Goal: Task Accomplishment & Management: Manage account settings

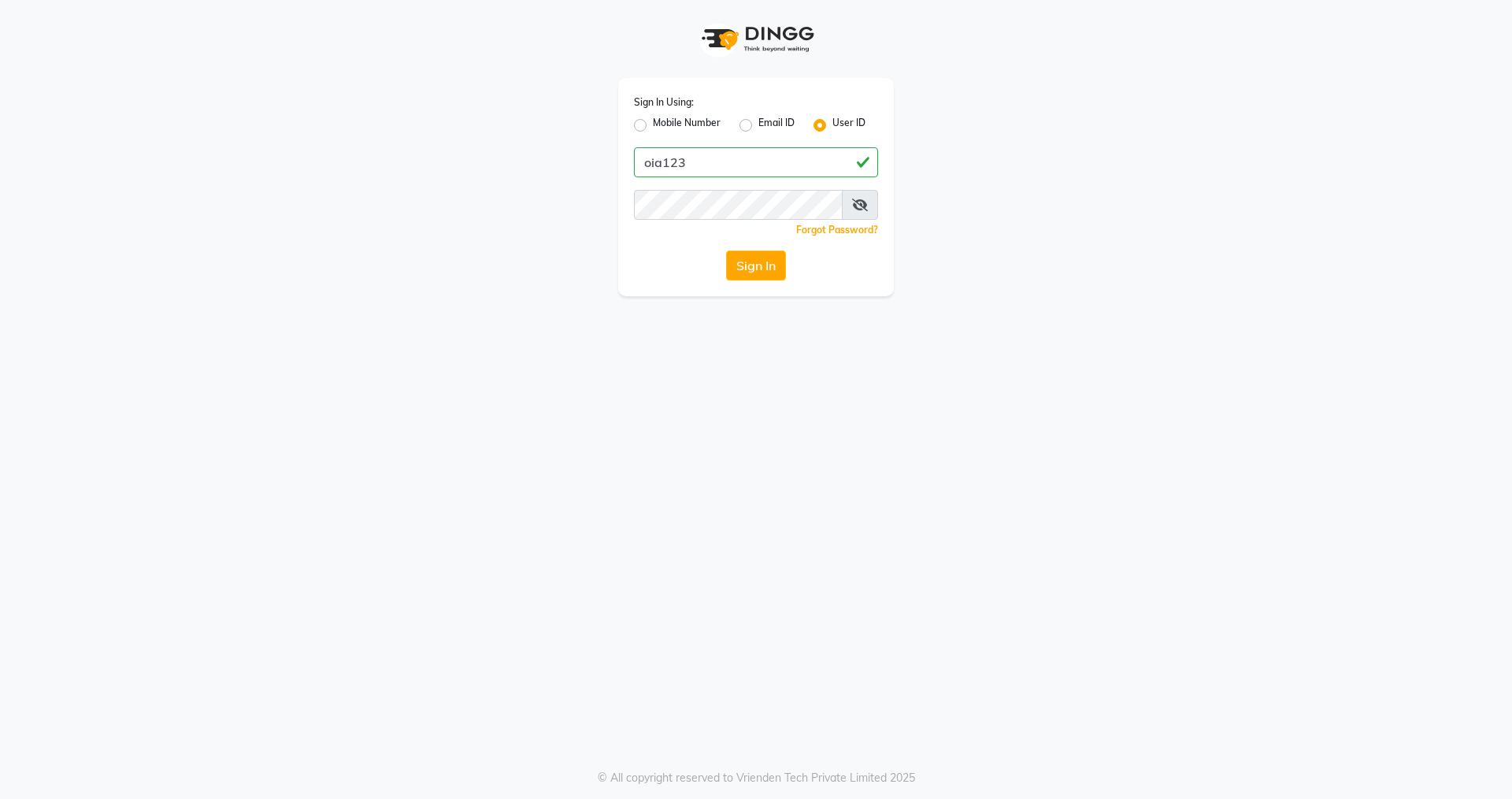
type input "oia123"
click at [745, 269] on button "Sign In" at bounding box center [756, 265] width 60 height 30
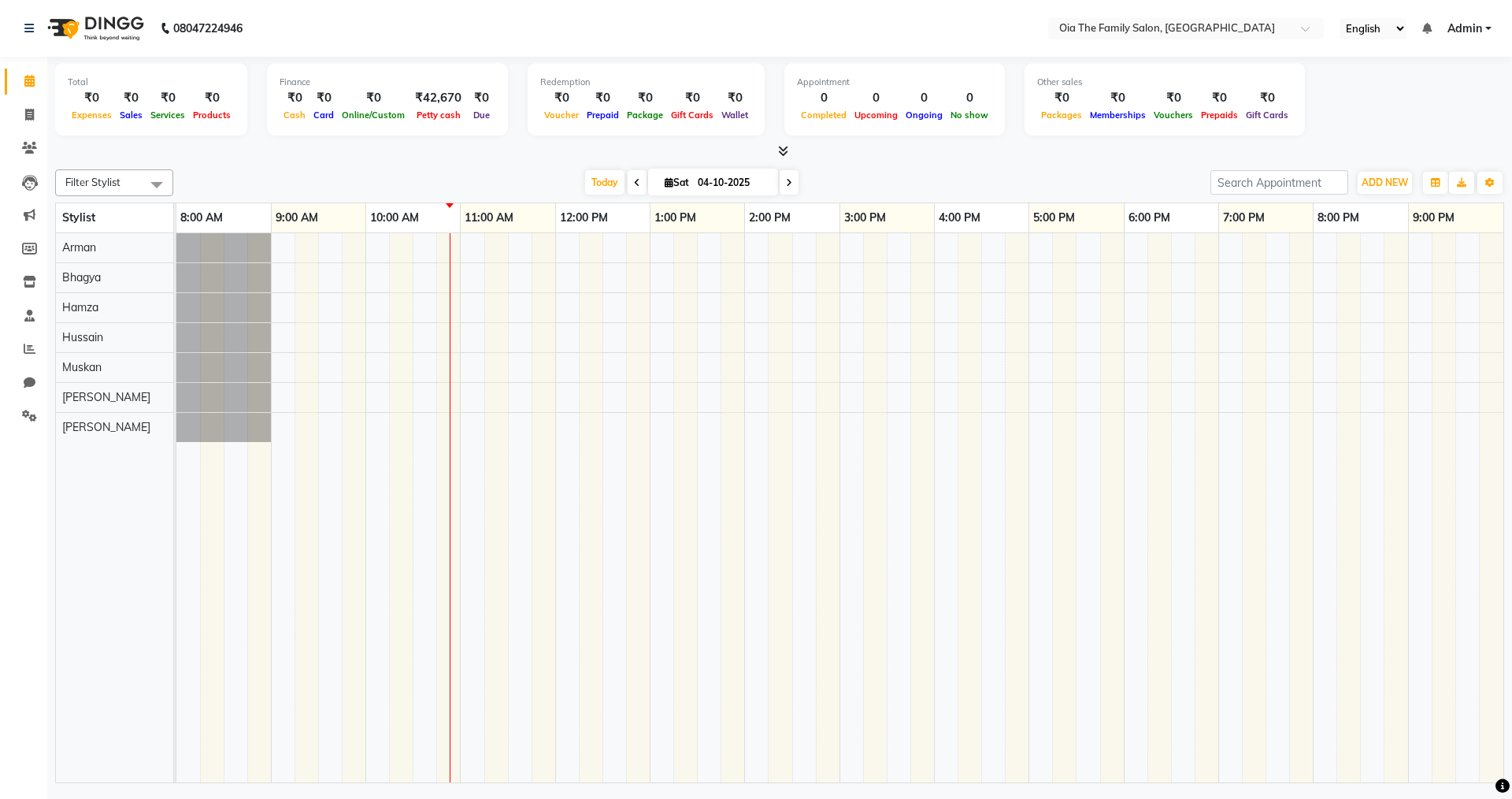
click at [426, 440] on div at bounding box center [839, 508] width 1327 height 549
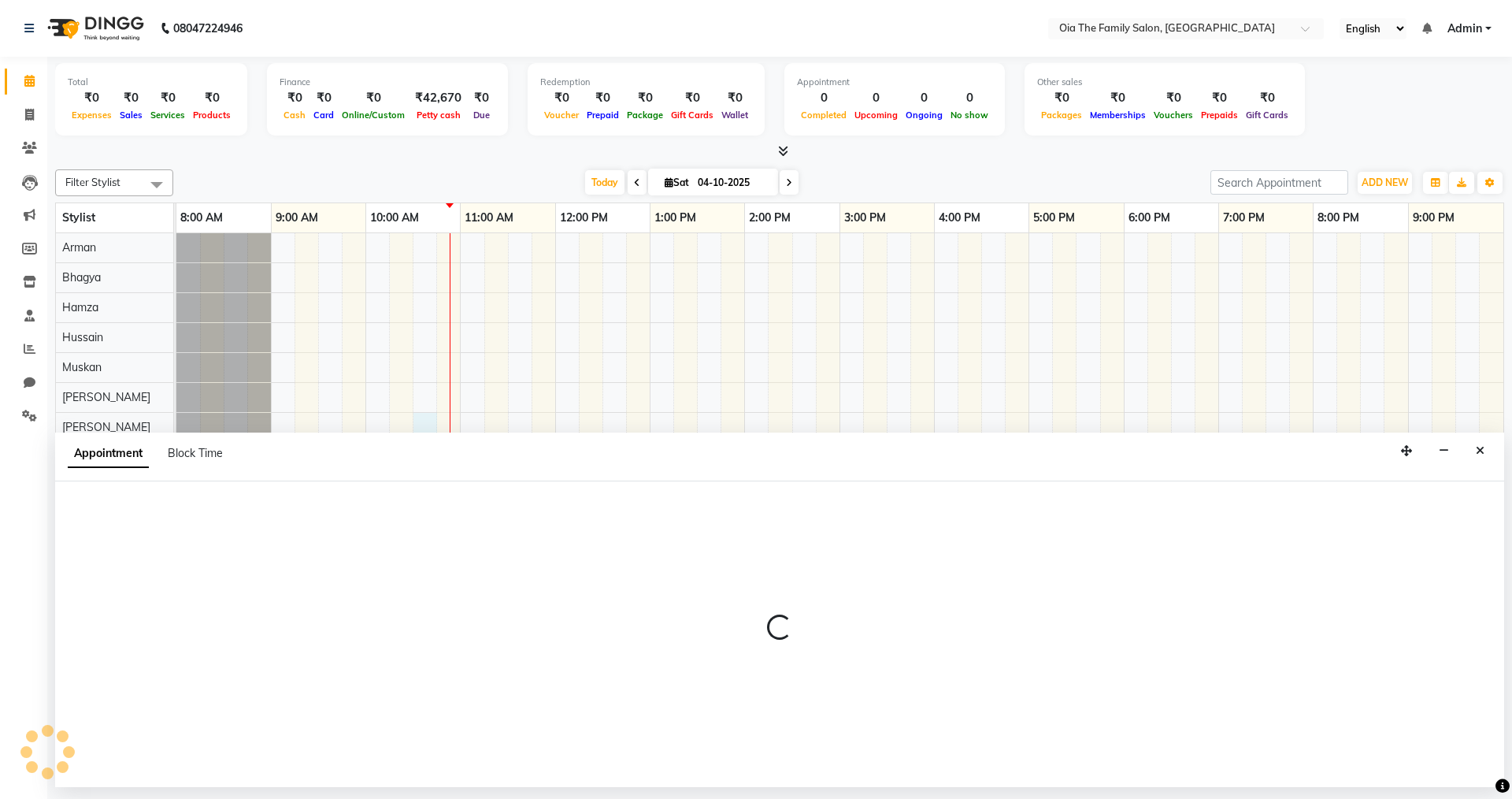
select select "93025"
select select "tentative"
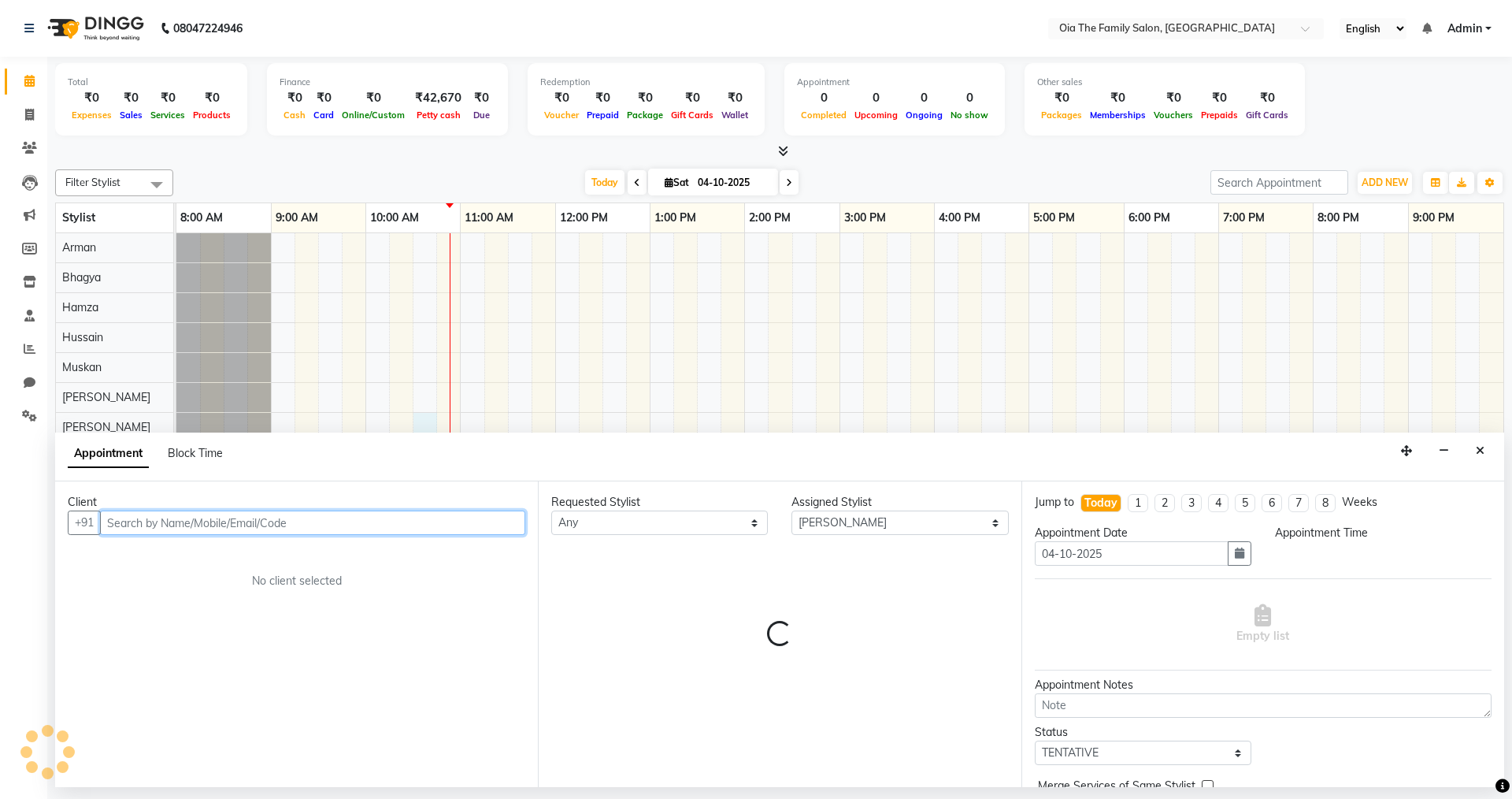
select select "630"
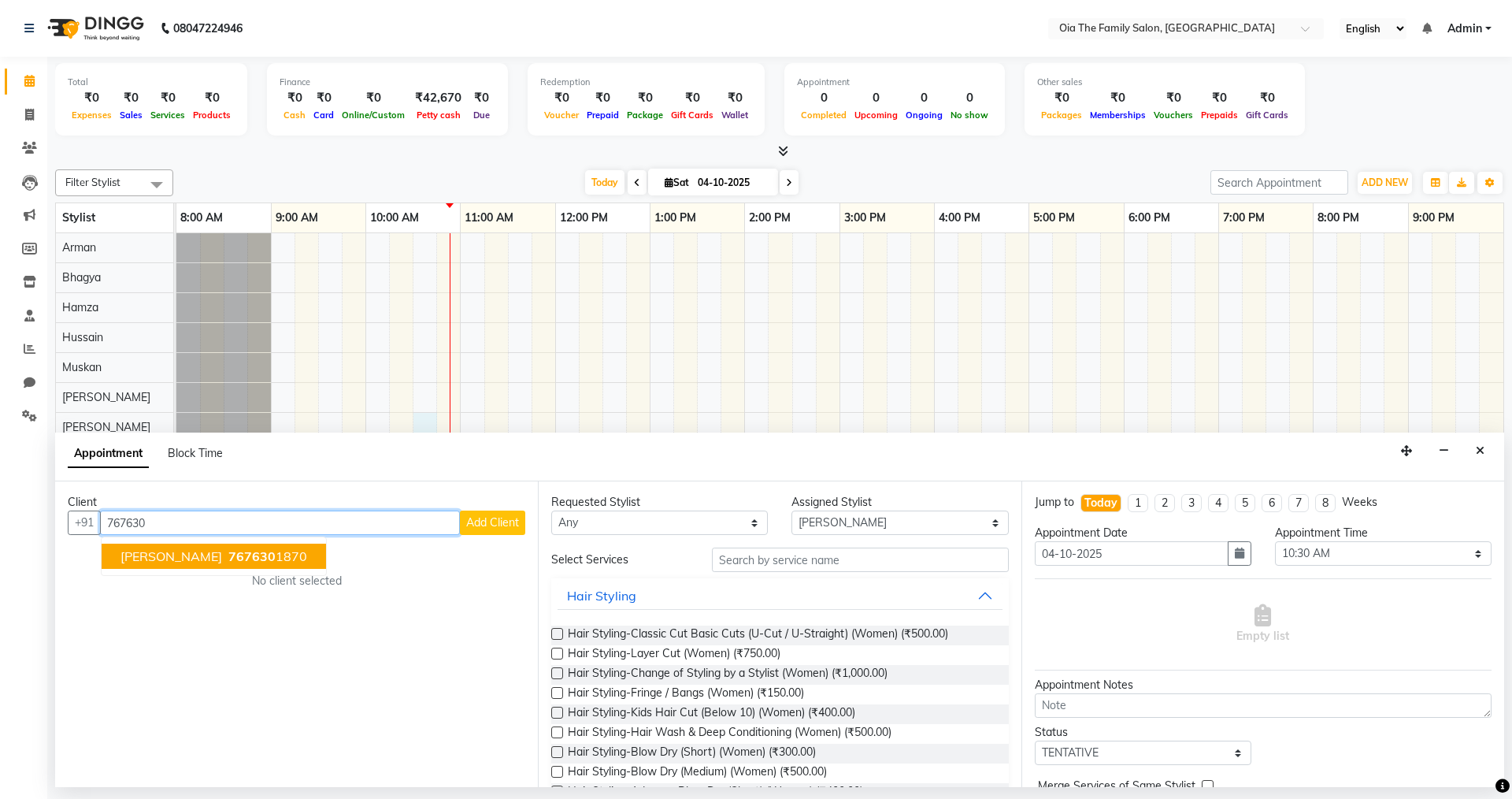
click at [129, 547] on button "Rohan 767630 1870" at bounding box center [213, 557] width 224 height 25
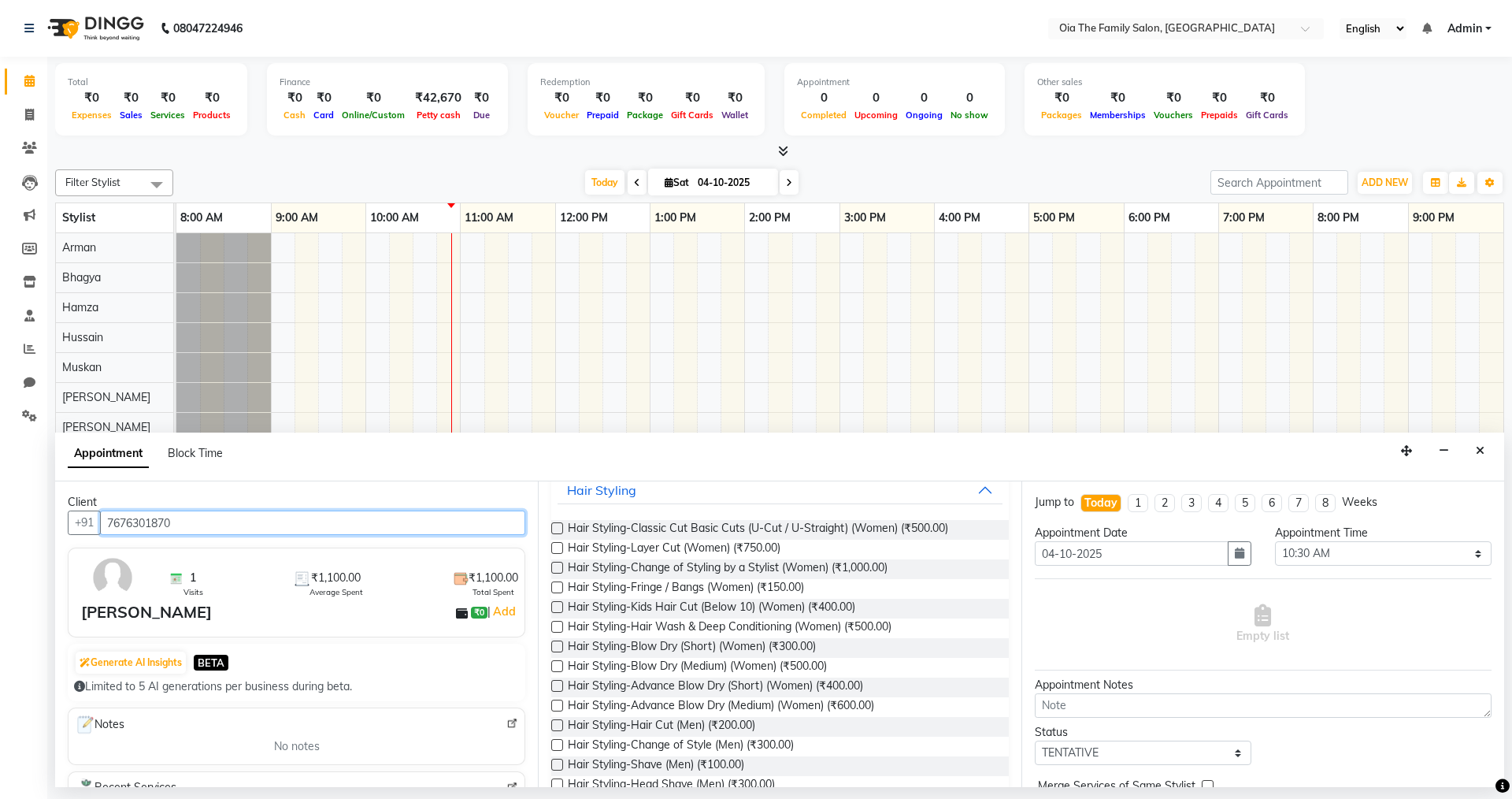
scroll to position [158, 0]
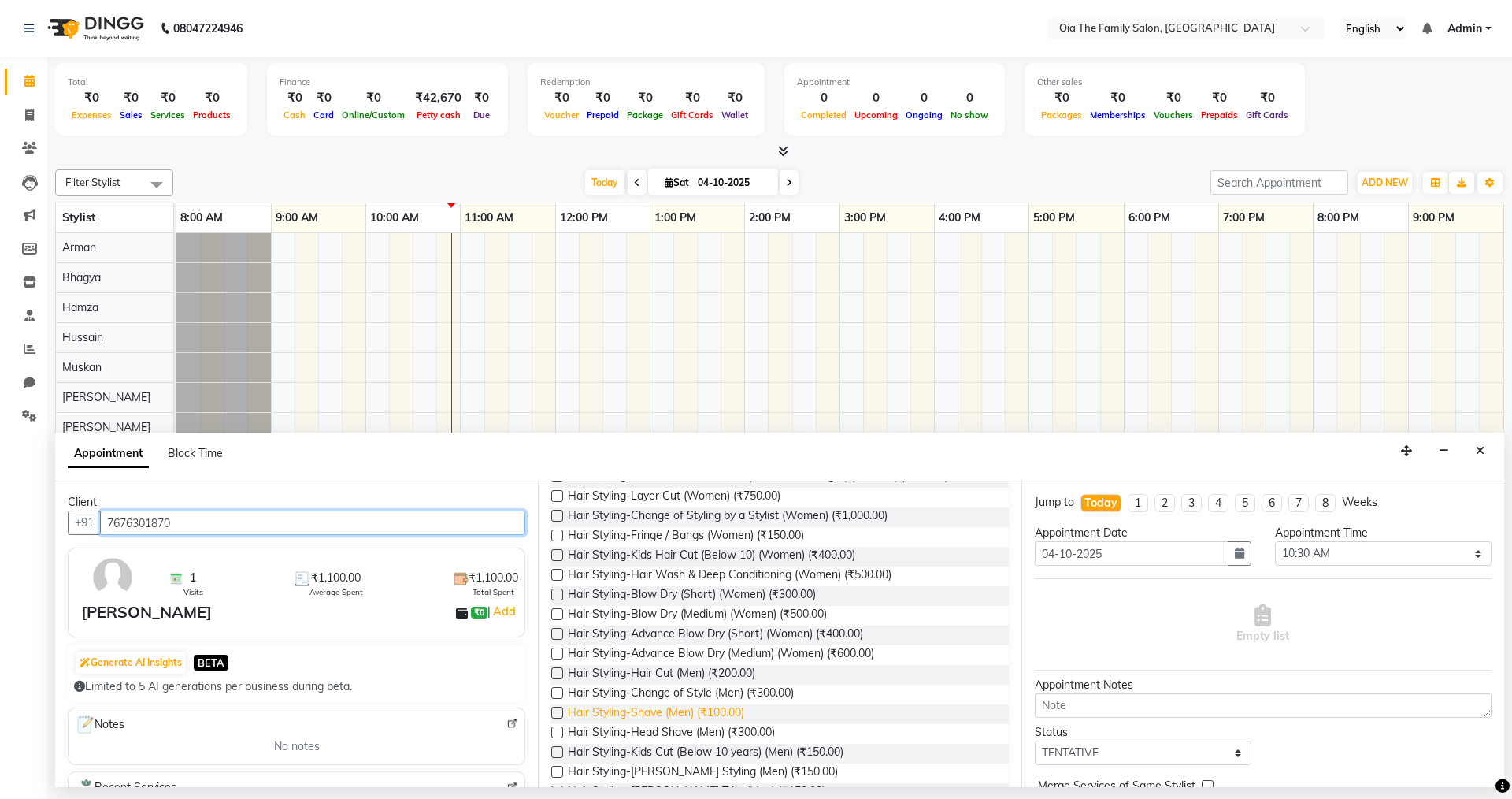
type input "7676301870"
click at [690, 713] on span "Hair Styling-Shave (Men) (₹100.00)" at bounding box center [656, 713] width 176 height 19
checkbox input "false"
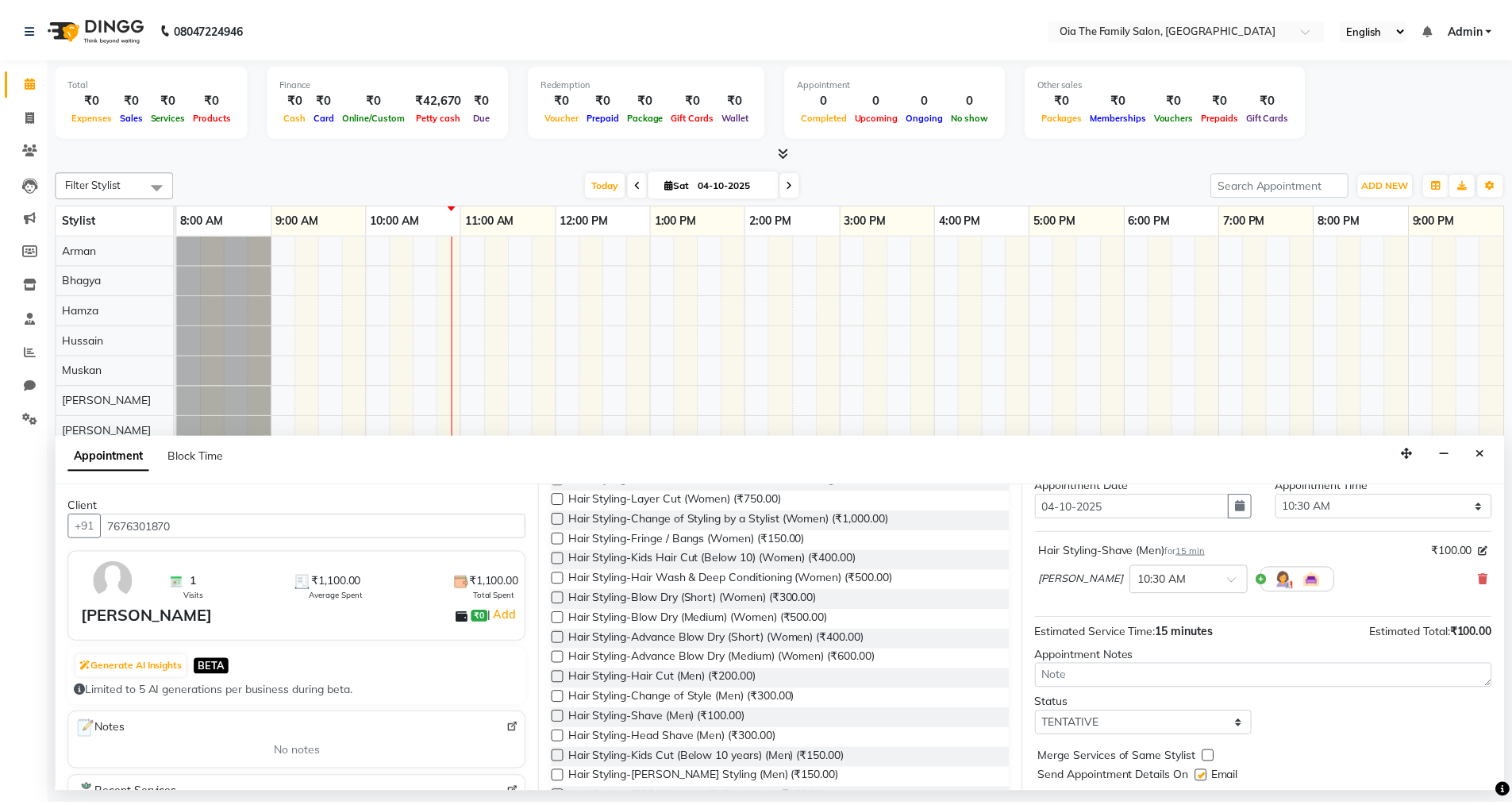
scroll to position [95, 0]
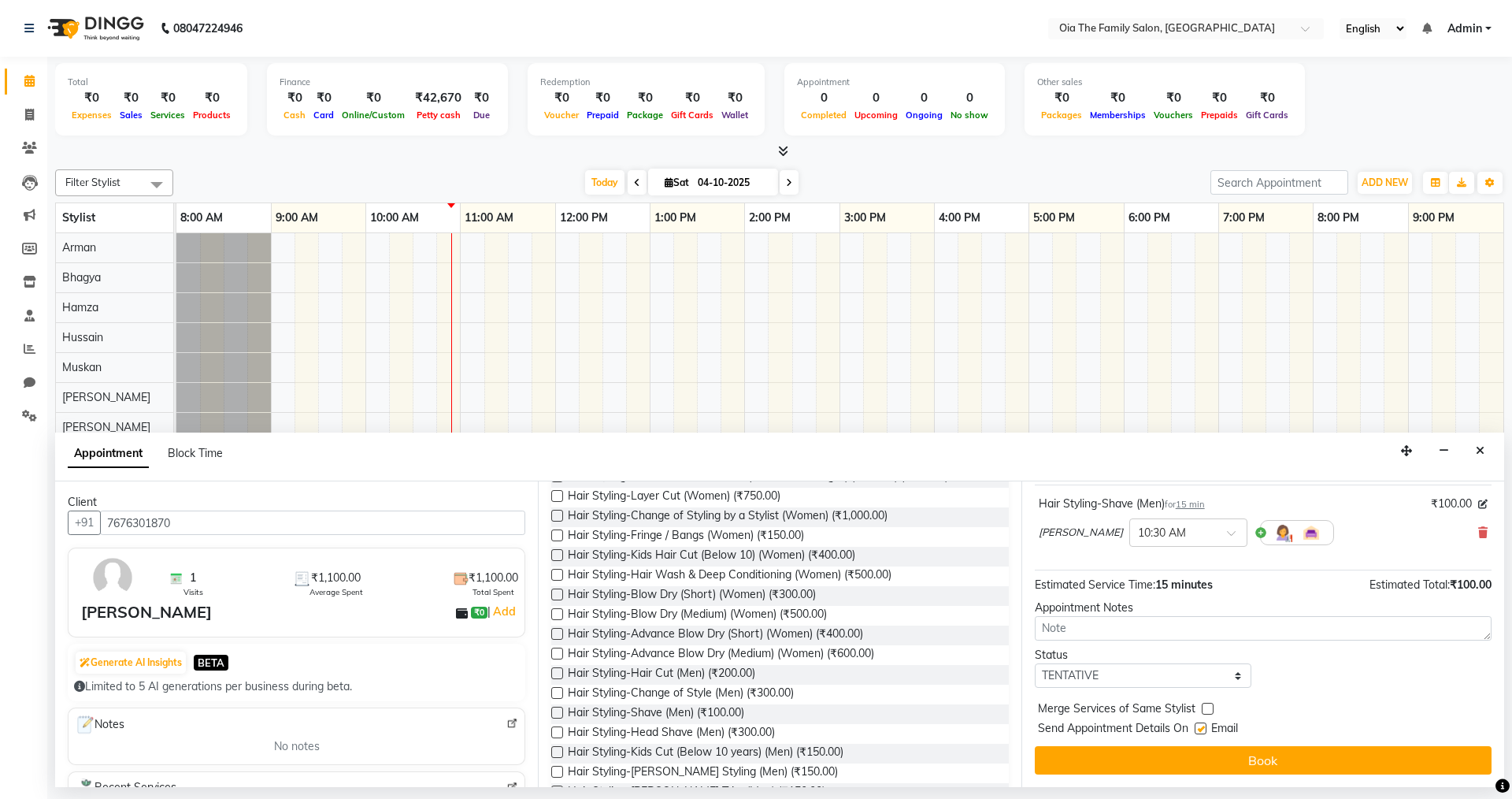
click at [1196, 727] on label at bounding box center [1200, 729] width 12 height 12
click at [1196, 727] on input "checkbox" at bounding box center [1199, 730] width 10 height 10
checkbox input "false"
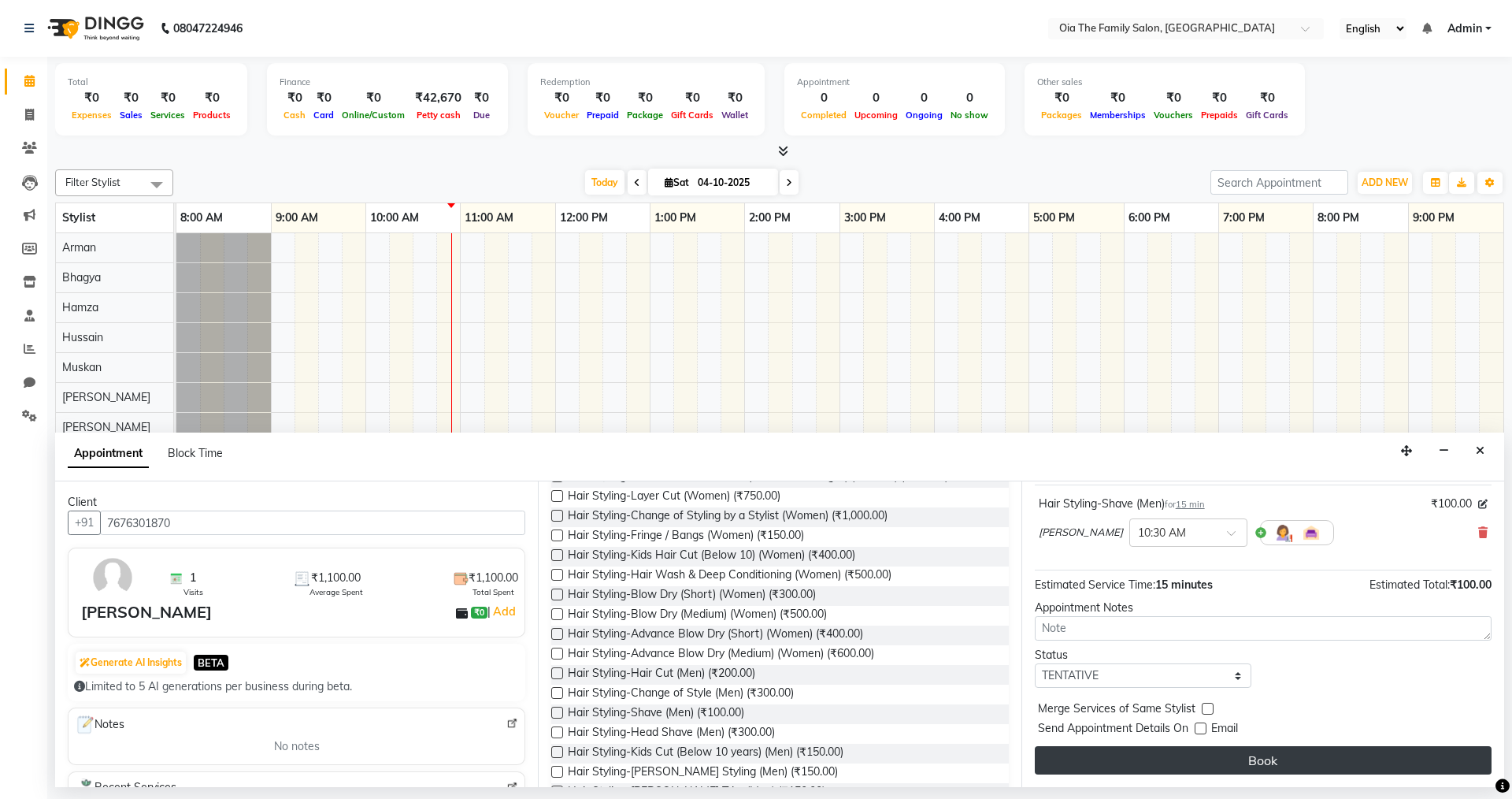
click at [1194, 751] on button "Book" at bounding box center [1263, 759] width 457 height 28
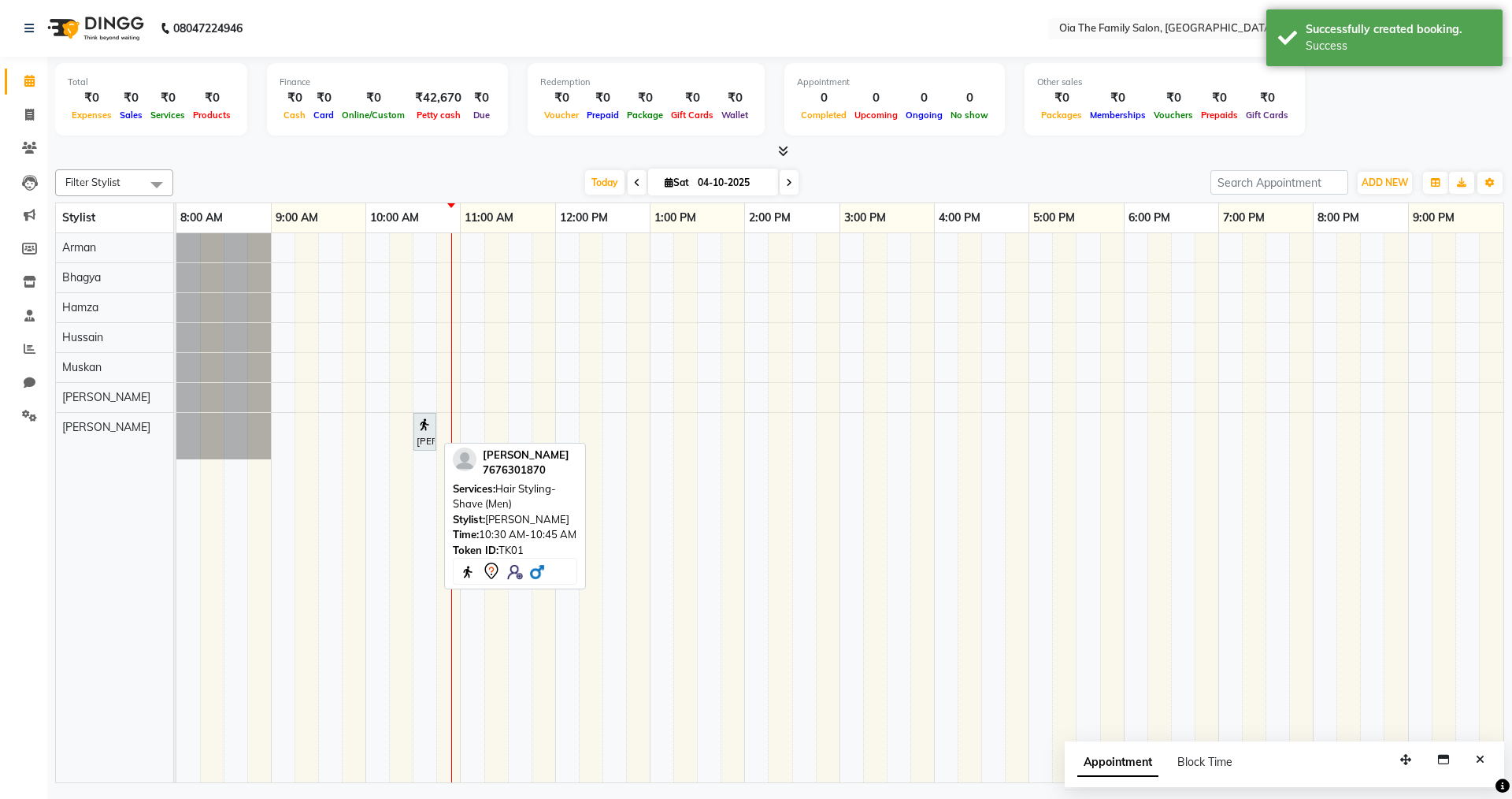
click at [422, 426] on img at bounding box center [424, 424] width 16 height 16
select select "7"
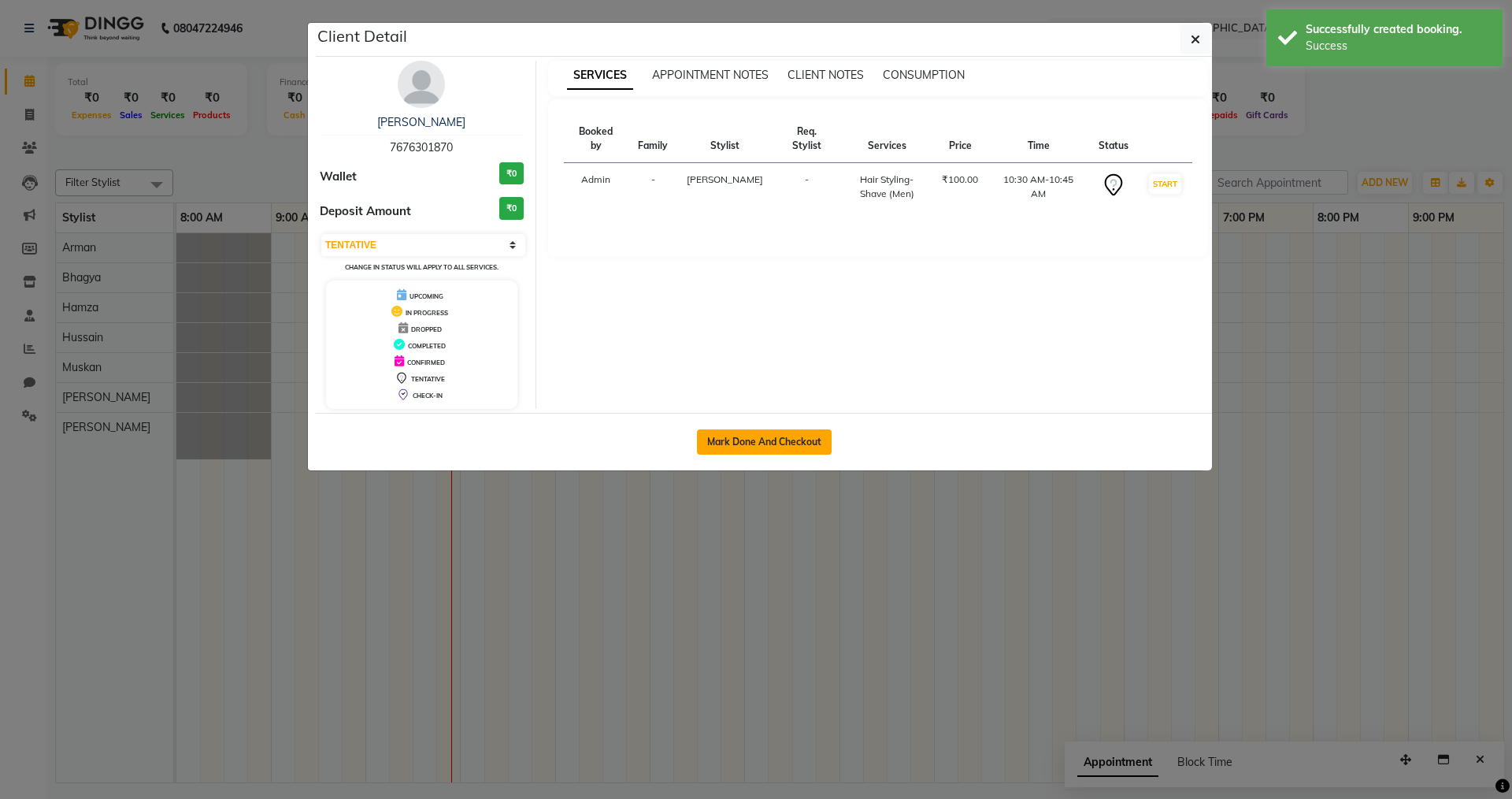
click at [741, 436] on button "Mark Done And Checkout" at bounding box center [764, 442] width 135 height 25
select select "service"
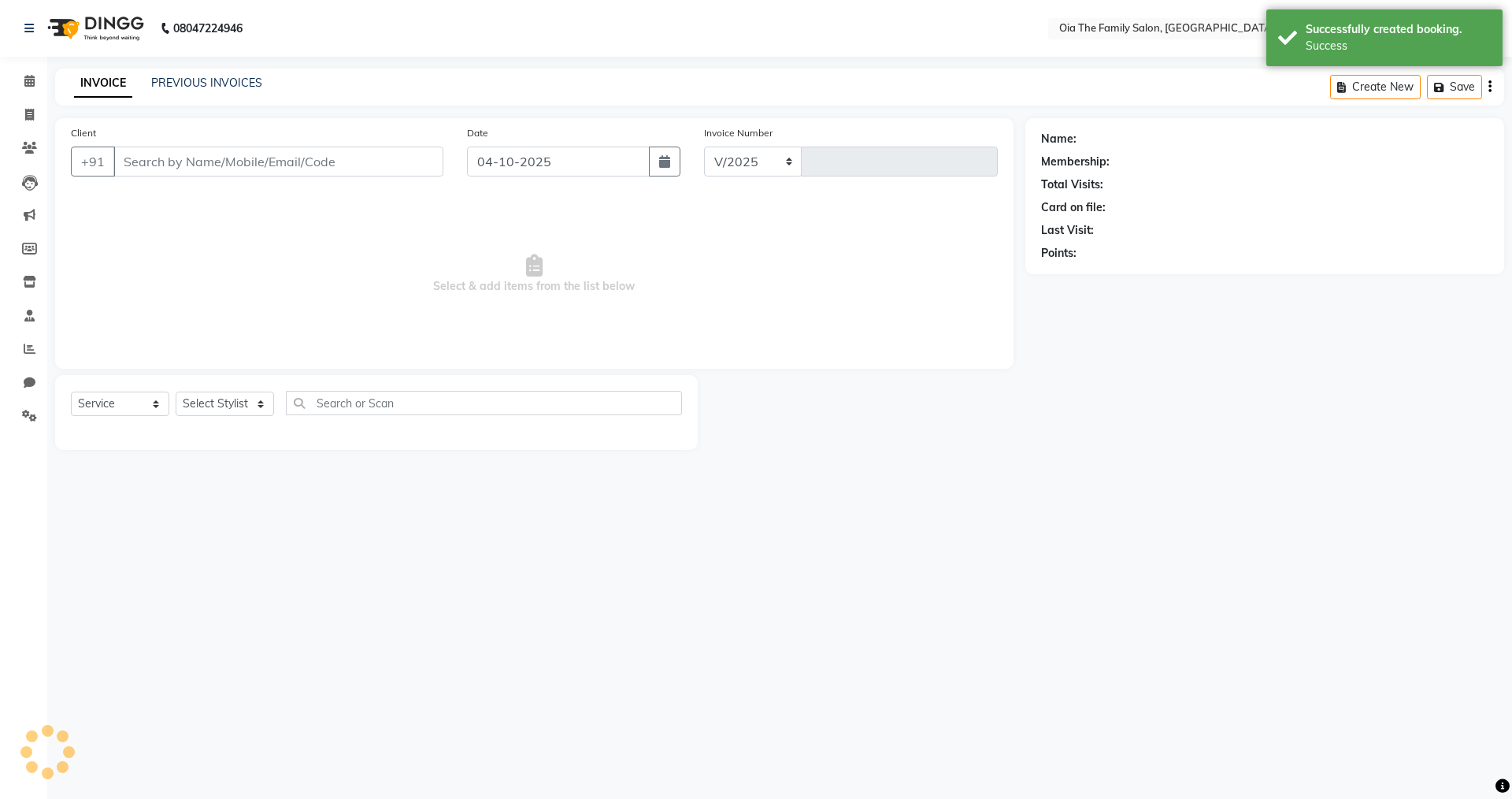
select select "9113"
type input "0150"
type input "7676301870"
select select "93025"
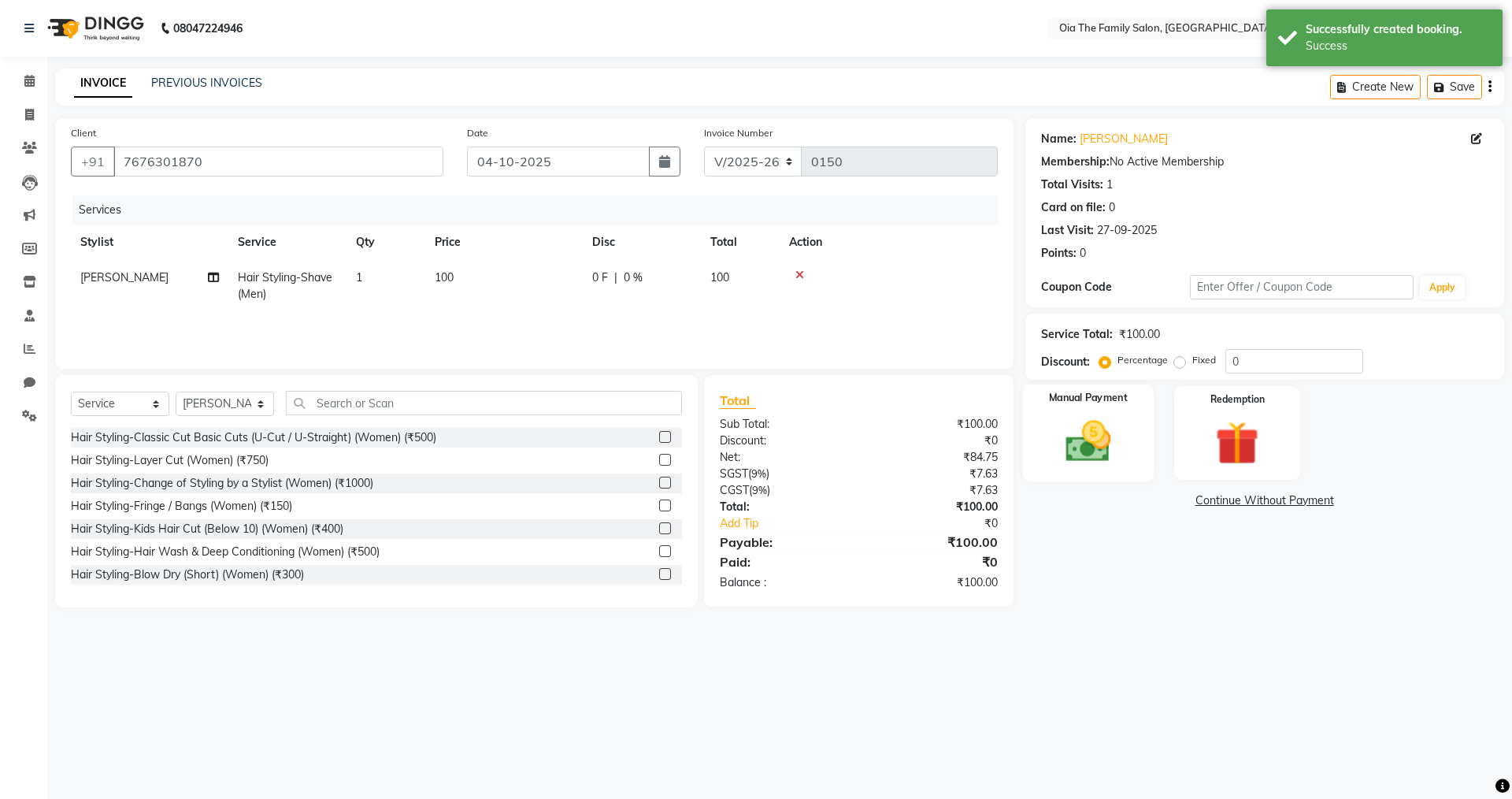
click at [1054, 446] on img at bounding box center [1088, 441] width 73 height 52
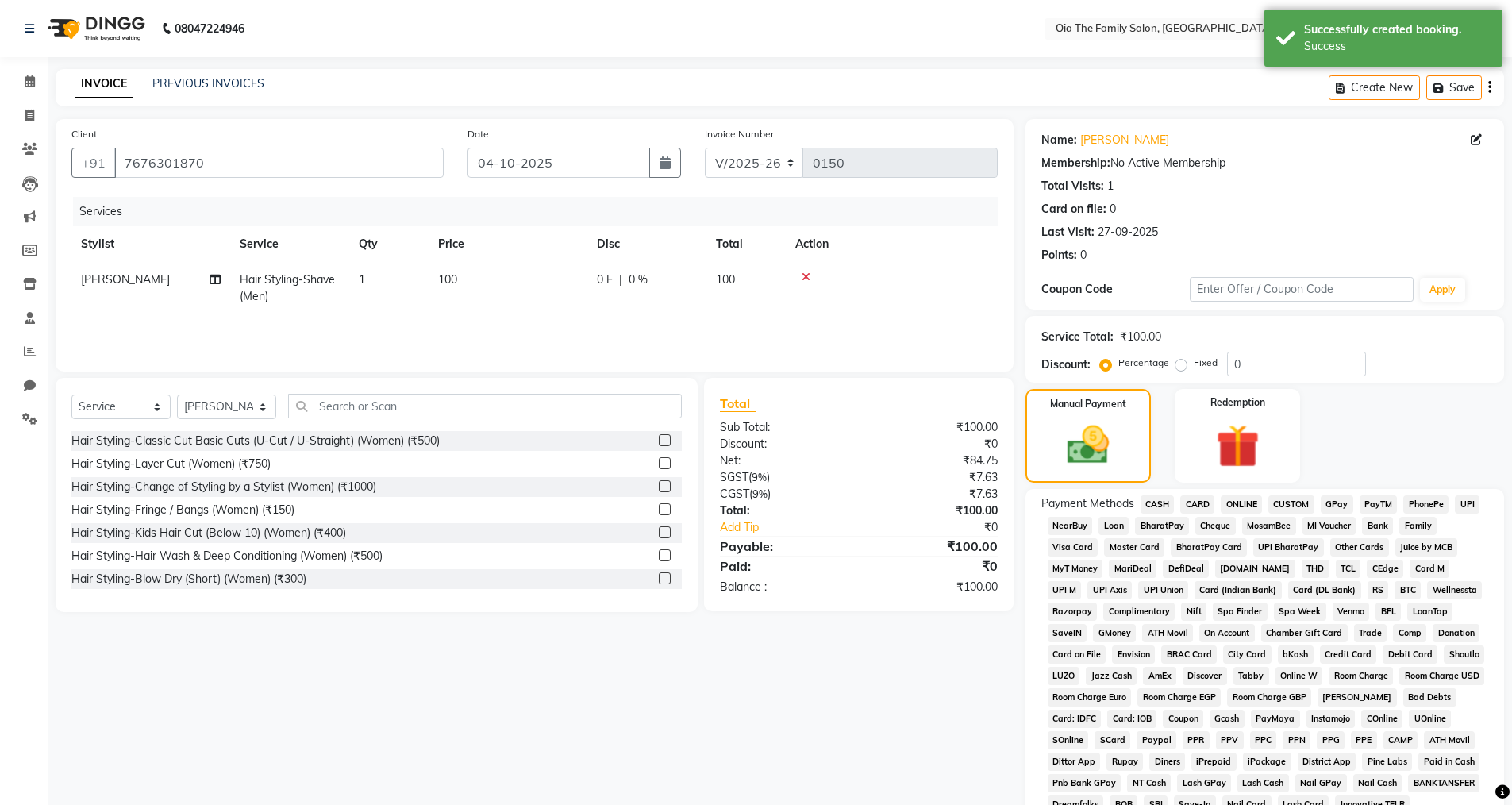
click at [1474, 503] on span "UPI" at bounding box center [1467, 504] width 25 height 18
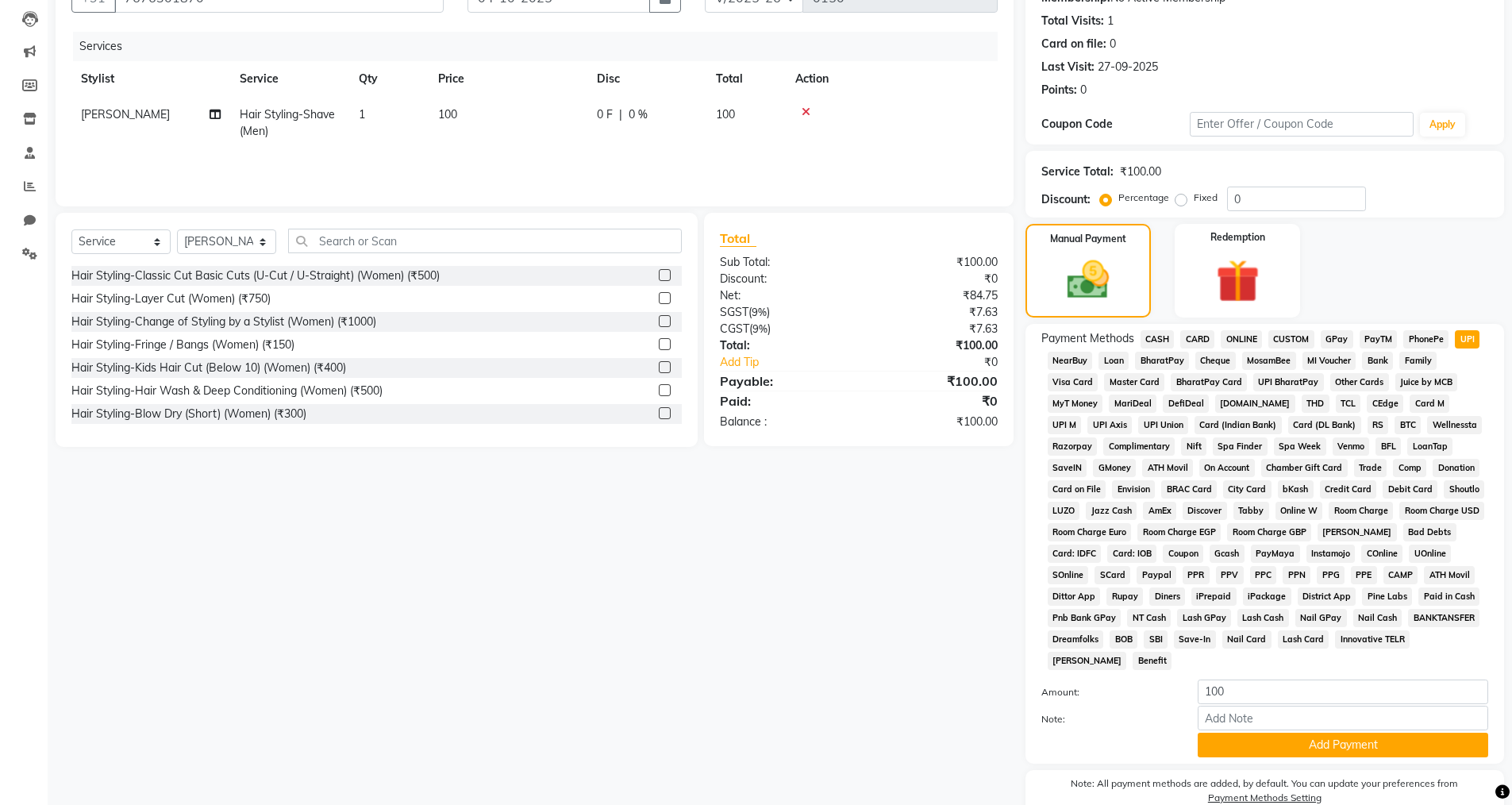
scroll to position [241, 0]
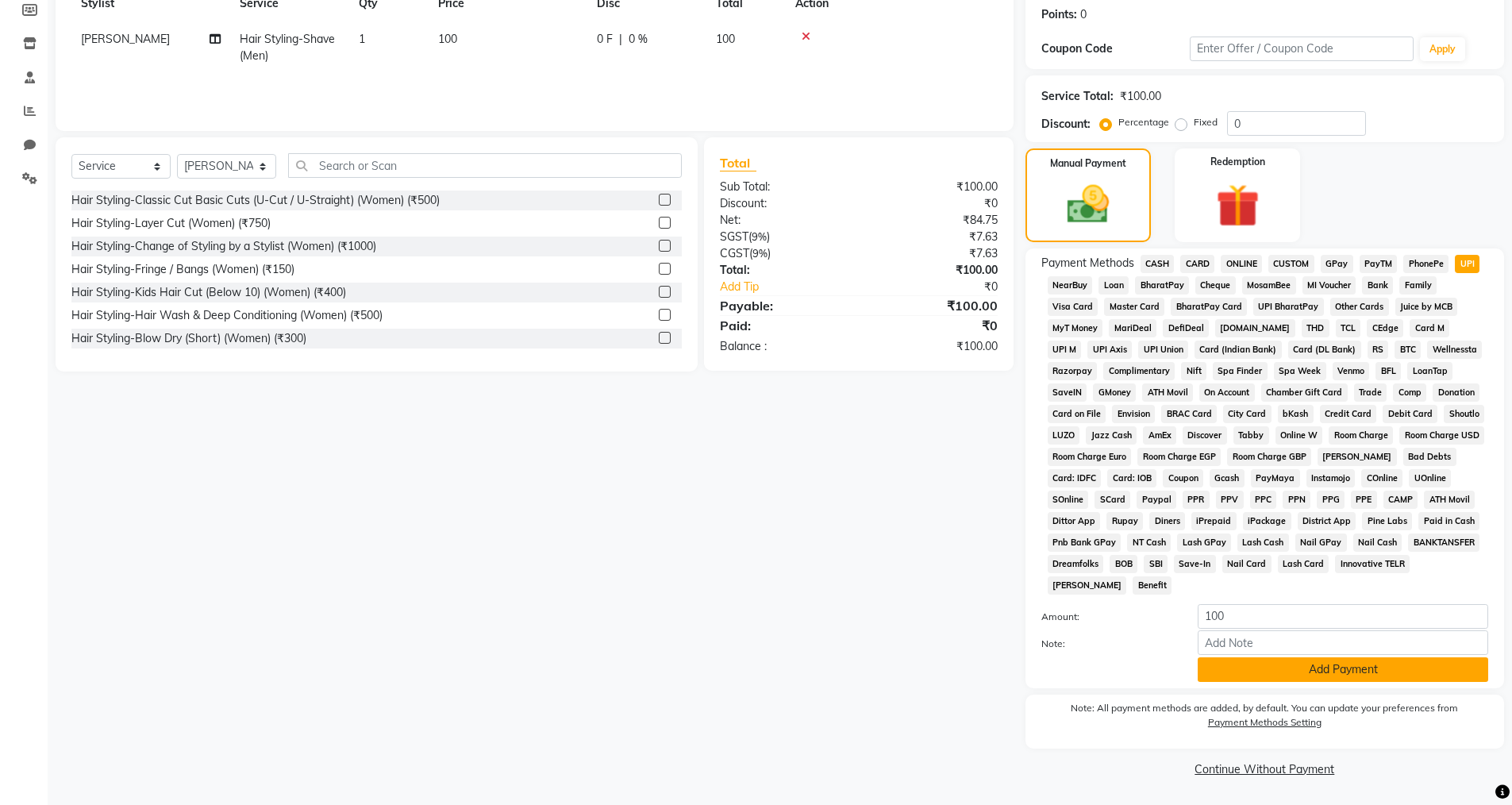
click at [1332, 671] on button "Add Payment" at bounding box center [1343, 669] width 290 height 25
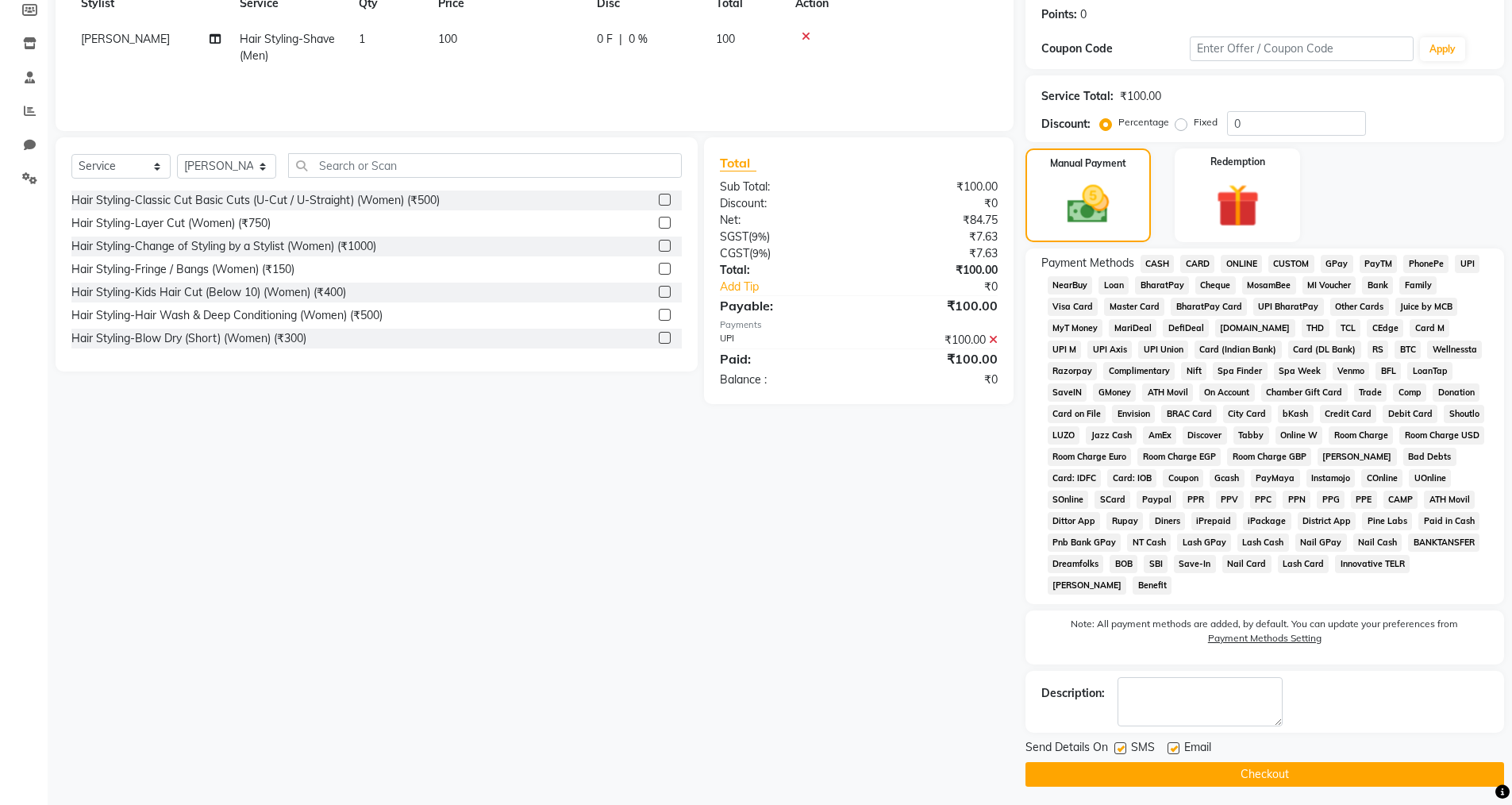
click at [1170, 750] on label at bounding box center [1174, 748] width 12 height 12
click at [1170, 750] on input "checkbox" at bounding box center [1173, 749] width 10 height 10
checkbox input "false"
click at [1168, 770] on button "Checkout" at bounding box center [1264, 774] width 479 height 25
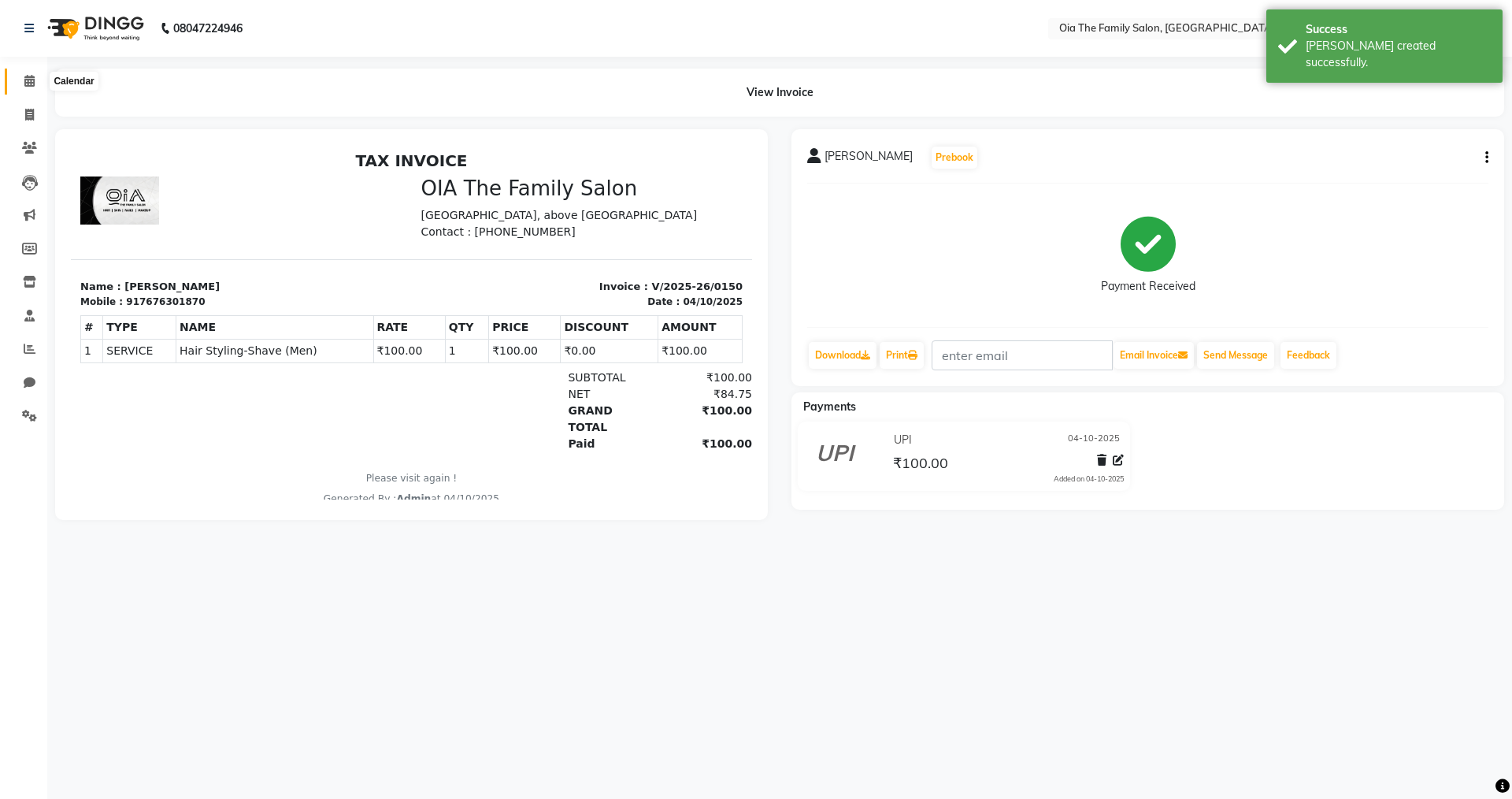
click at [31, 87] on span at bounding box center [30, 81] width 28 height 18
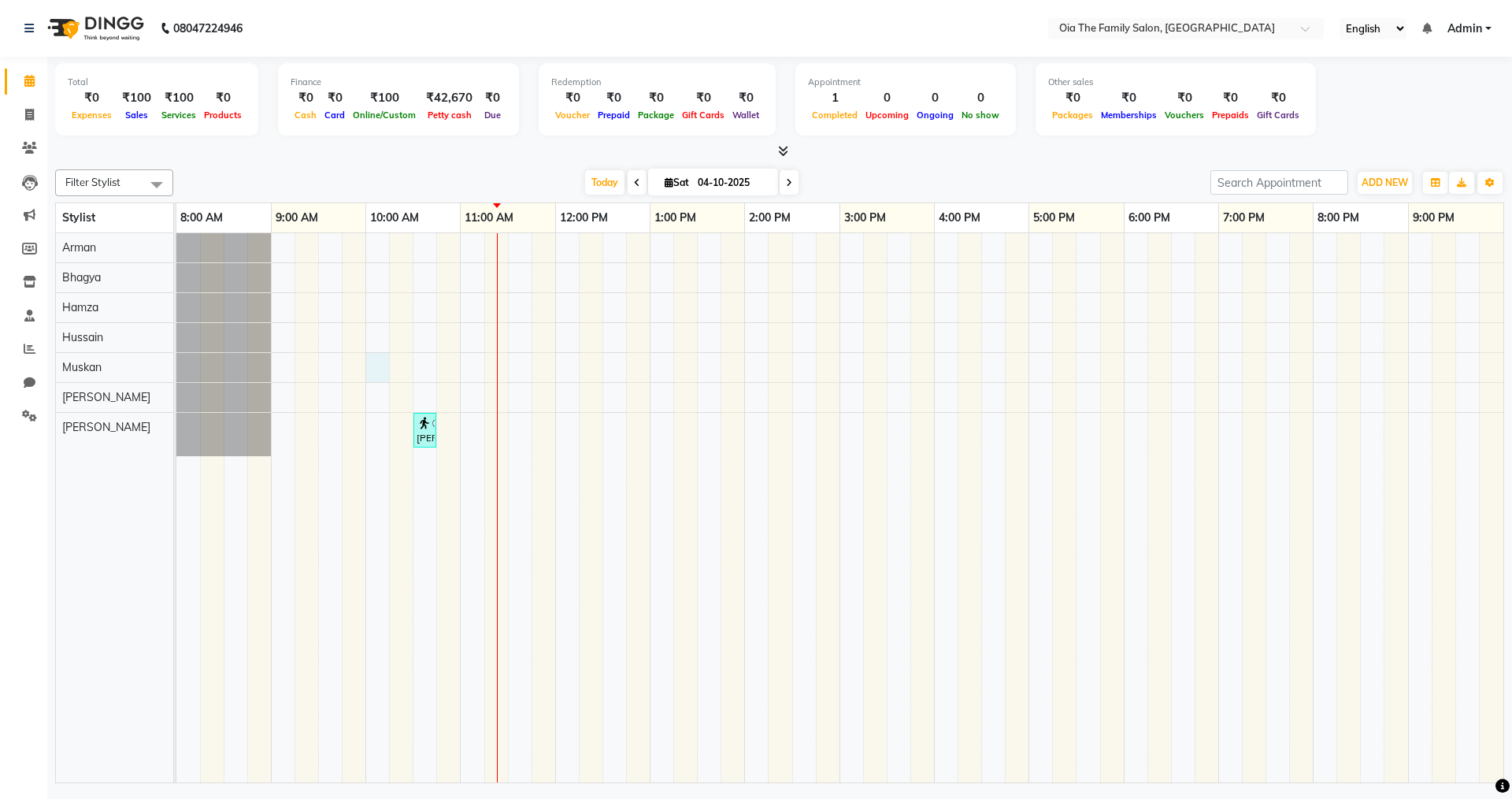
click at [381, 373] on div "[PERSON_NAME], TK01, 10:30 AM-10:45 AM, Hair Styling-Shave (Men)" at bounding box center [839, 508] width 1327 height 549
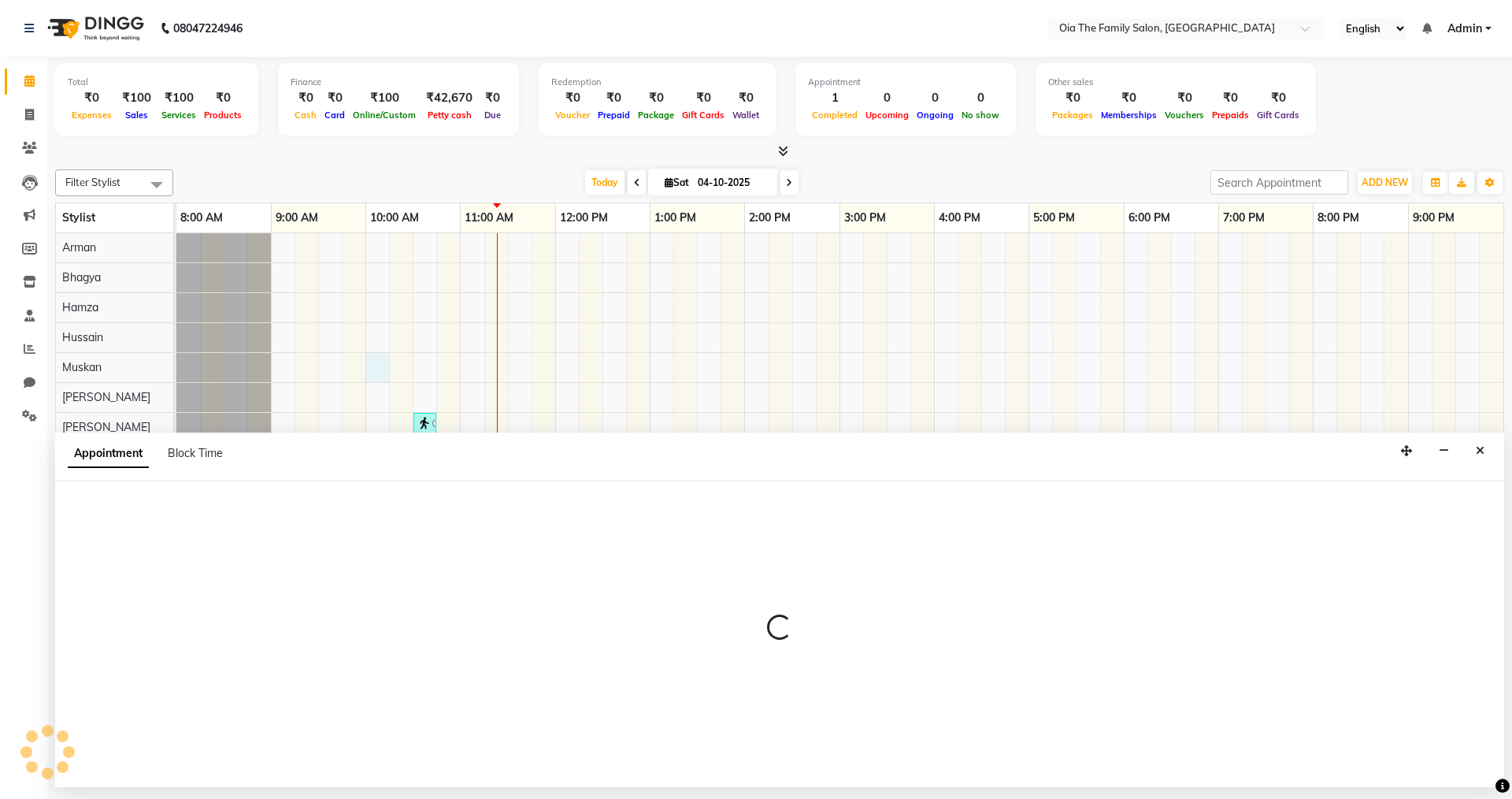
select select "93024"
select select "tentative"
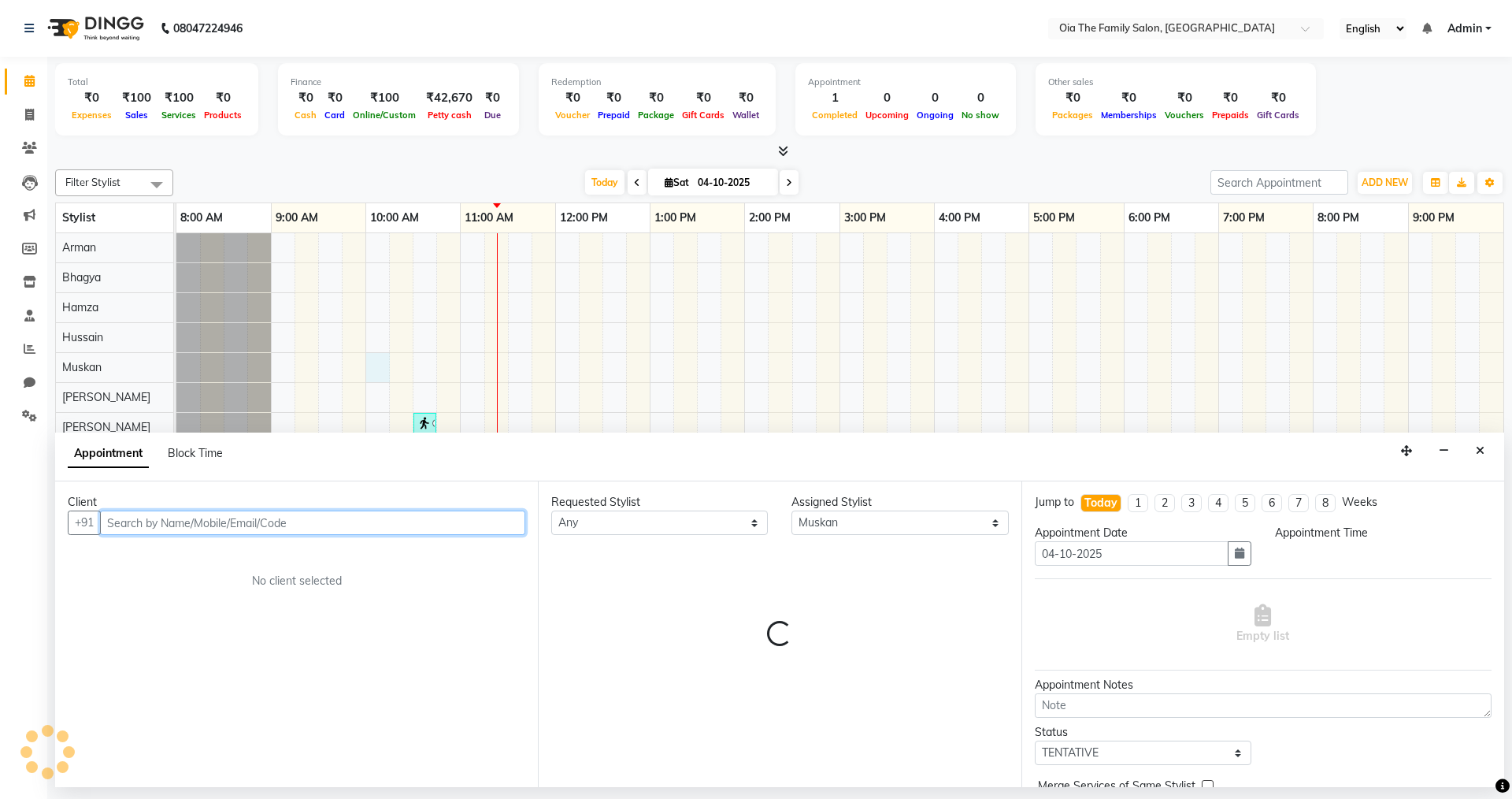
select select "600"
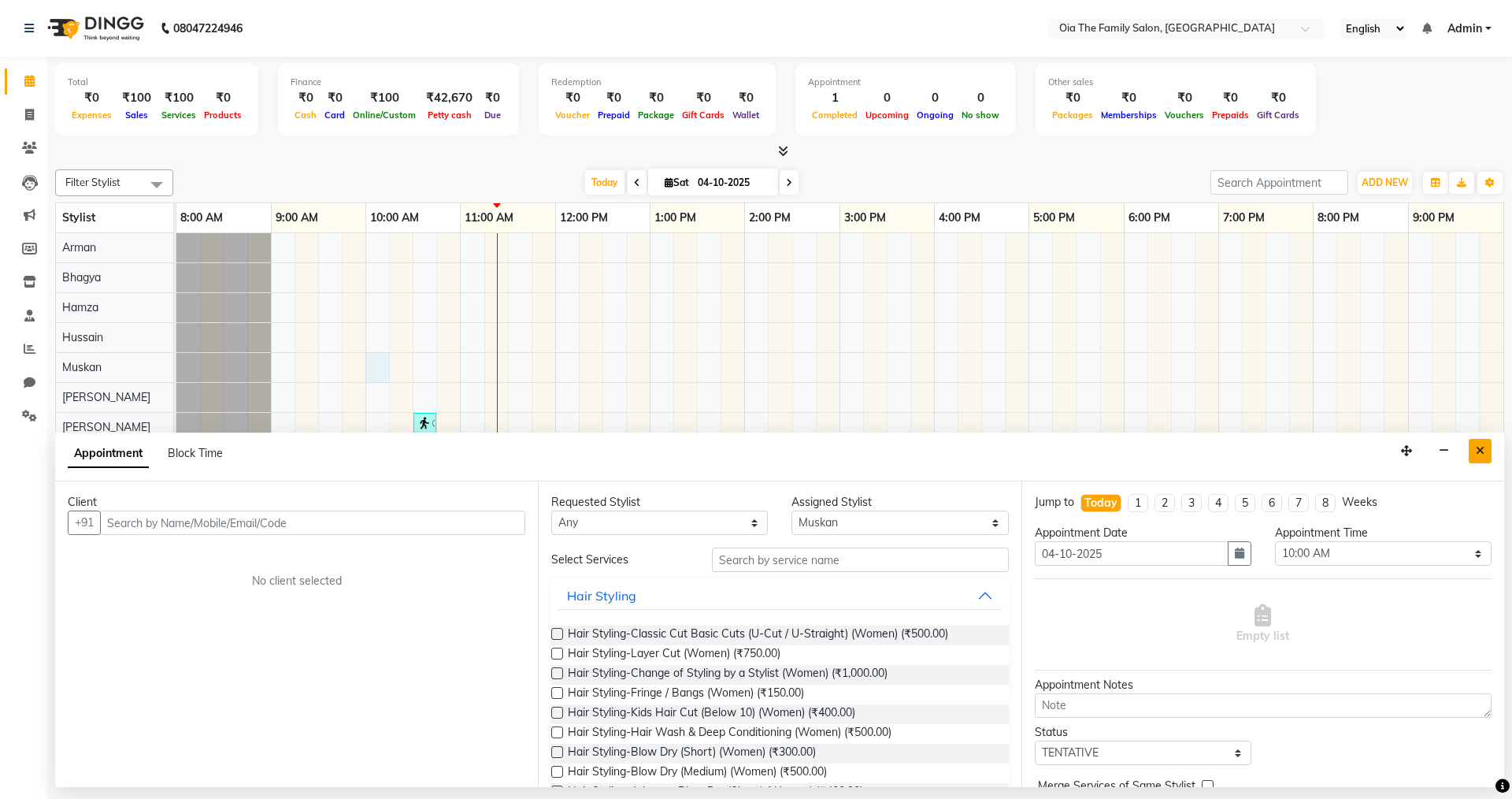
click at [1485, 455] on button "Close" at bounding box center [1480, 451] width 23 height 25
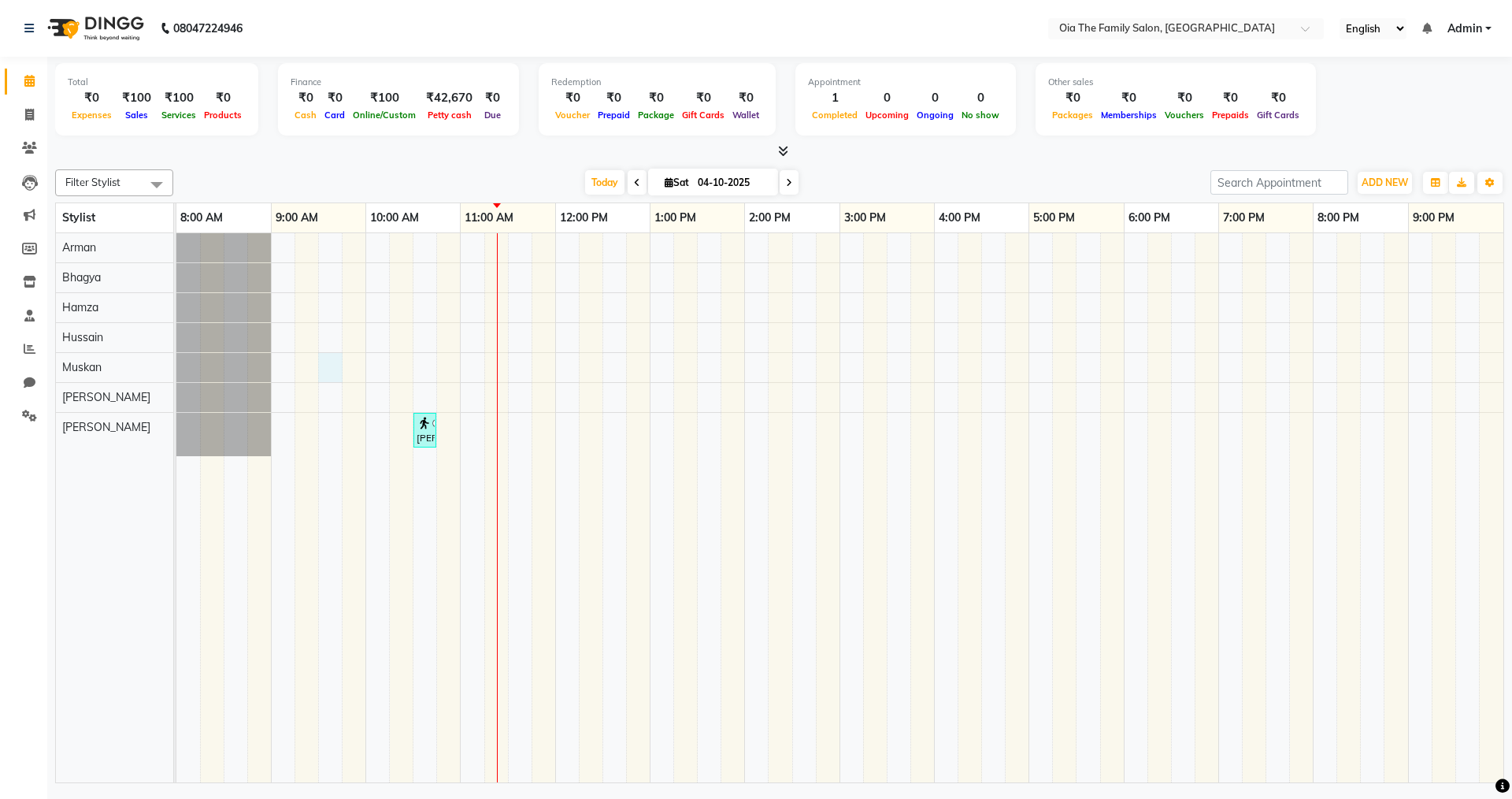
click at [329, 363] on div "[PERSON_NAME], TK01, 10:30 AM-10:45 AM, Hair Styling-Shave (Men)" at bounding box center [839, 508] width 1327 height 549
select select "93024"
select select "570"
select select "tentative"
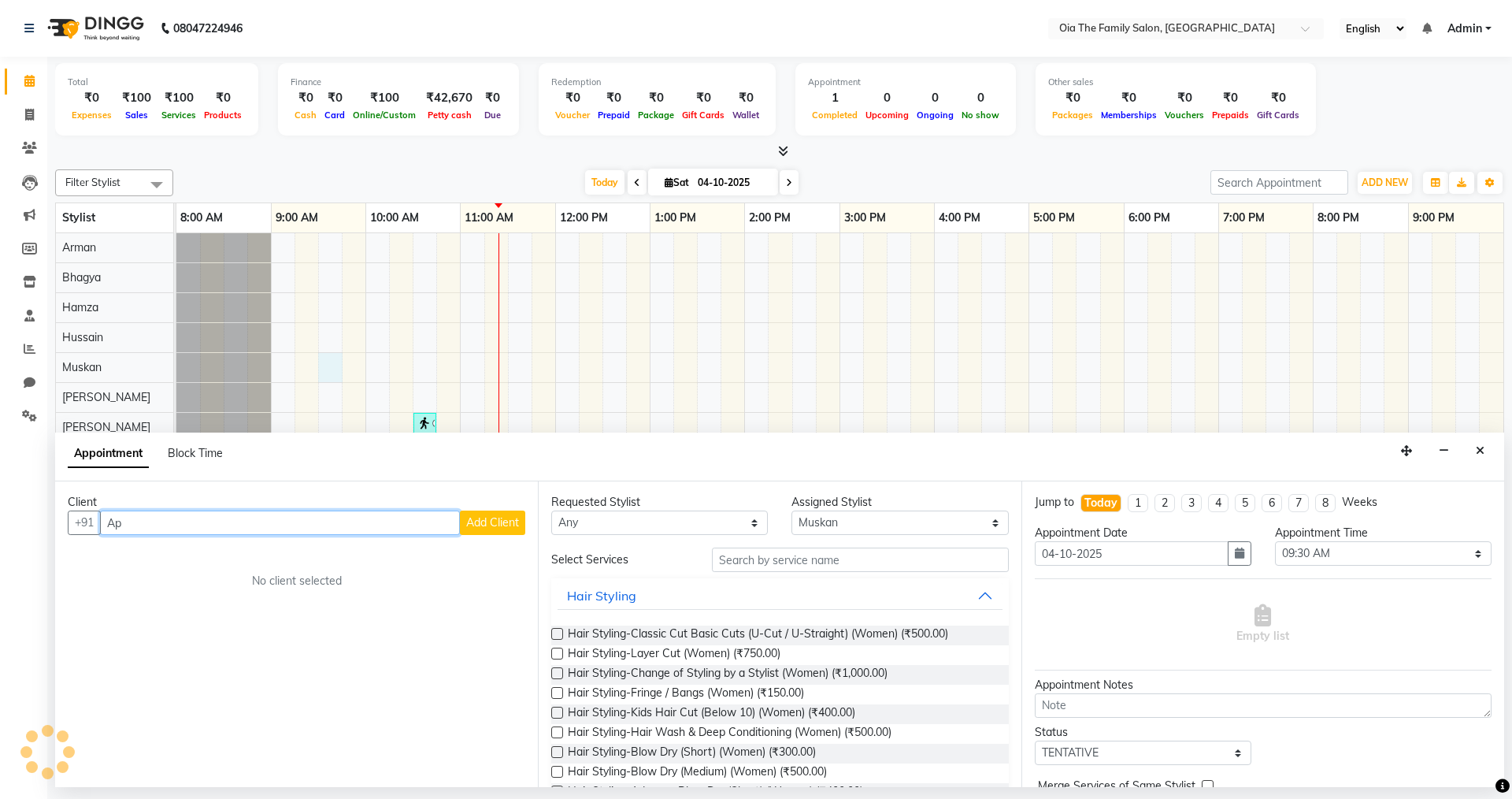
type input "A"
type input "9538303266"
click at [508, 513] on button "Add Client" at bounding box center [492, 522] width 65 height 25
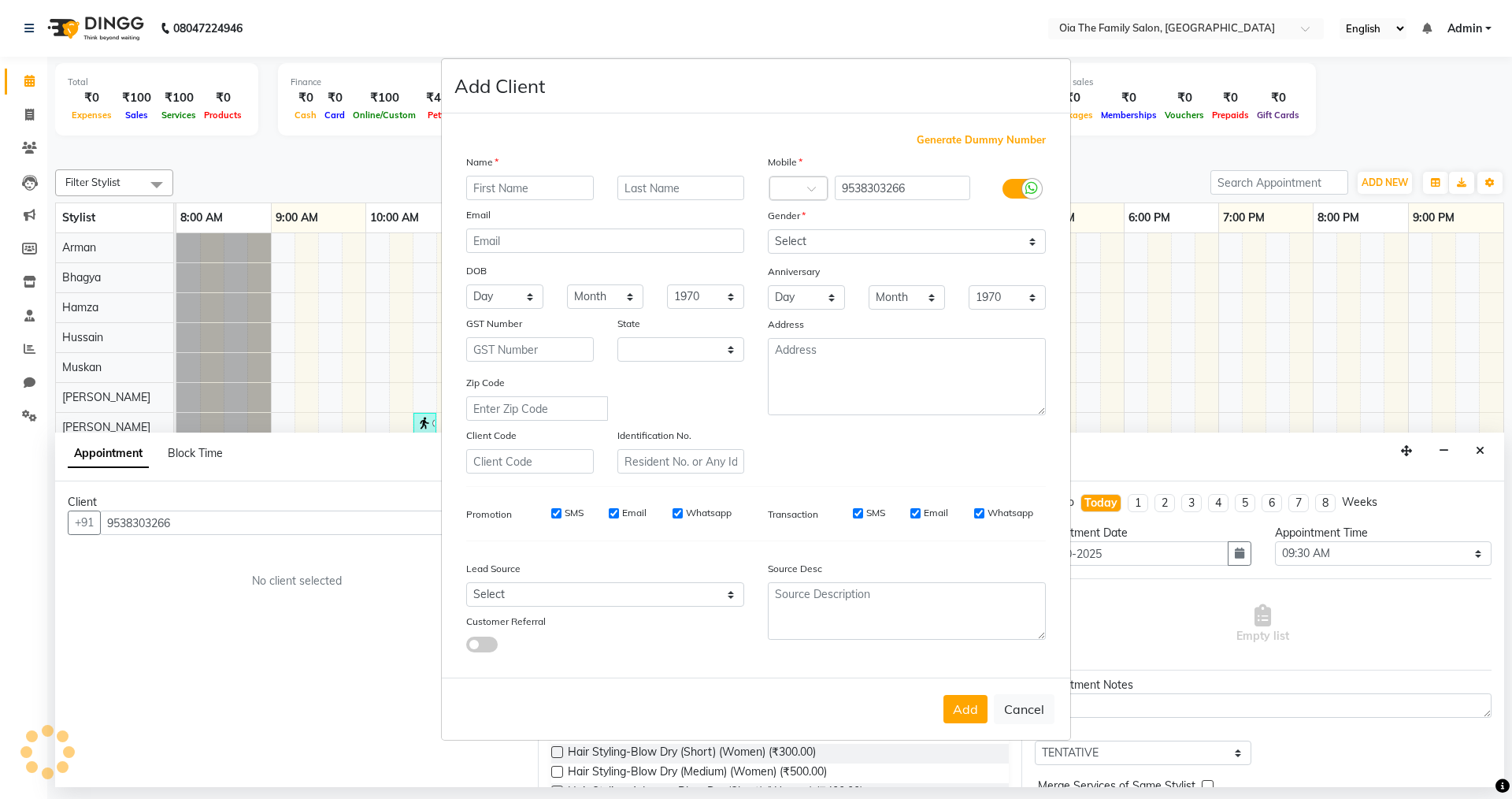
select select "22"
type input "Apoorva"
click at [961, 233] on select "Select [DEMOGRAPHIC_DATA] [DEMOGRAPHIC_DATA] Other Prefer Not To Say" at bounding box center [907, 241] width 278 height 25
select select "[DEMOGRAPHIC_DATA]"
click at [768, 230] on select "Select [DEMOGRAPHIC_DATA] [DEMOGRAPHIC_DATA] Other Prefer Not To Say" at bounding box center [907, 241] width 278 height 25
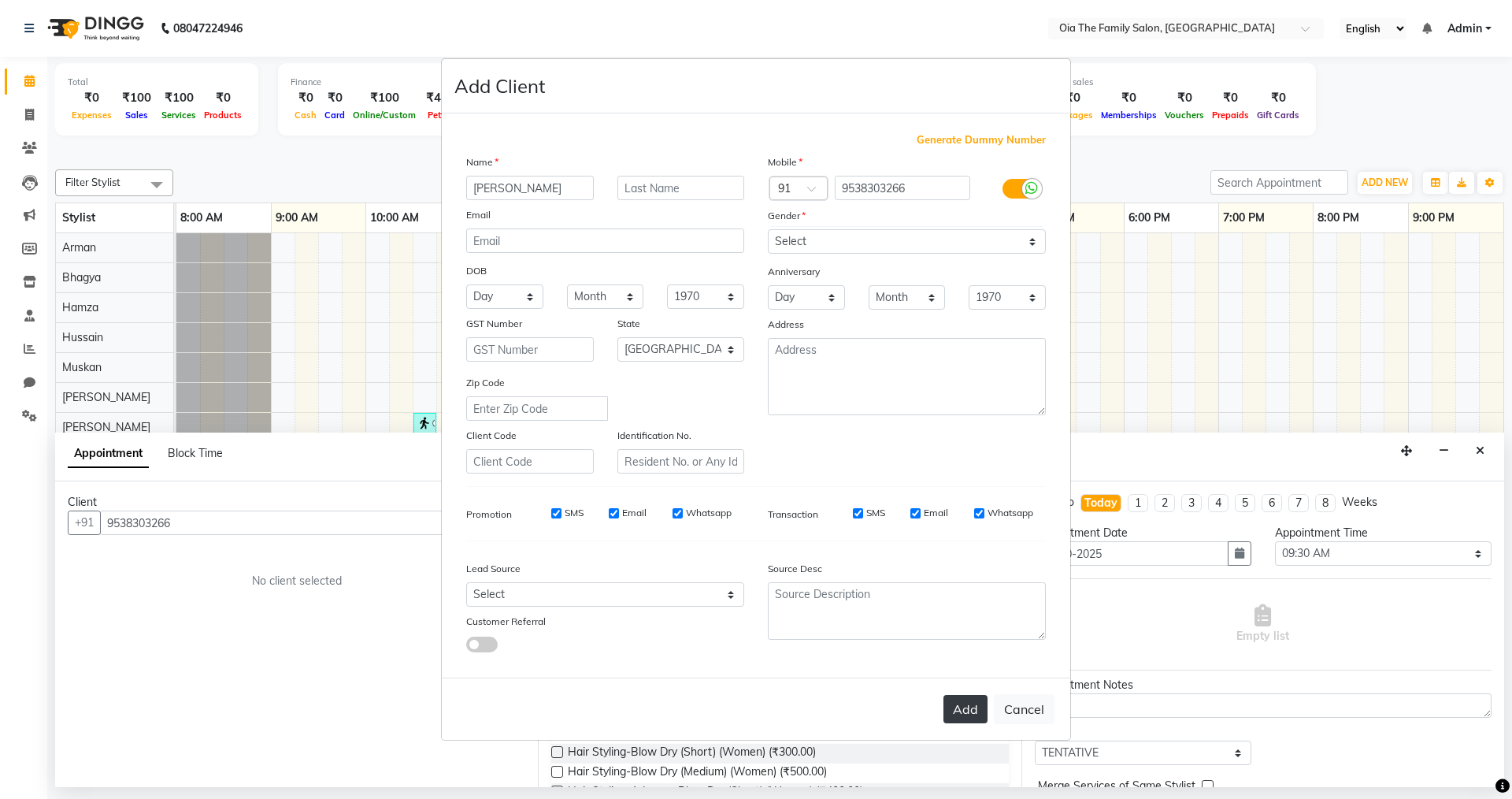
click at [963, 718] on button "Add" at bounding box center [966, 708] width 44 height 28
select select
select select "null"
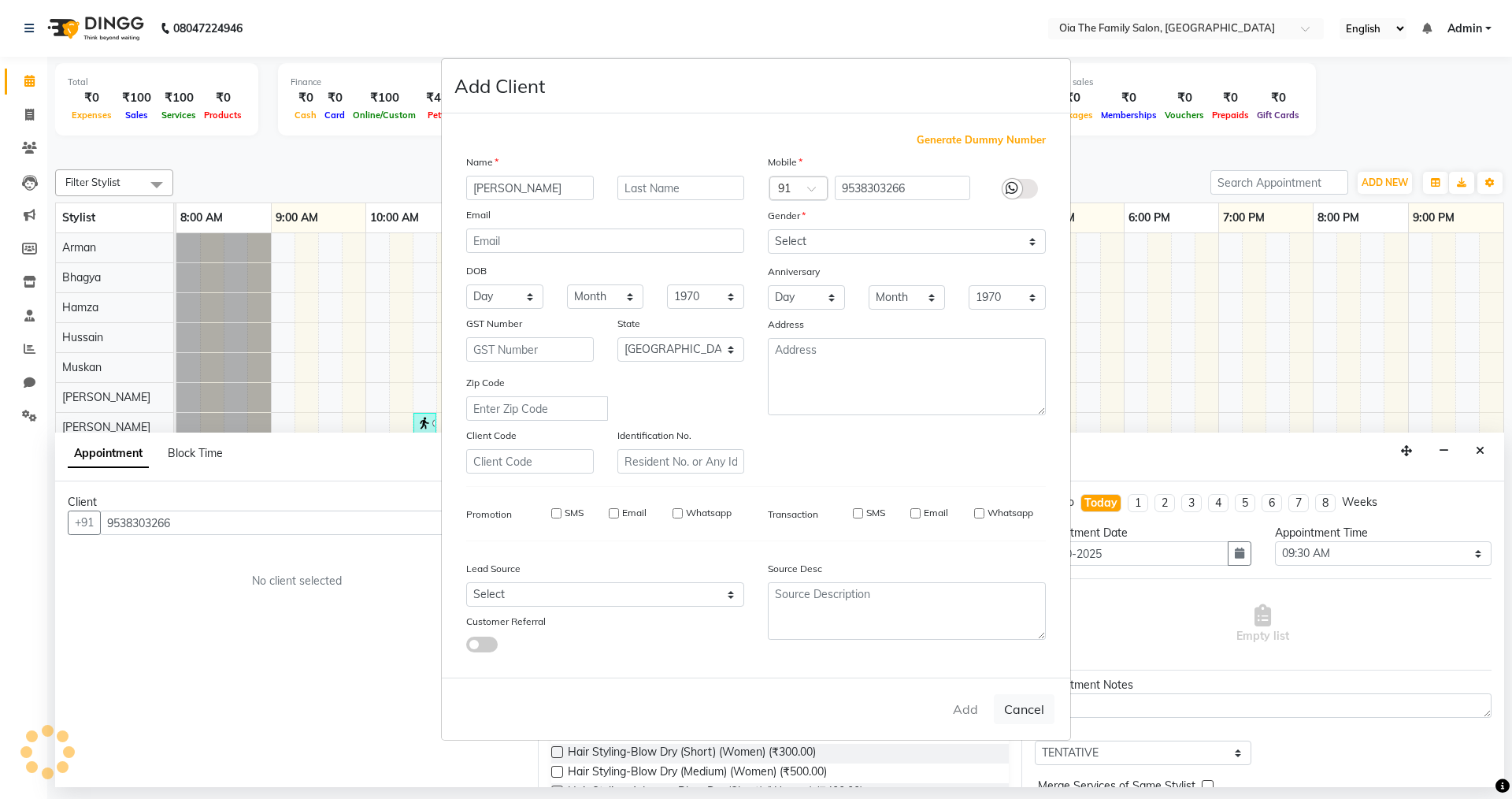
select select
checkbox input "false"
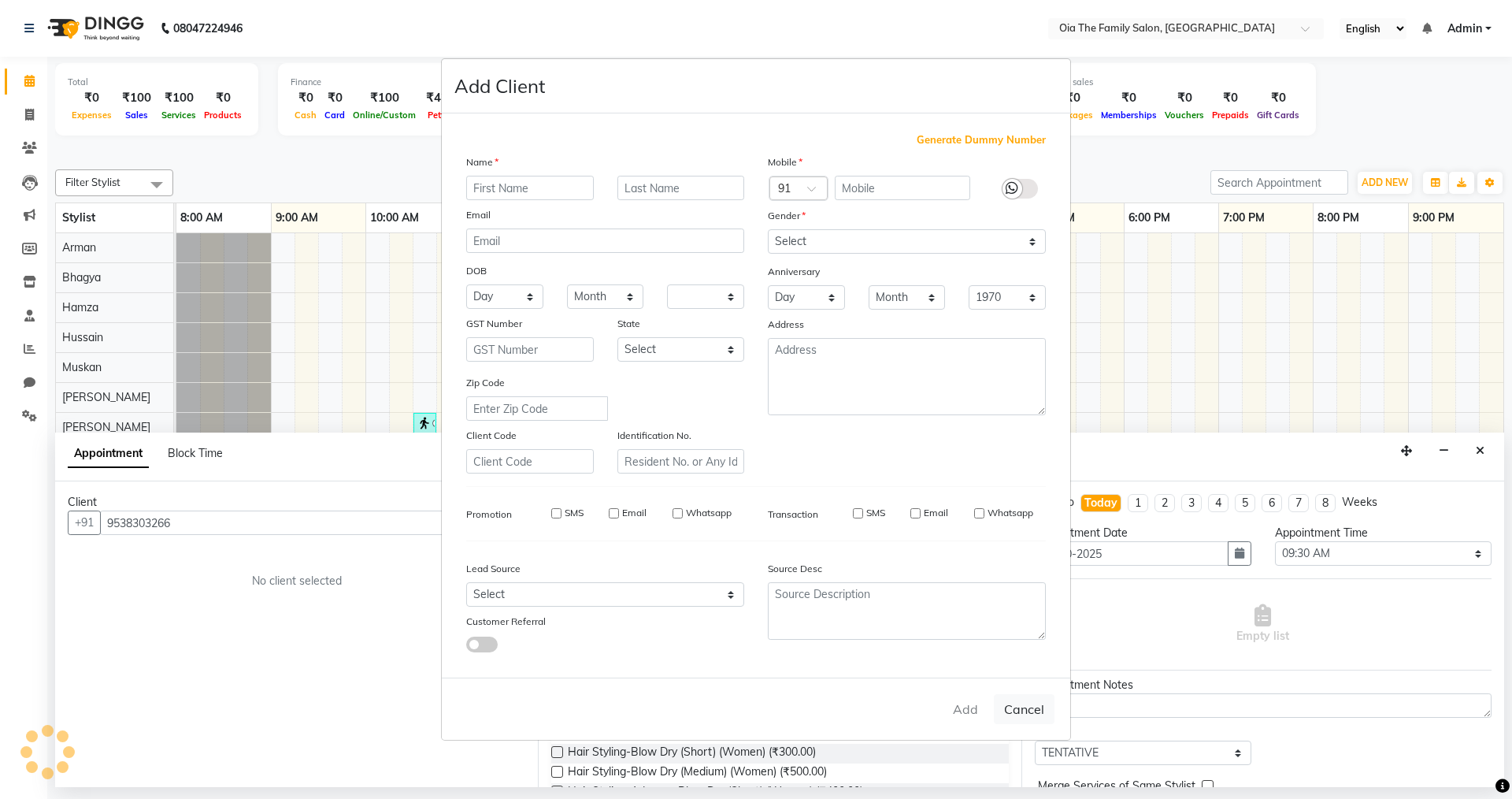
checkbox input "false"
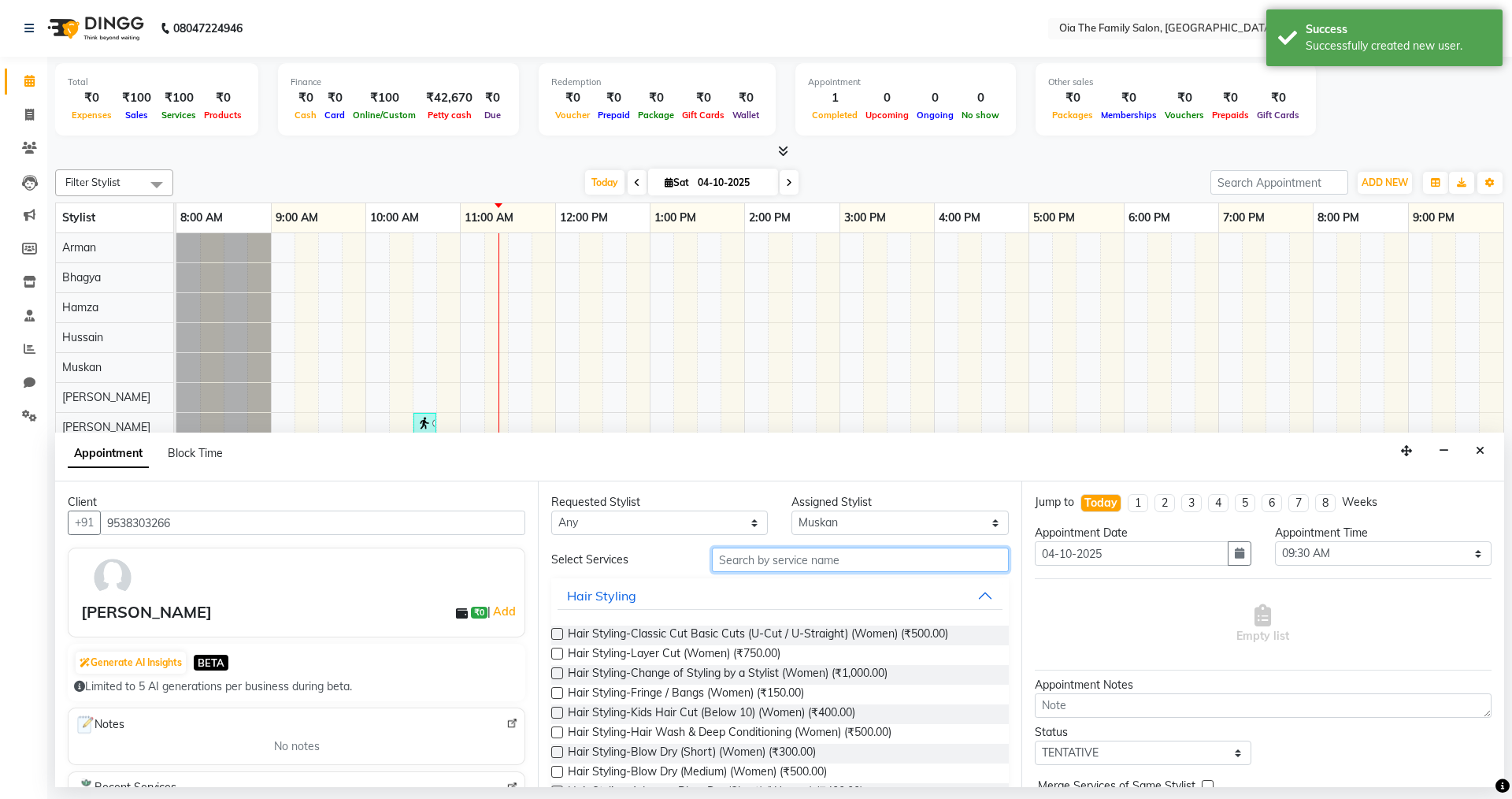
click at [864, 560] on input "text" at bounding box center [861, 559] width 297 height 25
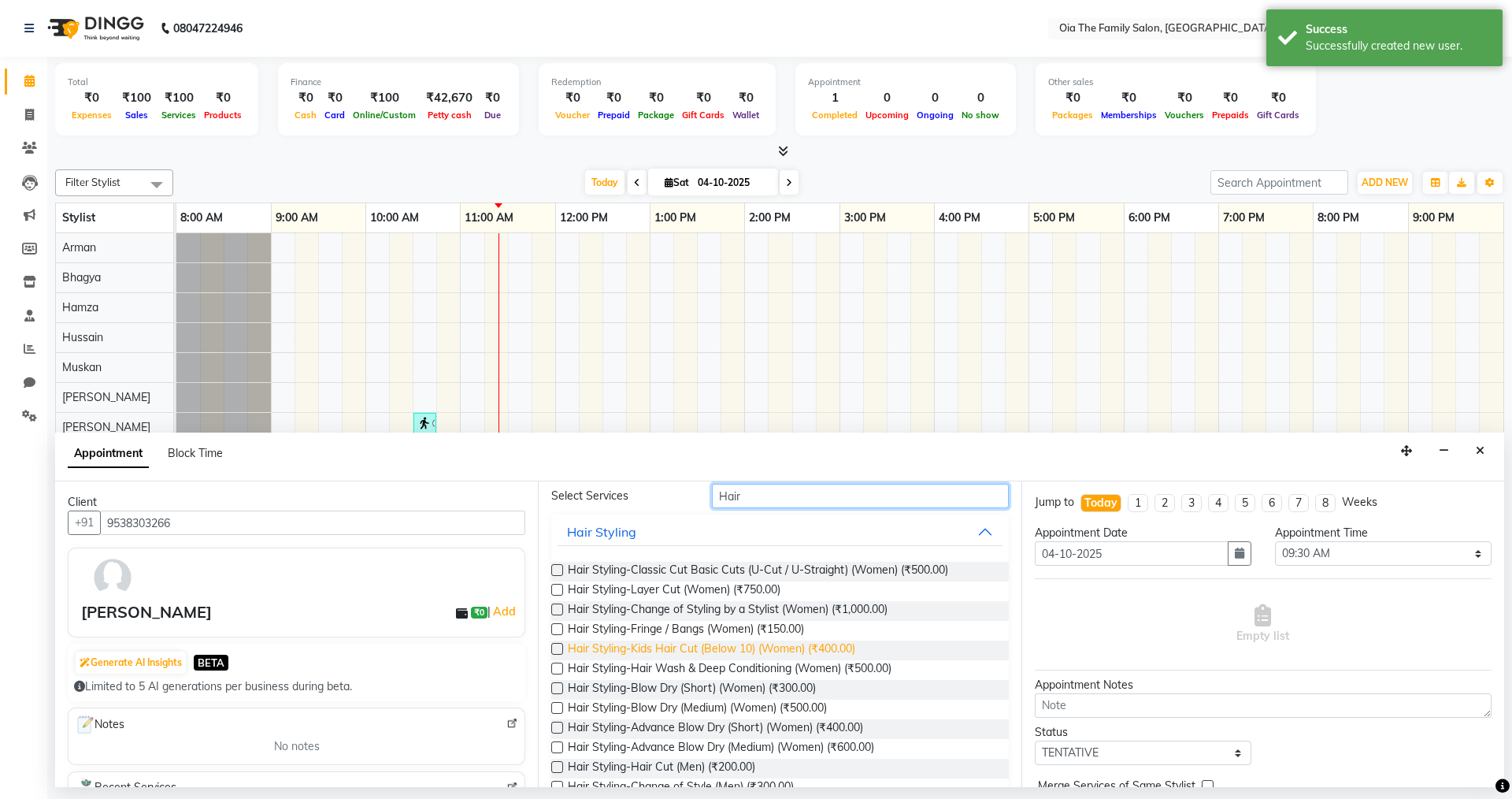
scroll to position [79, 0]
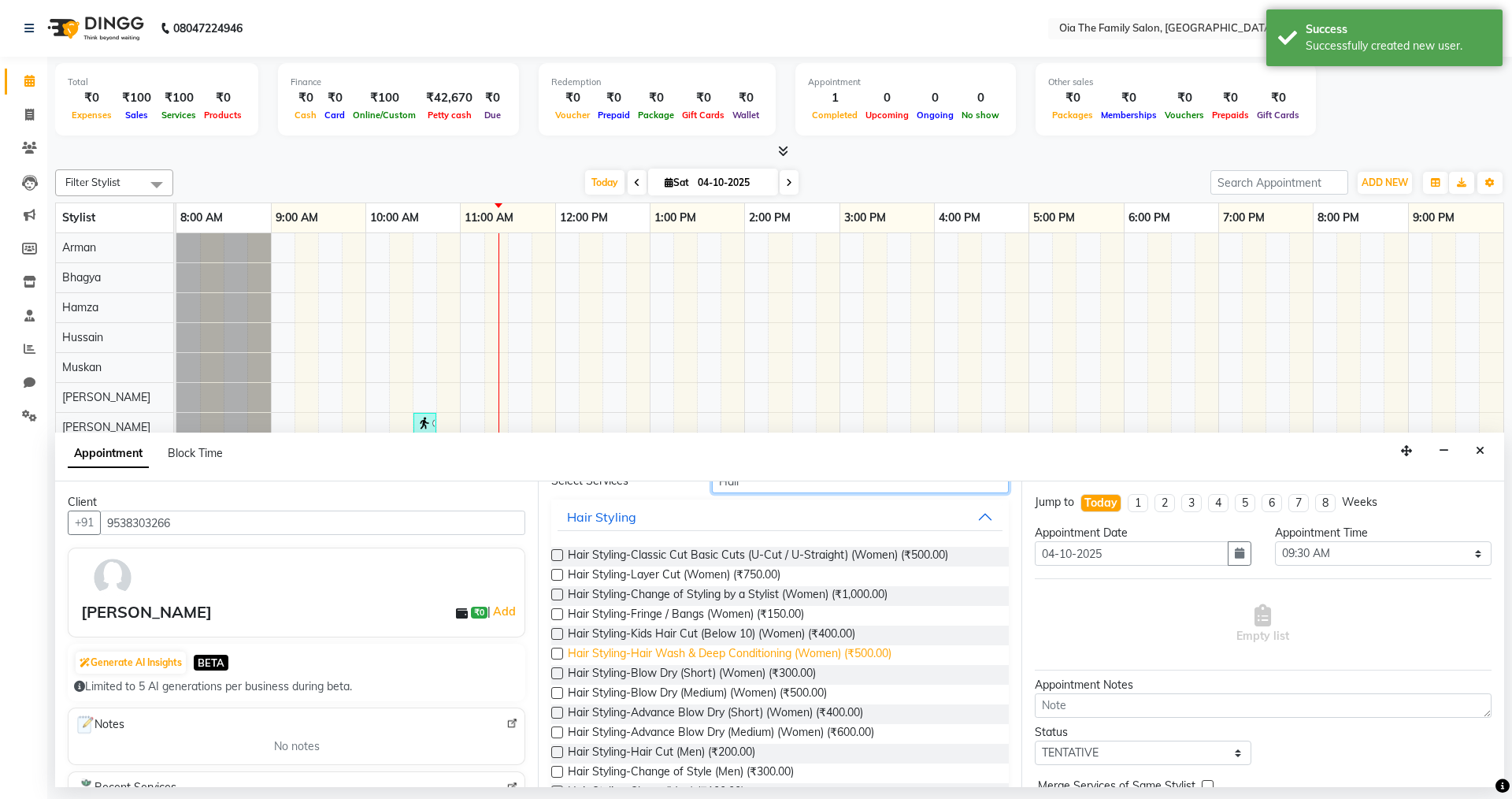
type input "Hair"
click at [749, 650] on span "Hair Styling-Hair Wash & Deep Conditioning (Women) (₹500.00)" at bounding box center [729, 654] width 324 height 19
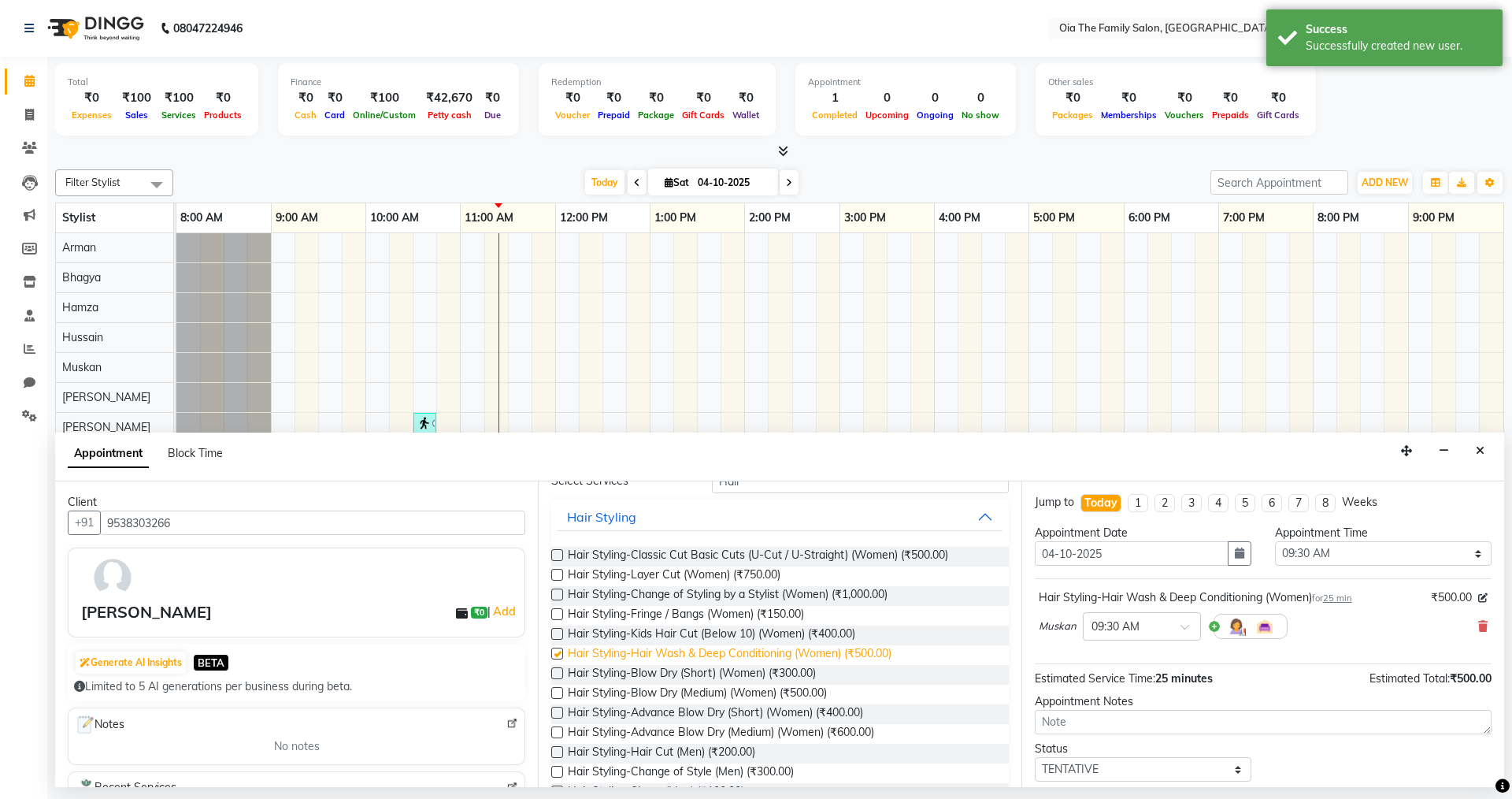
checkbox input "false"
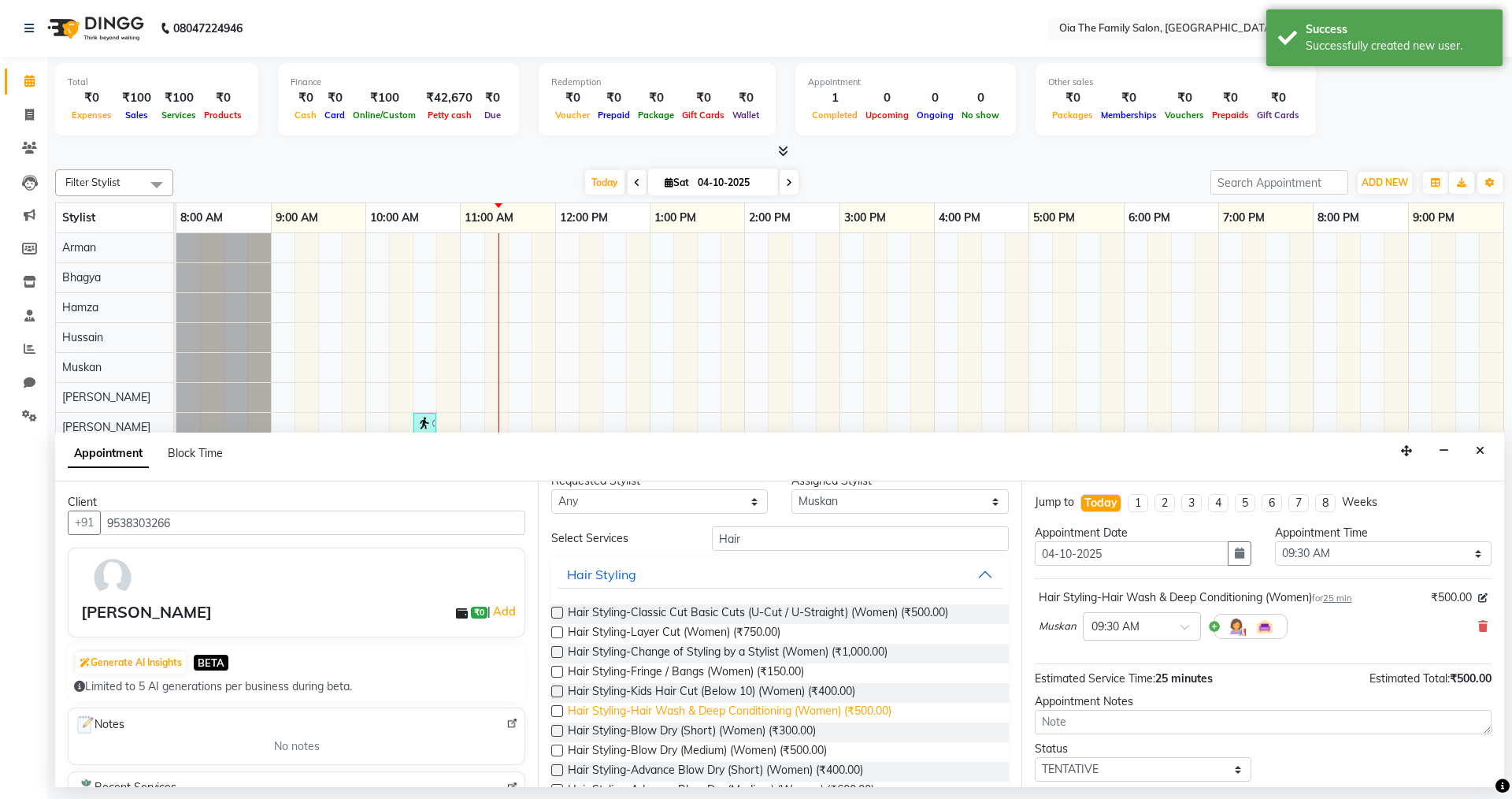
scroll to position [0, 0]
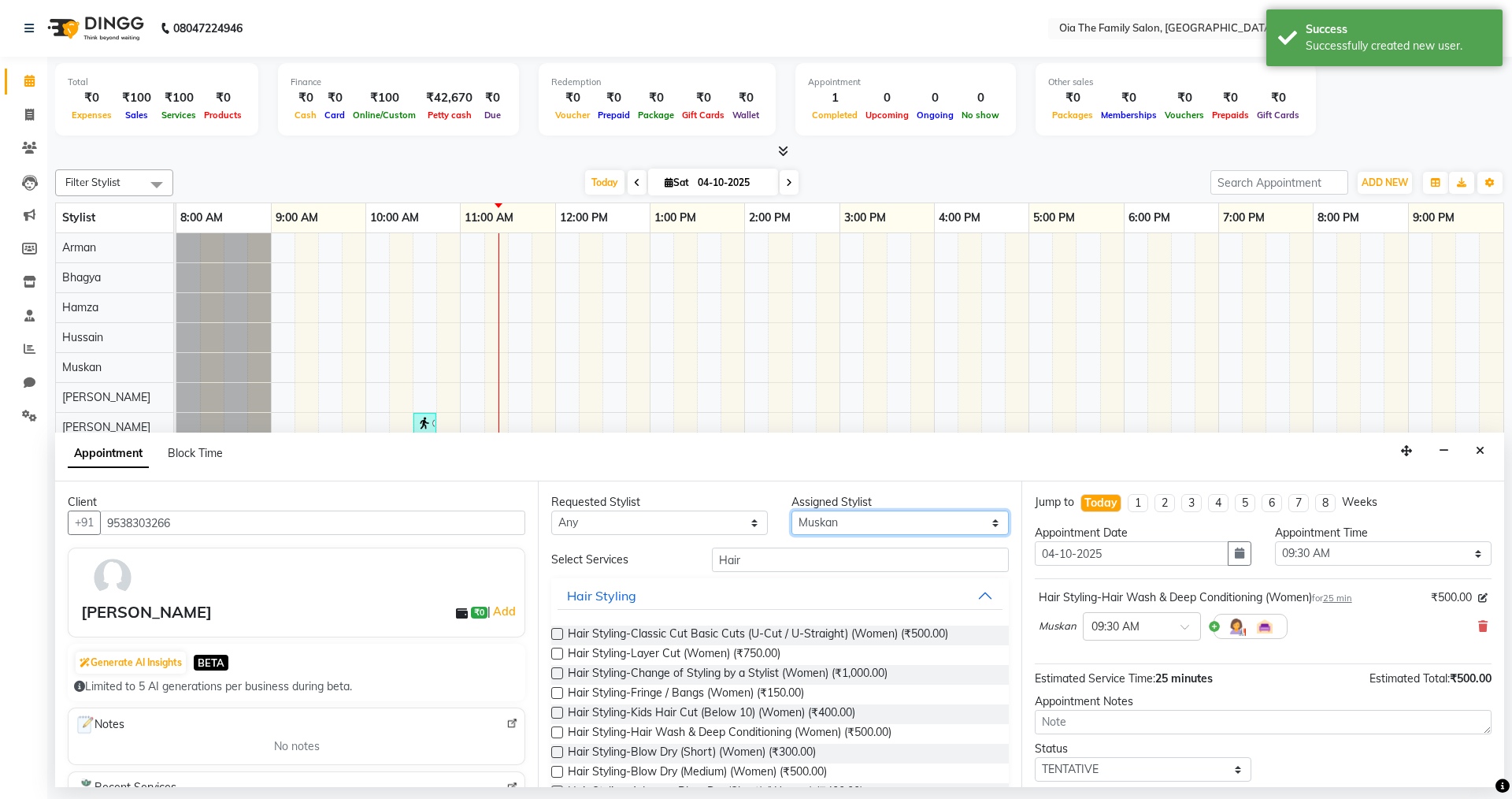
click at [873, 518] on select "Select Arman Bhagya Hamza [PERSON_NAME] [PERSON_NAME] Khan" at bounding box center [900, 522] width 217 height 25
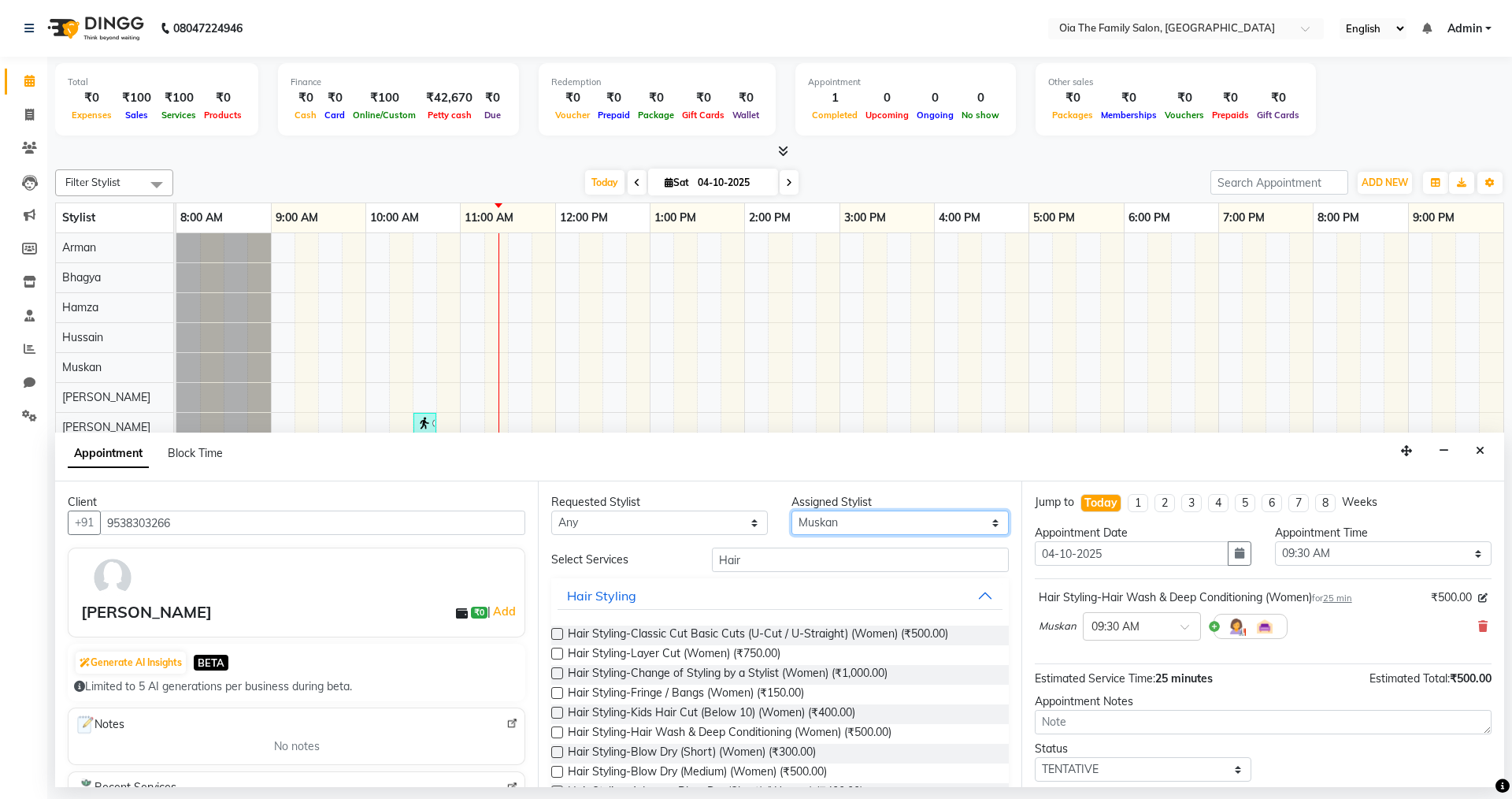
select select "93026"
click at [791, 510] on select "Select Arman Bhagya Hamza [PERSON_NAME] [PERSON_NAME] Khan" at bounding box center [900, 522] width 217 height 25
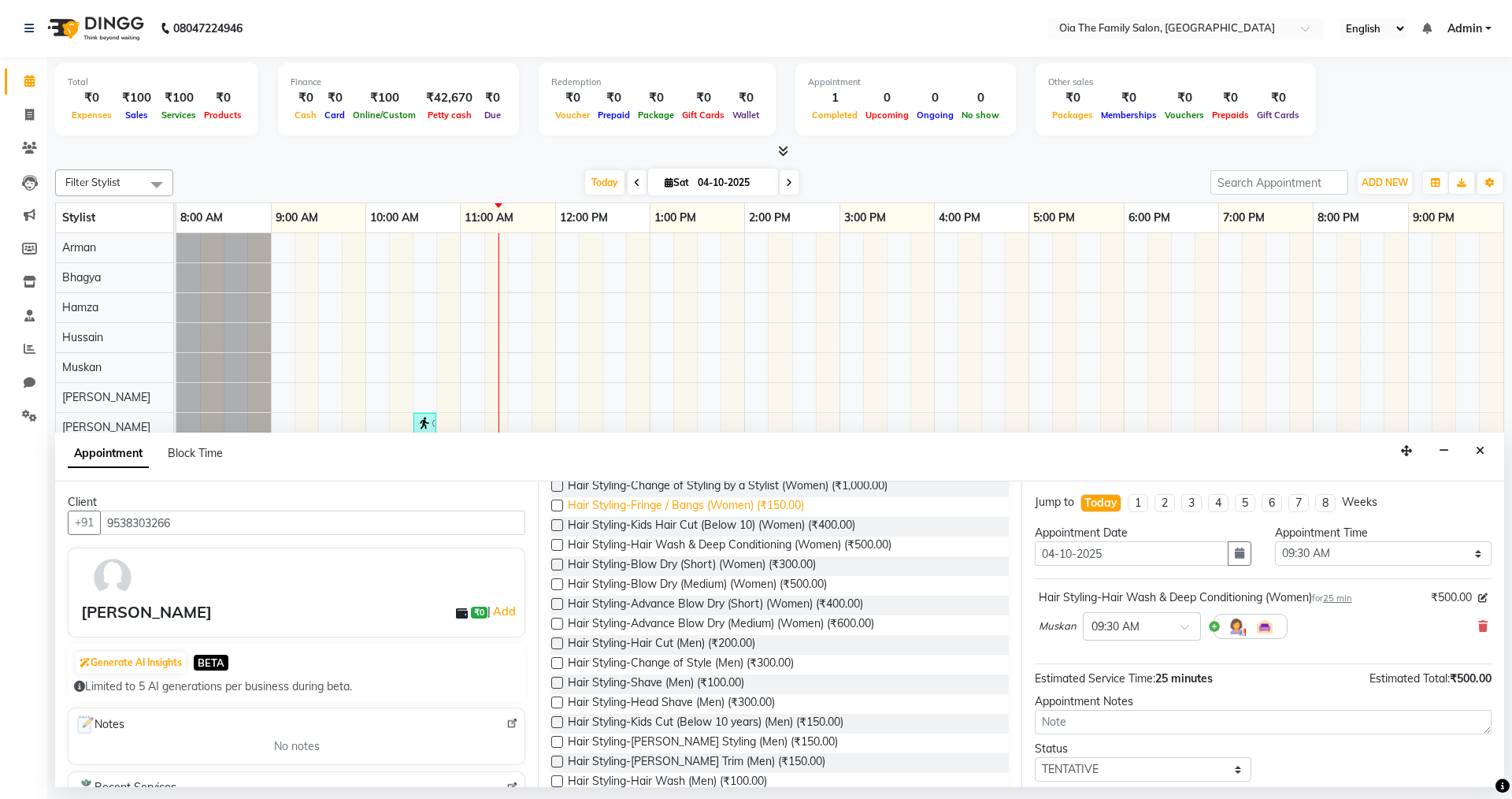
scroll to position [236, 0]
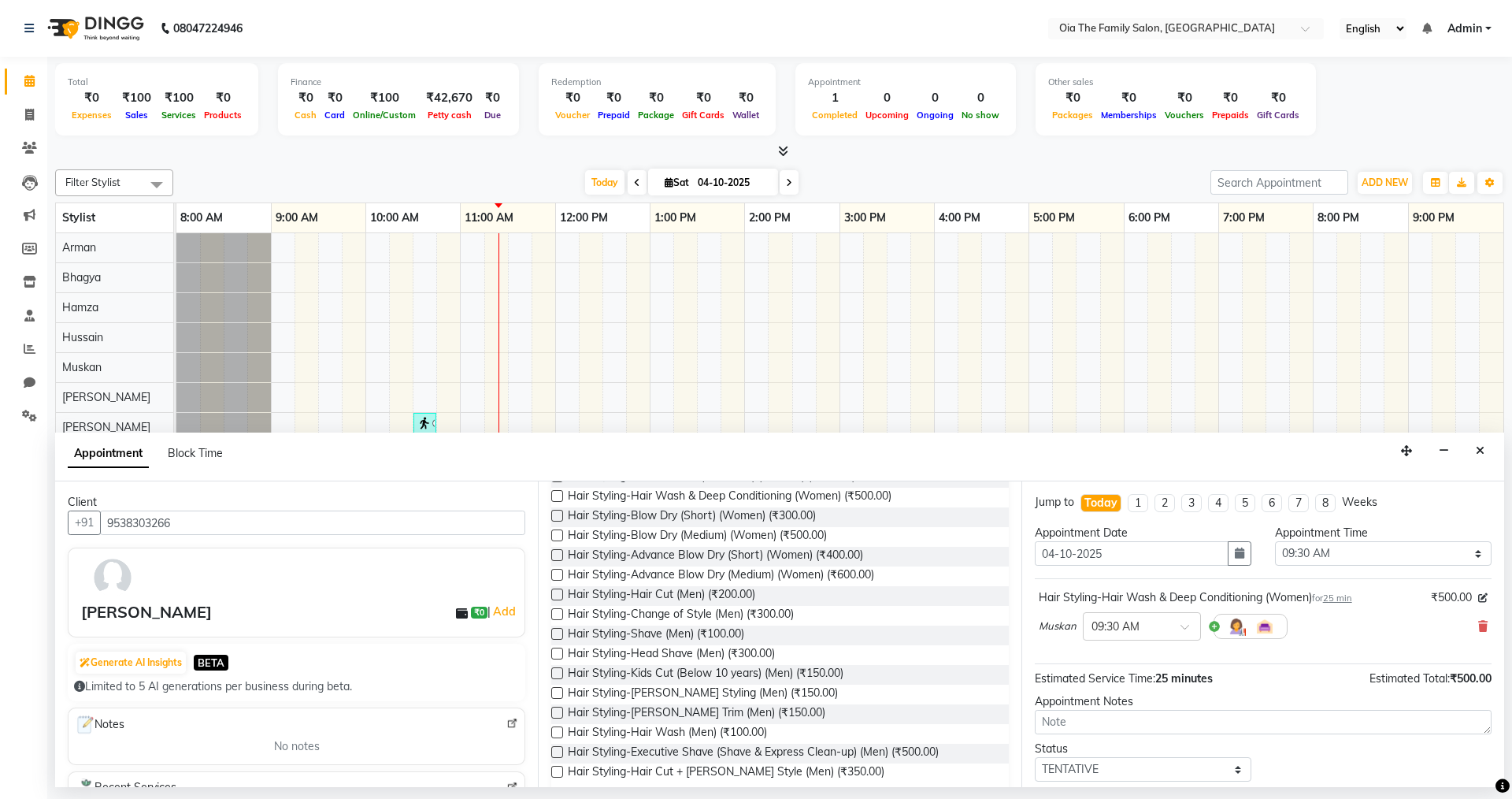
click at [766, 593] on div "Hair Styling-Hair Cut (Men) (₹200.00)" at bounding box center [779, 596] width 457 height 19
click at [731, 588] on span "Hair Styling-Hair Cut (Men) (₹200.00)" at bounding box center [661, 596] width 187 height 19
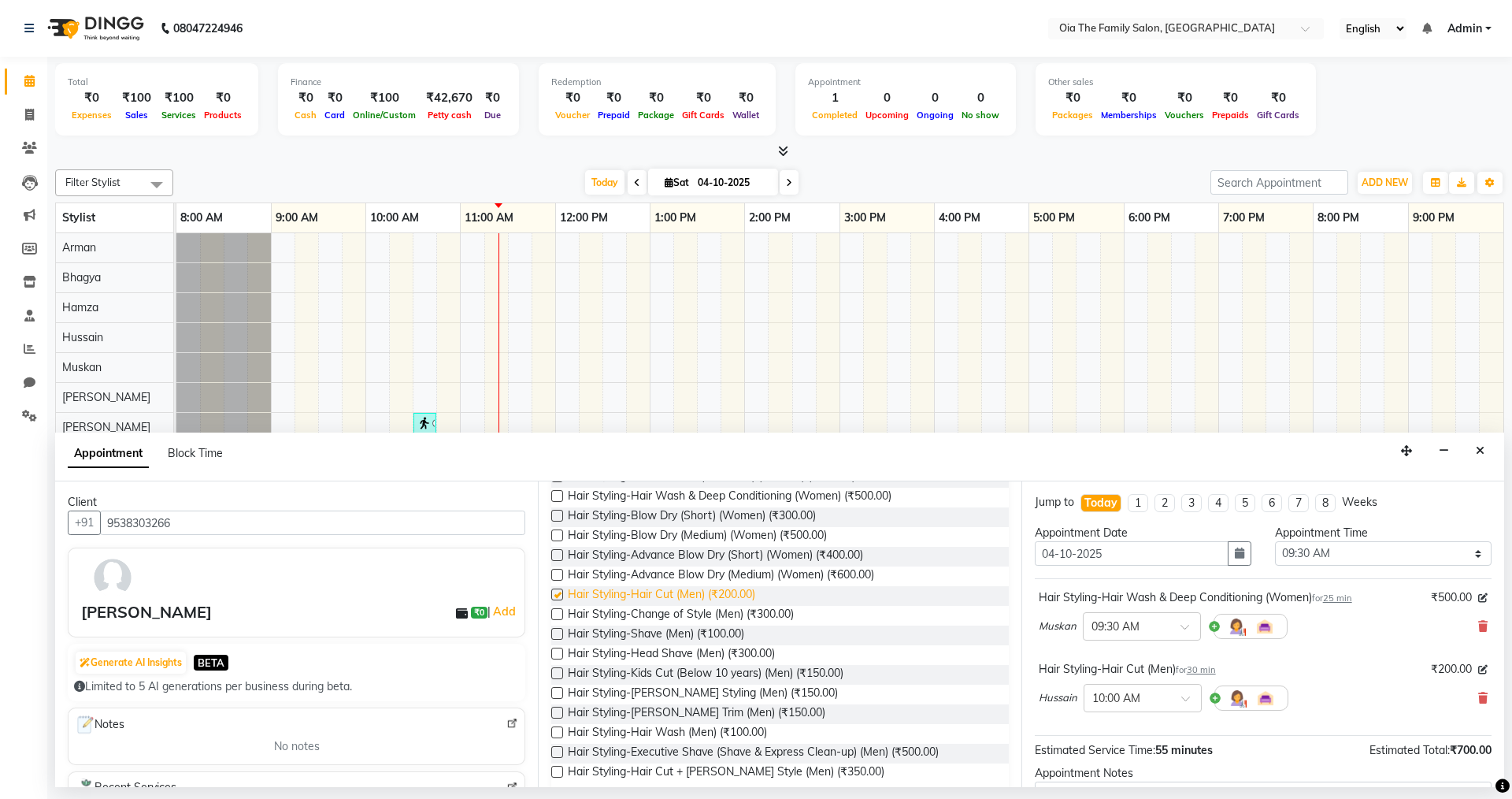
checkbox input "false"
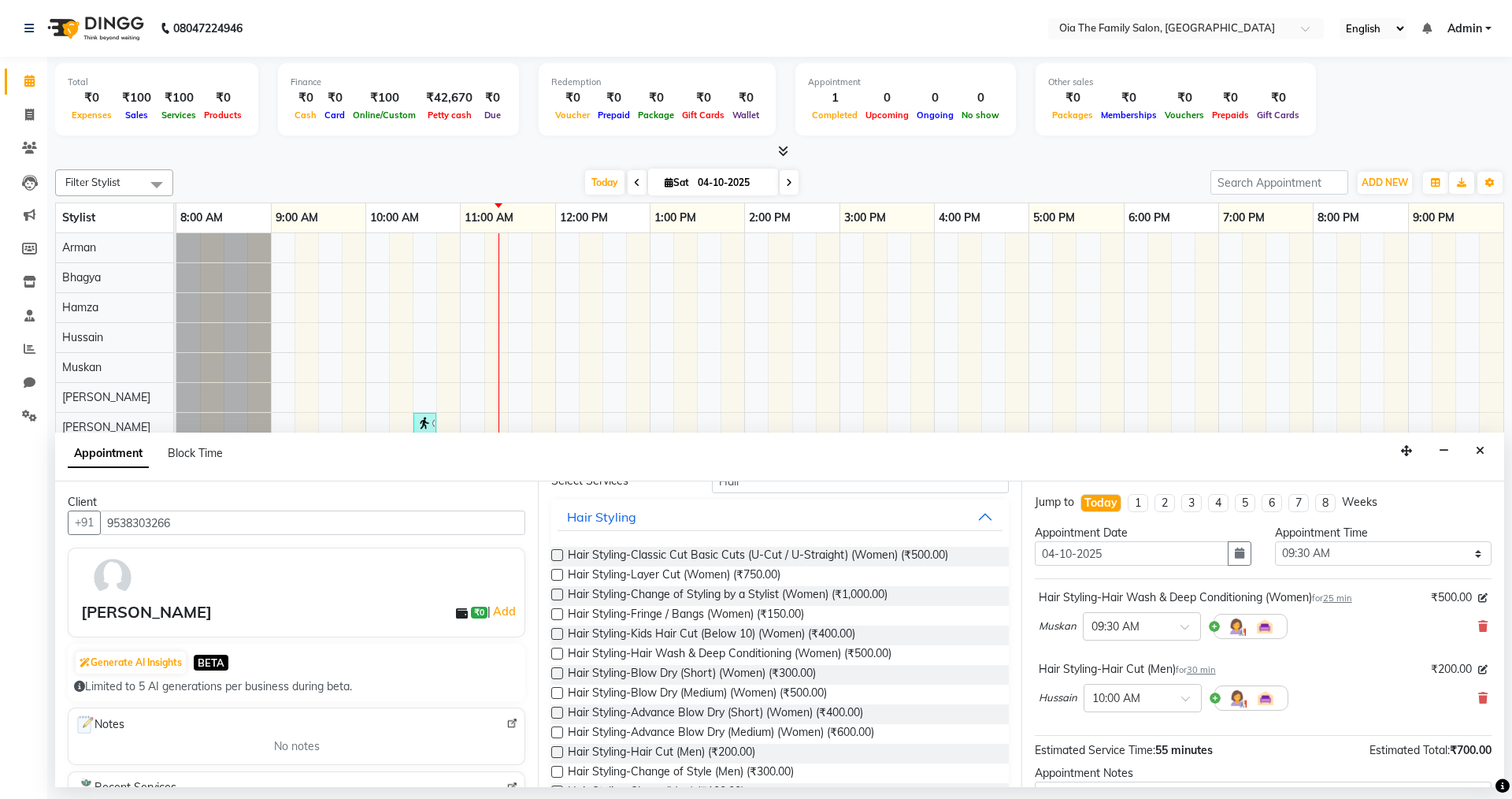
scroll to position [0, 0]
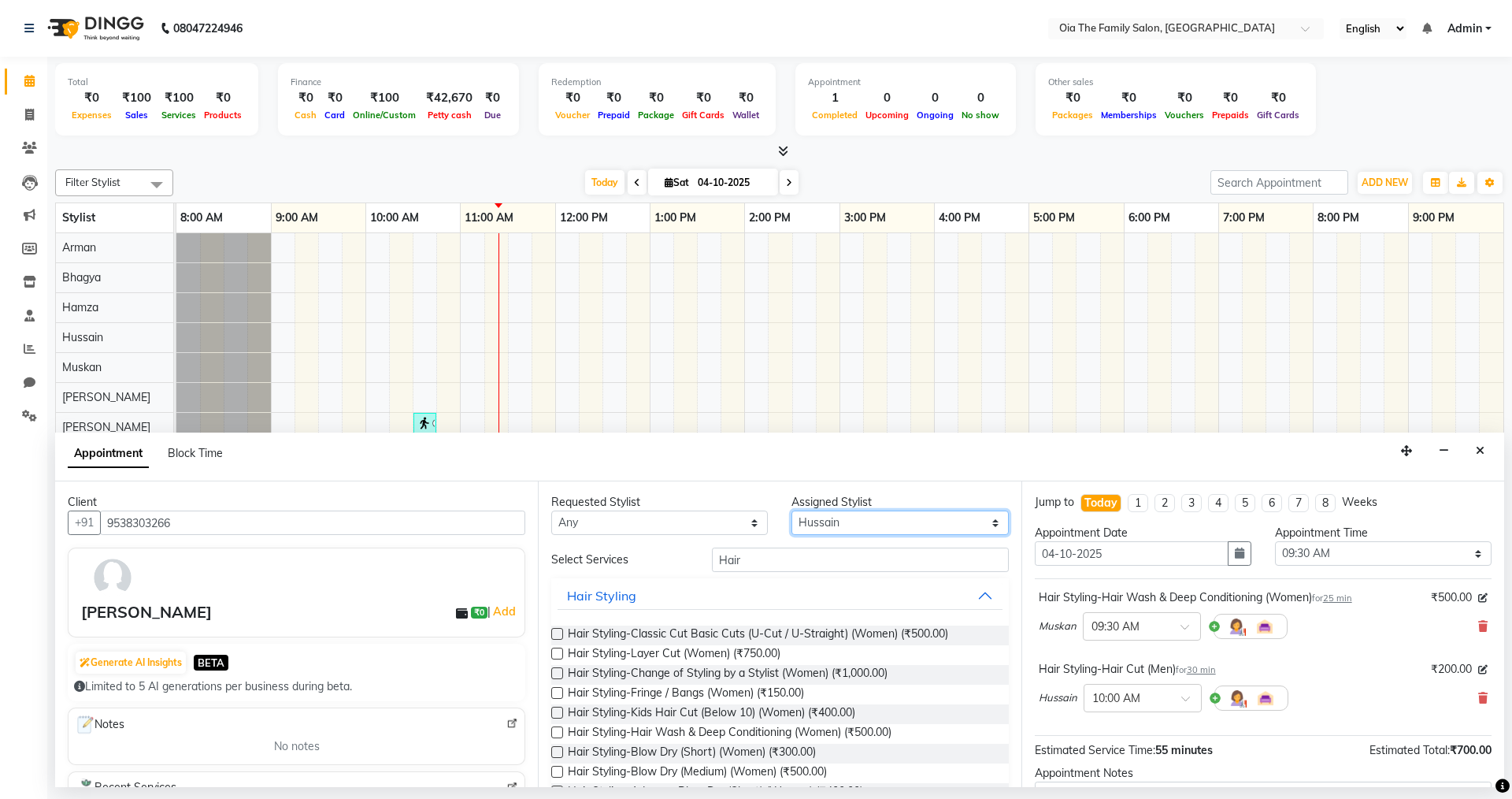
click at [873, 517] on select "Select Arman Bhagya Hamza [PERSON_NAME] [PERSON_NAME] Khan" at bounding box center [900, 522] width 217 height 25
select select "93027"
click at [791, 510] on select "Select Arman Bhagya Hamza [PERSON_NAME] [PERSON_NAME] Khan" at bounding box center [900, 522] width 217 height 25
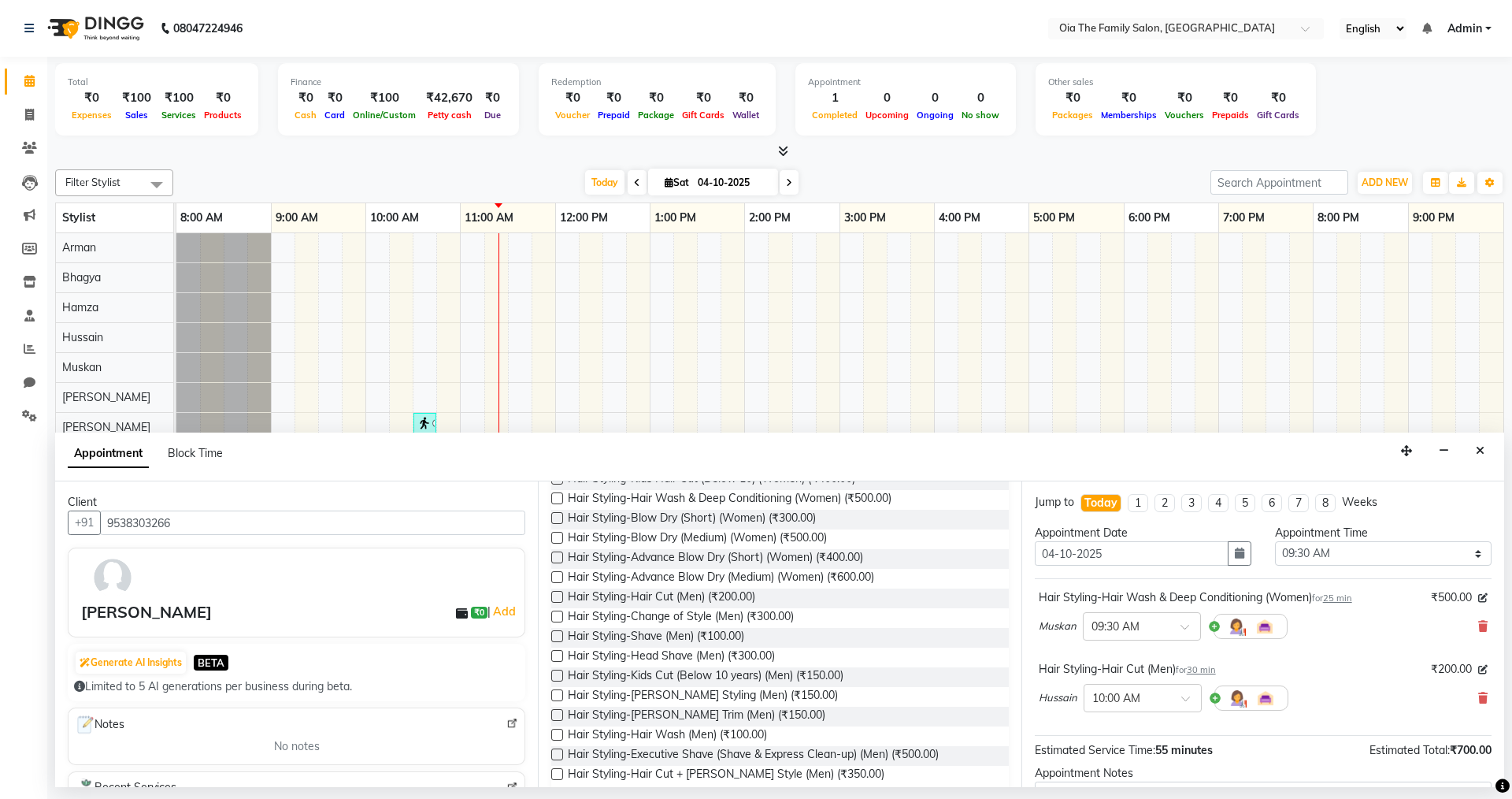
scroll to position [236, 0]
click at [724, 588] on span "Hair Styling-Hair Cut (Men) (₹200.00)" at bounding box center [661, 596] width 187 height 19
checkbox input "false"
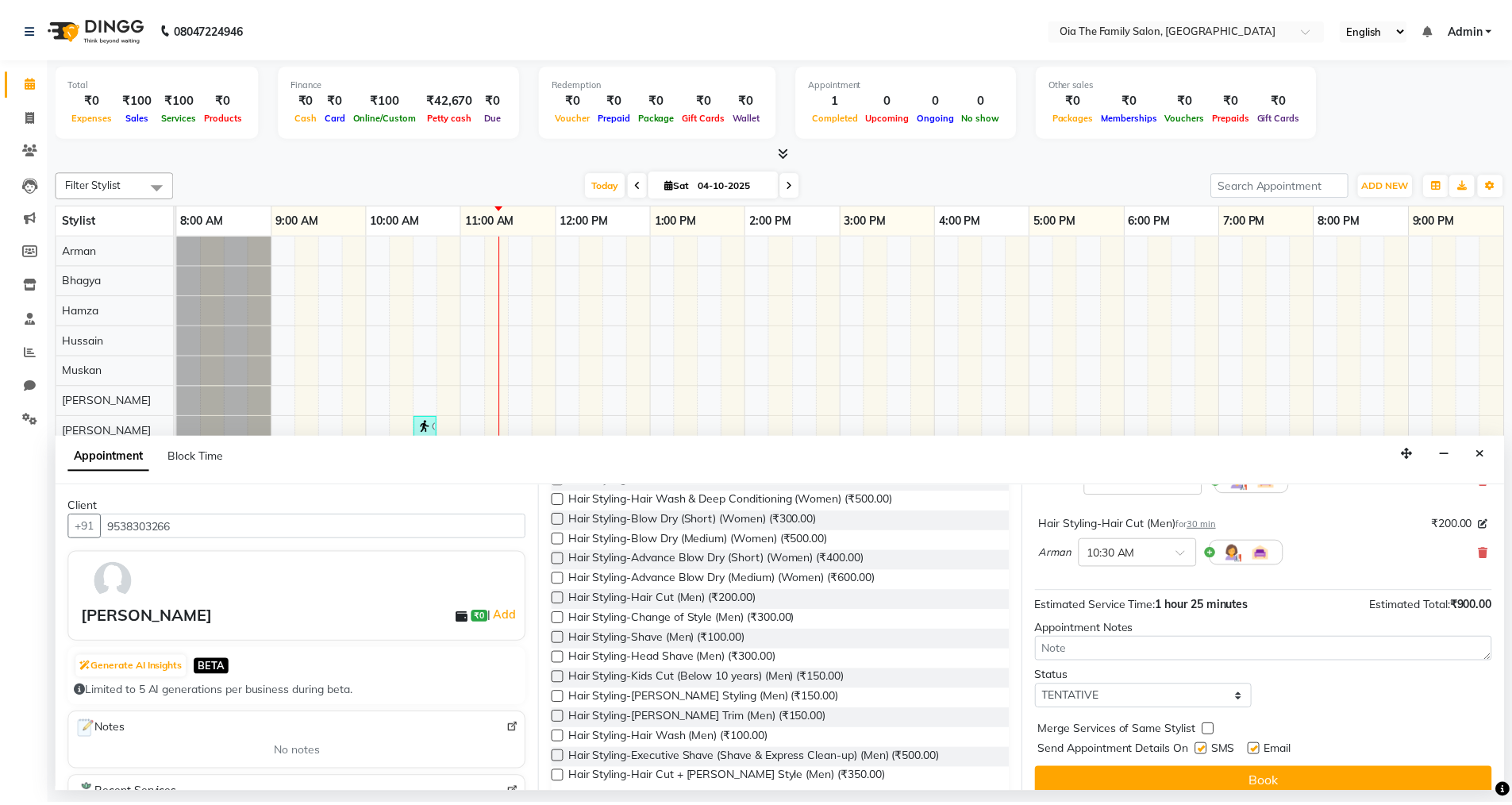
scroll to position [239, 0]
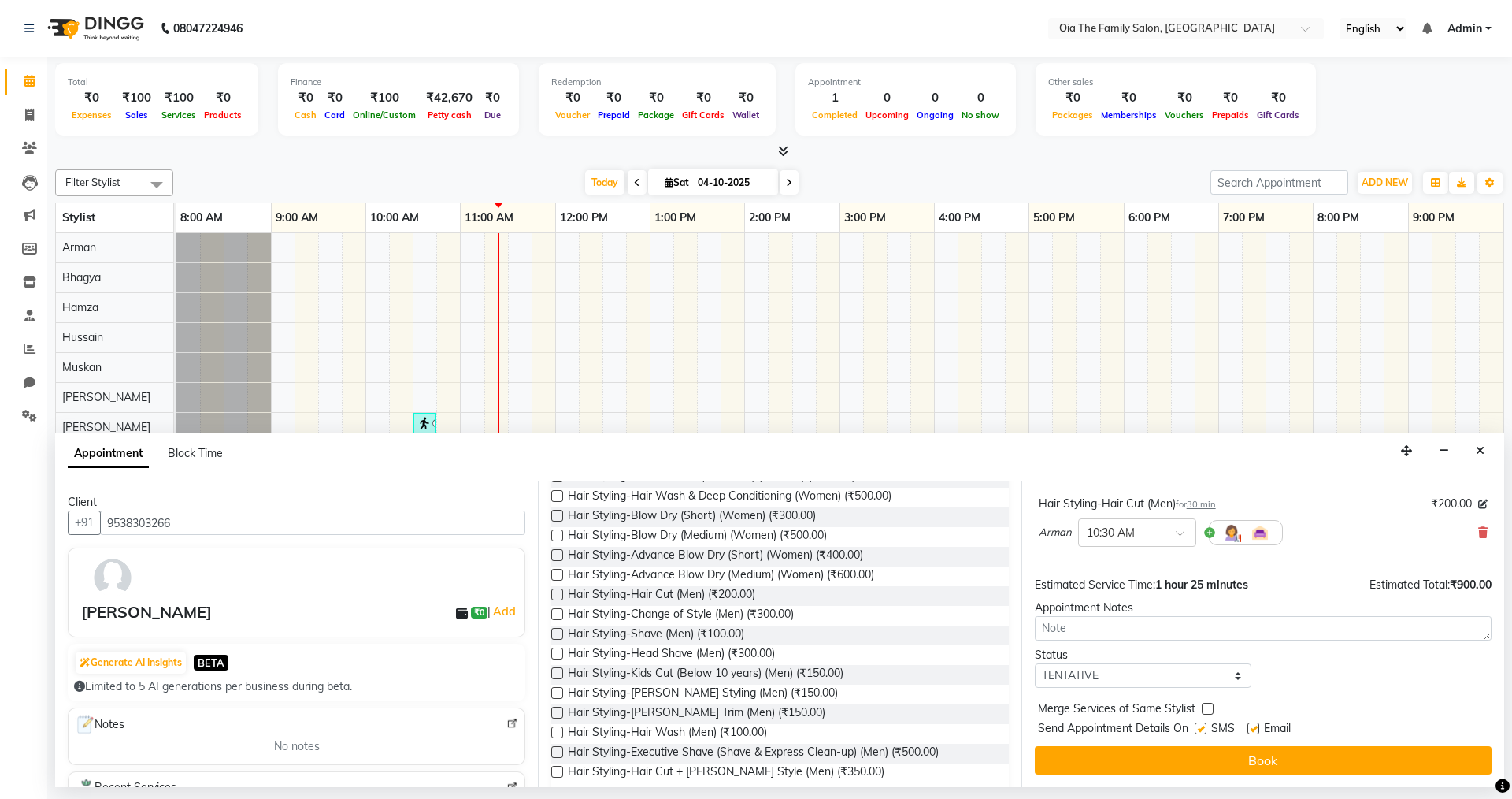
click at [1205, 731] on label at bounding box center [1200, 729] width 12 height 12
click at [1205, 731] on input "checkbox" at bounding box center [1199, 730] width 10 height 10
checkbox input "false"
click at [1254, 725] on label at bounding box center [1254, 729] width 12 height 12
click at [1254, 725] on input "checkbox" at bounding box center [1253, 730] width 10 height 10
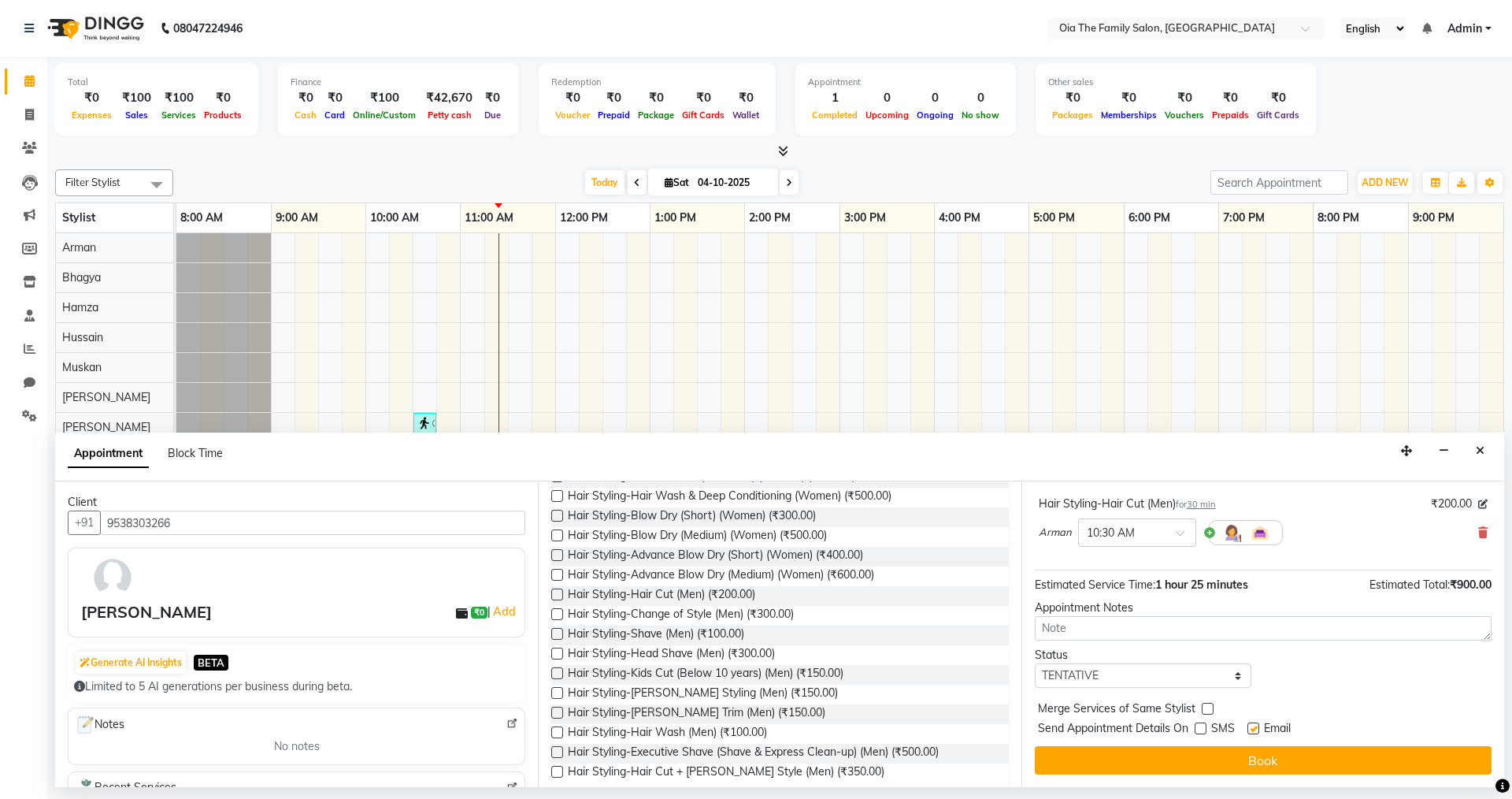
checkbox input "false"
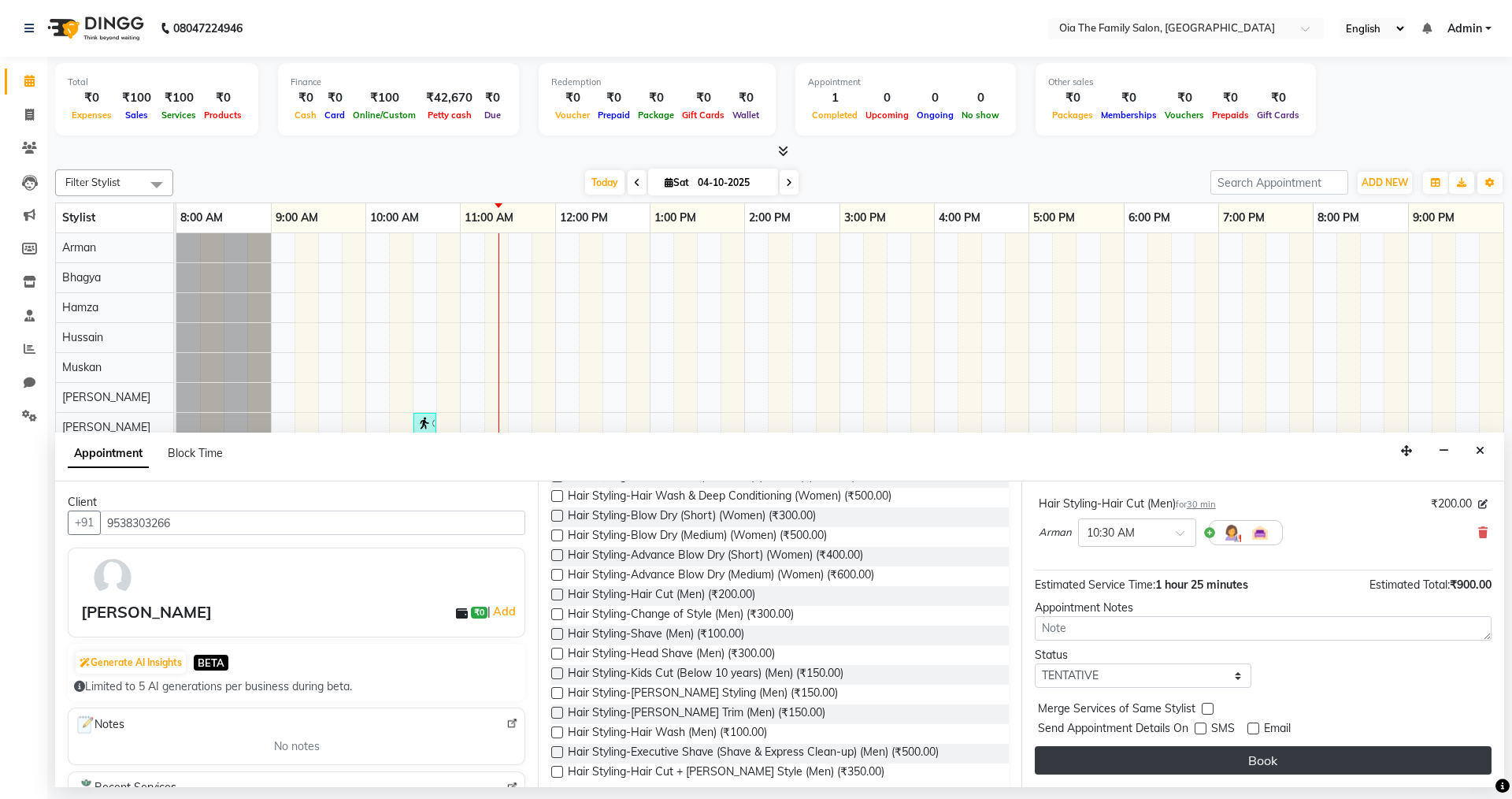
click at [1239, 762] on button "Book" at bounding box center [1263, 759] width 457 height 28
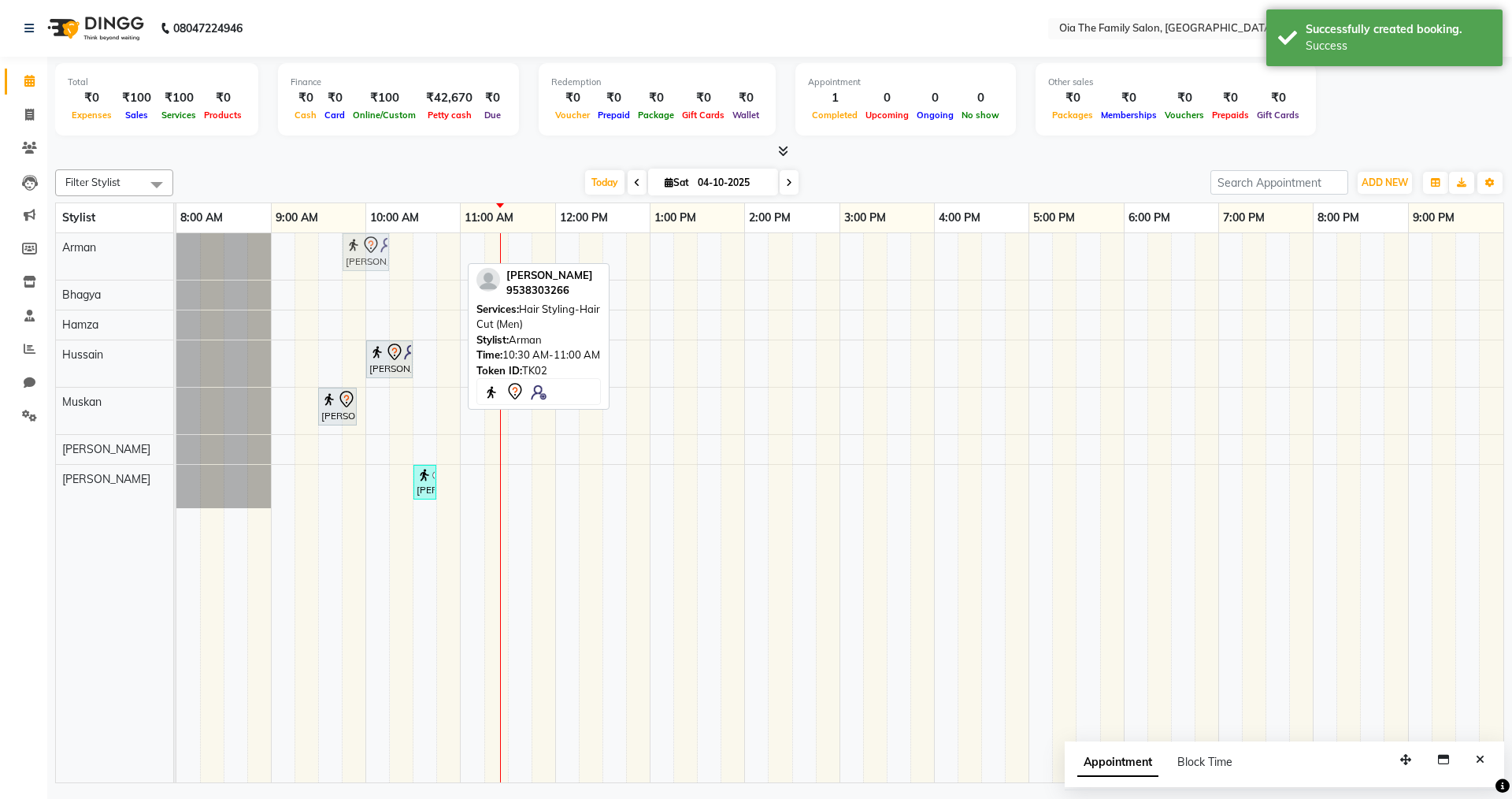
drag, startPoint x: 432, startPoint y: 250, endPoint x: 362, endPoint y: 264, distance: 71.4
click at [176, 264] on div "Apoorva, TK02, 10:30 AM-11:00 AM, Hair Styling-Hair Cut (Men) Apoorva, TK02, 10…" at bounding box center [176, 256] width 0 height 47
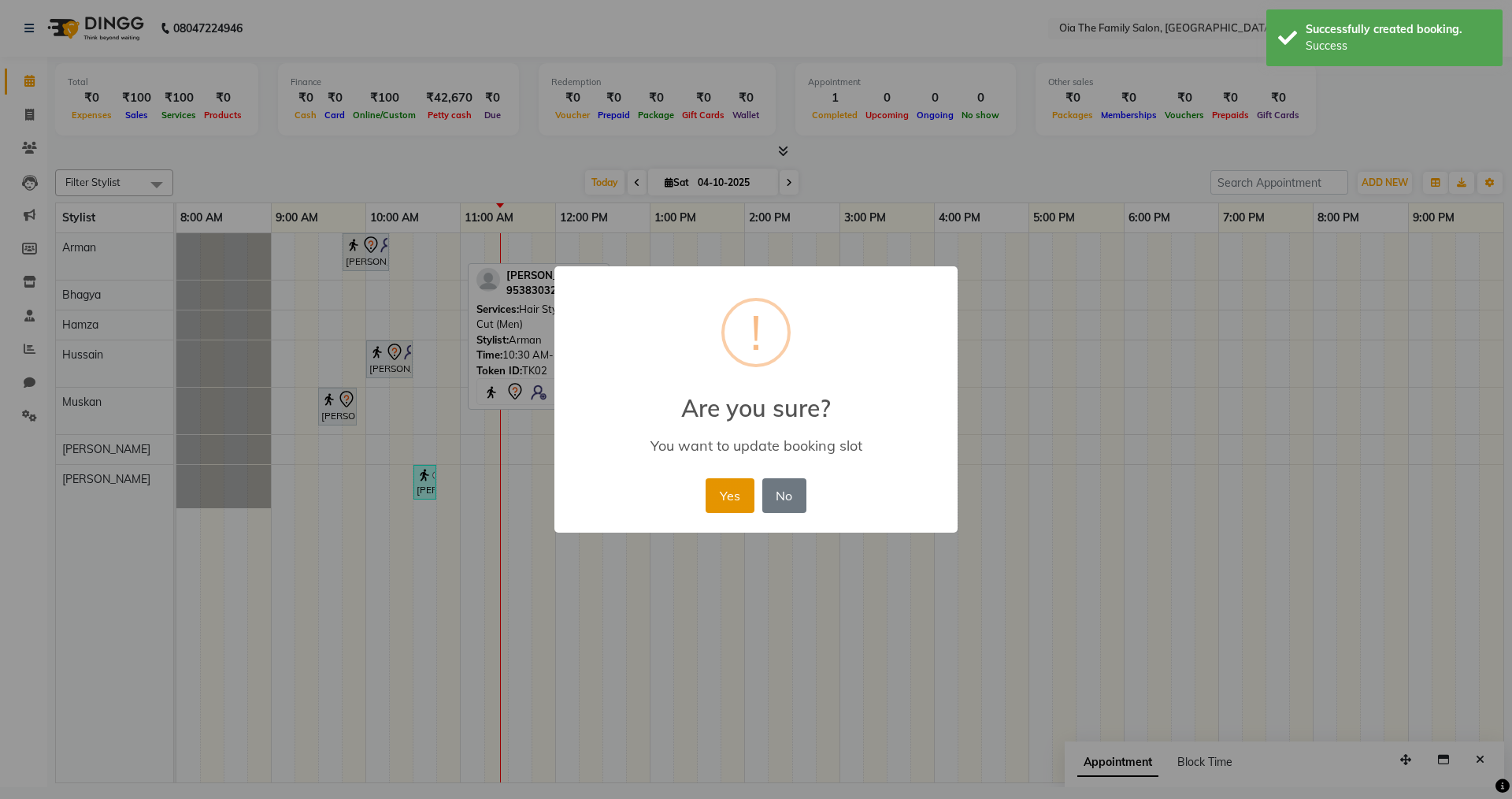
click at [717, 486] on button "Yes" at bounding box center [729, 495] width 48 height 35
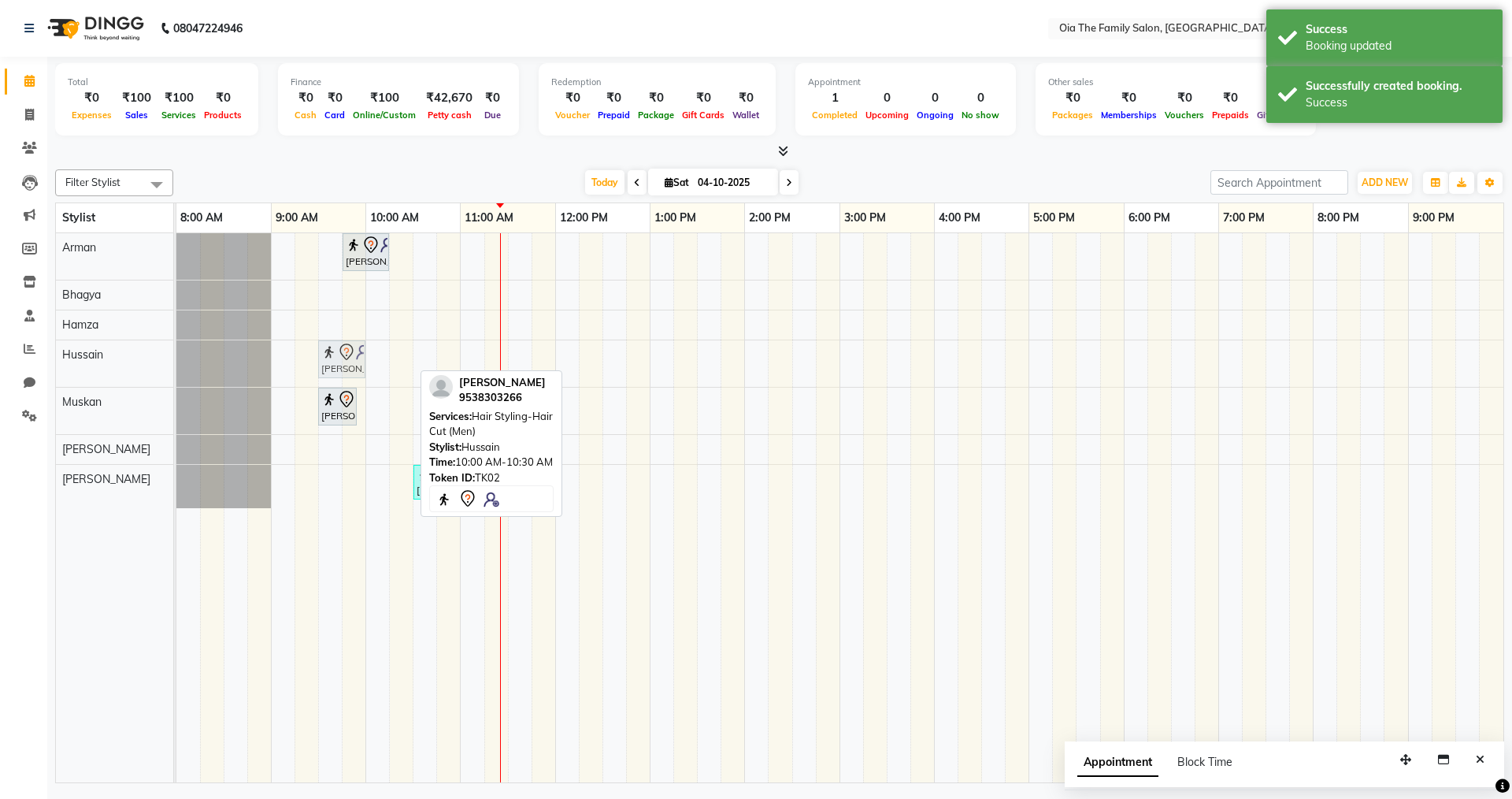
drag, startPoint x: 386, startPoint y: 360, endPoint x: 341, endPoint y: 364, distance: 45.2
click at [176, 364] on div "Apoorva, TK02, 10:00 AM-10:30 AM, Hair Styling-Hair Cut (Men) Apoorva, TK02, 10…" at bounding box center [176, 363] width 0 height 47
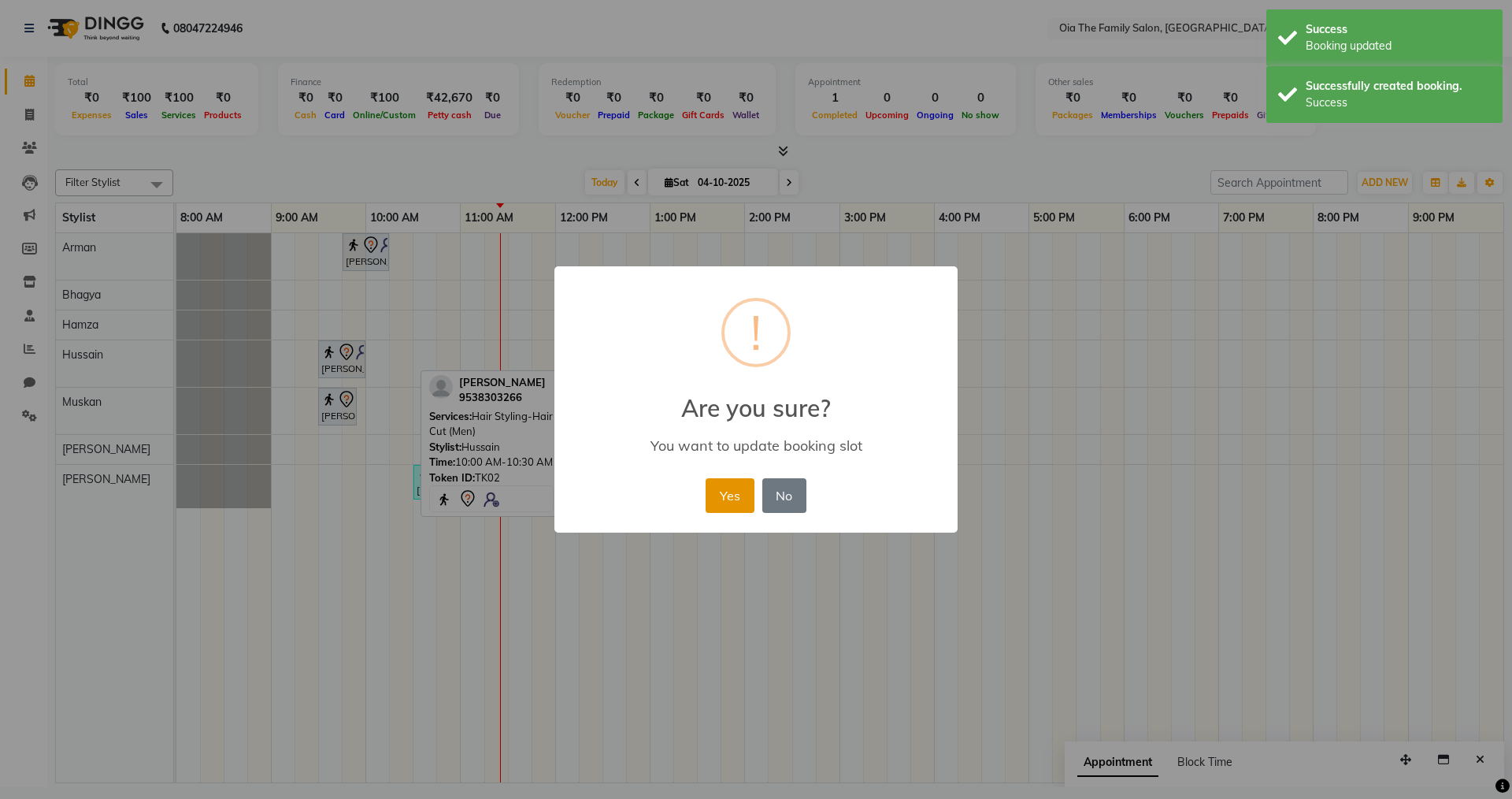
click at [718, 478] on button "Yes" at bounding box center [729, 495] width 48 height 35
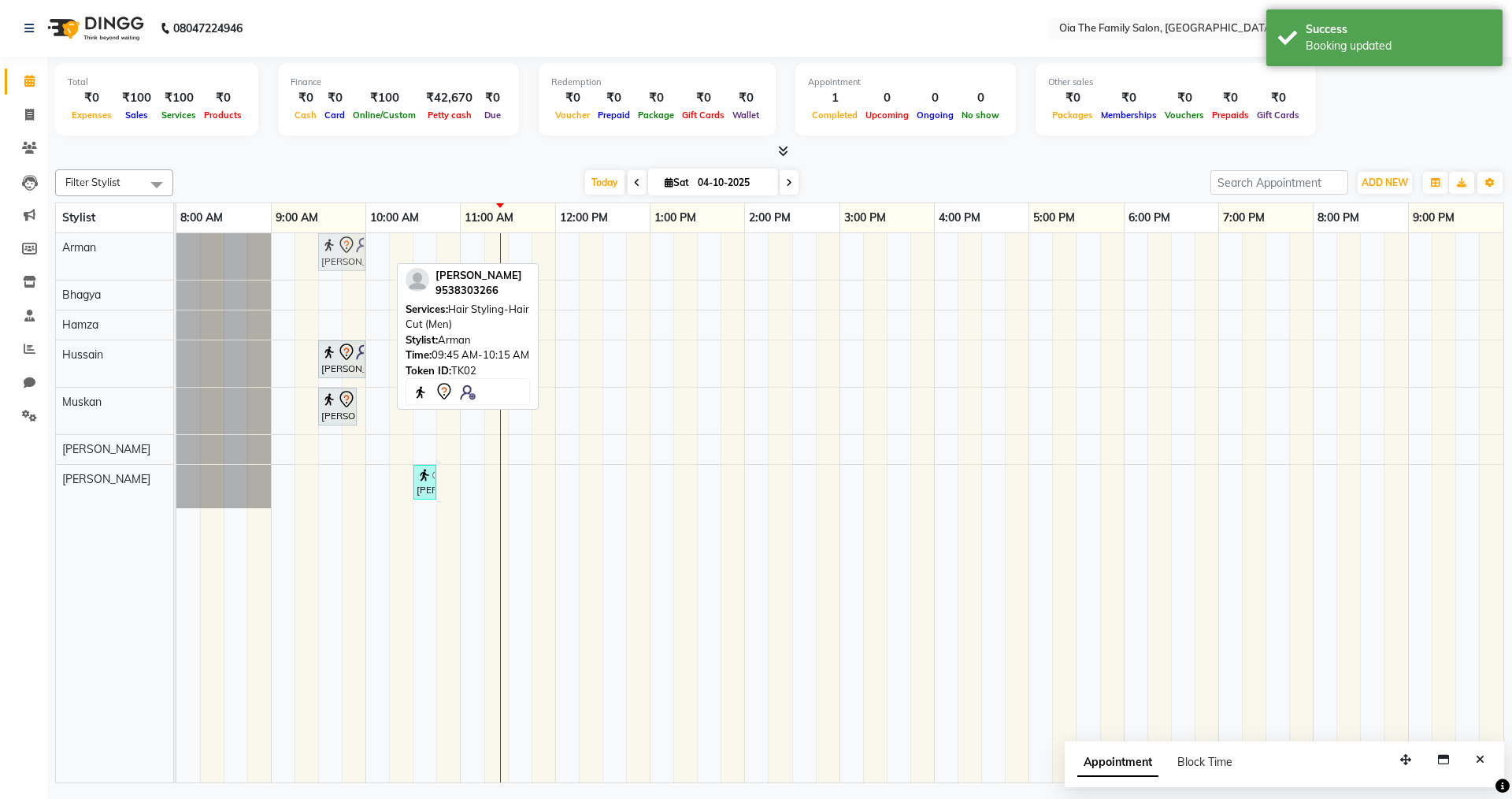
drag, startPoint x: 376, startPoint y: 259, endPoint x: 355, endPoint y: 260, distance: 21.0
click at [176, 260] on div "Apoorva, TK02, 09:45 AM-10:15 AM, Hair Styling-Hair Cut (Men) Apoorva, TK02, 09…" at bounding box center [176, 256] width 0 height 47
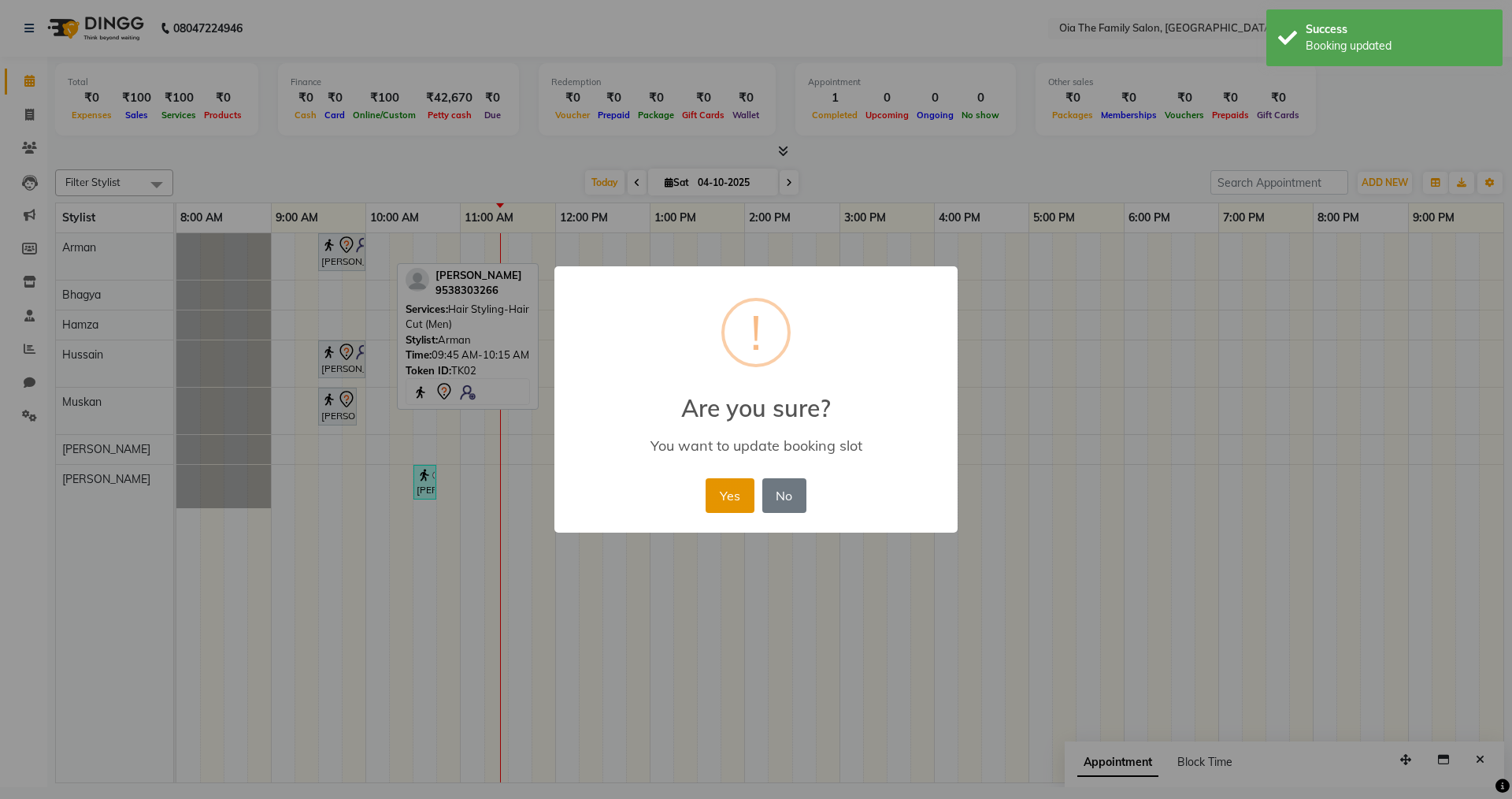
click at [738, 493] on button "Yes" at bounding box center [729, 495] width 48 height 35
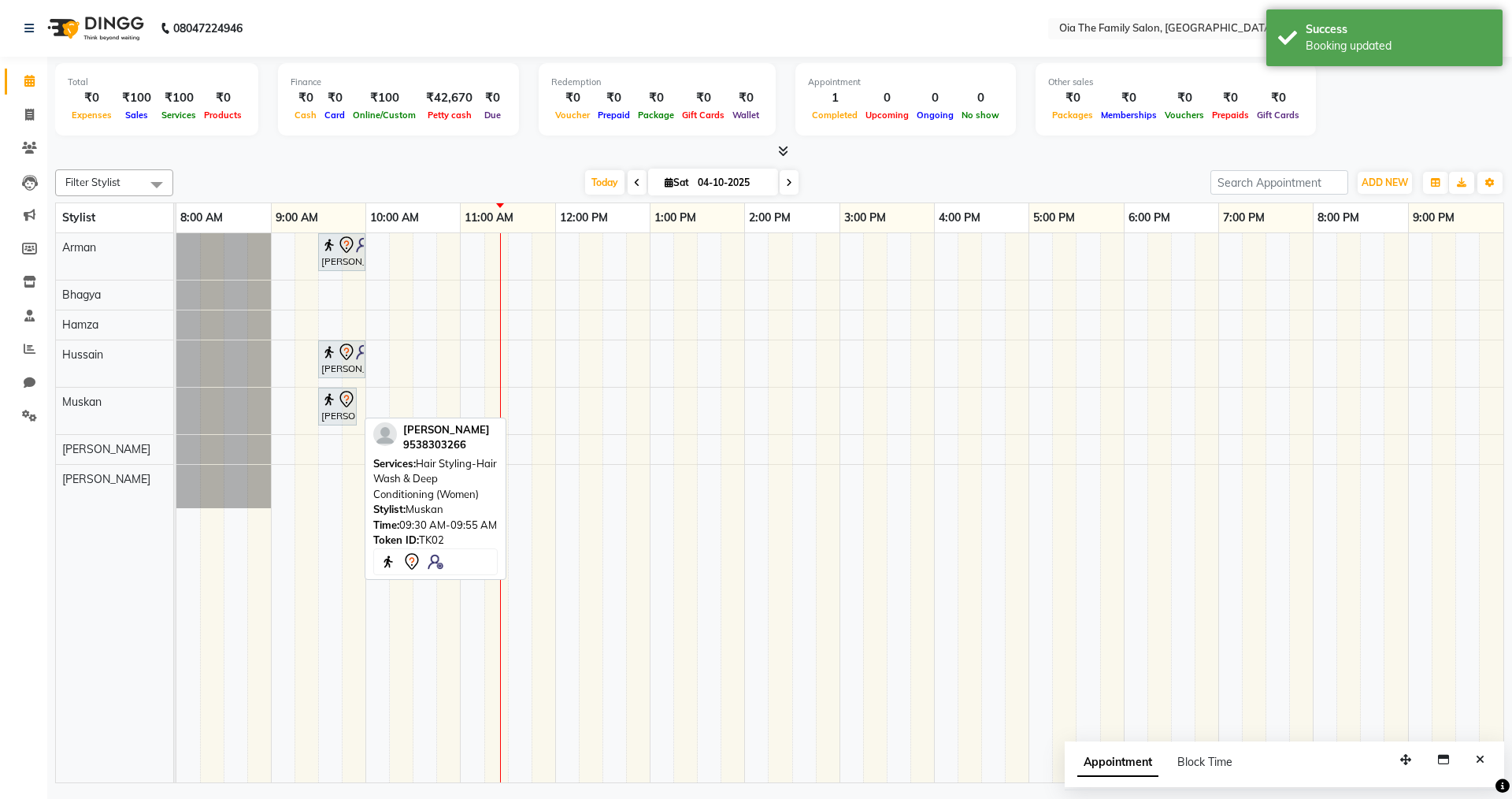
click at [352, 409] on div "[PERSON_NAME], TK02, 09:30 AM-09:55 AM, Hair Styling-Hair Wash & Deep Condition…" at bounding box center [337, 406] width 36 height 33
click at [330, 400] on img at bounding box center [329, 399] width 16 height 16
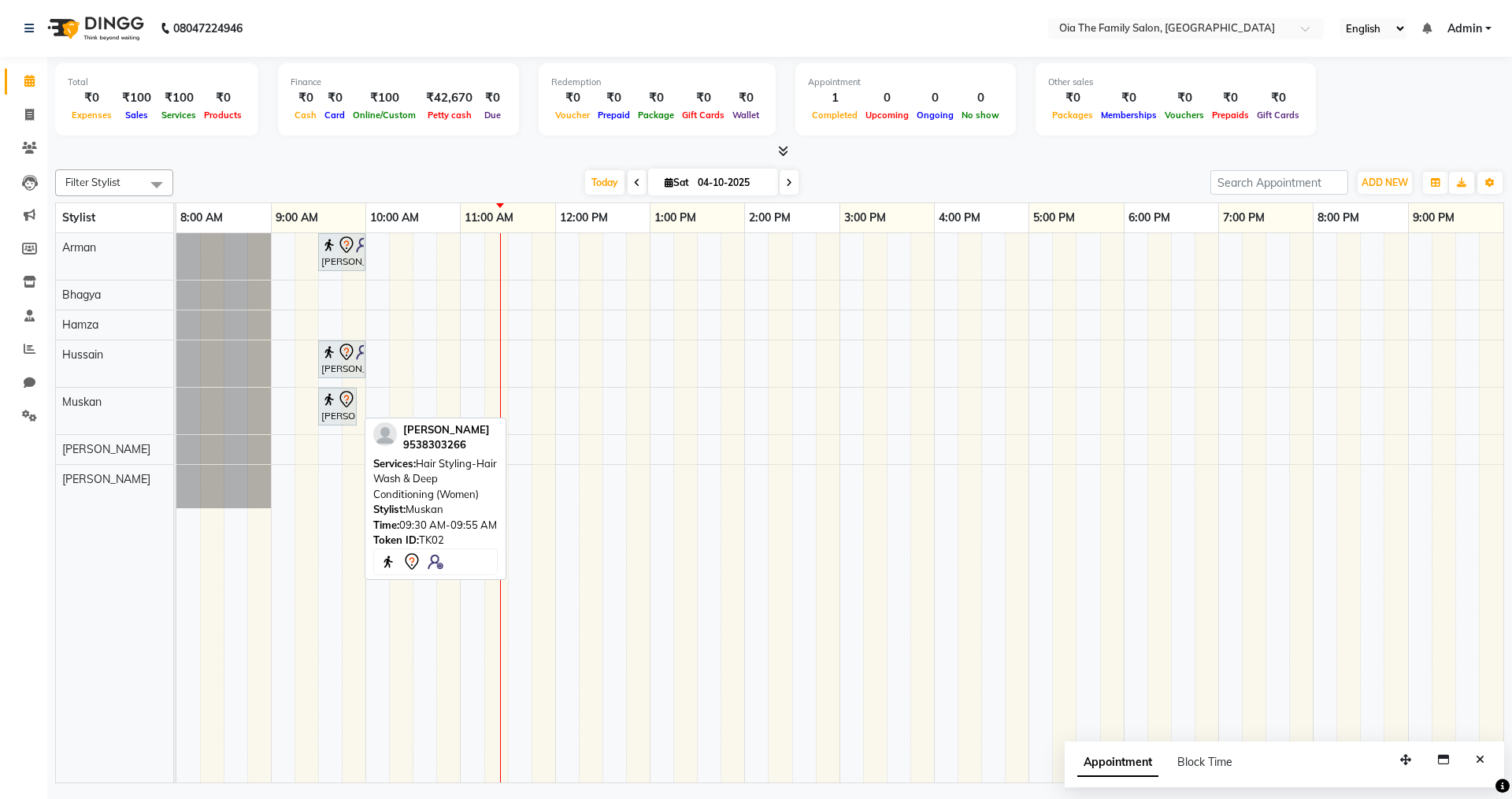
select select "7"
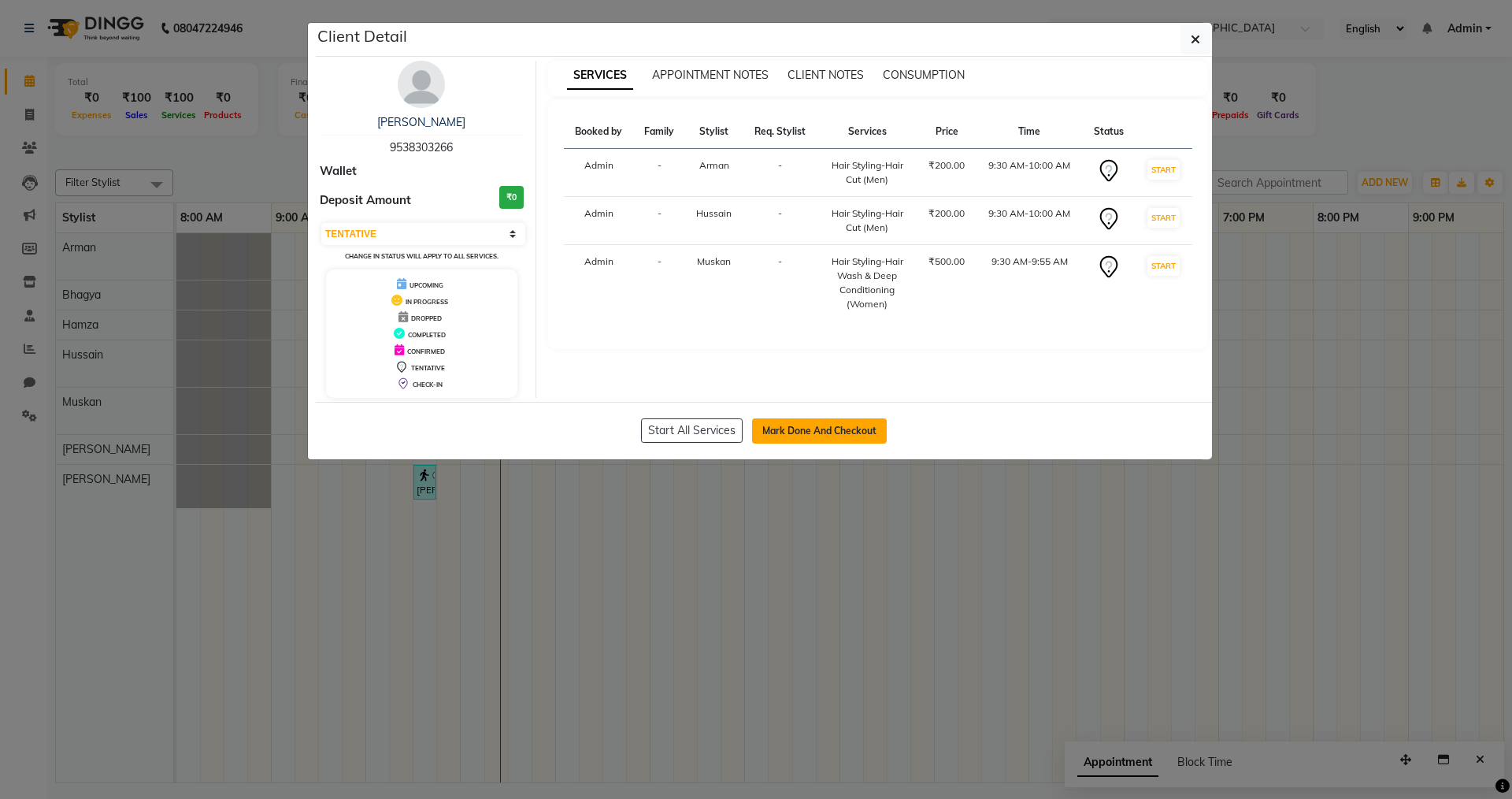
click at [880, 437] on button "Mark Done And Checkout" at bounding box center [819, 431] width 135 height 25
select select "9113"
select select "service"
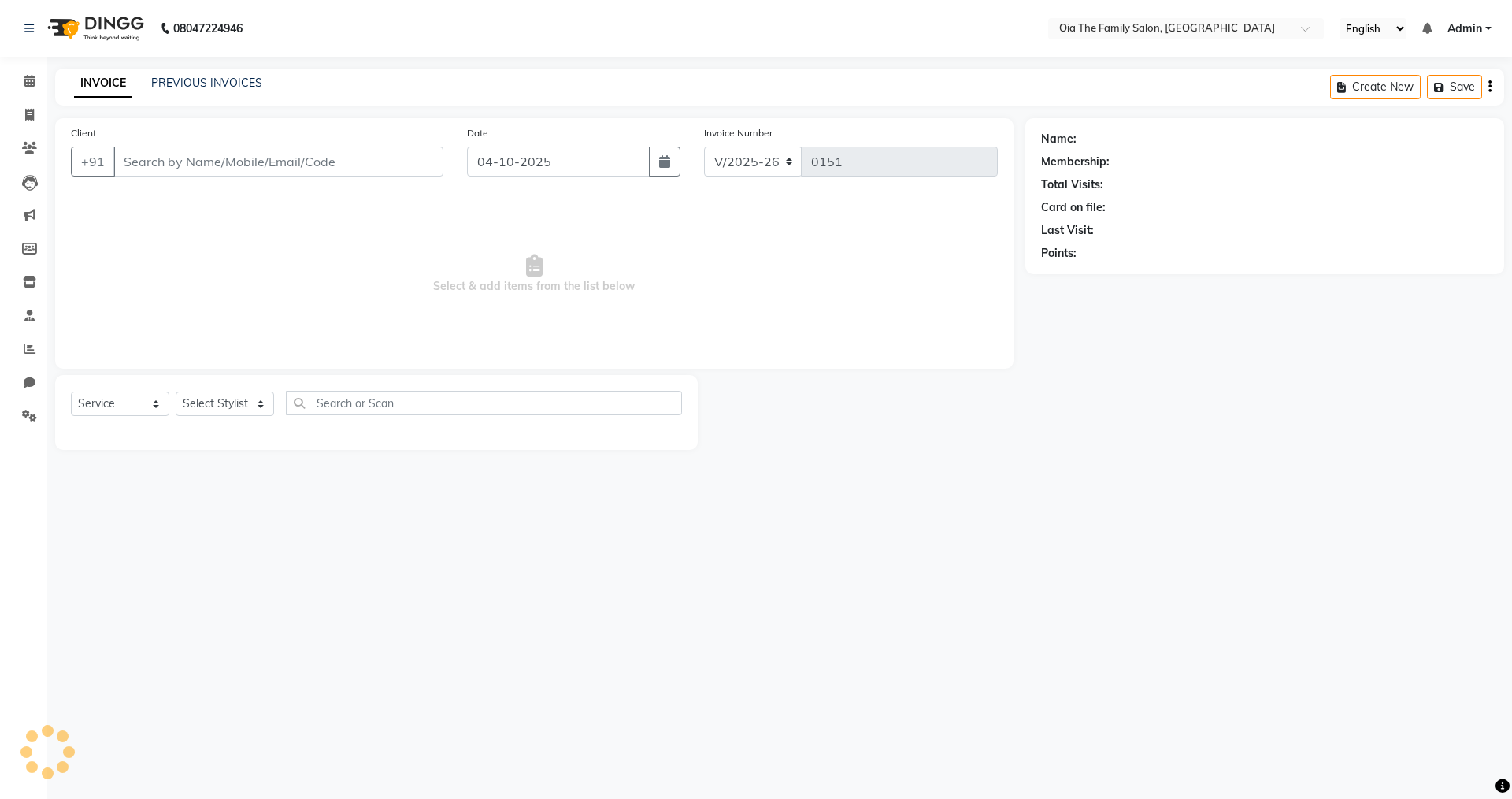
type input "9538303266"
select select "93027"
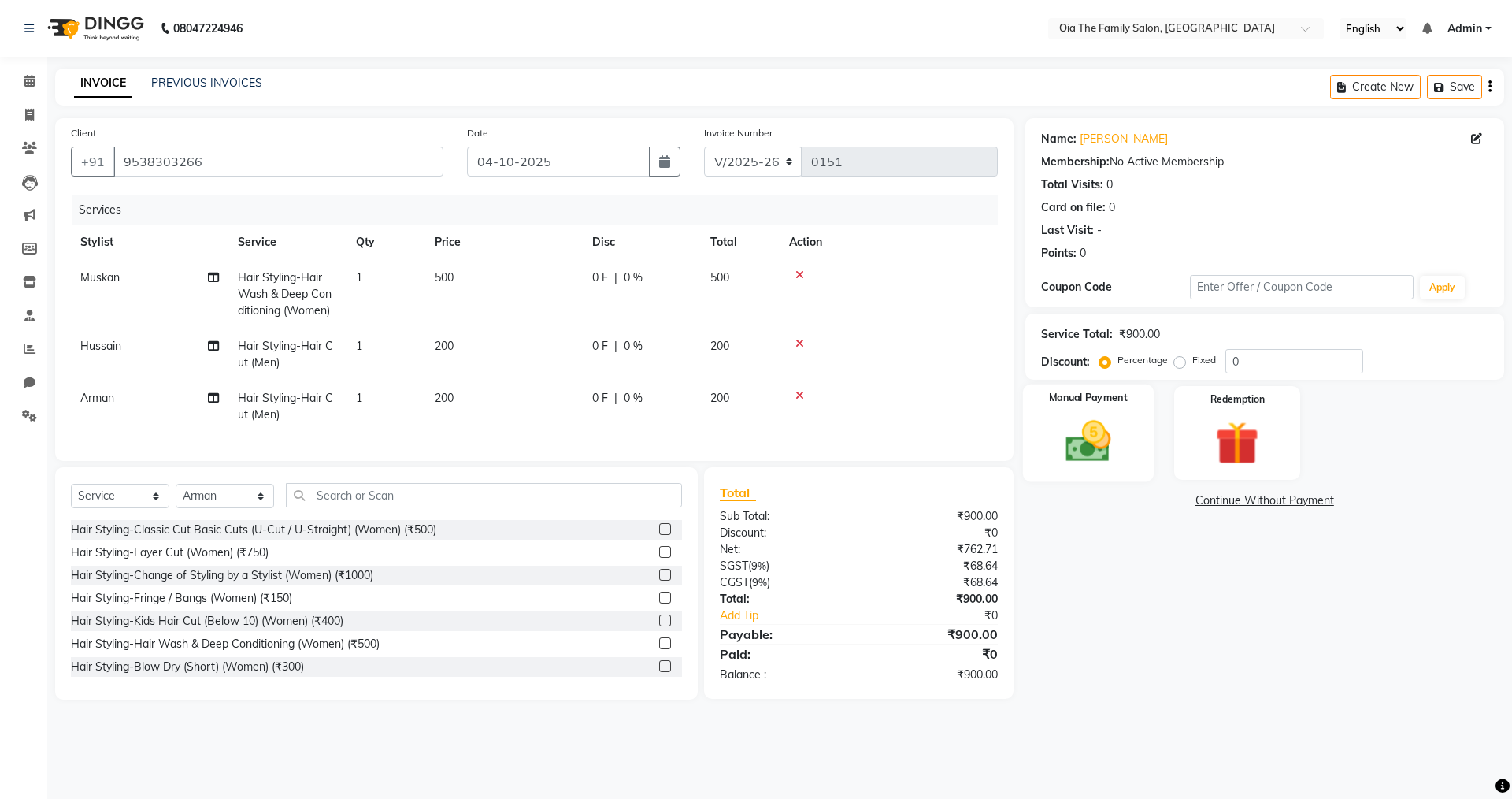
click at [1077, 452] on img at bounding box center [1088, 441] width 73 height 52
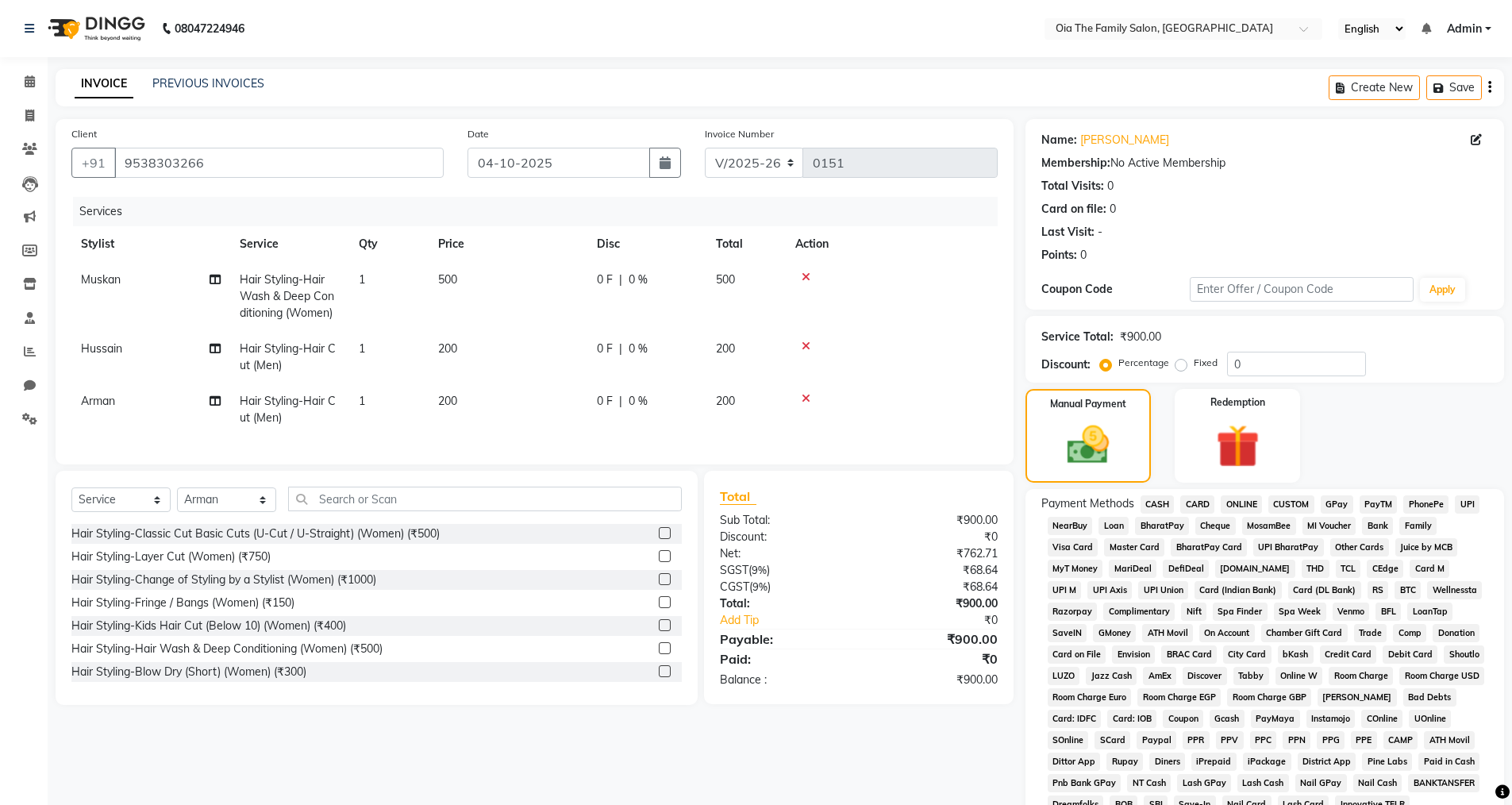
click at [1154, 508] on span "CASH" at bounding box center [1158, 504] width 34 height 18
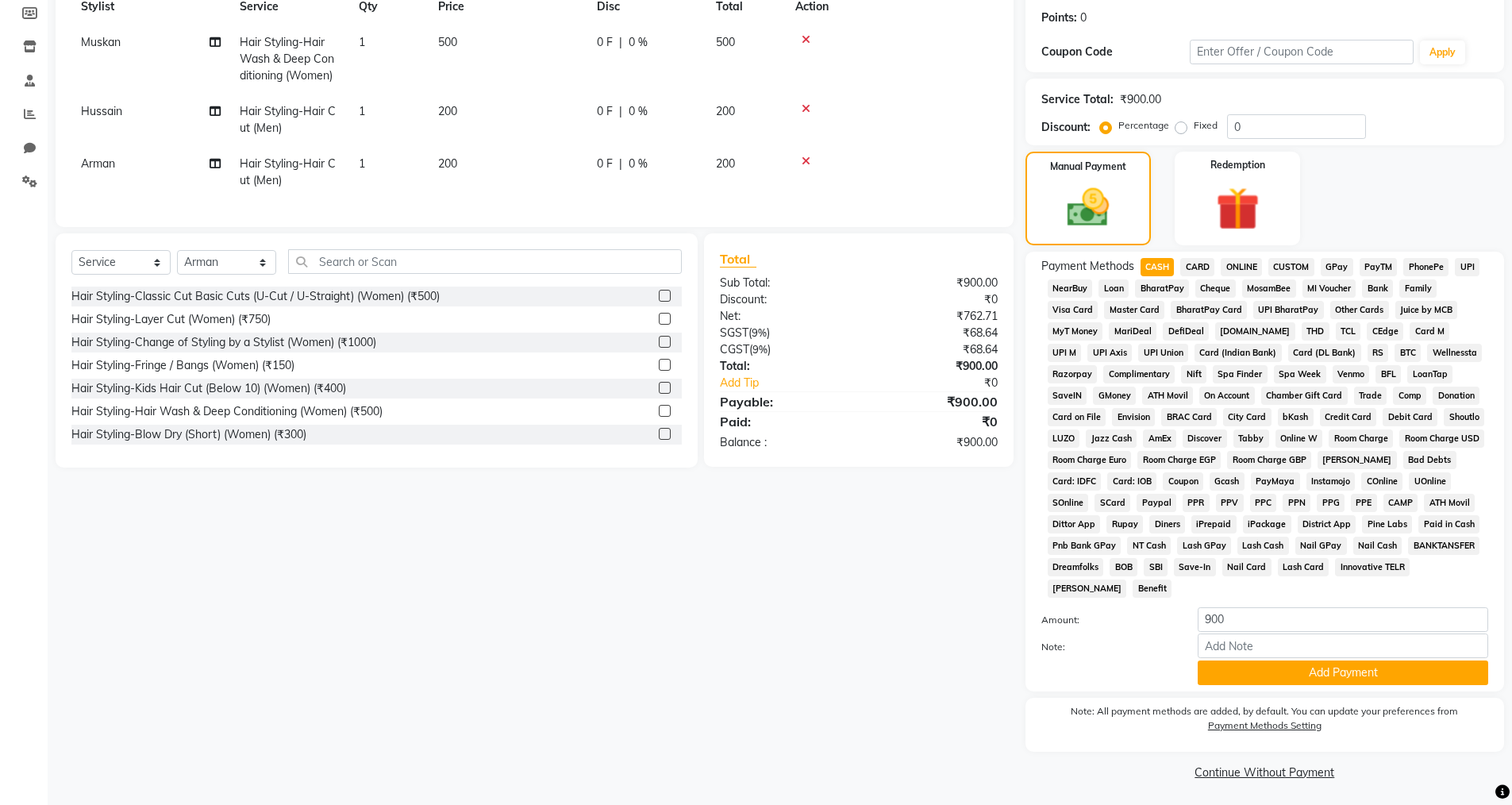
scroll to position [241, 0]
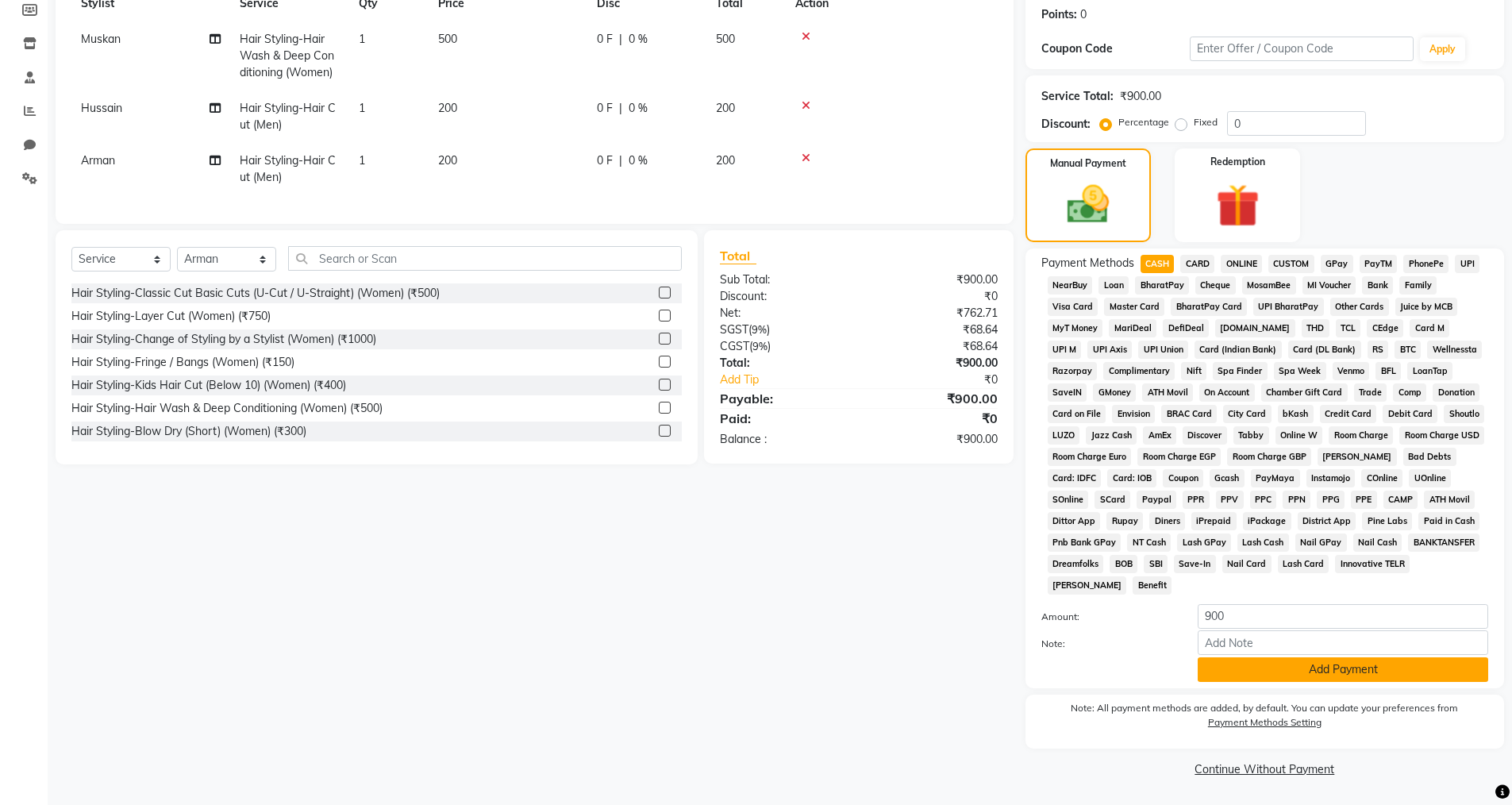
click at [1229, 662] on button "Add Payment" at bounding box center [1343, 669] width 290 height 25
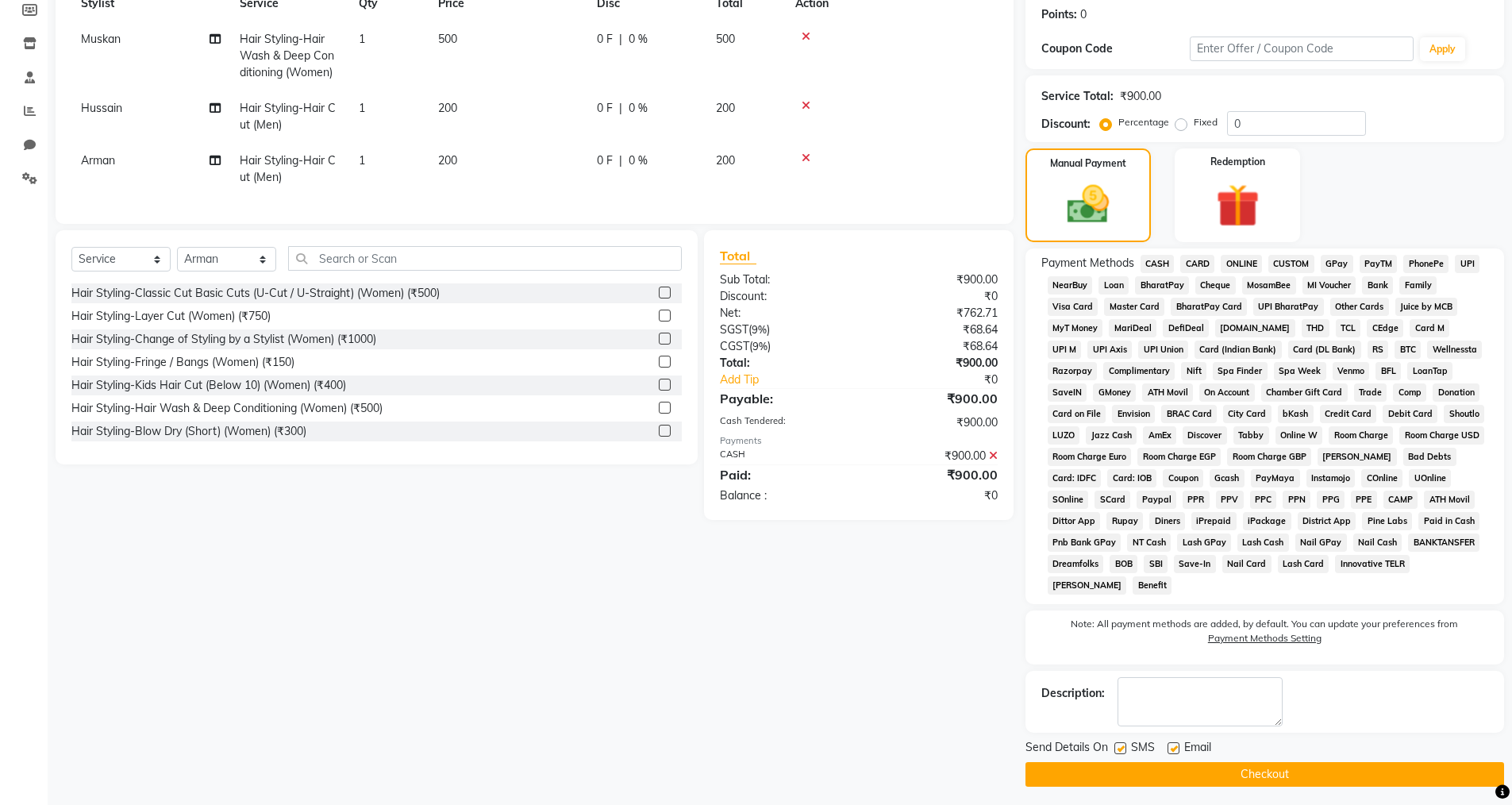
click at [1176, 751] on label at bounding box center [1174, 748] width 12 height 12
click at [1176, 751] on input "checkbox" at bounding box center [1173, 749] width 10 height 10
checkbox input "false"
click at [1118, 747] on label at bounding box center [1120, 748] width 12 height 12
click at [1118, 747] on input "checkbox" at bounding box center [1119, 749] width 10 height 10
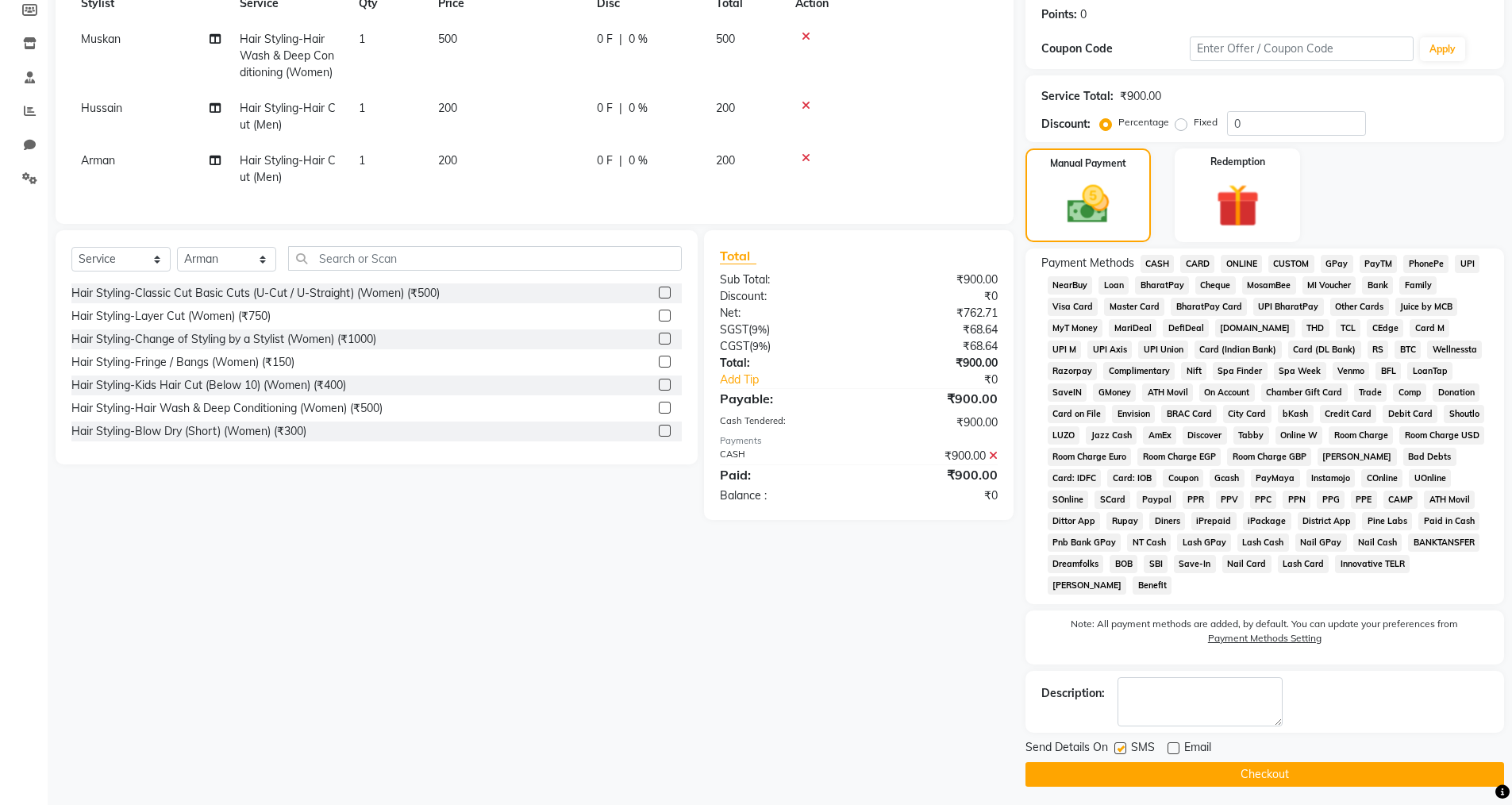
checkbox input "false"
click at [1133, 773] on button "Checkout" at bounding box center [1264, 774] width 479 height 25
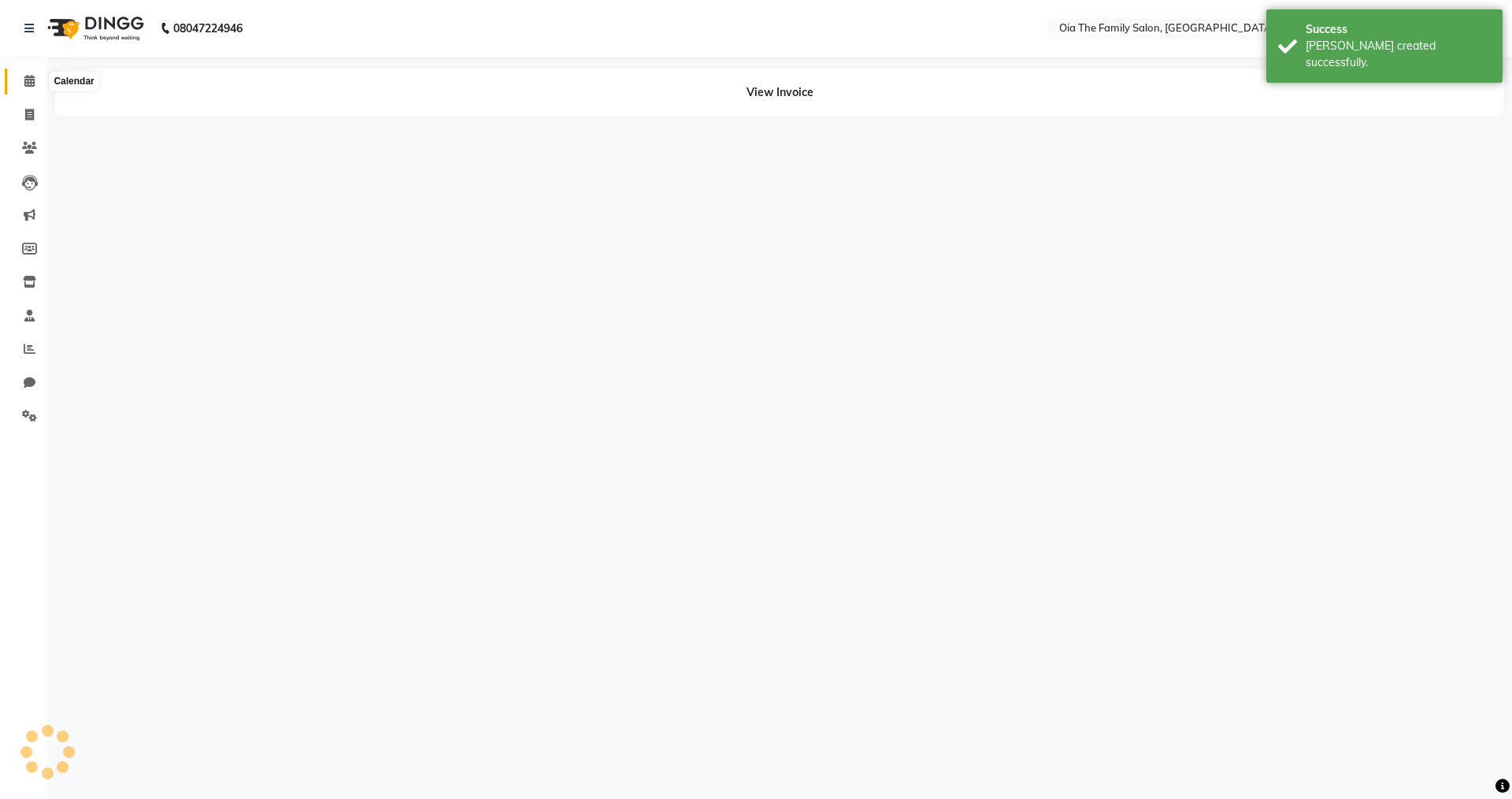
click at [32, 86] on span at bounding box center [30, 81] width 28 height 18
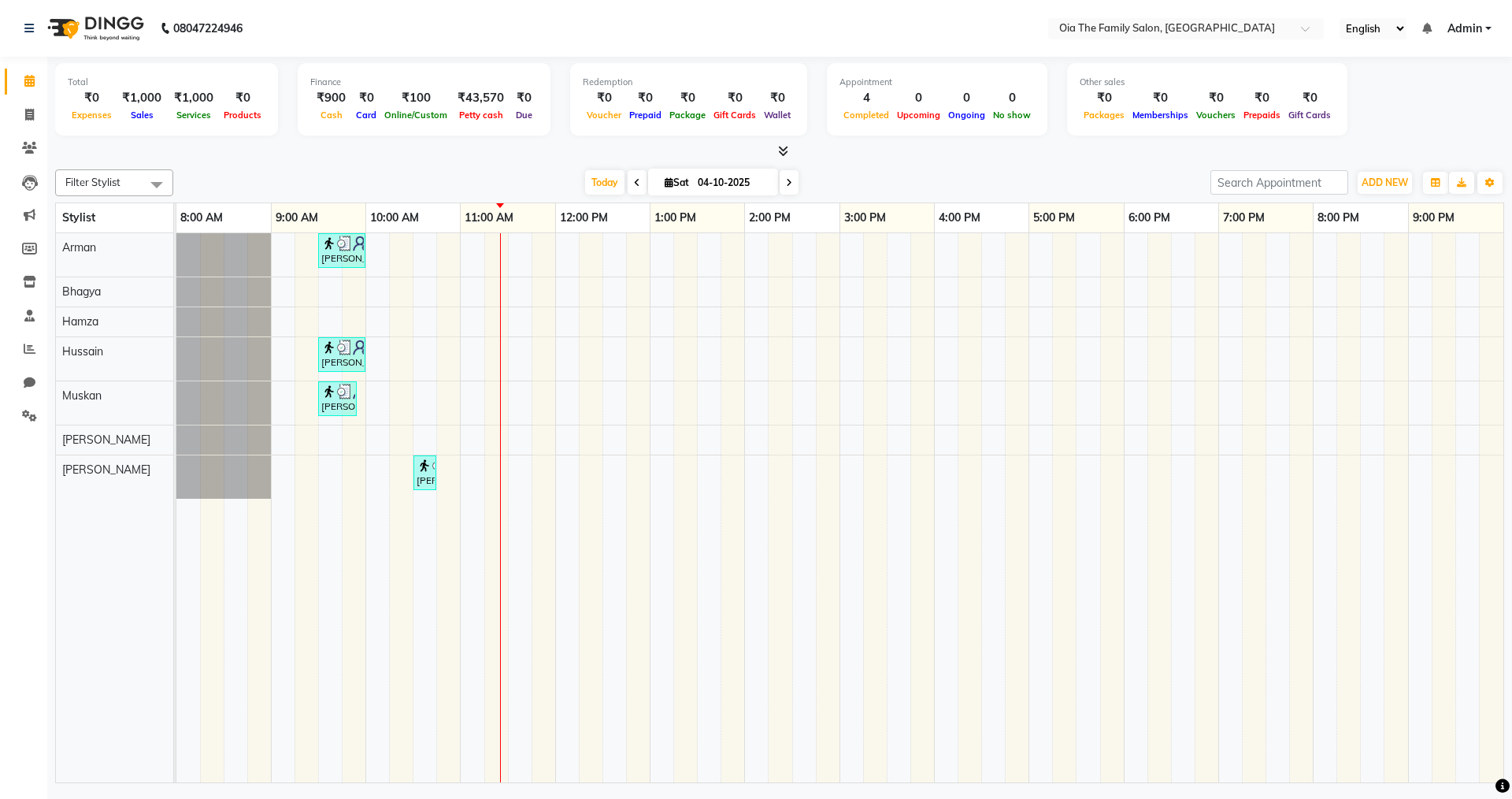
click at [401, 326] on div "Apoorva, TK02, 09:30 AM-10:00 AM, Hair Styling-Hair Cut (Men) Apoorva, TK02, 09…" at bounding box center [839, 508] width 1327 height 549
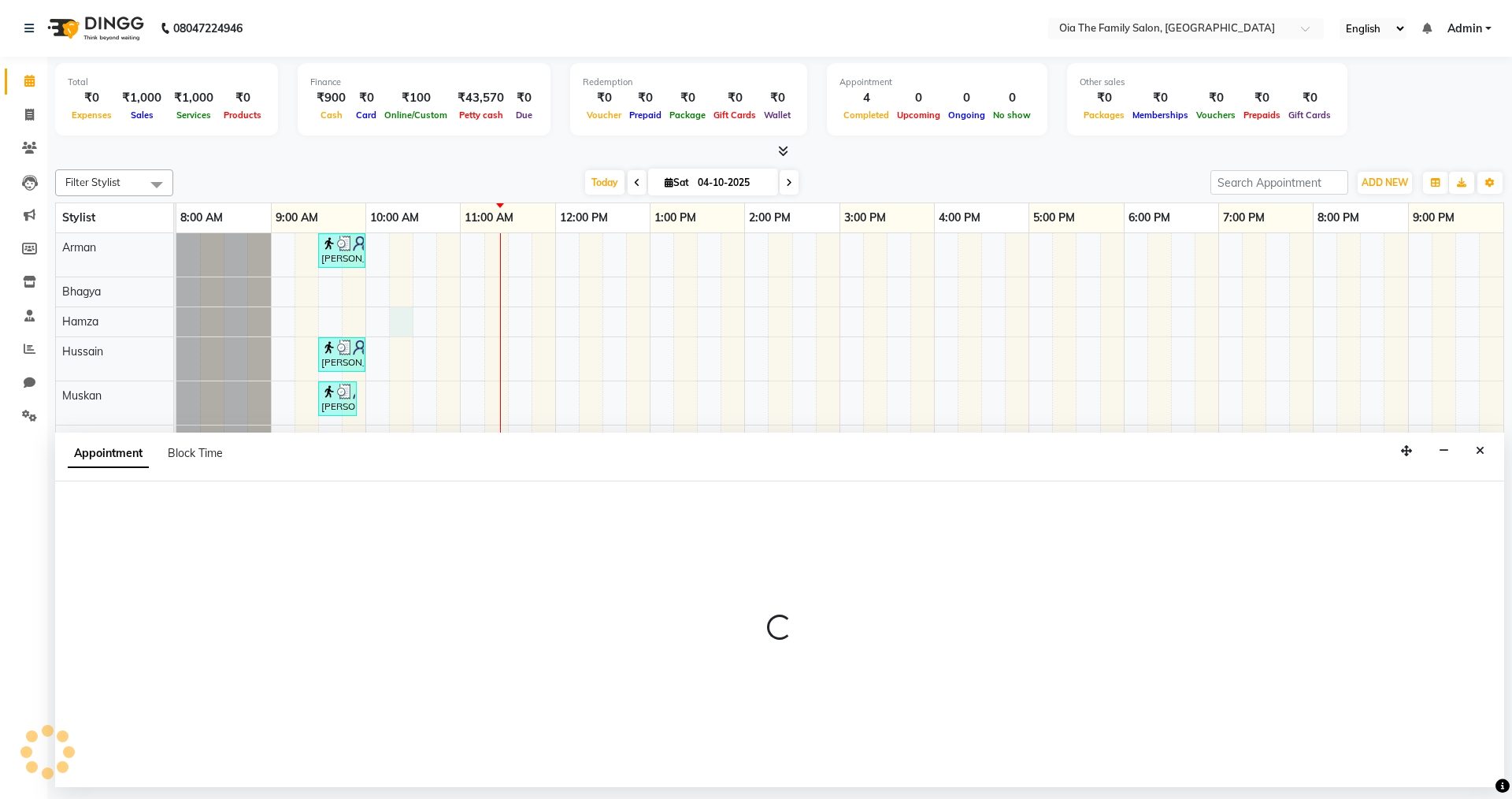
select select "93029"
select select "615"
select select "tentative"
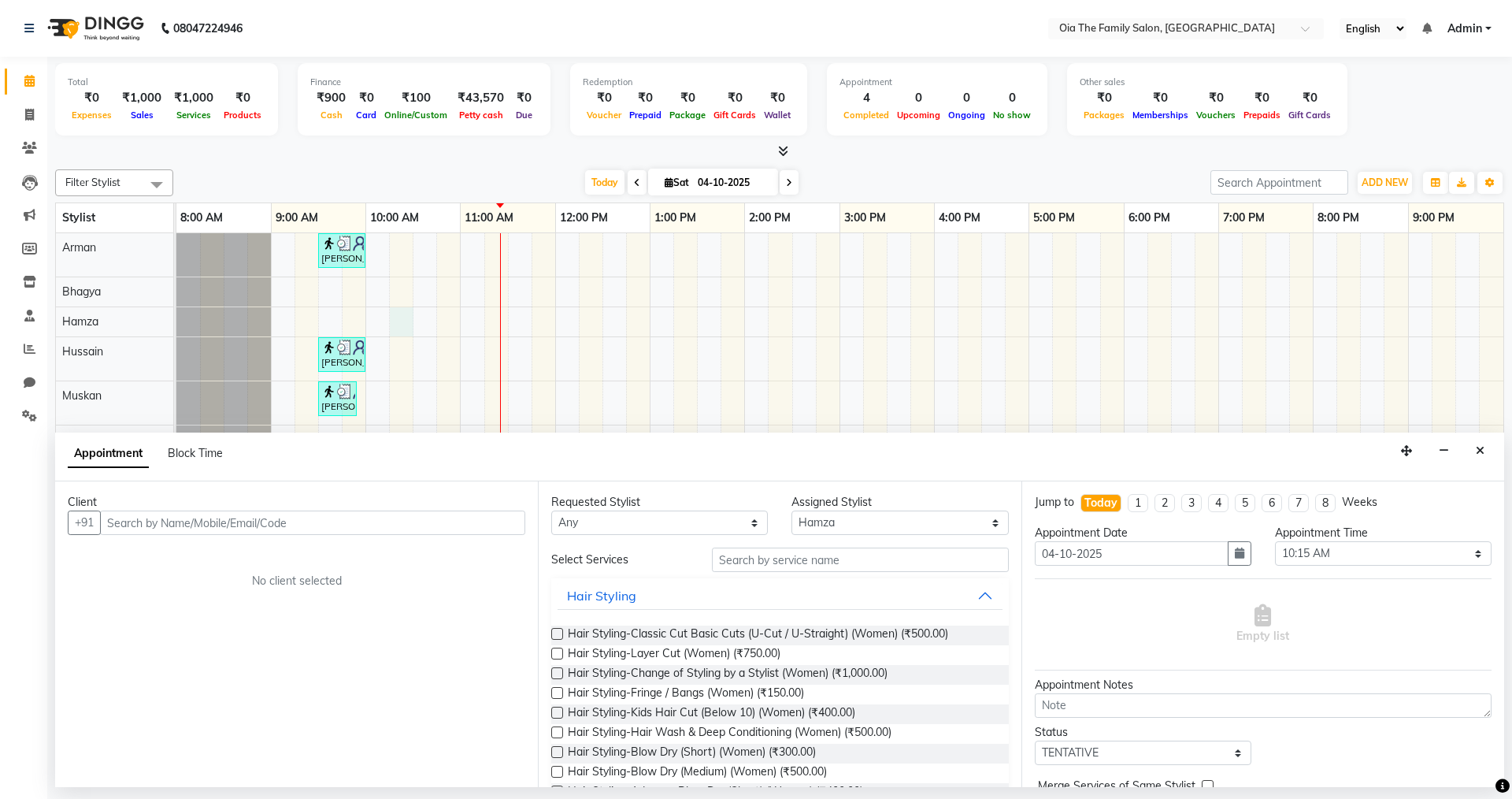
click at [279, 544] on div "Client +91 No client selected" at bounding box center [296, 634] width 483 height 306
click at [300, 521] on input "text" at bounding box center [313, 522] width 425 height 25
type input "8848541719"
click at [488, 521] on span "Add Client" at bounding box center [492, 522] width 53 height 14
select select "22"
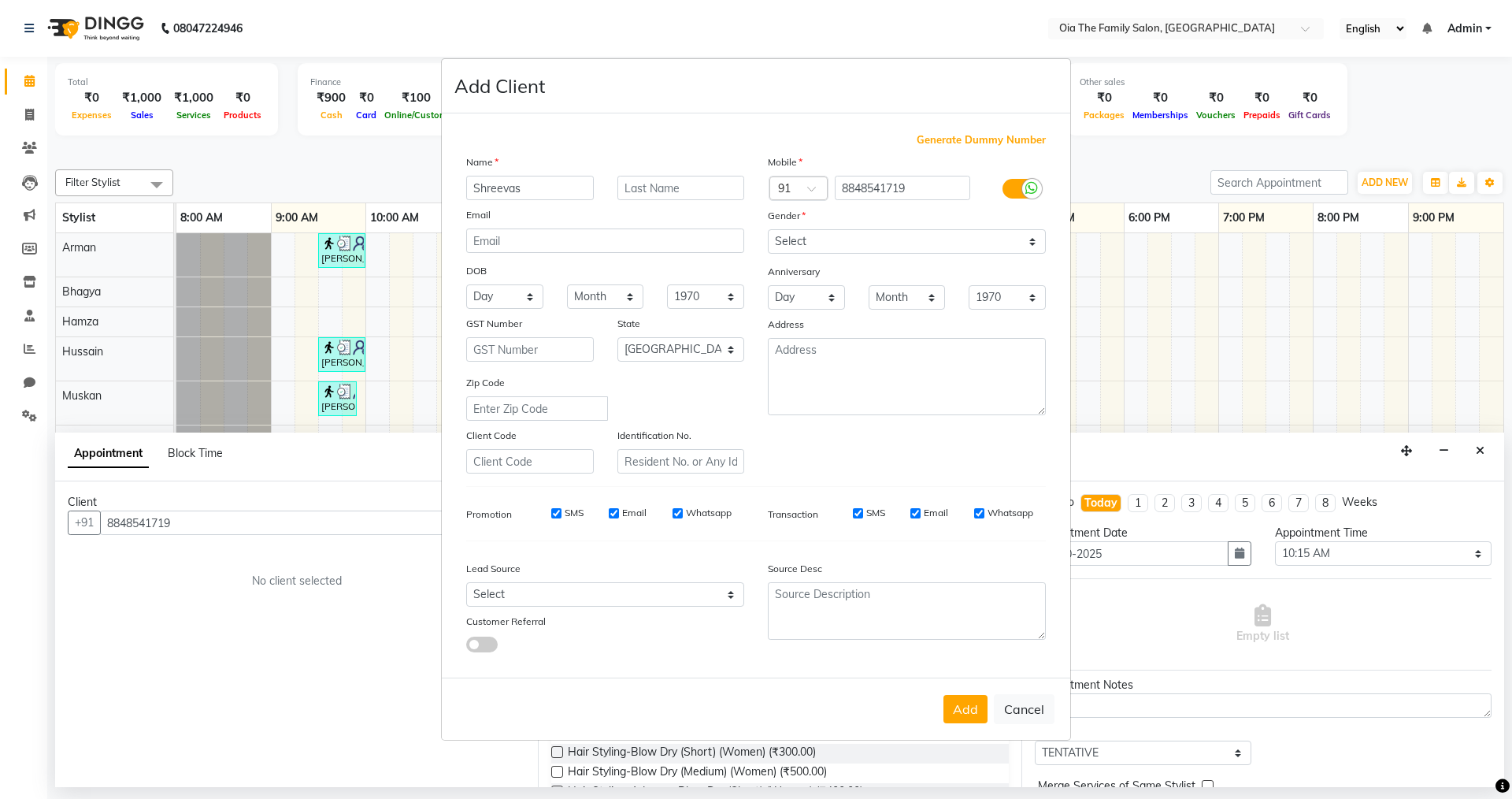
type input "Shreevas"
click at [915, 238] on select "Select [DEMOGRAPHIC_DATA] [DEMOGRAPHIC_DATA] Other Prefer Not To Say" at bounding box center [907, 241] width 278 height 25
select select "[DEMOGRAPHIC_DATA]"
click at [768, 230] on select "Select [DEMOGRAPHIC_DATA] [DEMOGRAPHIC_DATA] Other Prefer Not To Say" at bounding box center [907, 241] width 278 height 25
click at [978, 711] on button "Add" at bounding box center [966, 708] width 44 height 28
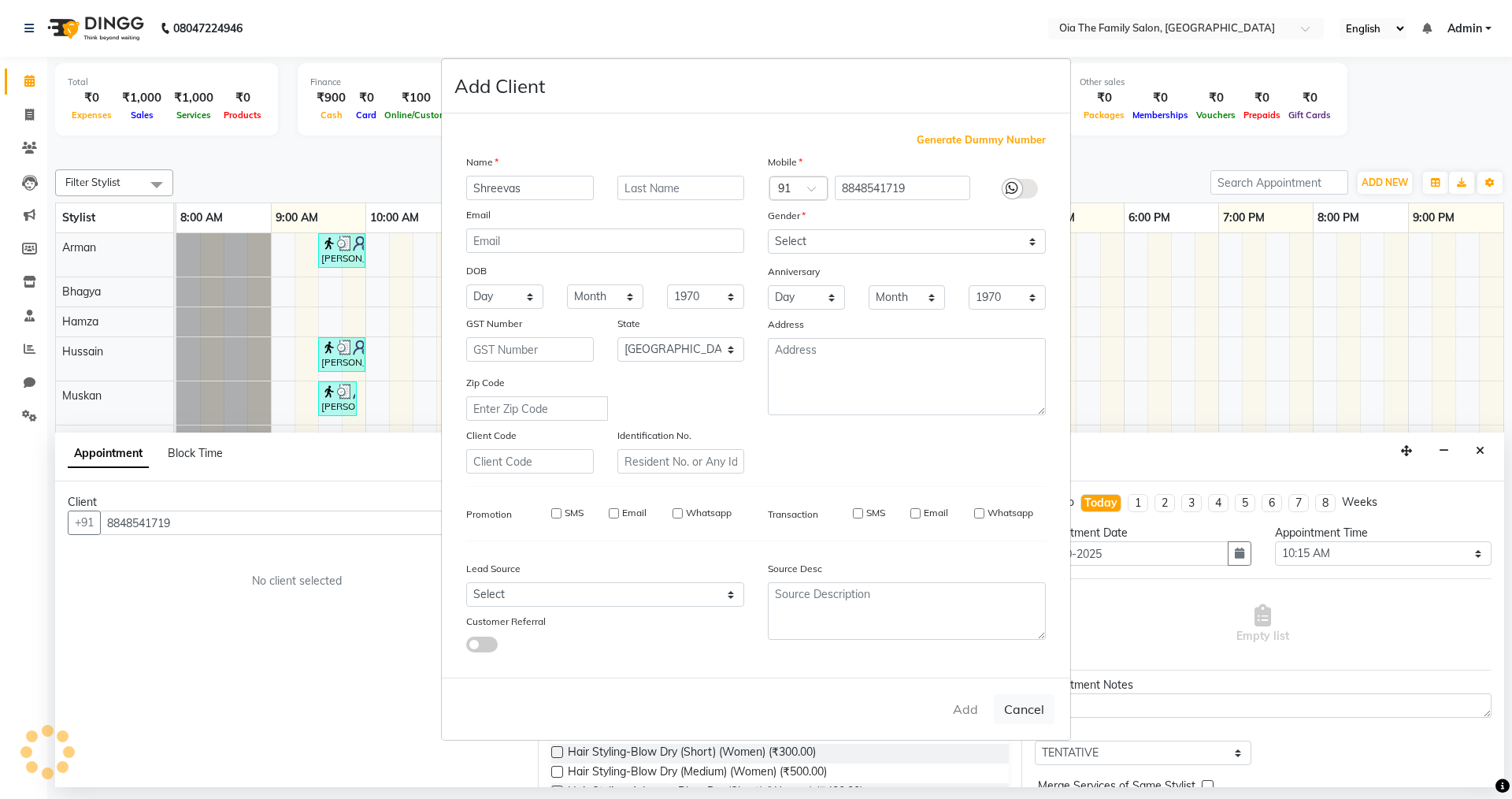
select select
select select "null"
select select
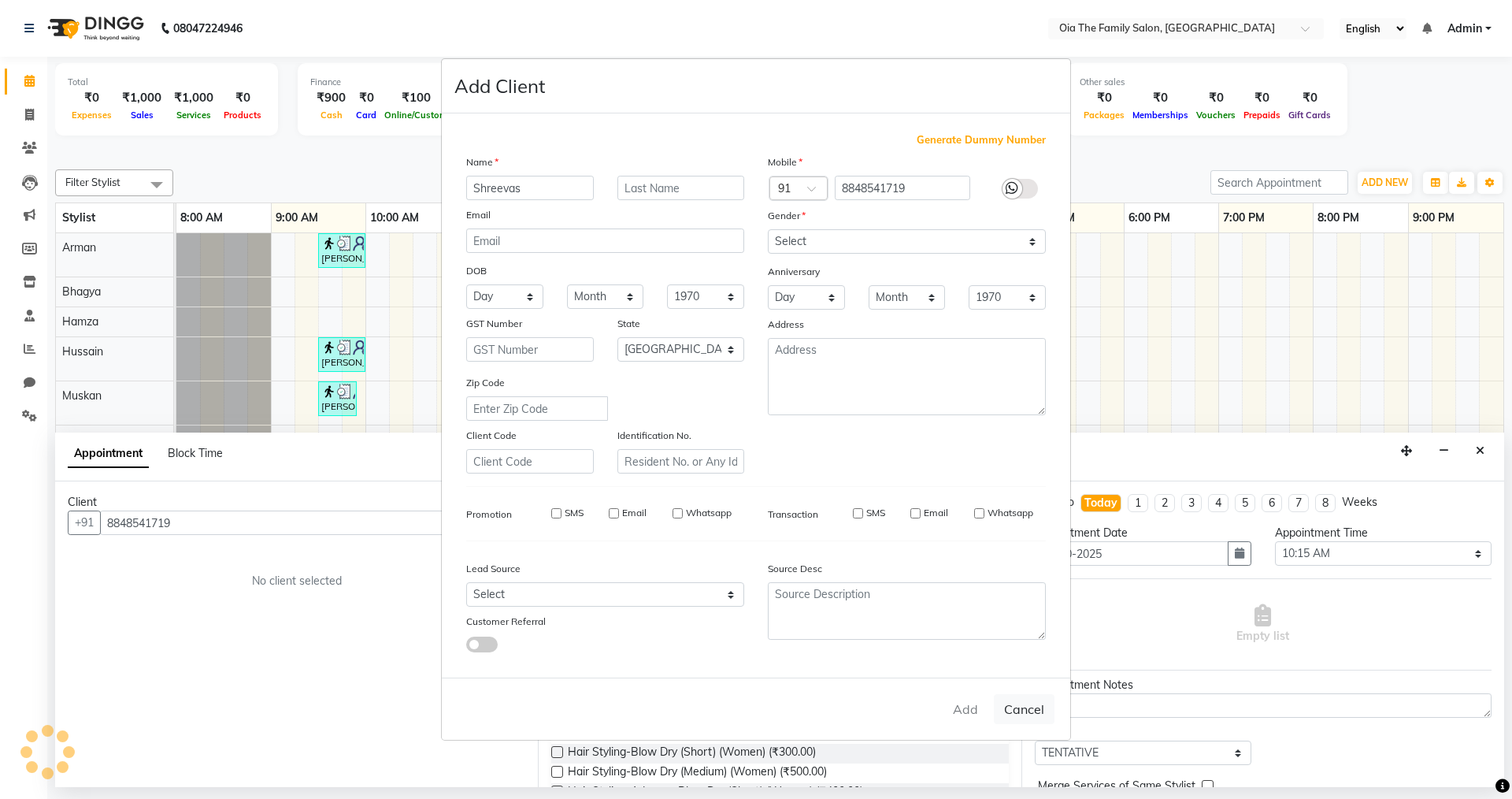
select select
checkbox input "false"
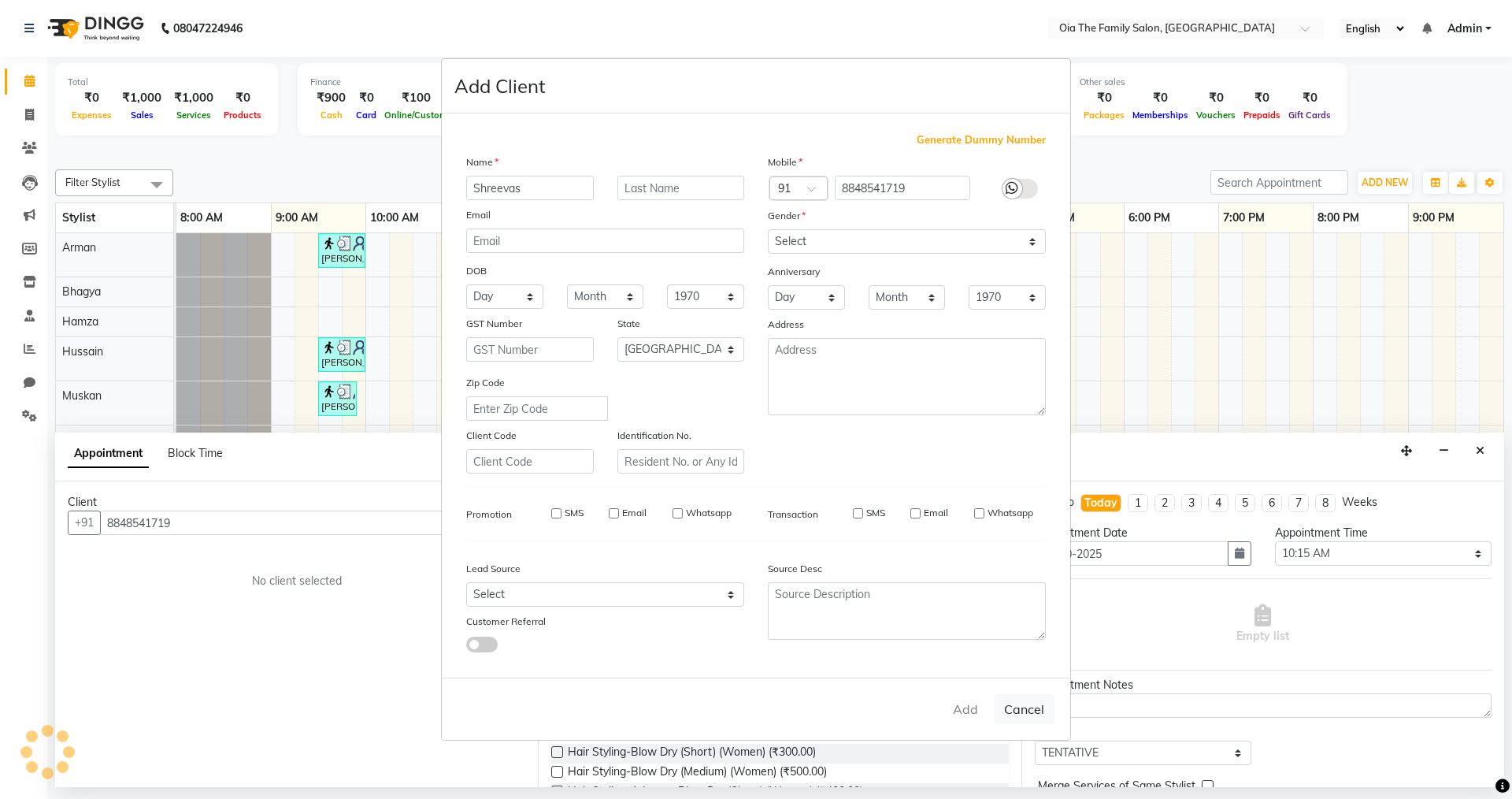
checkbox input "false"
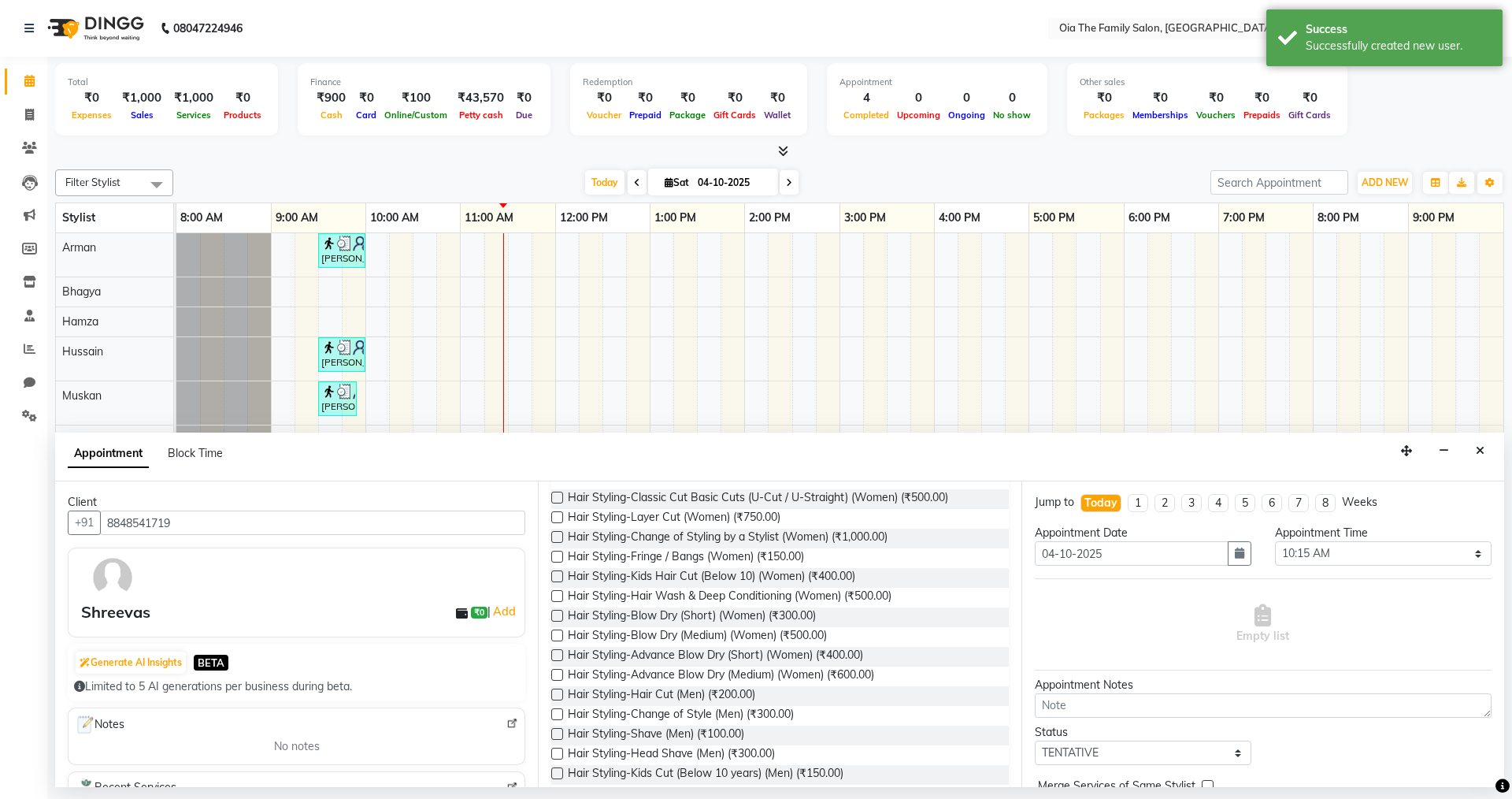
scroll to position [315, 0]
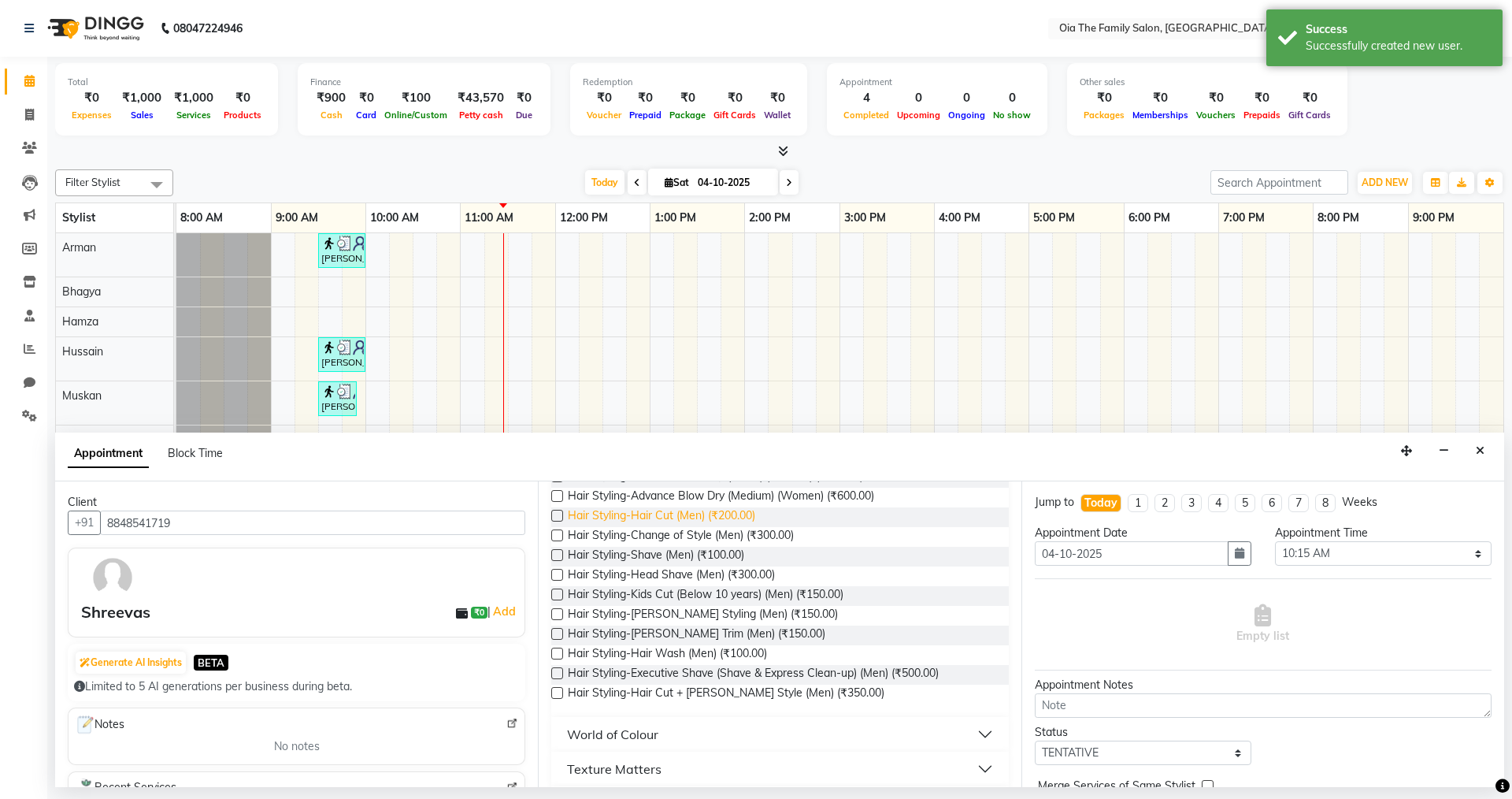
click at [734, 520] on span "Hair Styling-Hair Cut (Men) (₹200.00)" at bounding box center [661, 517] width 187 height 19
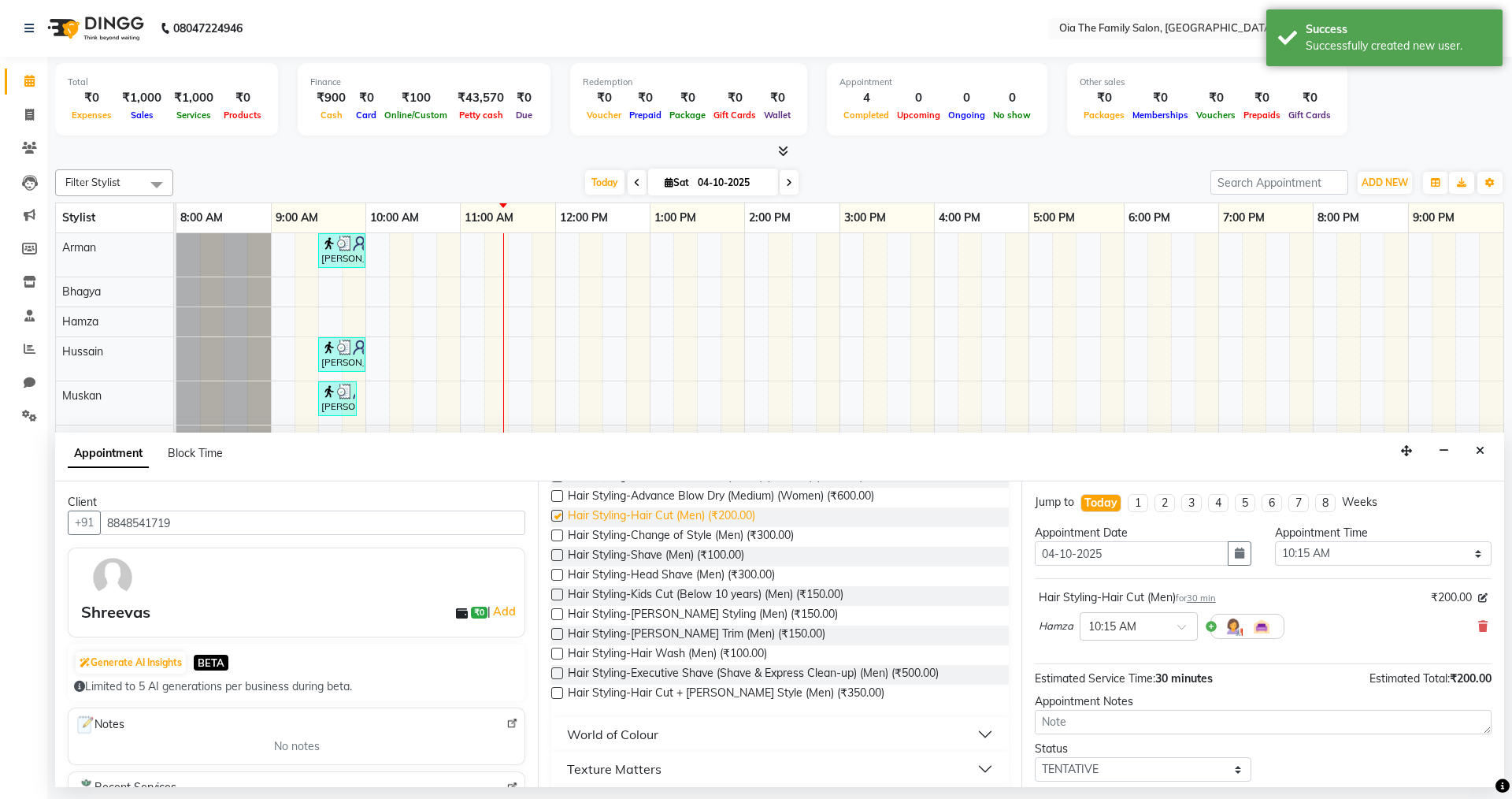
checkbox input "false"
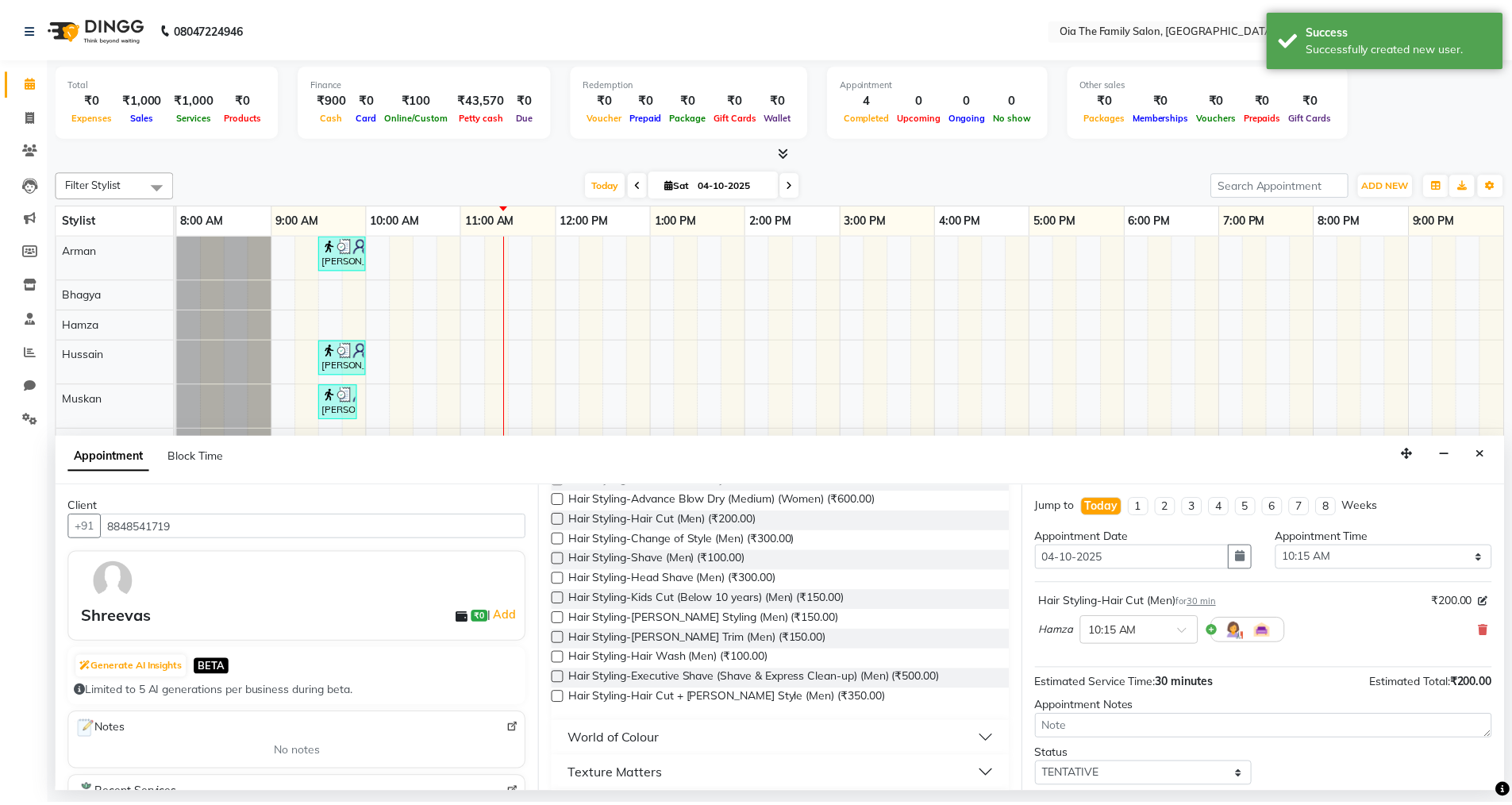
scroll to position [95, 0]
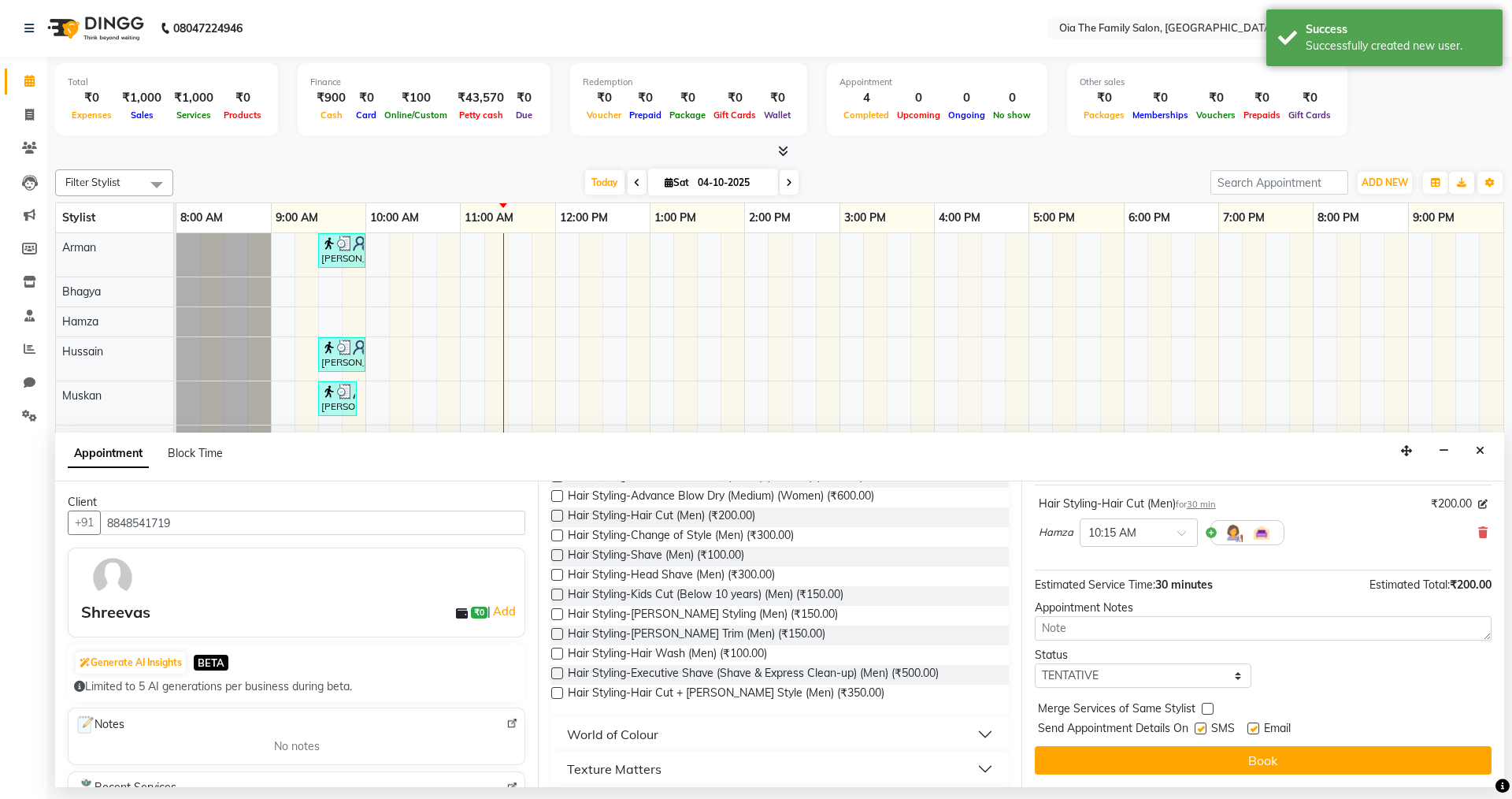
click at [1205, 725] on label at bounding box center [1200, 729] width 12 height 12
click at [1205, 725] on input "checkbox" at bounding box center [1199, 730] width 10 height 10
checkbox input "false"
click at [1255, 728] on label at bounding box center [1254, 729] width 12 height 12
click at [1255, 728] on input "checkbox" at bounding box center [1253, 730] width 10 height 10
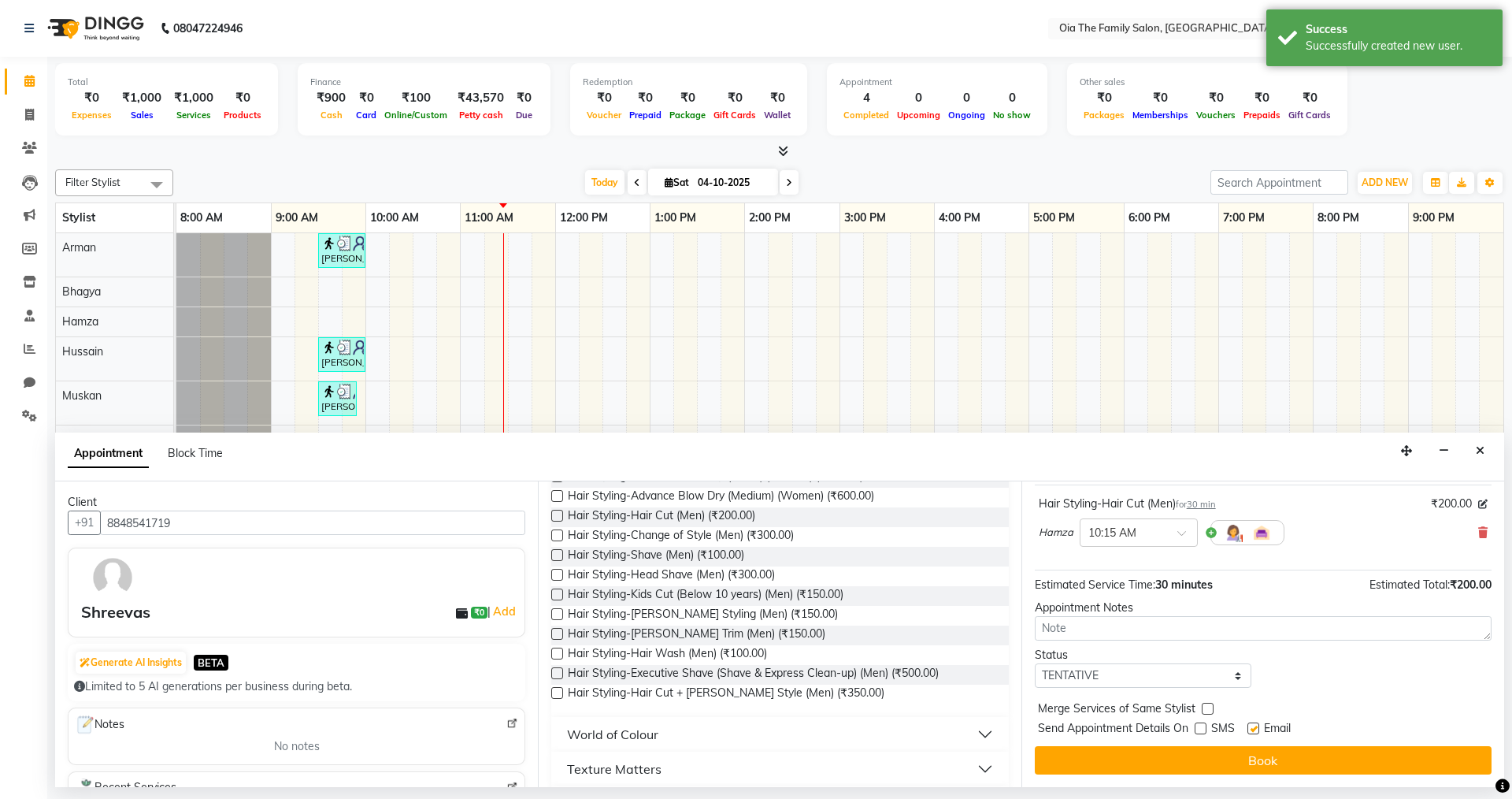
checkbox input "false"
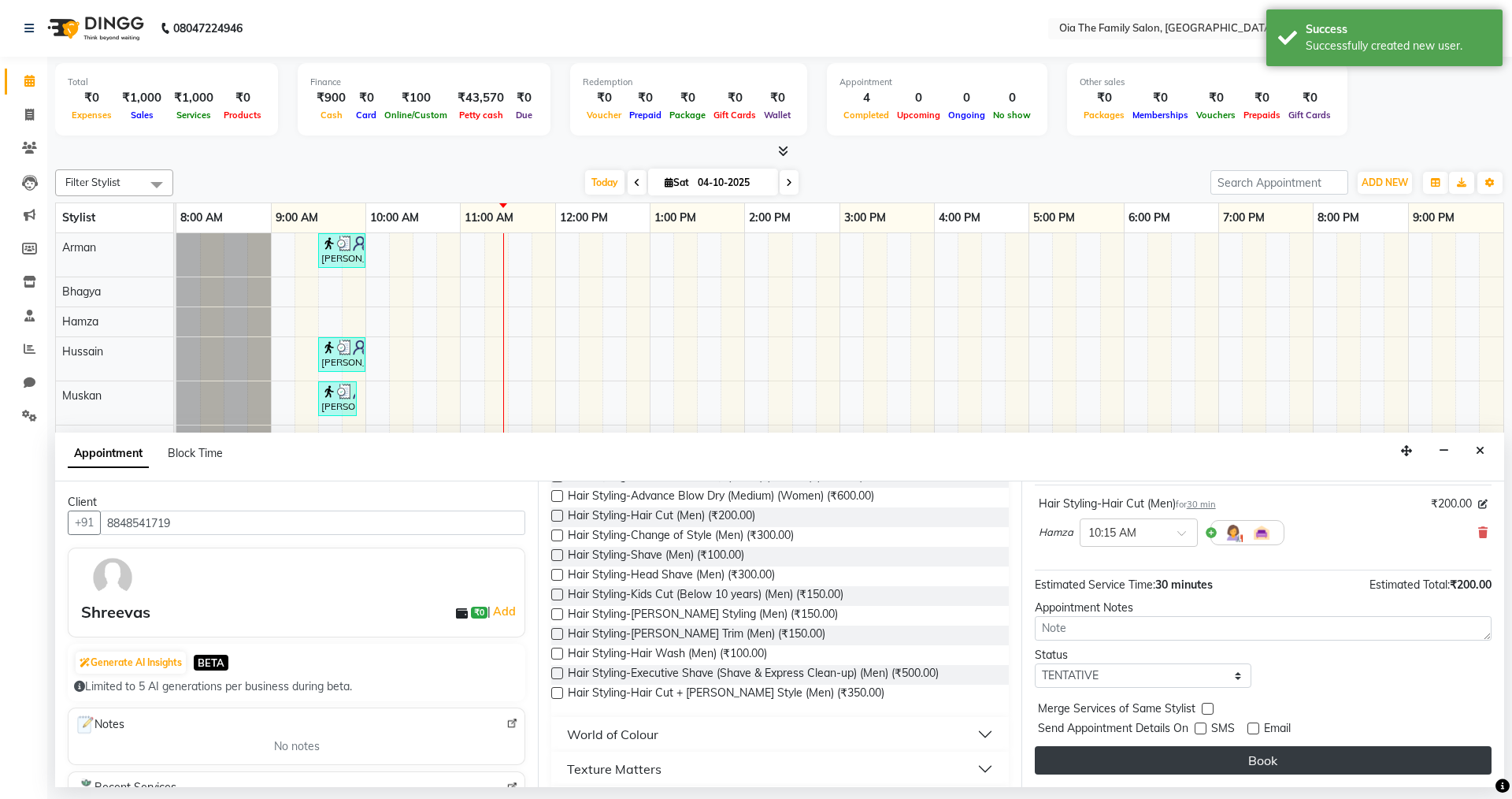
click at [1239, 760] on button "Book" at bounding box center [1263, 759] width 457 height 28
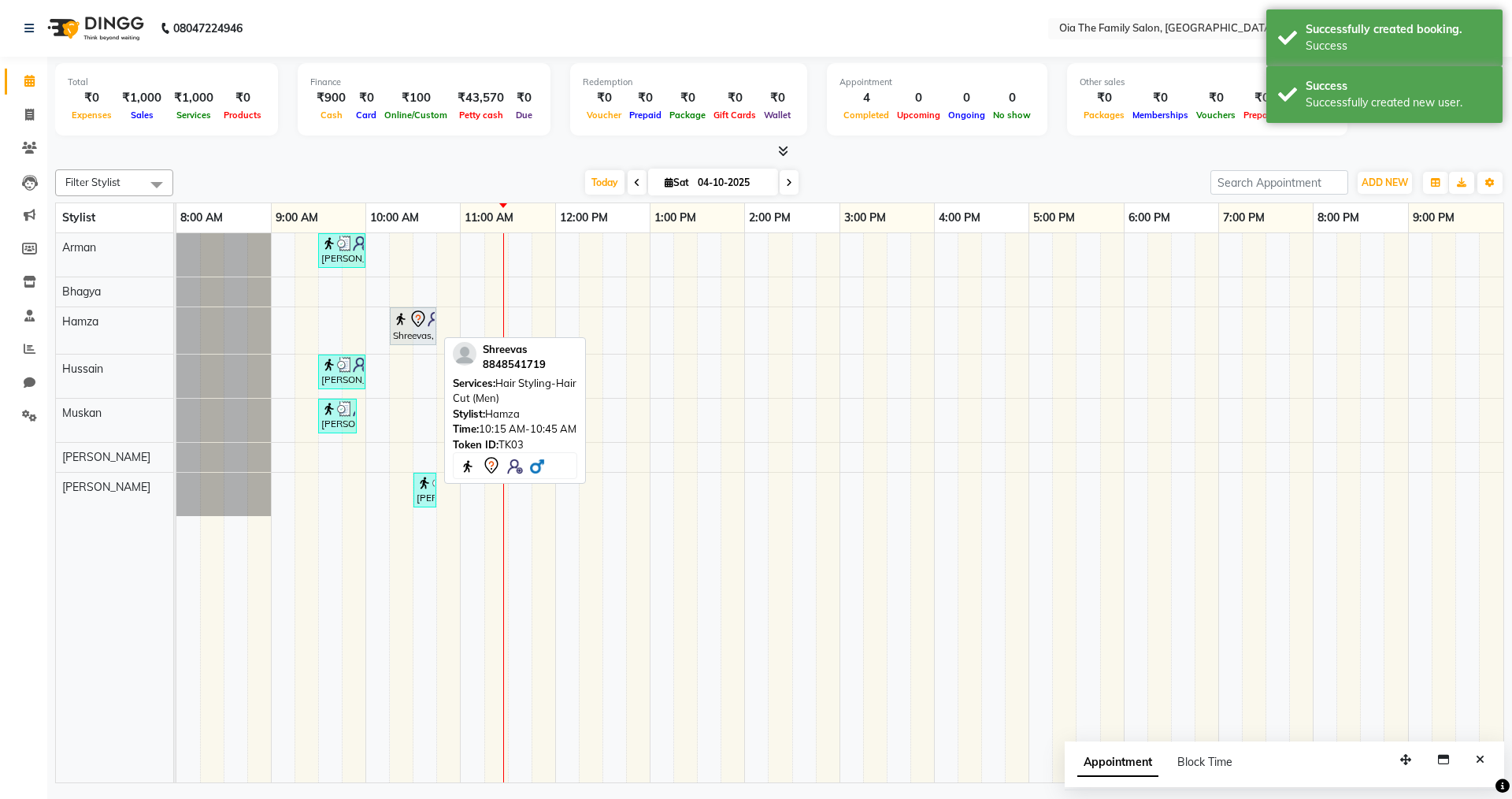
click at [426, 341] on div "Shreevas, TK03, 10:15 AM-10:45 AM, Hair Styling-Hair Cut (Men)" at bounding box center [413, 325] width 43 height 33
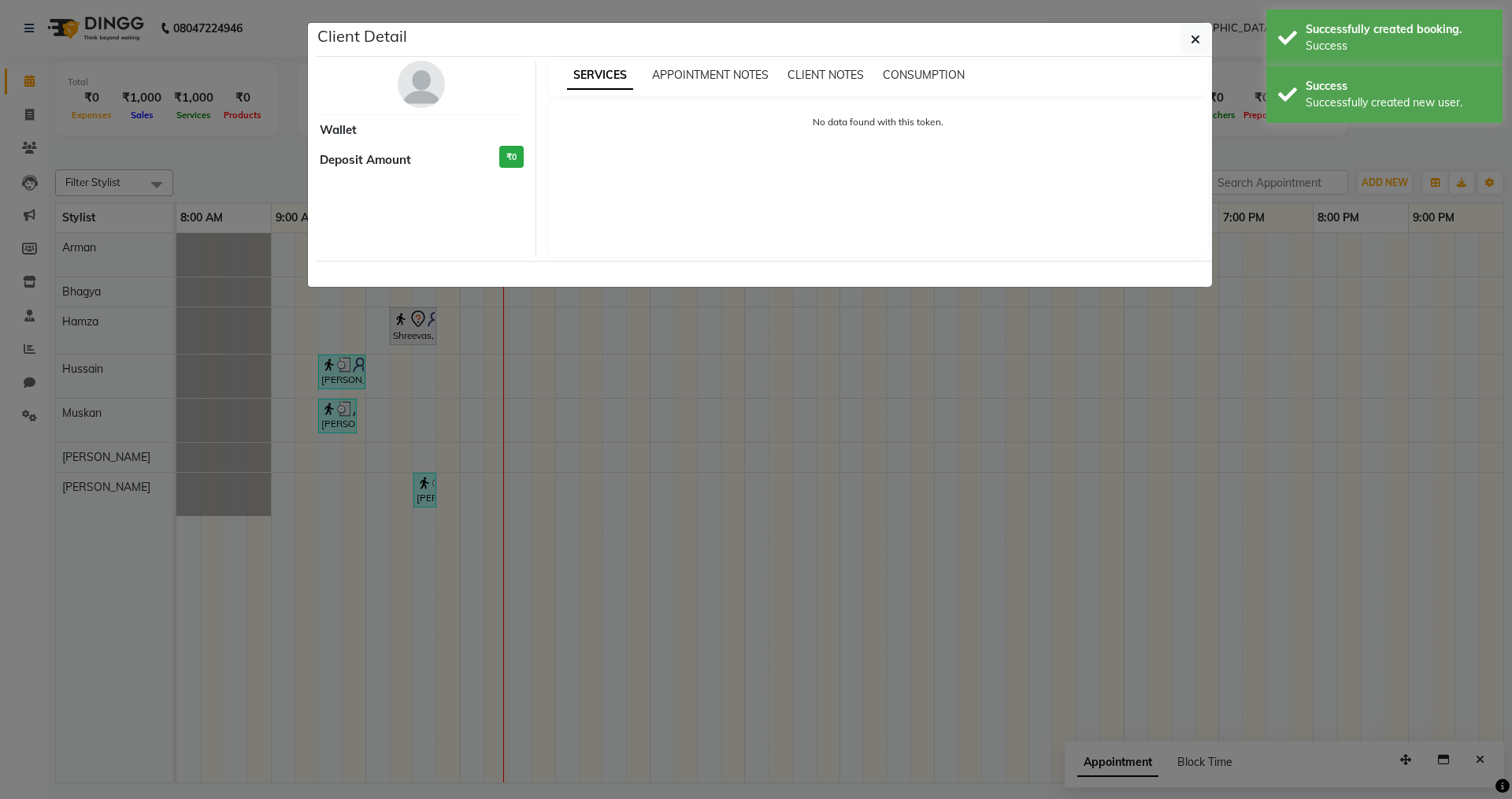
select select "7"
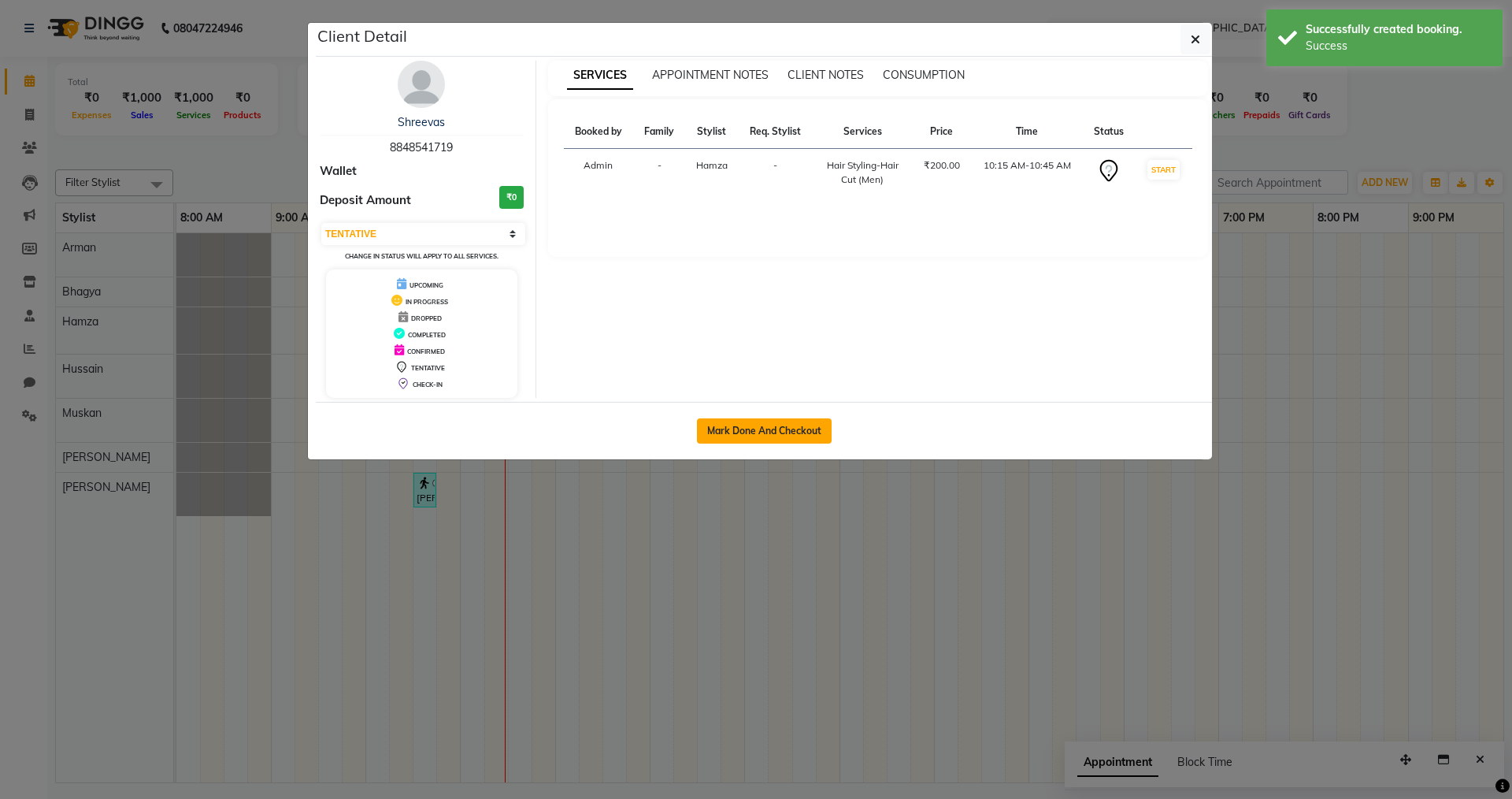
click at [750, 434] on button "Mark Done And Checkout" at bounding box center [764, 431] width 135 height 25
select select "9113"
select select "service"
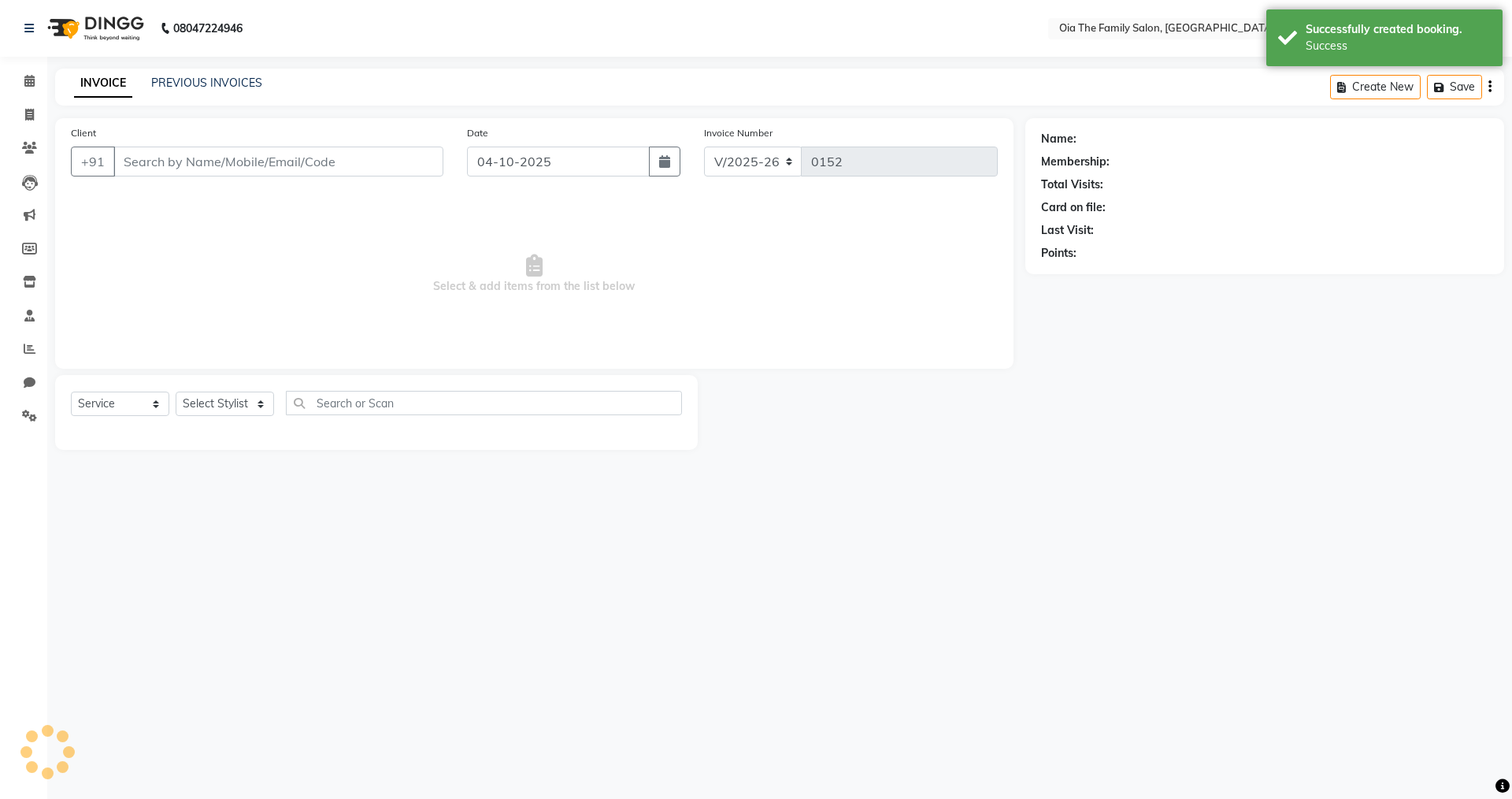
type input "8848541719"
select select "93029"
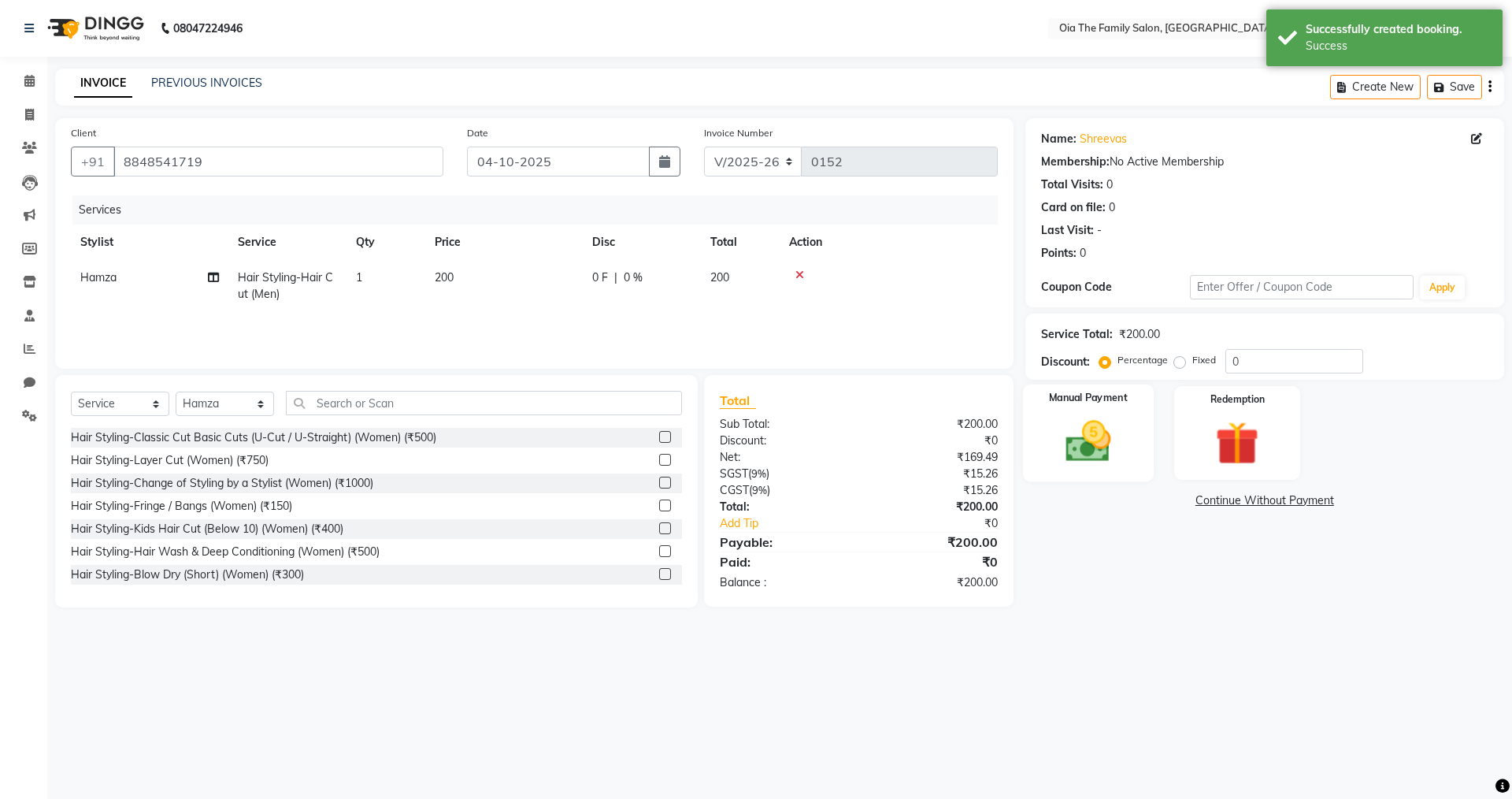
click at [1115, 445] on img at bounding box center [1088, 441] width 73 height 52
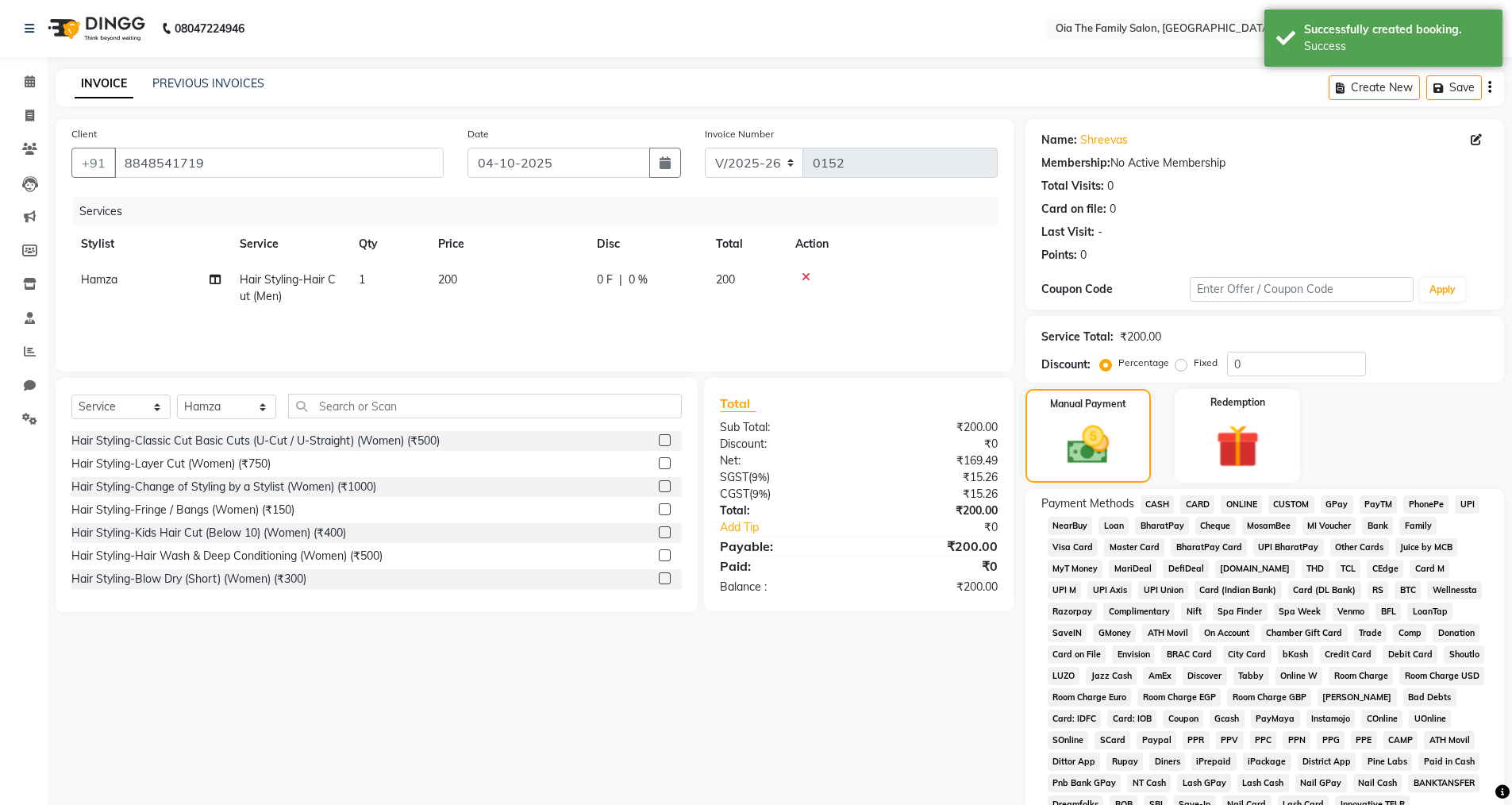
click at [1468, 503] on span "UPI" at bounding box center [1467, 504] width 25 height 18
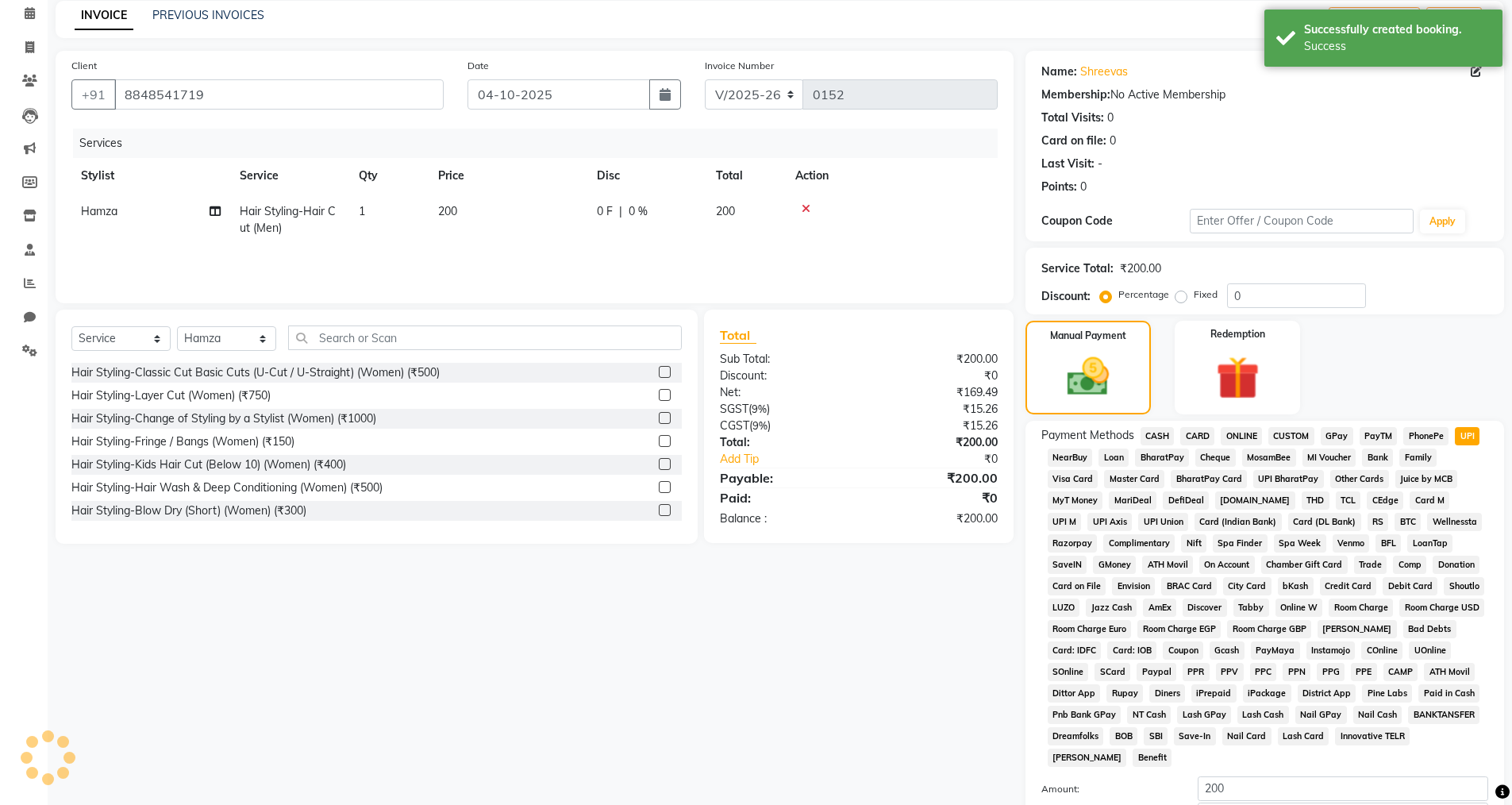
scroll to position [241, 0]
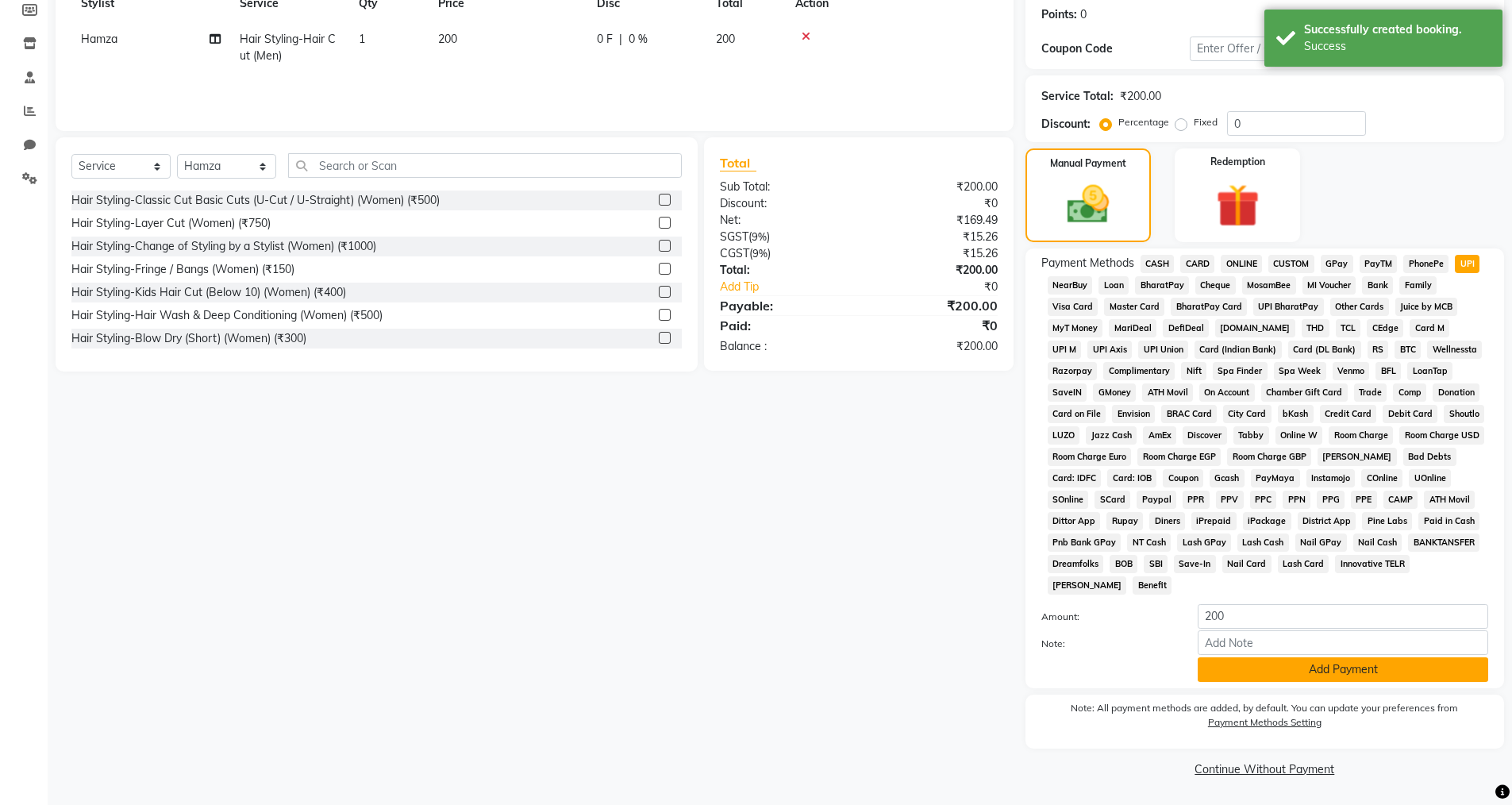
click at [1282, 669] on button "Add Payment" at bounding box center [1343, 669] width 290 height 25
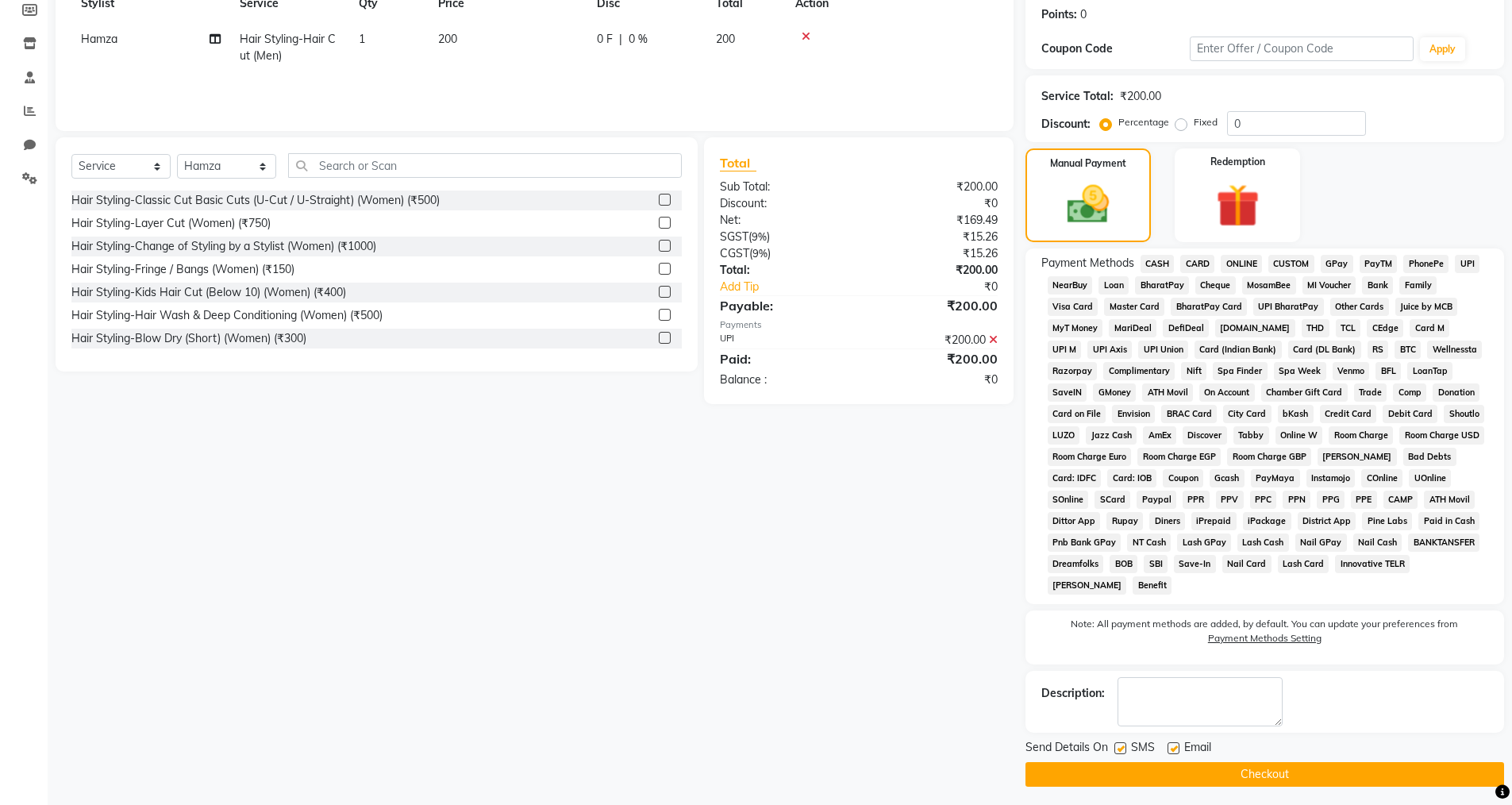
click at [1170, 747] on label at bounding box center [1174, 748] width 12 height 12
click at [1170, 747] on input "checkbox" at bounding box center [1173, 749] width 10 height 10
checkbox input "false"
click at [1124, 750] on label at bounding box center [1120, 748] width 12 height 12
click at [1124, 750] on input "checkbox" at bounding box center [1119, 749] width 10 height 10
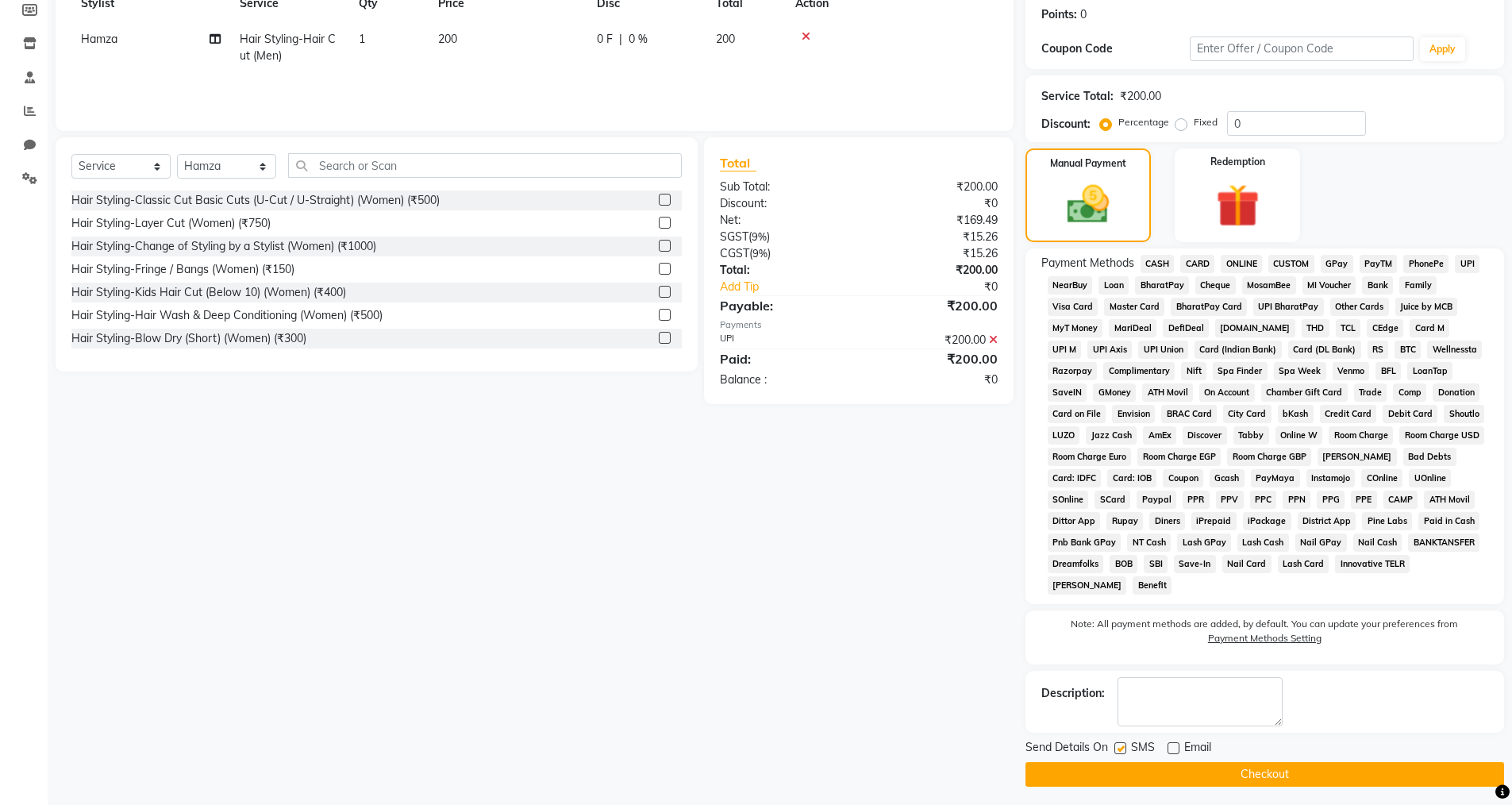
checkbox input "false"
click at [1133, 773] on button "Checkout" at bounding box center [1264, 774] width 479 height 25
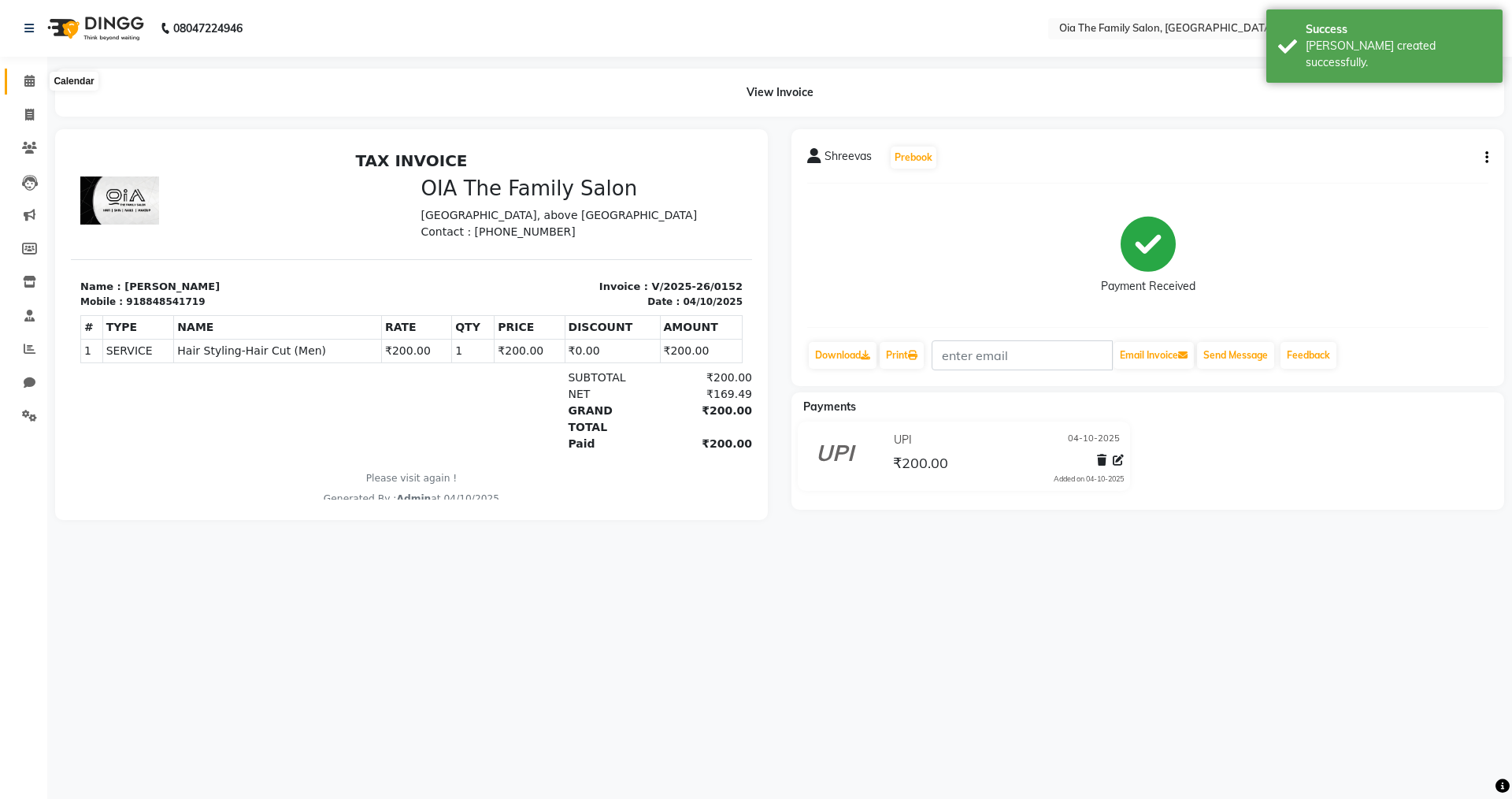
click at [25, 73] on span at bounding box center [30, 81] width 28 height 18
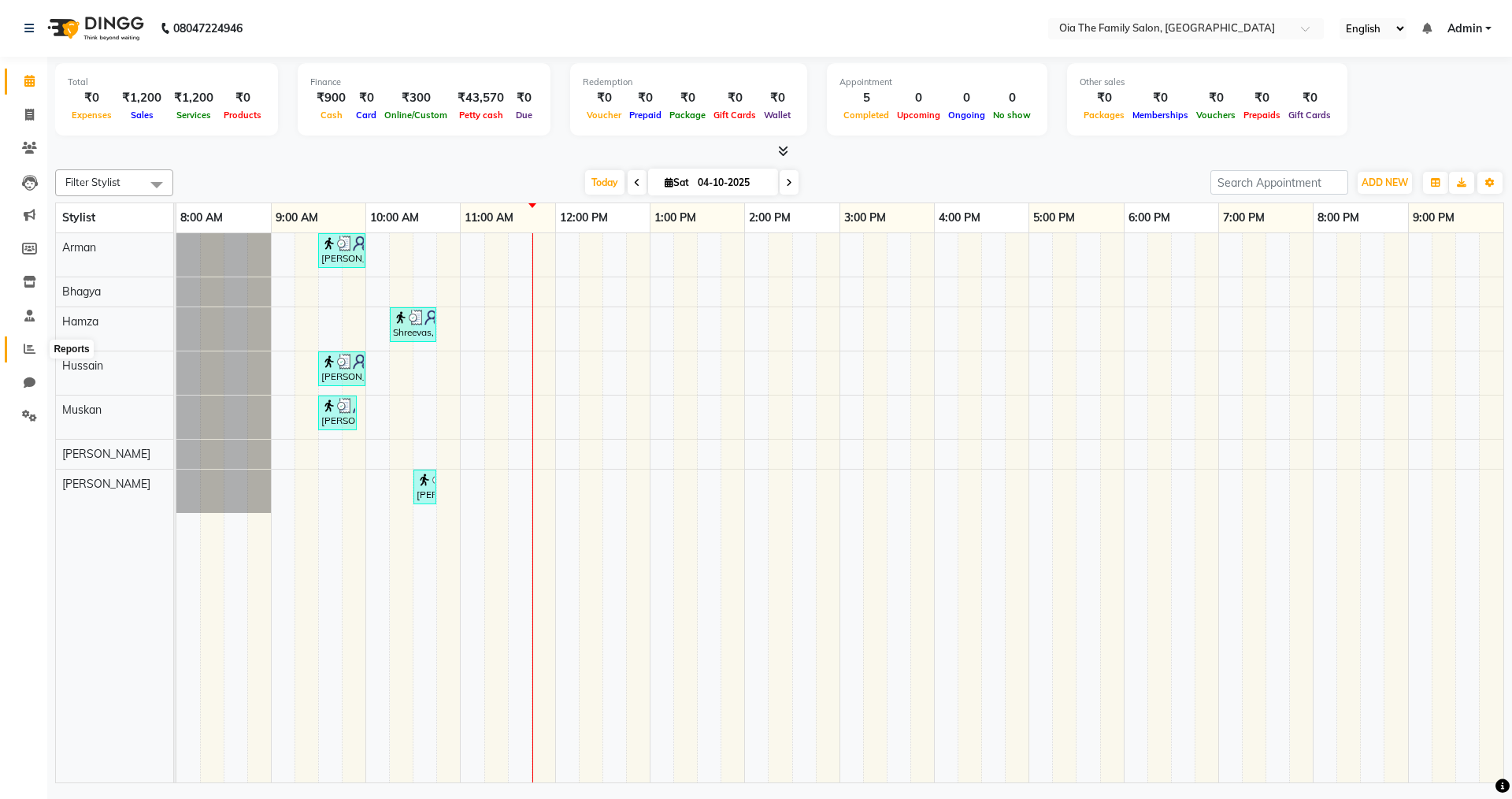
click at [28, 345] on icon at bounding box center [30, 348] width 12 height 12
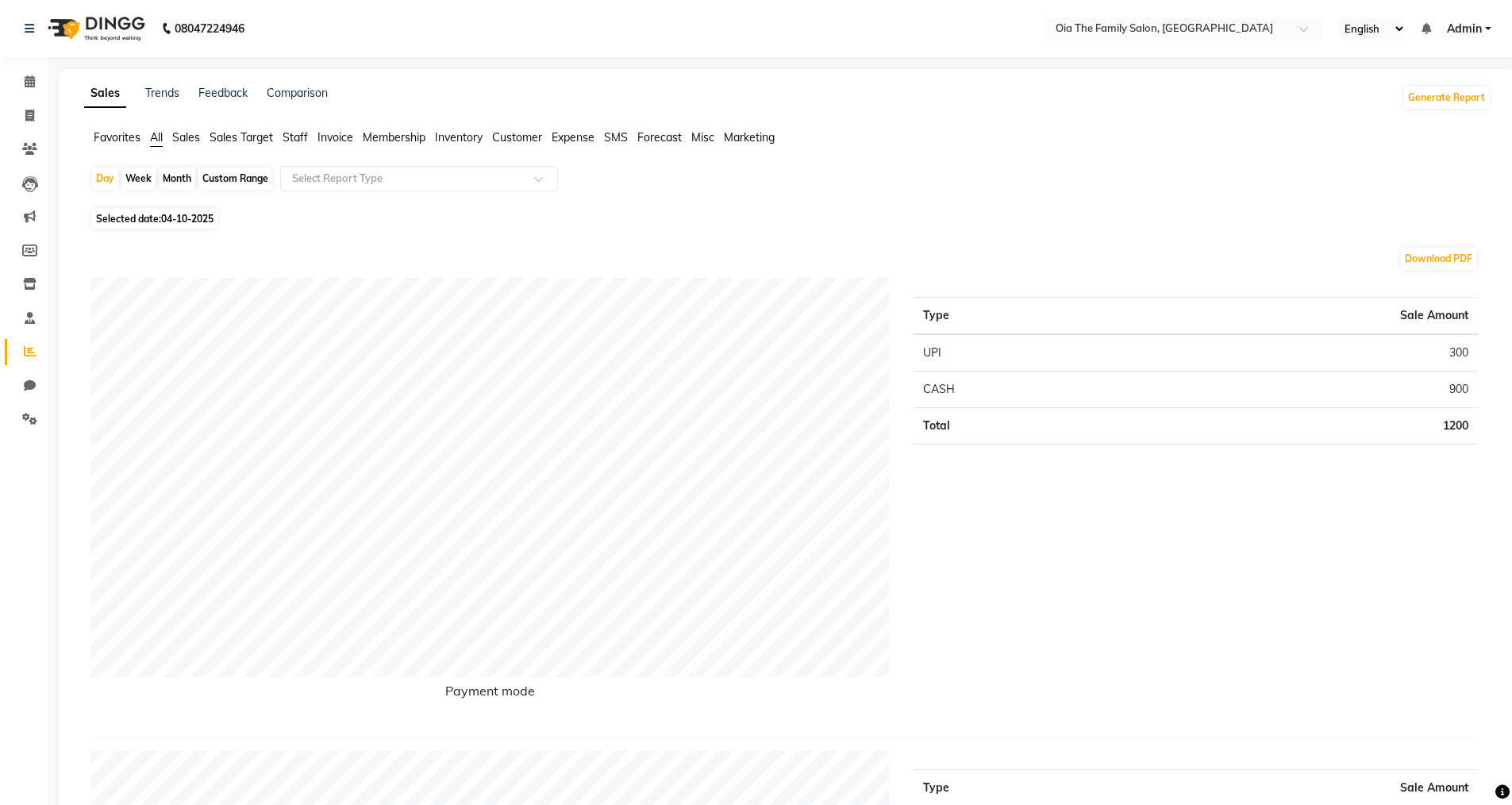
click at [189, 216] on span "04-10-2025" at bounding box center [187, 219] width 52 height 12
select select "10"
select select "2025"
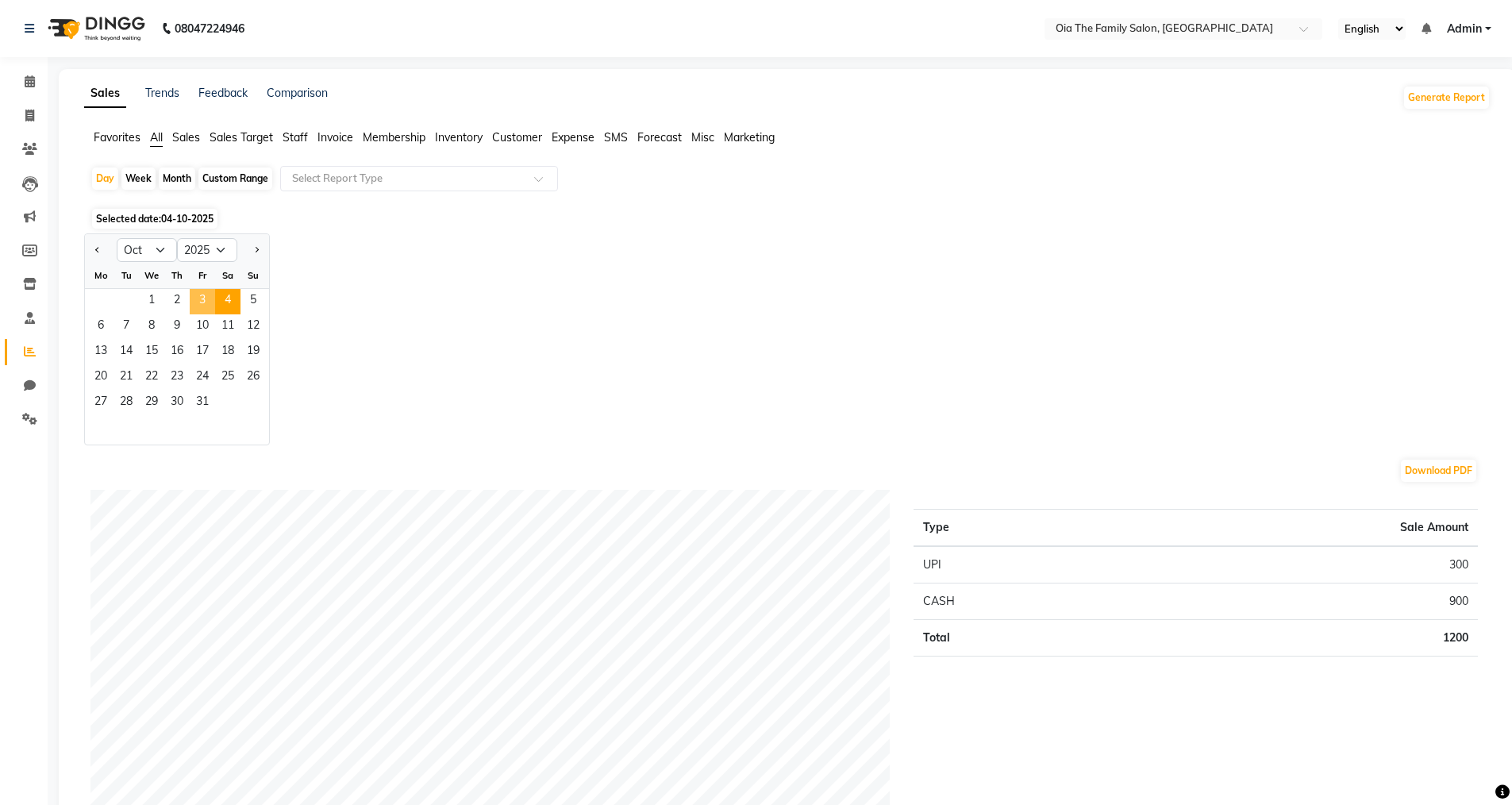
click at [200, 305] on span "3" at bounding box center [202, 301] width 26 height 26
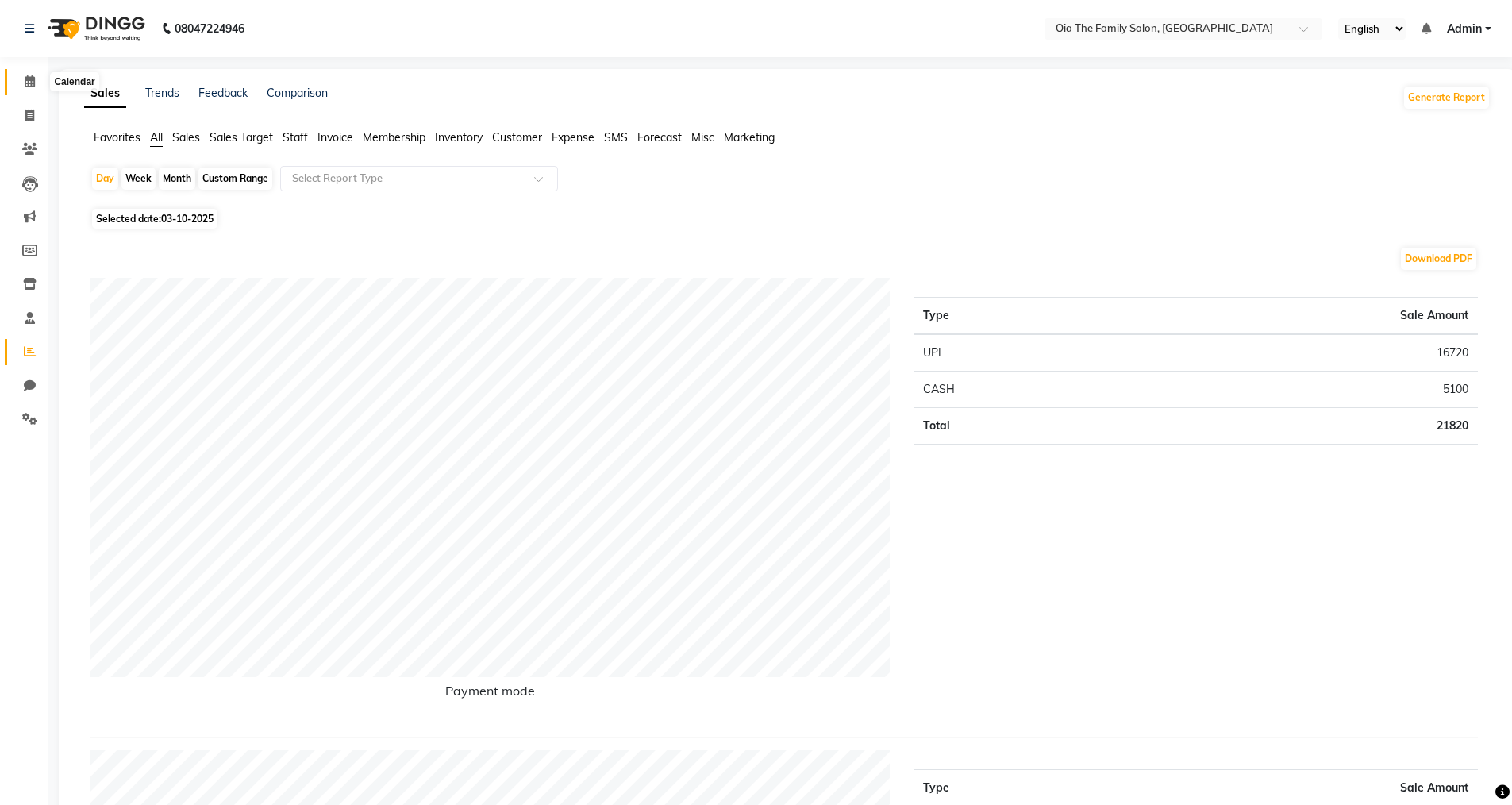
click at [27, 85] on icon at bounding box center [30, 81] width 10 height 12
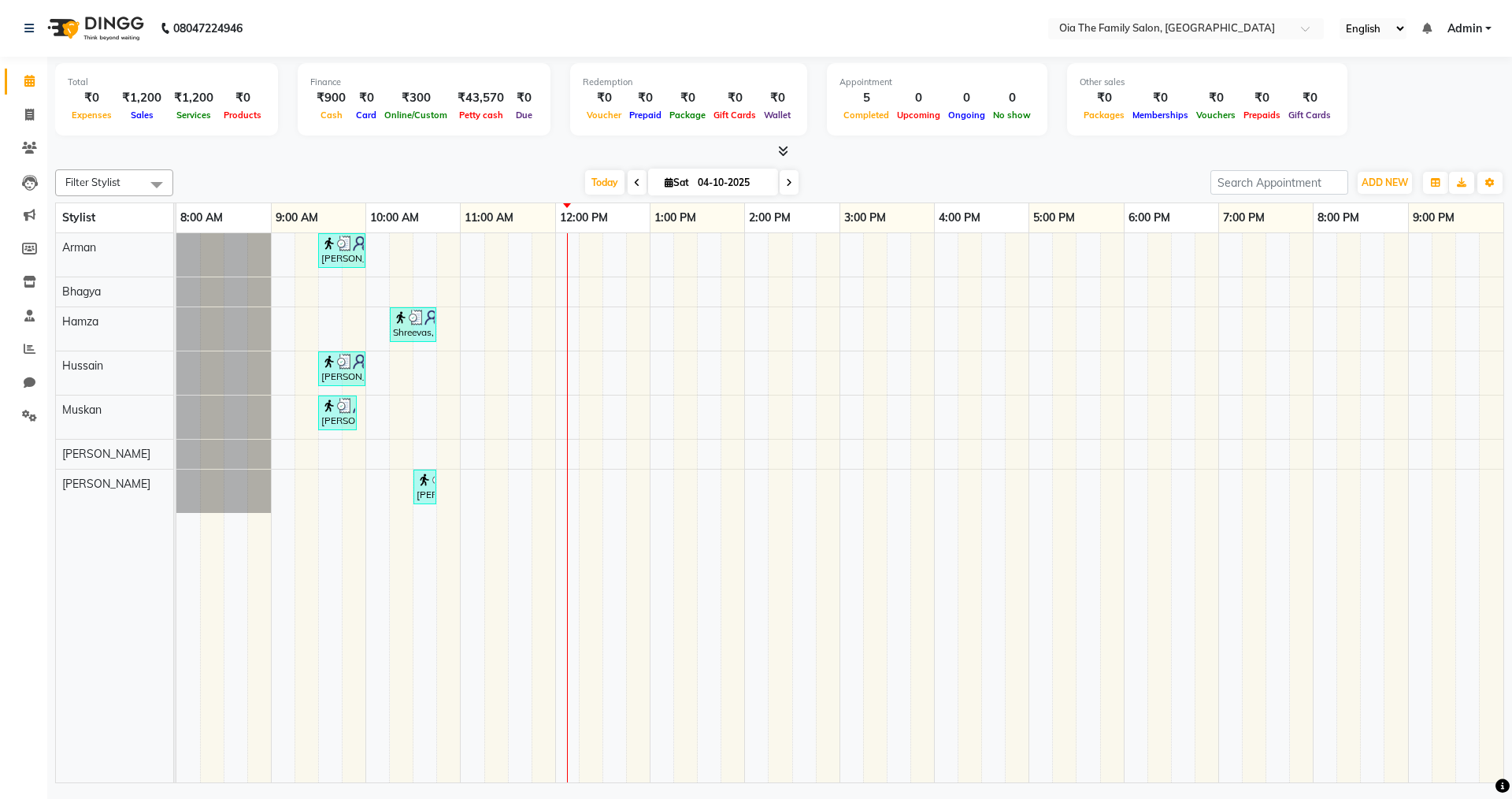
click at [491, 495] on div "Apoorva, TK02, 09:30 AM-10:00 AM, Hair Styling-Hair Cut (Men) Shreevas, TK03, 1…" at bounding box center [839, 508] width 1327 height 549
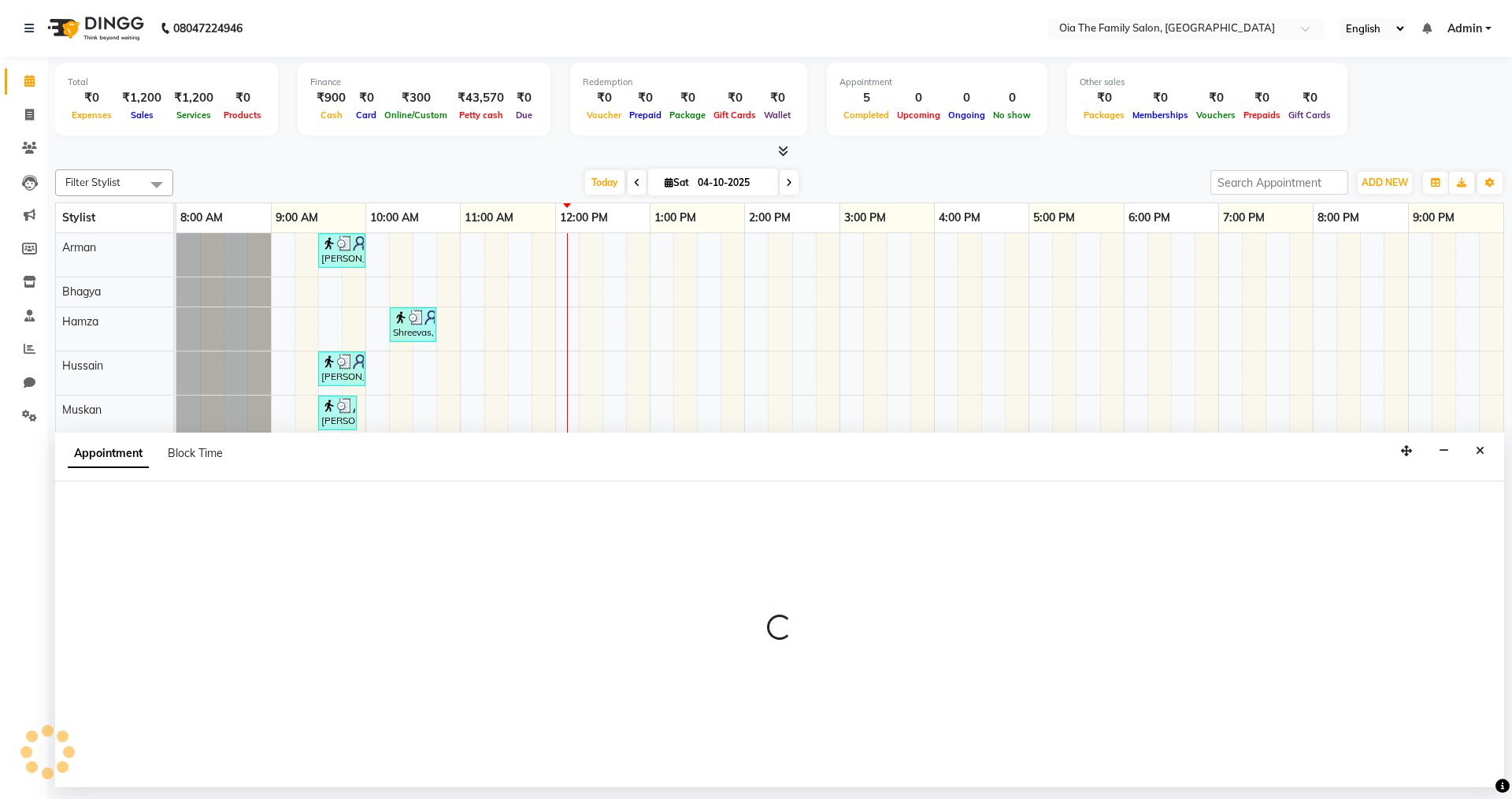
select select "93025"
select select "675"
select select "tentative"
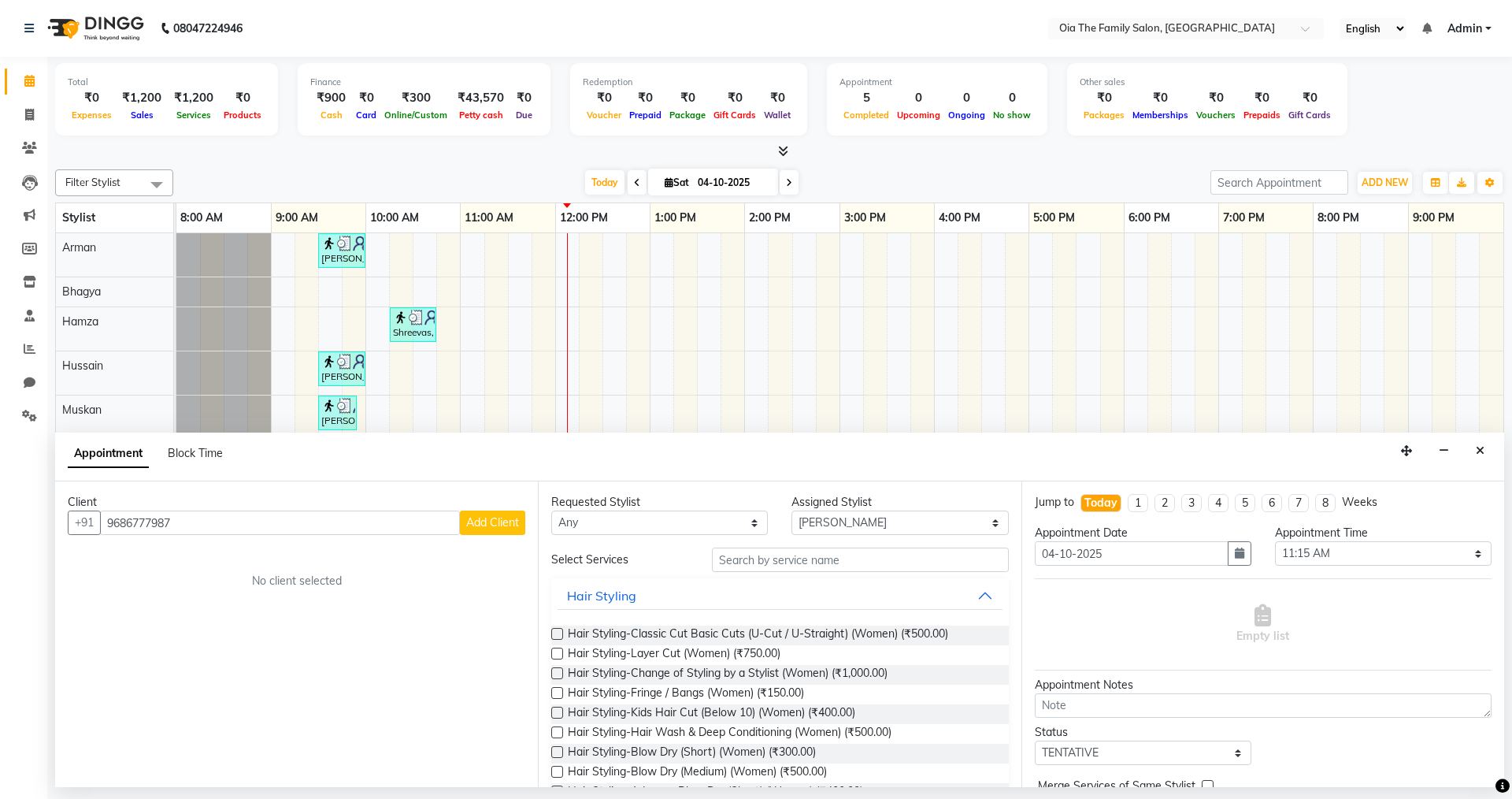
type input "9686777987"
click at [486, 530] on button "Add Client" at bounding box center [492, 522] width 65 height 25
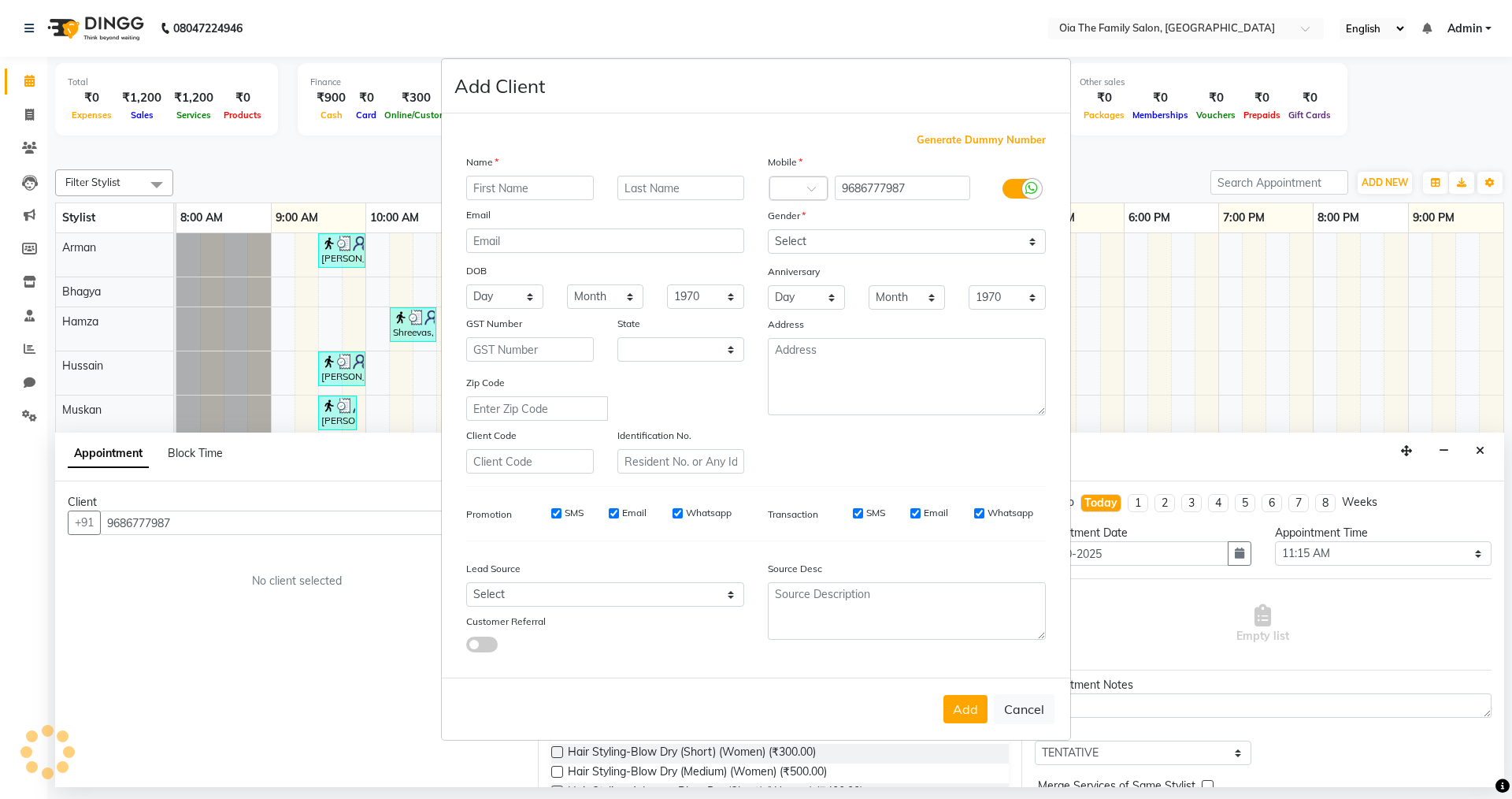
select select "22"
type input "Sneha"
click at [854, 247] on select "Select [DEMOGRAPHIC_DATA] [DEMOGRAPHIC_DATA] Other Prefer Not To Say" at bounding box center [907, 241] width 278 height 25
select select "[DEMOGRAPHIC_DATA]"
click at [768, 230] on select "Select [DEMOGRAPHIC_DATA] [DEMOGRAPHIC_DATA] Other Prefer Not To Say" at bounding box center [907, 241] width 278 height 25
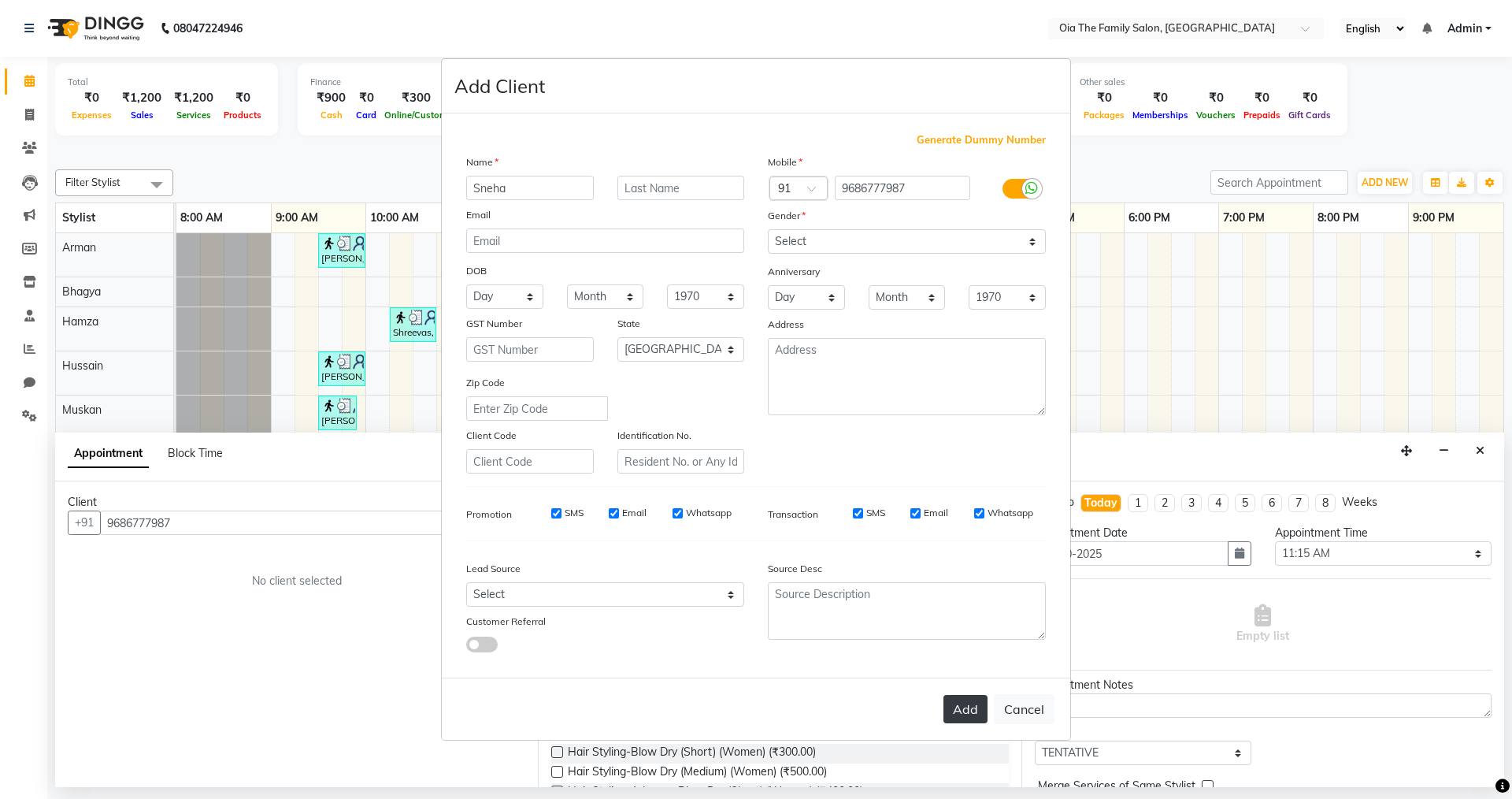
click at [971, 712] on button "Add" at bounding box center [966, 708] width 44 height 28
select select
select select "null"
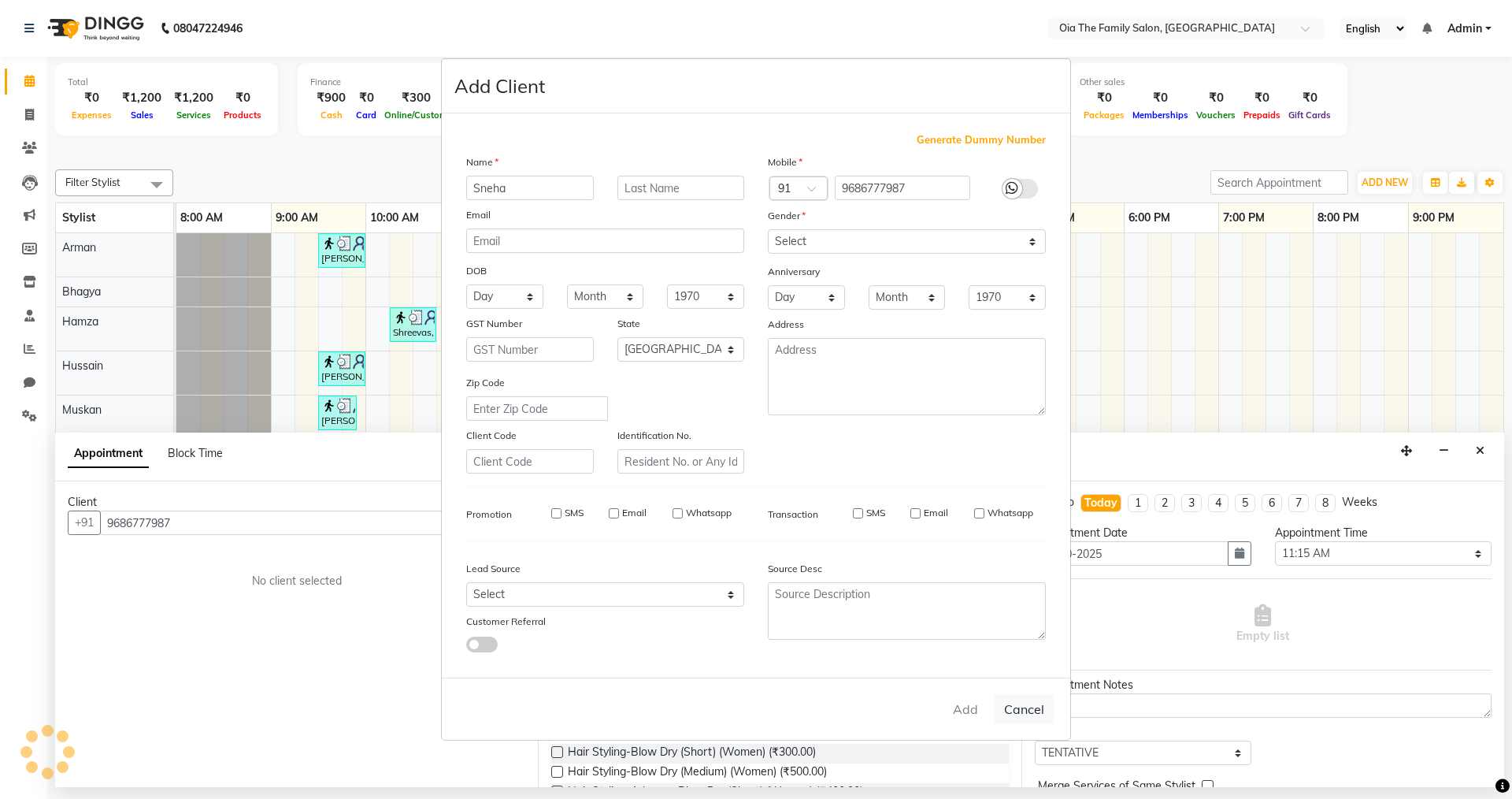
select select
checkbox input "false"
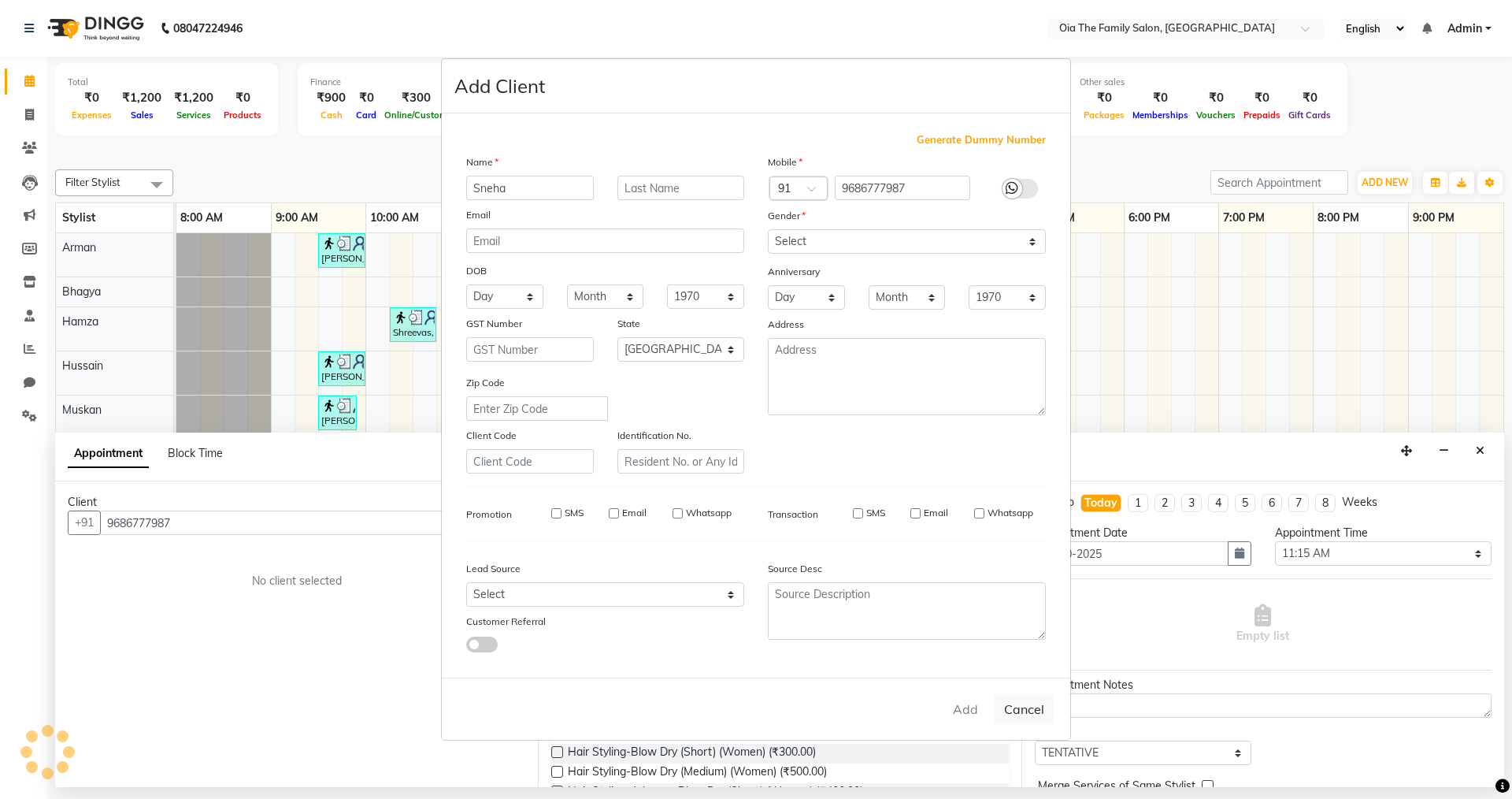
checkbox input "false"
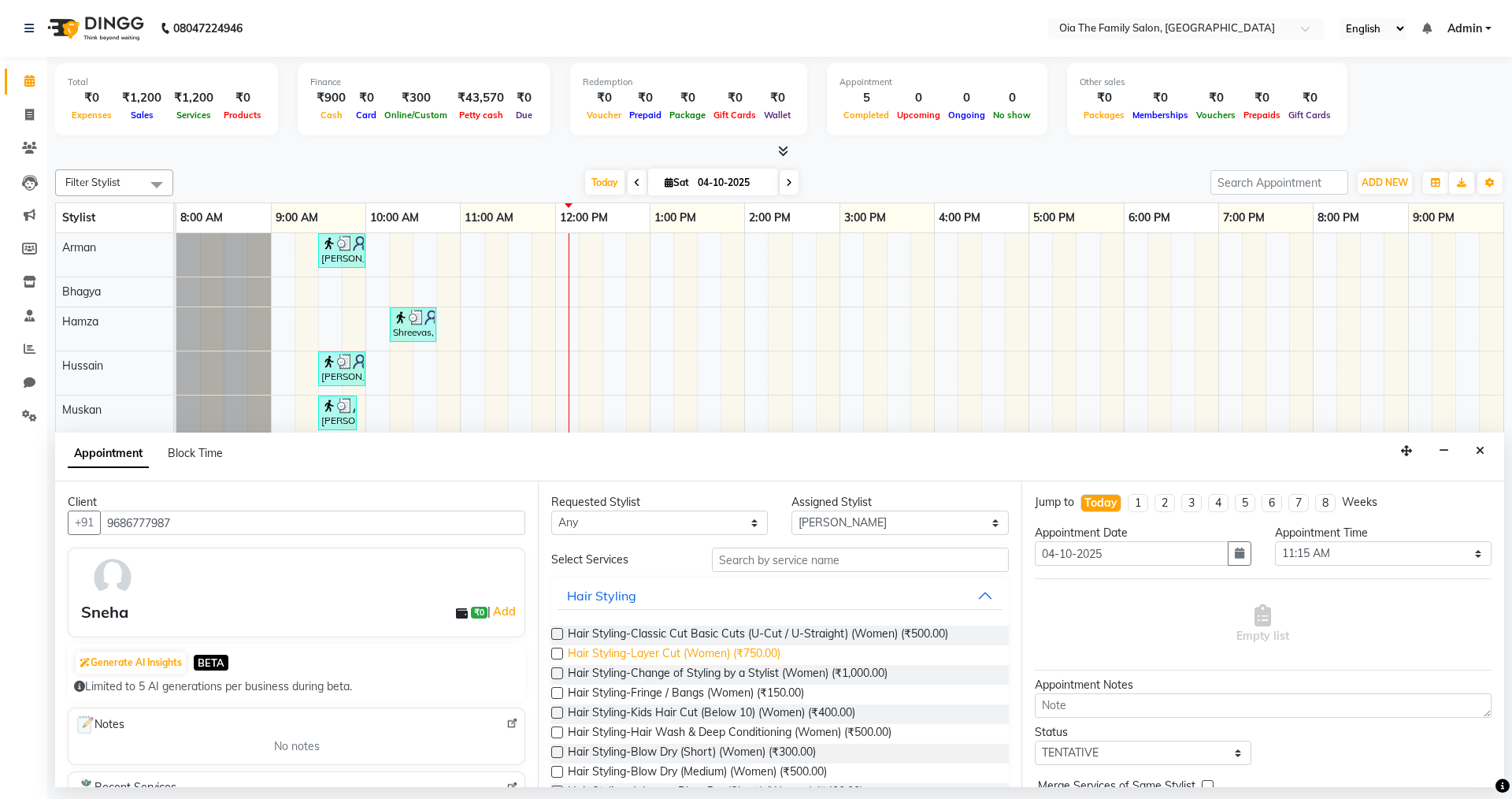
click at [755, 648] on span "Hair Styling-Layer Cut (Women) (₹750.00)" at bounding box center [673, 654] width 213 height 19
checkbox input "false"
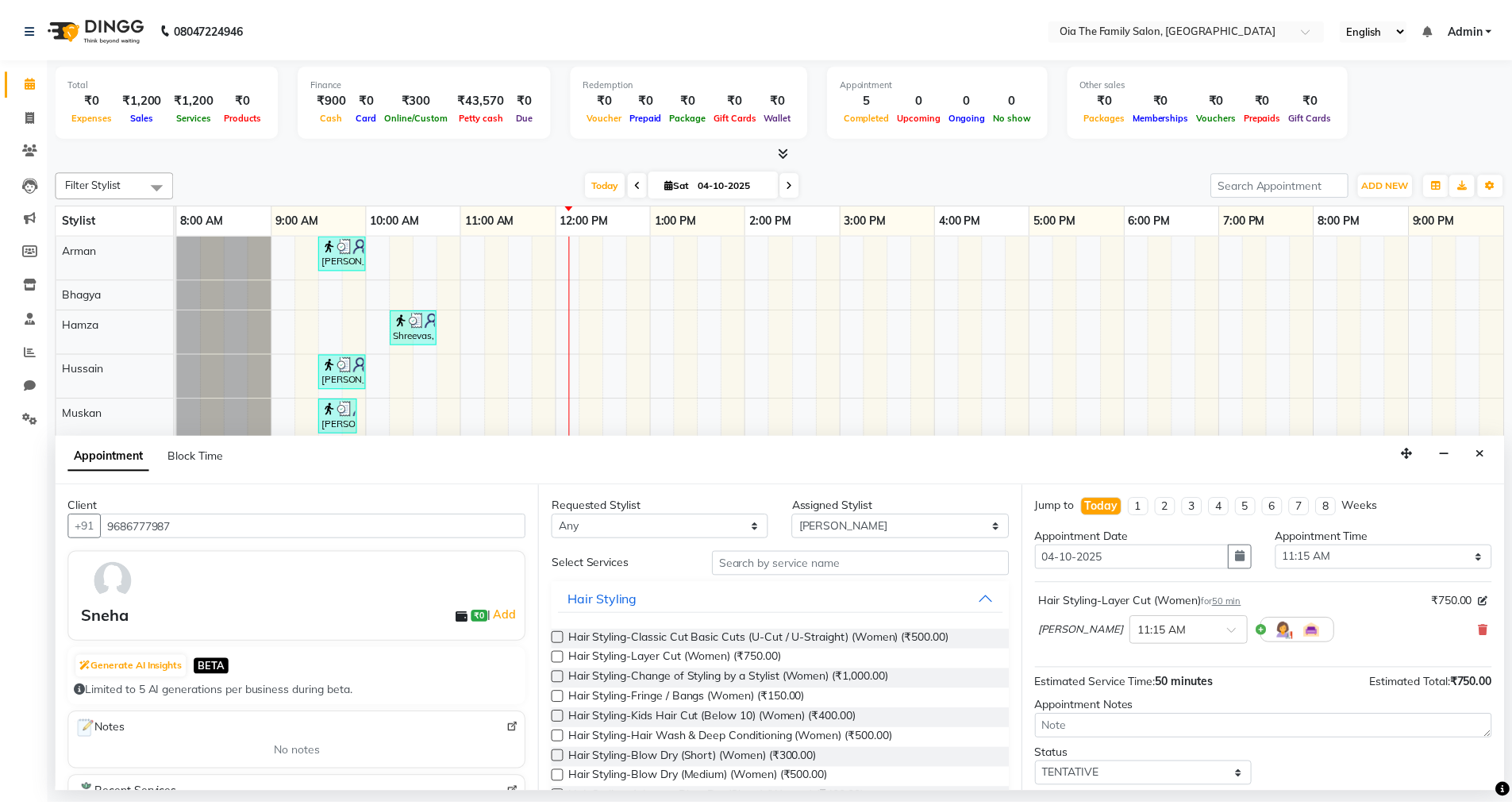
scroll to position [95, 0]
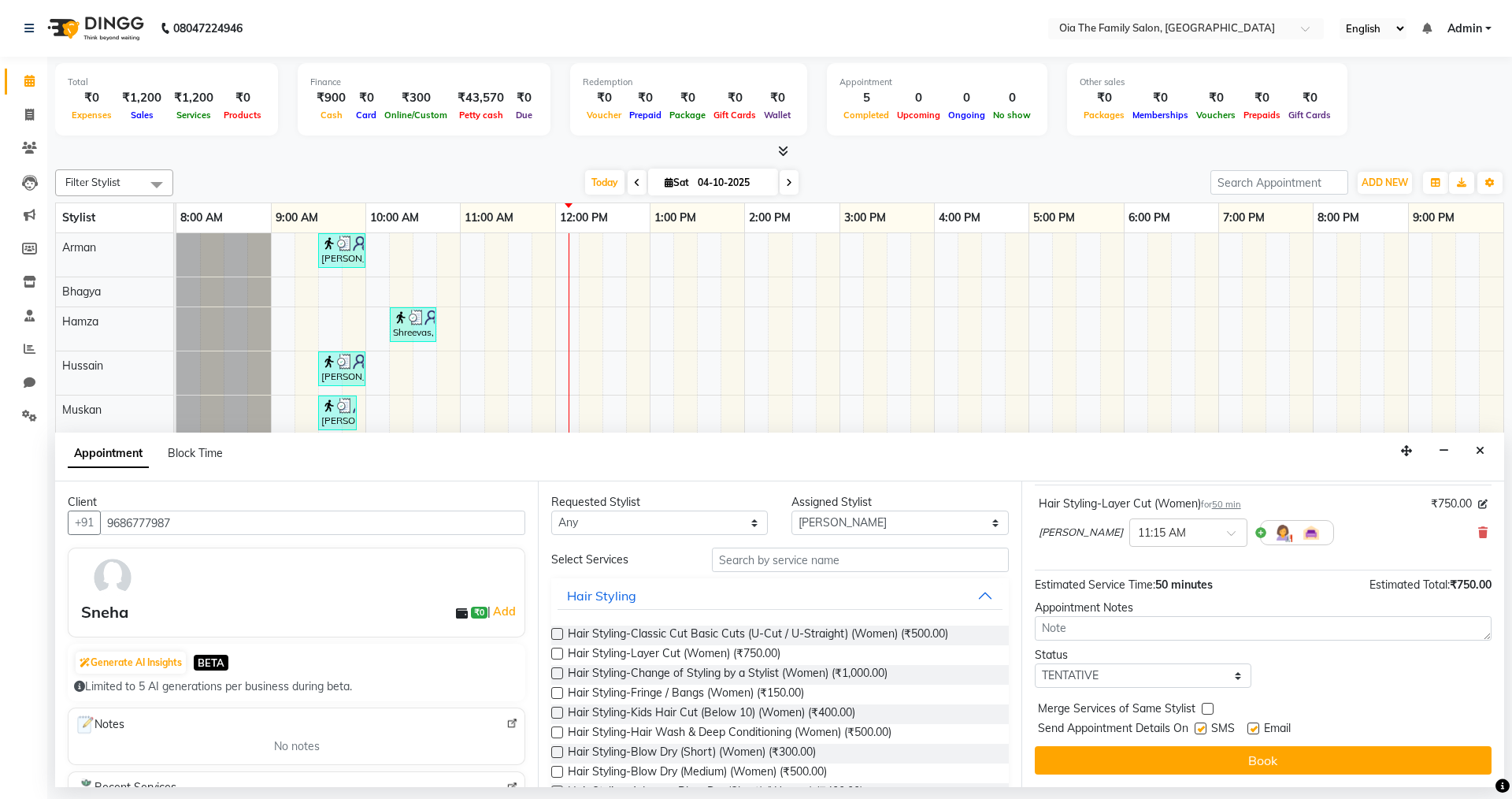
click at [1196, 730] on label at bounding box center [1200, 729] width 12 height 12
click at [1196, 730] on input "checkbox" at bounding box center [1199, 730] width 10 height 10
checkbox input "false"
click at [1254, 730] on label at bounding box center [1254, 729] width 12 height 12
click at [1254, 730] on input "checkbox" at bounding box center [1253, 730] width 10 height 10
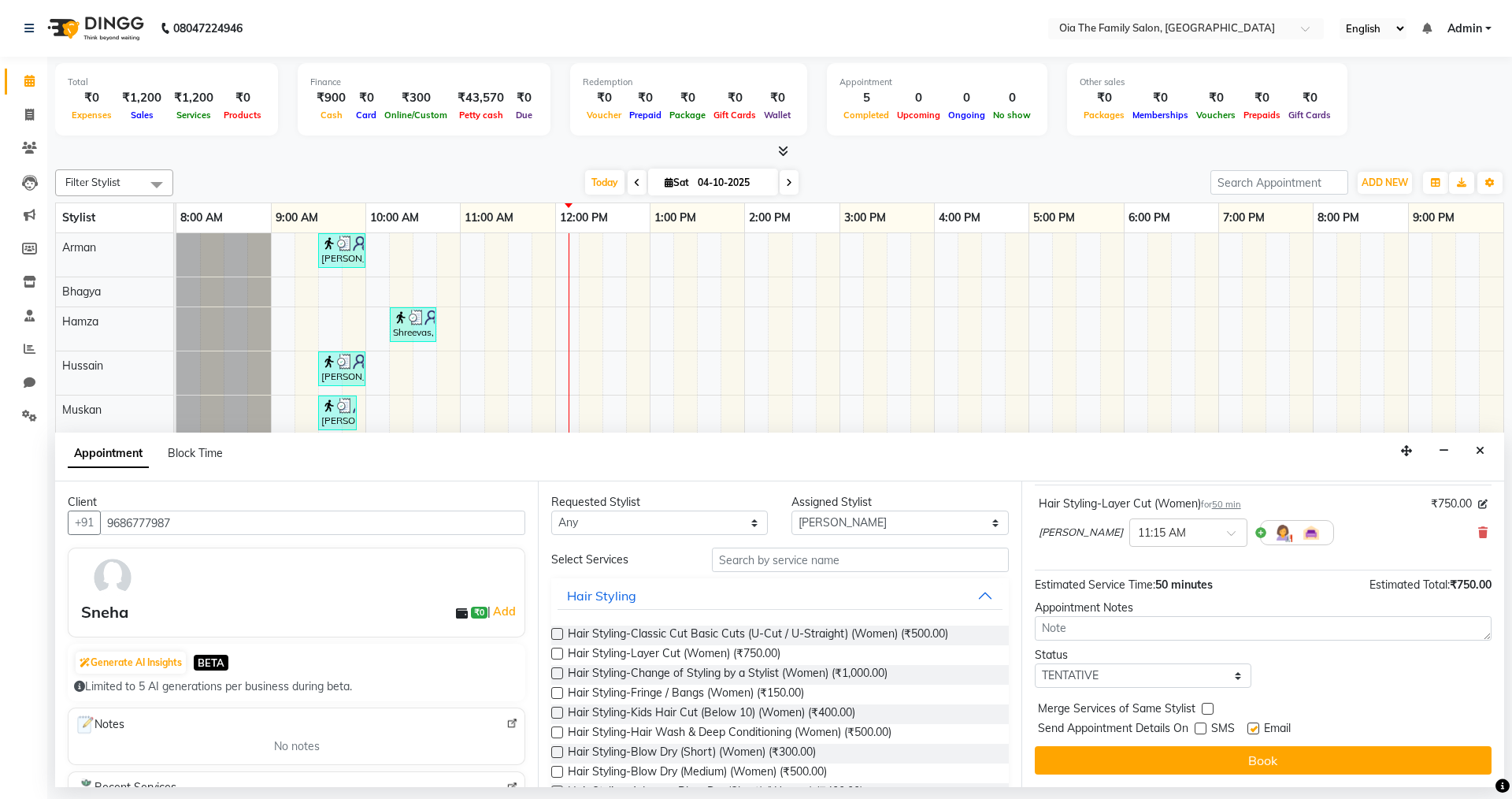
checkbox input "false"
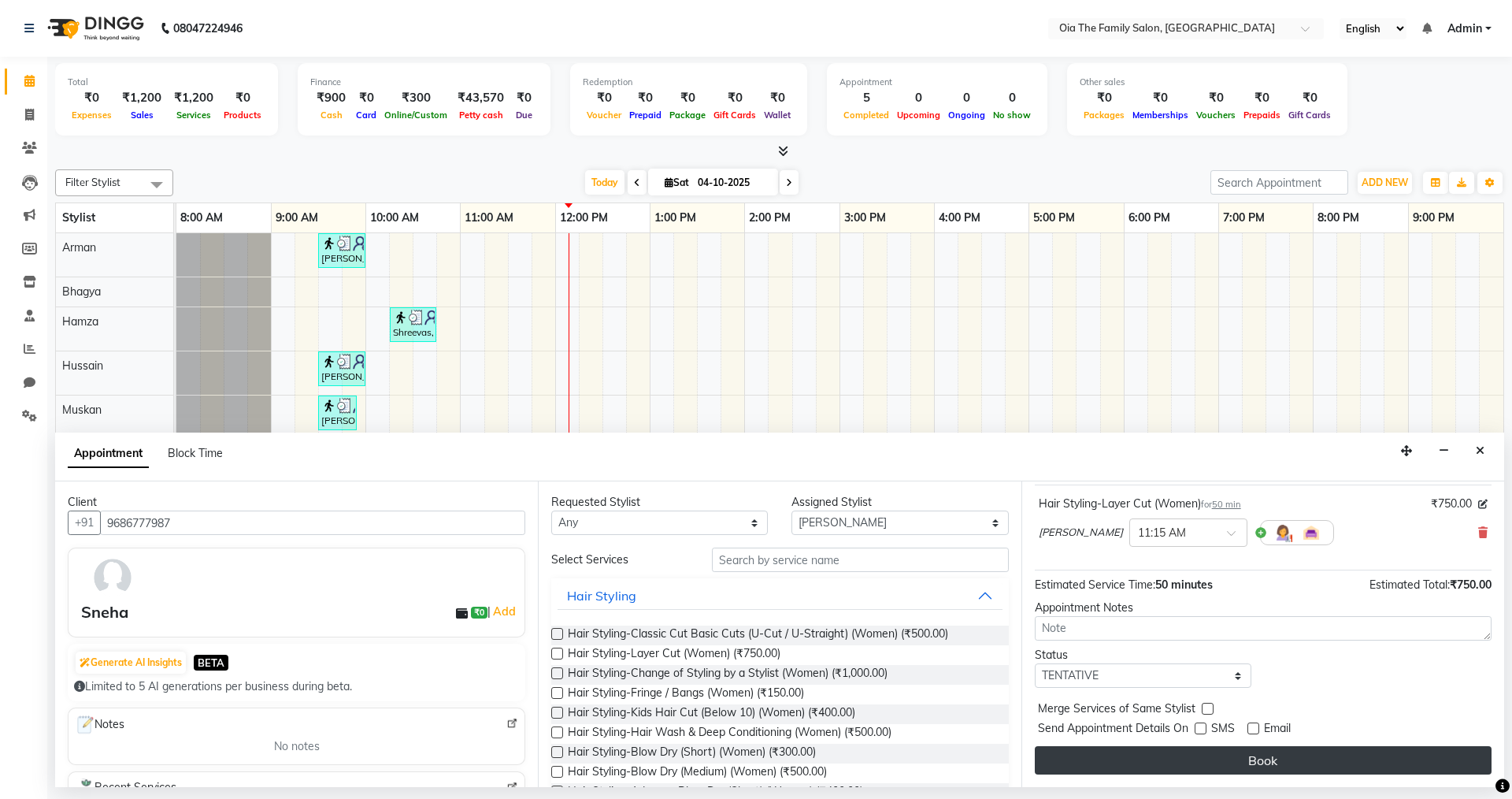
click at [1241, 748] on button "Book" at bounding box center [1263, 759] width 457 height 28
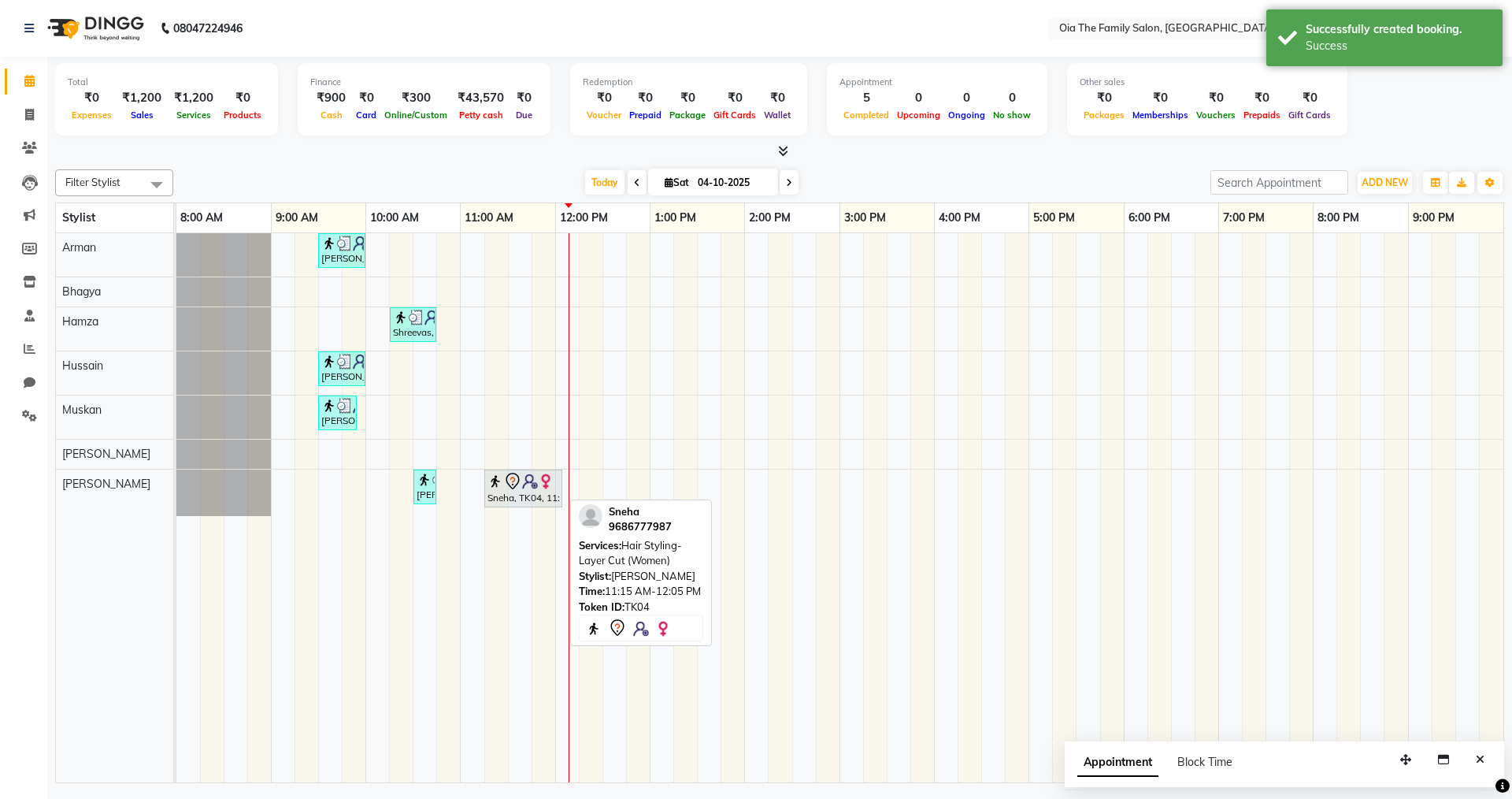
click at [558, 498] on div at bounding box center [561, 488] width 6 height 36
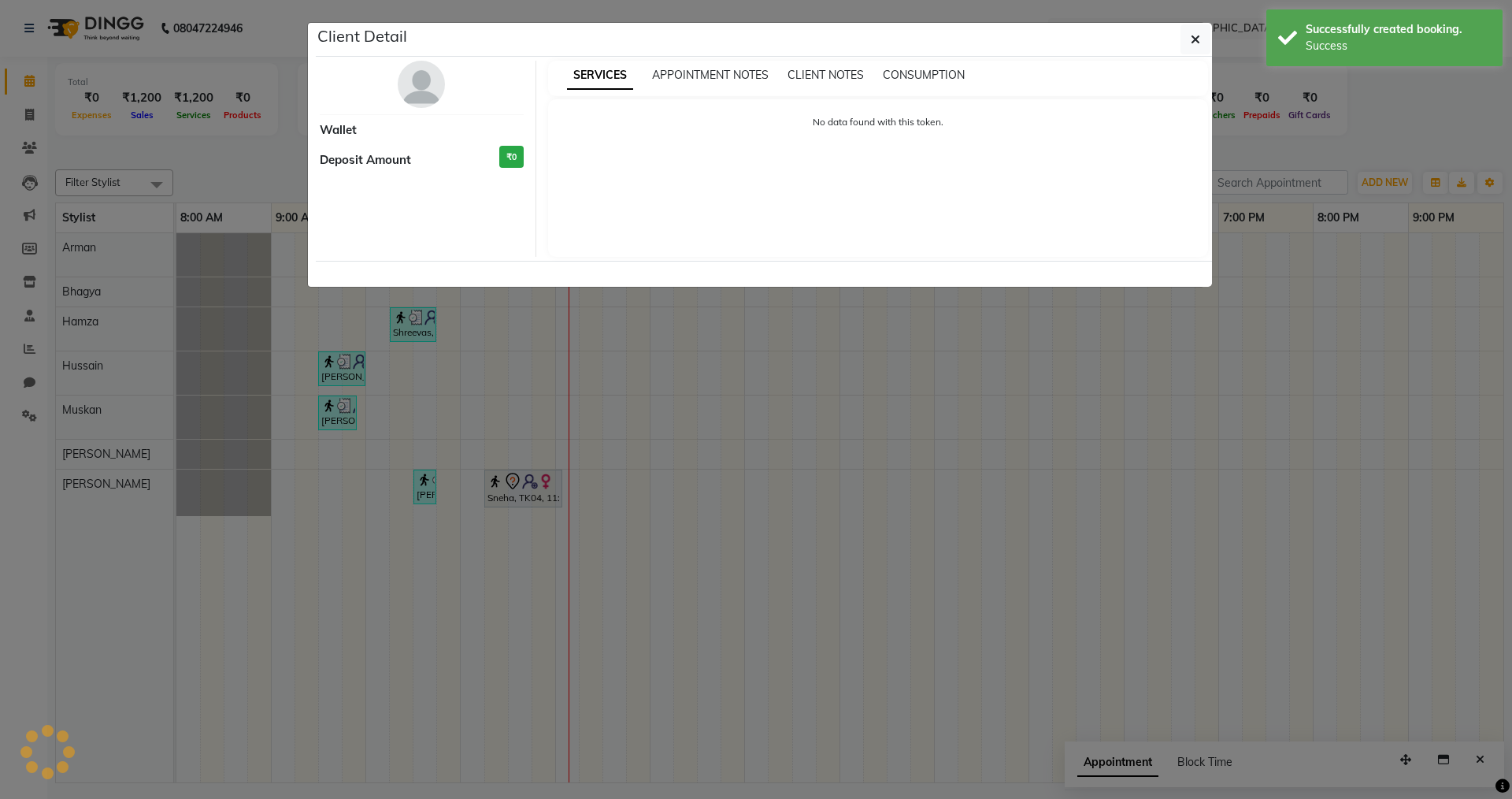
select select "7"
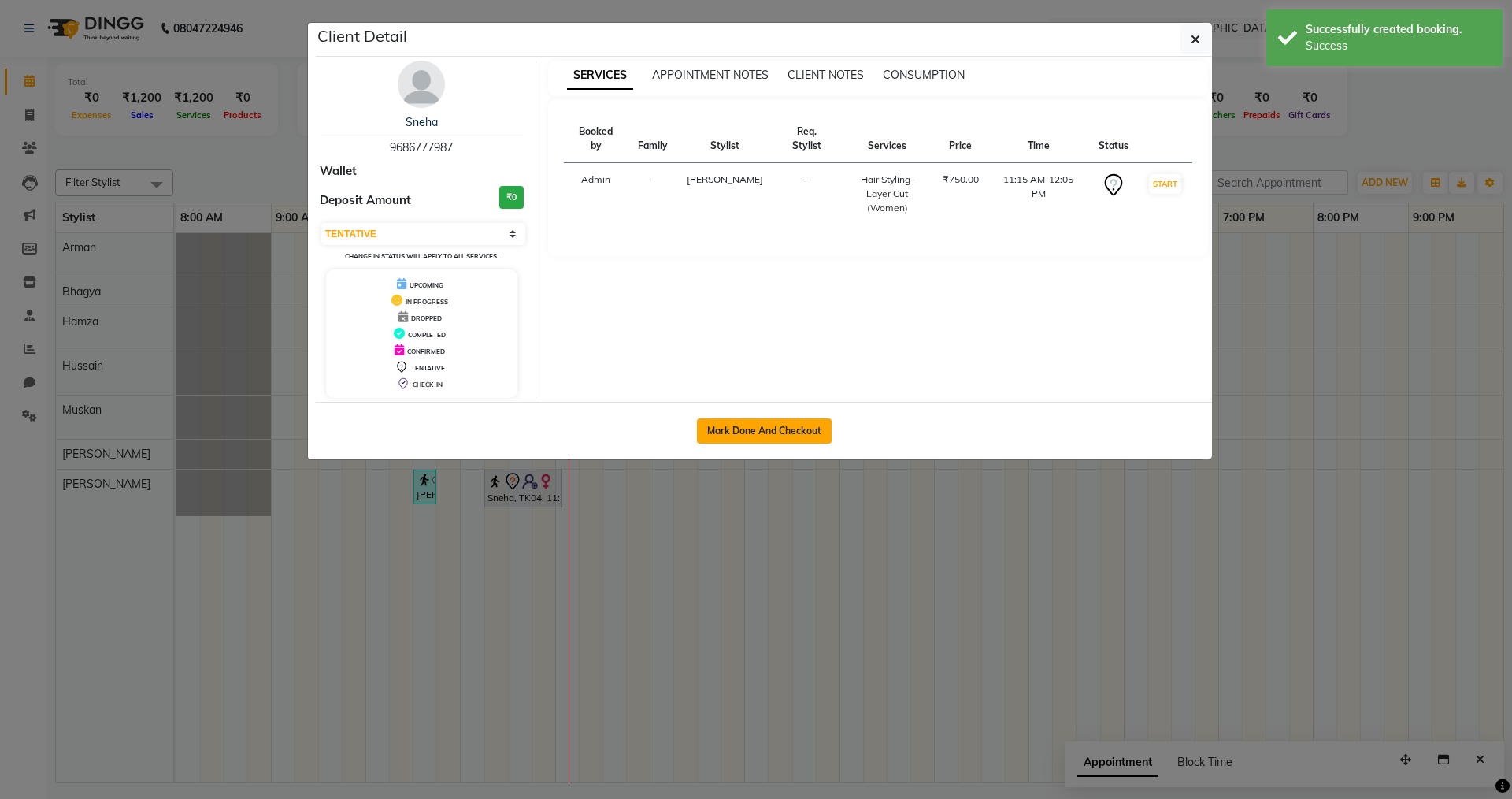
click at [790, 430] on button "Mark Done And Checkout" at bounding box center [764, 431] width 135 height 25
select select "9113"
select select "service"
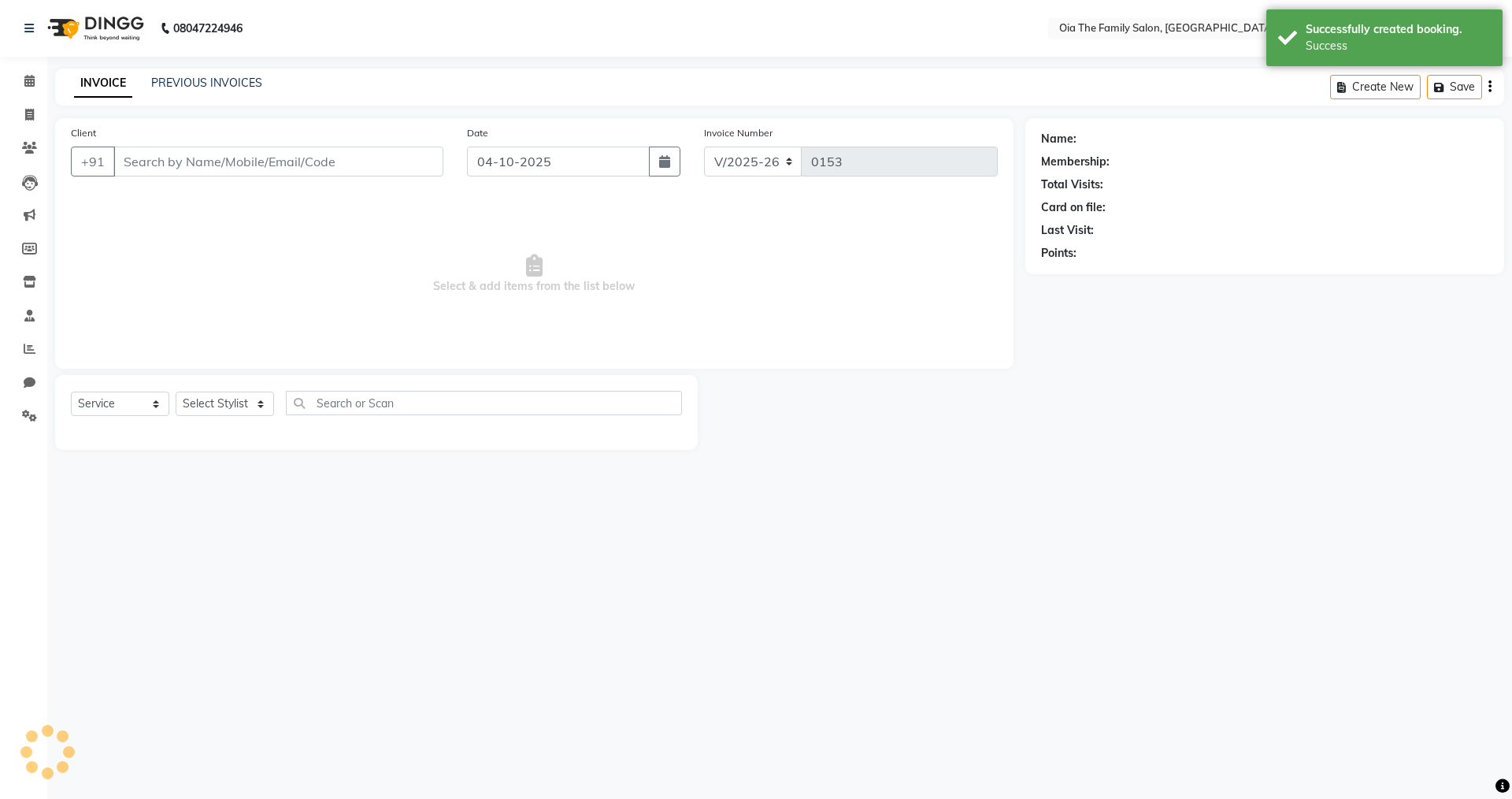
type input "9686777987"
select select "93025"
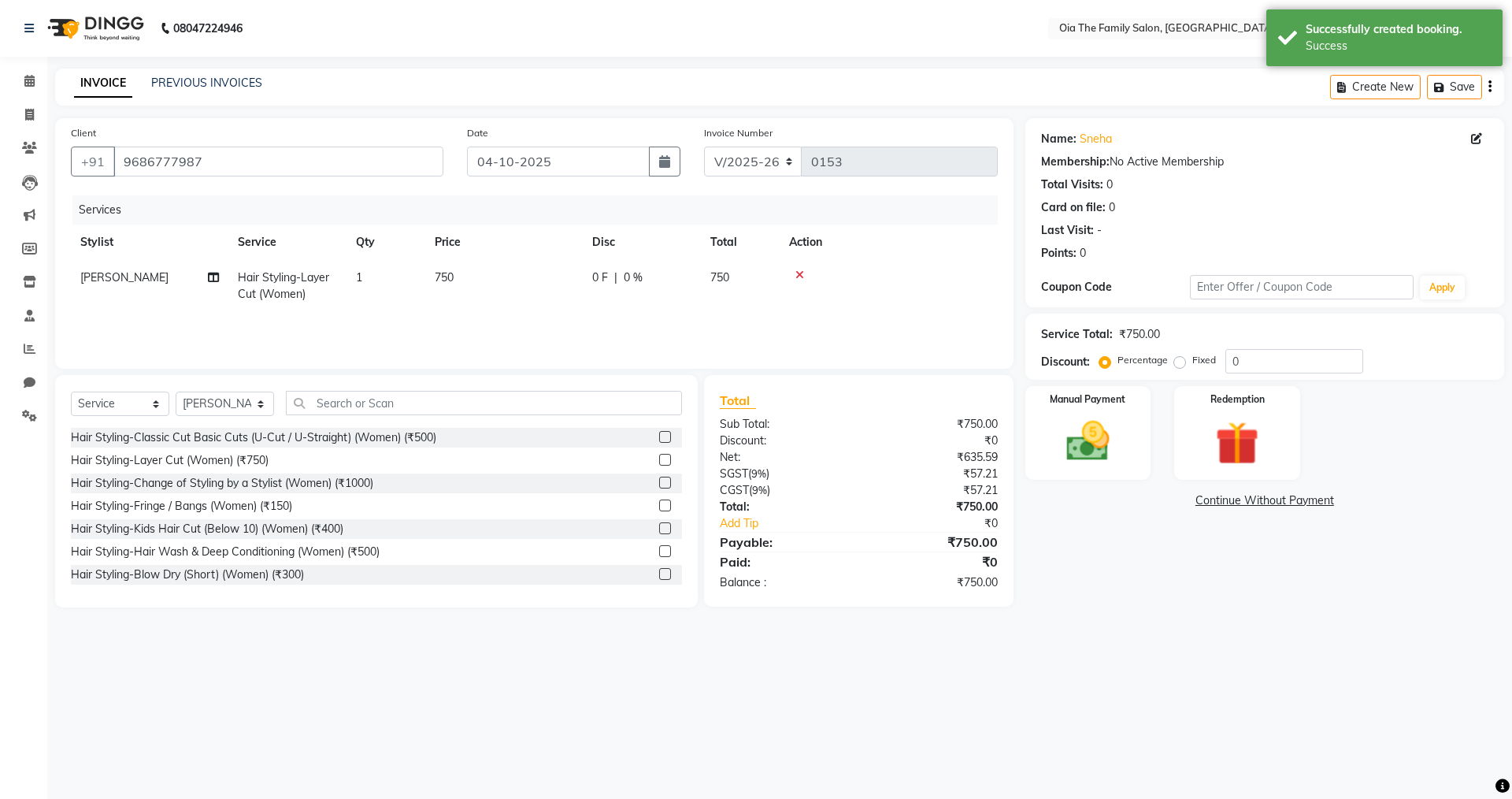
click at [458, 280] on td "750" at bounding box center [504, 286] width 158 height 52
select select "93025"
drag, startPoint x: 545, startPoint y: 280, endPoint x: 506, endPoint y: 281, distance: 39.0
click at [506, 281] on td "750" at bounding box center [578, 293] width 158 height 67
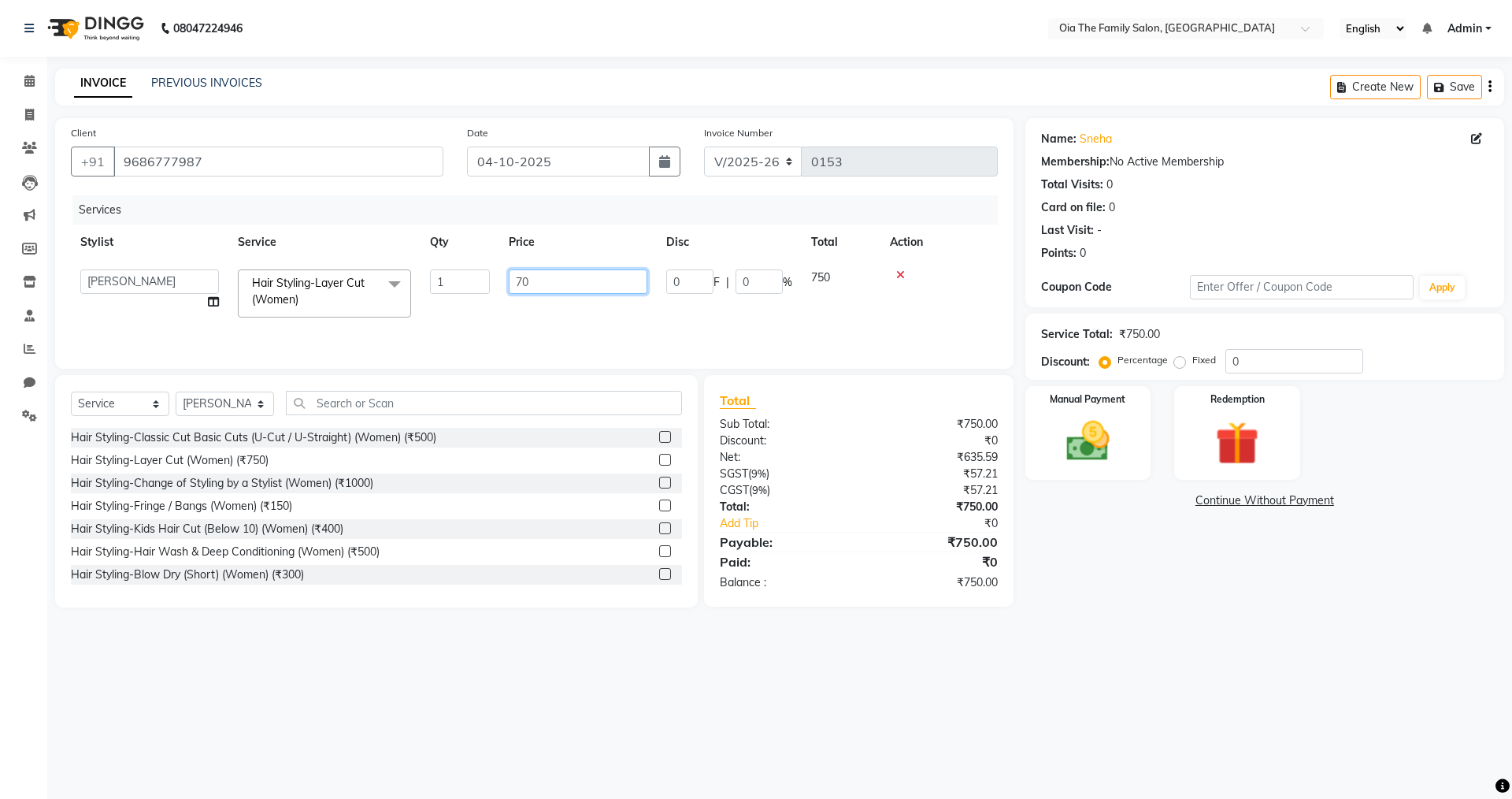
type input "700"
click at [565, 327] on div "Services Stylist Service Qty Price Disc Total Action Arman Bhagya Hamza Hussain…" at bounding box center [534, 275] width 927 height 158
click at [1133, 407] on div "Manual Payment" at bounding box center [1088, 433] width 130 height 97
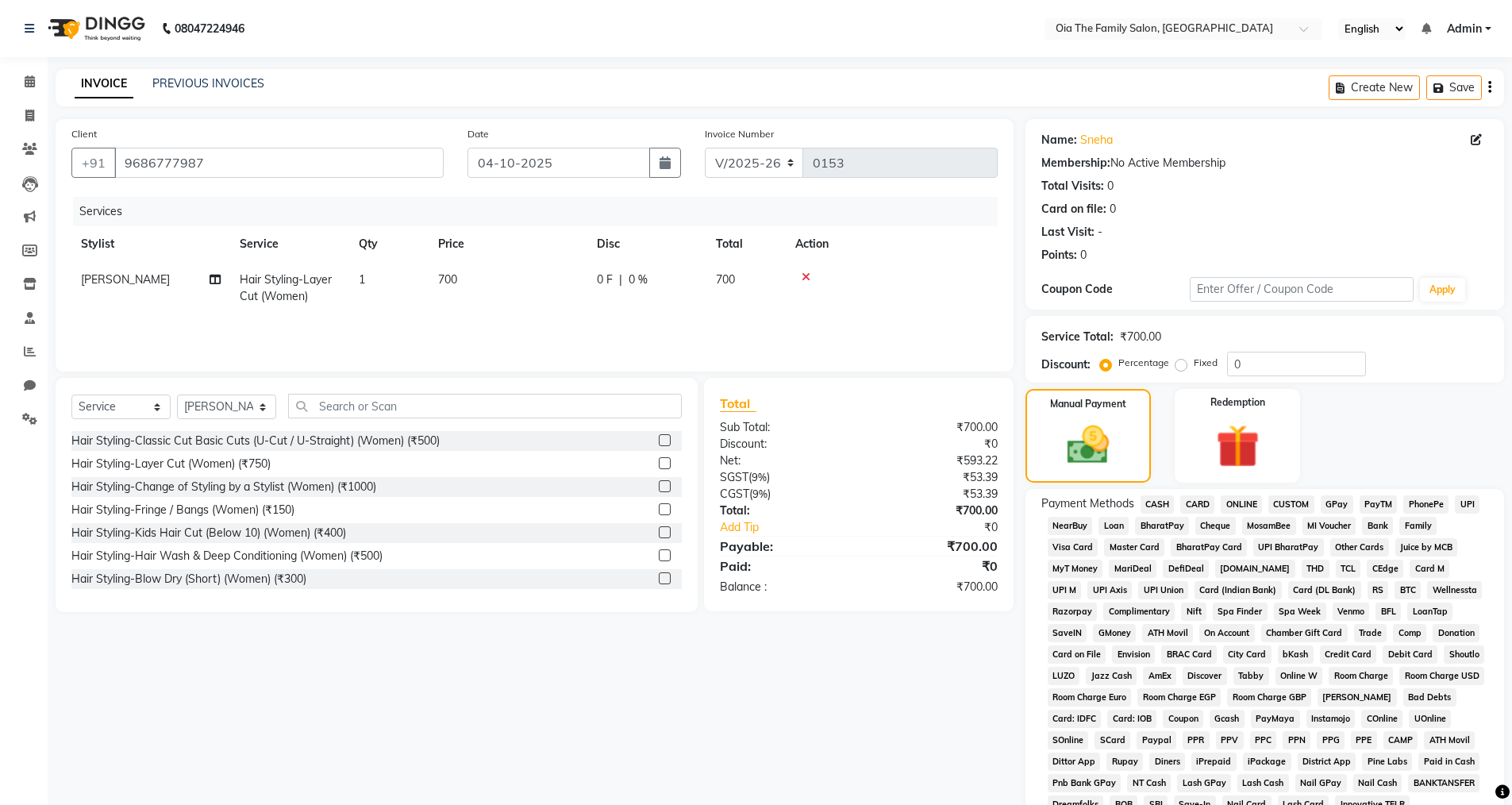
click at [1160, 497] on span "CASH" at bounding box center [1158, 504] width 34 height 18
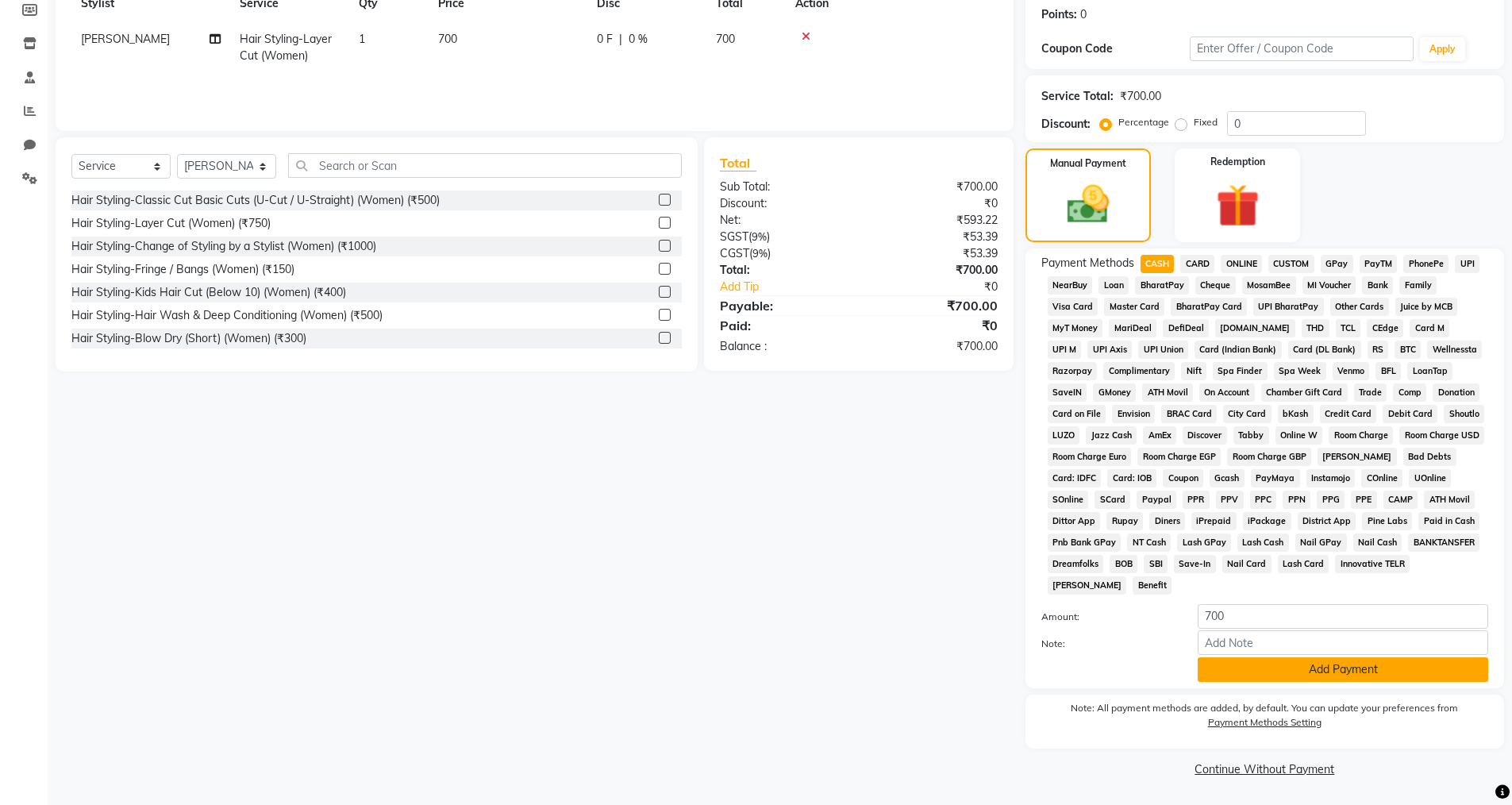
click at [1260, 672] on button "Add Payment" at bounding box center [1343, 669] width 290 height 25
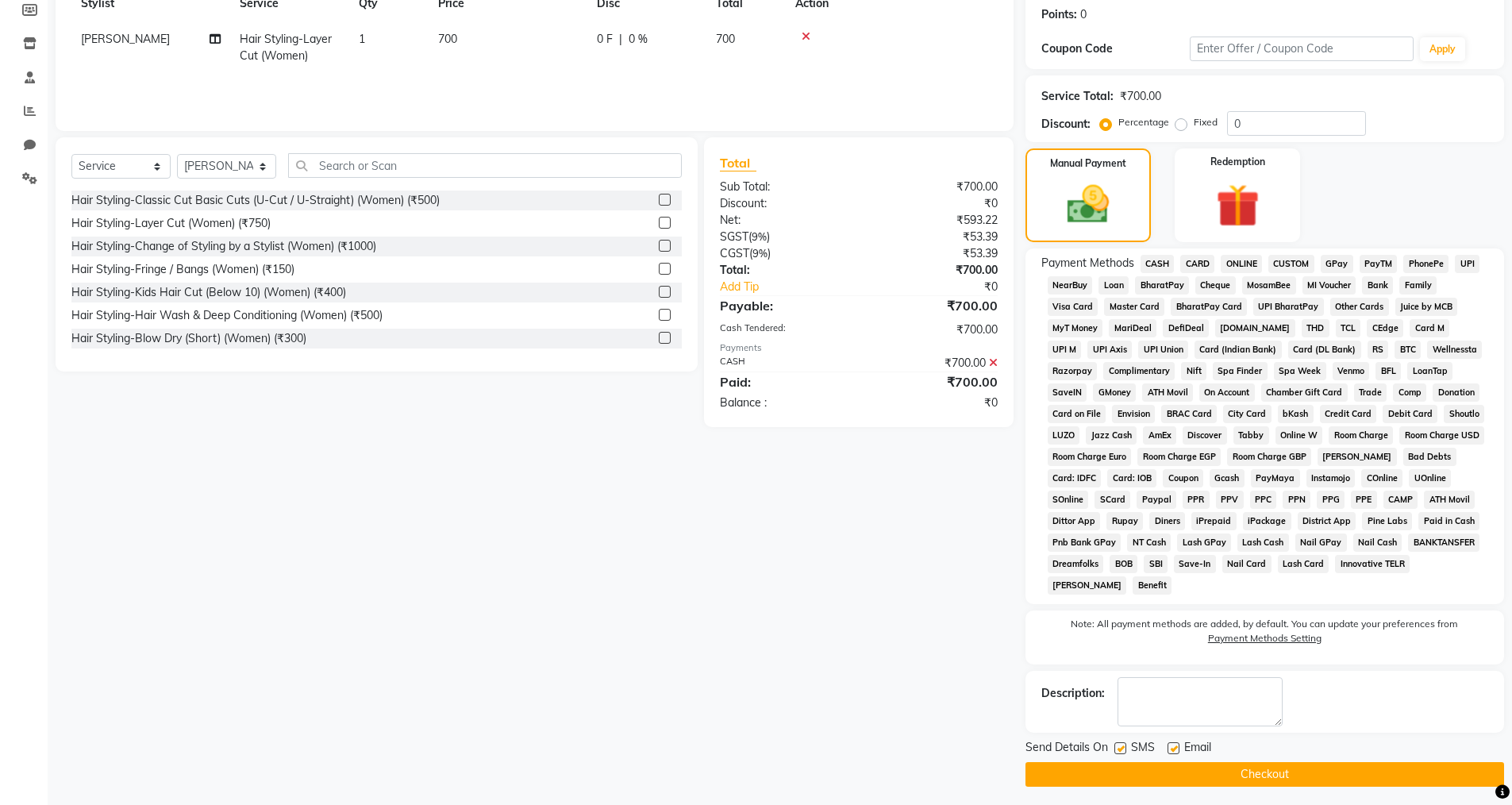
click at [1172, 779] on button "Checkout" at bounding box center [1264, 774] width 479 height 25
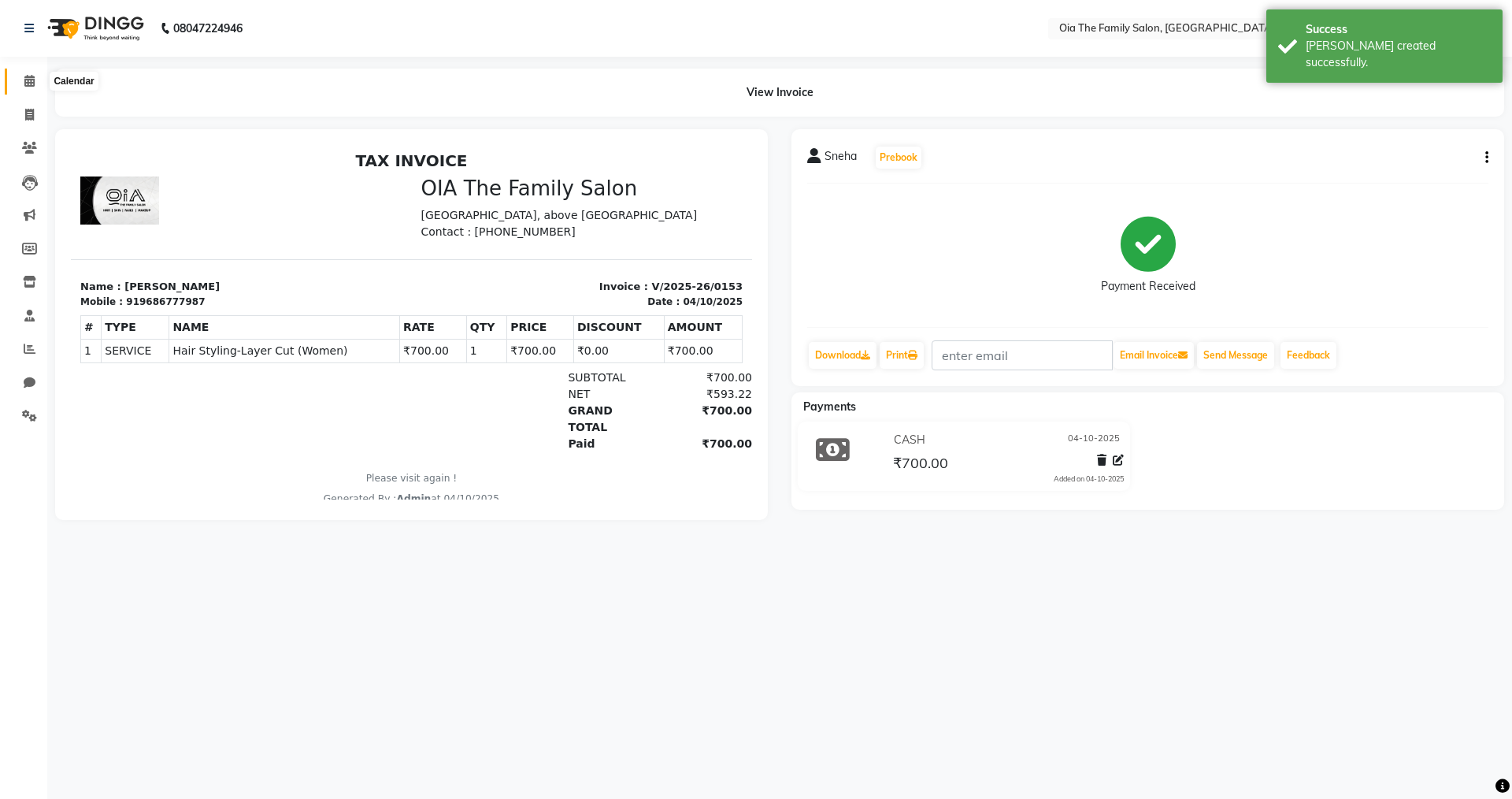
click at [21, 77] on span at bounding box center [30, 81] width 28 height 18
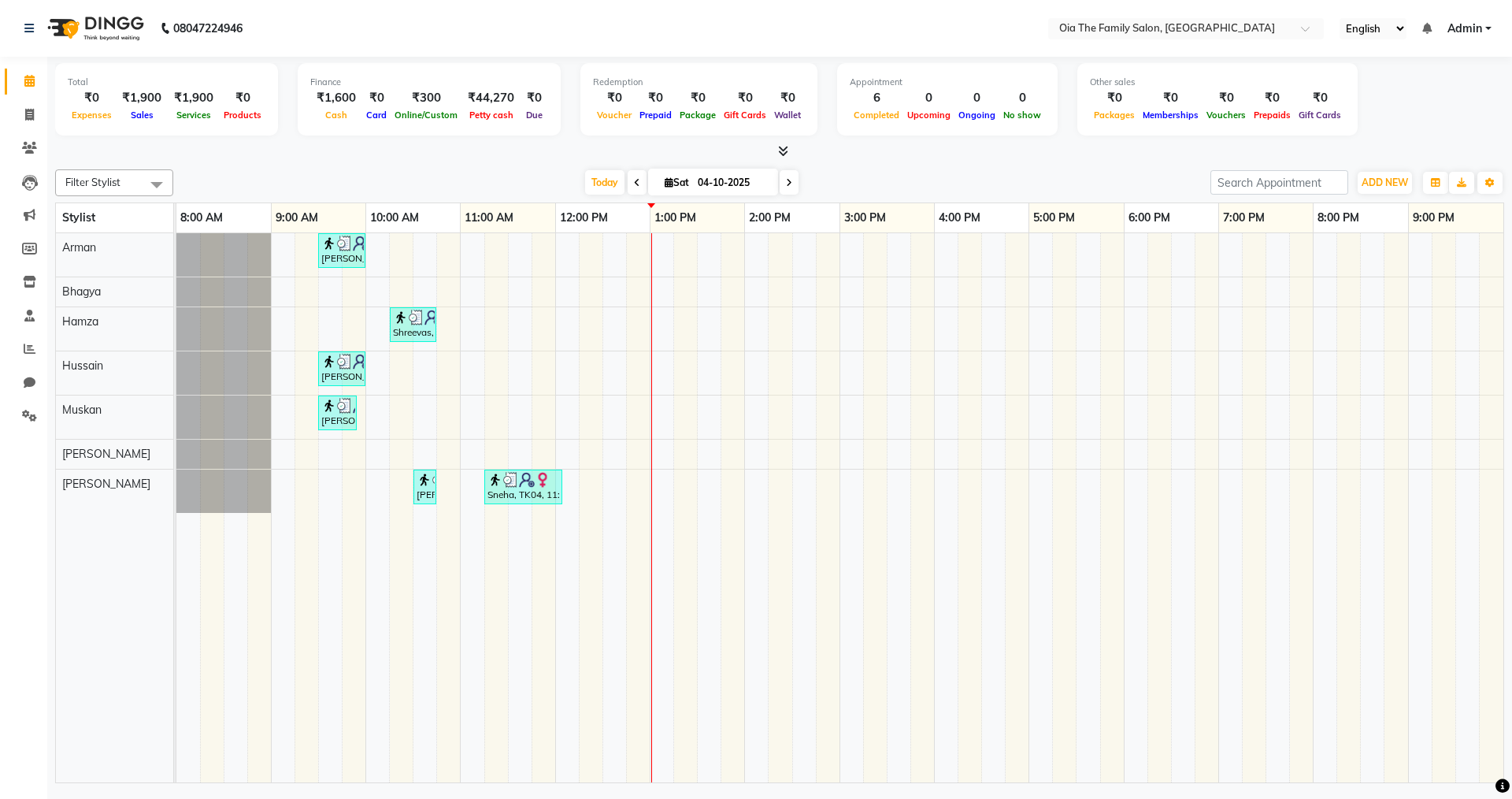
click at [573, 370] on div "[PERSON_NAME], TK02, 09:30 AM-10:00 AM, Hair Styling-Hair Cut (Men) Shreevas, T…" at bounding box center [839, 508] width 1327 height 549
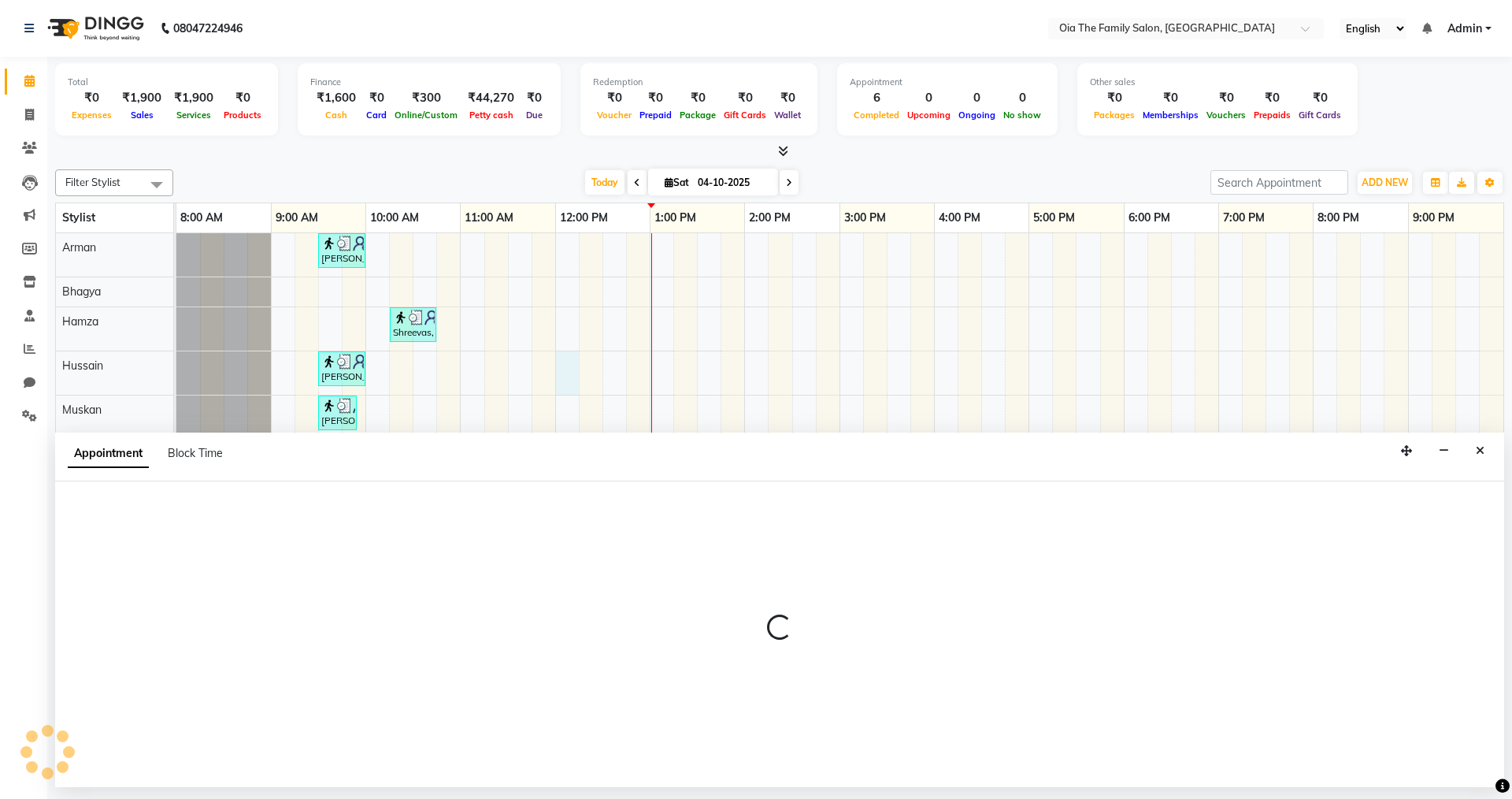
select select "93026"
select select "720"
select select "tentative"
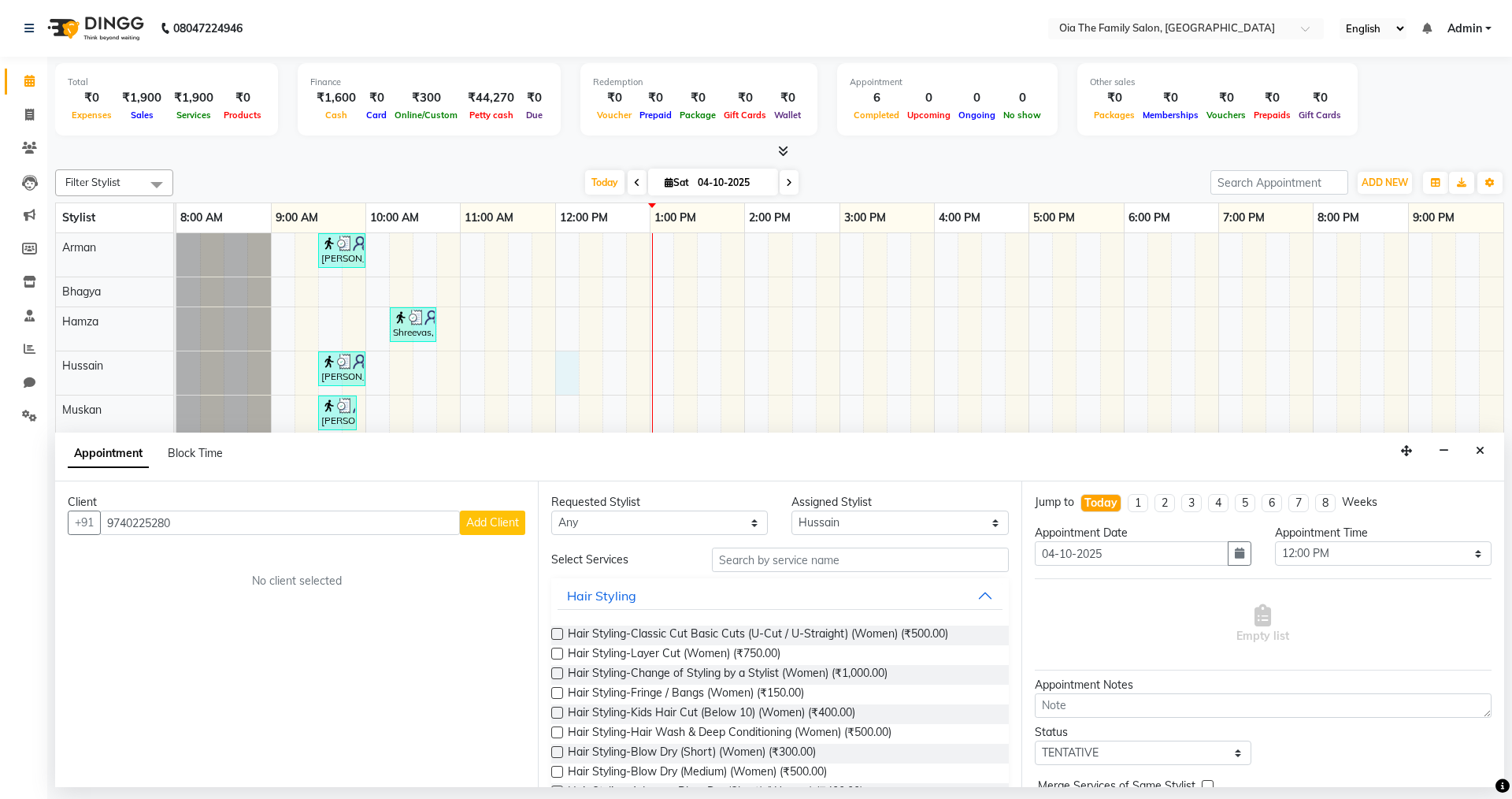
type input "9740225280"
click at [503, 529] on span "Add Client" at bounding box center [492, 522] width 53 height 14
select select "22"
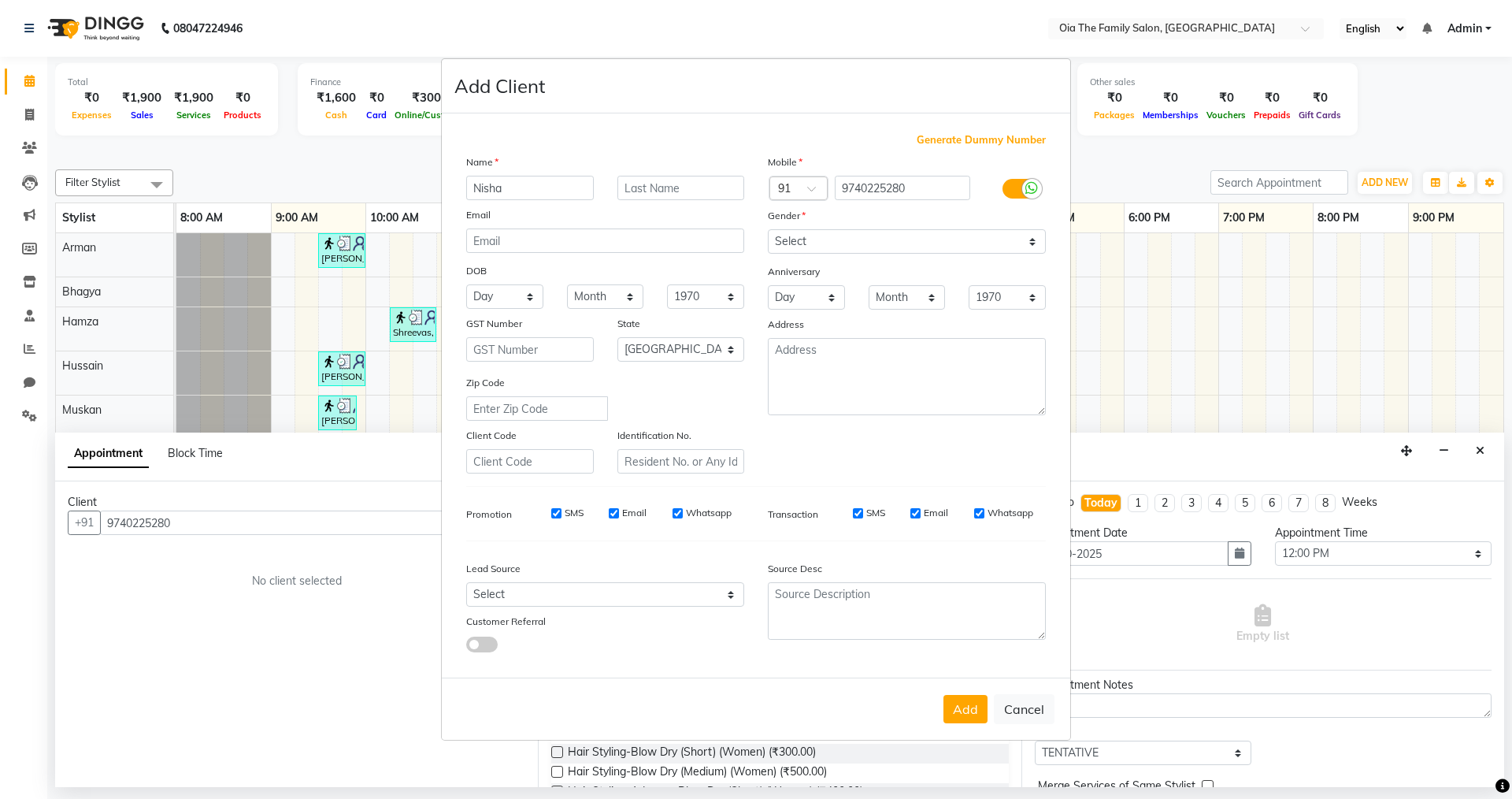
type input "Nisha"
click at [900, 237] on select "Select [DEMOGRAPHIC_DATA] [DEMOGRAPHIC_DATA] Other Prefer Not To Say" at bounding box center [907, 241] width 278 height 25
select select "[DEMOGRAPHIC_DATA]"
click at [768, 230] on select "Select [DEMOGRAPHIC_DATA] [DEMOGRAPHIC_DATA] Other Prefer Not To Say" at bounding box center [907, 241] width 278 height 25
click at [955, 710] on button "Add" at bounding box center [966, 708] width 44 height 28
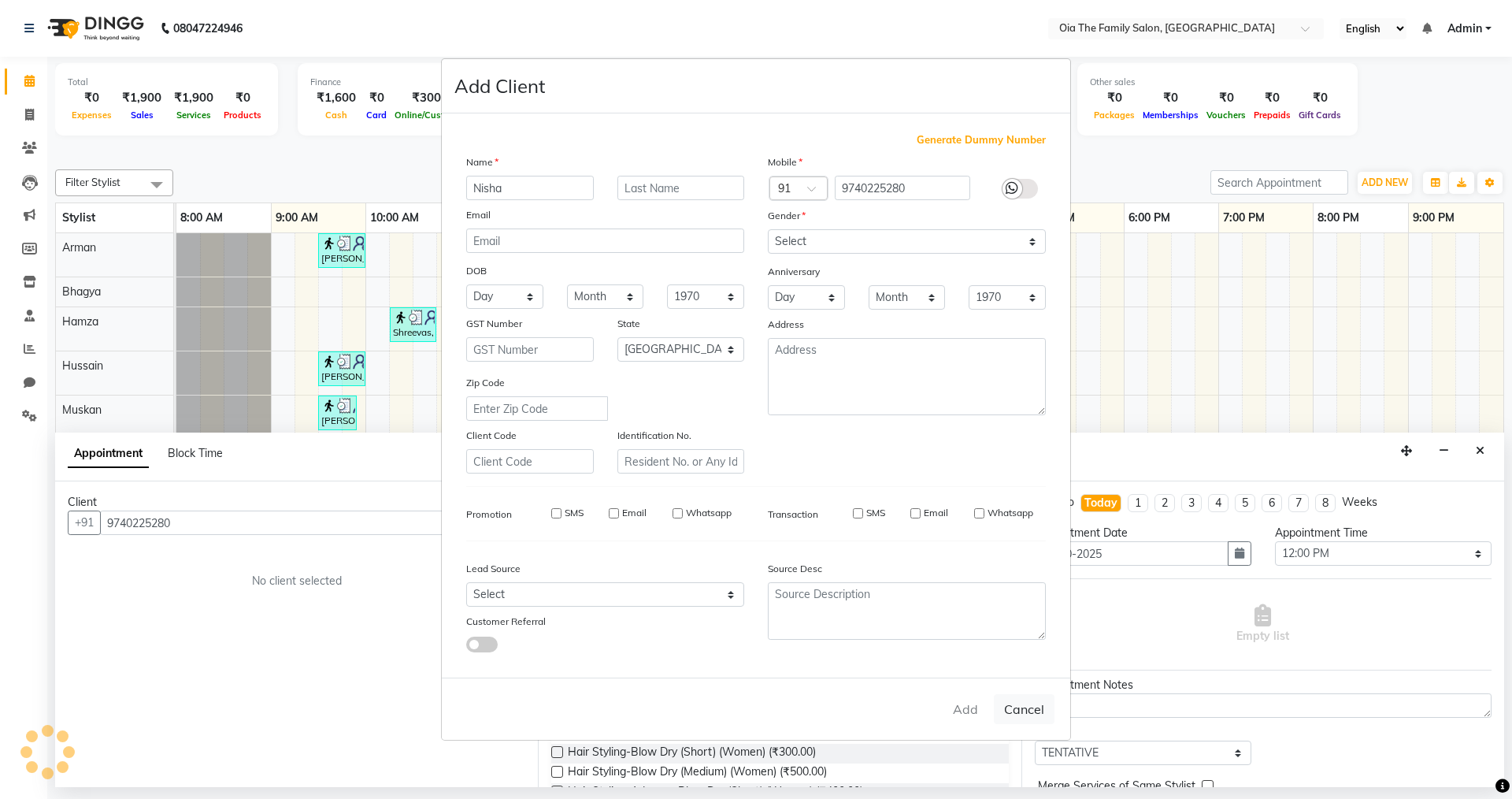
select select
select select "null"
select select
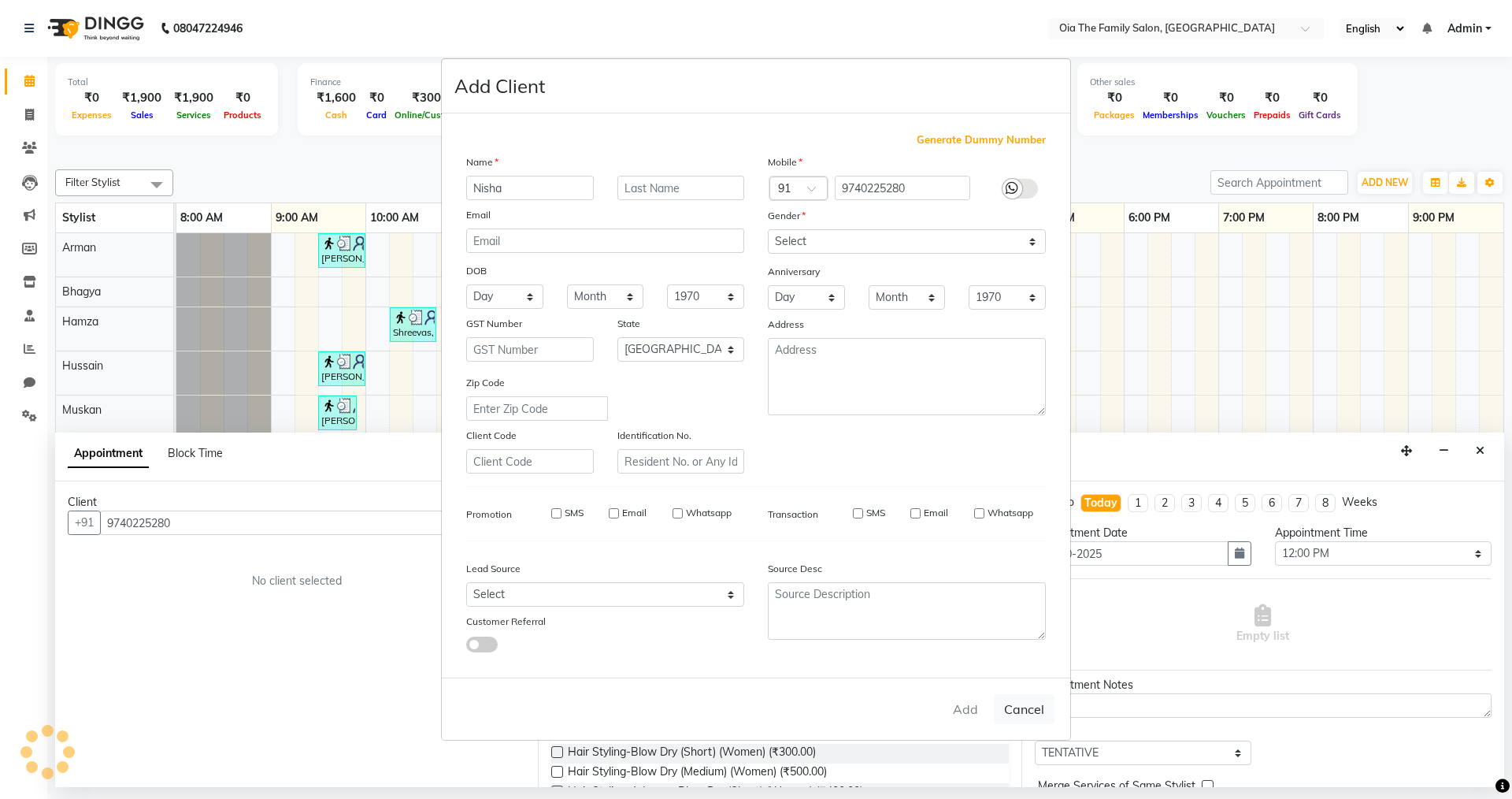
select select
checkbox input "false"
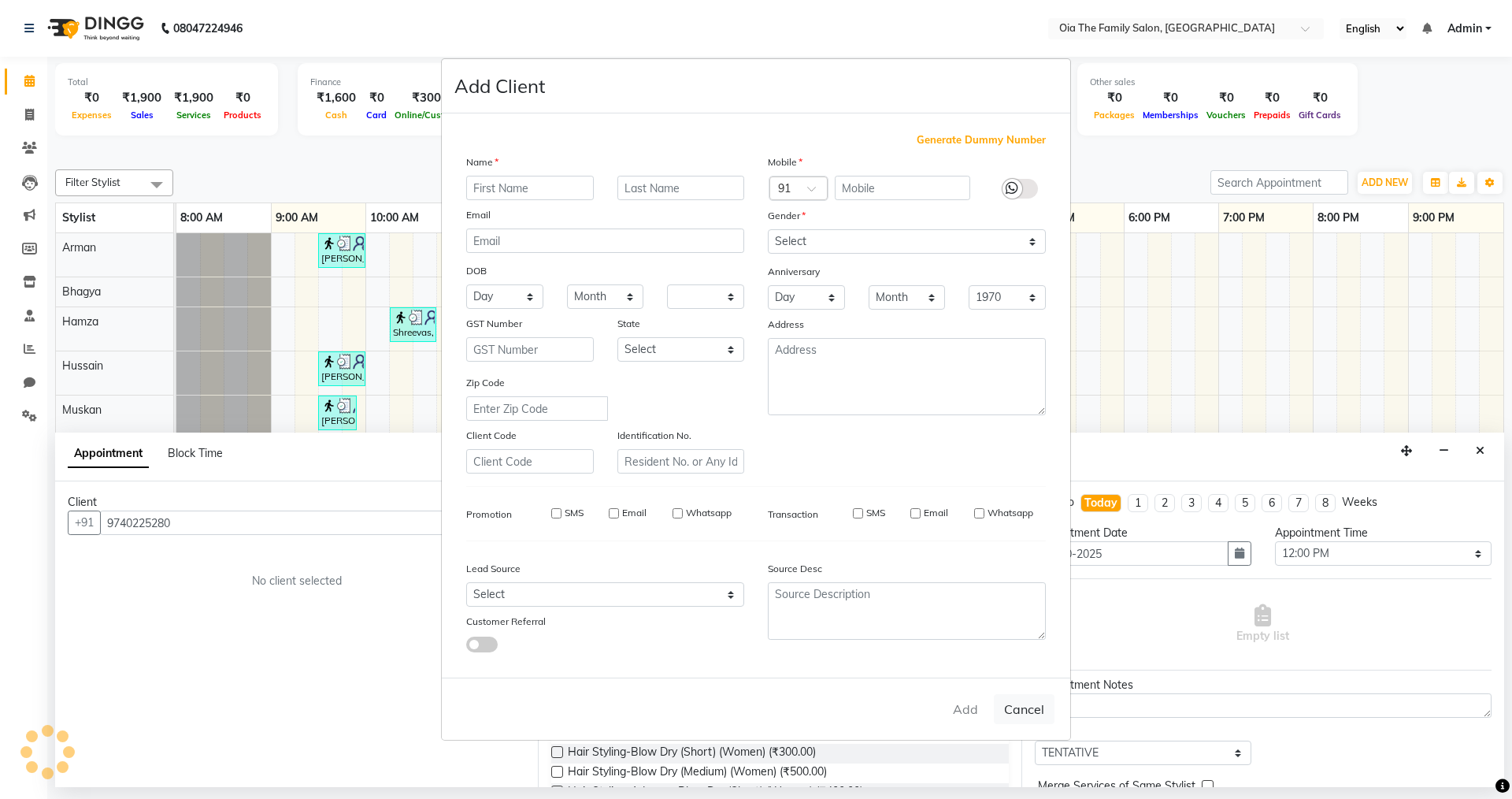
checkbox input "false"
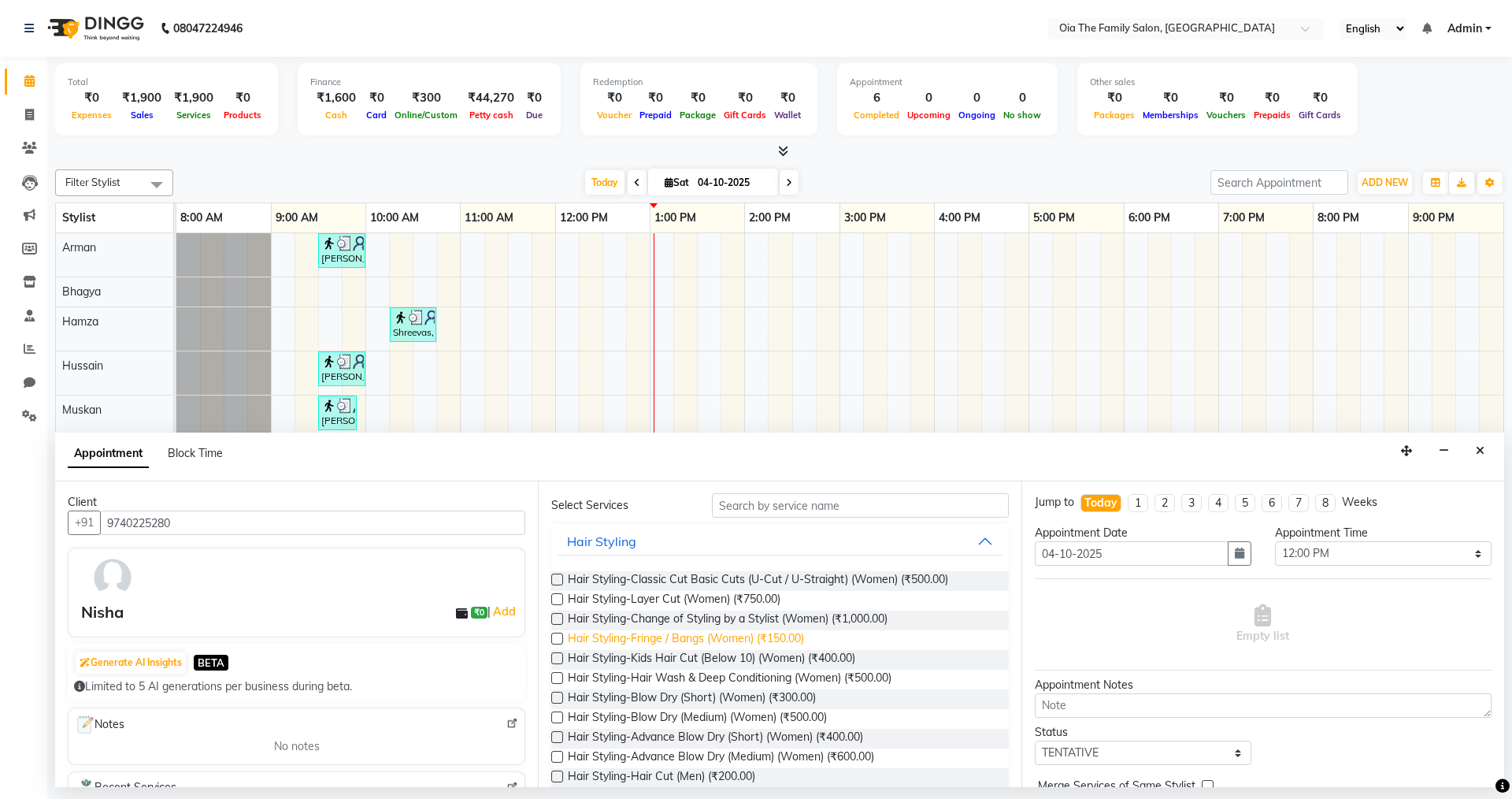
scroll to position [79, 0]
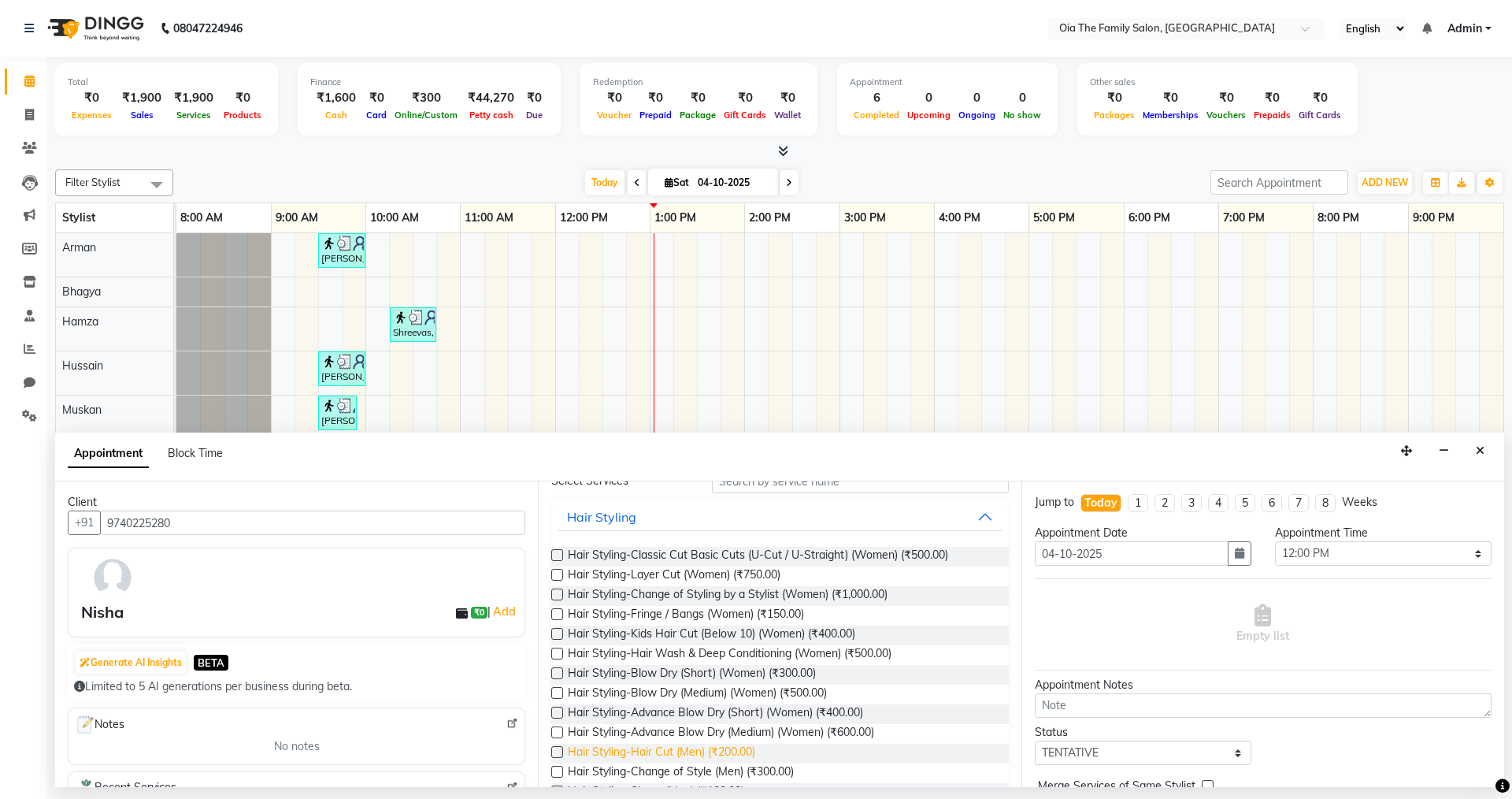
click at [663, 744] on span "Hair Styling-Hair Cut (Men) (₹200.00)" at bounding box center [661, 753] width 187 height 19
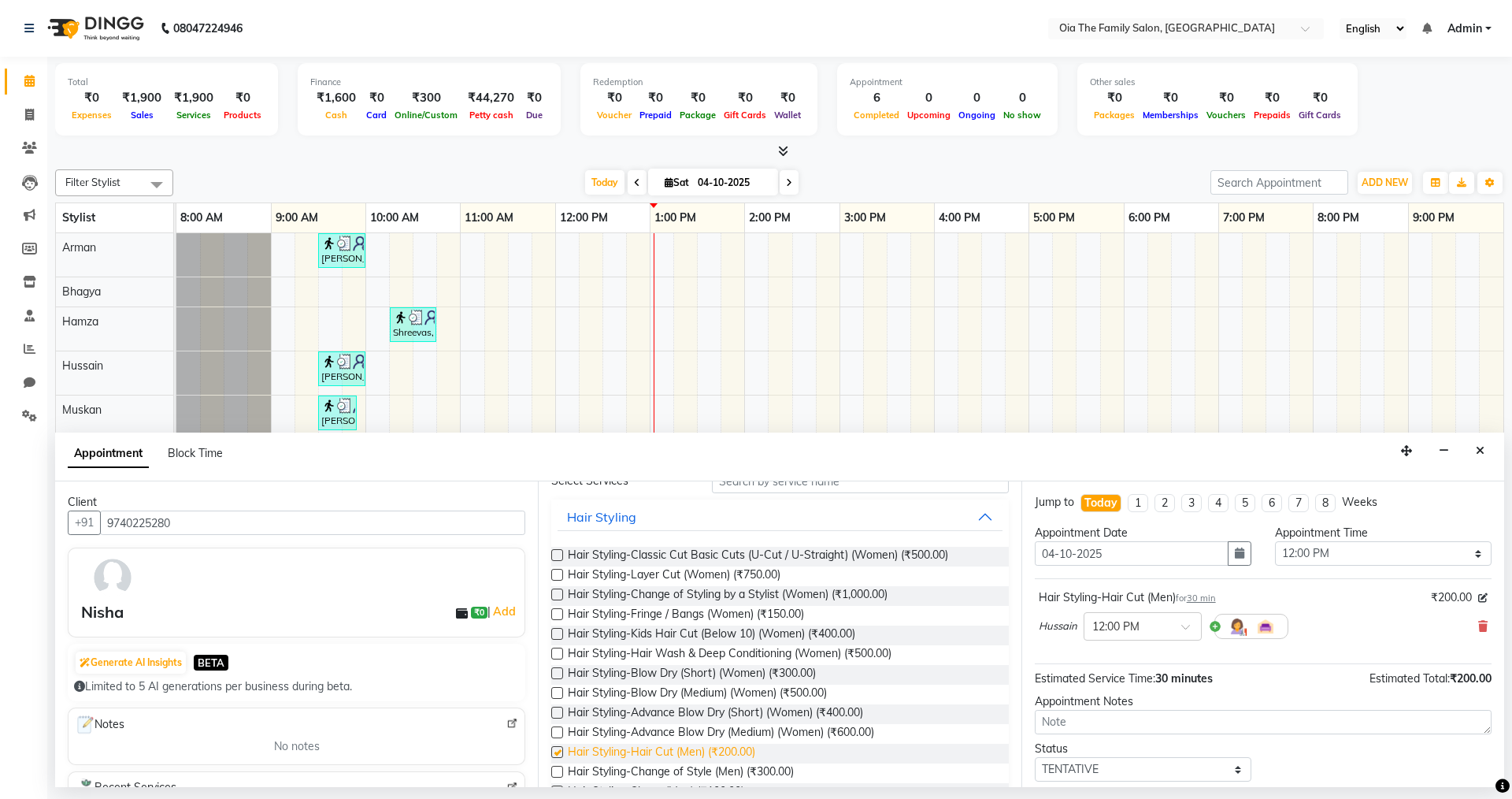
checkbox input "false"
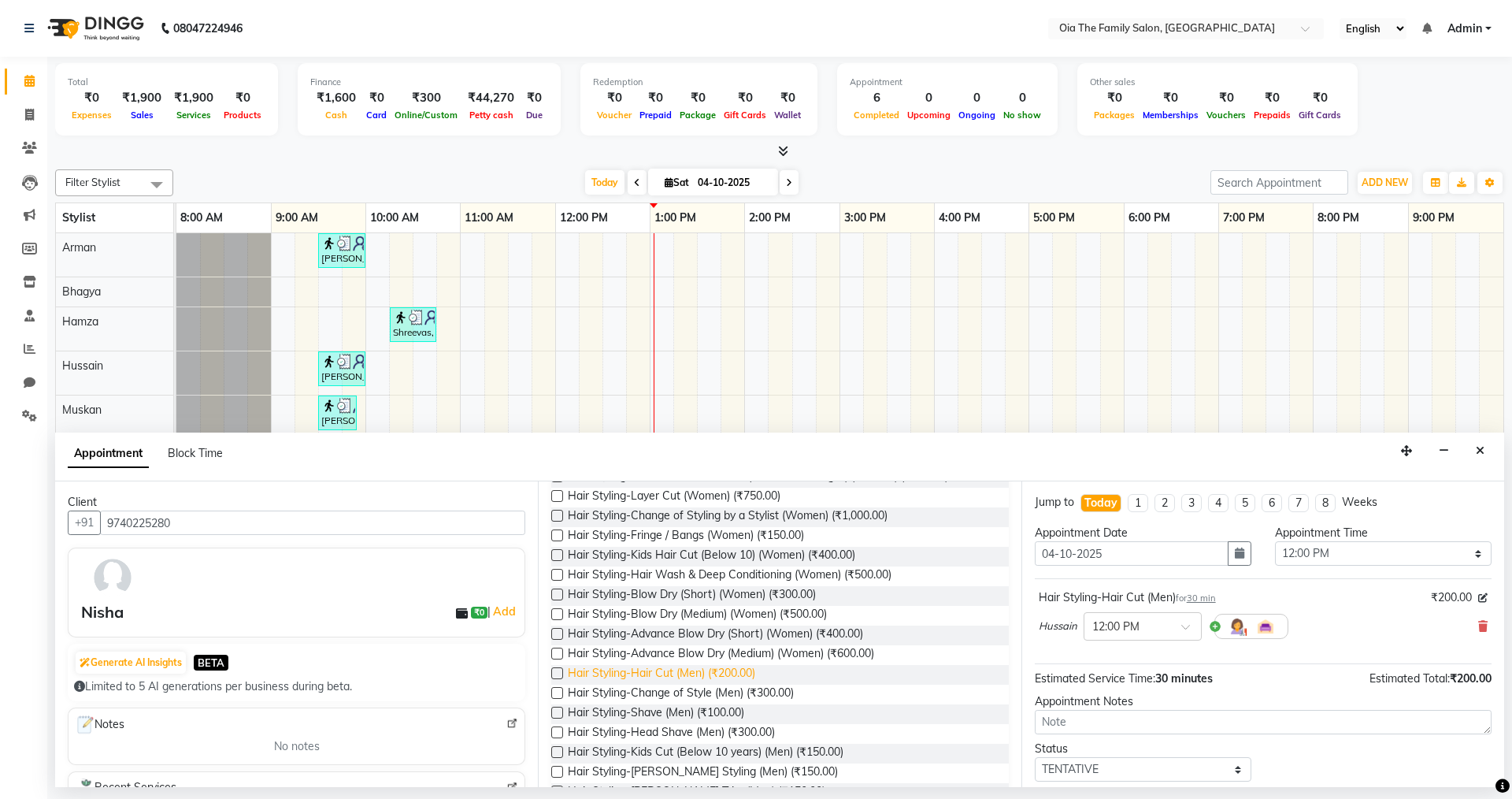
click at [663, 745] on span "Hair Styling-Kids Cut (Below 10 years) (Men) (₹150.00)" at bounding box center [705, 753] width 275 height 19
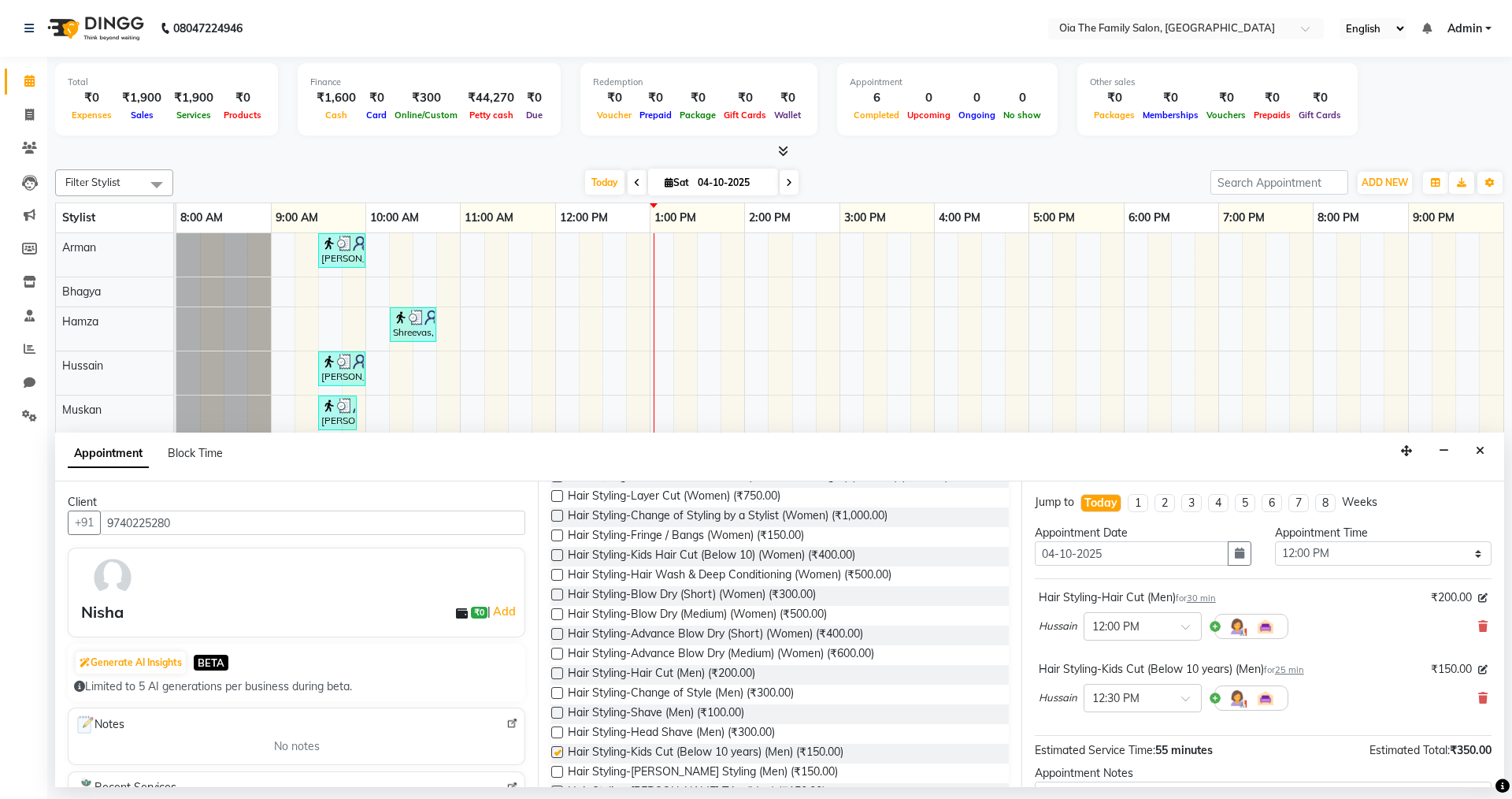
checkbox input "false"
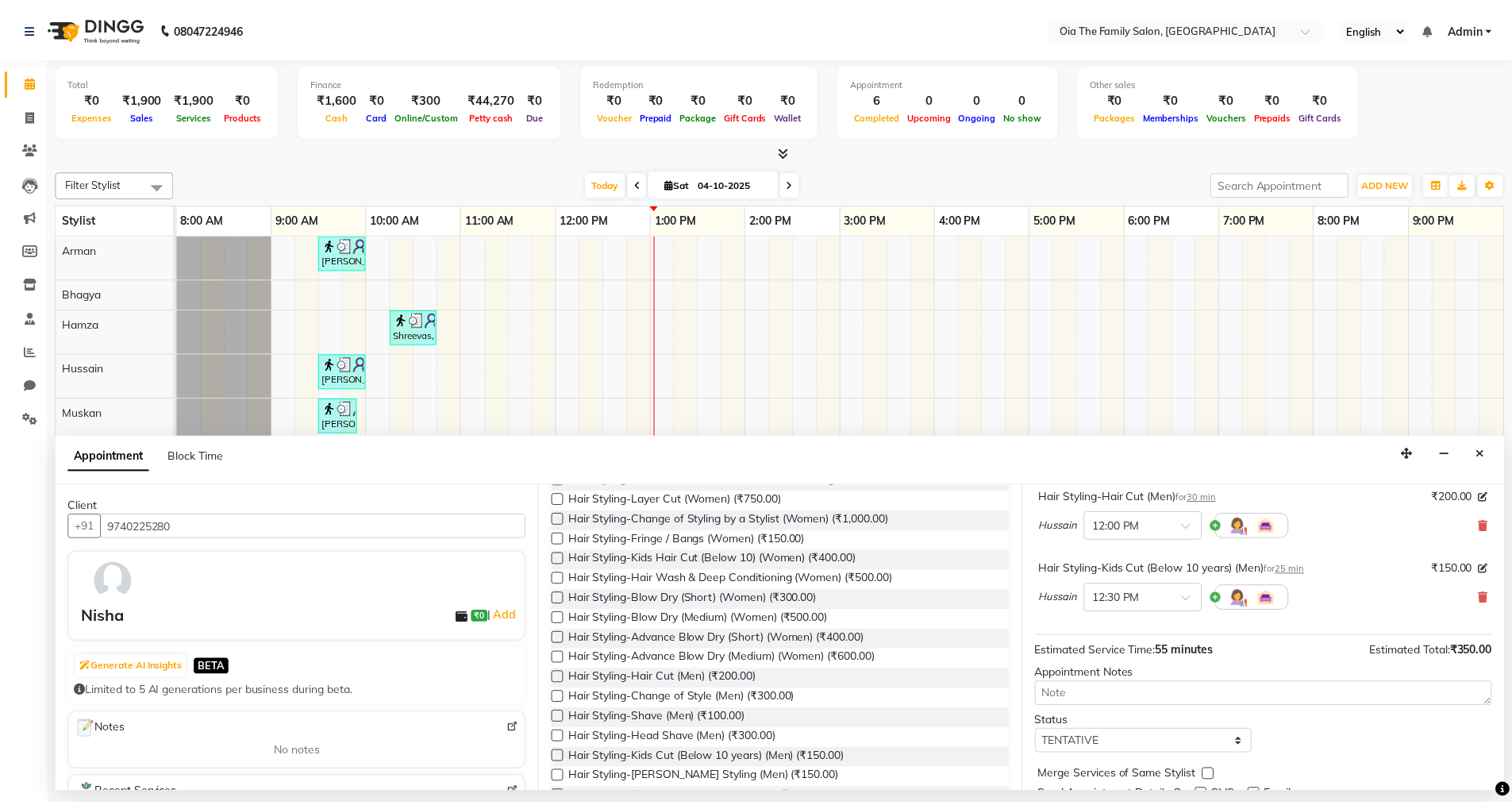
scroll to position [166, 0]
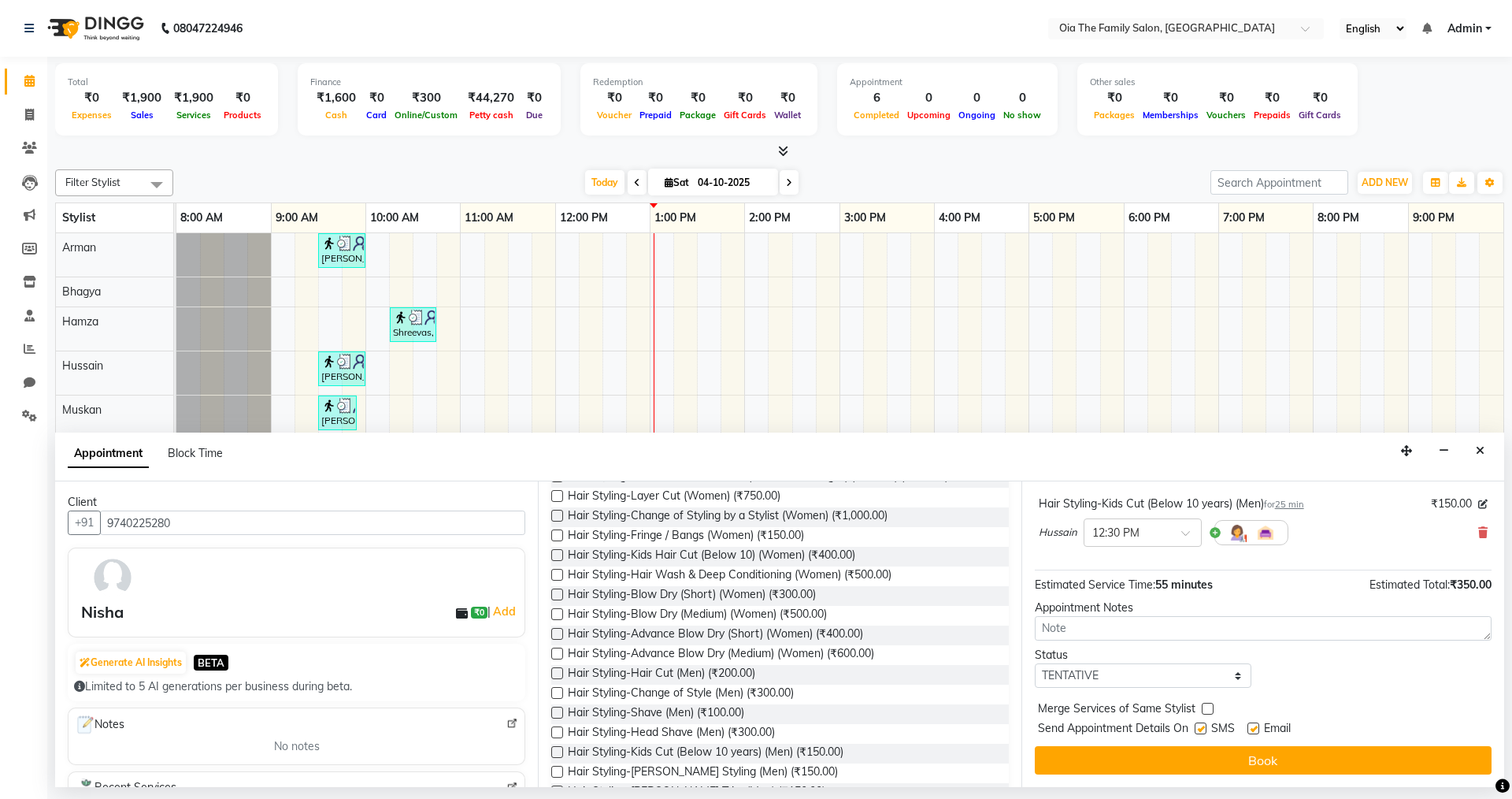
click at [1255, 726] on label at bounding box center [1254, 729] width 12 height 12
click at [1255, 726] on input "checkbox" at bounding box center [1253, 730] width 10 height 10
checkbox input "false"
click at [1199, 725] on label at bounding box center [1200, 729] width 12 height 12
click at [1199, 725] on input "checkbox" at bounding box center [1199, 730] width 10 height 10
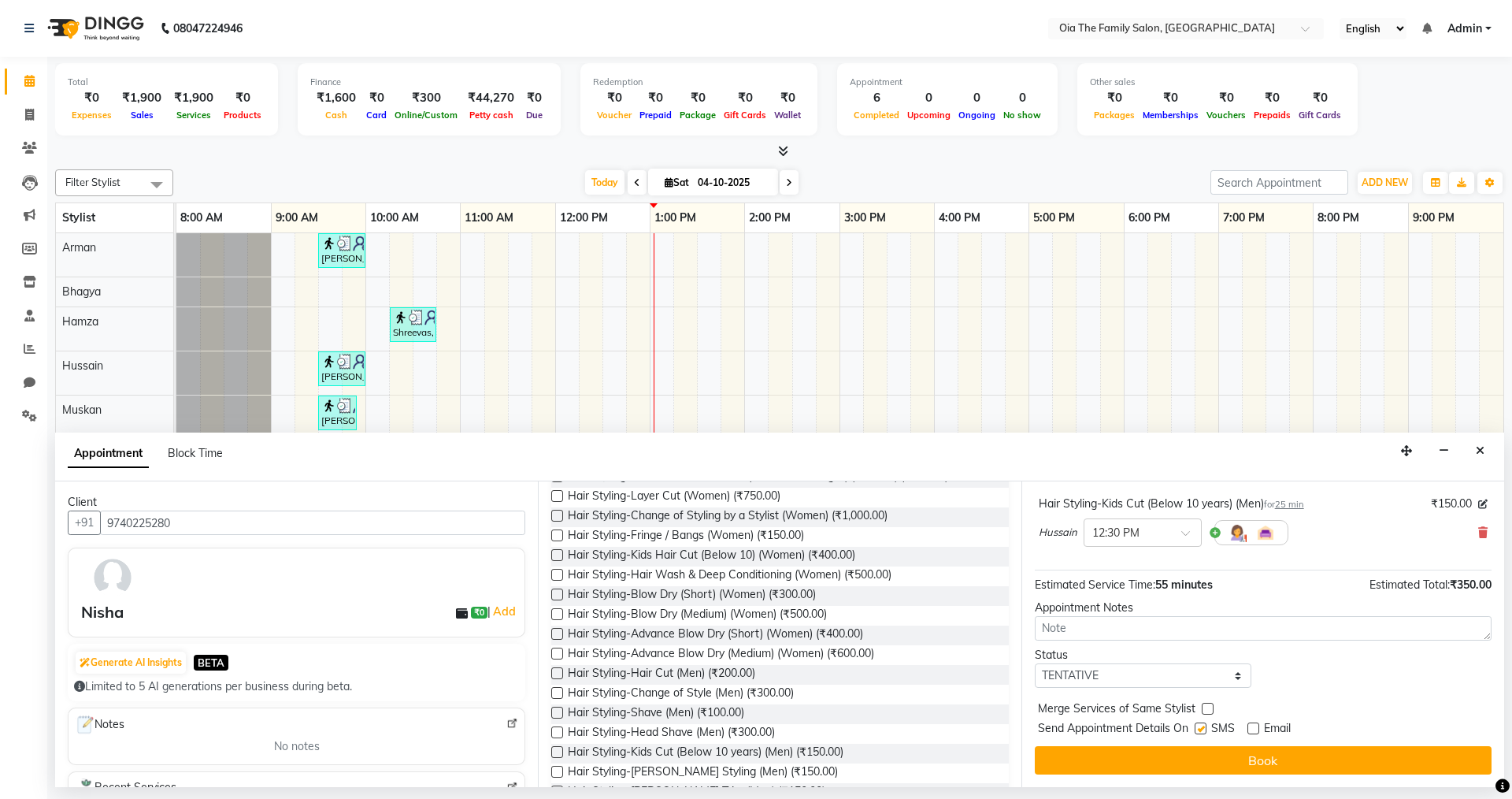
checkbox input "false"
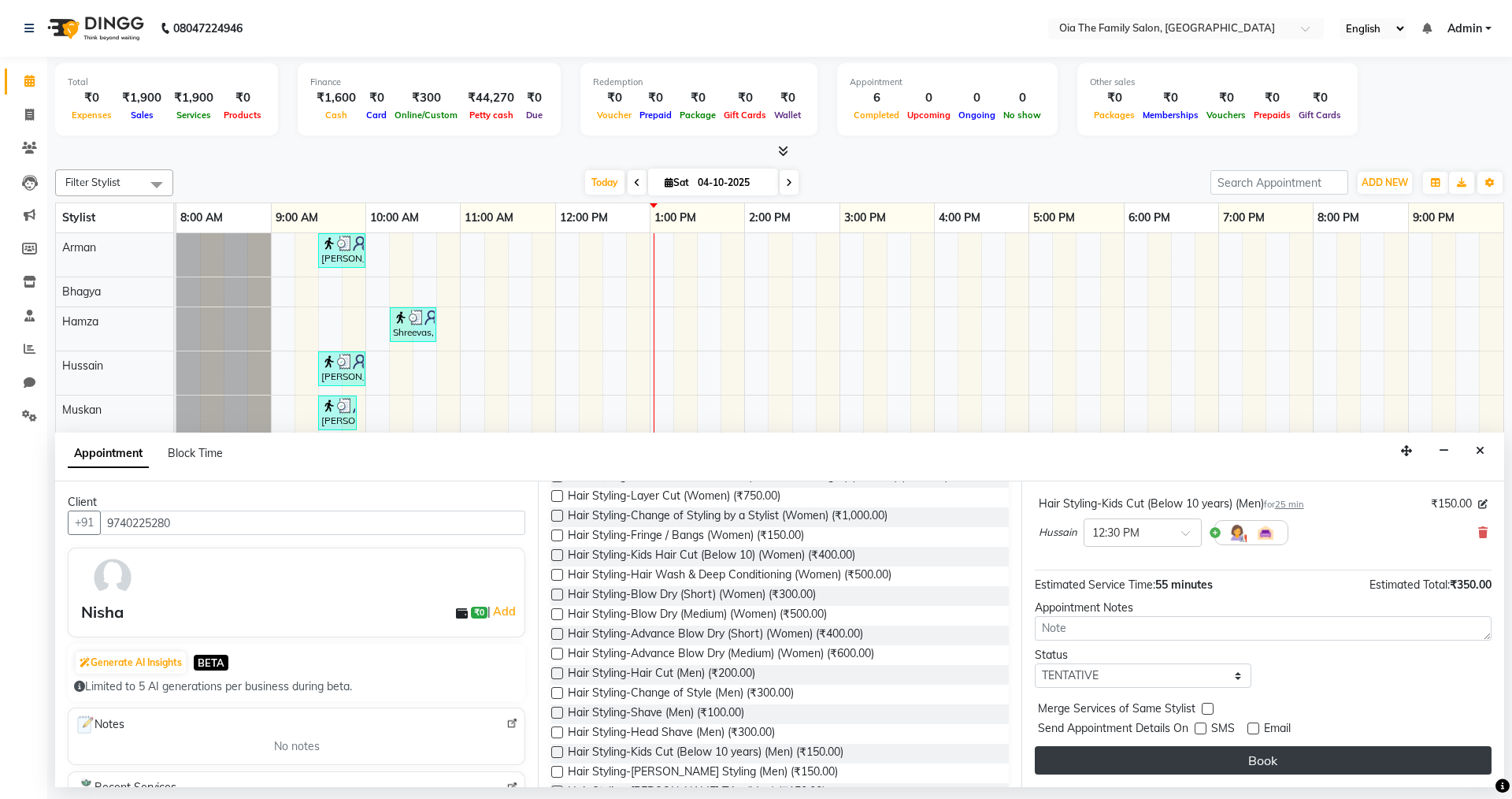
click at [1204, 757] on button "Book" at bounding box center [1263, 759] width 457 height 28
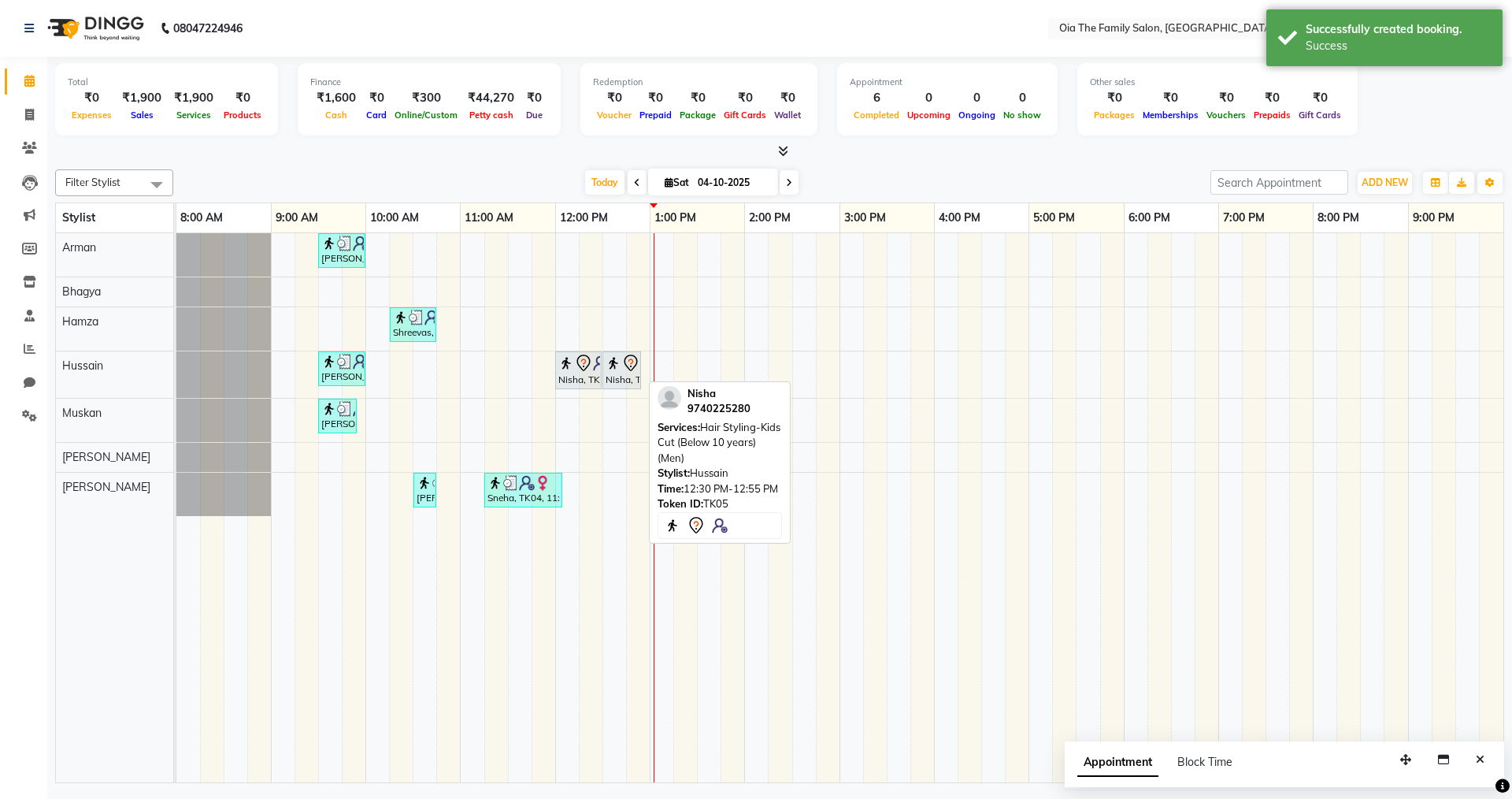
click at [629, 368] on icon at bounding box center [630, 363] width 14 height 17
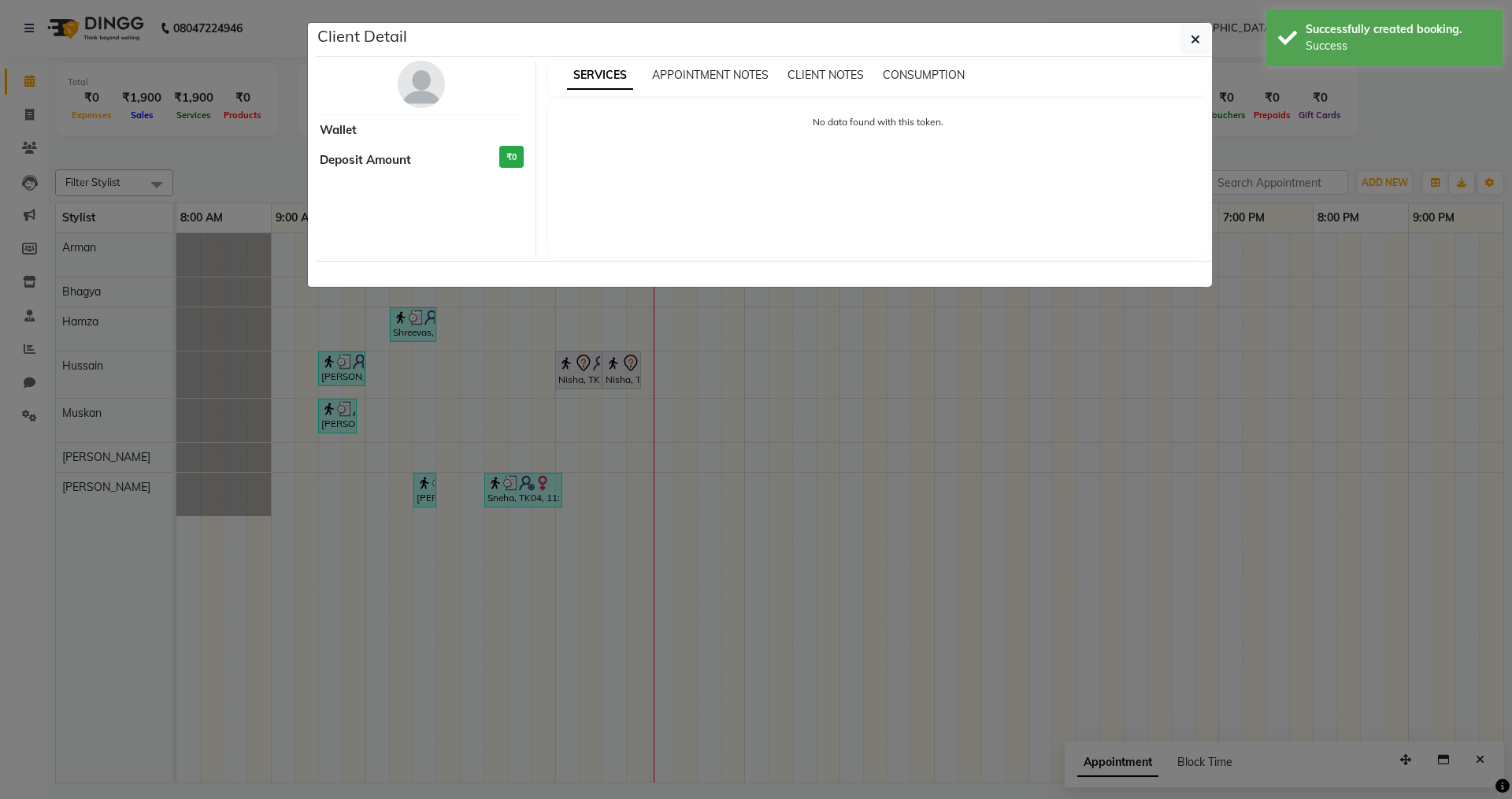
select select "7"
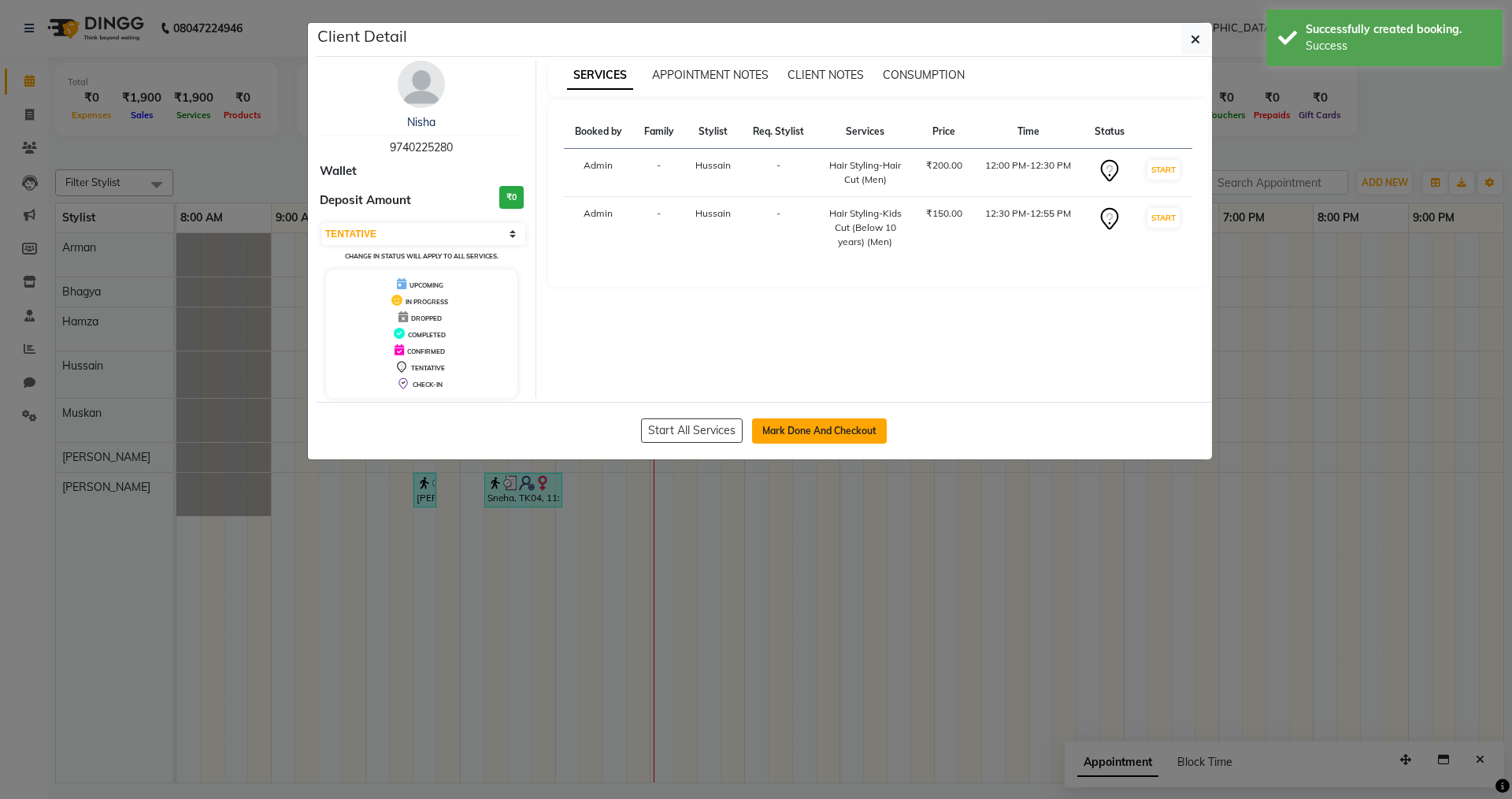
click at [773, 423] on button "Mark Done And Checkout" at bounding box center [819, 431] width 135 height 25
select select "service"
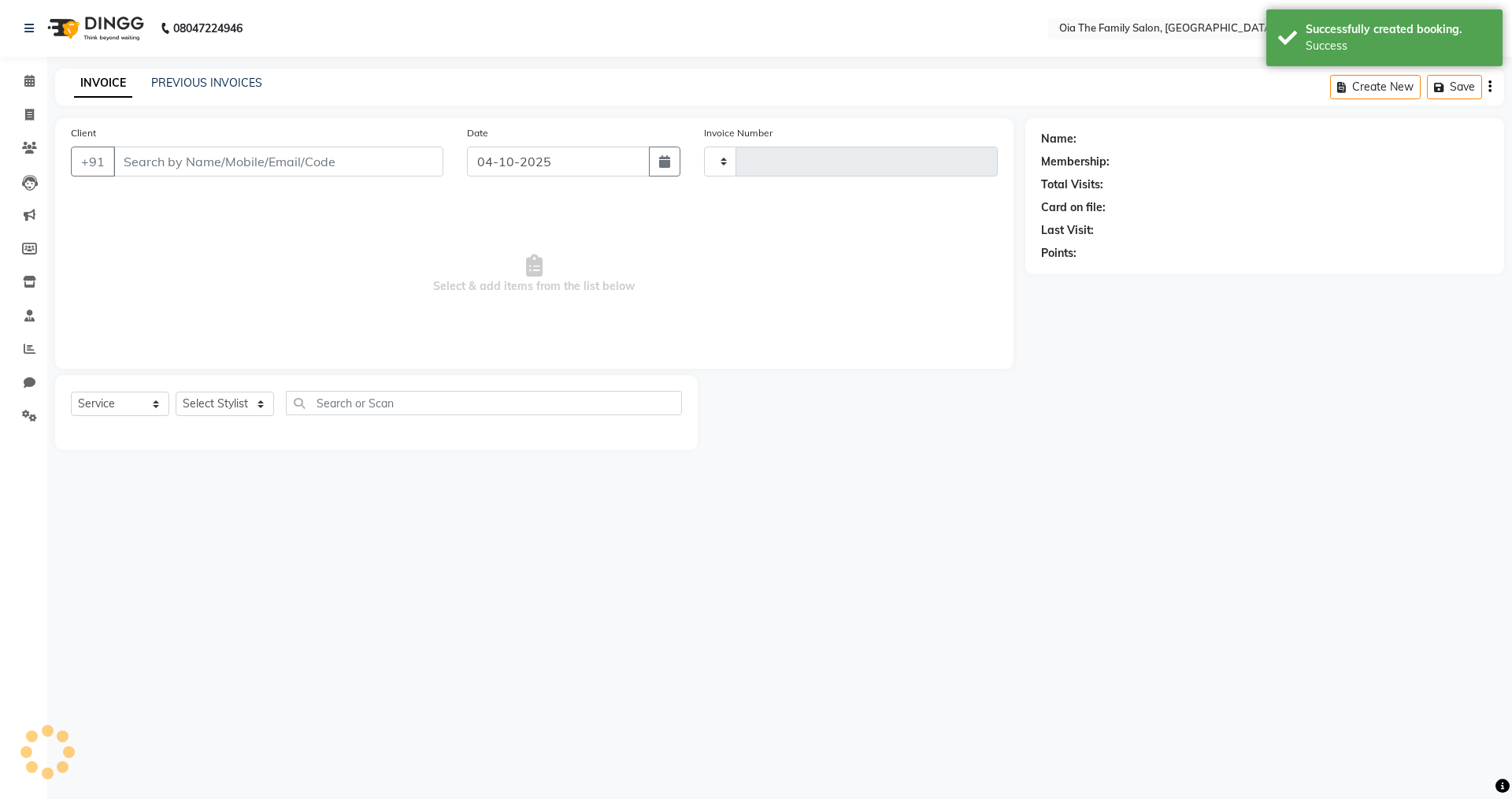
type input "0154"
select select "9113"
type input "9740225280"
select select "93026"
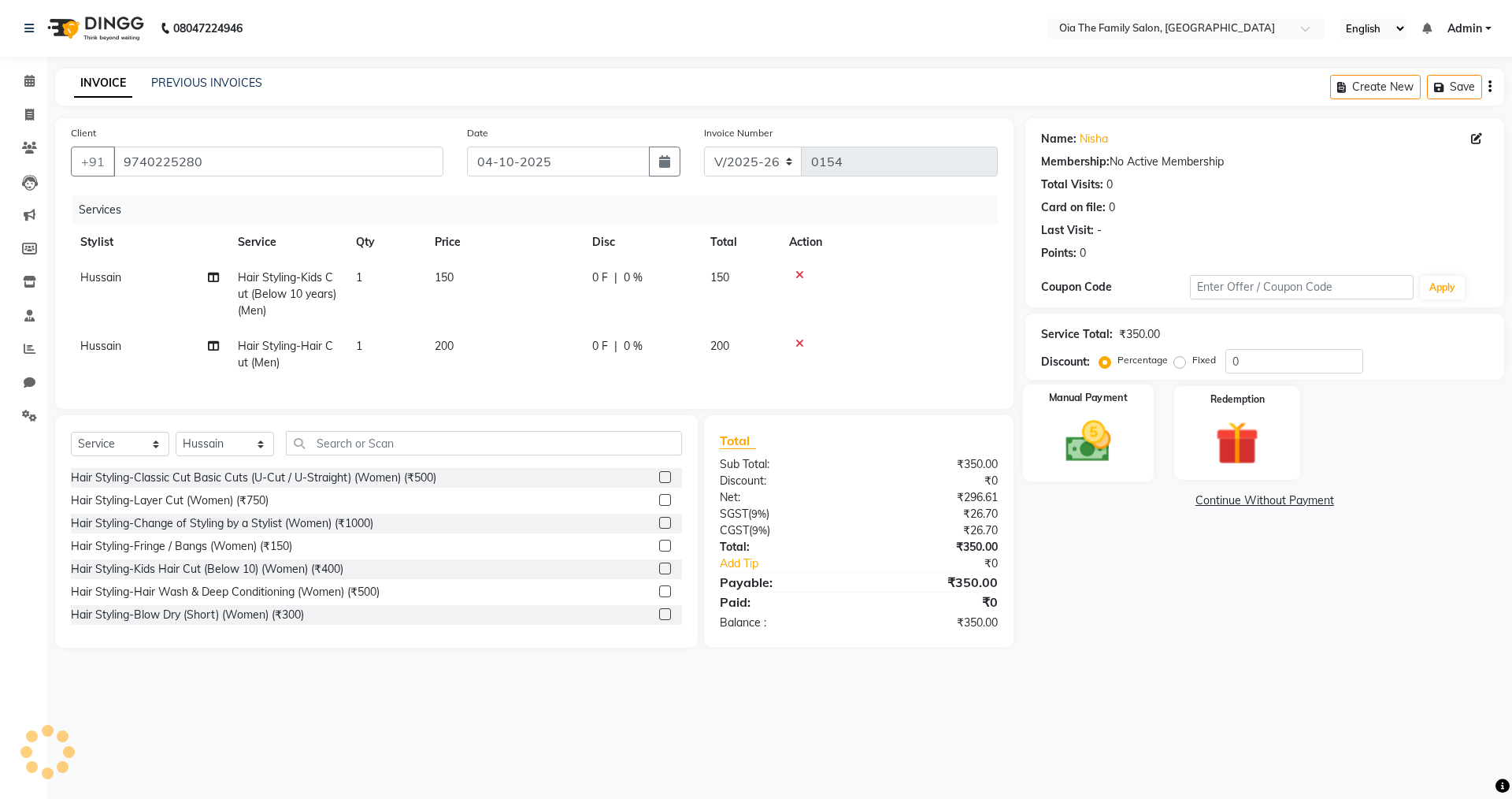
click at [1113, 457] on img at bounding box center [1088, 441] width 73 height 52
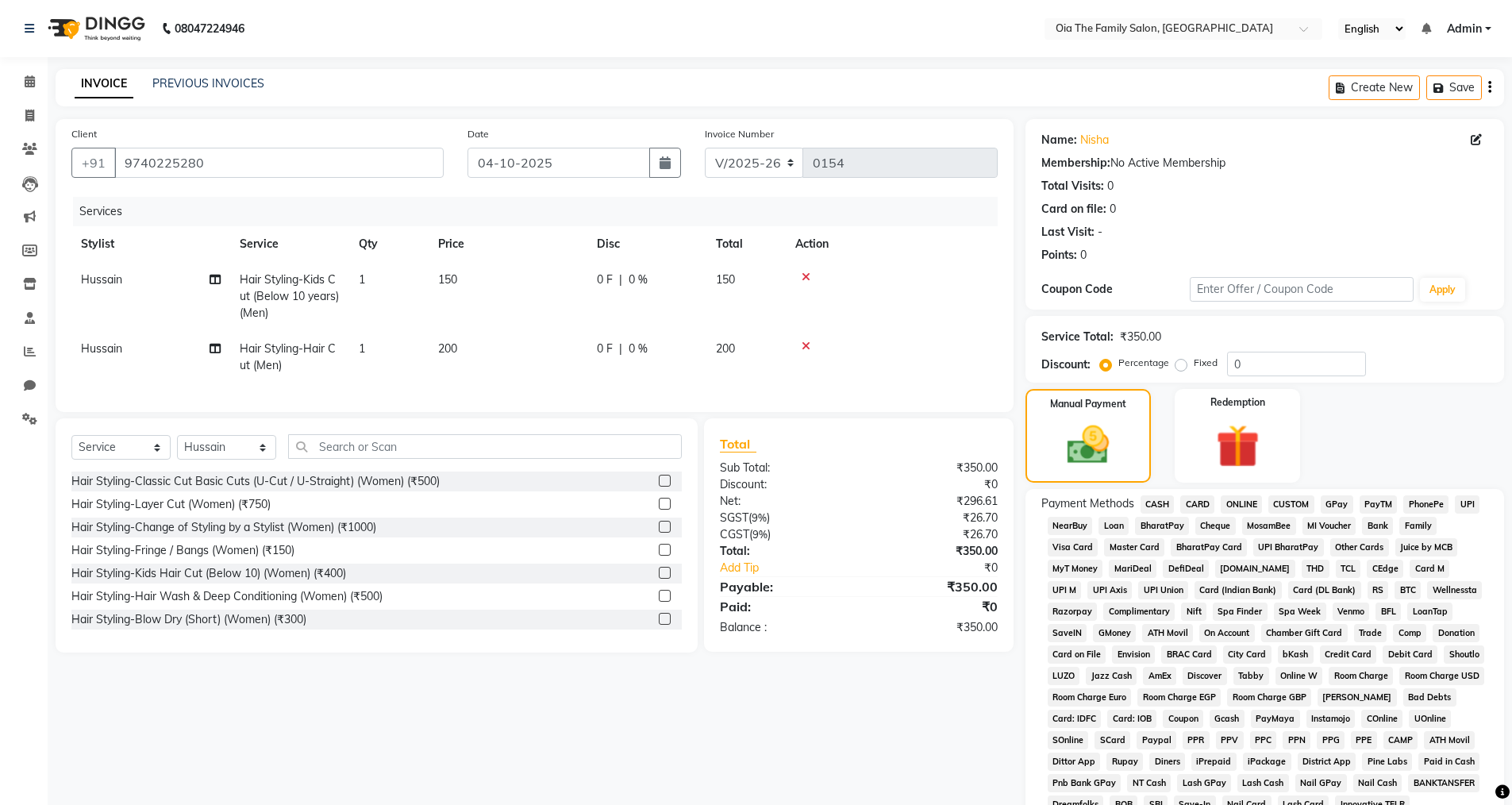
click at [1462, 505] on span "UPI" at bounding box center [1467, 504] width 25 height 18
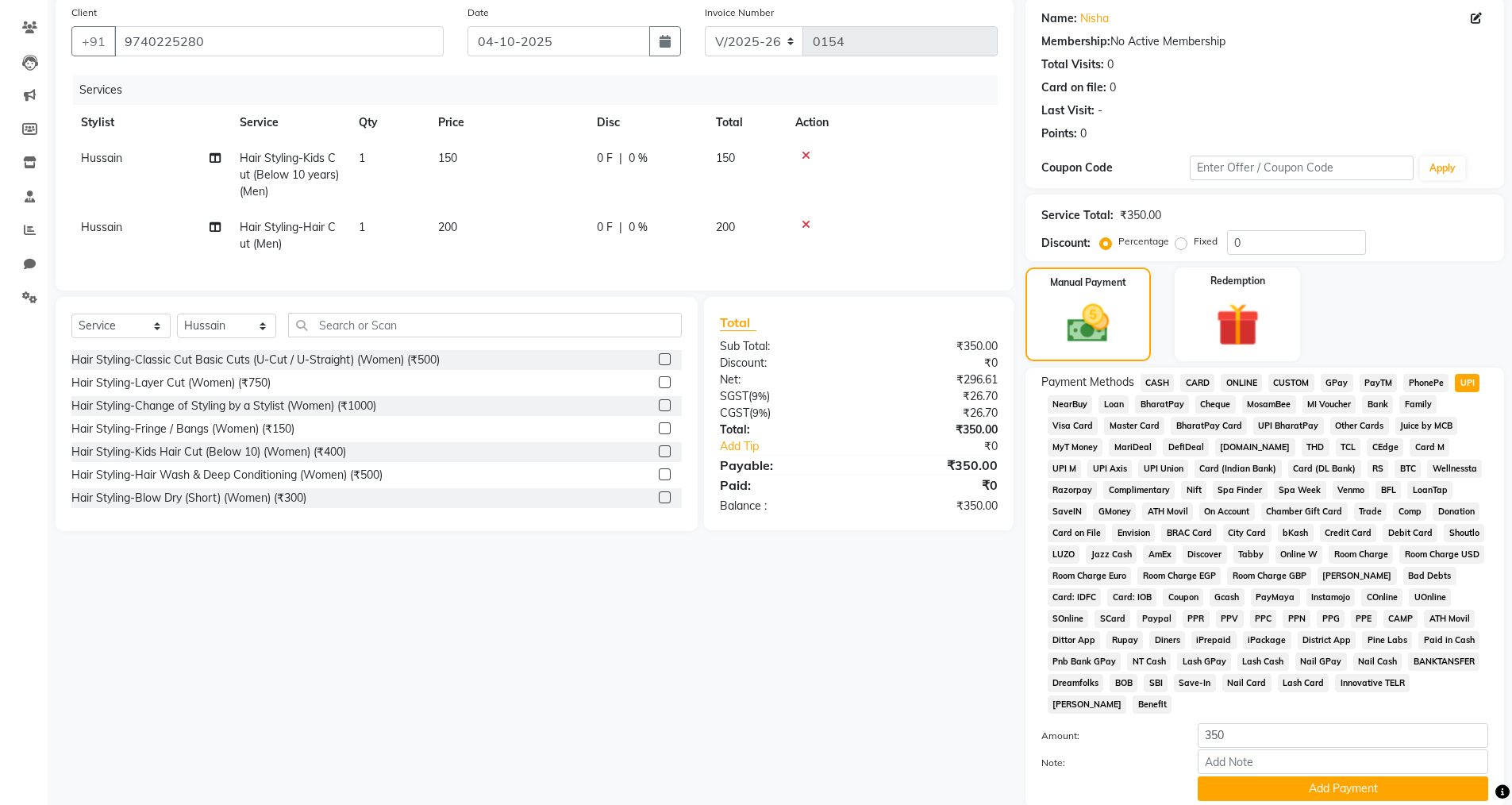
scroll to position [241, 0]
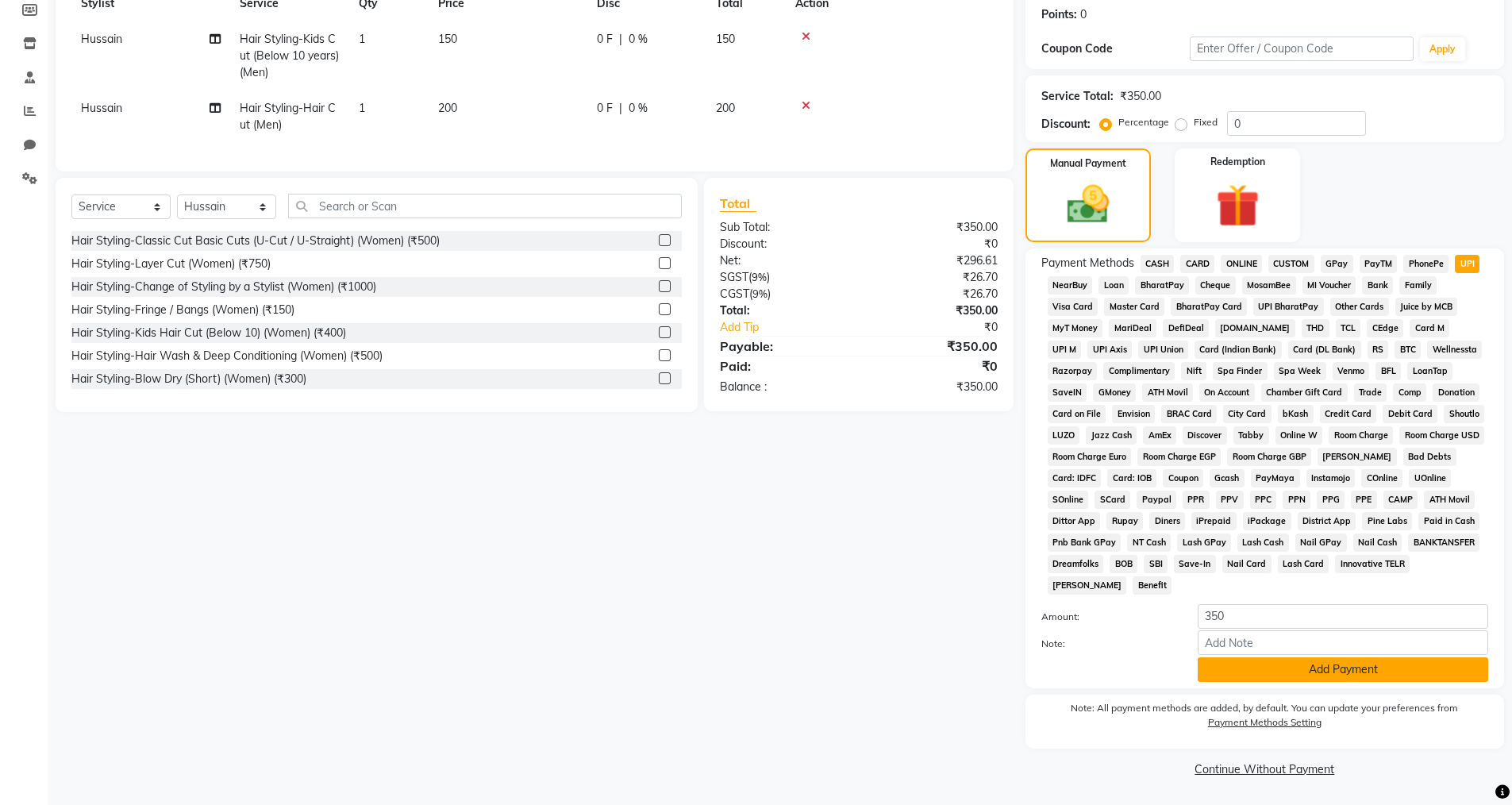
click at [1343, 659] on button "Add Payment" at bounding box center [1343, 669] width 290 height 25
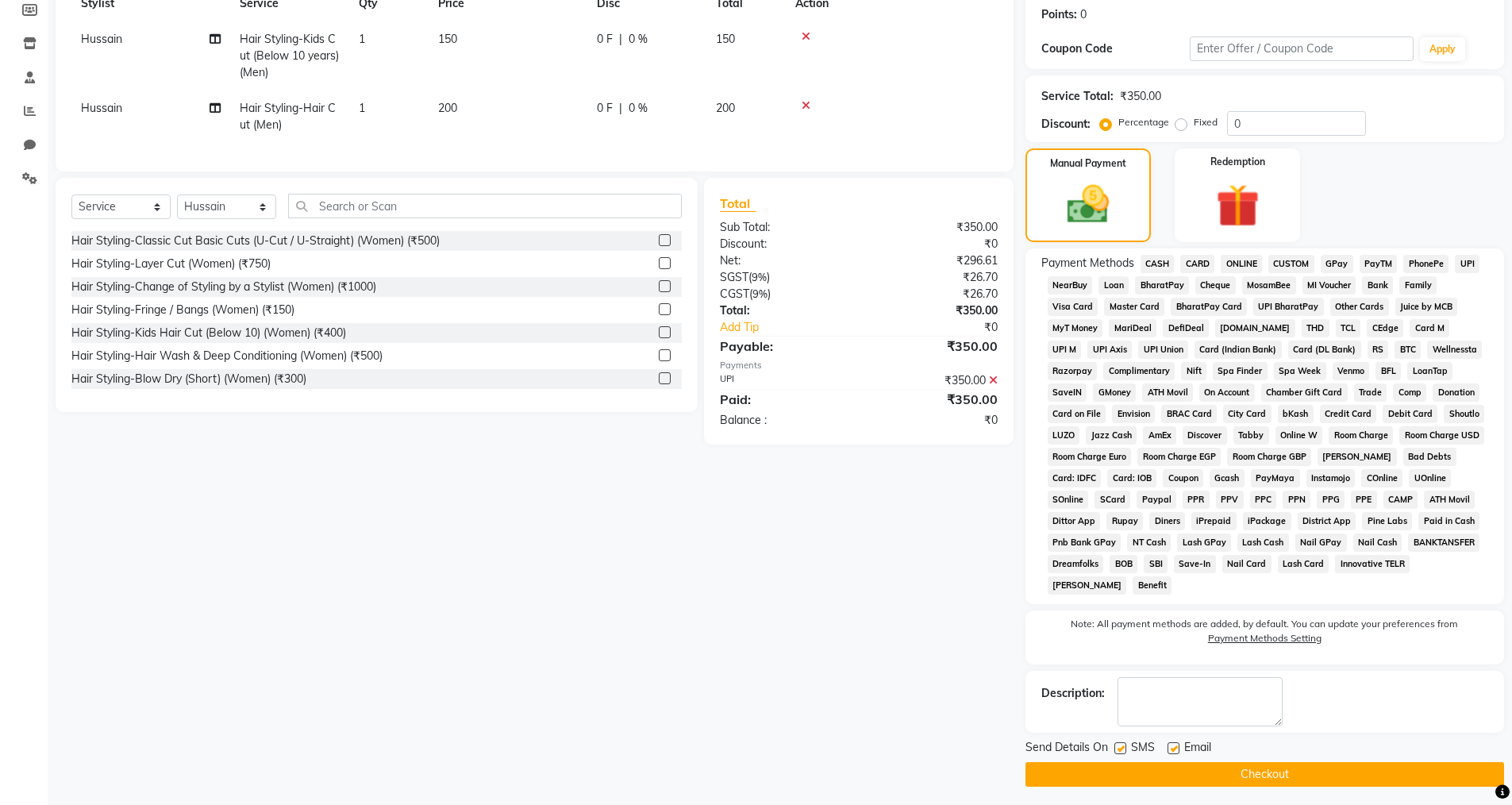
click at [1173, 750] on label at bounding box center [1174, 748] width 12 height 12
click at [1173, 750] on input "checkbox" at bounding box center [1173, 749] width 10 height 10
checkbox input "false"
click at [1122, 752] on label at bounding box center [1120, 748] width 12 height 12
click at [1122, 752] on input "checkbox" at bounding box center [1119, 749] width 10 height 10
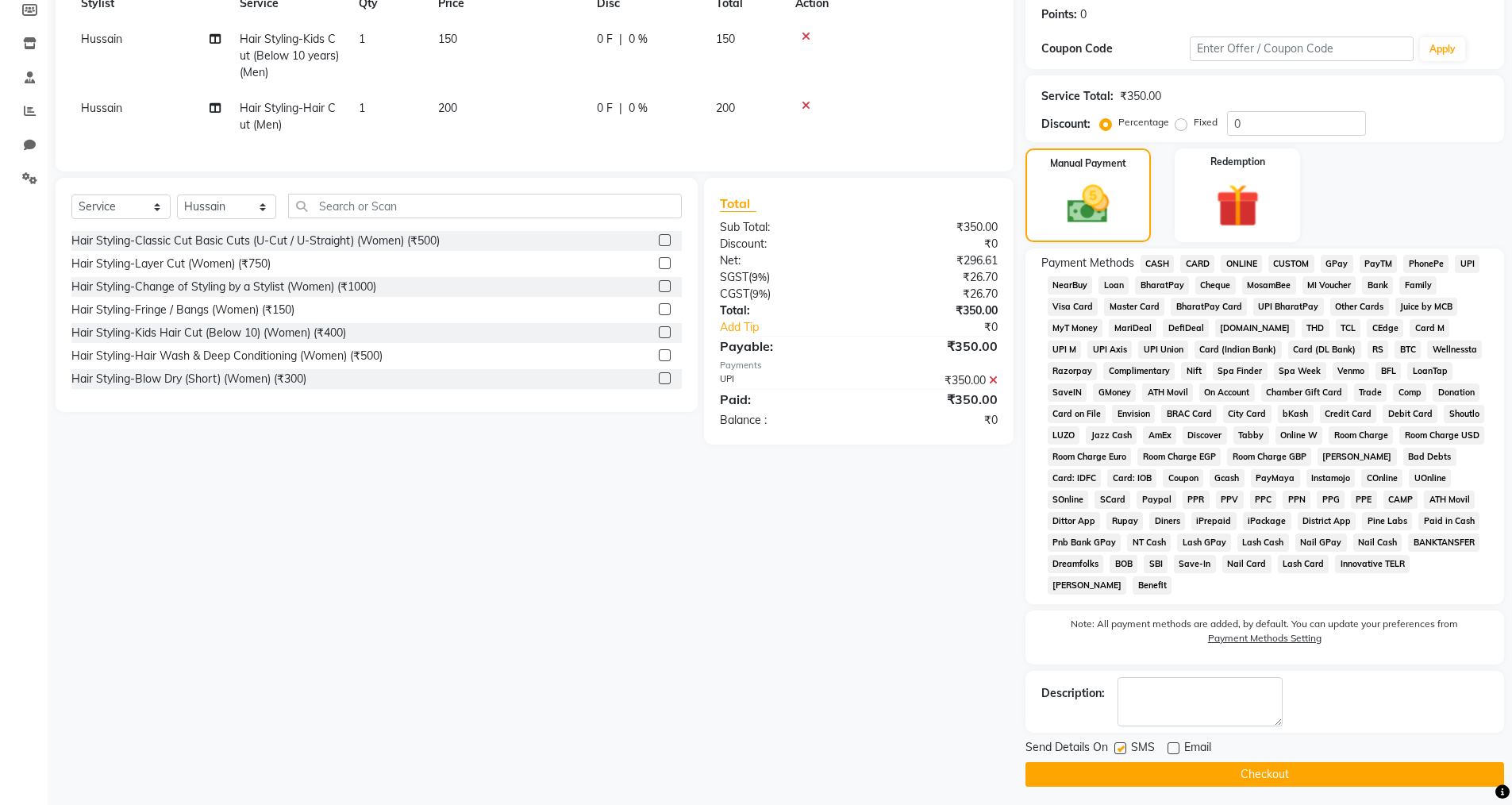
checkbox input "false"
click at [1124, 771] on button "Checkout" at bounding box center [1264, 774] width 479 height 25
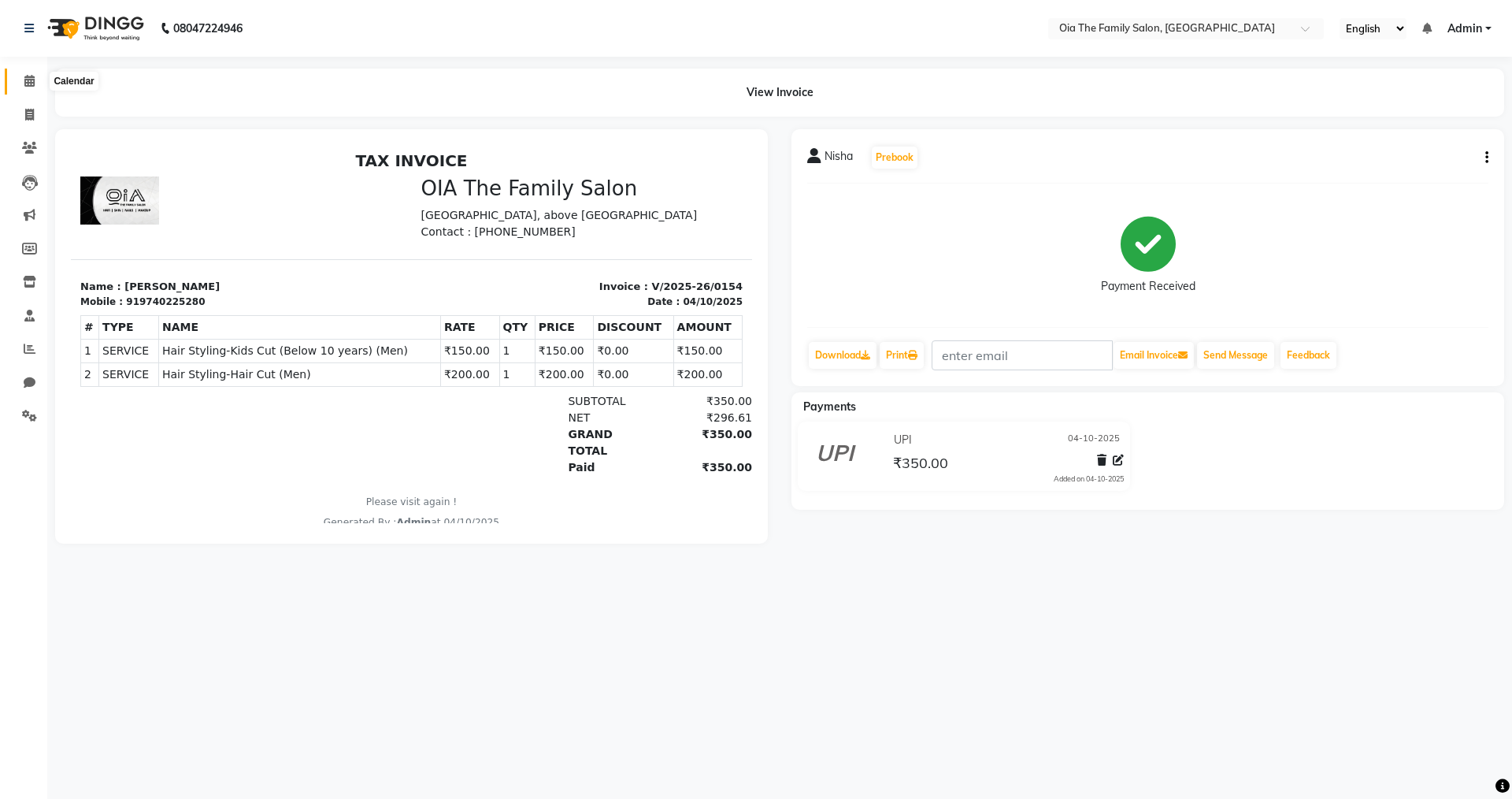
click at [28, 80] on icon at bounding box center [30, 80] width 10 height 12
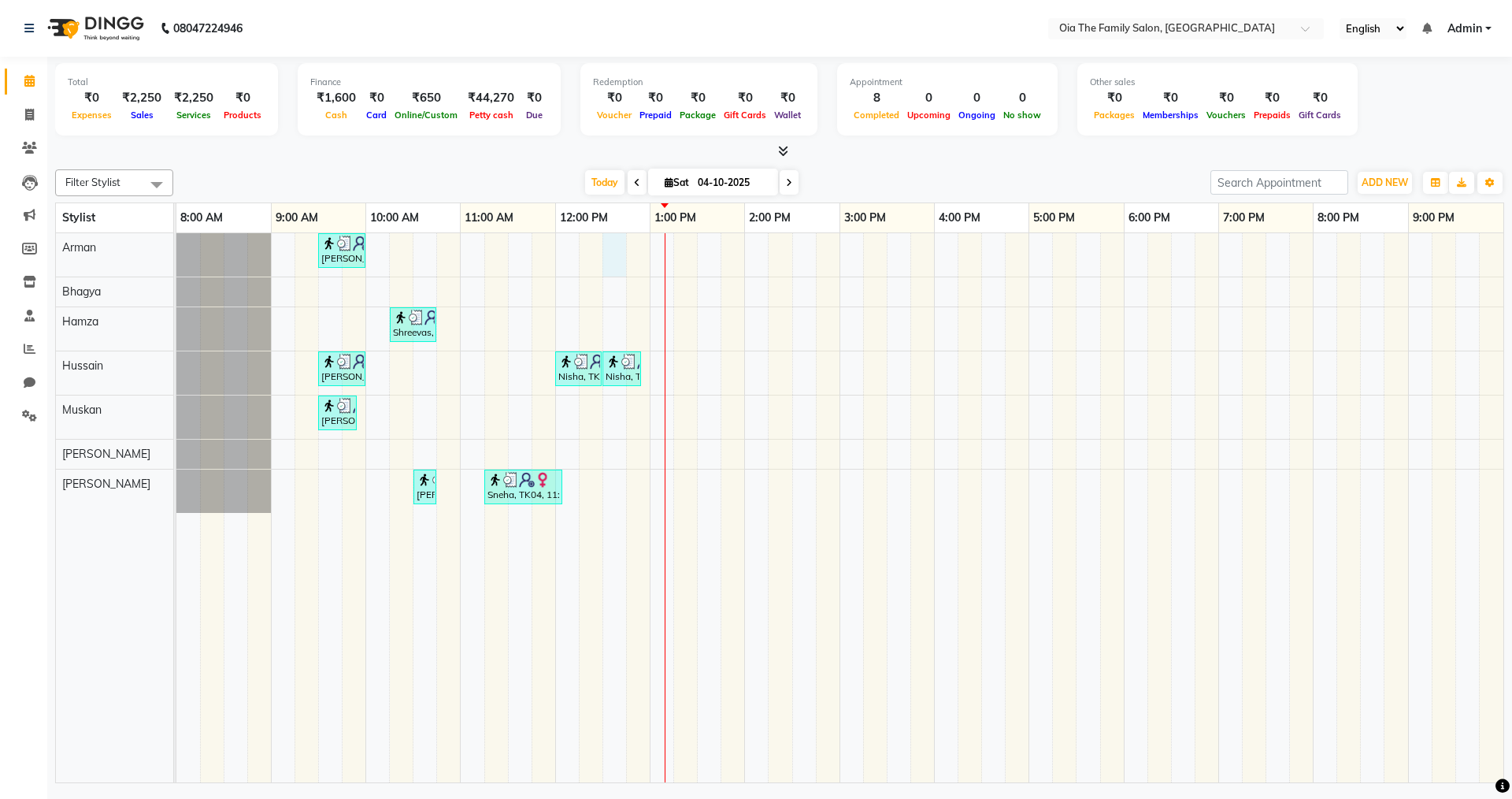
click at [618, 257] on div "[PERSON_NAME], TK02, 09:30 AM-10:00 AM, Hair Styling-Hair Cut (Men) Shreevas, T…" at bounding box center [839, 508] width 1327 height 549
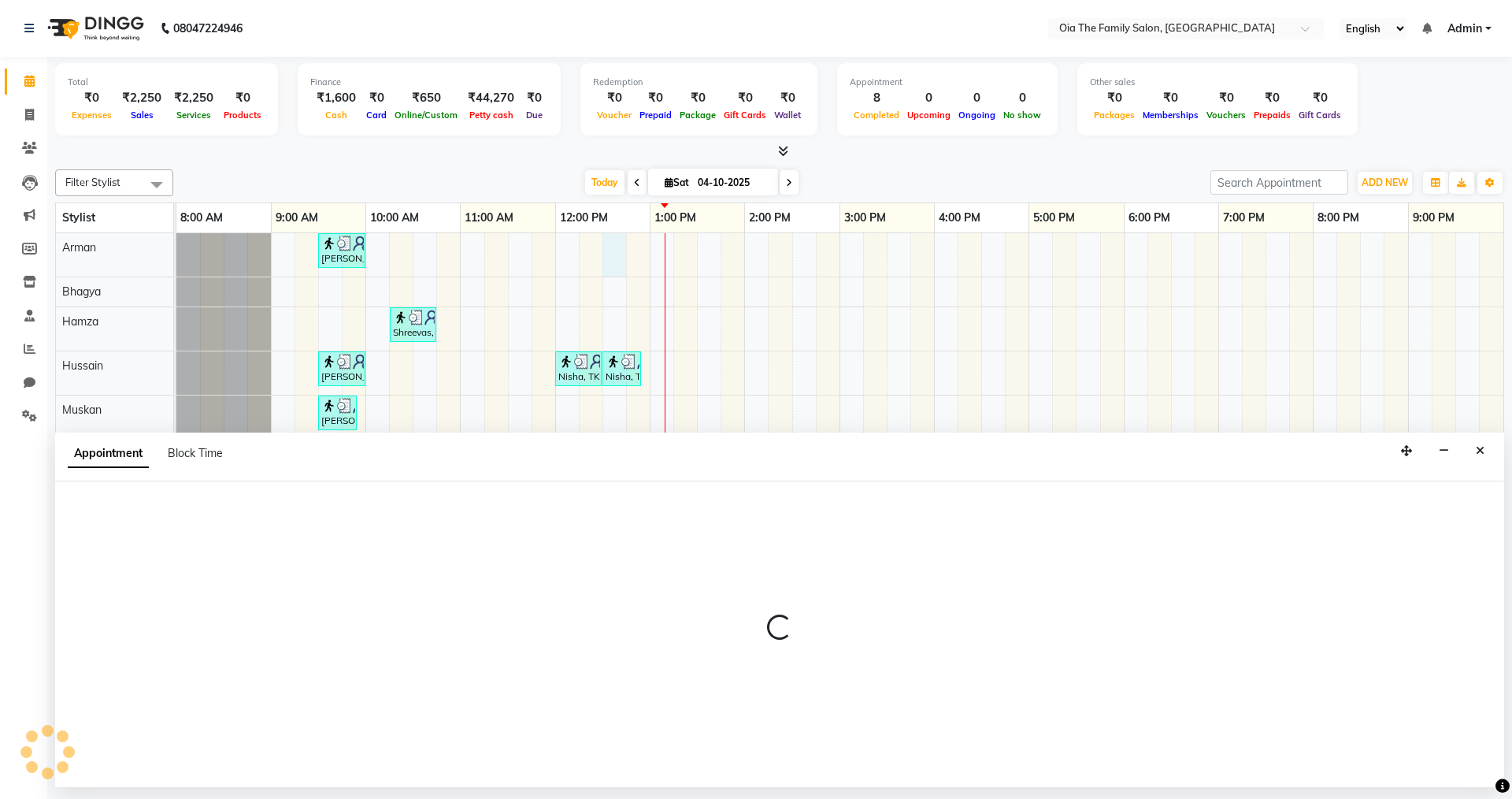
select select "93027"
select select "750"
select select "tentative"
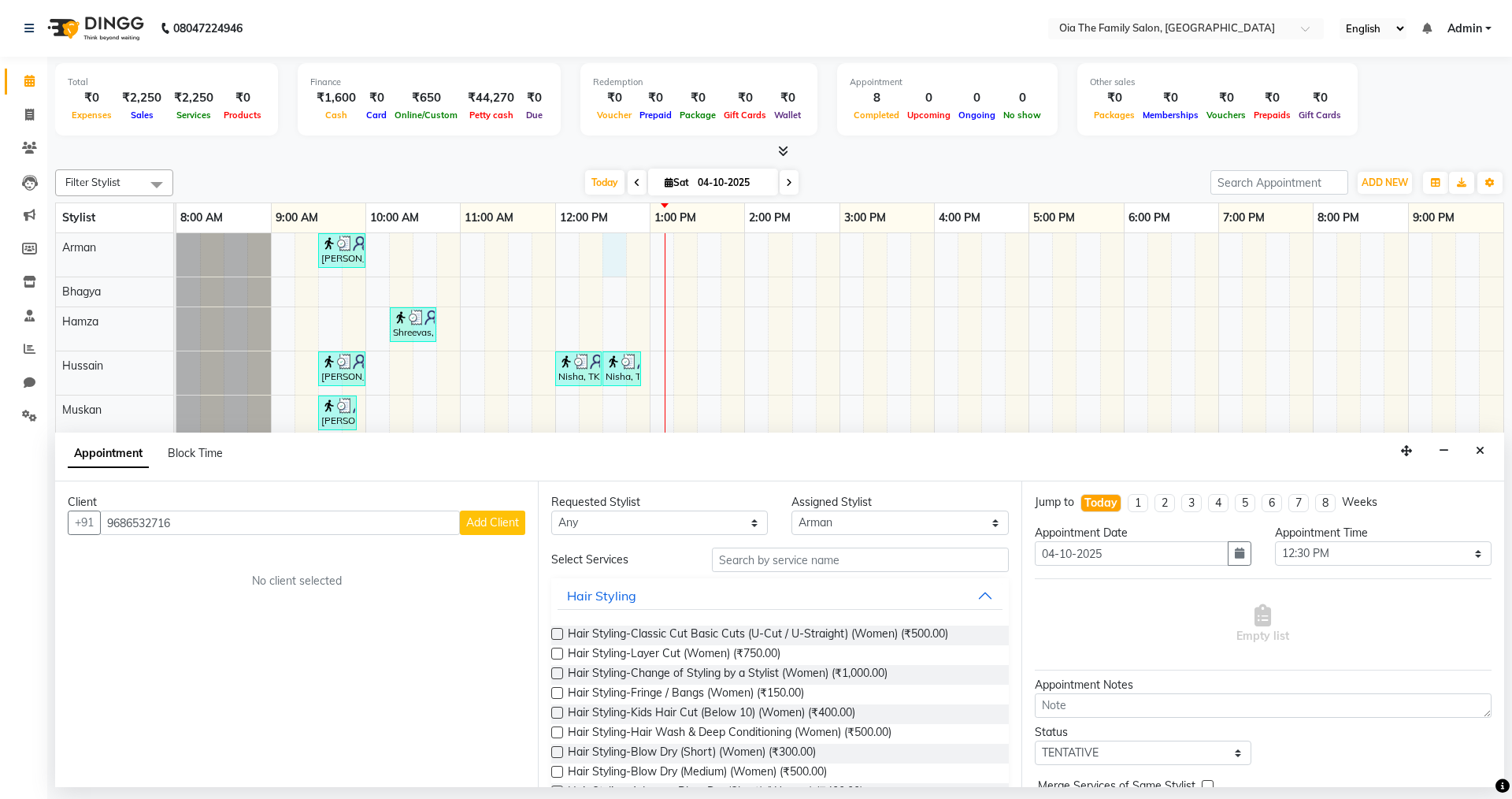
type input "9686532716"
click at [493, 511] on button "Add Client" at bounding box center [492, 522] width 65 height 25
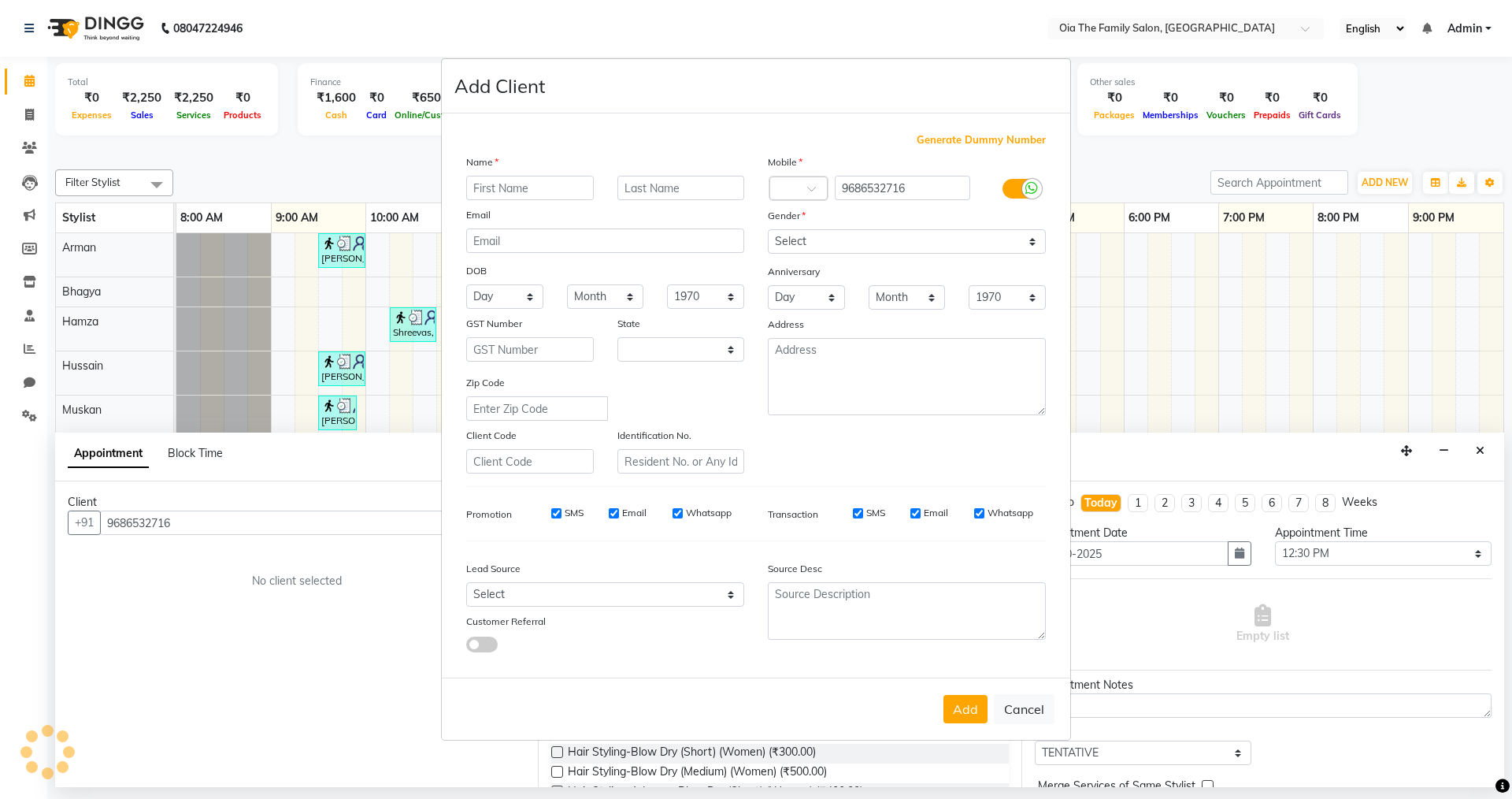
select select "22"
type input "Adarsh"
click at [879, 239] on select "Select [DEMOGRAPHIC_DATA] [DEMOGRAPHIC_DATA] Other Prefer Not To Say" at bounding box center [907, 241] width 278 height 25
select select "[DEMOGRAPHIC_DATA]"
click at [768, 230] on select "Select [DEMOGRAPHIC_DATA] [DEMOGRAPHIC_DATA] Other Prefer Not To Say" at bounding box center [907, 241] width 278 height 25
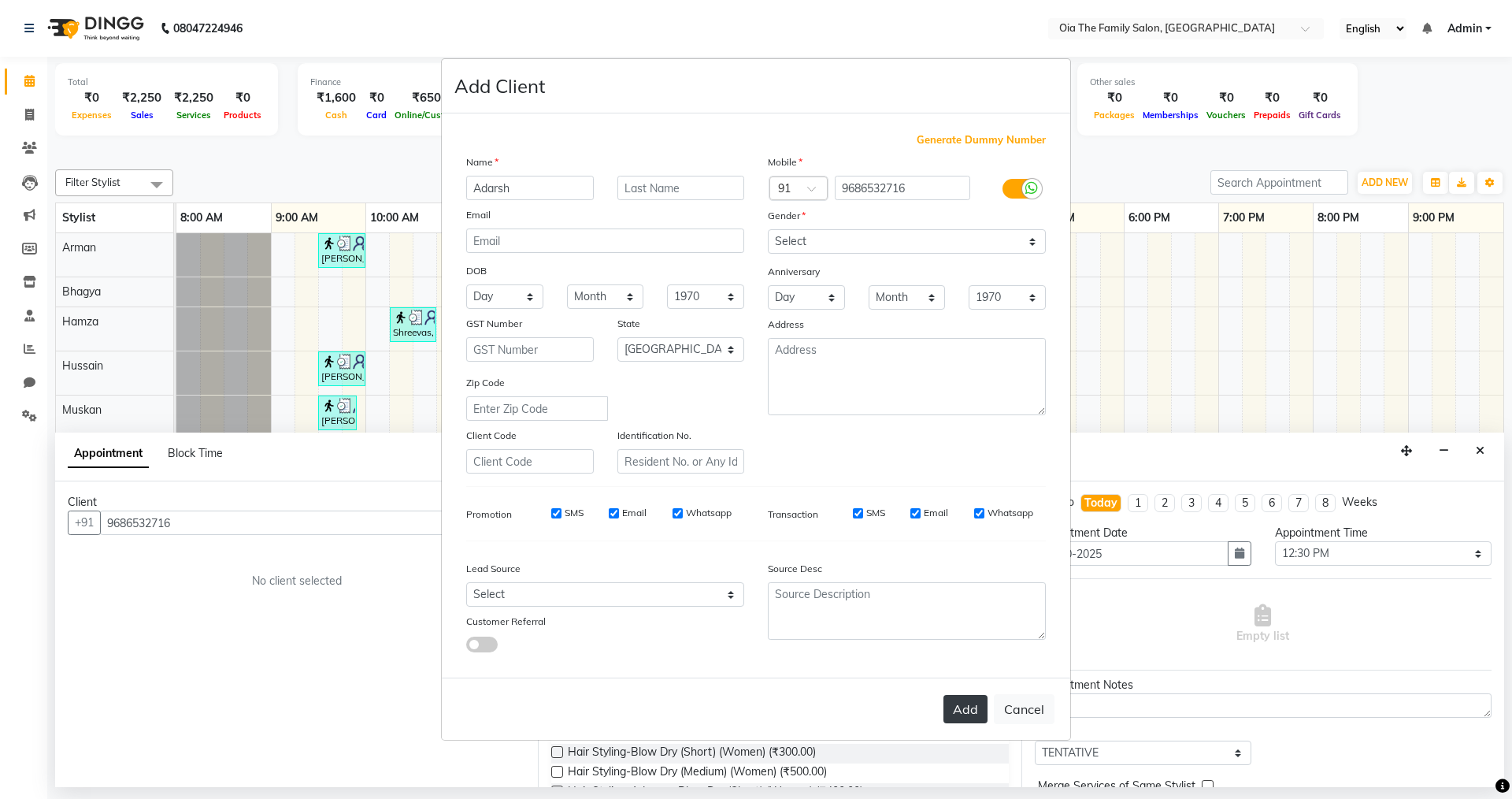
click at [968, 713] on button "Add" at bounding box center [966, 708] width 44 height 28
select select
select select "null"
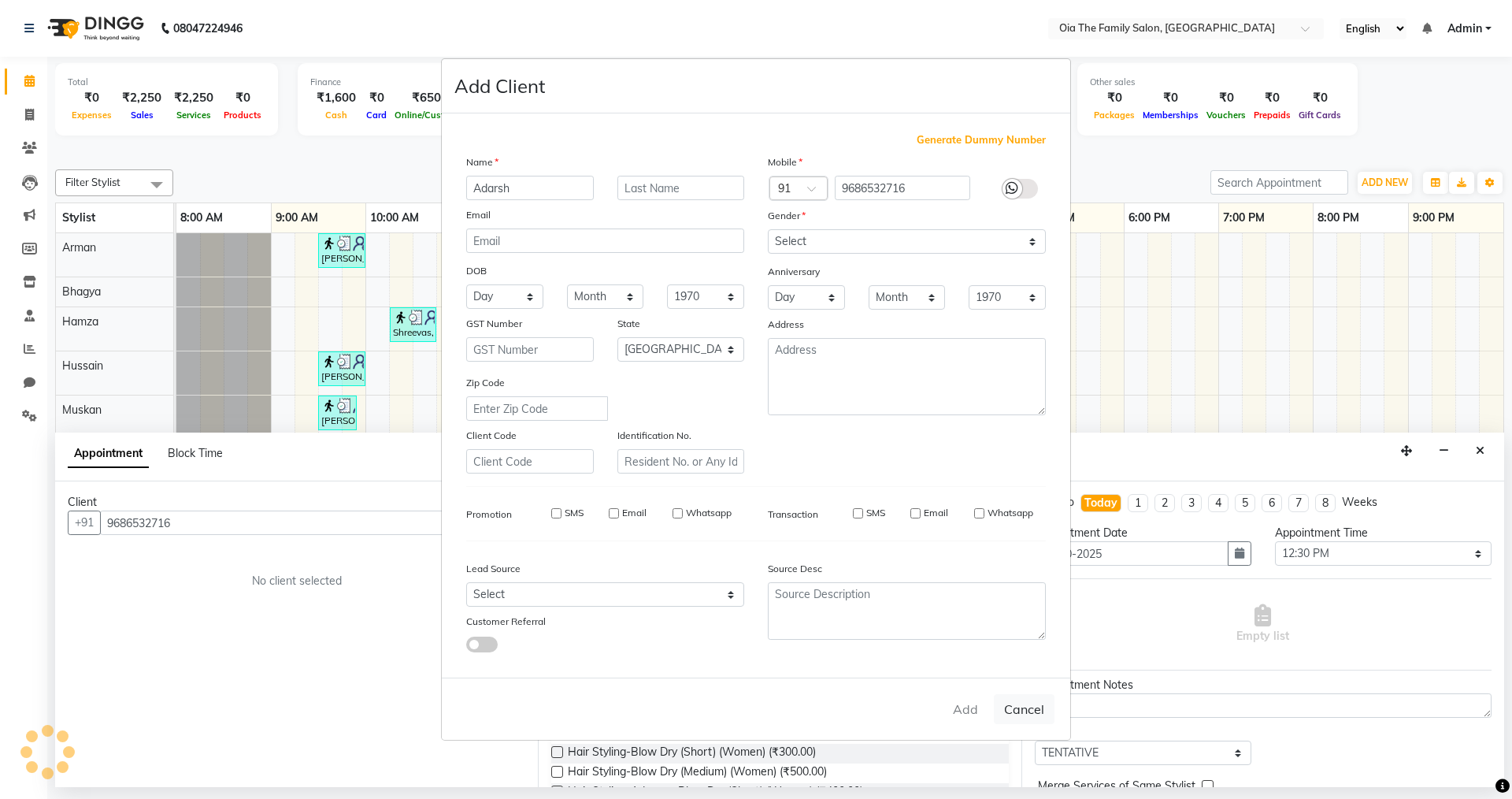
select select
checkbox input "false"
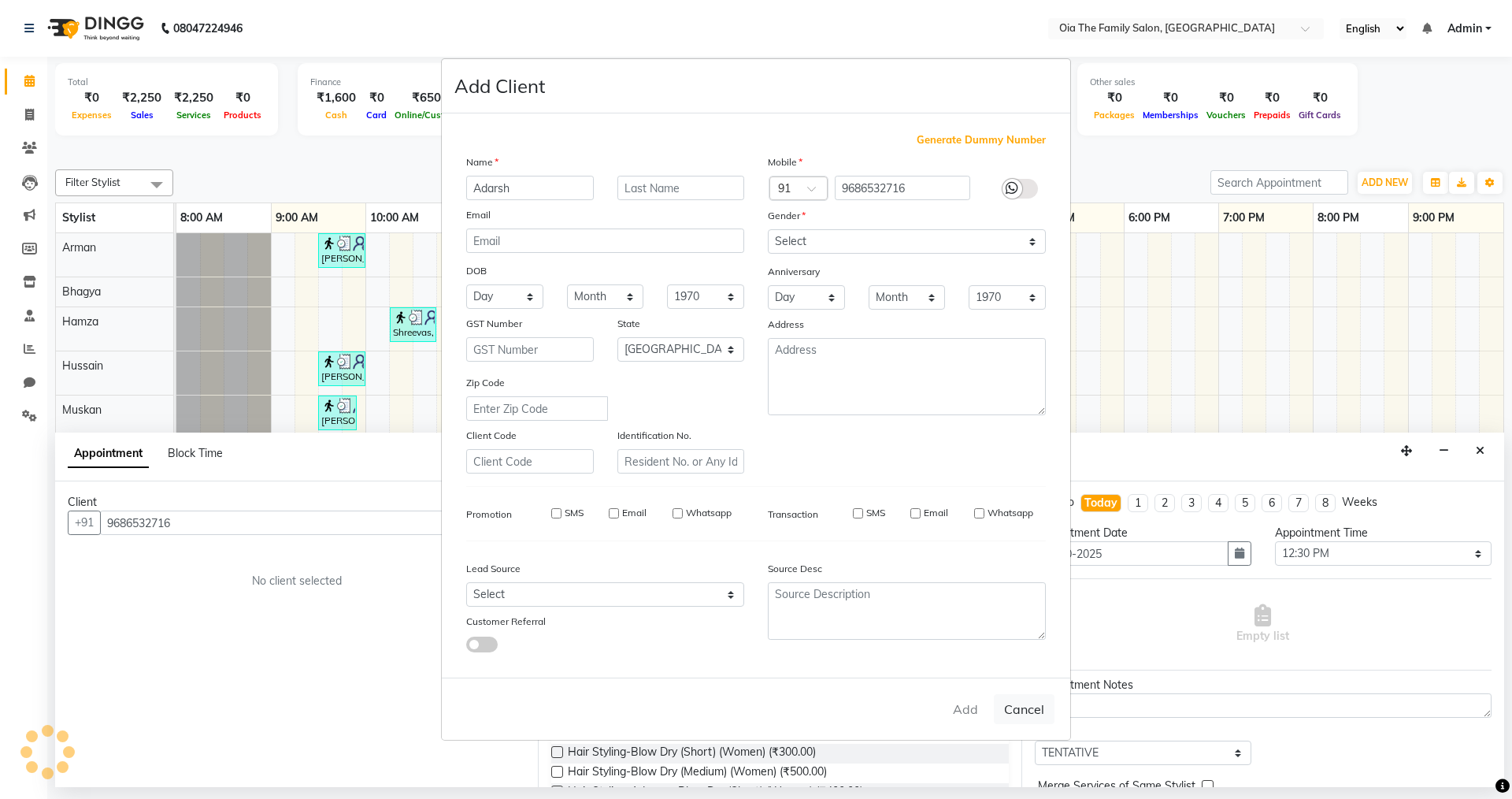
checkbox input "false"
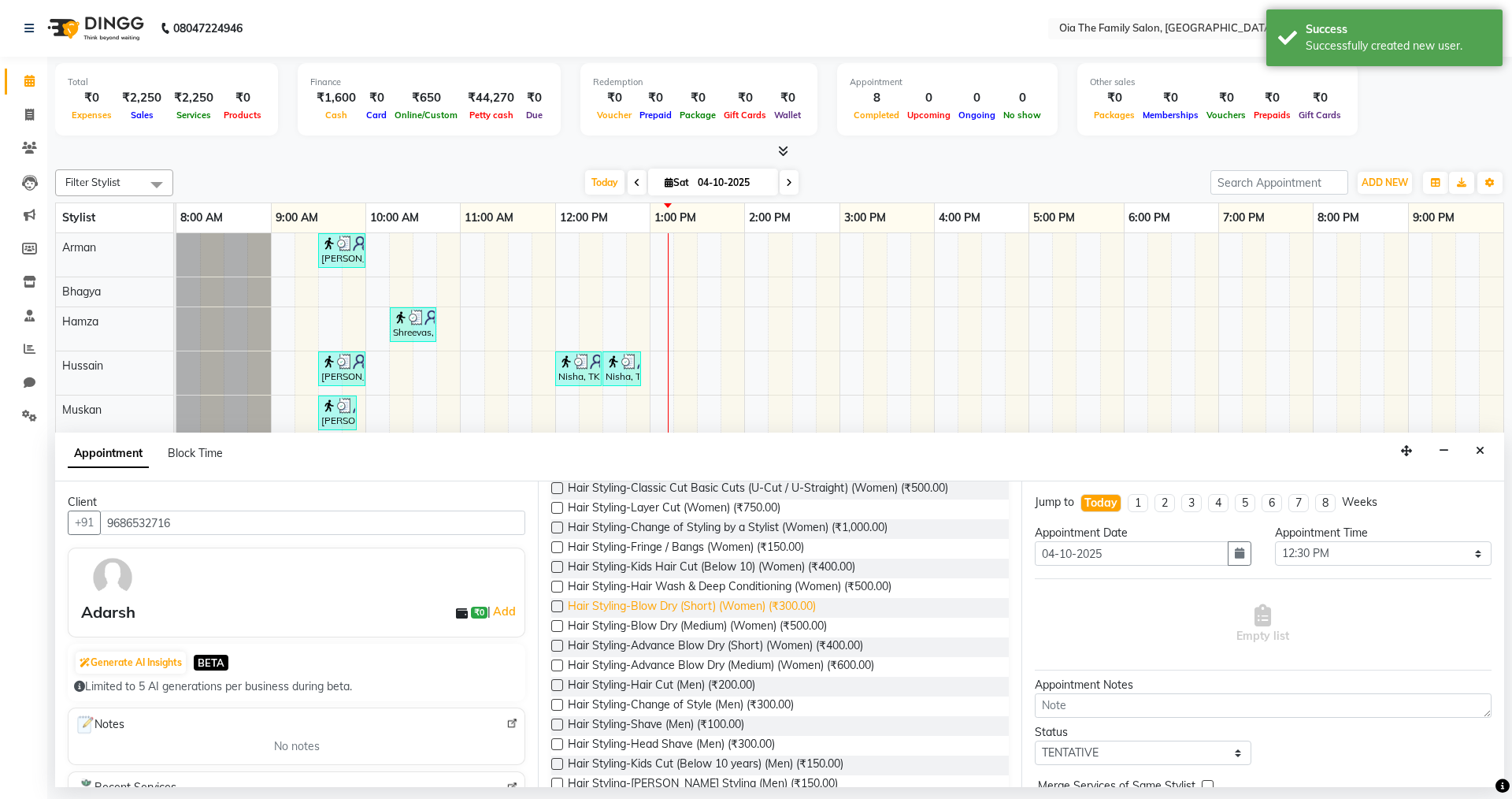
scroll to position [158, 0]
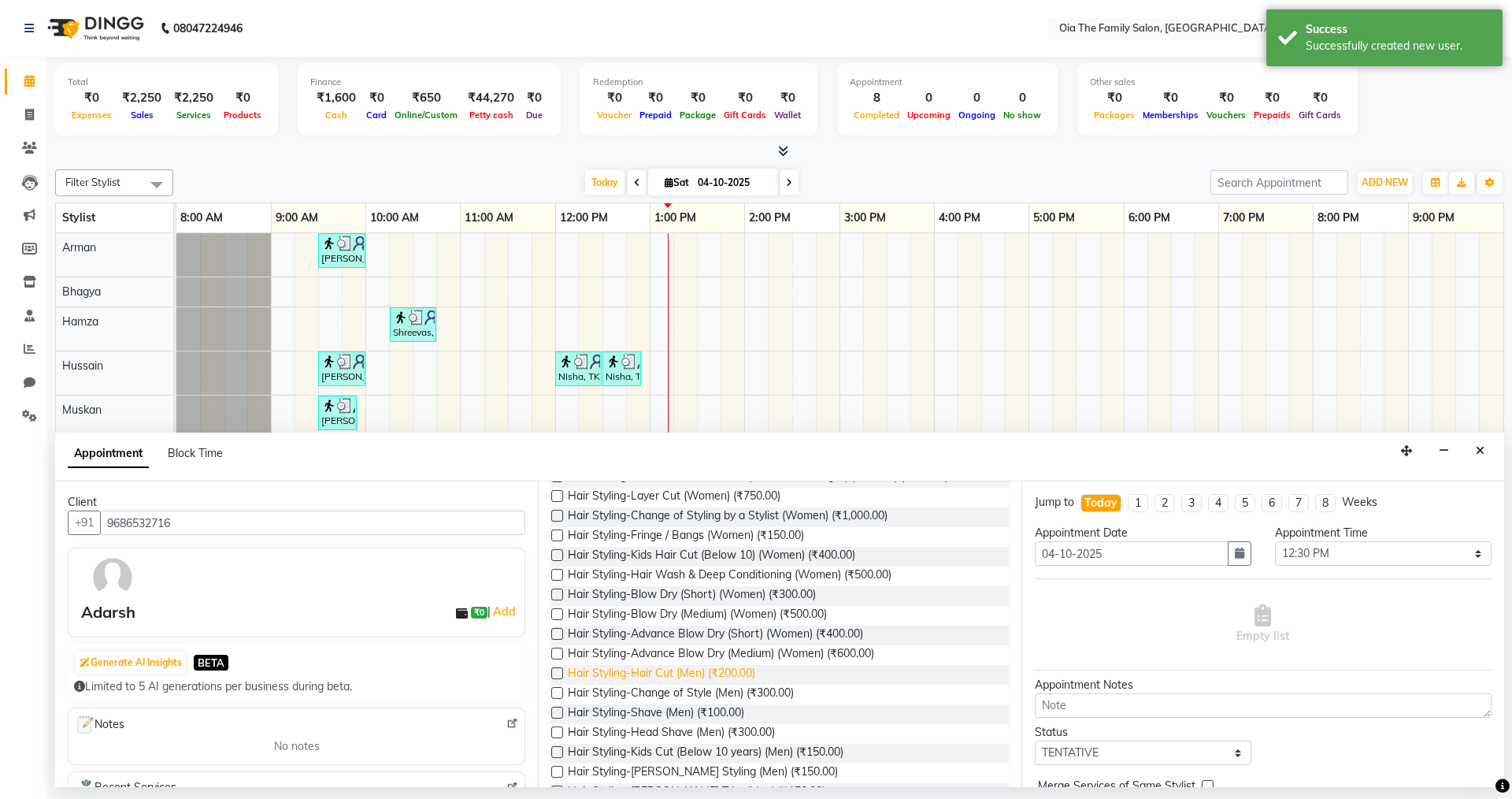
click at [667, 668] on span "Hair Styling-Hair Cut (Men) (₹200.00)" at bounding box center [661, 674] width 187 height 19
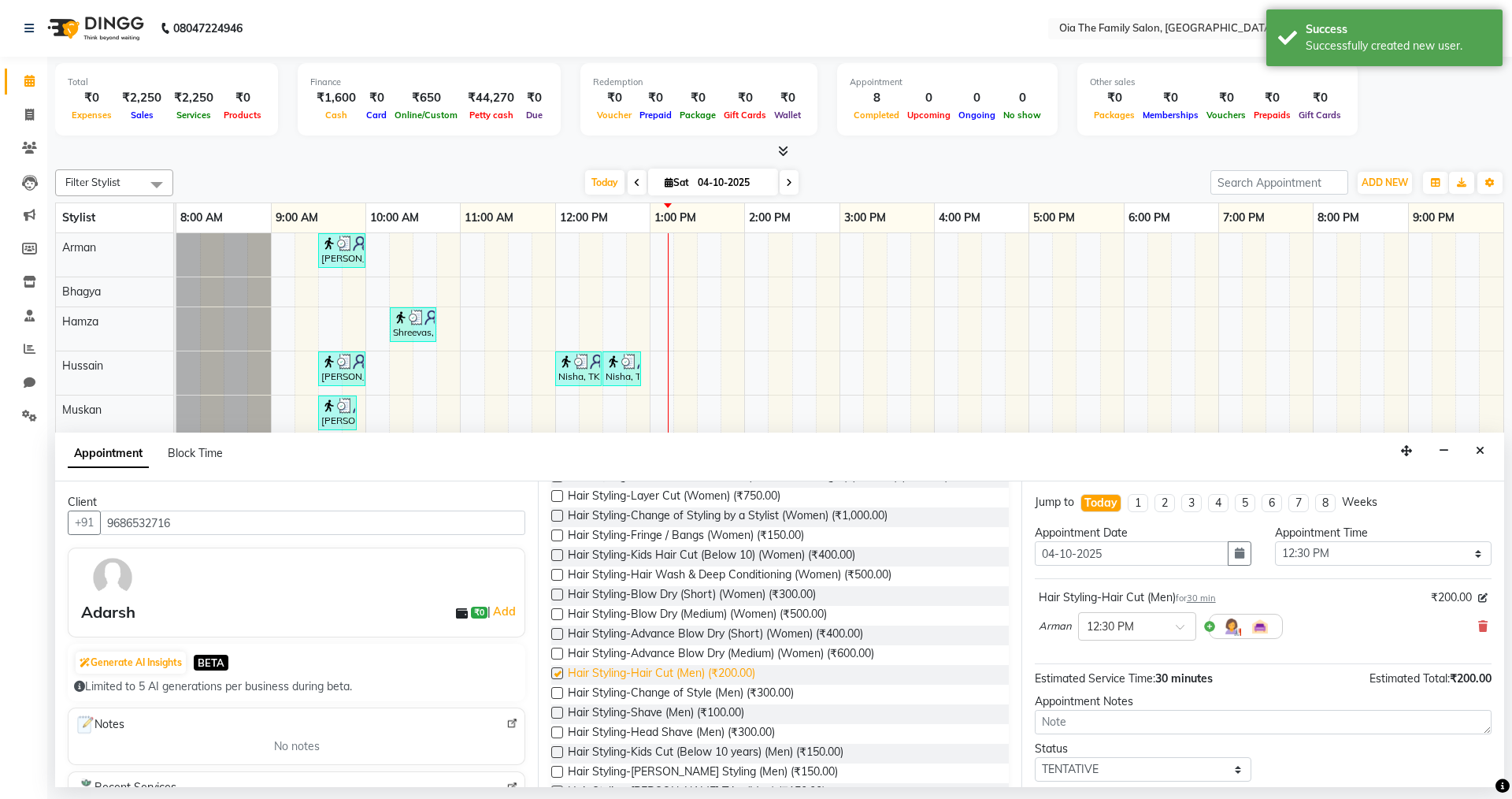
checkbox input "false"
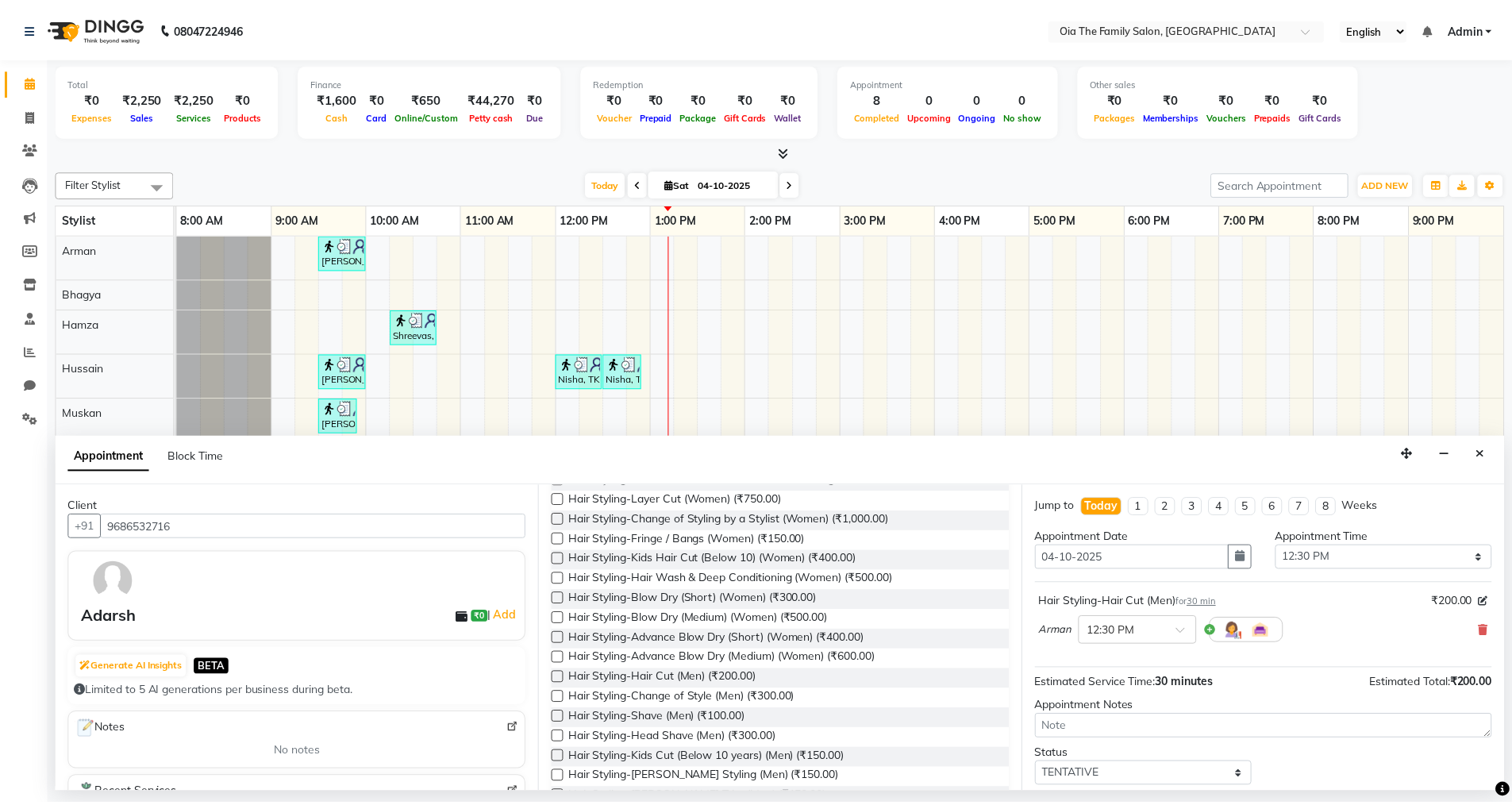
scroll to position [95, 0]
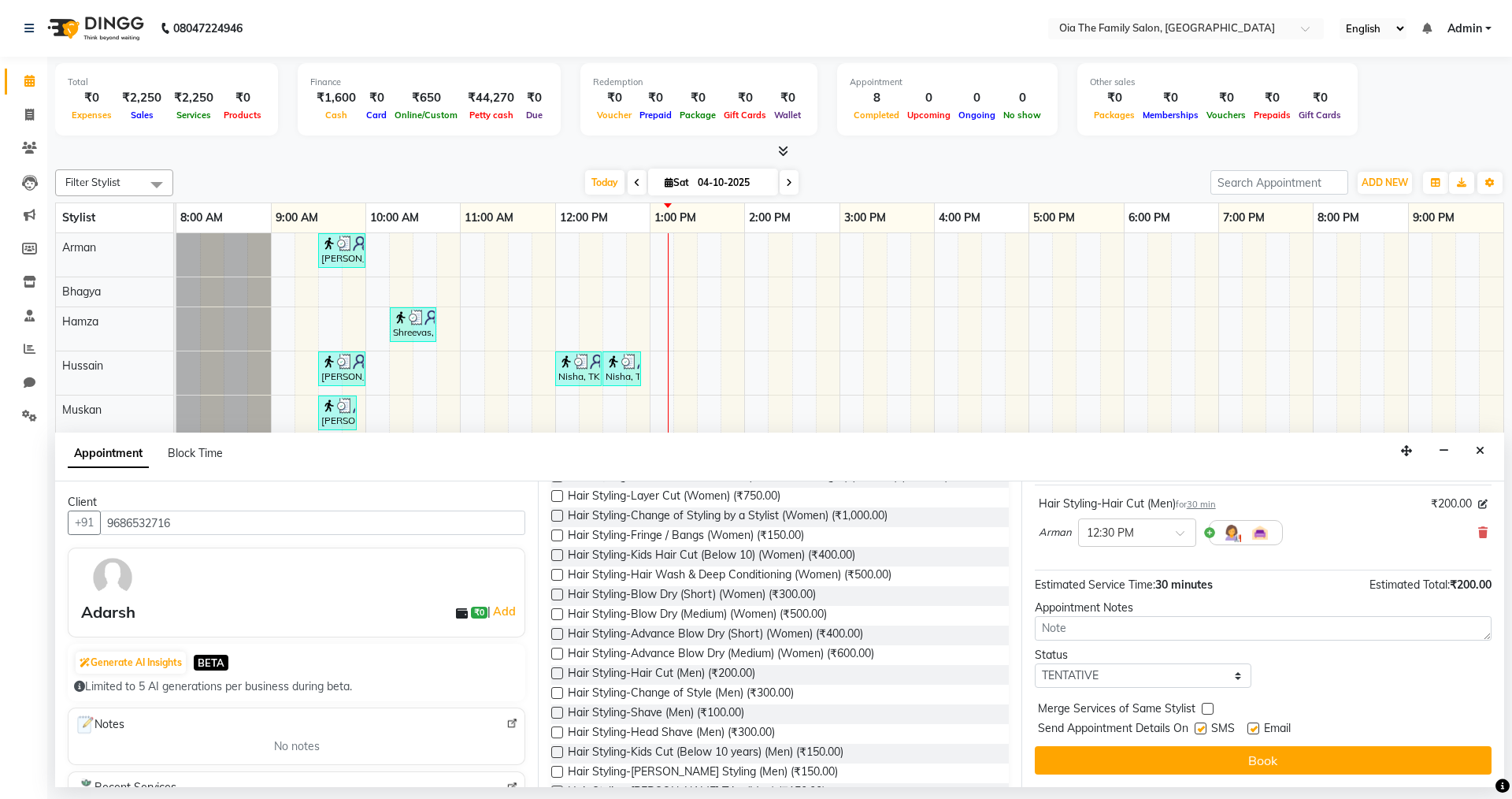
click at [1197, 724] on label at bounding box center [1200, 729] width 12 height 12
click at [1197, 724] on input "checkbox" at bounding box center [1199, 730] width 10 height 10
checkbox input "false"
click at [1251, 729] on label at bounding box center [1254, 729] width 12 height 12
click at [1251, 729] on input "checkbox" at bounding box center [1253, 730] width 10 height 10
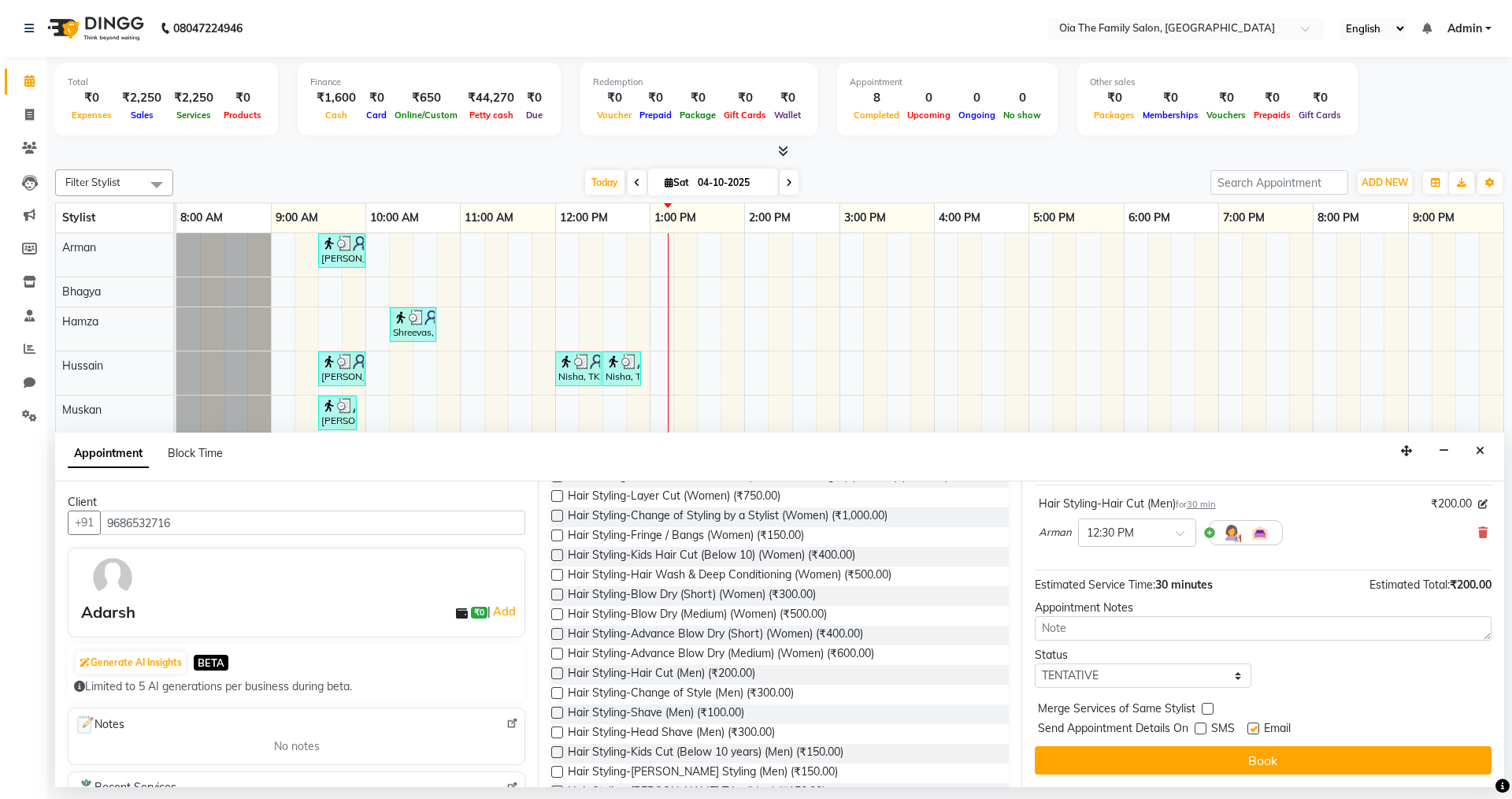
checkbox input "false"
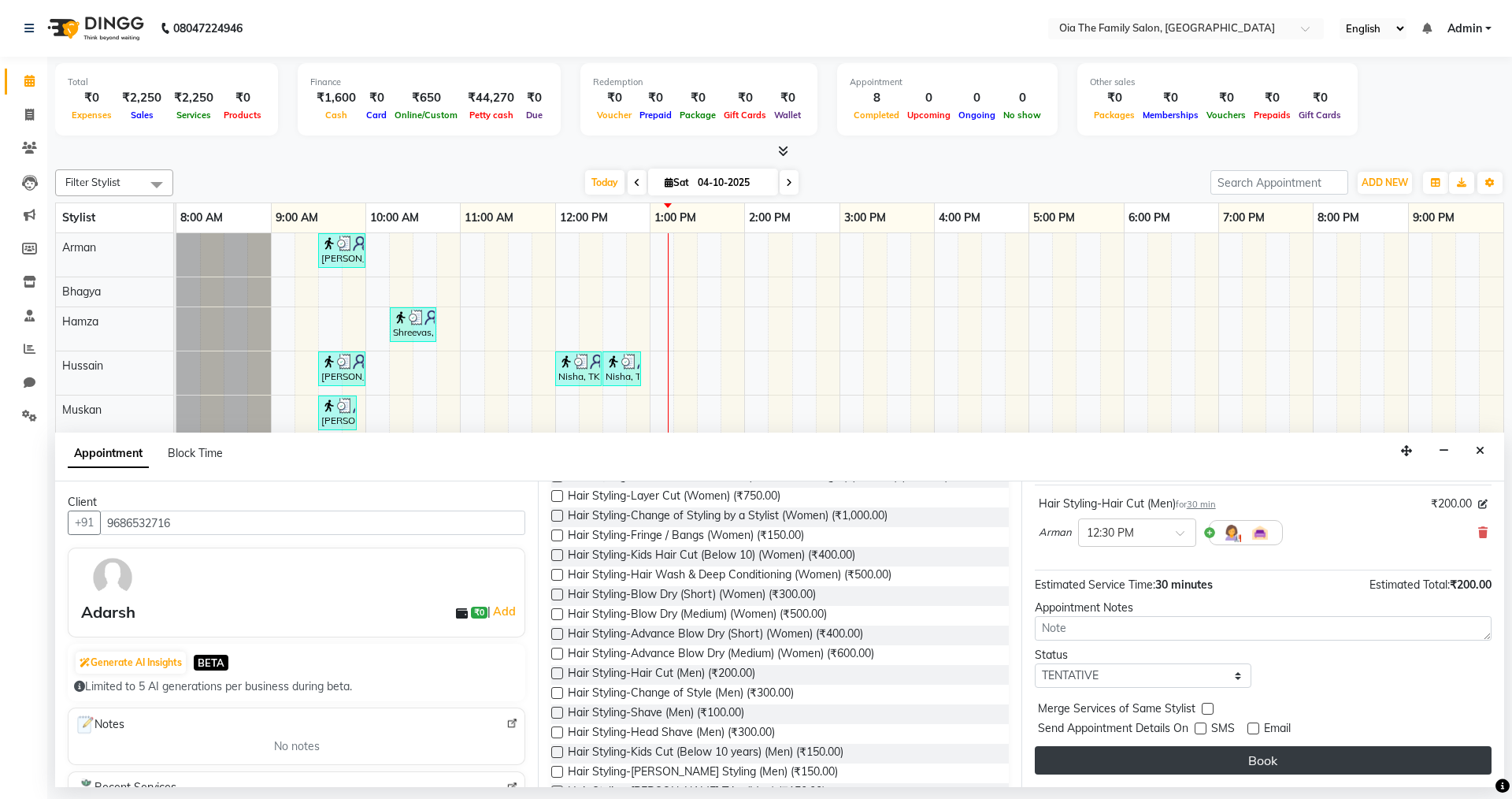
click at [1238, 771] on button "Book" at bounding box center [1263, 759] width 457 height 28
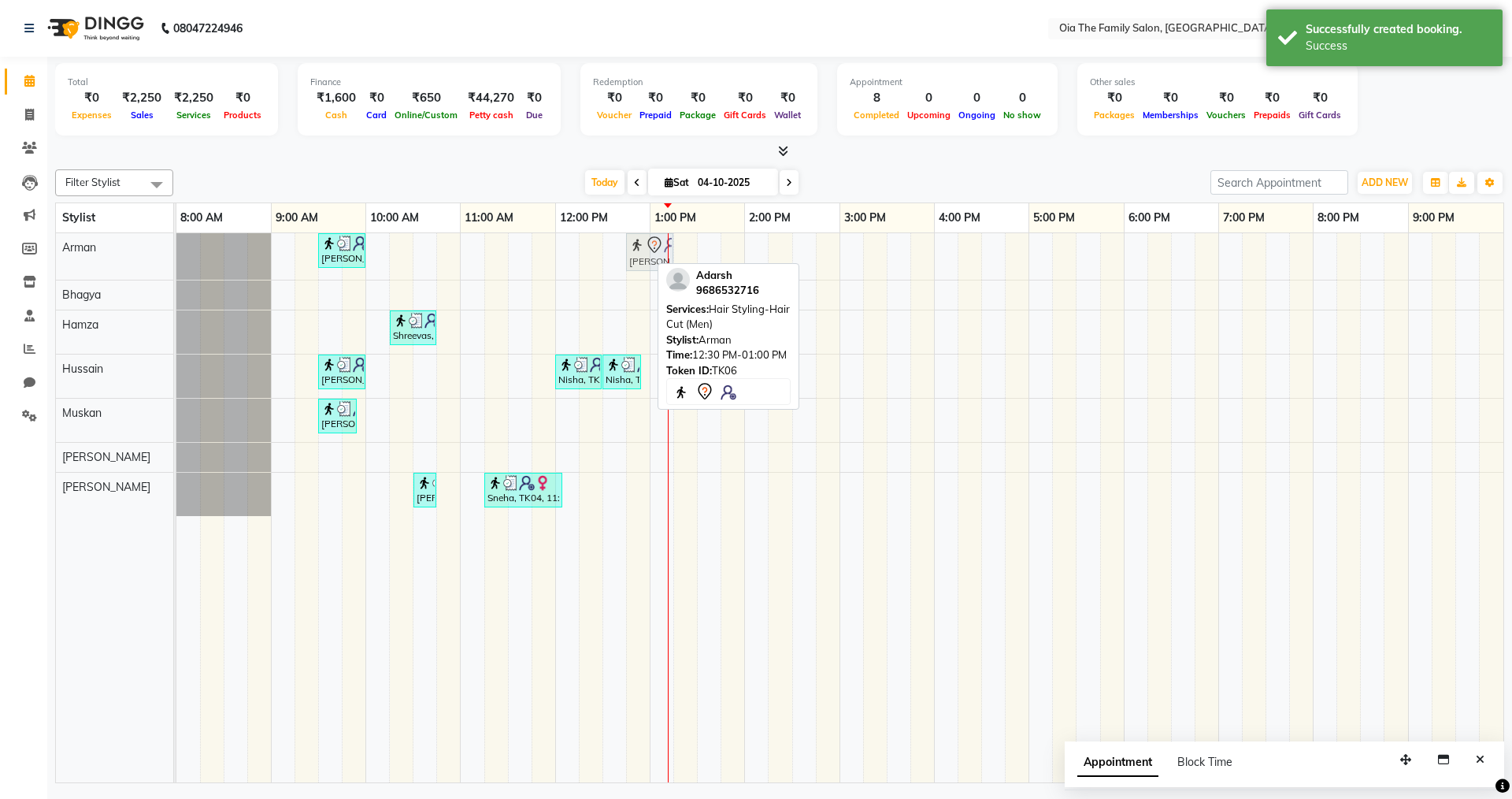
drag, startPoint x: 634, startPoint y: 263, endPoint x: 655, endPoint y: 264, distance: 21.0
click at [176, 264] on div "[PERSON_NAME], TK02, 09:30 AM-10:00 AM, Hair Styling-Hair Cut (Men) [PERSON_NAM…" at bounding box center [176, 256] width 0 height 47
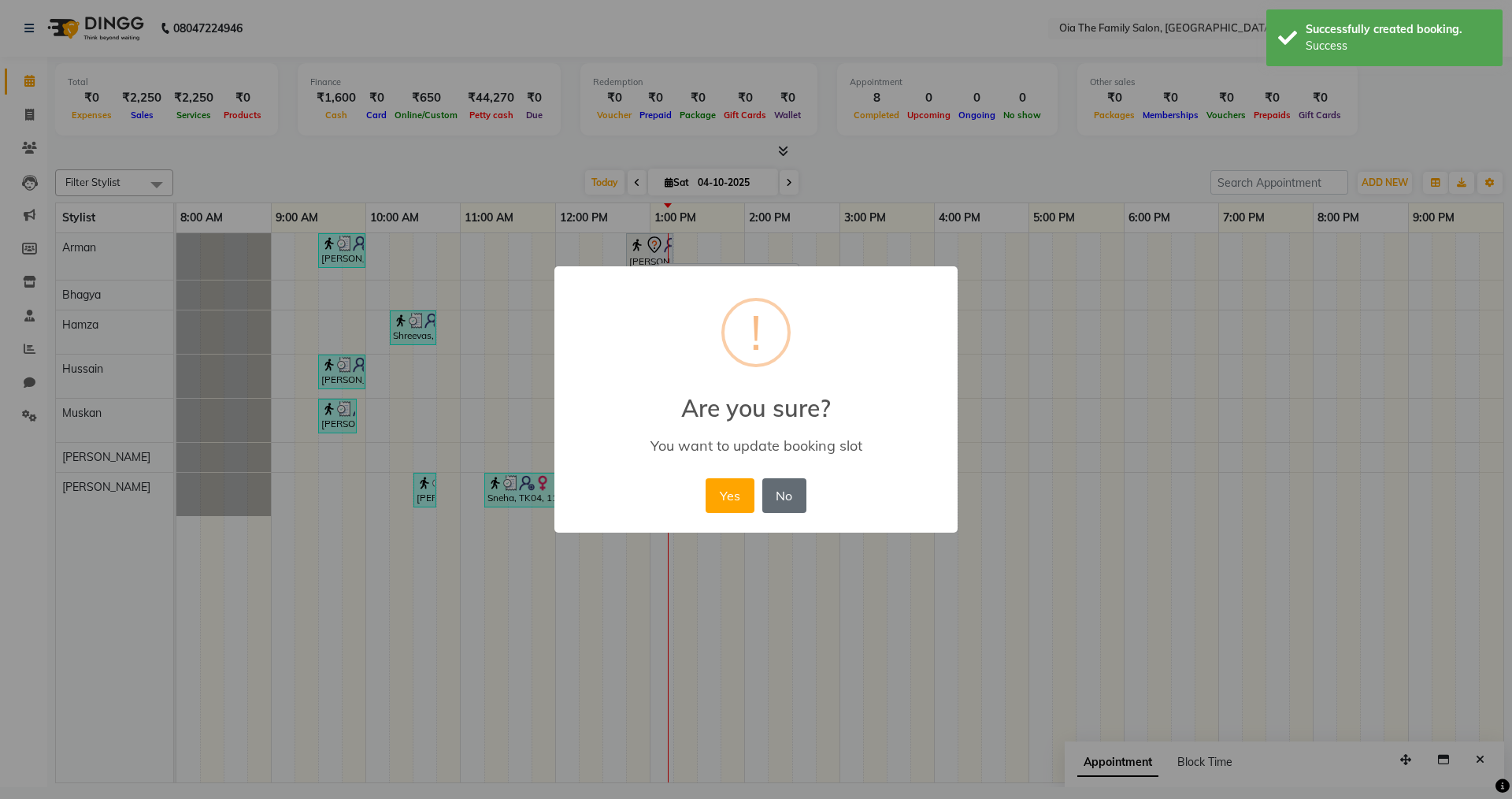
click at [777, 501] on button "No" at bounding box center [784, 495] width 44 height 35
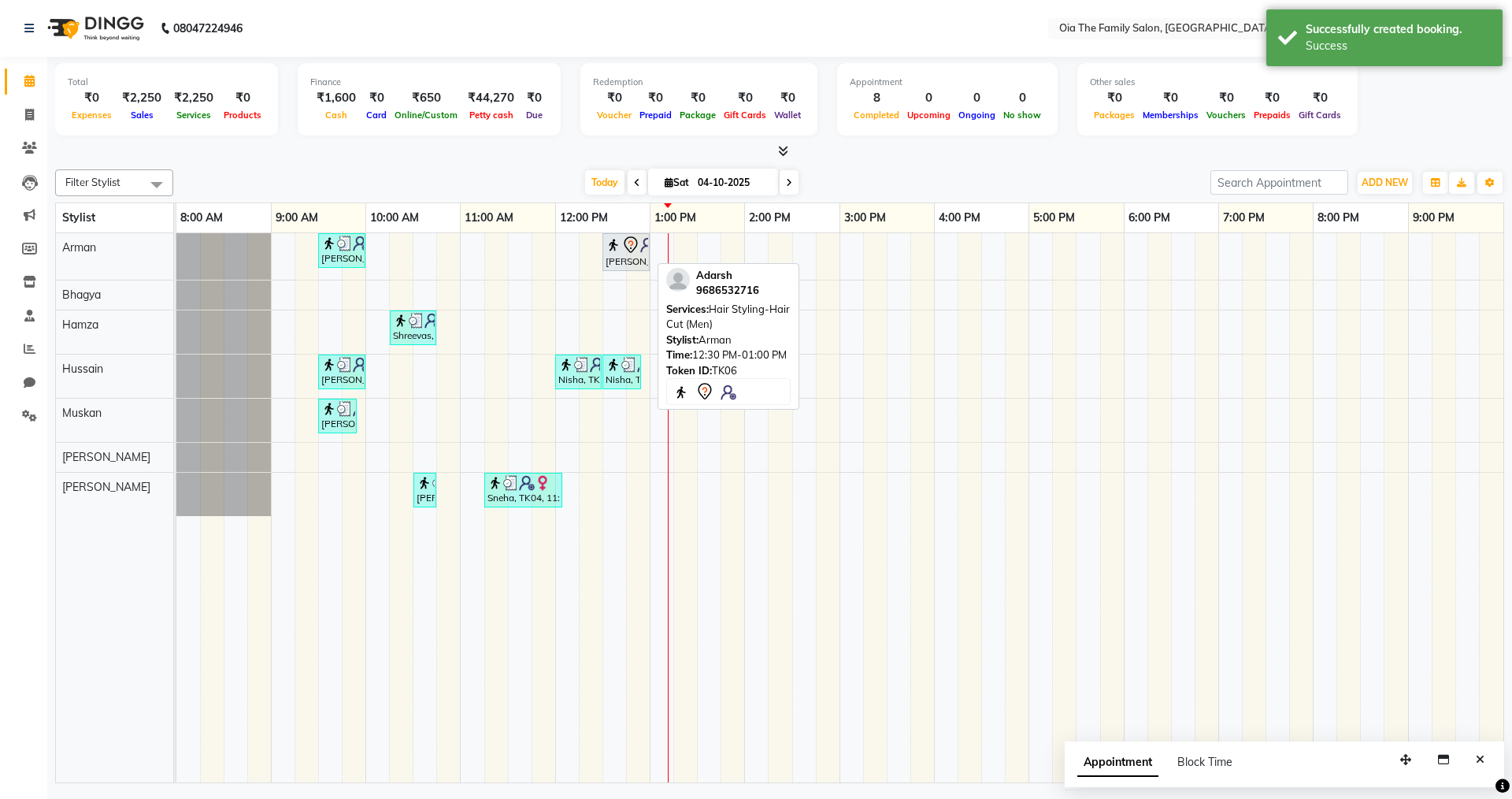
click at [623, 258] on div "[PERSON_NAME], TK06, 12:30 PM-01:00 PM, Hair Styling-Hair Cut (Men)" at bounding box center [626, 252] width 44 height 33
click at [622, 256] on div "[PERSON_NAME], TK06, 12:30 PM-01:00 PM, Hair Styling-Hair Cut (Men)" at bounding box center [626, 252] width 44 height 33
select select "7"
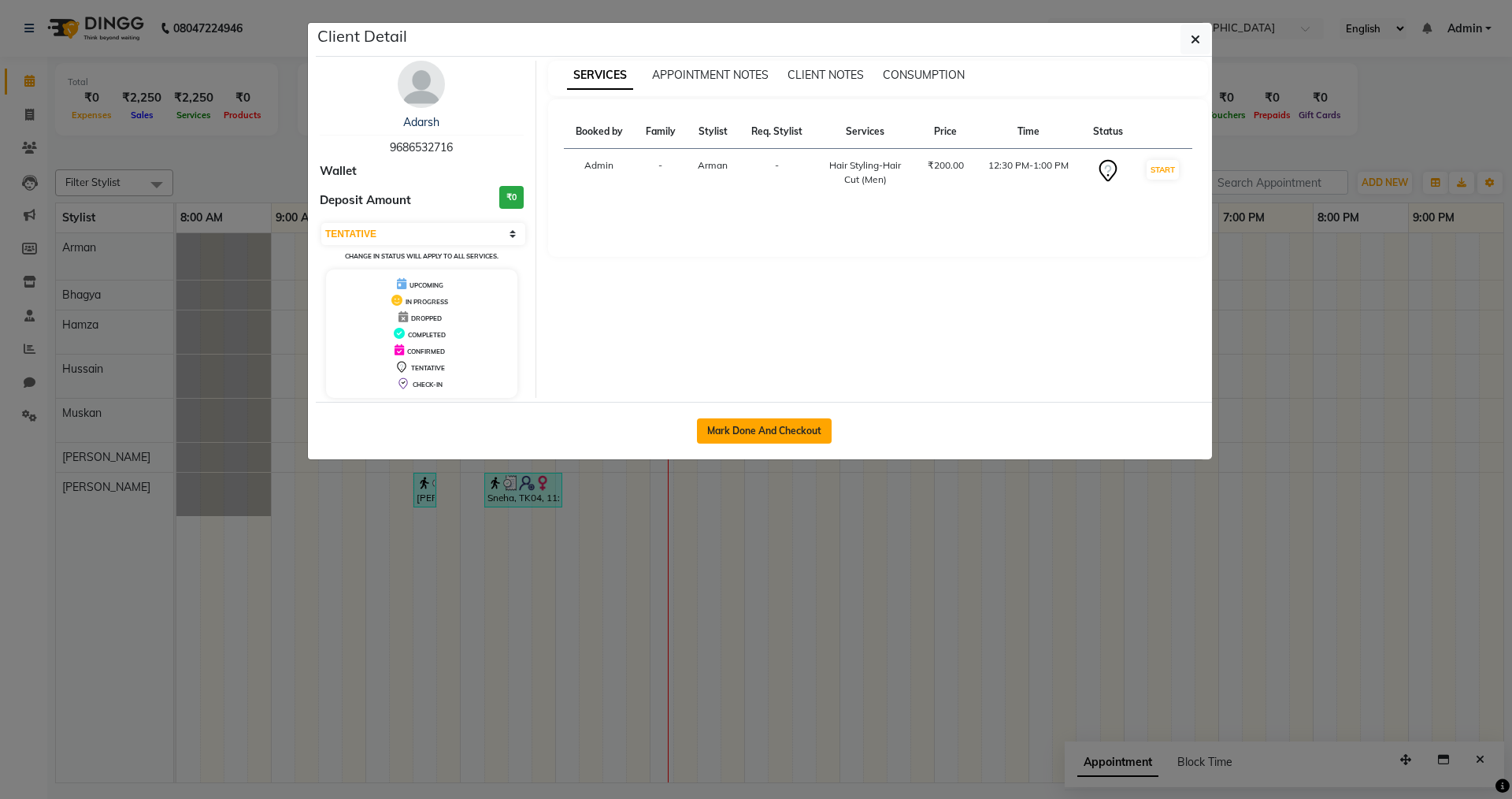
click at [718, 426] on button "Mark Done And Checkout" at bounding box center [764, 431] width 135 height 25
select select "service"
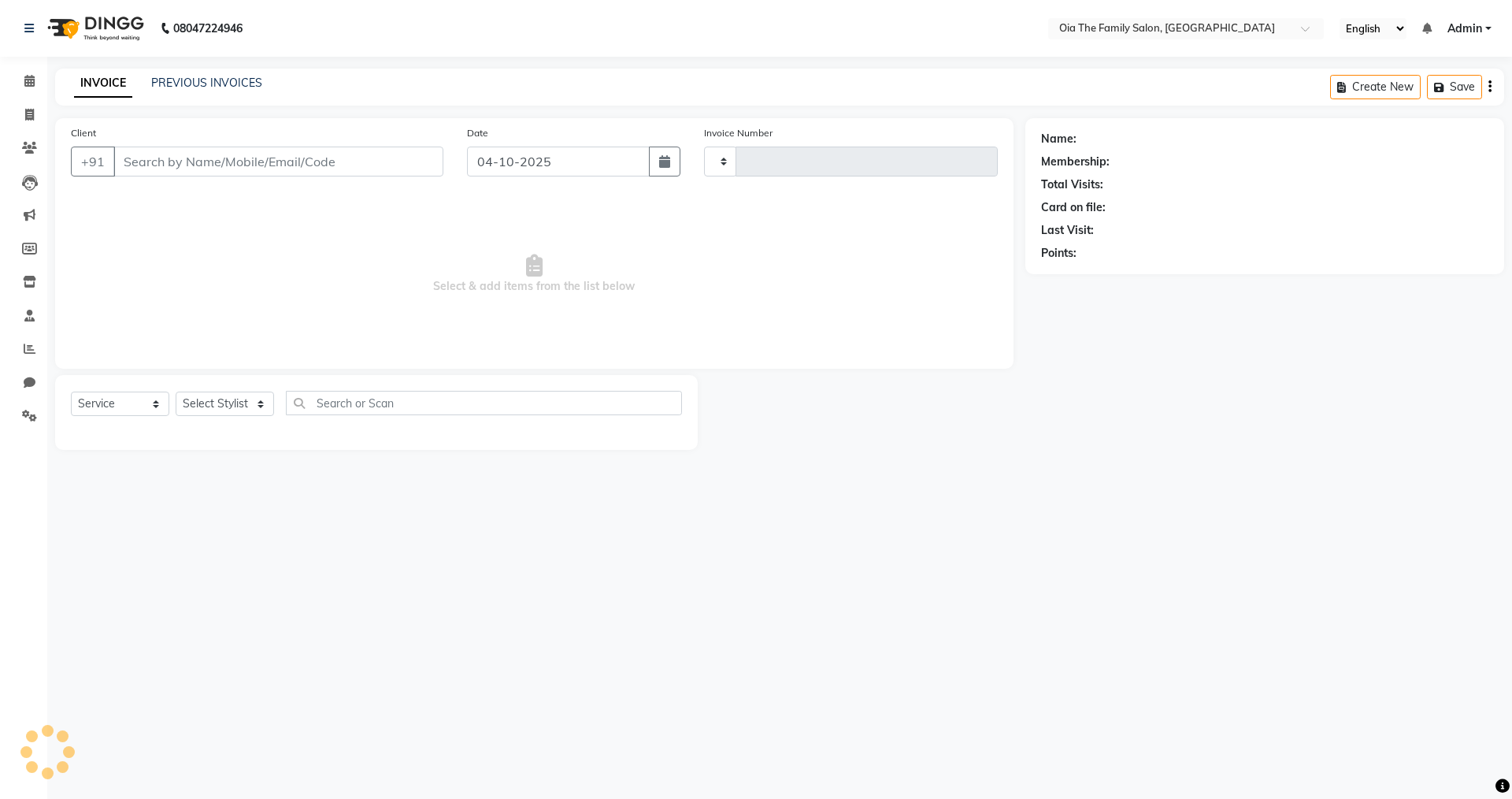
type input "0155"
select select "9113"
type input "9686532716"
select select "93027"
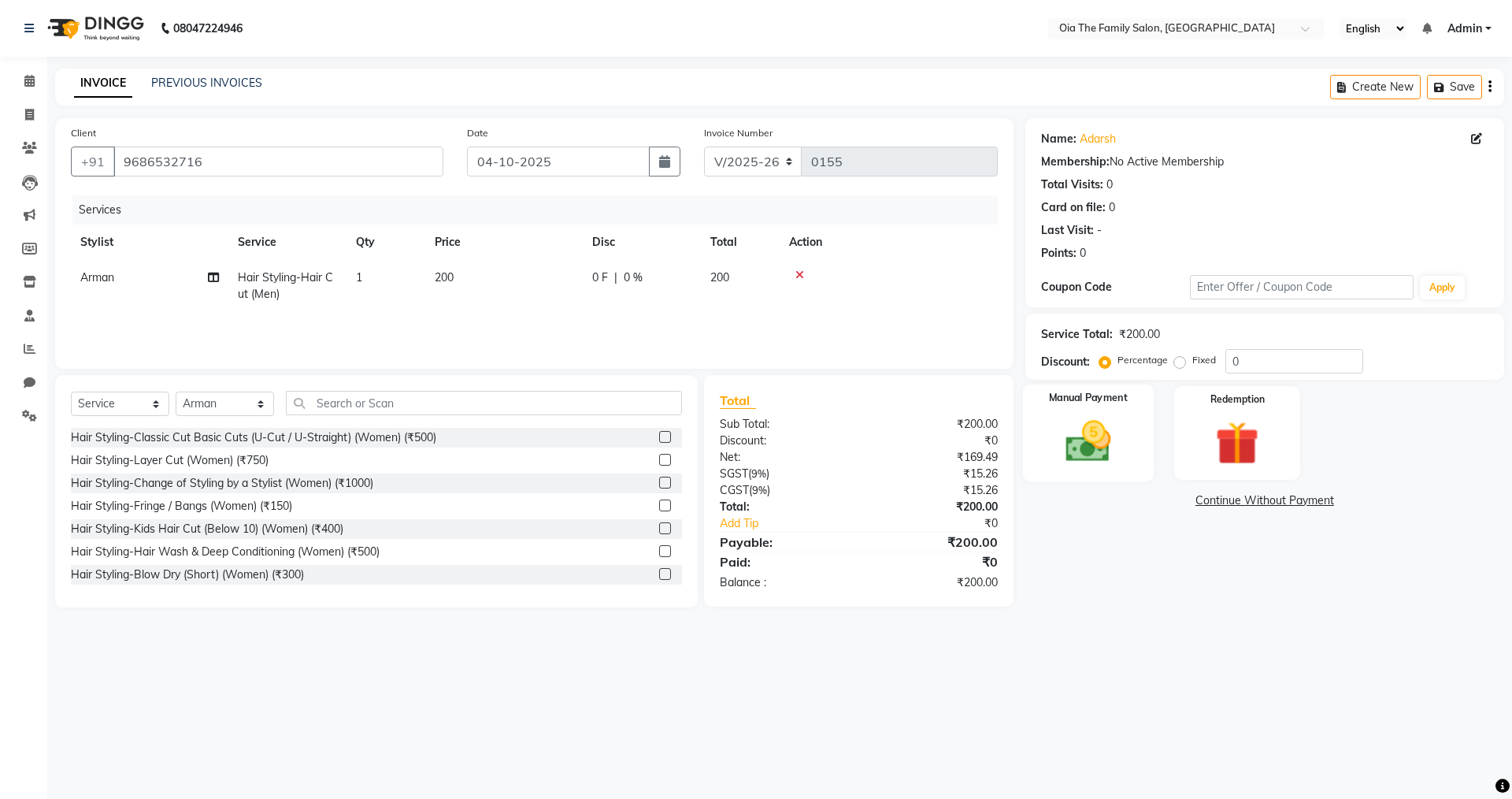
click at [1049, 423] on div "Manual Payment" at bounding box center [1088, 433] width 130 height 97
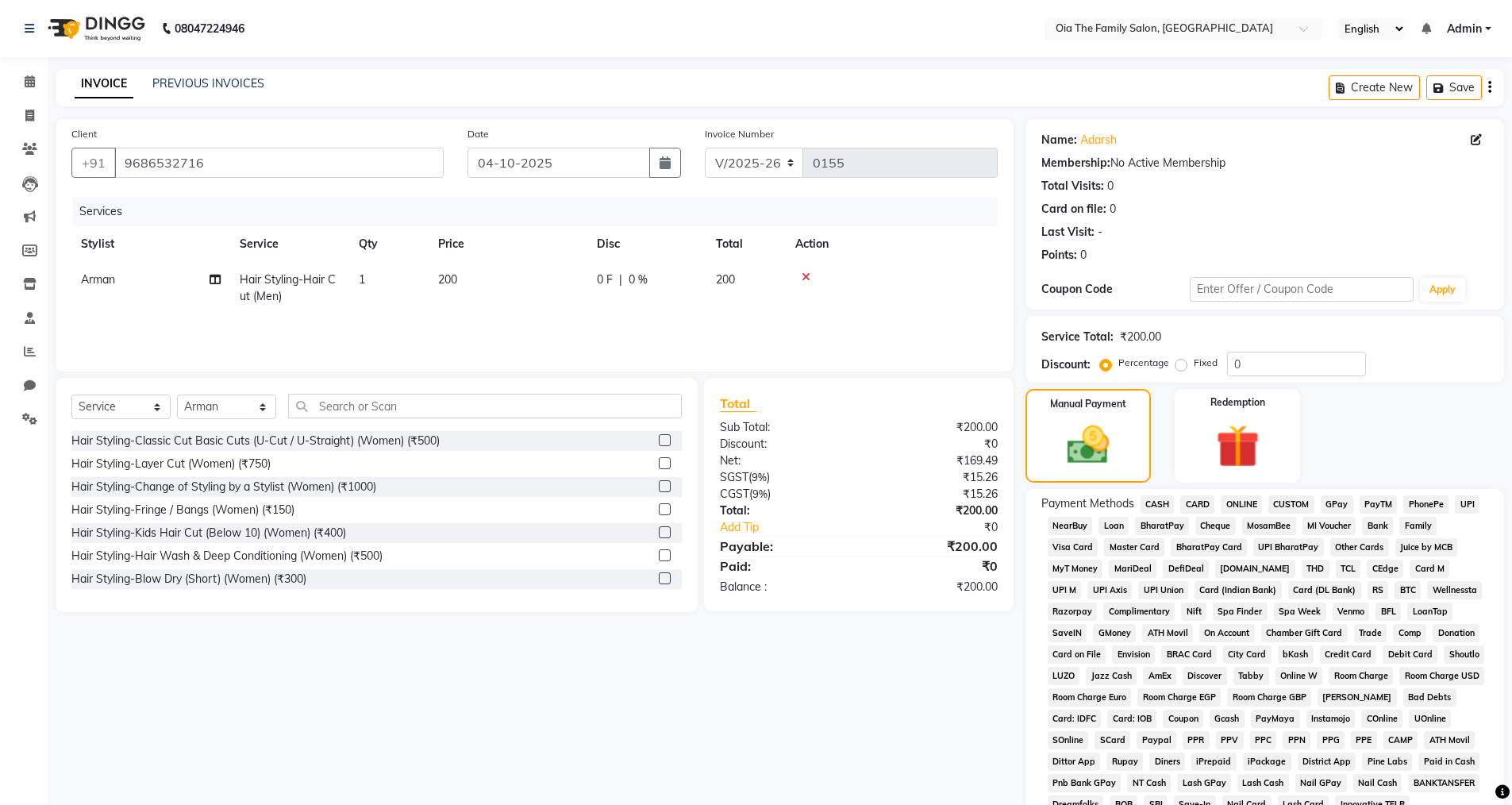
click at [1470, 503] on span "UPI" at bounding box center [1467, 504] width 25 height 18
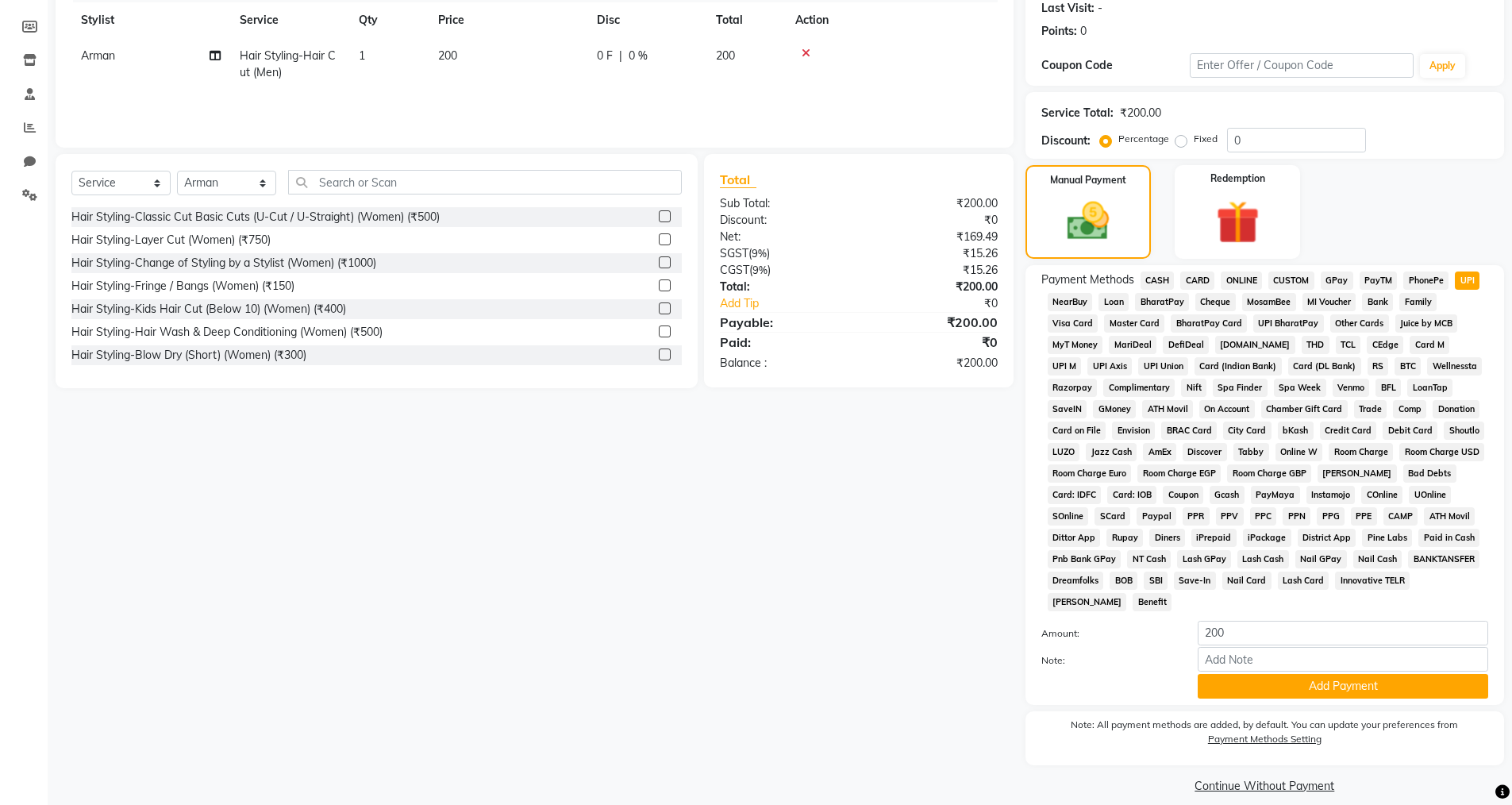
scroll to position [241, 0]
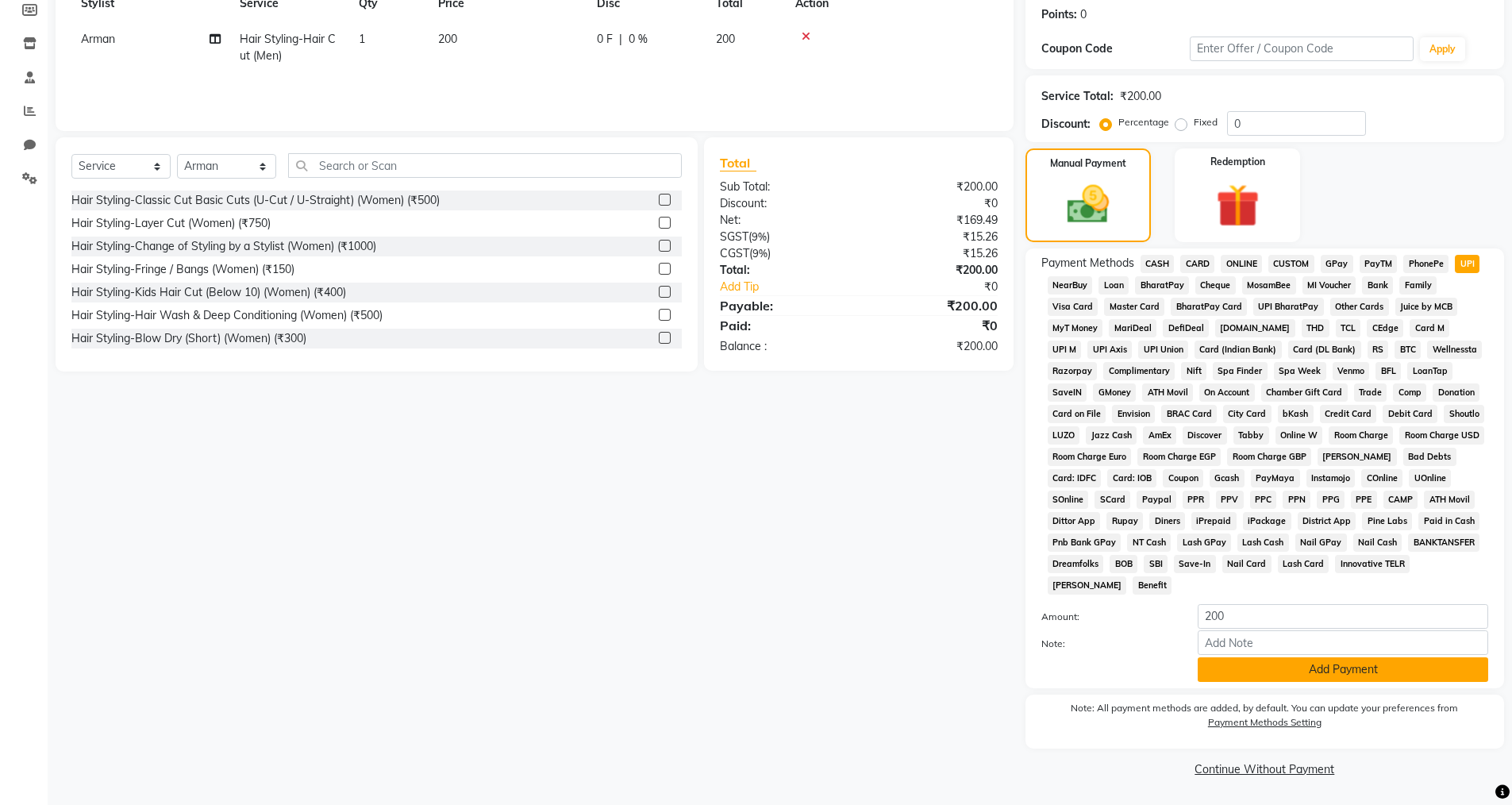
click at [1274, 661] on button "Add Payment" at bounding box center [1343, 669] width 290 height 25
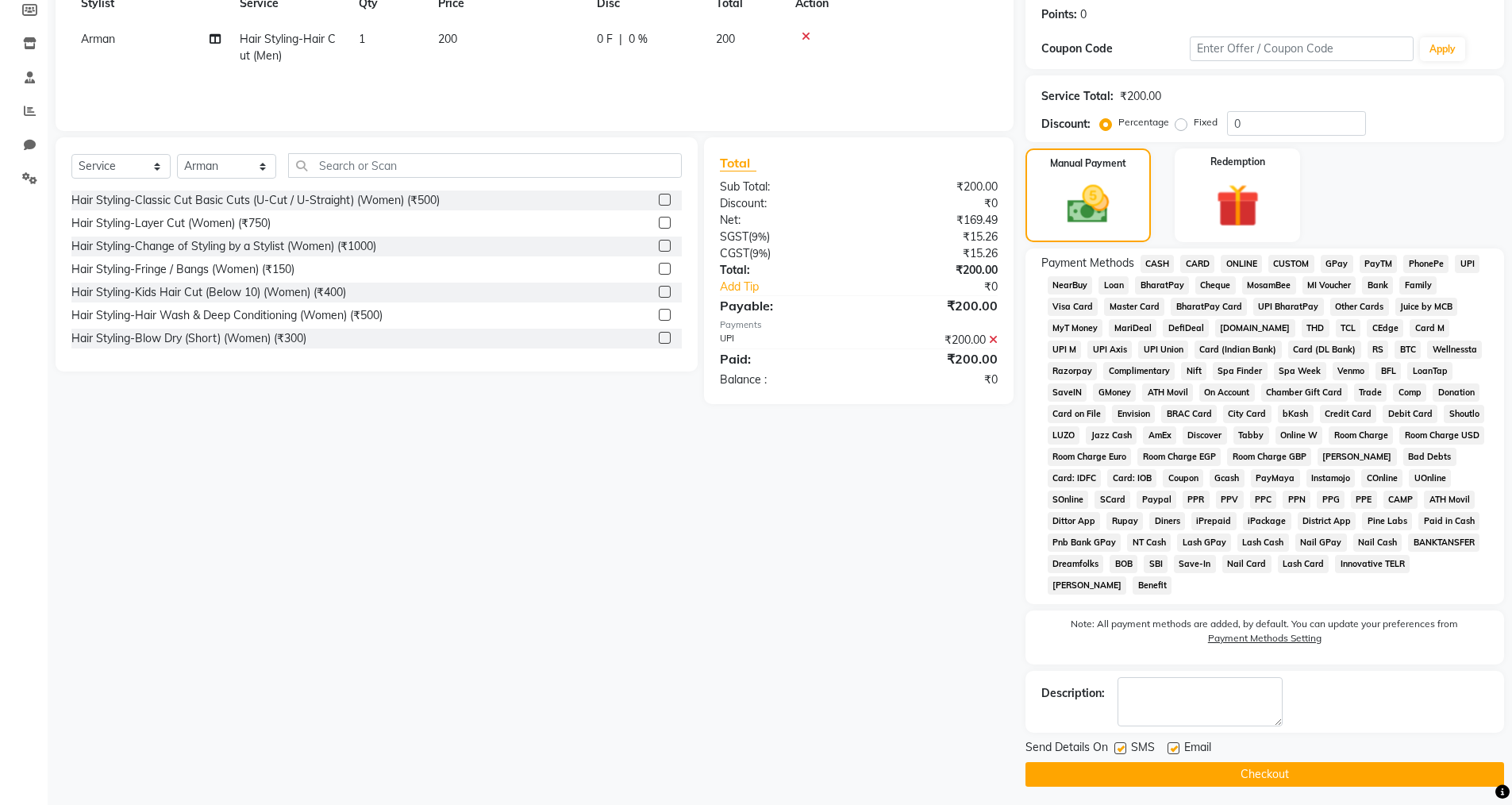
click at [1173, 750] on label at bounding box center [1174, 748] width 12 height 12
click at [1173, 750] on input "checkbox" at bounding box center [1173, 749] width 10 height 10
checkbox input "false"
click at [1124, 745] on label at bounding box center [1120, 748] width 12 height 12
click at [1124, 745] on input "checkbox" at bounding box center [1119, 749] width 10 height 10
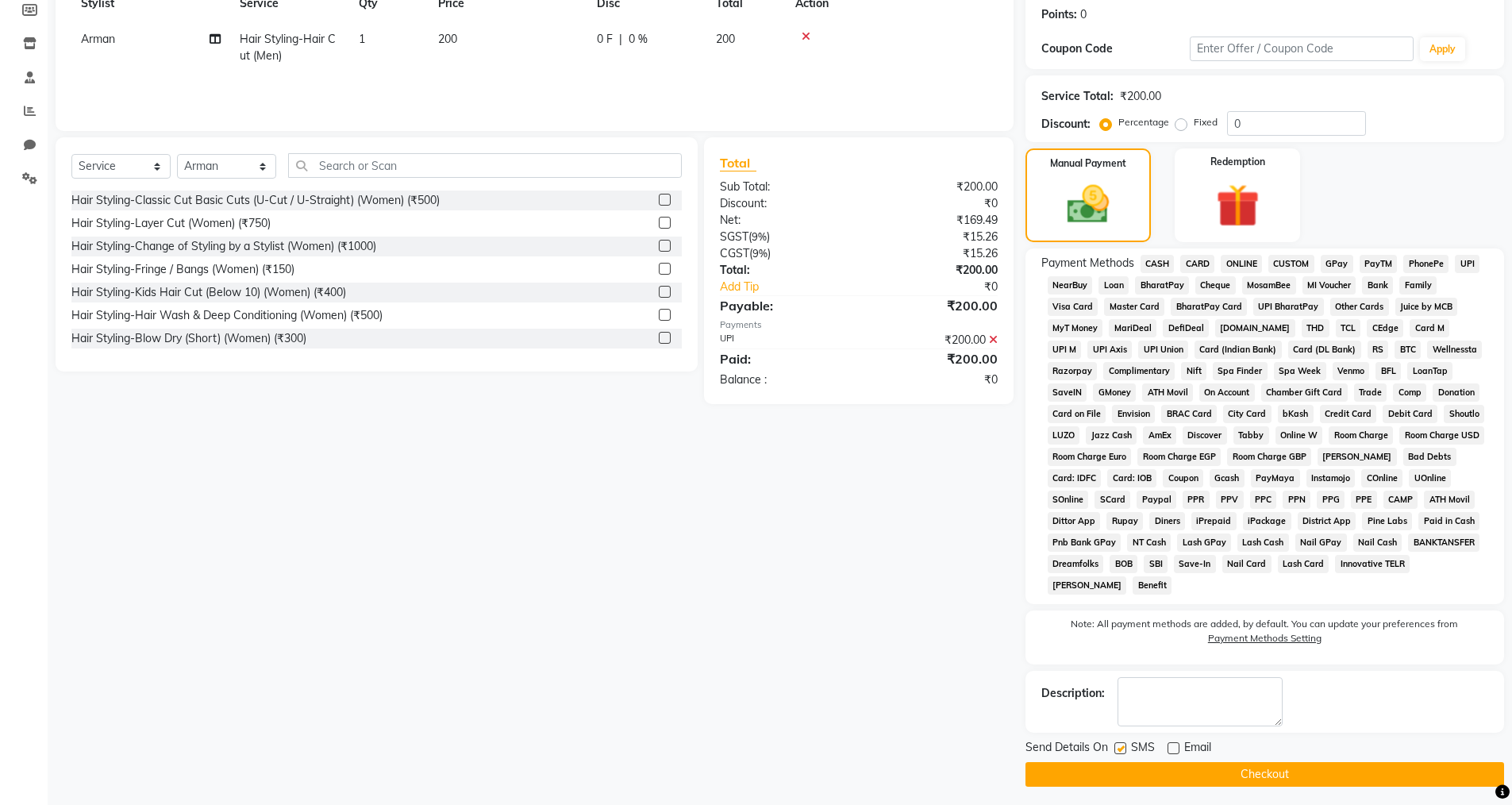
checkbox input "false"
click at [1114, 776] on button "Checkout" at bounding box center [1264, 774] width 479 height 25
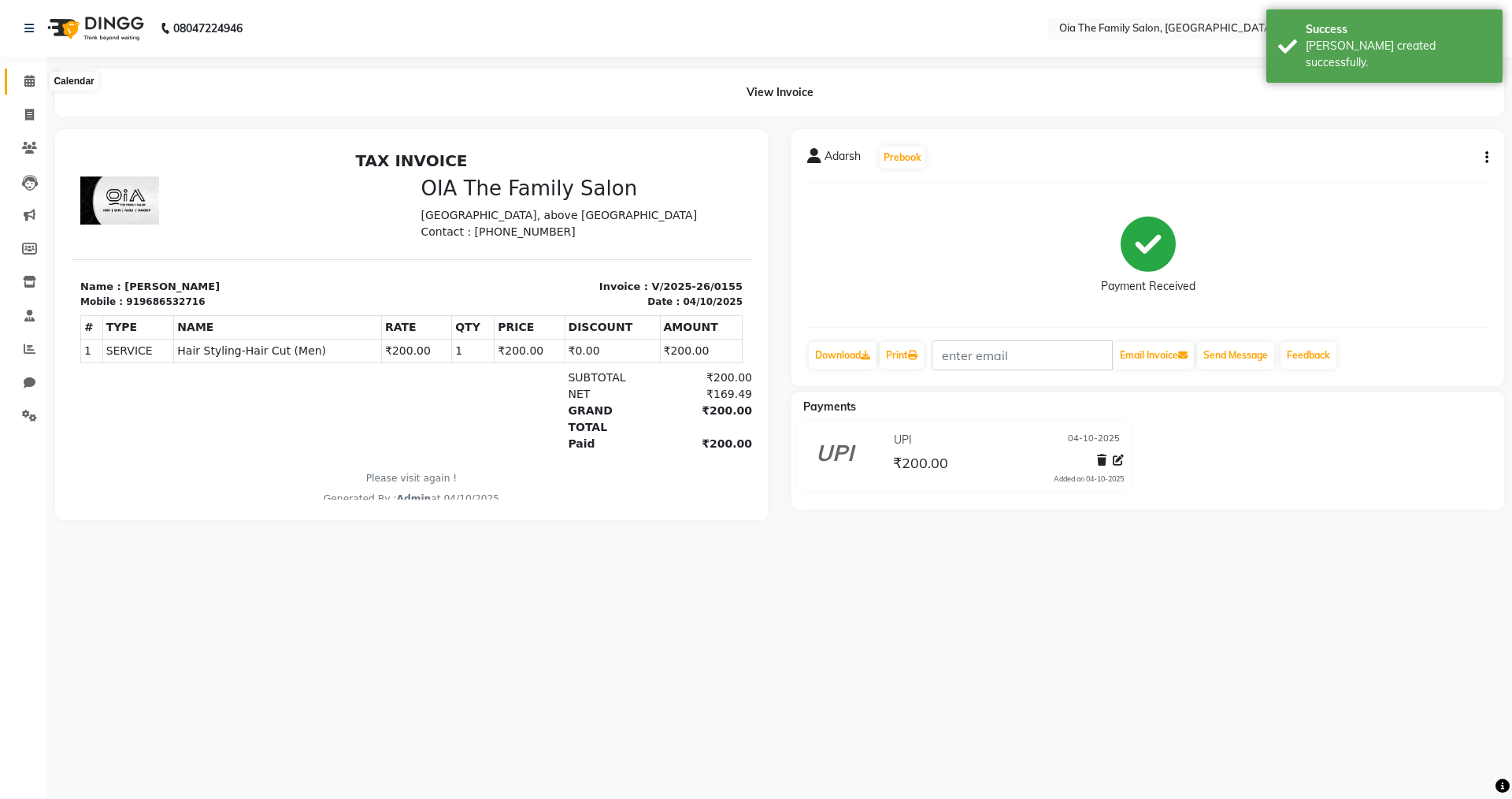
click at [33, 82] on icon at bounding box center [30, 80] width 10 height 12
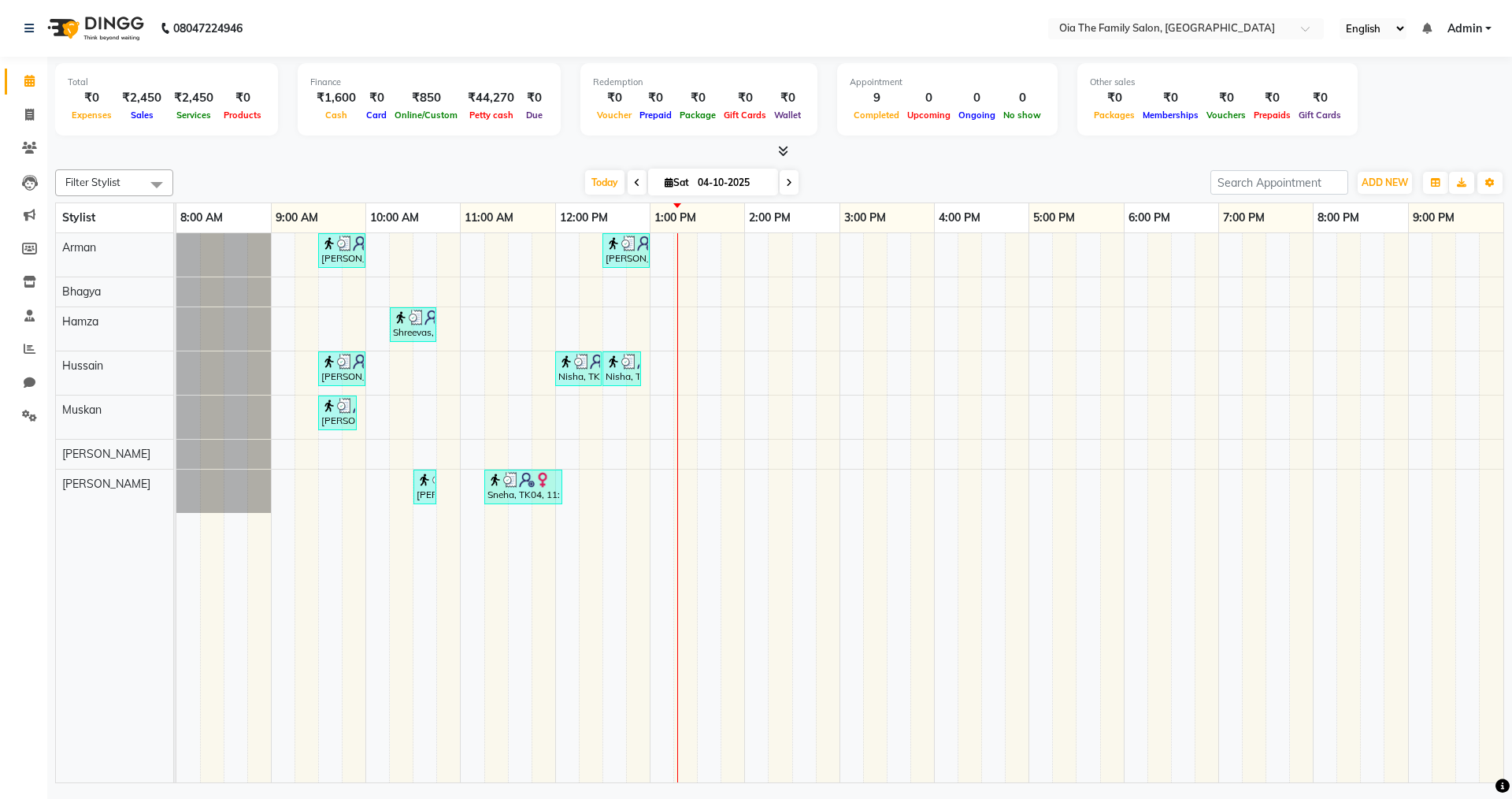
click at [601, 313] on div "[PERSON_NAME], TK02, 09:30 AM-10:00 AM, Hair Styling-Hair Cut (Men) [PERSON_NAM…" at bounding box center [839, 508] width 1327 height 549
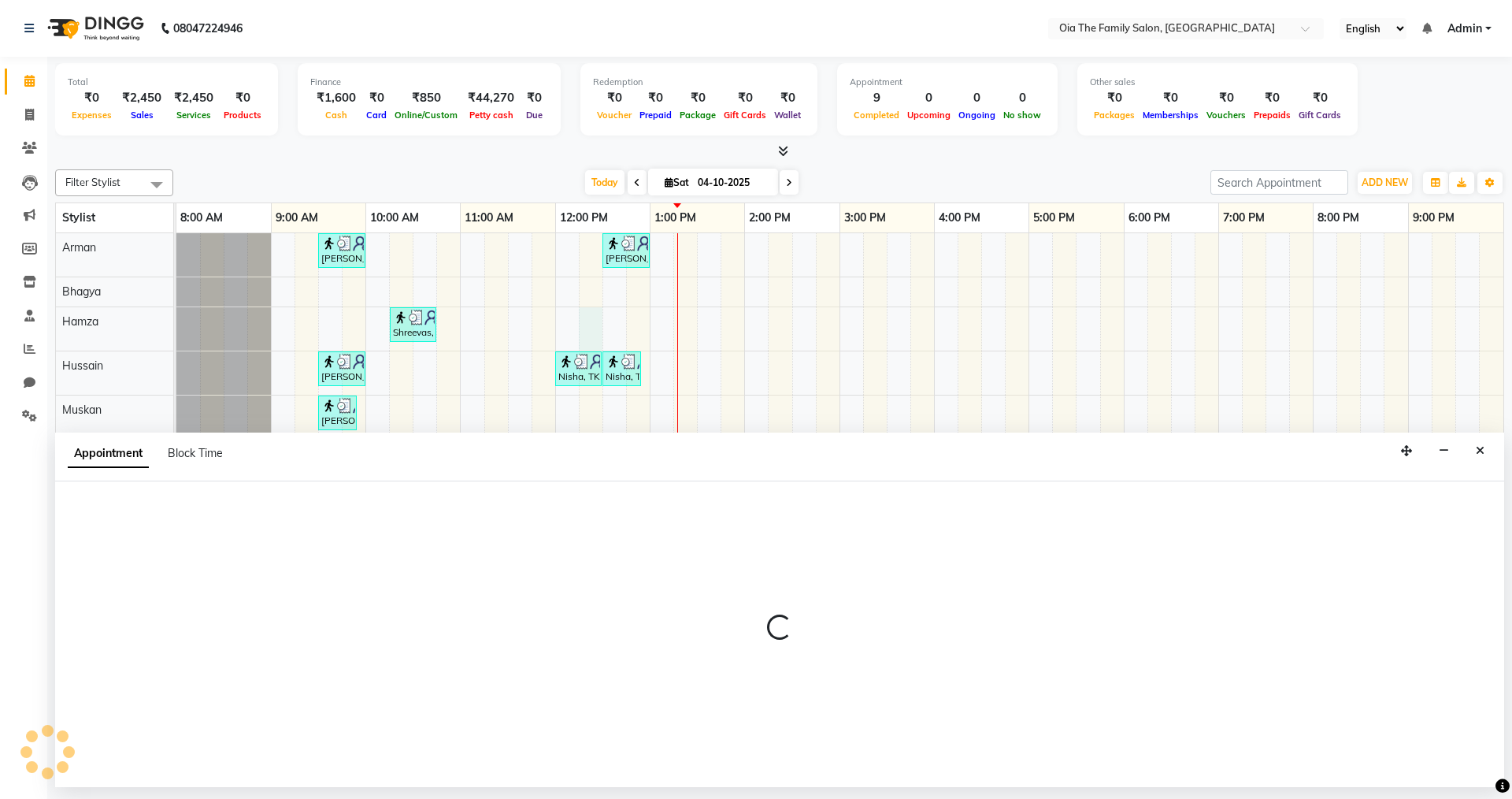
select select "93029"
select select "735"
select select "tentative"
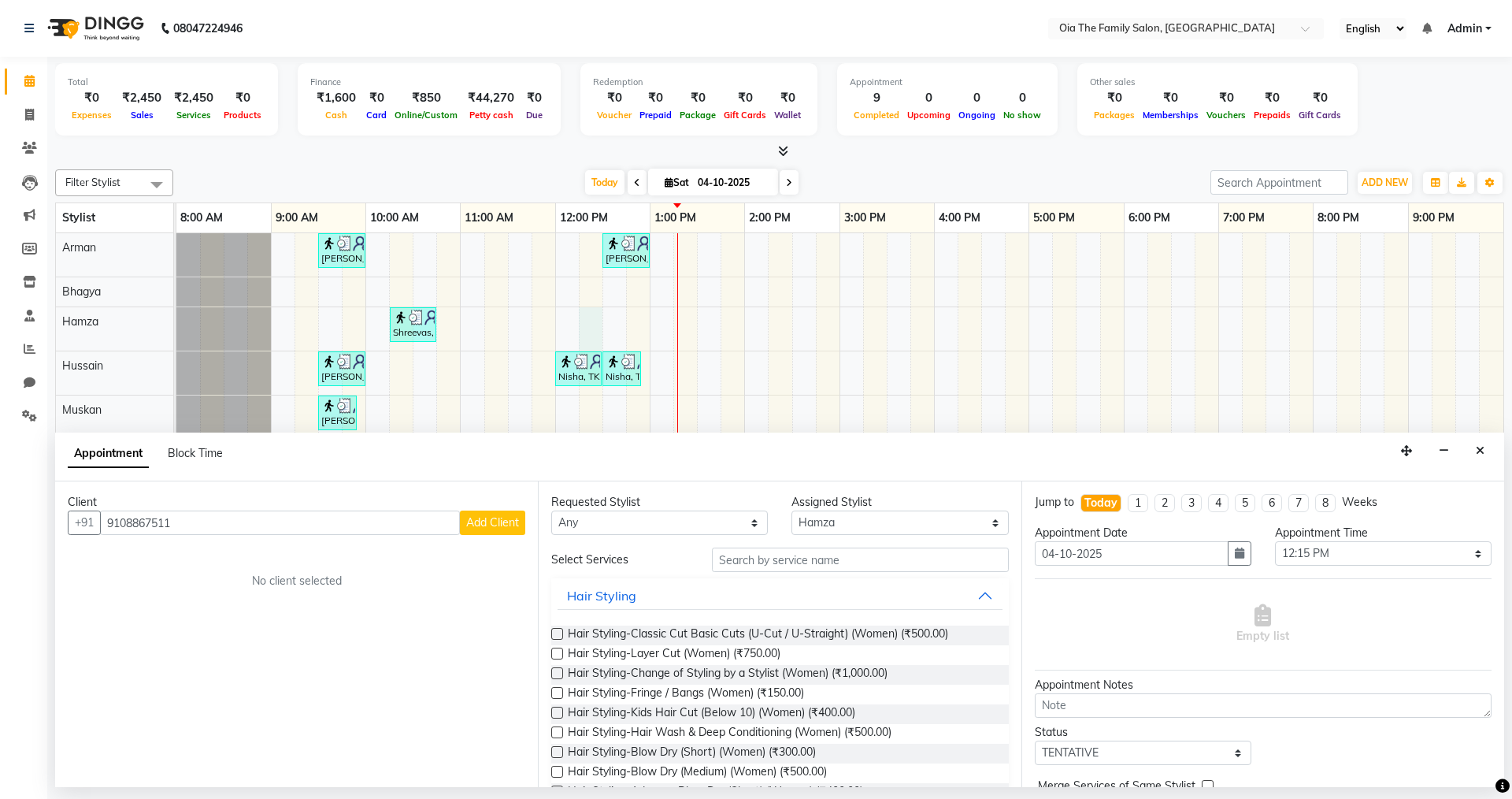
type input "9108867511"
click at [485, 528] on span "Add Client" at bounding box center [492, 522] width 53 height 14
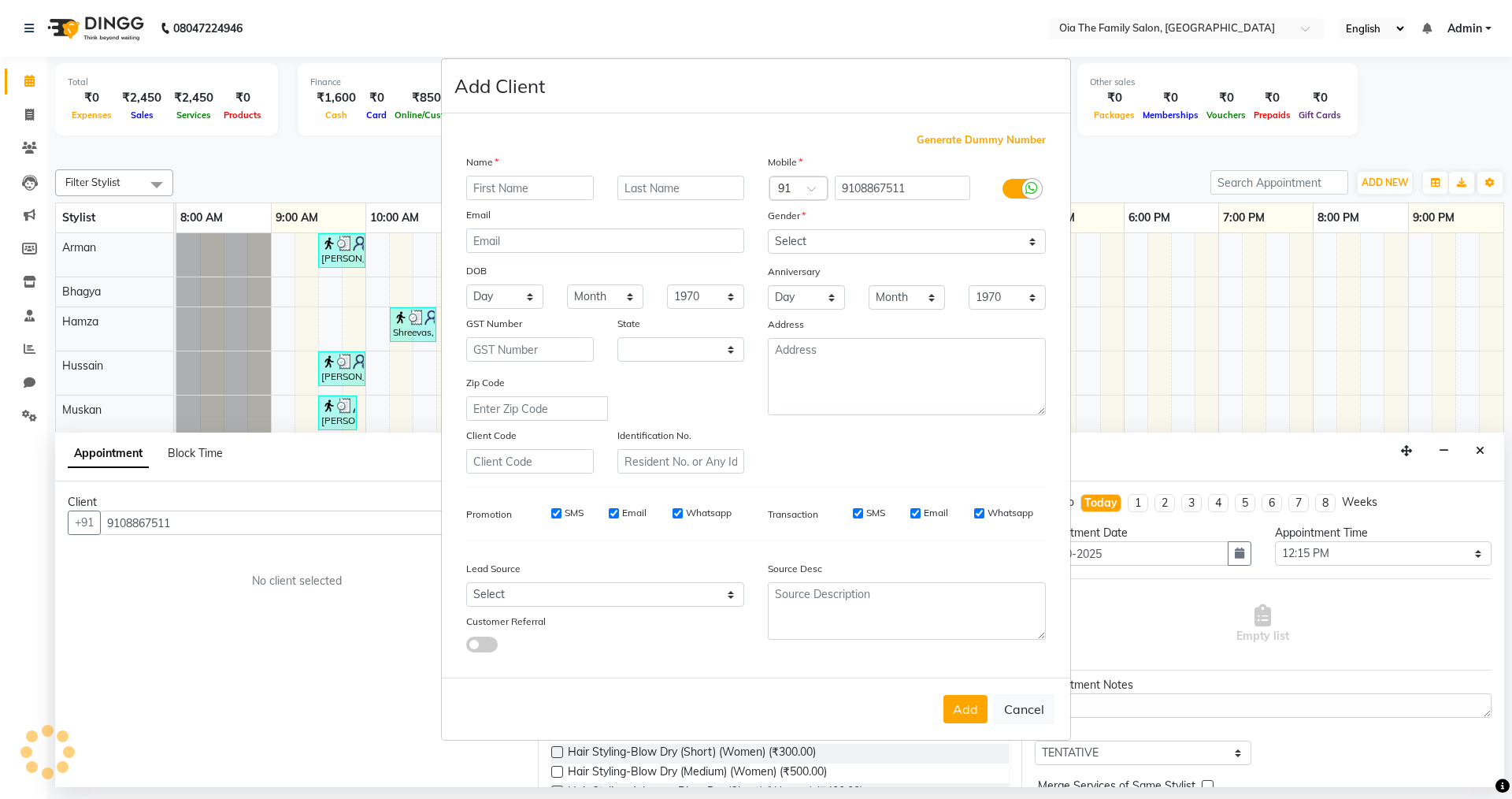
select select "22"
type input "[PERSON_NAME]"
click at [985, 236] on select "Select [DEMOGRAPHIC_DATA] [DEMOGRAPHIC_DATA] Other Prefer Not To Say" at bounding box center [907, 241] width 278 height 25
select select "[DEMOGRAPHIC_DATA]"
click at [768, 230] on select "Select [DEMOGRAPHIC_DATA] [DEMOGRAPHIC_DATA] Other Prefer Not To Say" at bounding box center [907, 241] width 278 height 25
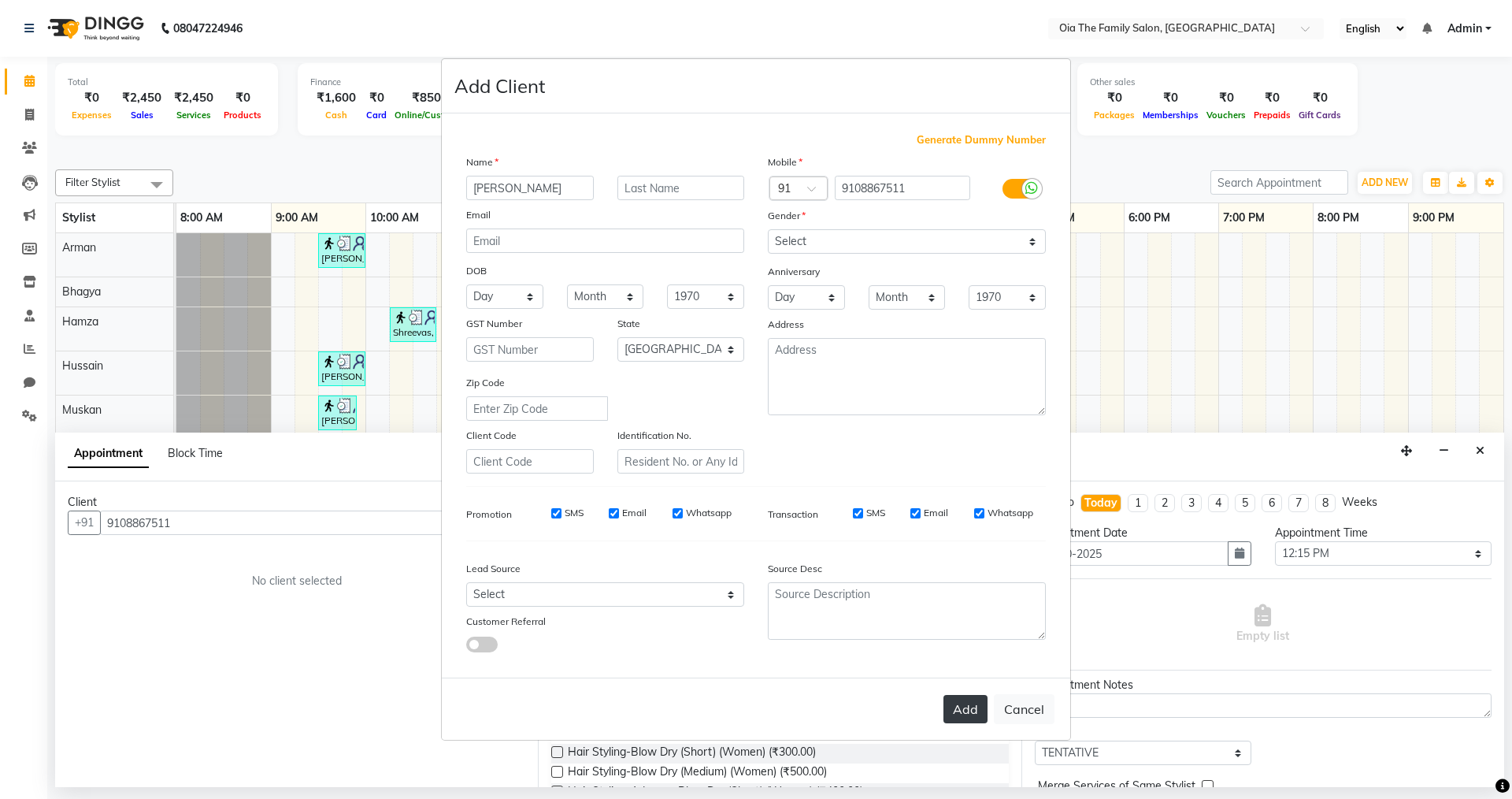
click at [970, 715] on button "Add" at bounding box center [966, 708] width 44 height 28
select select
select select "null"
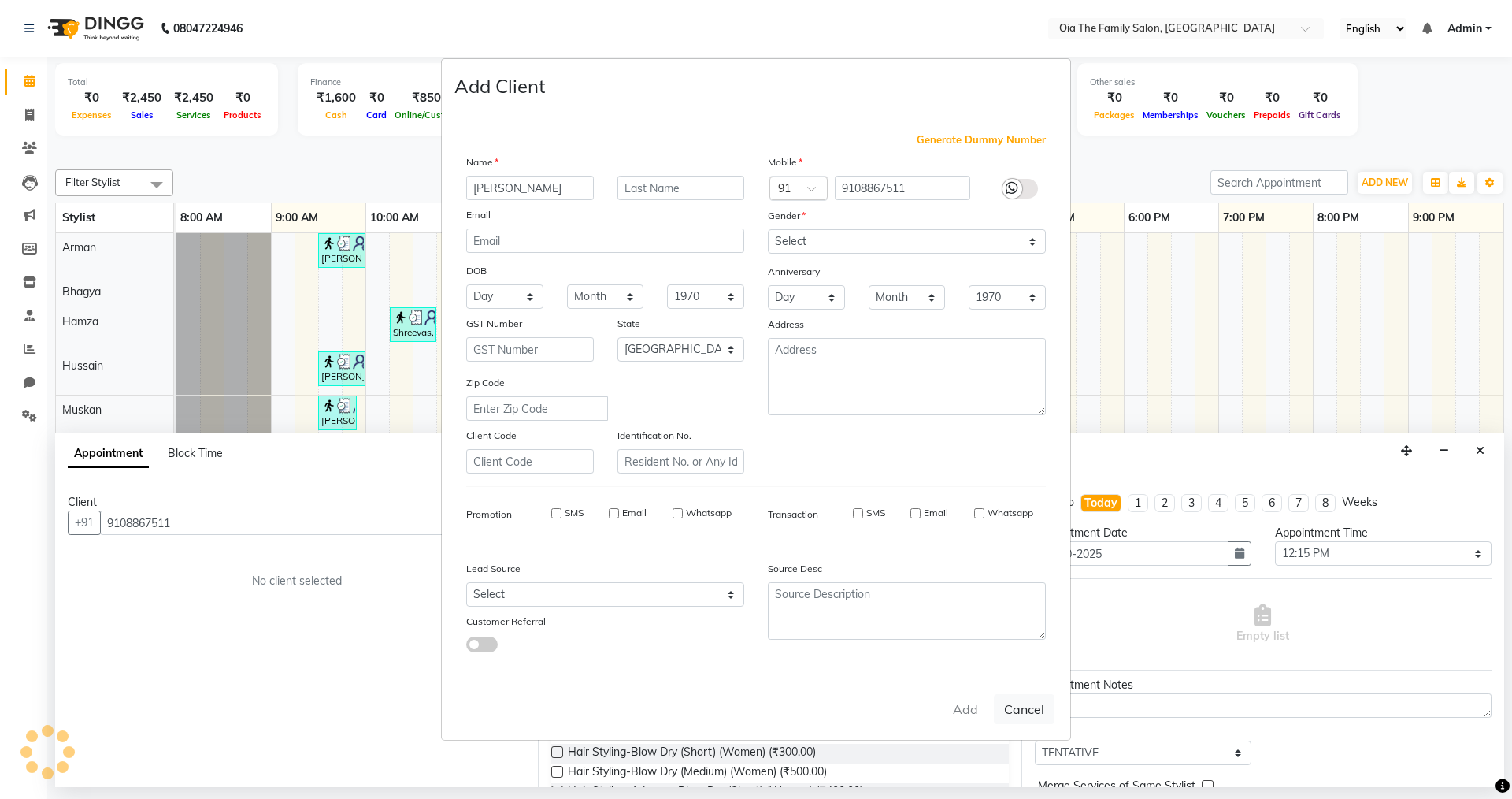
select select
checkbox input "false"
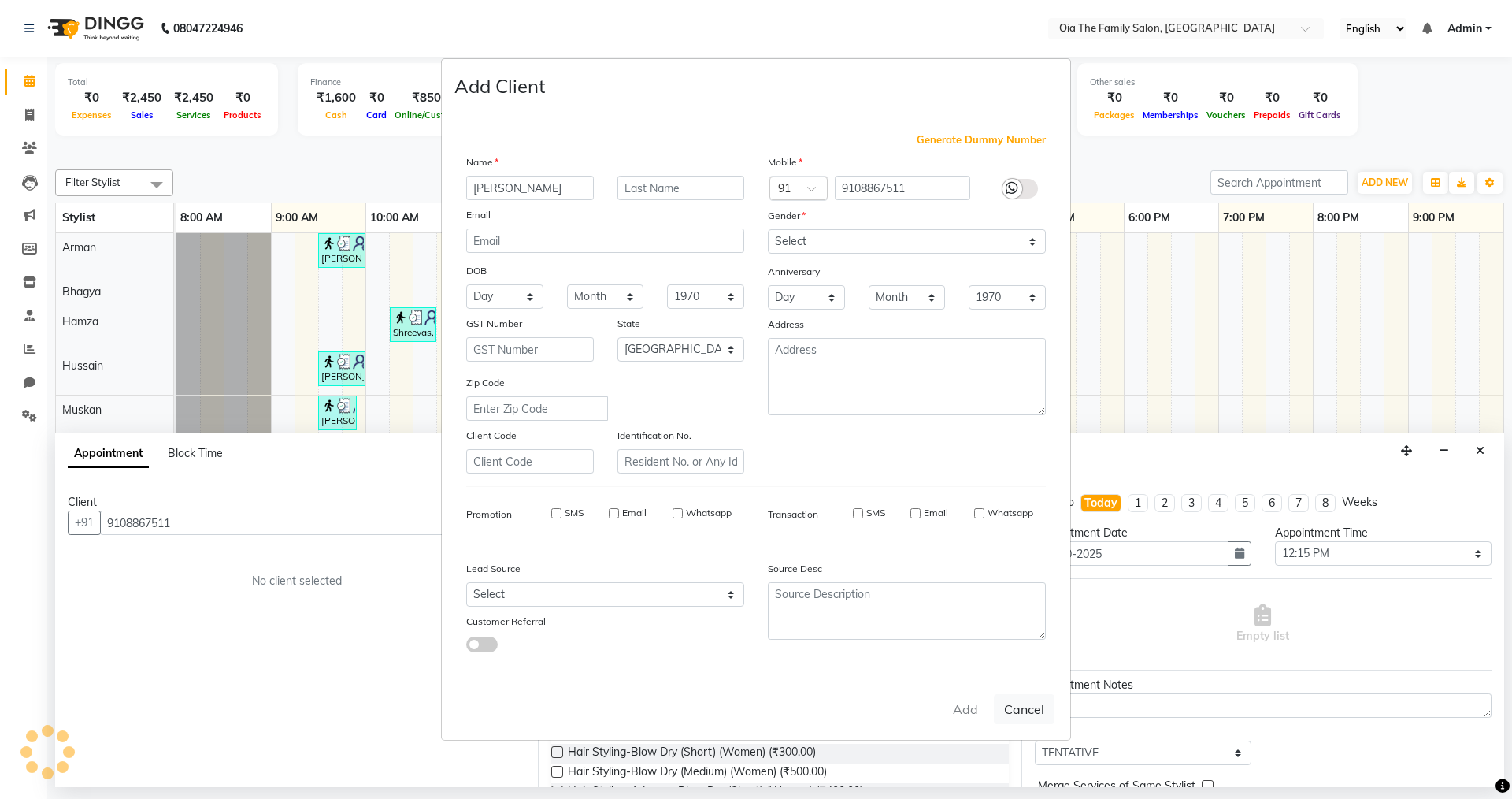
checkbox input "false"
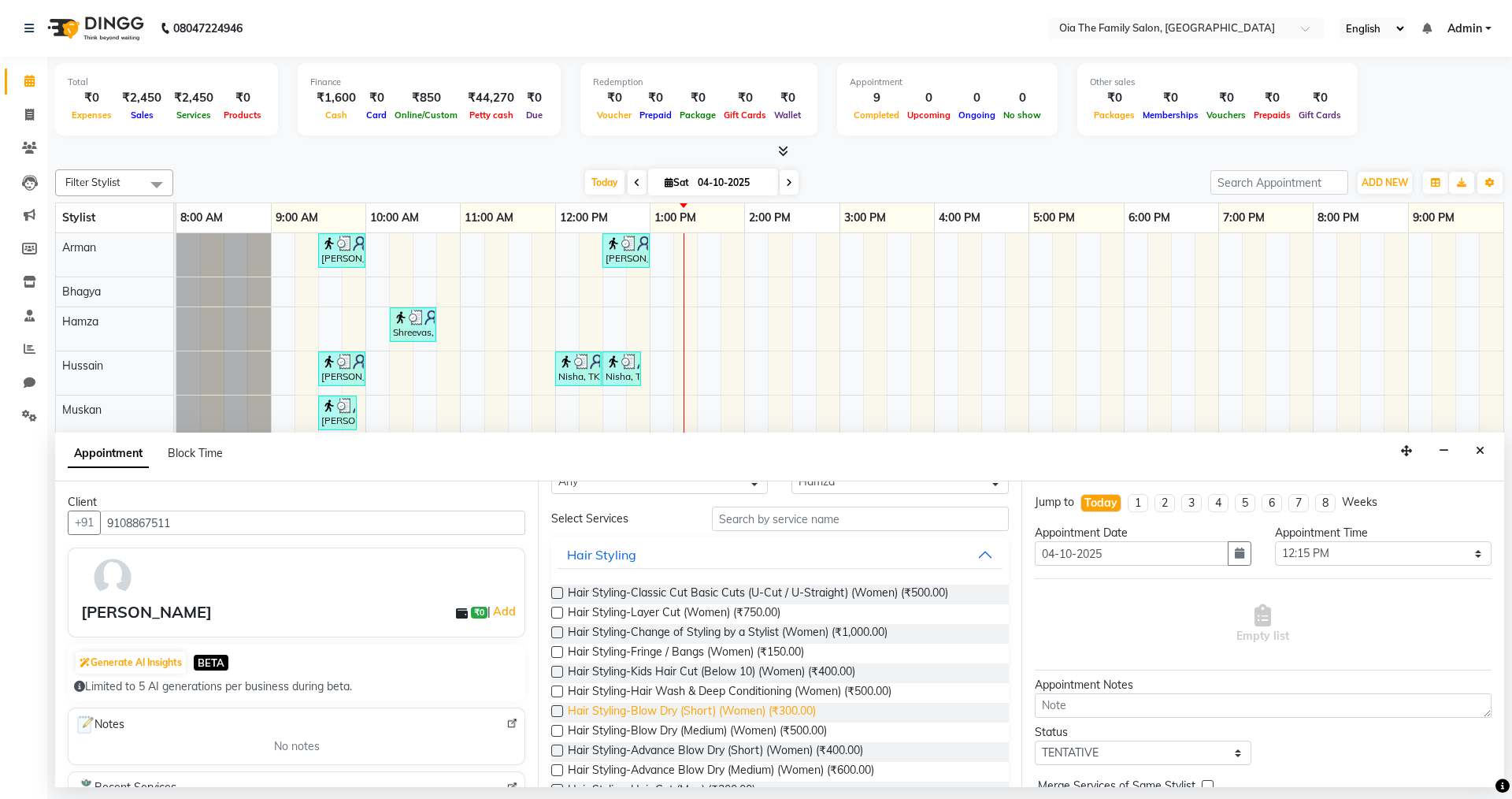
scroll to position [79, 0]
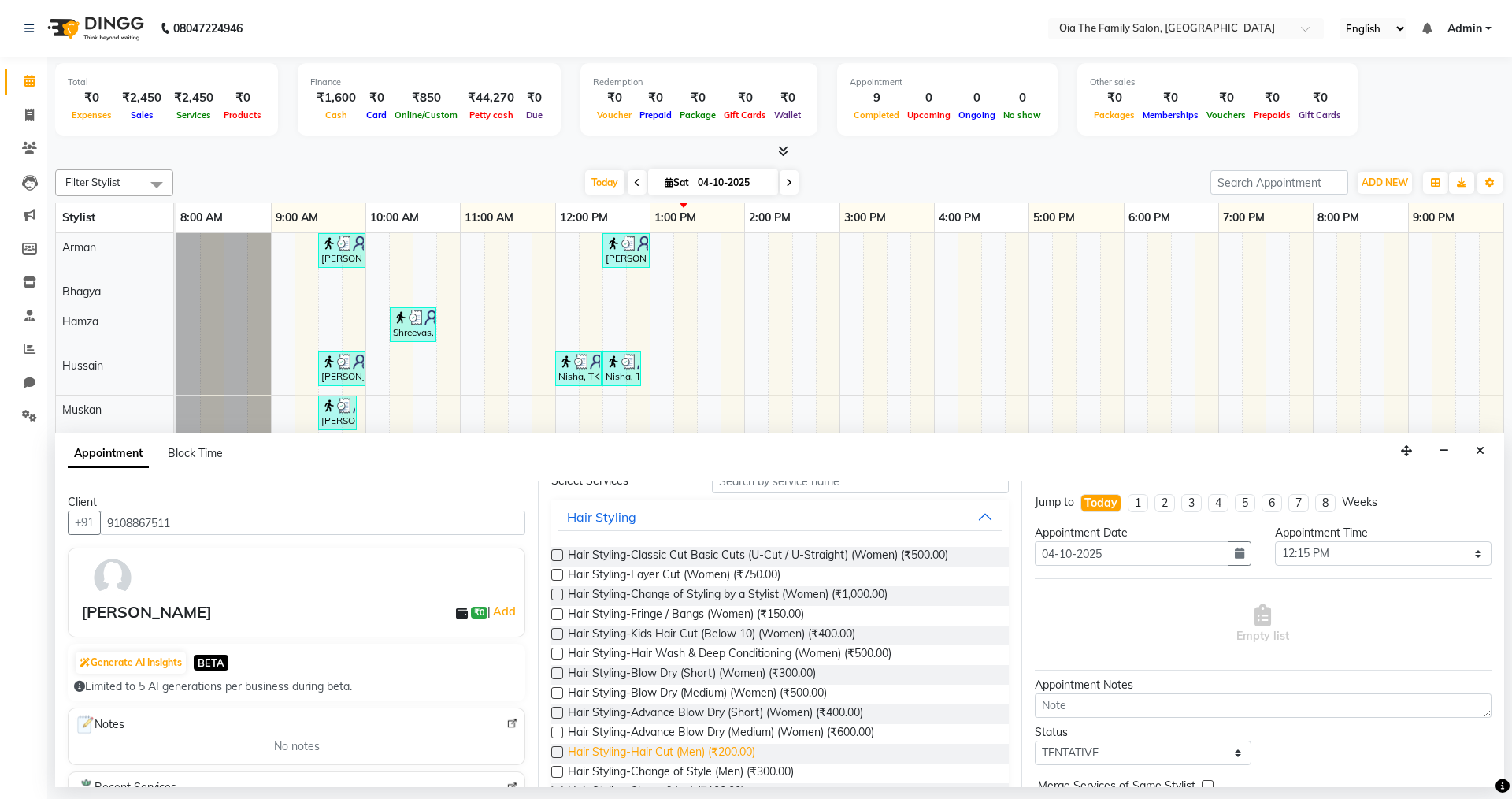
click at [722, 753] on span "Hair Styling-Hair Cut (Men) (₹200.00)" at bounding box center [661, 753] width 187 height 19
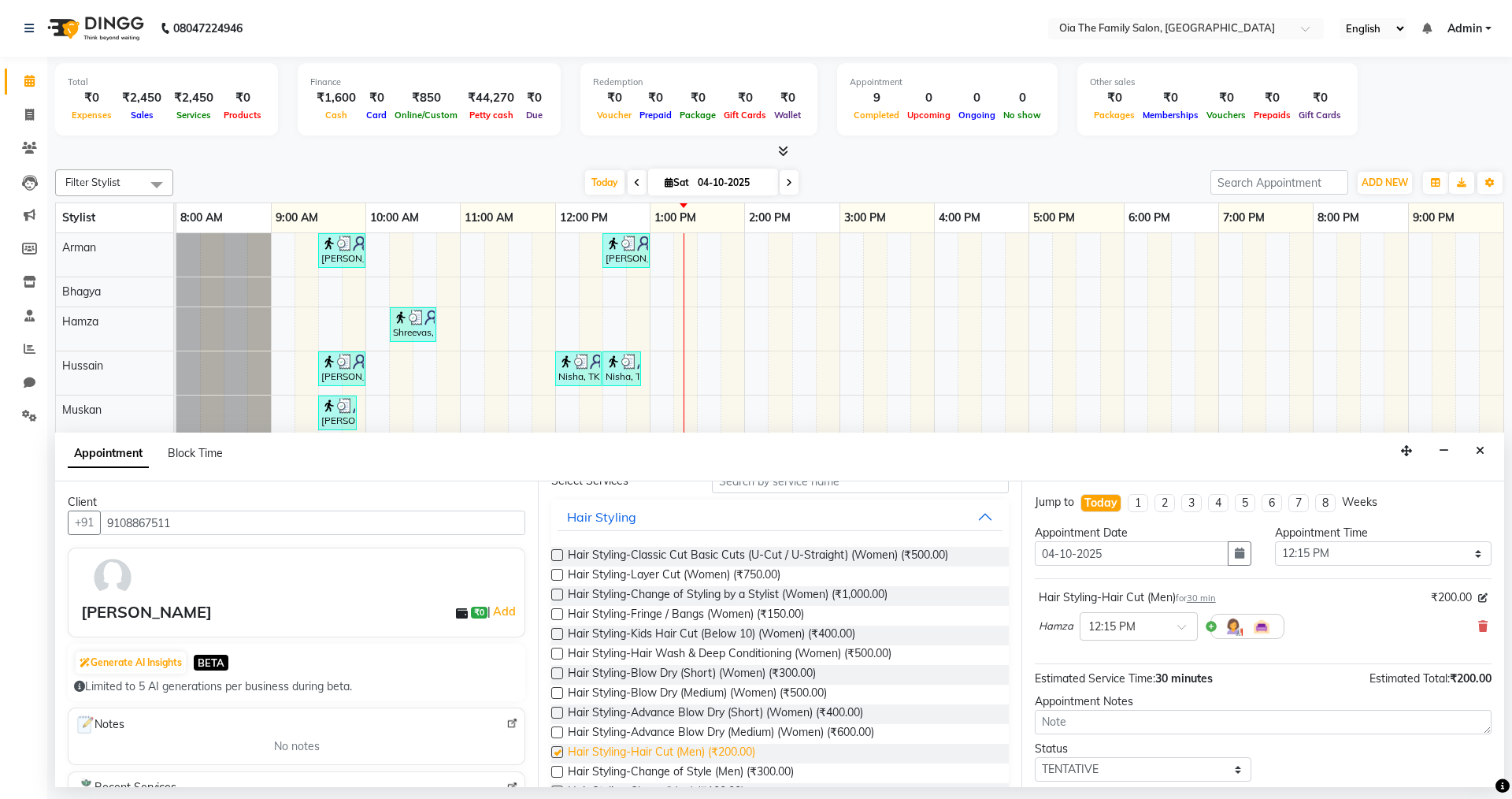
checkbox input "false"
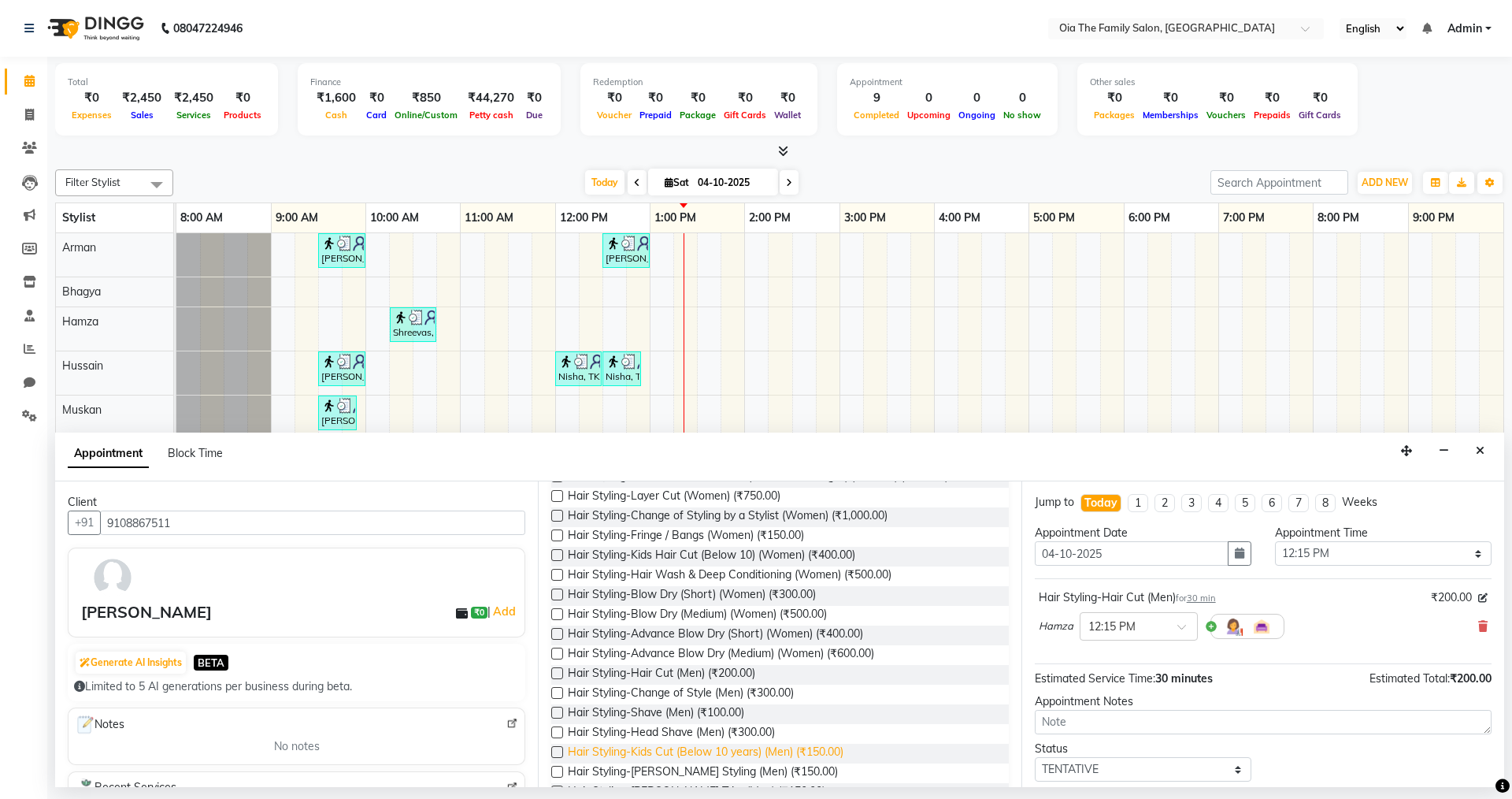
scroll to position [236, 0]
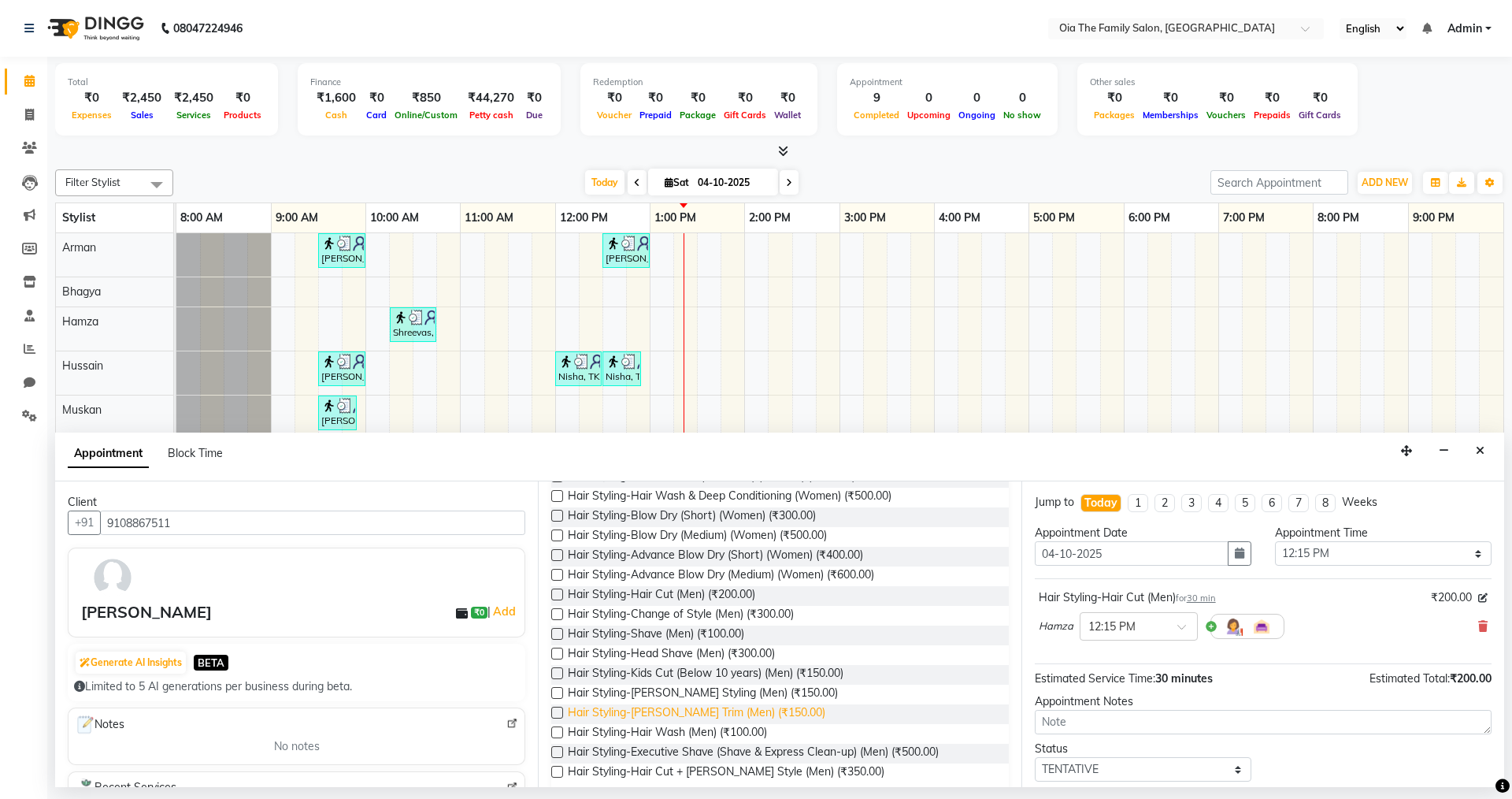
click at [683, 717] on span "Hair Styling-[PERSON_NAME] Trim (Men) (₹150.00)" at bounding box center [696, 713] width 258 height 19
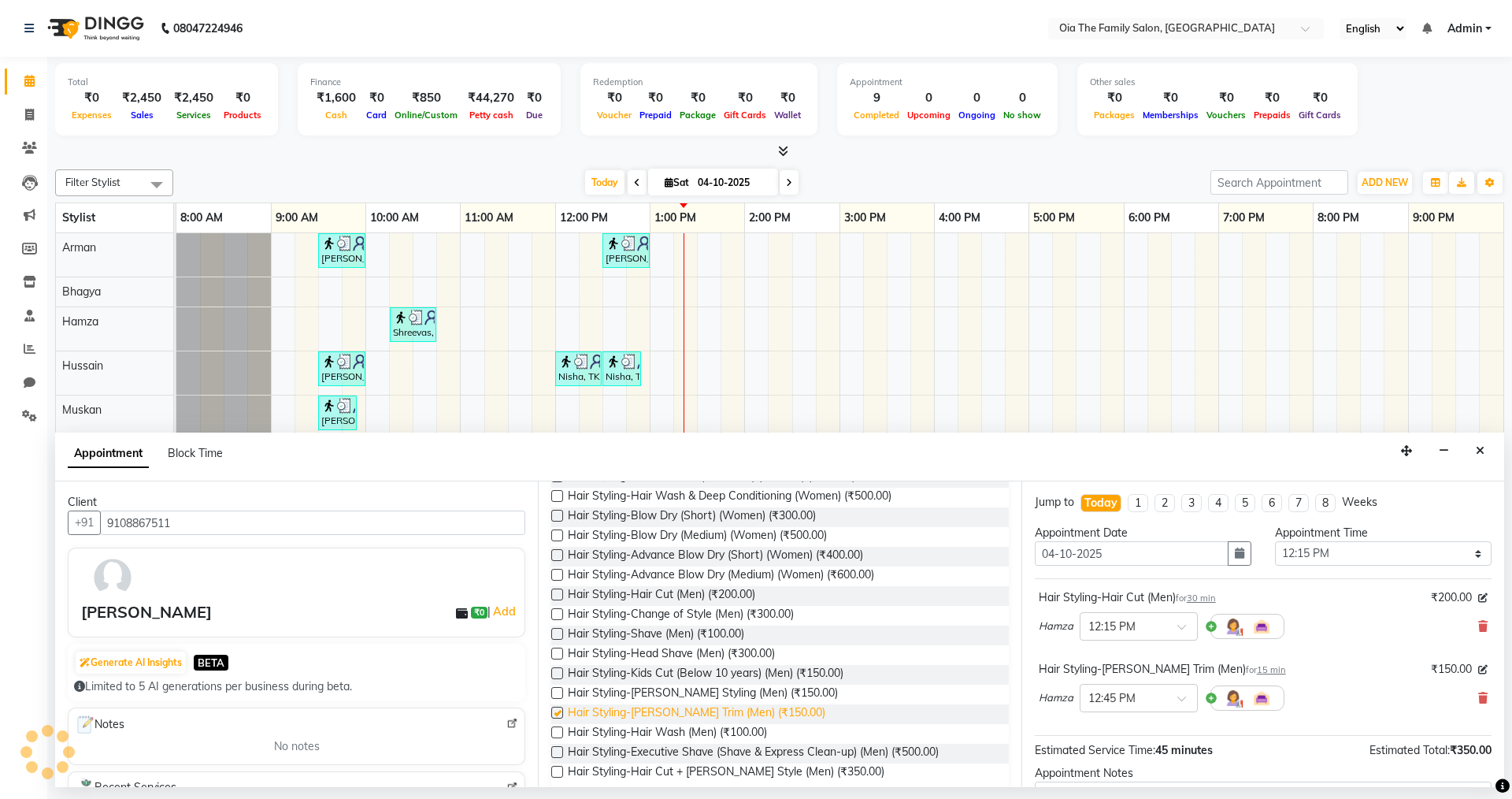
checkbox input "false"
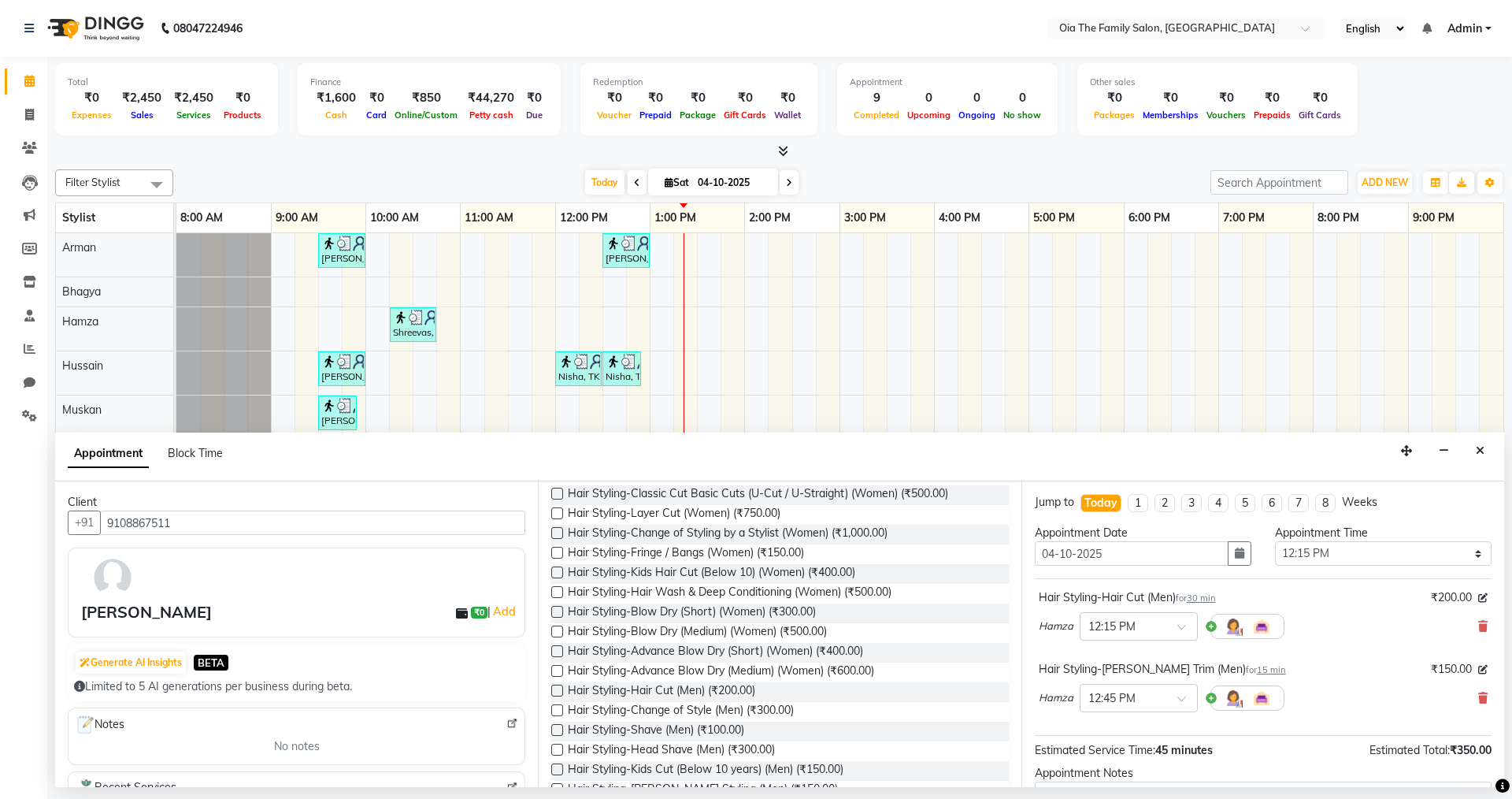
scroll to position [0, 0]
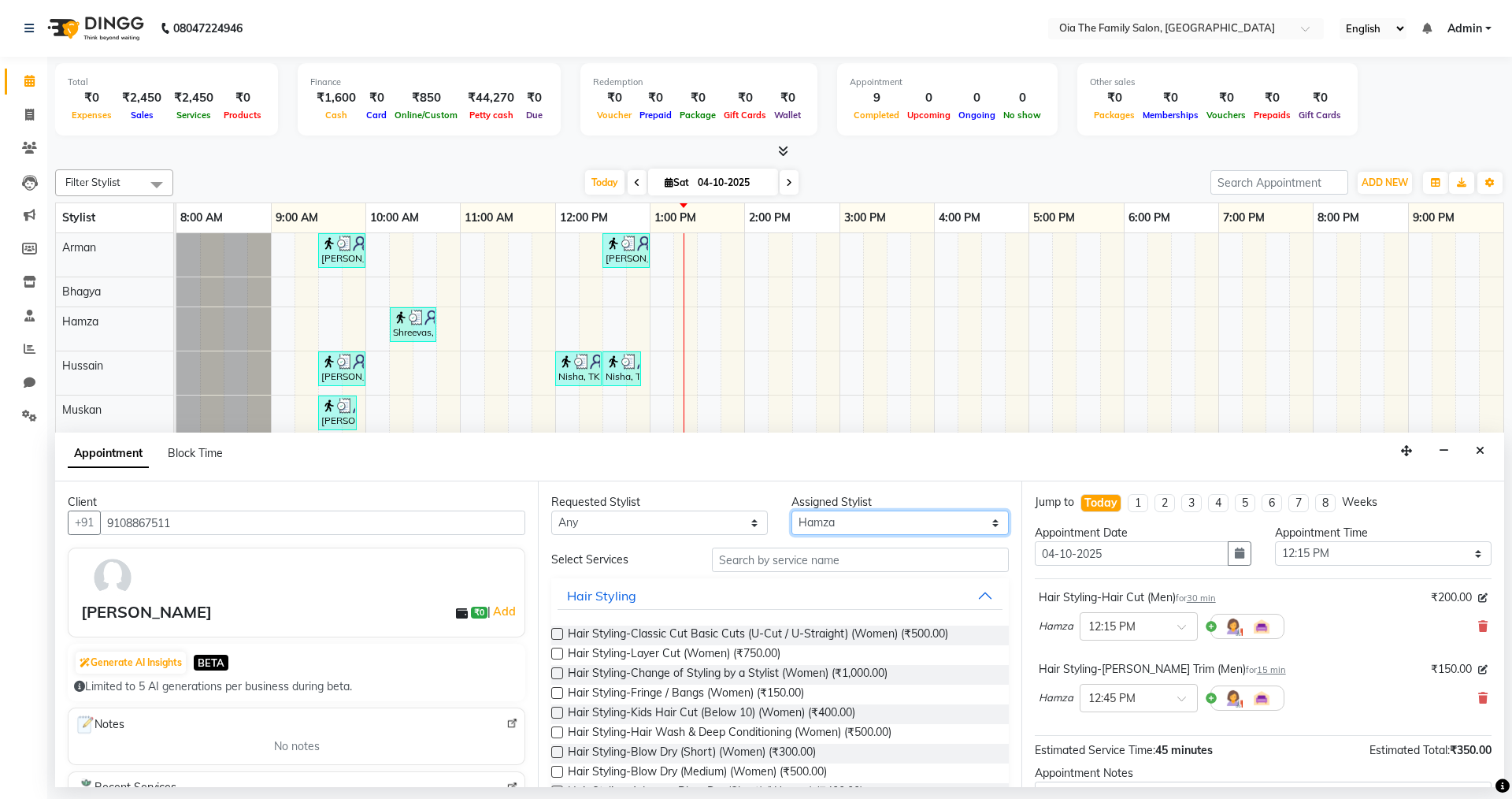
click at [847, 518] on select "Select Arman Bhagya Hamza [PERSON_NAME] [PERSON_NAME] Khan" at bounding box center [900, 522] width 217 height 25
select select "93024"
click at [791, 510] on select "Select Arman Bhagya Hamza [PERSON_NAME] [PERSON_NAME] Khan" at bounding box center [900, 522] width 217 height 25
click at [840, 567] on input "text" at bounding box center [861, 559] width 297 height 25
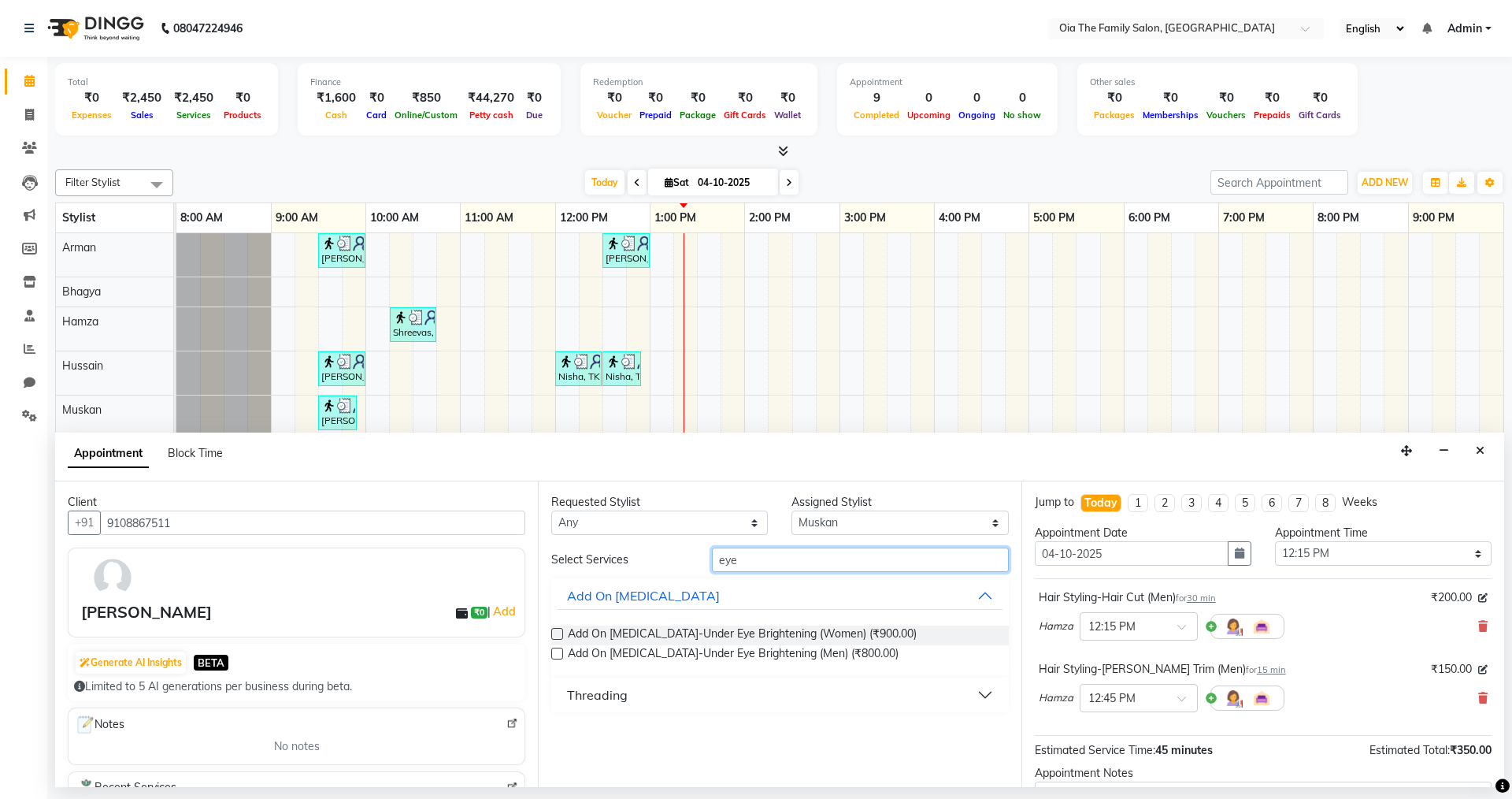
type input "eye"
click at [628, 698] on button "Threading" at bounding box center [779, 694] width 444 height 28
click at [626, 727] on span "Threading-Eyebrow (Women) (₹50.00)" at bounding box center [664, 734] width 193 height 19
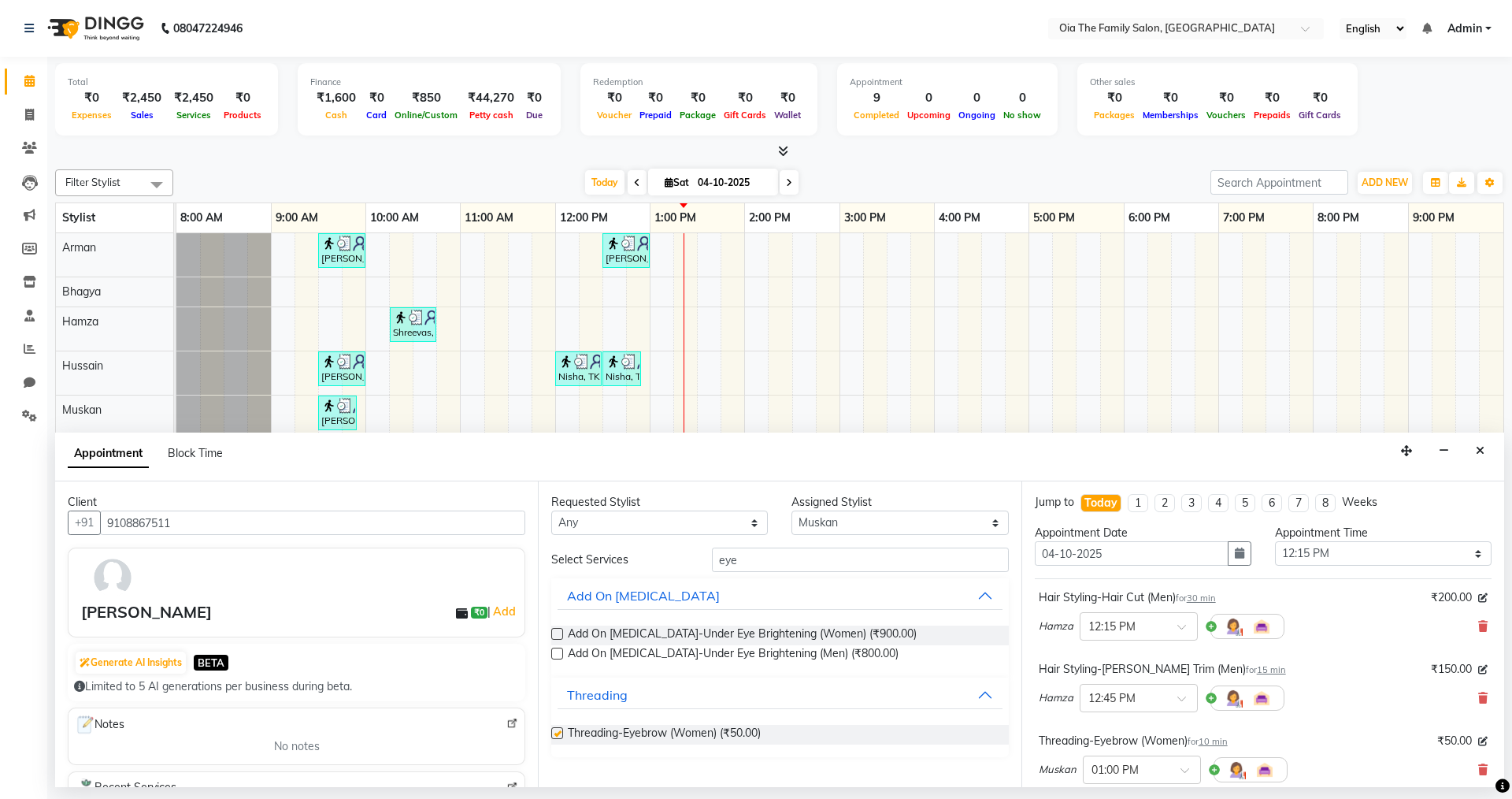
checkbox input "false"
click at [745, 560] on input "eye" at bounding box center [861, 559] width 297 height 25
type input "e"
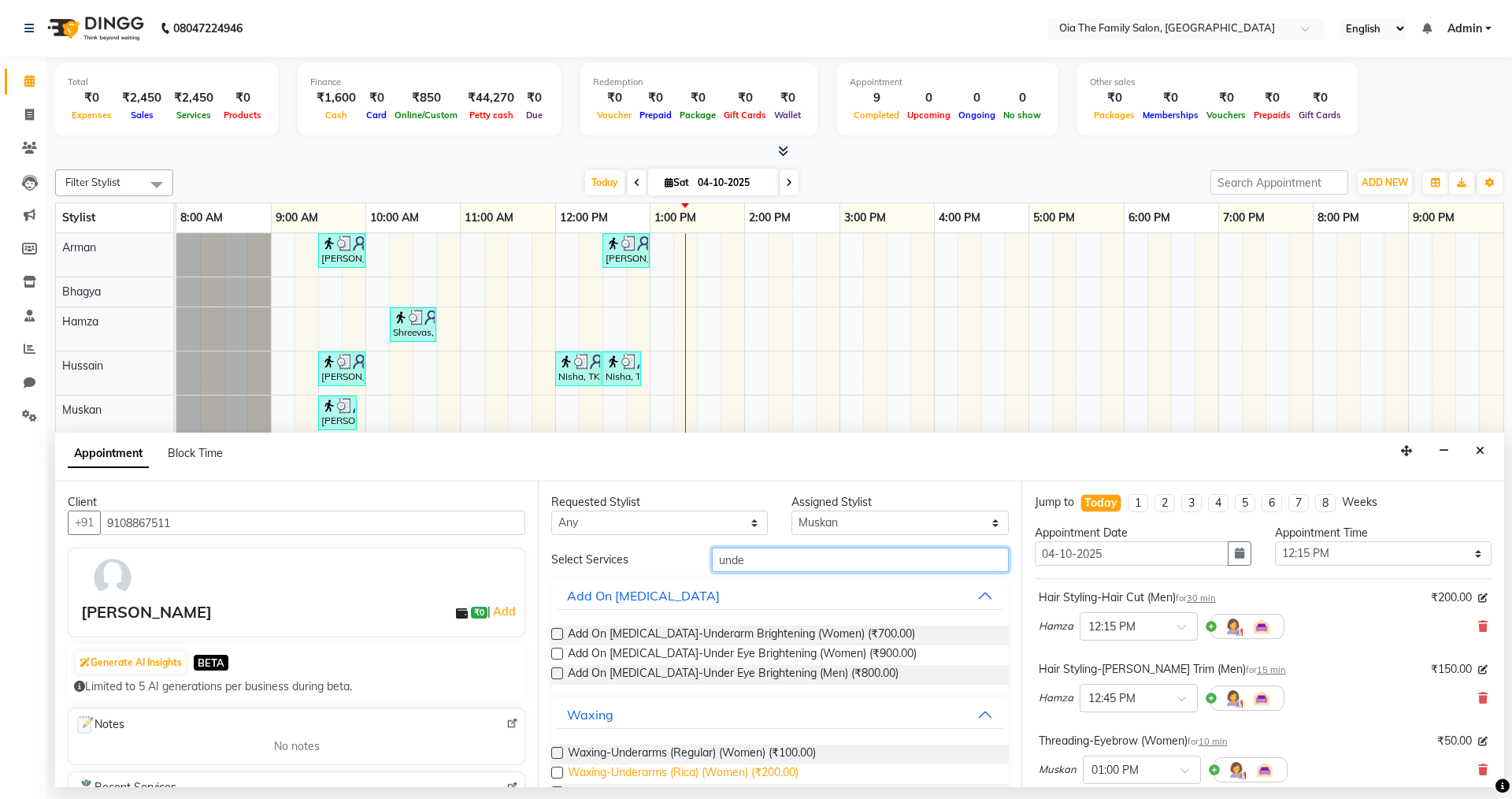
type input "unde"
click at [616, 769] on span "Waxing-Underarms (Rica) (Women) (₹200.00)" at bounding box center [683, 774] width 230 height 19
checkbox input "false"
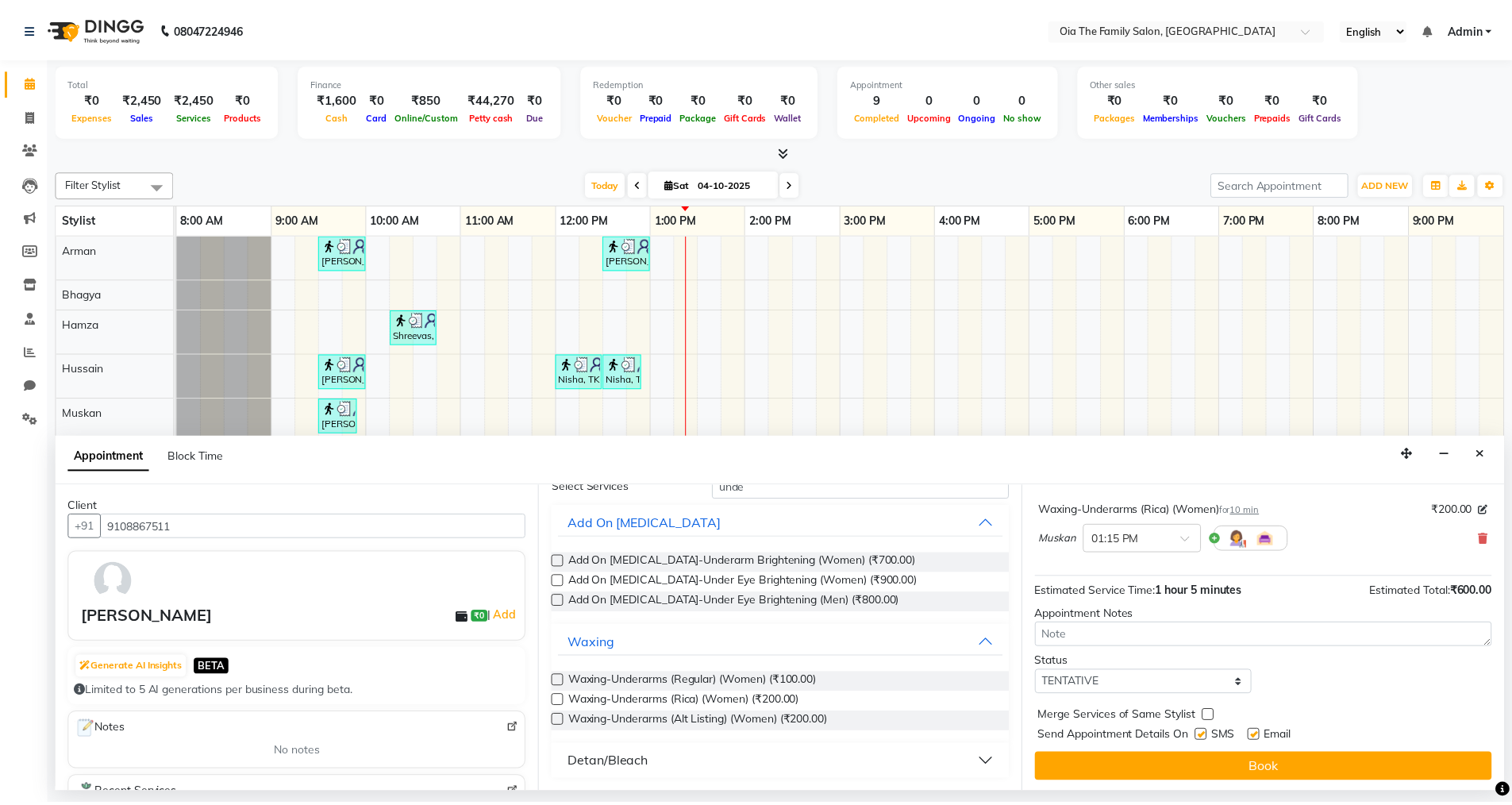
scroll to position [311, 0]
click at [1214, 734] on label at bounding box center [1210, 734] width 12 height 12
click at [1214, 734] on input "checkbox" at bounding box center [1209, 735] width 10 height 10
checkbox input "false"
click at [1260, 737] on label at bounding box center [1264, 734] width 12 height 12
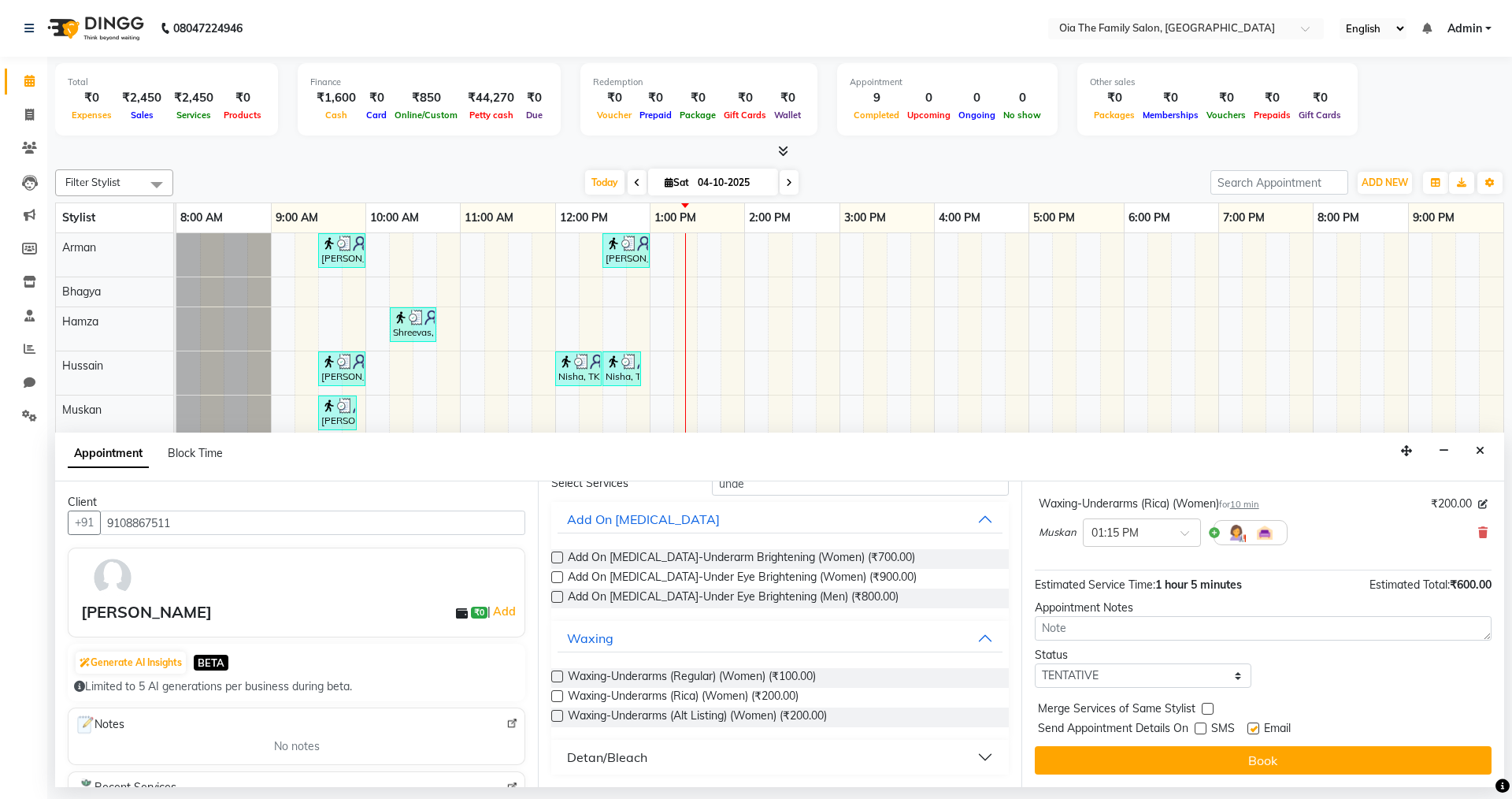
click at [1250, 731] on input "checkbox" at bounding box center [1253, 730] width 10 height 10
checkbox input "false"
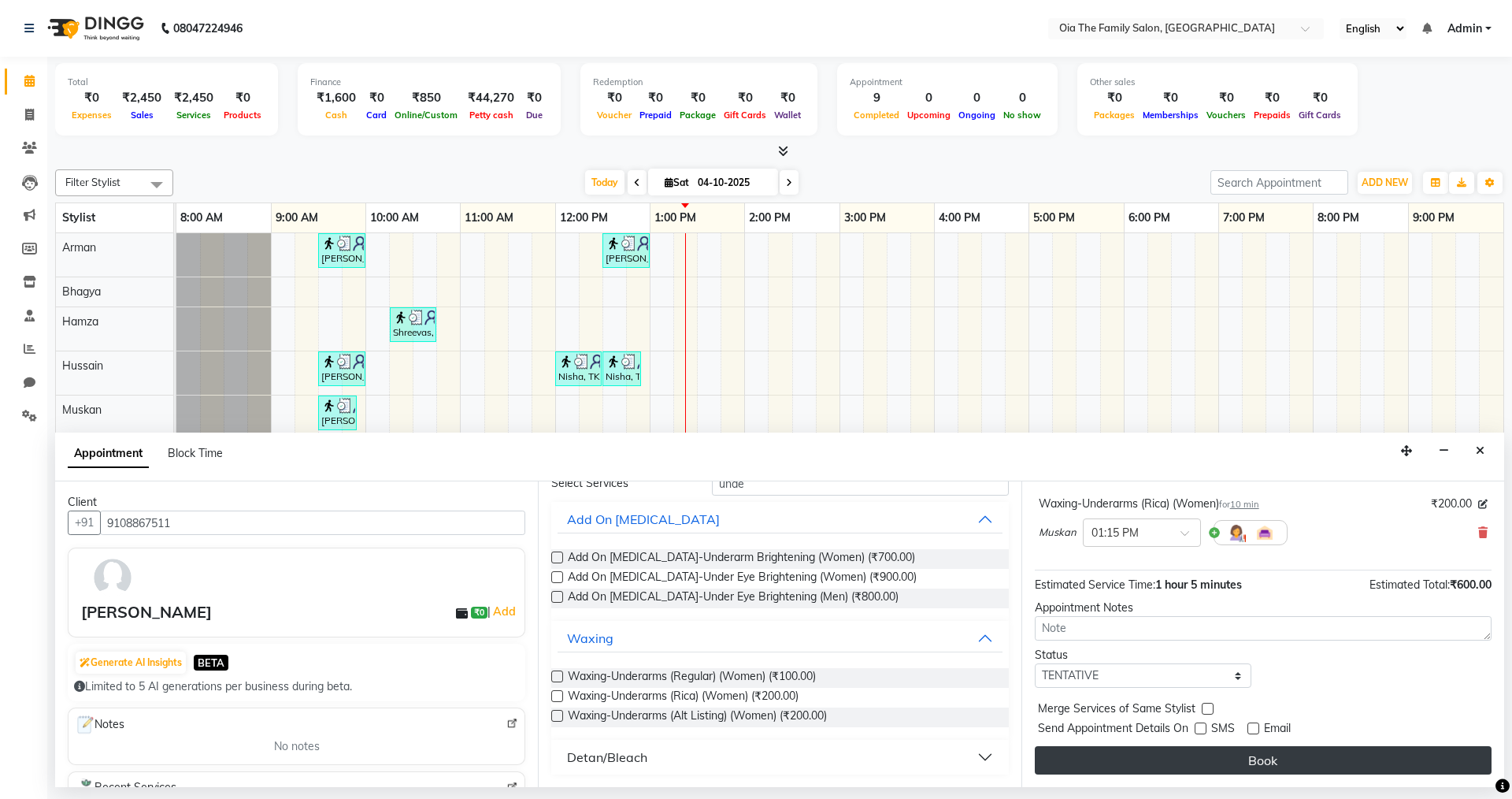
click at [1254, 746] on button "Book" at bounding box center [1263, 759] width 457 height 28
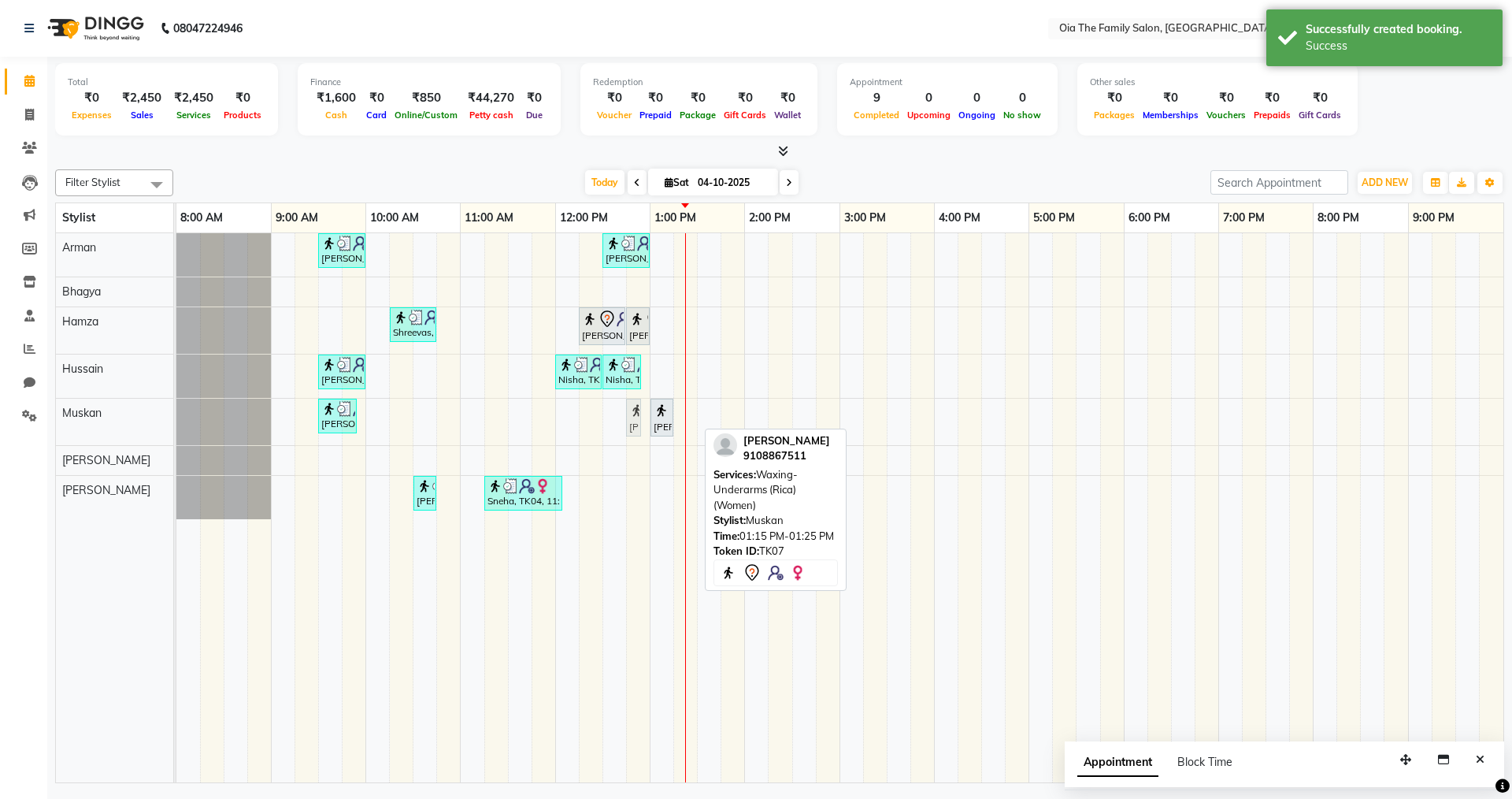
drag, startPoint x: 684, startPoint y: 423, endPoint x: 634, endPoint y: 423, distance: 50.0
click at [176, 423] on div "[PERSON_NAME], TK02, 09:30 AM-09:55 AM, Hair Styling-Hair Wash & Deep Condition…" at bounding box center [176, 421] width 0 height 47
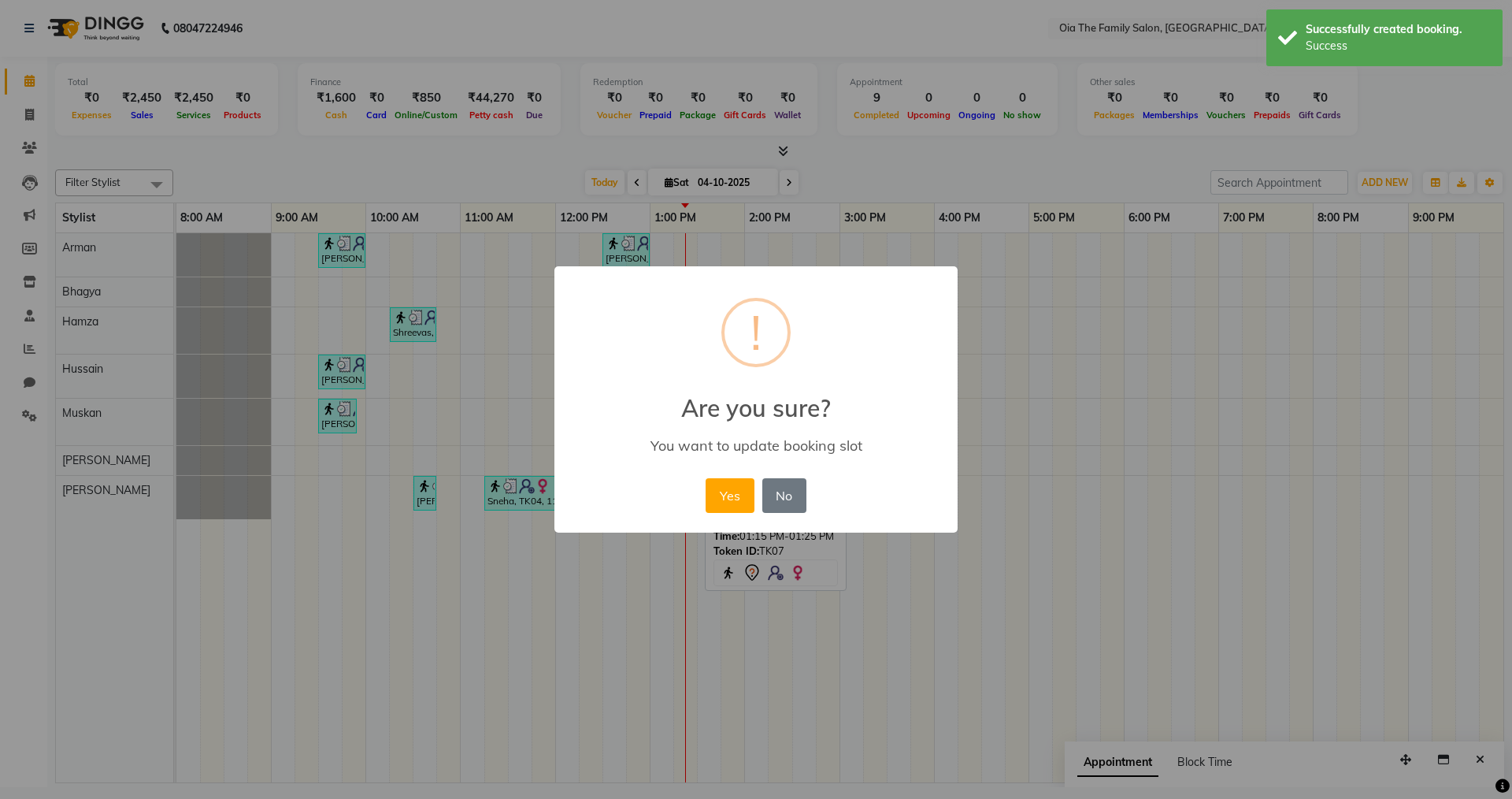
click at [734, 489] on button "Yes" at bounding box center [729, 495] width 48 height 35
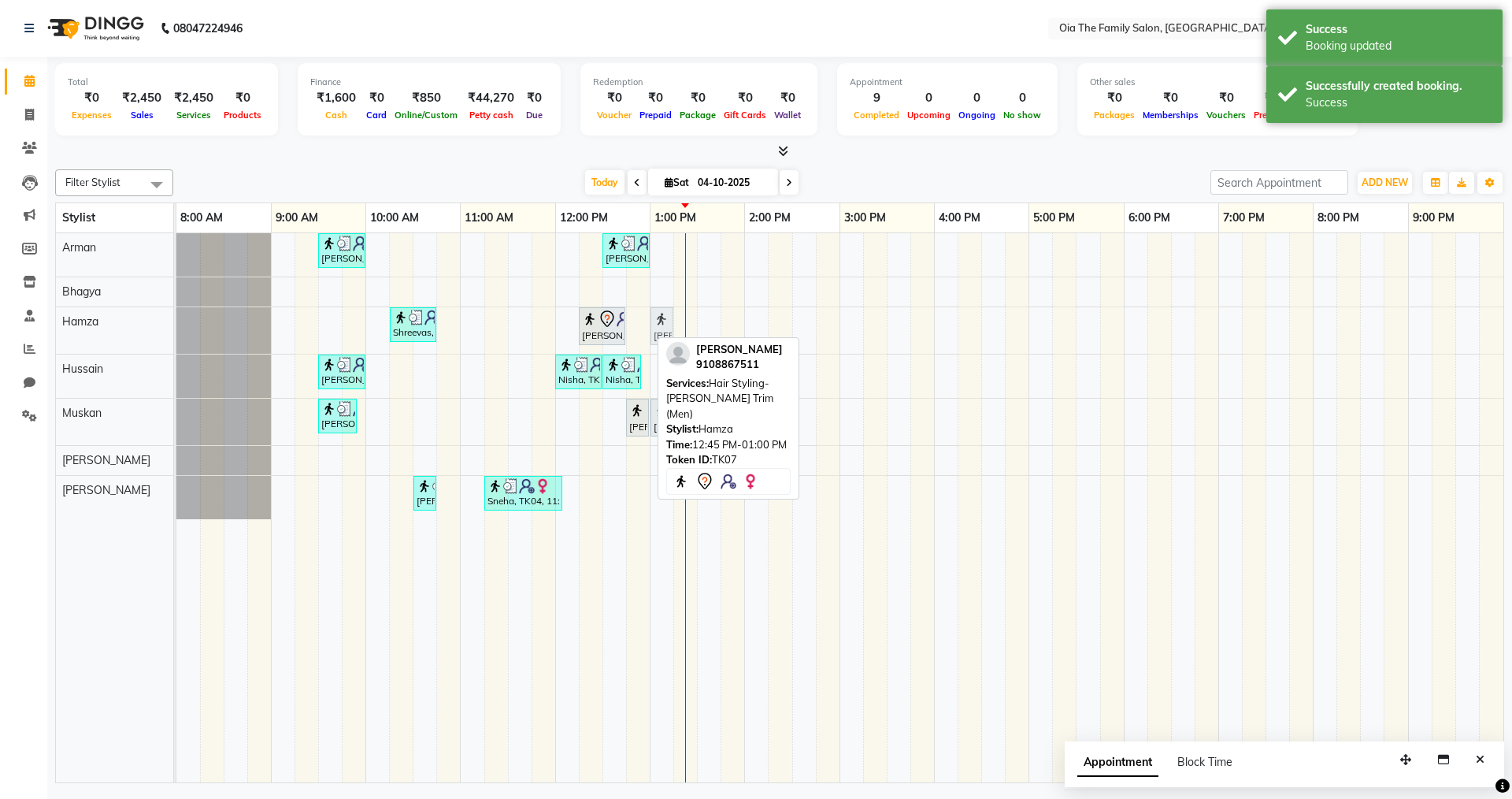
drag, startPoint x: 631, startPoint y: 333, endPoint x: 644, endPoint y: 336, distance: 13.3
click at [644, 336] on div "[PERSON_NAME], TK02, 09:30 AM-10:00 AM, Hair Styling-Hair Cut (Men) [PERSON_NAM…" at bounding box center [839, 508] width 1327 height 549
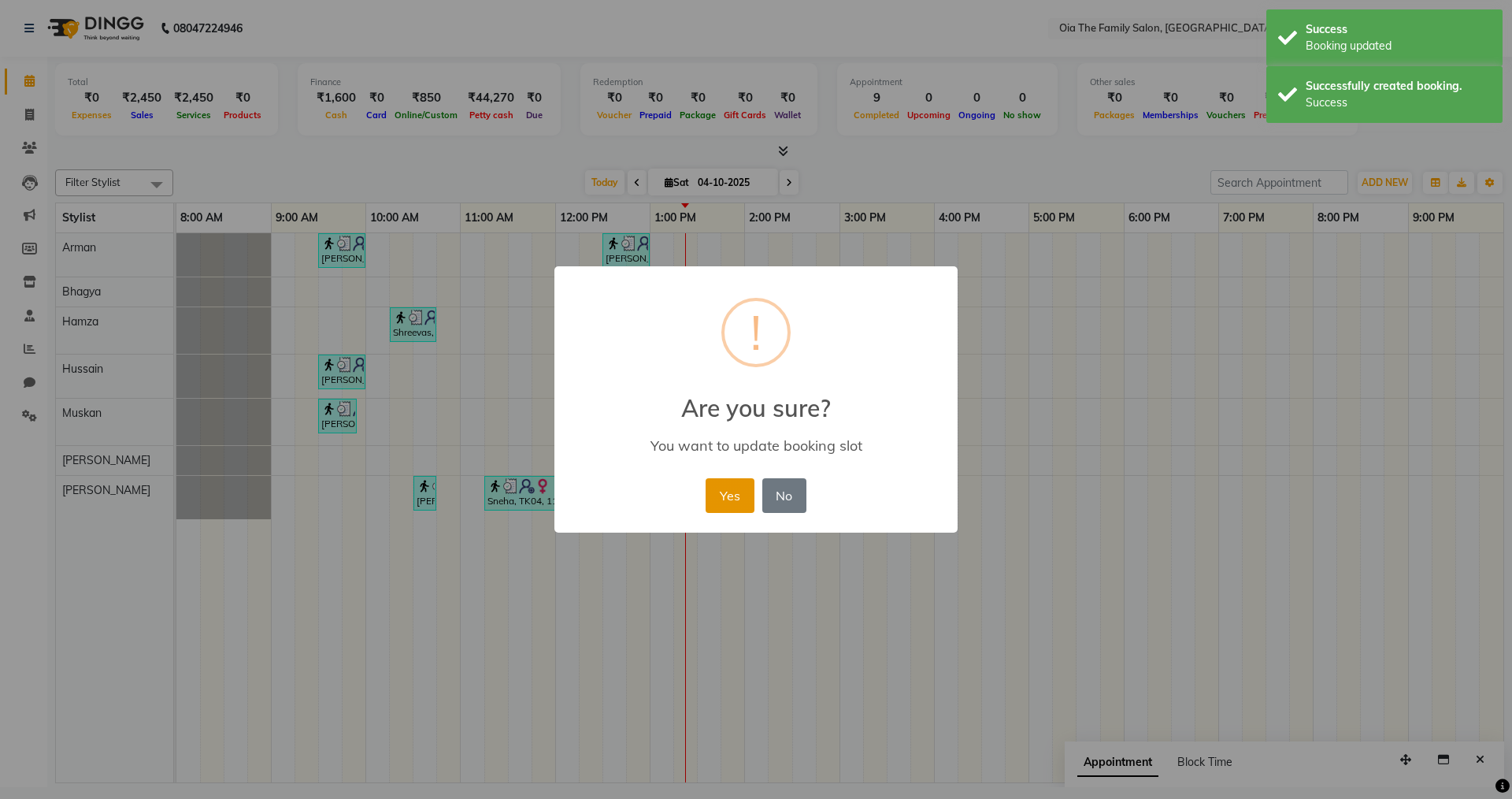
click at [722, 487] on button "Yes" at bounding box center [729, 495] width 48 height 35
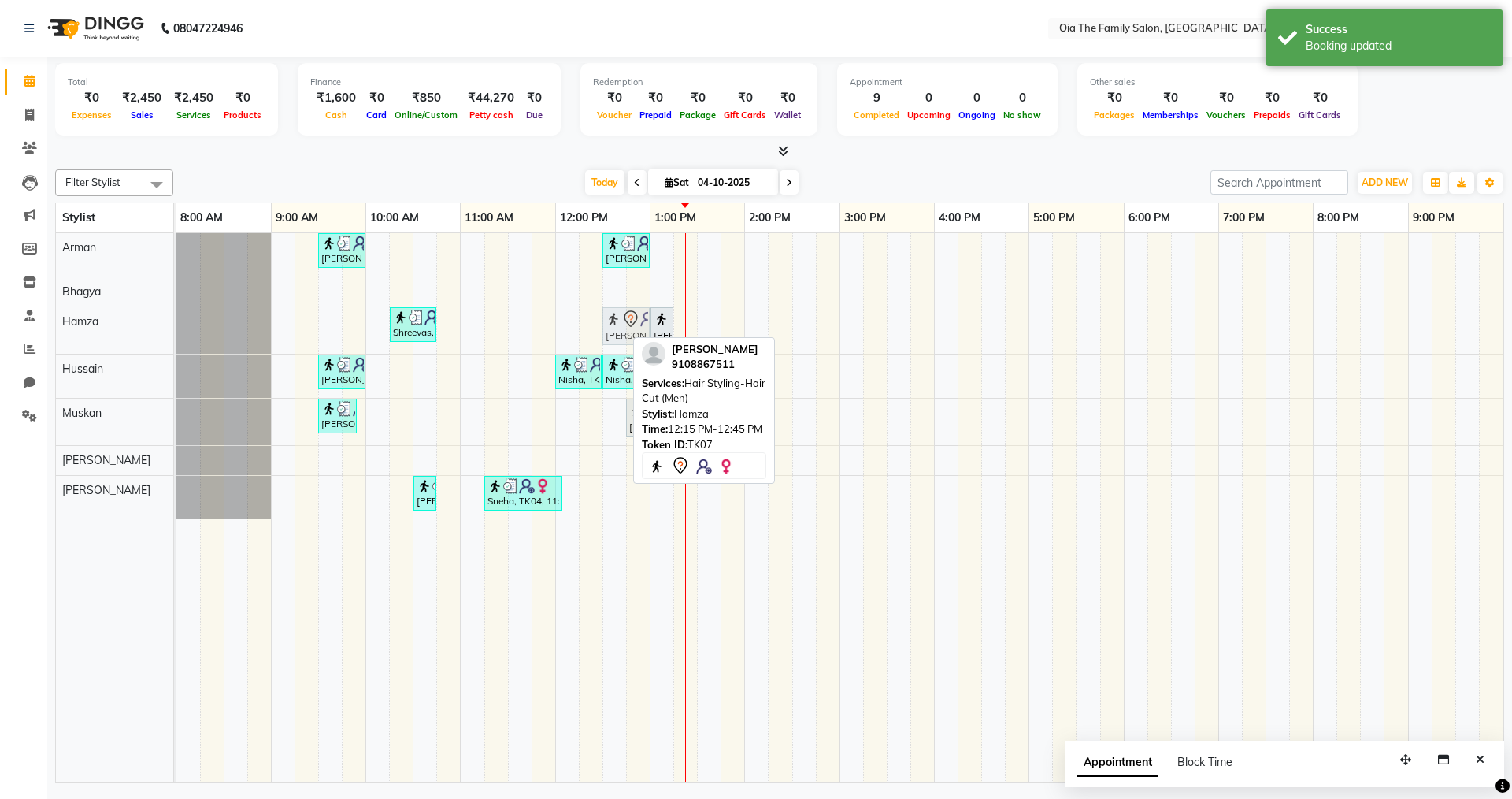
drag, startPoint x: 612, startPoint y: 328, endPoint x: 644, endPoint y: 326, distance: 32.1
click at [176, 327] on div "Shreevas, TK03, 10:15 AM-10:45 AM, Hair Styling-Hair Cut (Men) [PERSON_NAME], T…" at bounding box center [176, 330] width 0 height 47
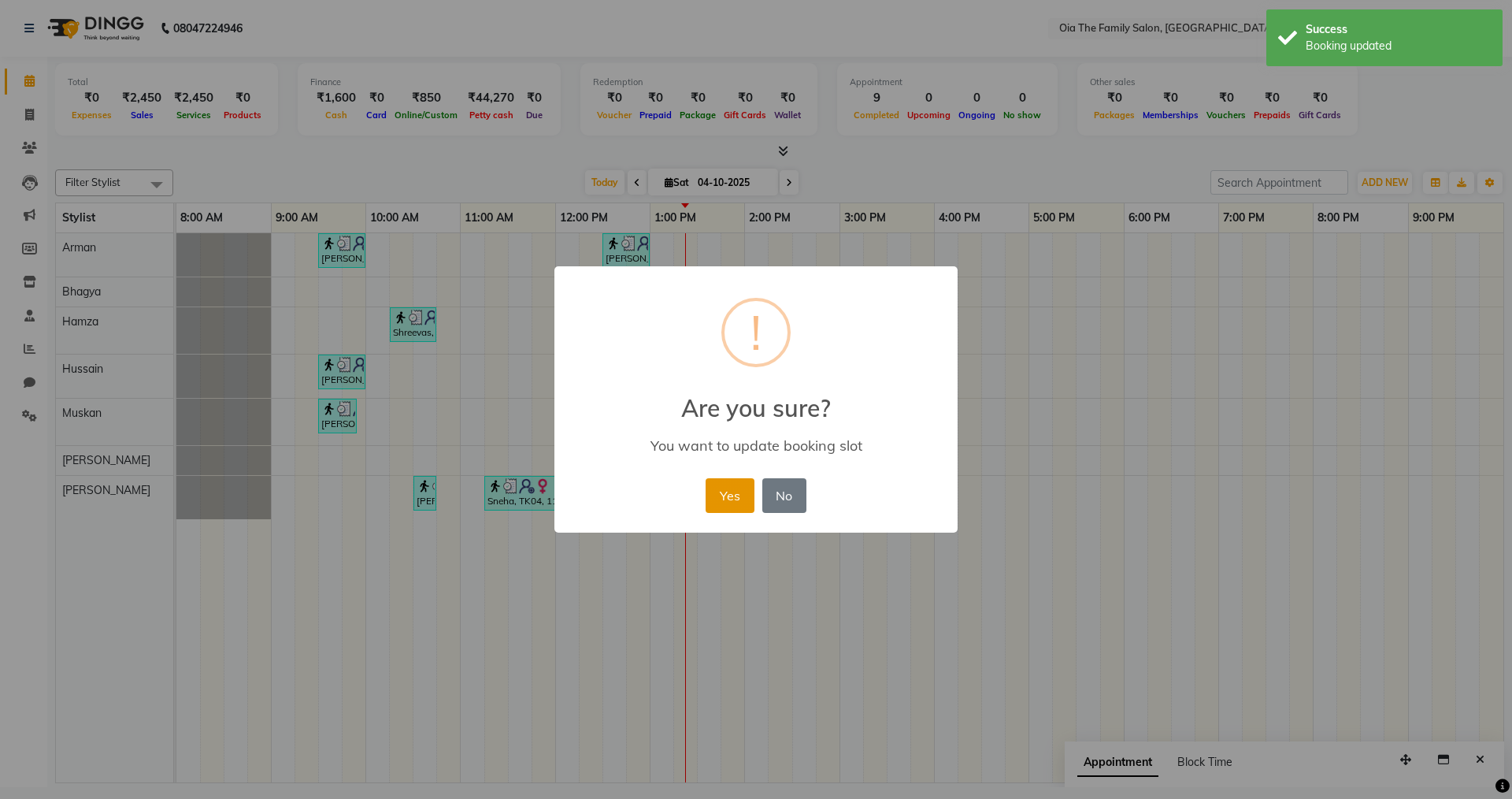
click at [728, 500] on button "Yes" at bounding box center [729, 495] width 48 height 35
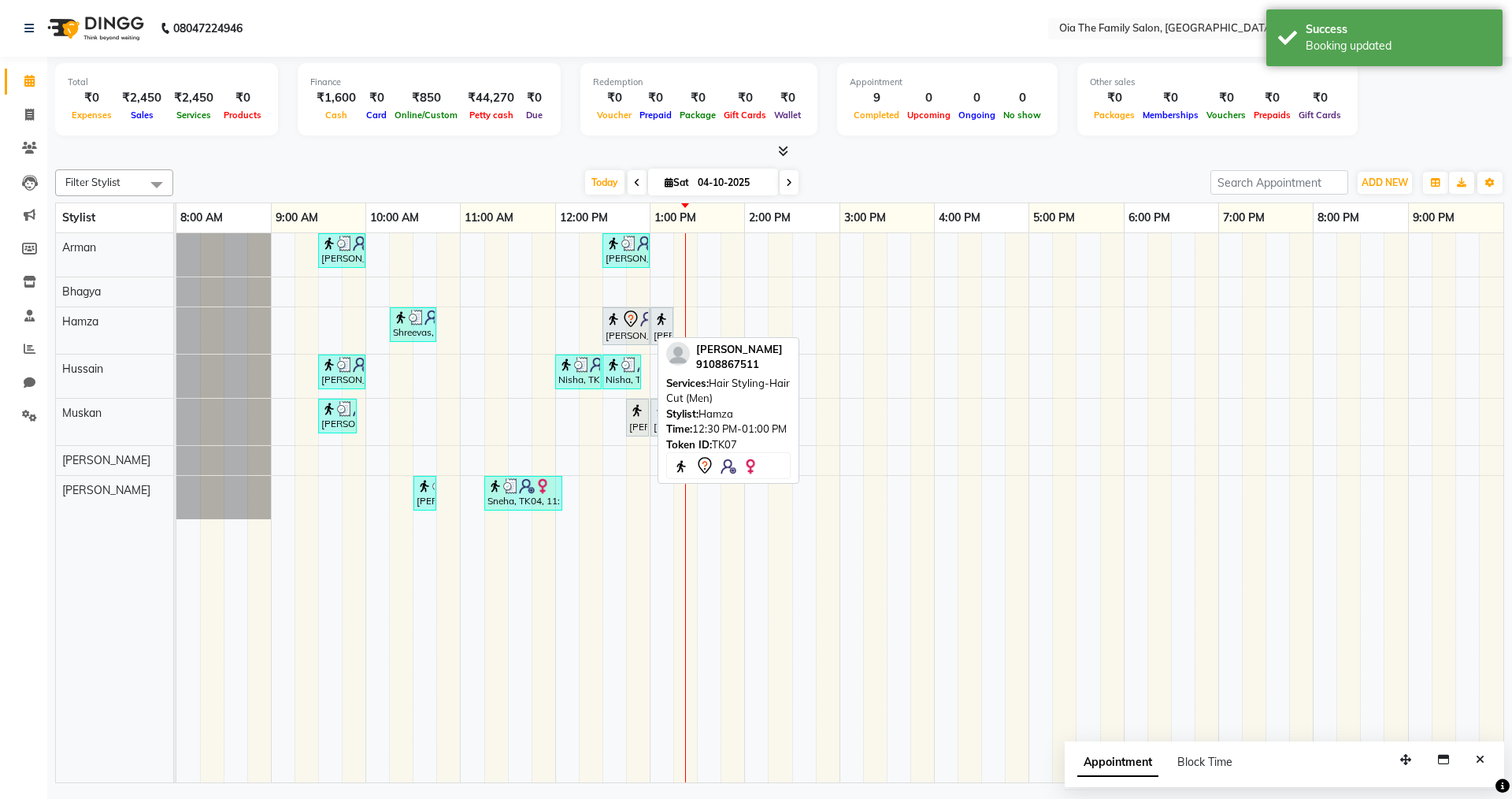
click at [621, 318] on img at bounding box center [613, 319] width 16 height 16
select select "7"
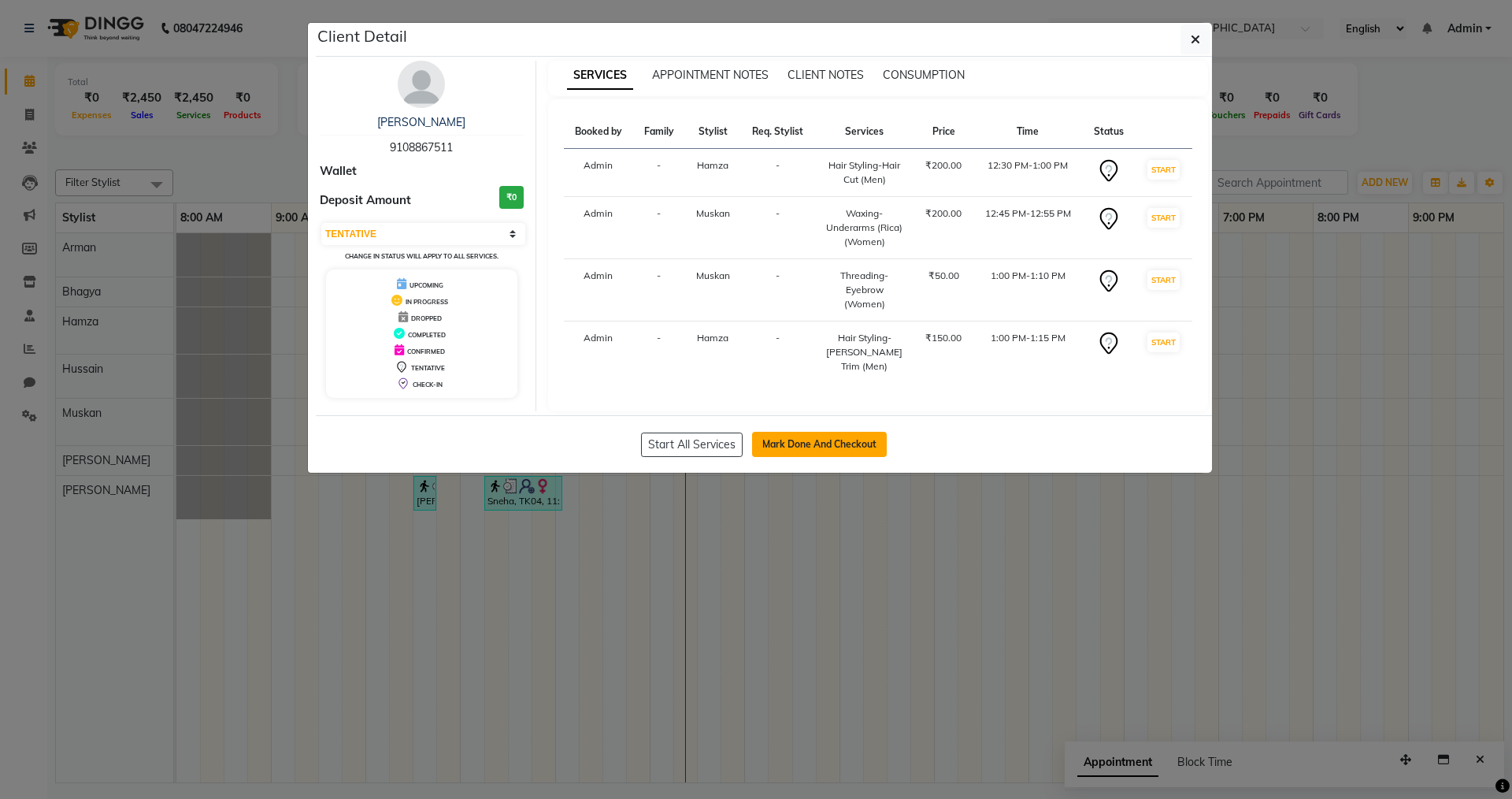
click at [802, 435] on button "Mark Done And Checkout" at bounding box center [819, 445] width 135 height 25
select select "service"
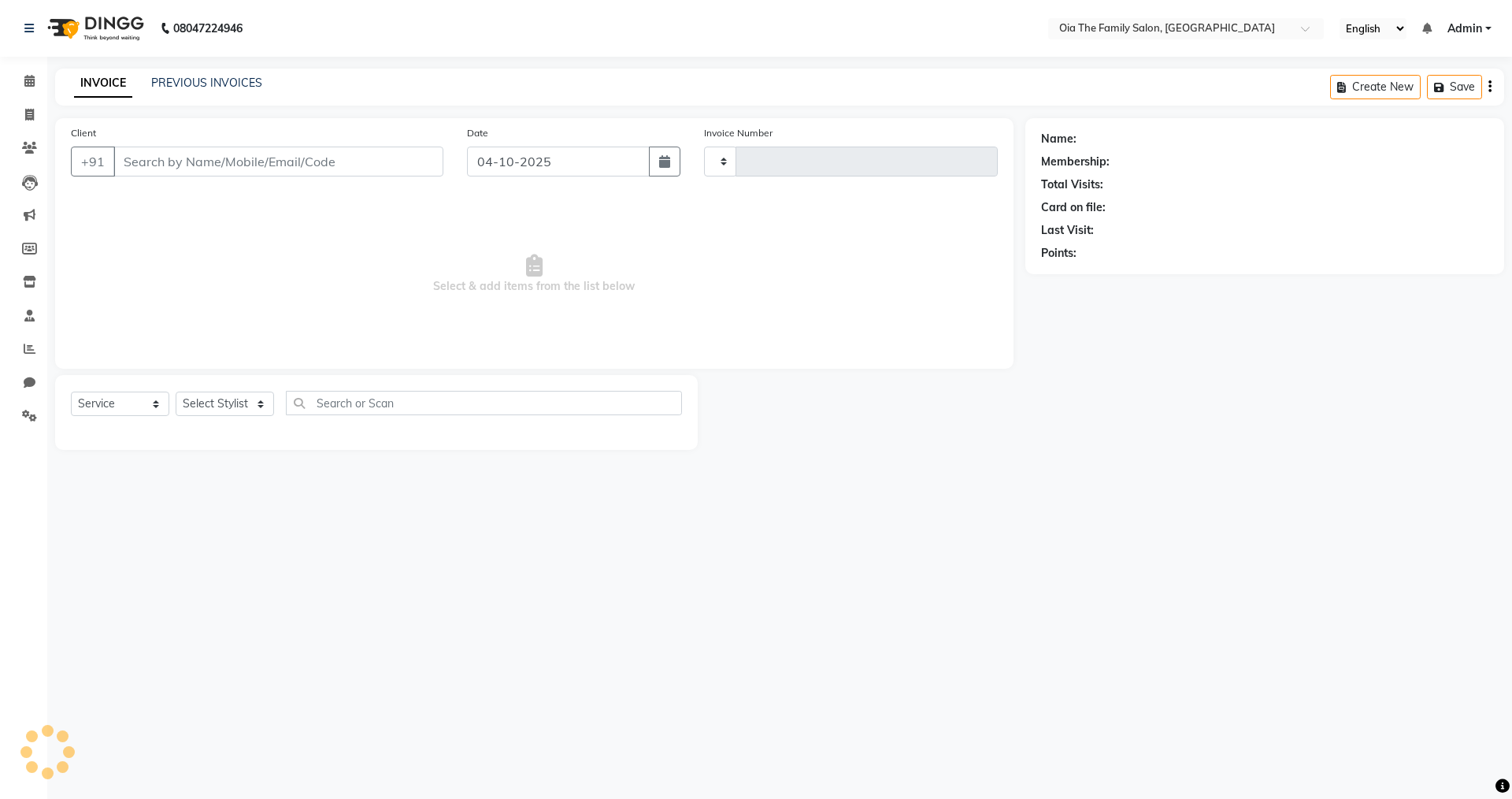
type input "0156"
select select "9113"
type input "9108867511"
select select "93029"
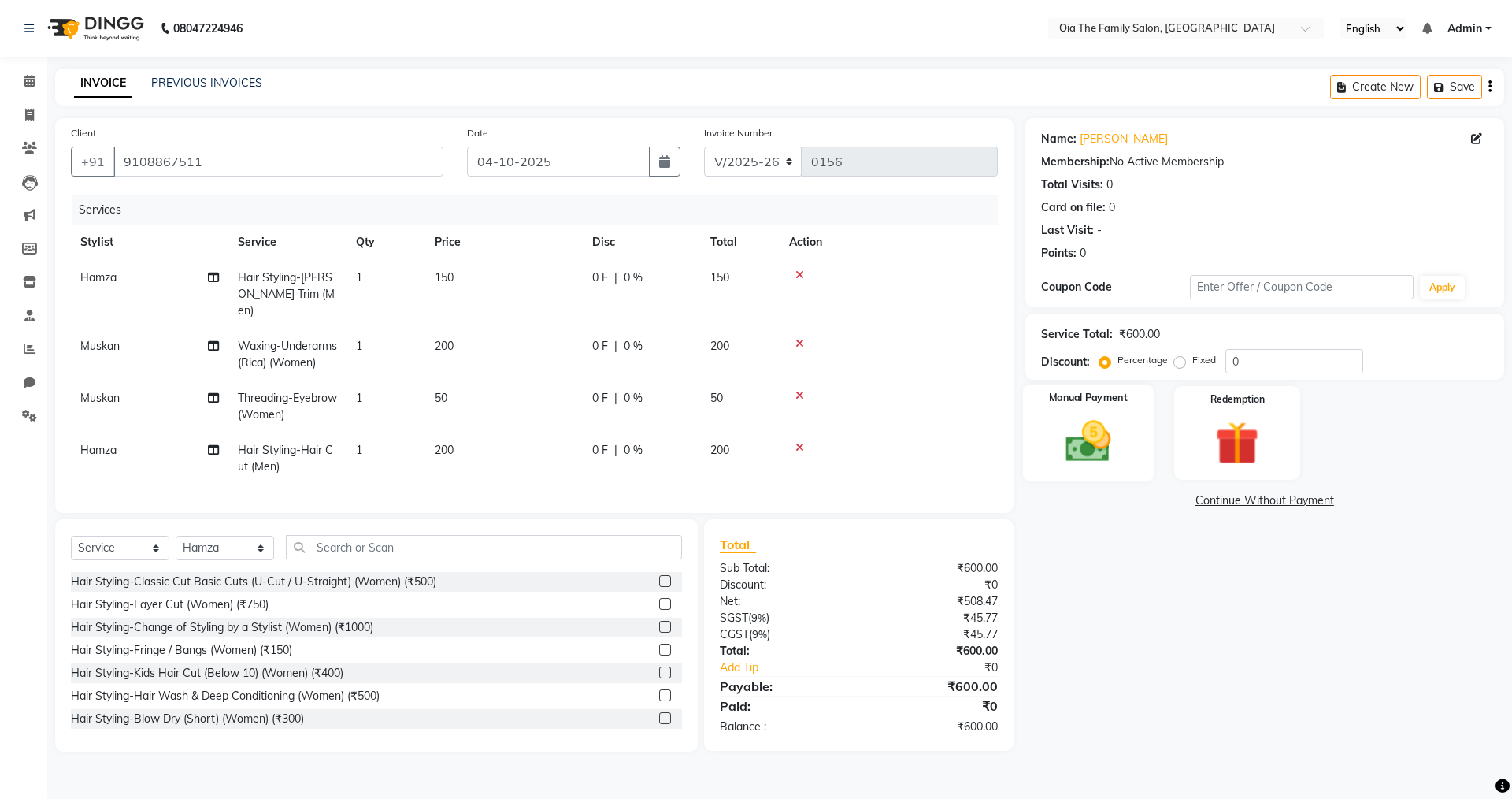
click at [1084, 443] on img at bounding box center [1088, 441] width 73 height 52
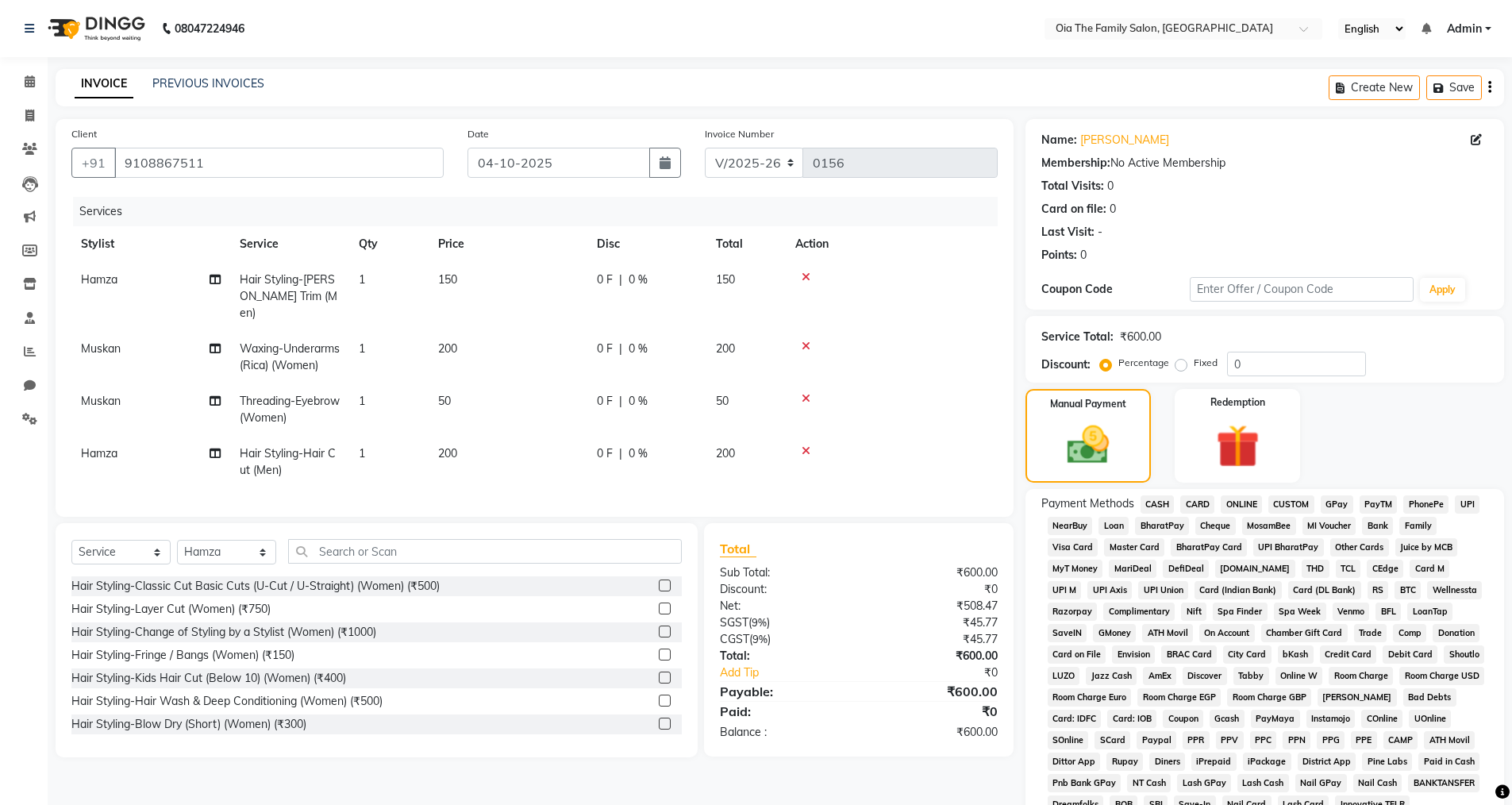
click at [1203, 503] on span "CARD" at bounding box center [1198, 504] width 34 height 18
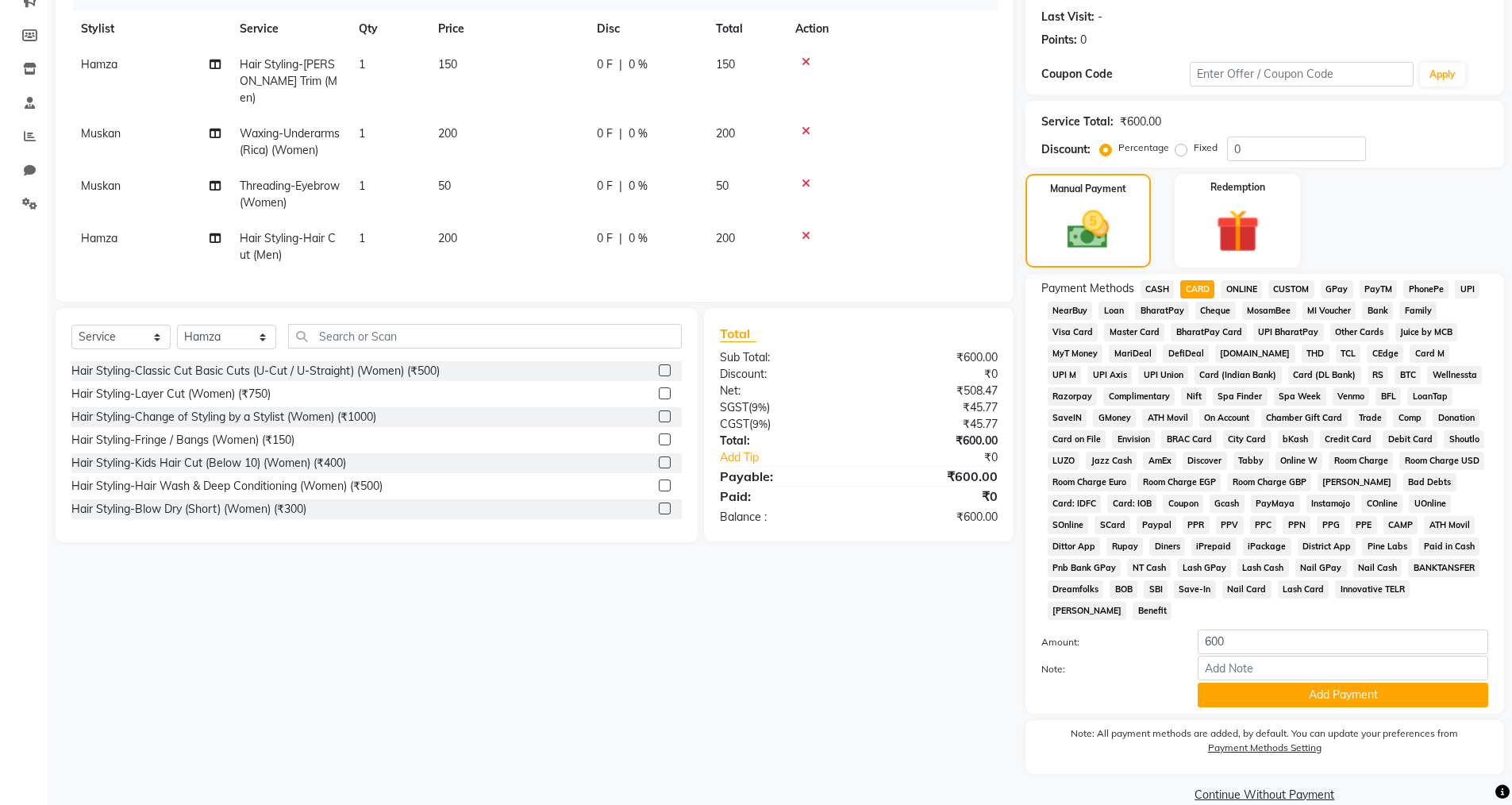
scroll to position [238, 0]
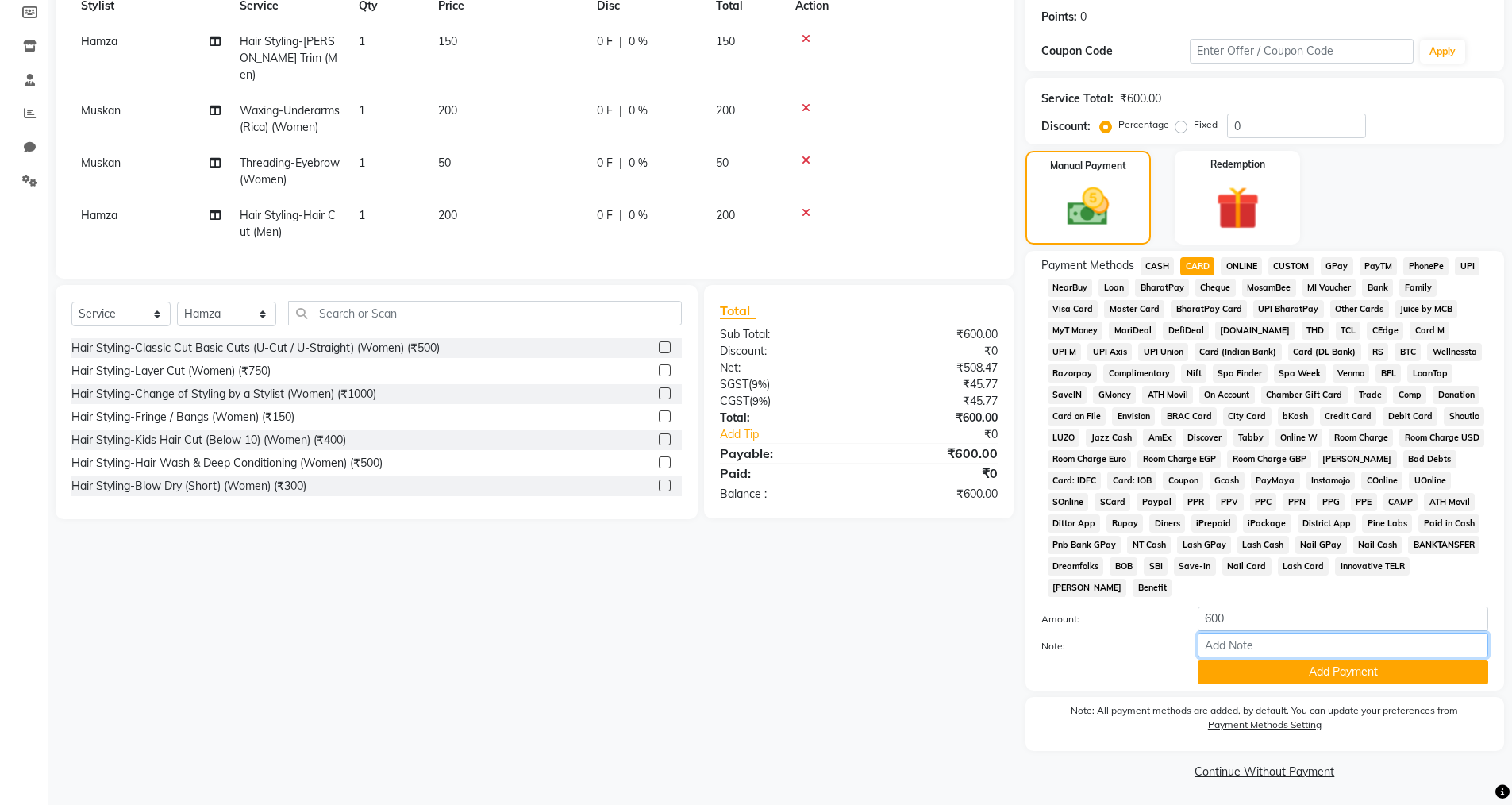
click at [1215, 648] on input "Note:" at bounding box center [1343, 645] width 290 height 25
type input "5001"
click at [1349, 672] on button "Add Payment" at bounding box center [1343, 672] width 290 height 25
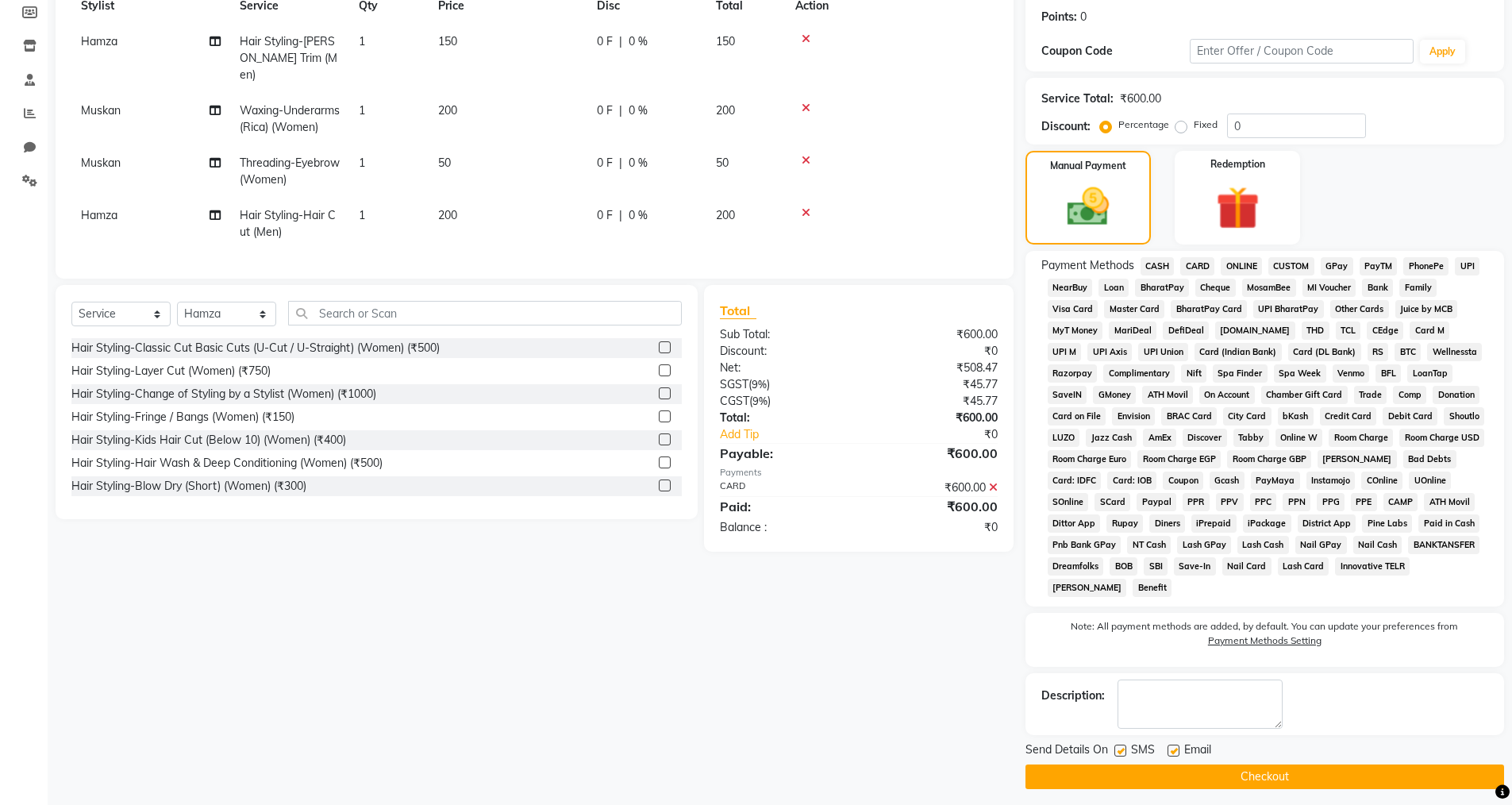
click at [1170, 746] on label at bounding box center [1174, 750] width 12 height 12
click at [1170, 746] on input "checkbox" at bounding box center [1173, 751] width 10 height 10
checkbox input "false"
click at [1136, 769] on button "Checkout" at bounding box center [1264, 776] width 479 height 25
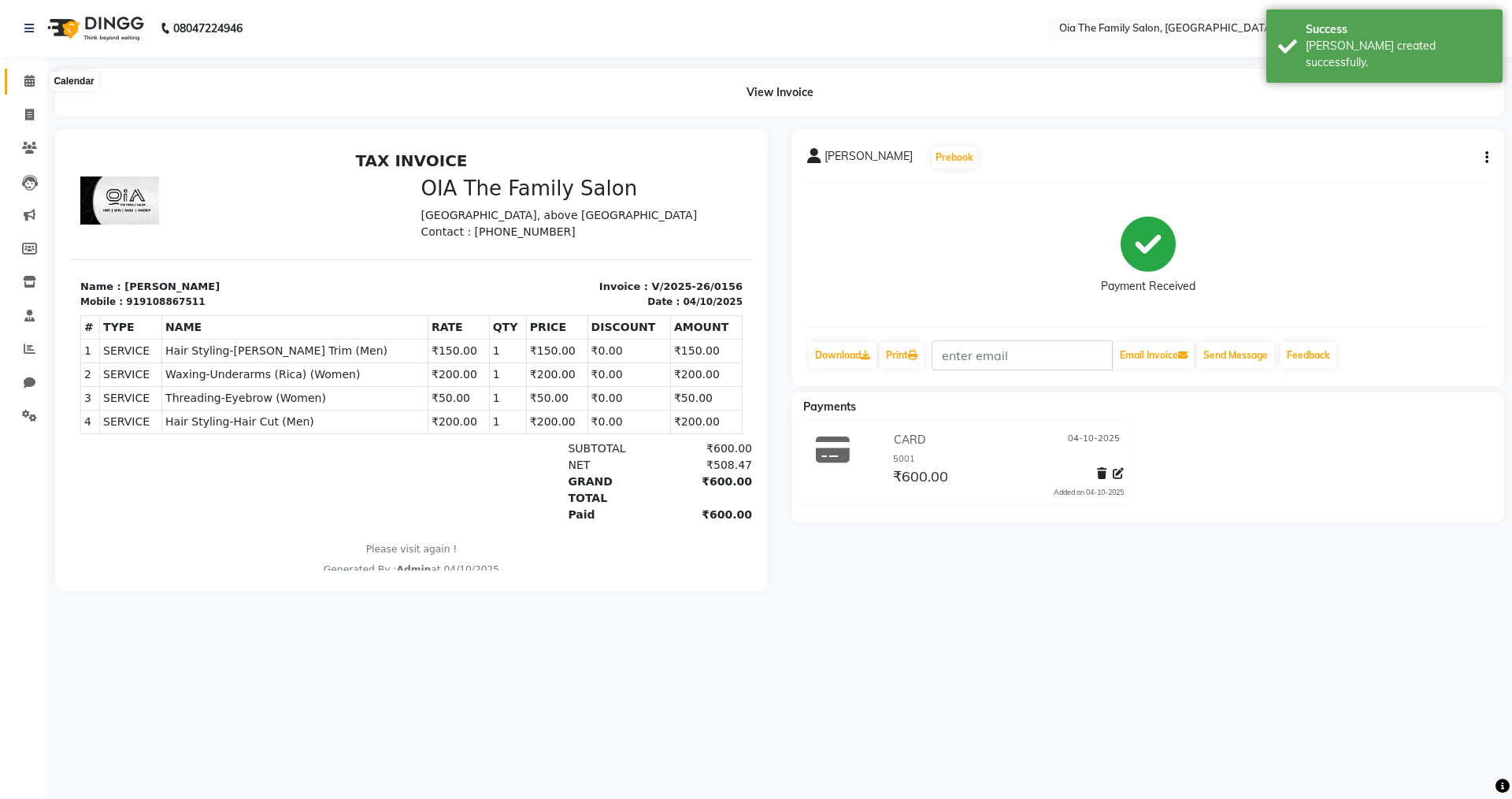
click at [36, 76] on span at bounding box center [30, 81] width 28 height 18
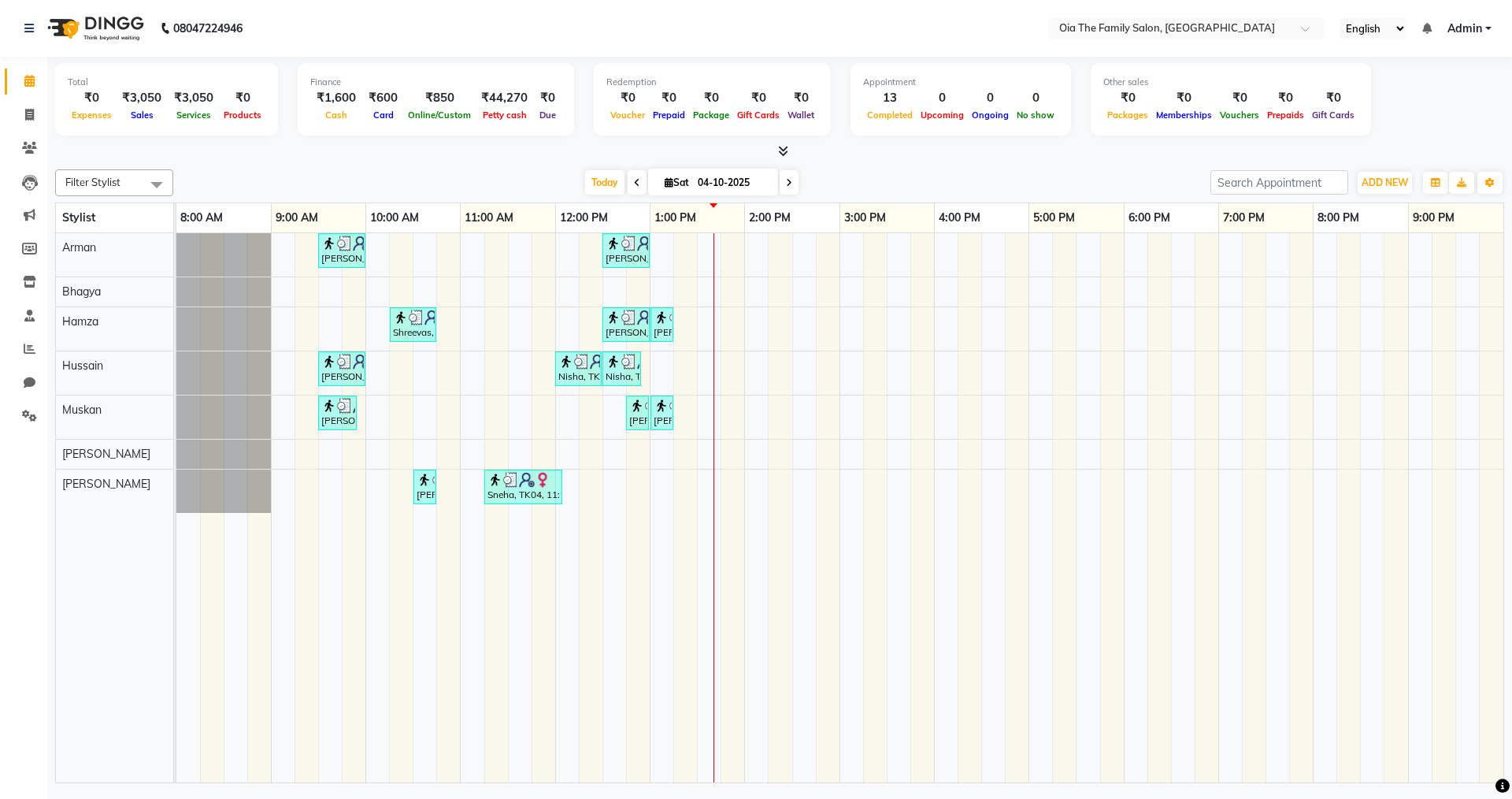
click at [856, 258] on div "[PERSON_NAME], TK02, 09:30 AM-10:00 AM, Hair Styling-Hair Cut (Men) [PERSON_NAM…" at bounding box center [839, 508] width 1327 height 549
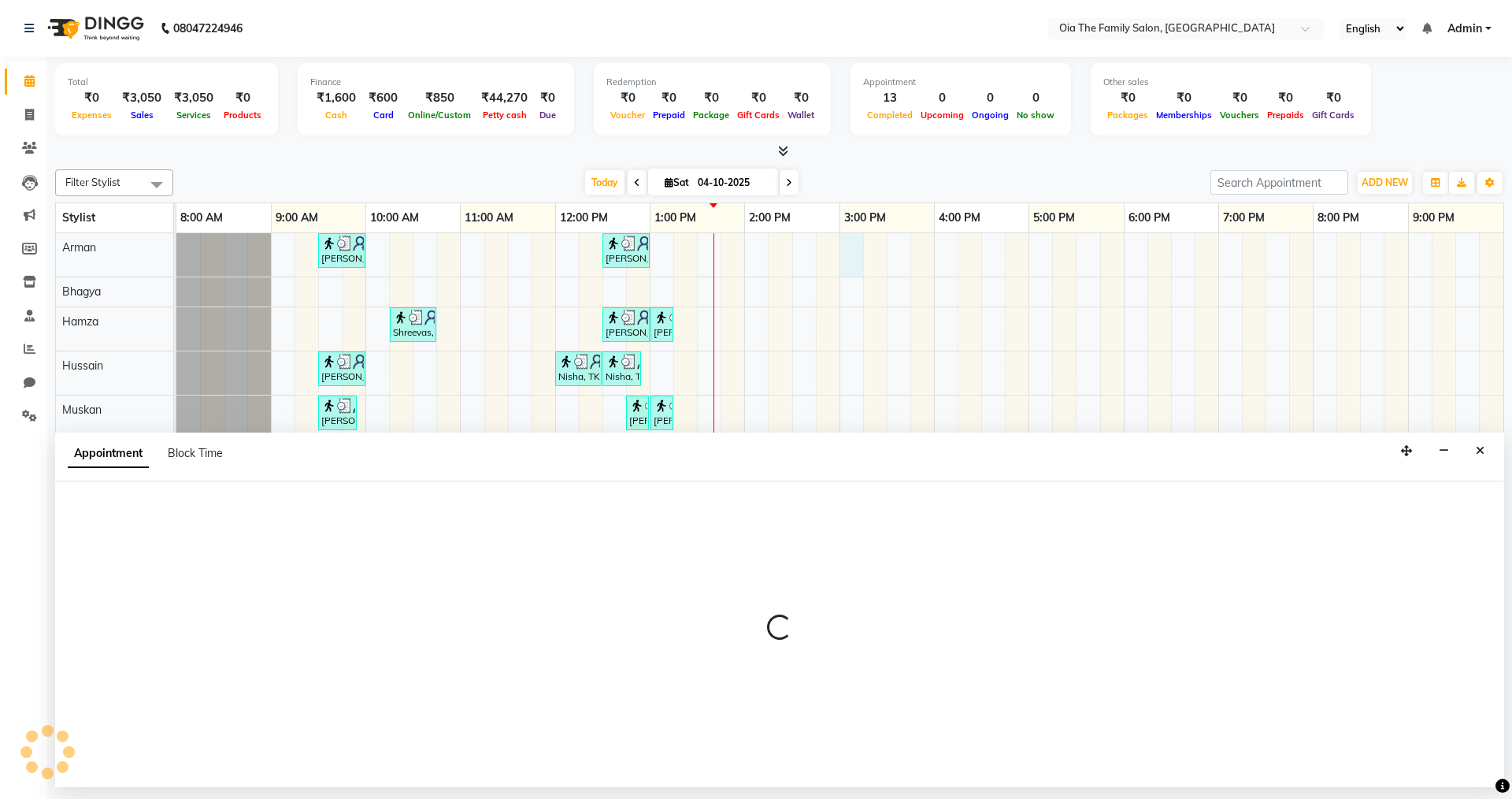
select select "93027"
select select "900"
select select "tentative"
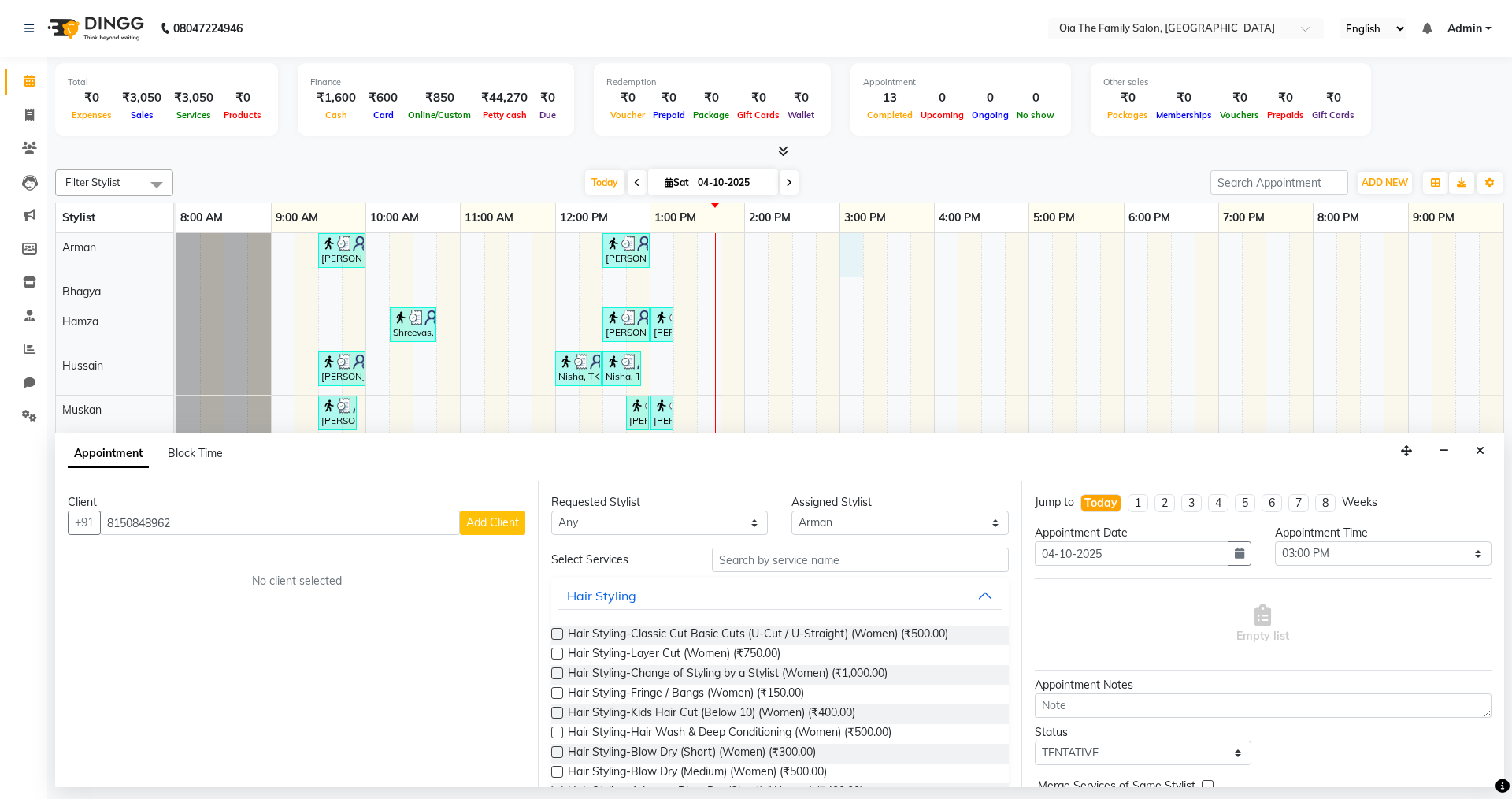
type input "8150848962"
click at [513, 532] on button "Add Client" at bounding box center [492, 522] width 65 height 25
select select "22"
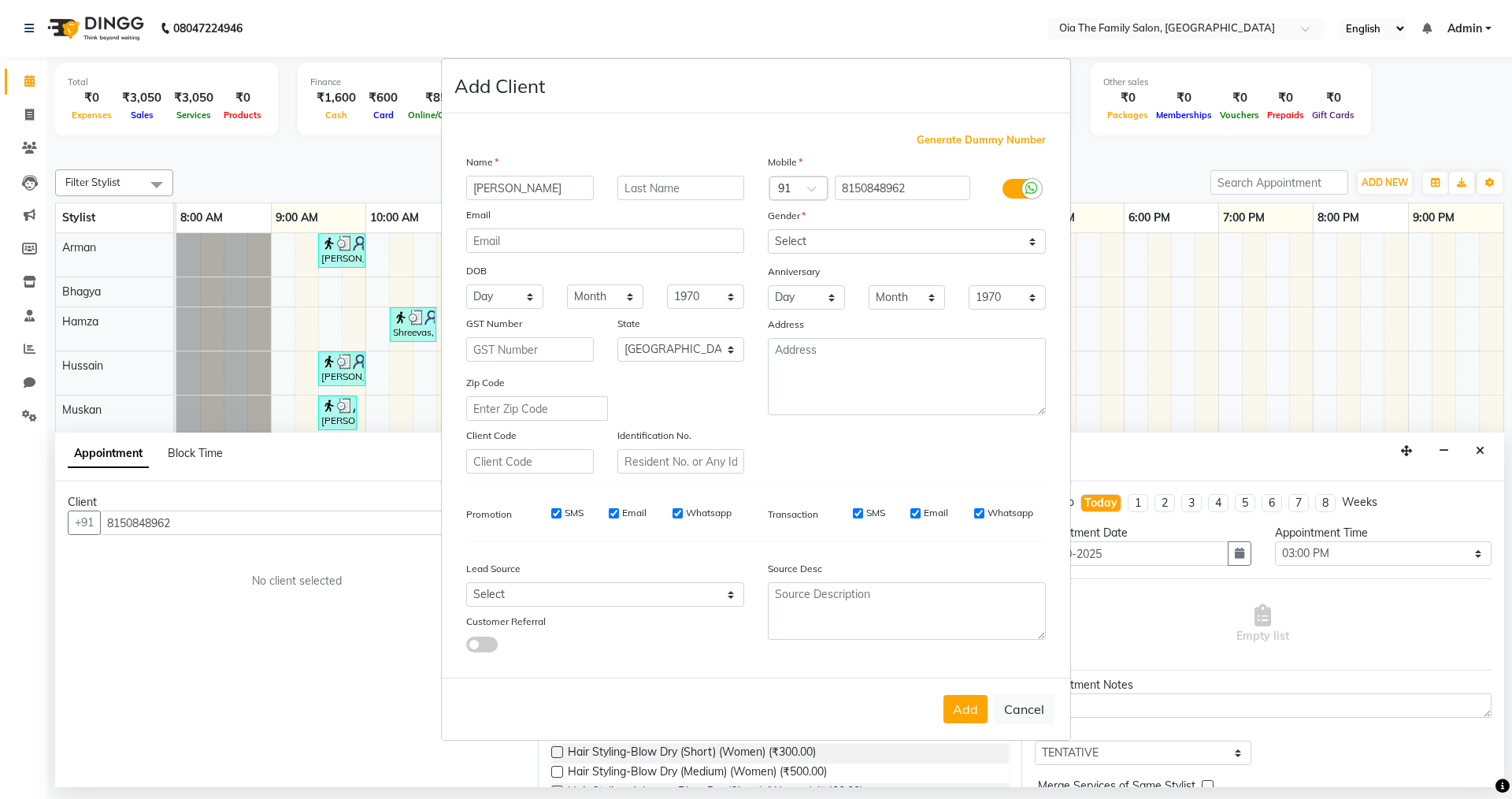
type input "[PERSON_NAME]"
click at [837, 248] on select "Select [DEMOGRAPHIC_DATA] [DEMOGRAPHIC_DATA] Other Prefer Not To Say" at bounding box center [907, 241] width 278 height 25
select select "[DEMOGRAPHIC_DATA]"
click at [768, 230] on select "Select [DEMOGRAPHIC_DATA] [DEMOGRAPHIC_DATA] Other Prefer Not To Say" at bounding box center [907, 241] width 278 height 25
click at [953, 706] on button "Add" at bounding box center [966, 708] width 44 height 28
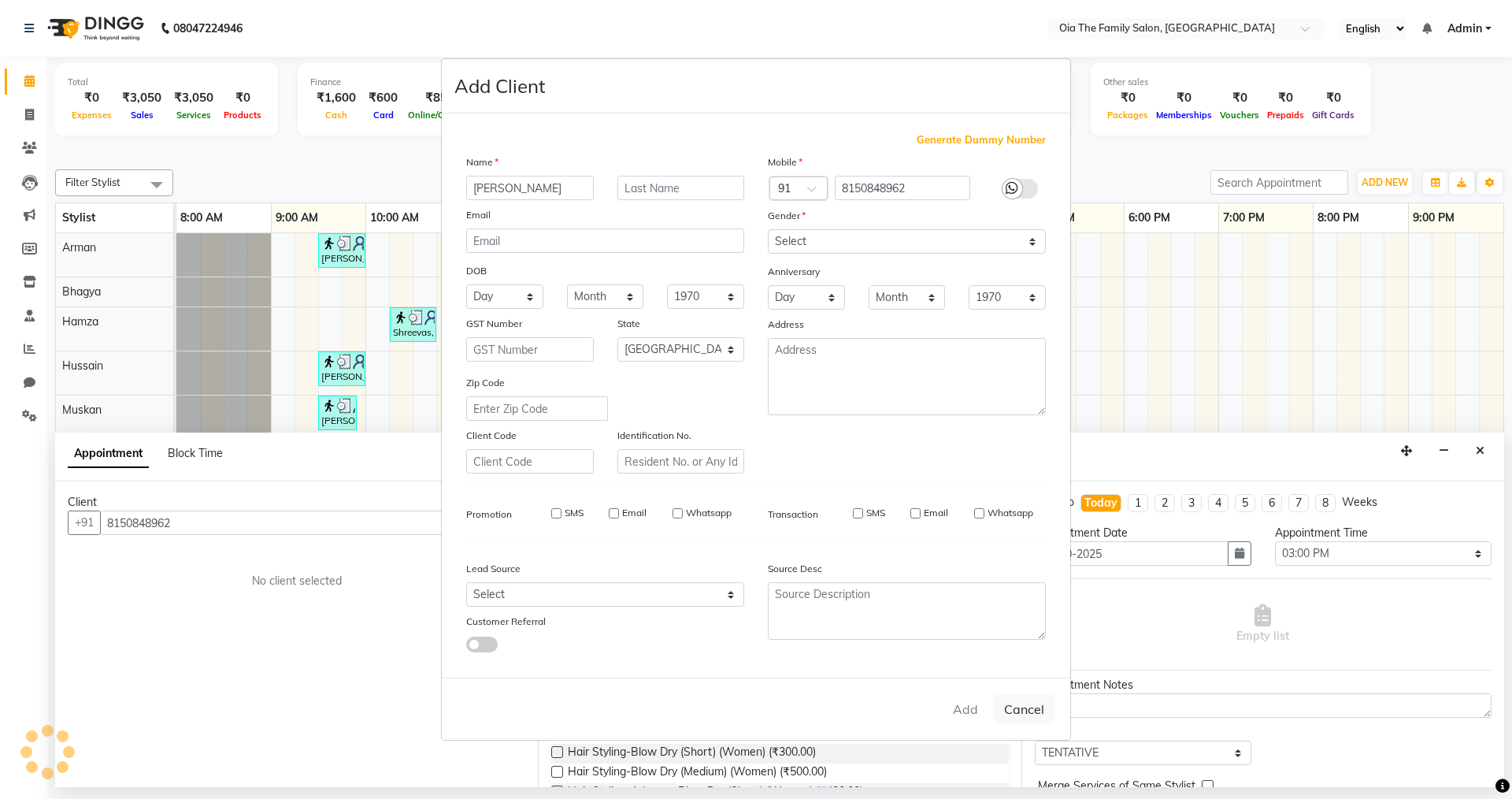
select select
select select "null"
select select
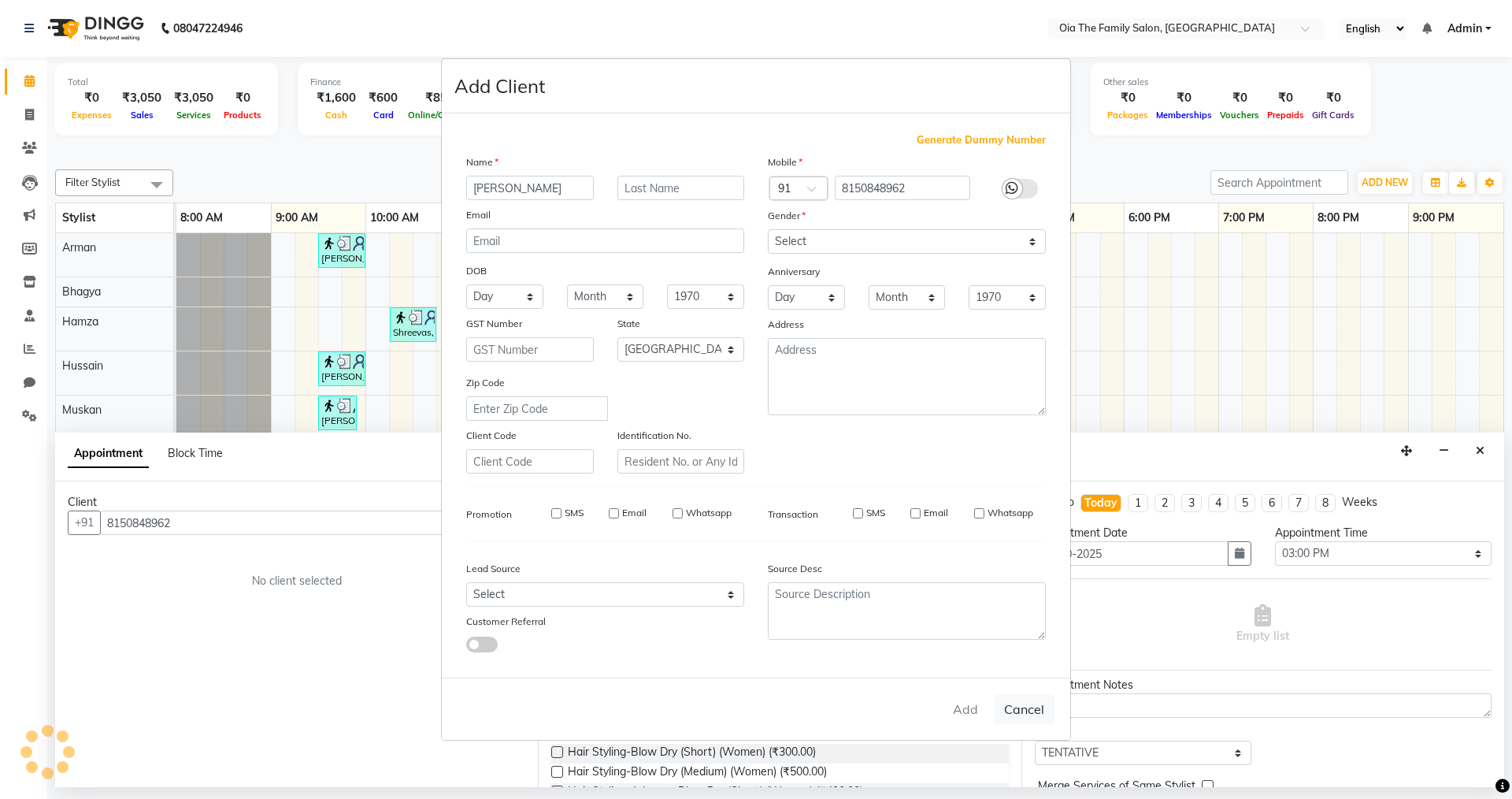
select select
checkbox input "false"
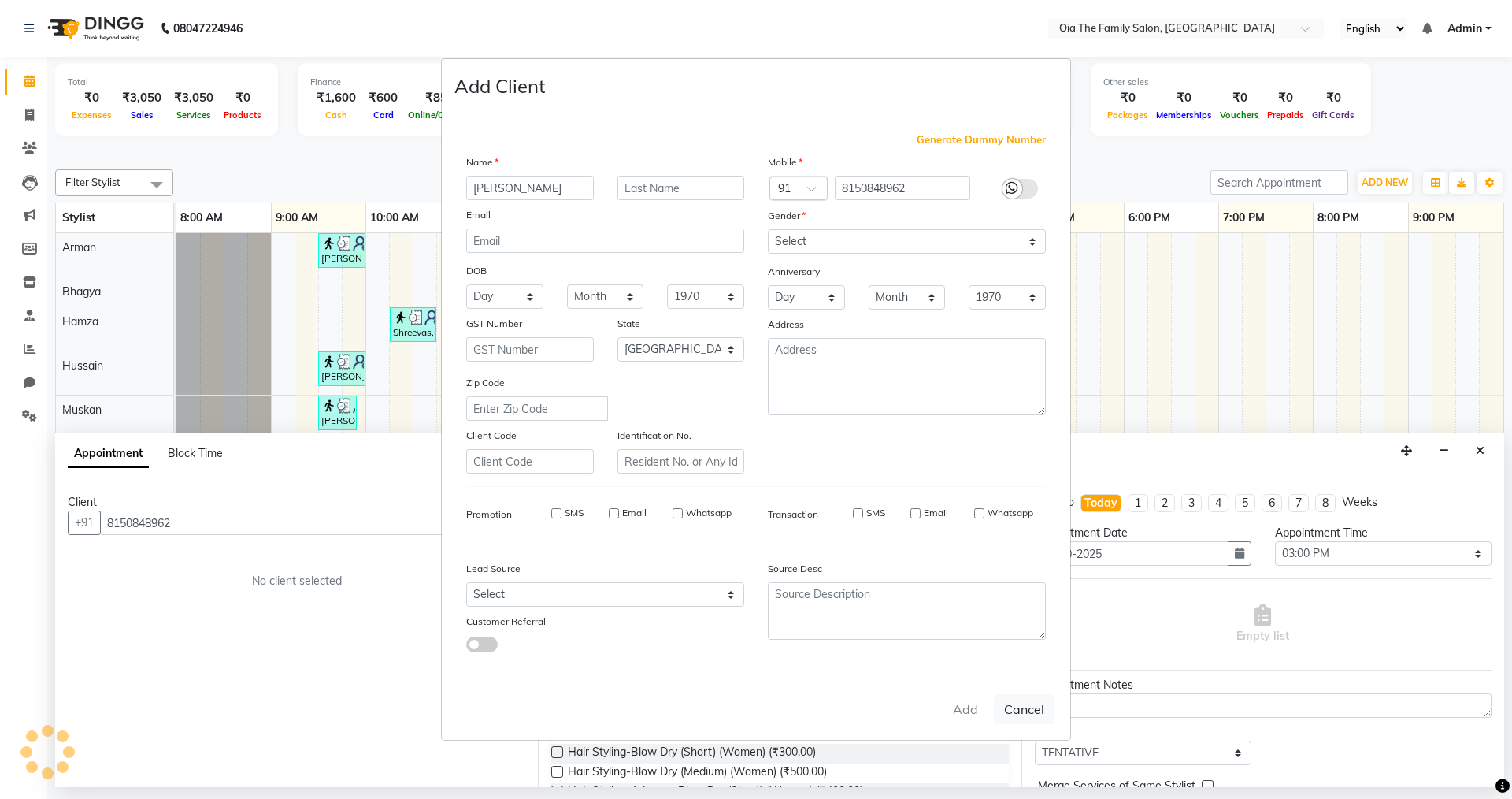
checkbox input "false"
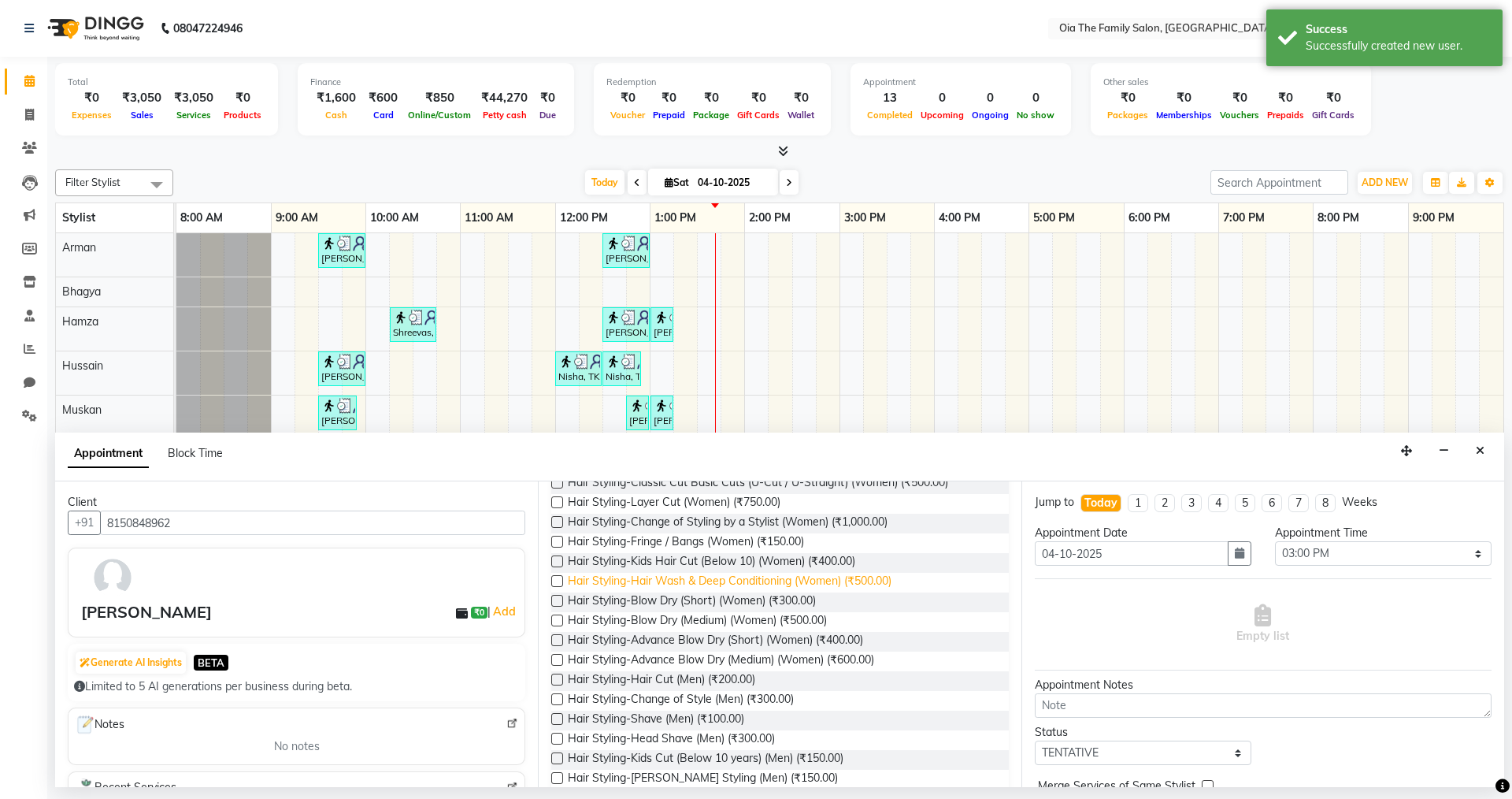
scroll to position [158, 0]
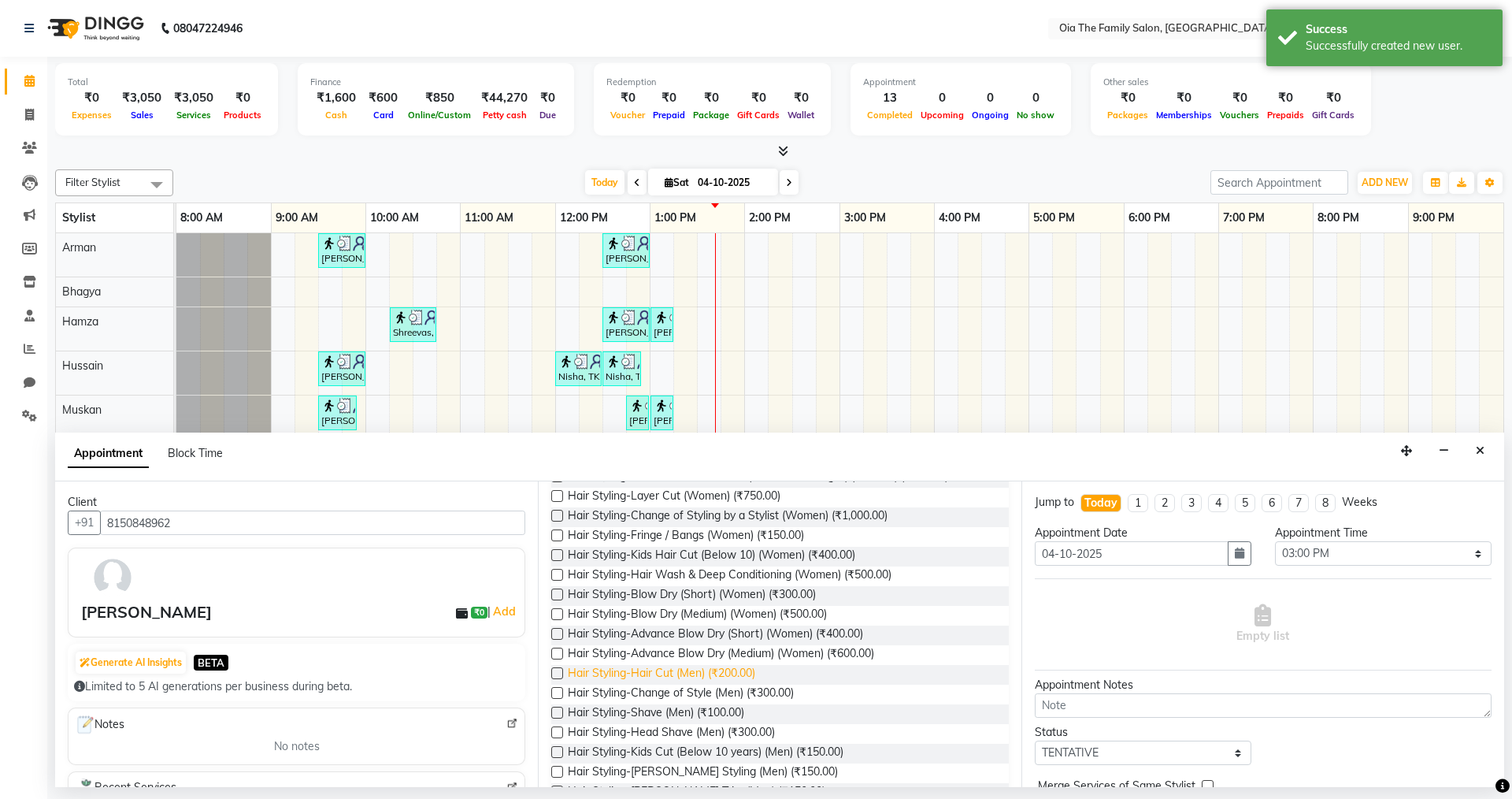
click at [731, 668] on span "Hair Styling-Hair Cut (Men) (₹200.00)" at bounding box center [661, 674] width 187 height 19
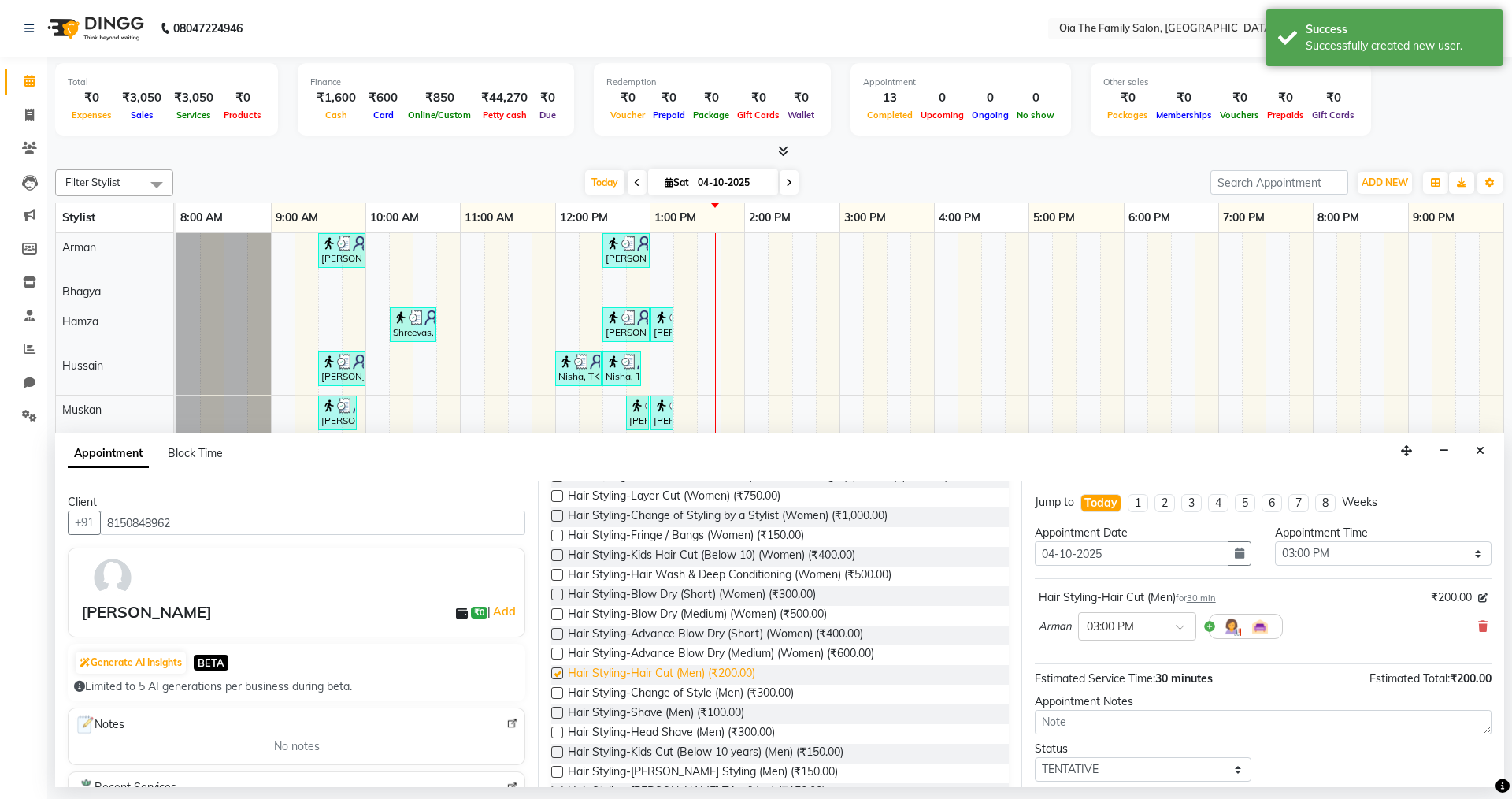
checkbox input "false"
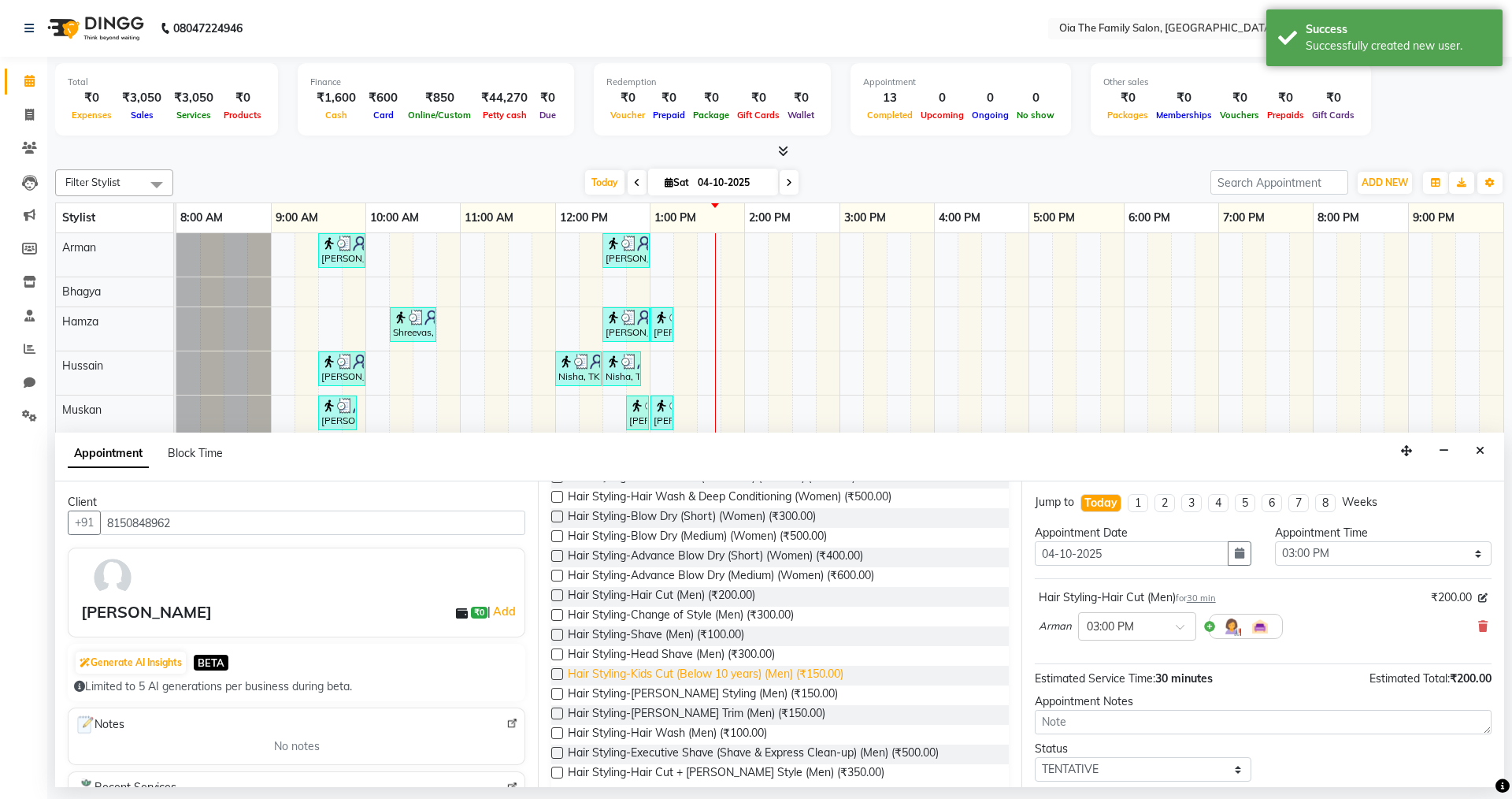
scroll to position [236, 0]
click at [706, 715] on span "Hair Styling-[PERSON_NAME] Trim (Men) (₹150.00)" at bounding box center [696, 713] width 258 height 19
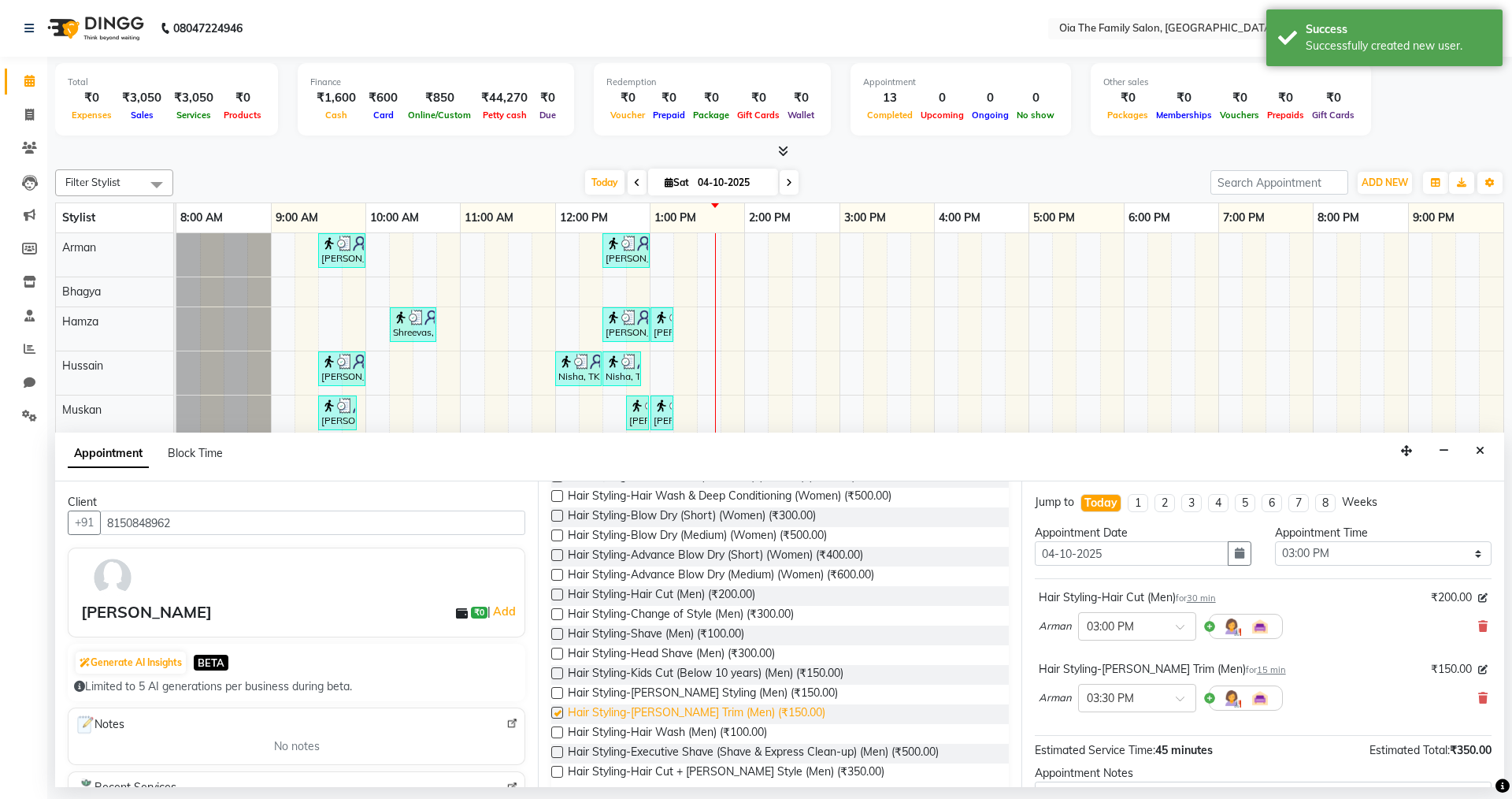
checkbox input "false"
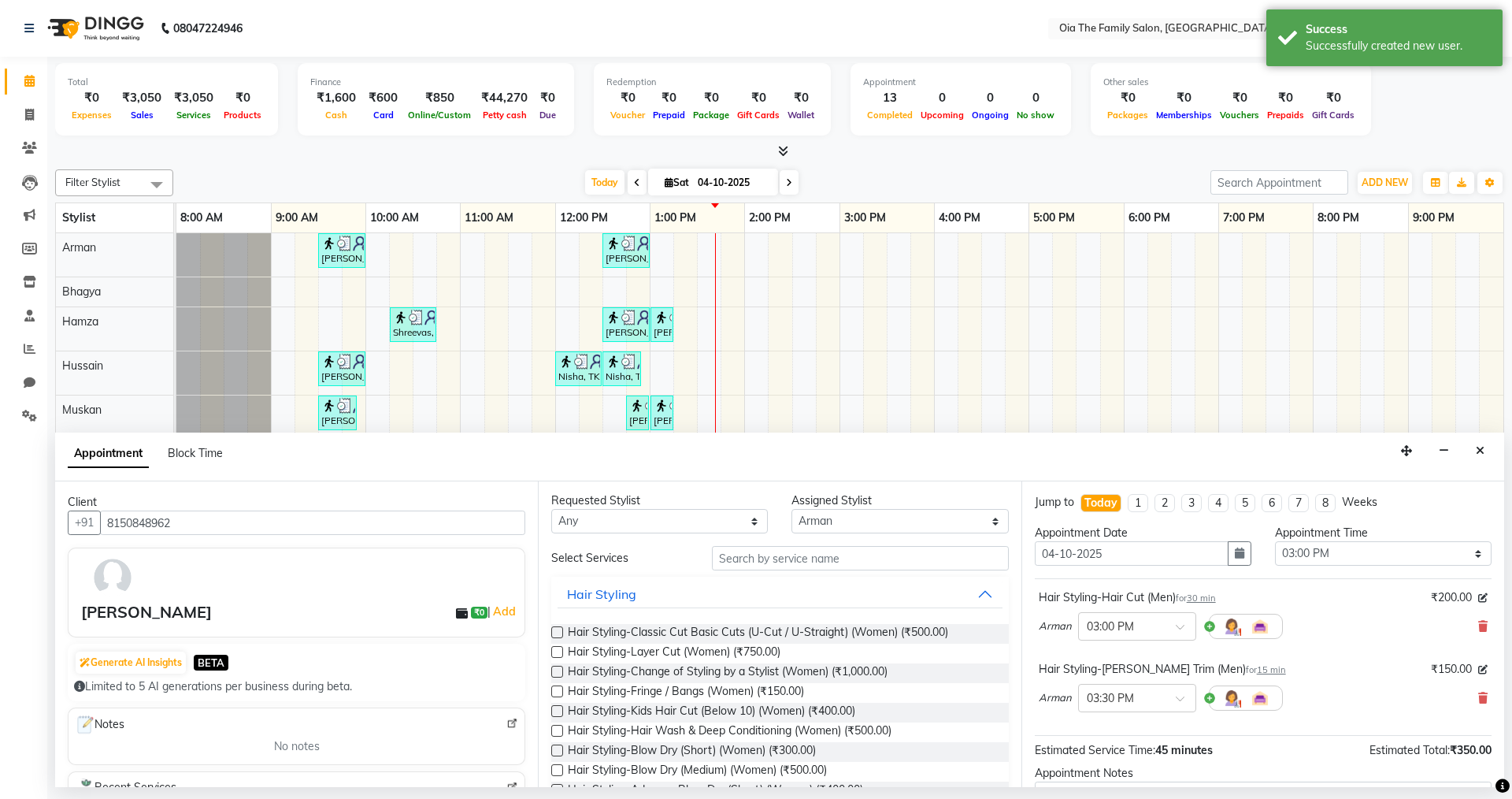
scroll to position [0, 0]
click at [889, 512] on select "Select Arman Bhagya Hamza [PERSON_NAME] [PERSON_NAME] Khan" at bounding box center [900, 522] width 217 height 25
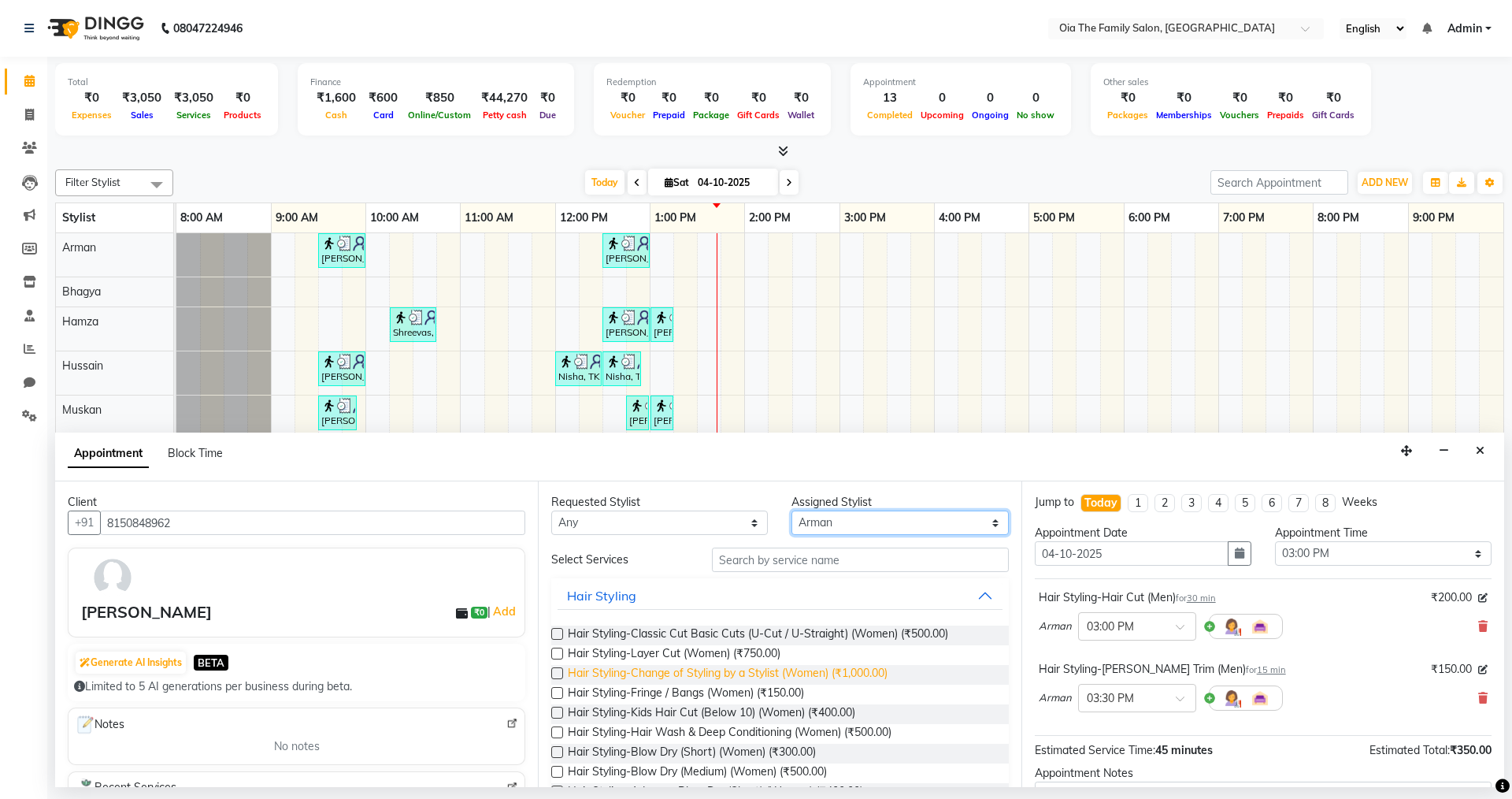
select select "93028"
click at [791, 510] on select "Select Arman Bhagya Hamza [PERSON_NAME] [PERSON_NAME] Khan" at bounding box center [900, 522] width 217 height 25
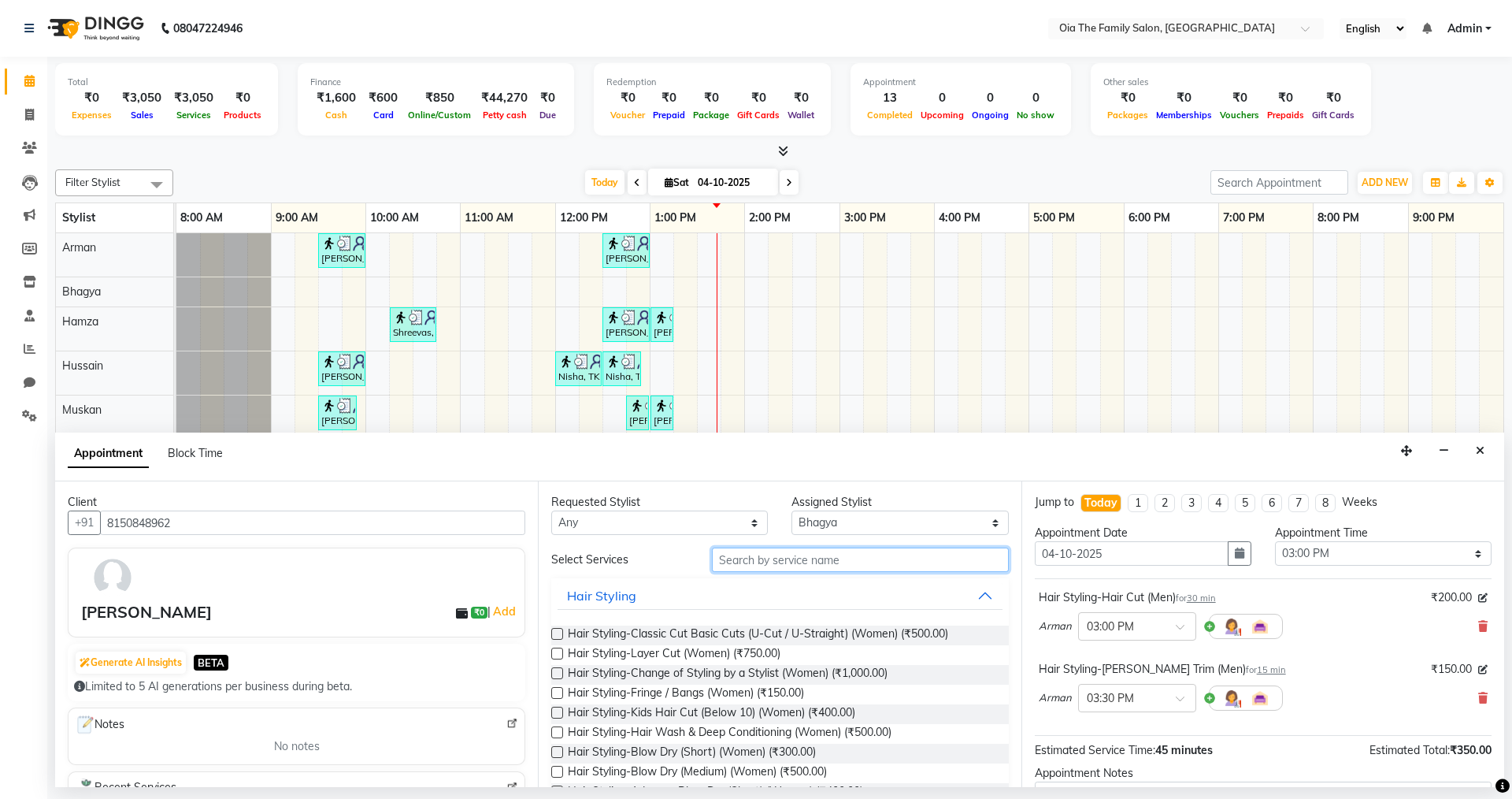
click at [789, 562] on input "text" at bounding box center [861, 559] width 297 height 25
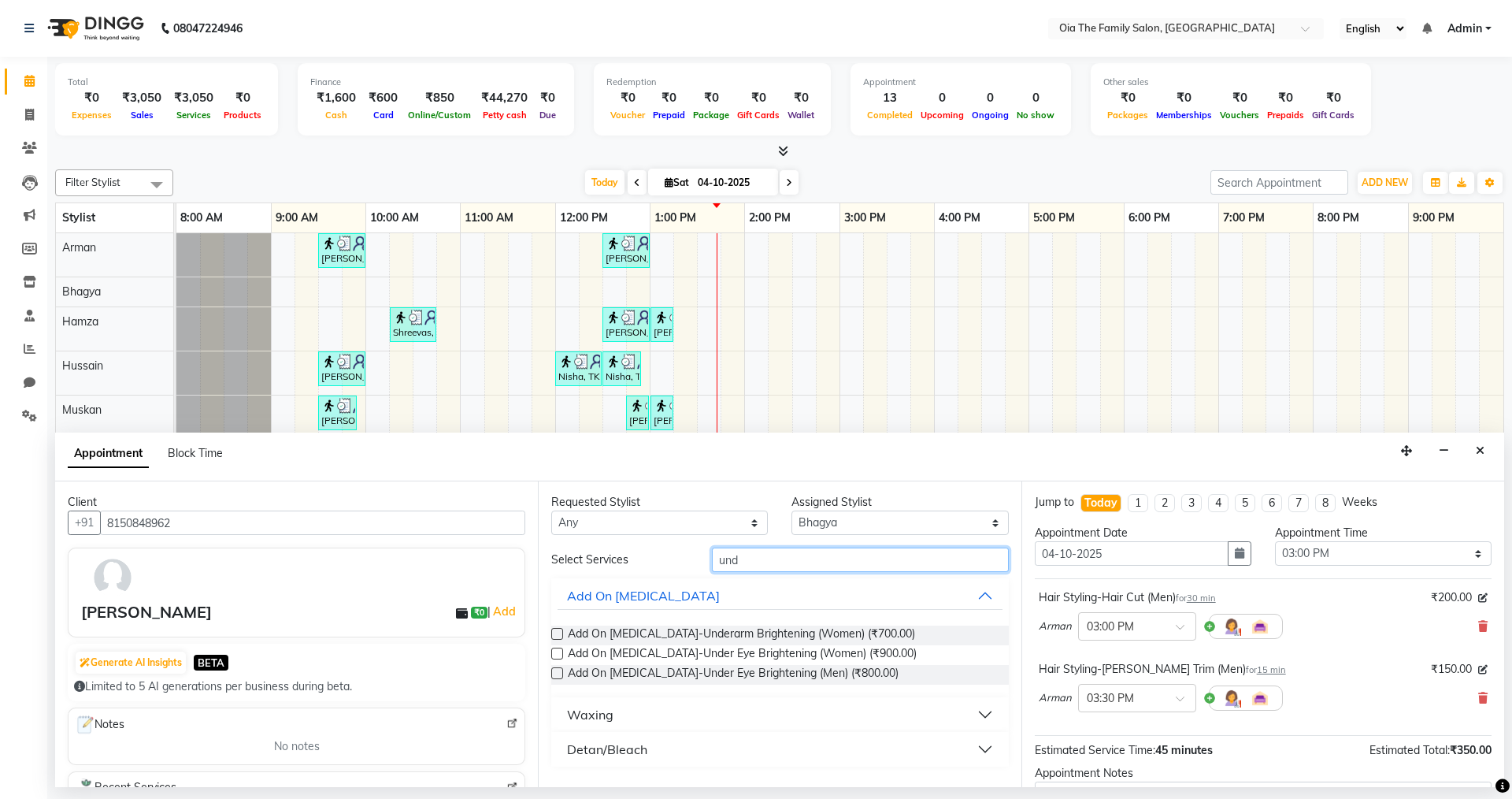
type input "und"
click at [587, 710] on div "Waxing" at bounding box center [590, 714] width 47 height 19
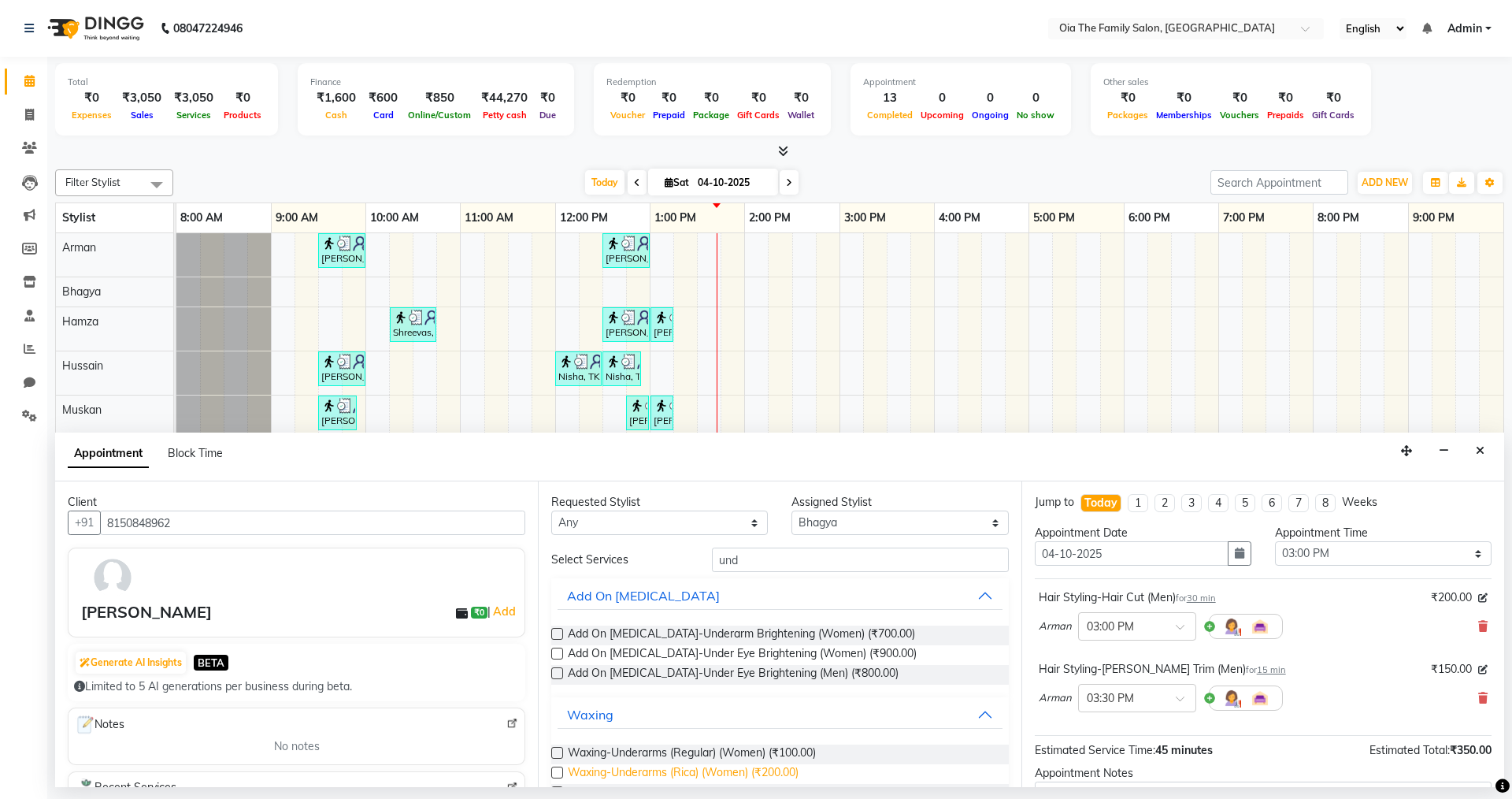
click at [653, 768] on span "Waxing-Underarms (Rica) (Women) (₹200.00)" at bounding box center [683, 774] width 230 height 19
checkbox input "false"
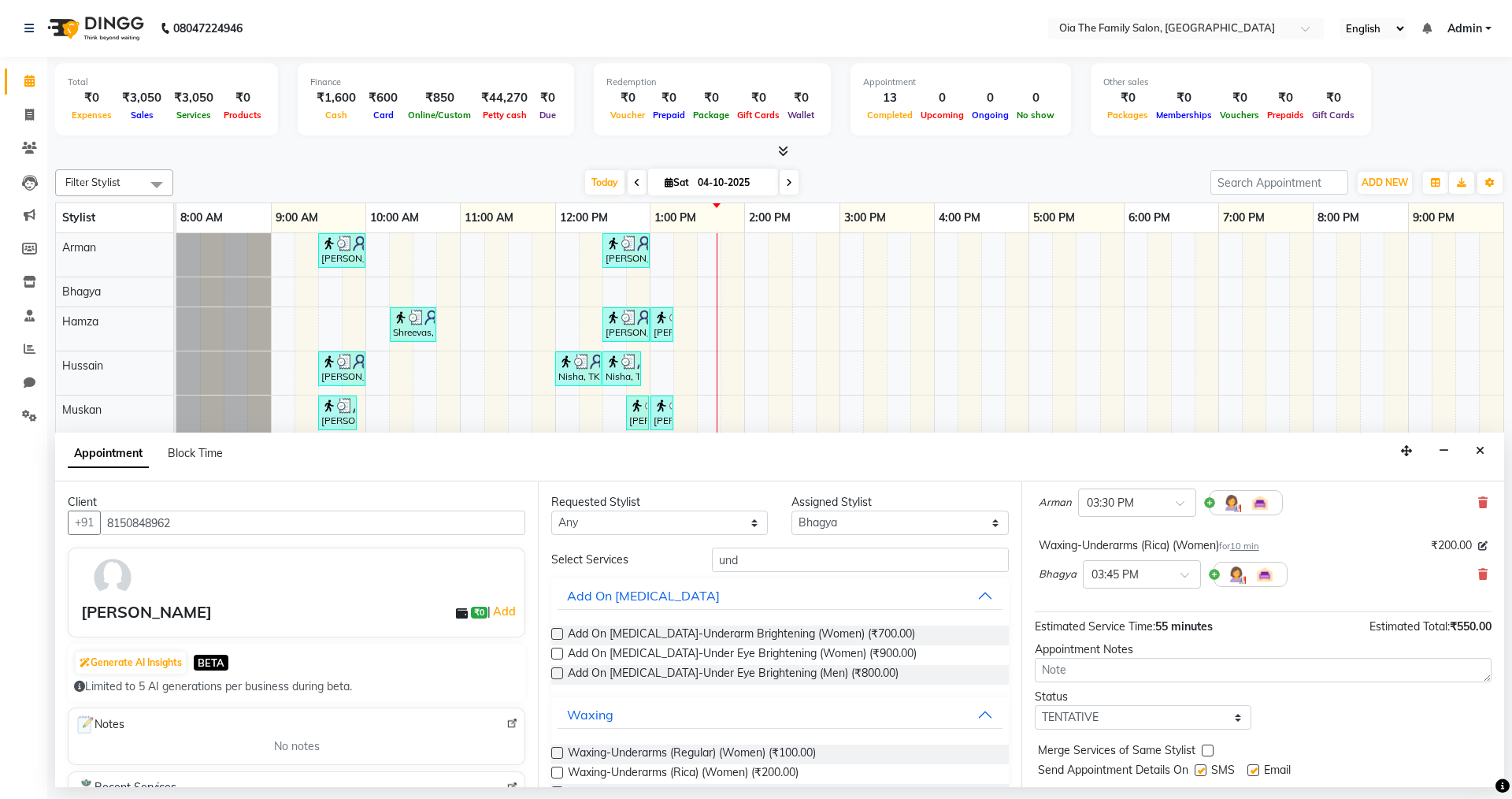
scroll to position [158, 0]
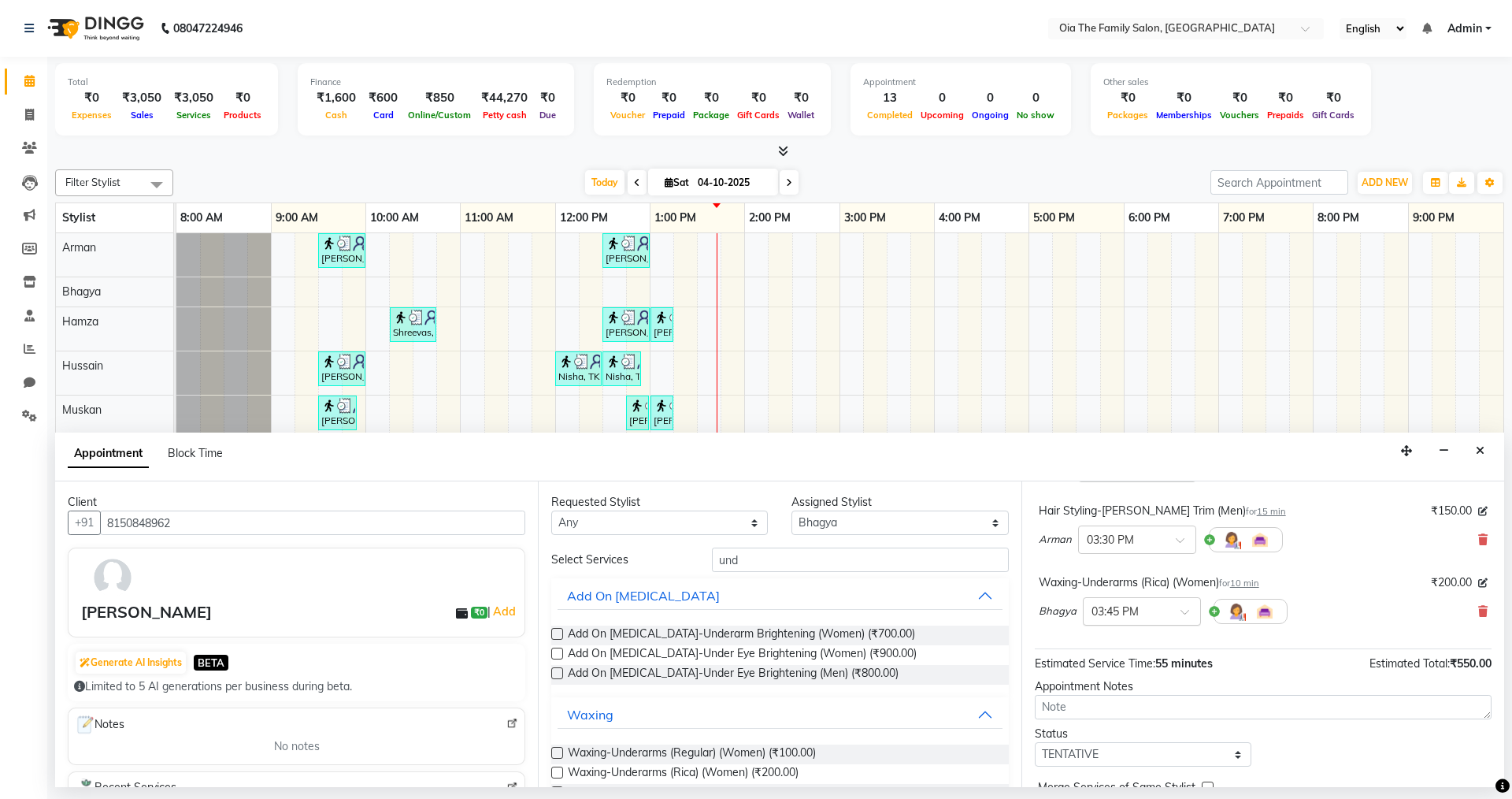
click at [1188, 614] on span at bounding box center [1190, 617] width 19 height 17
click at [1113, 625] on div "03:00 PM" at bounding box center [1142, 631] width 117 height 29
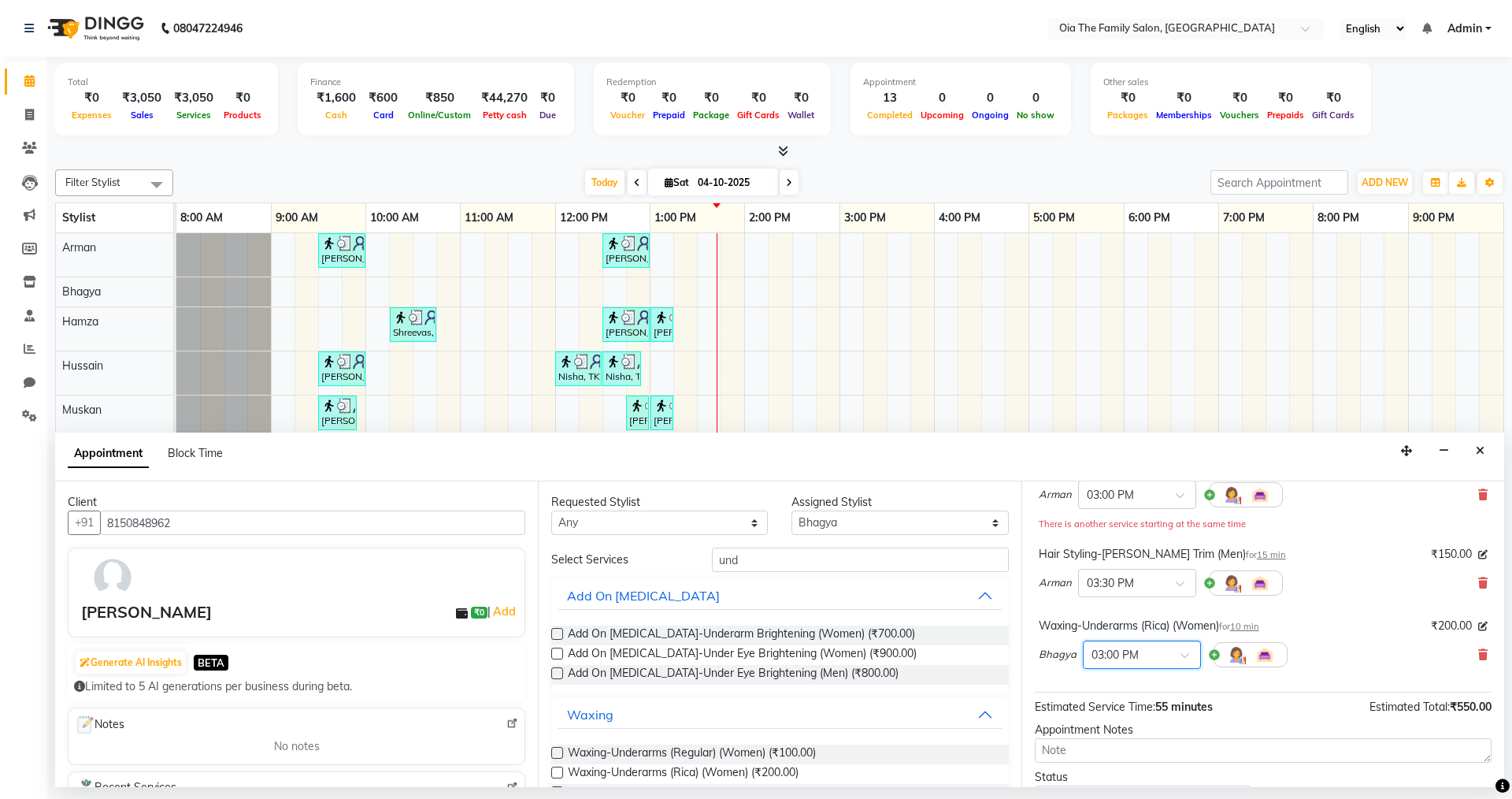
scroll to position [237, 0]
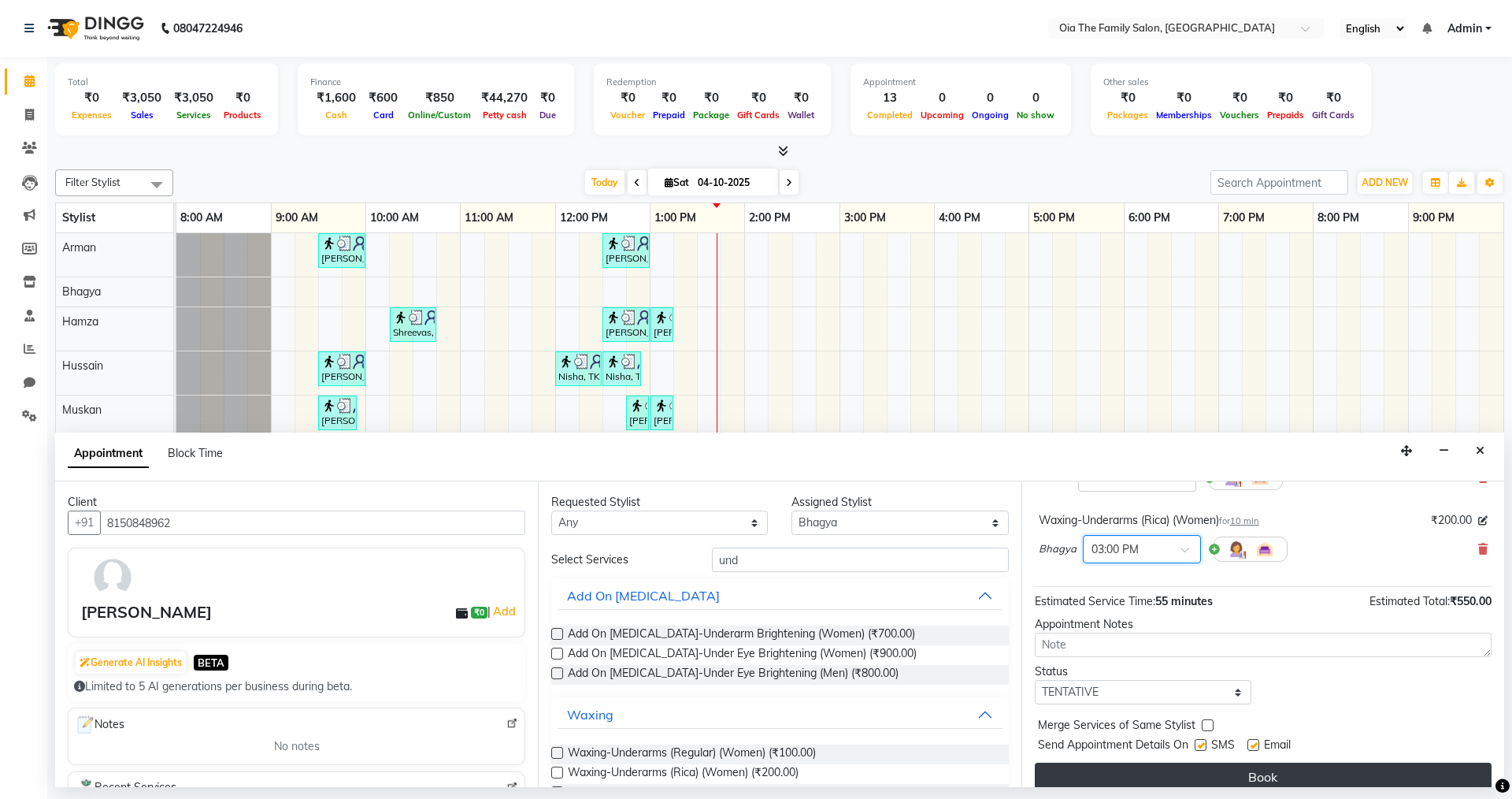
click at [1217, 775] on button "Book" at bounding box center [1263, 776] width 457 height 28
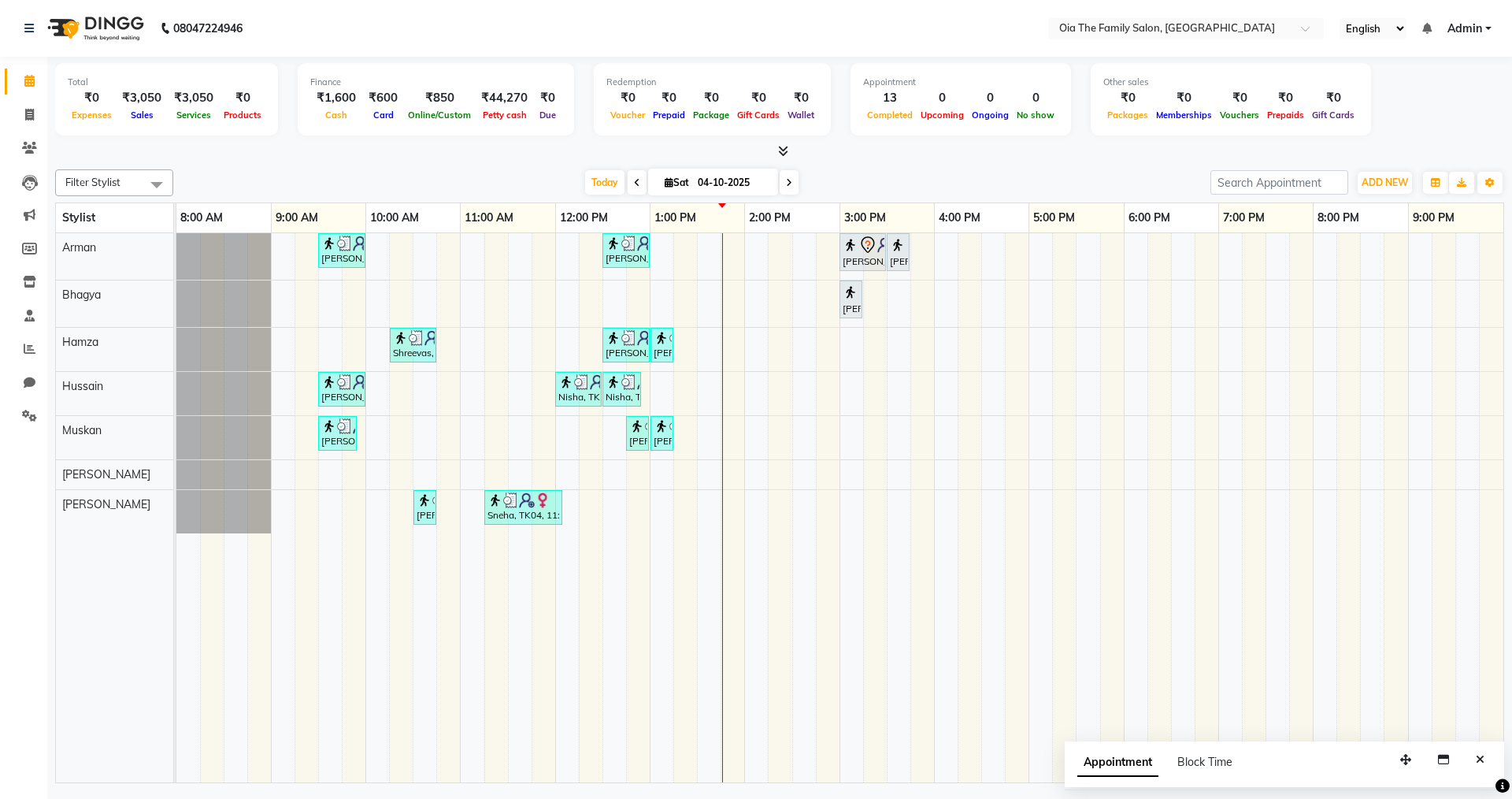
click at [671, 512] on div "[PERSON_NAME], TK02, 09:30 AM-10:00 AM, Hair Styling-Hair Cut (Men) [PERSON_NAM…" at bounding box center [839, 508] width 1327 height 549
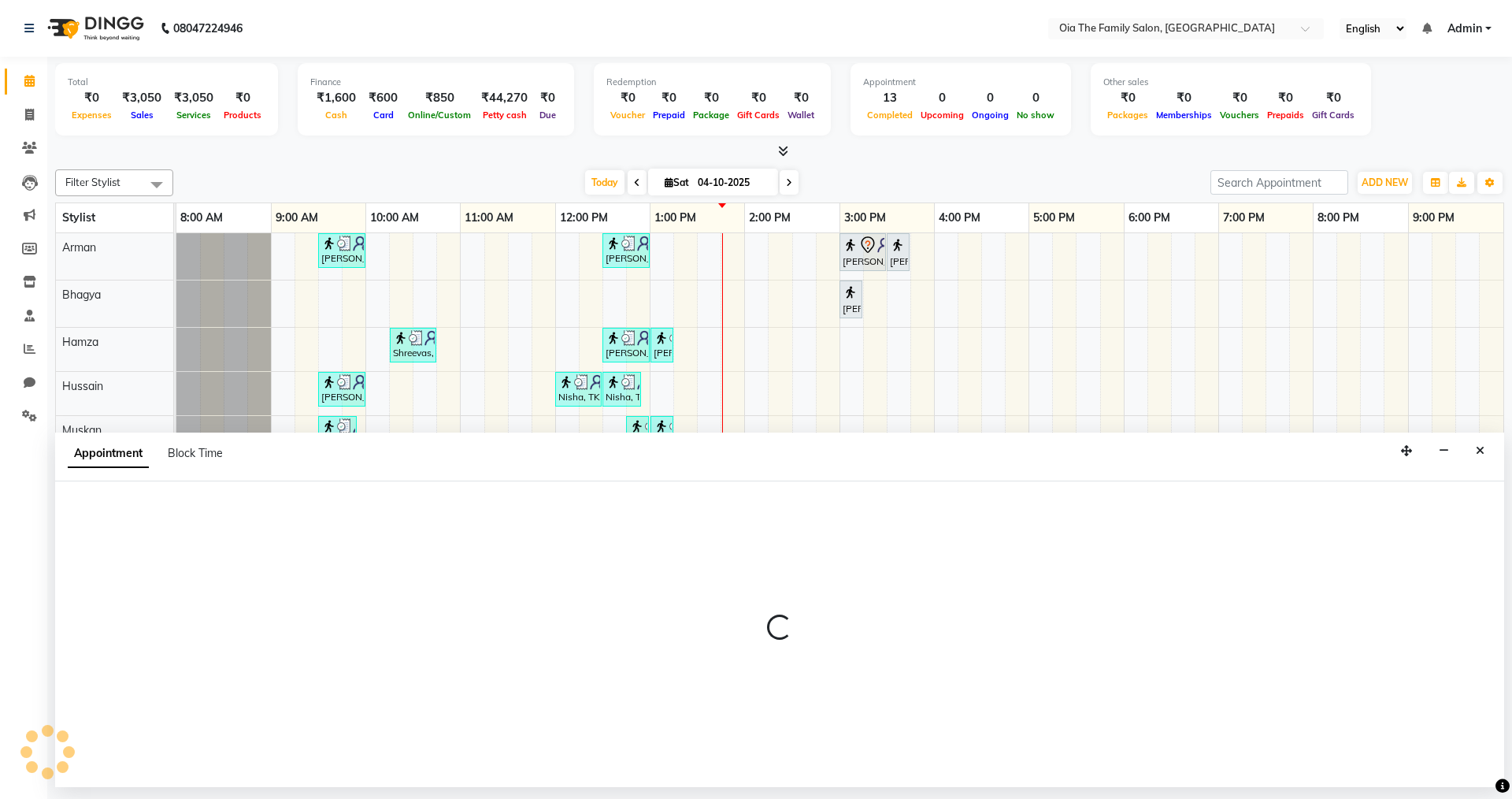
select select "93025"
select select "780"
select select "tentative"
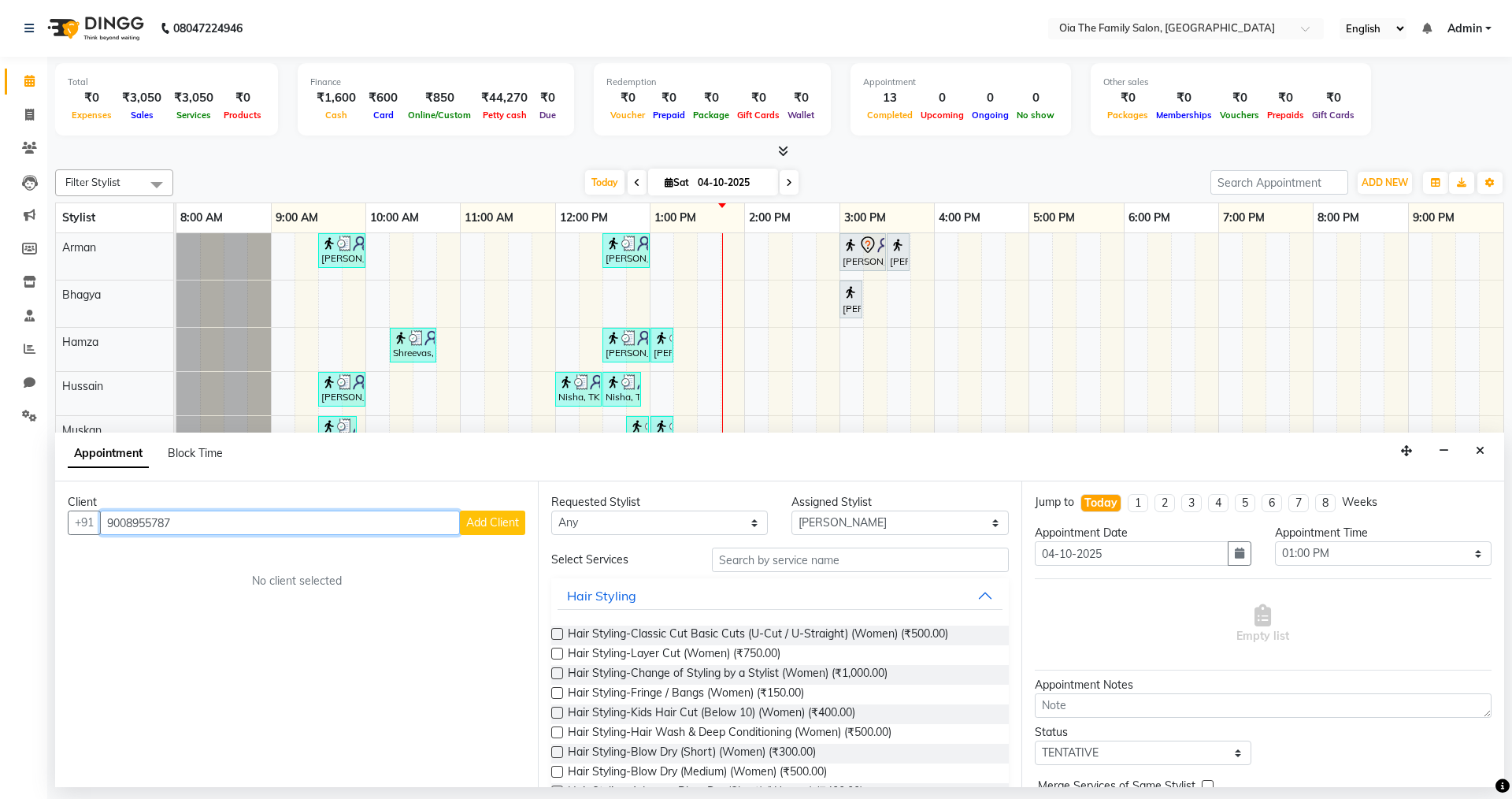
type input "9008955787"
click at [488, 528] on span "Add Client" at bounding box center [492, 522] width 53 height 14
select select "22"
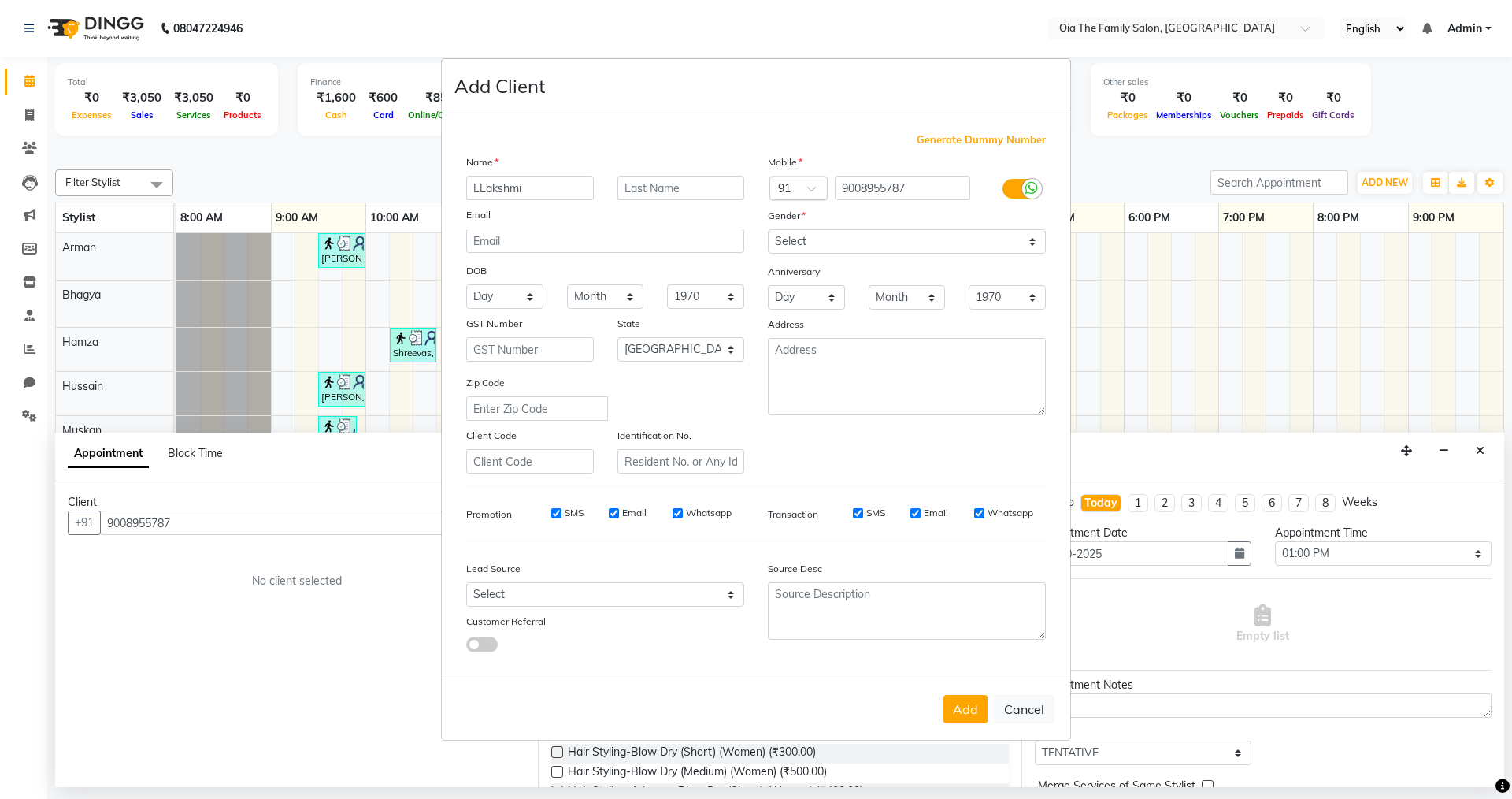
click at [478, 186] on input "LLakshmi" at bounding box center [529, 187] width 128 height 25
click at [522, 189] on input "Lakshmi" at bounding box center [529, 187] width 128 height 25
type input "[PERSON_NAME]"
click at [834, 235] on select "Select [DEMOGRAPHIC_DATA] [DEMOGRAPHIC_DATA] Other Prefer Not To Say" at bounding box center [907, 241] width 278 height 25
select select "[DEMOGRAPHIC_DATA]"
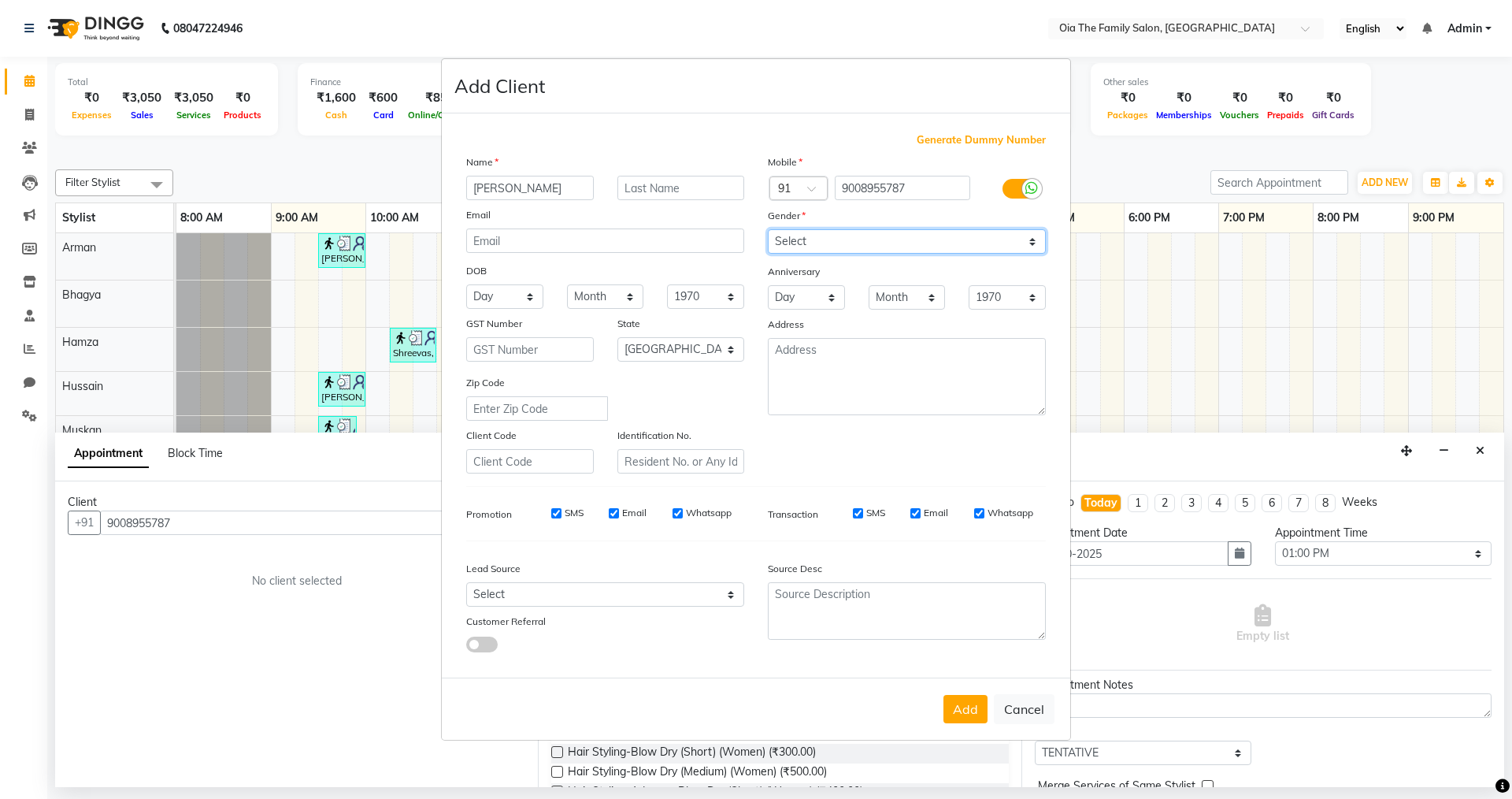
click at [768, 230] on select "Select [DEMOGRAPHIC_DATA] [DEMOGRAPHIC_DATA] Other Prefer Not To Say" at bounding box center [907, 241] width 278 height 25
click at [963, 712] on button "Add" at bounding box center [966, 708] width 44 height 28
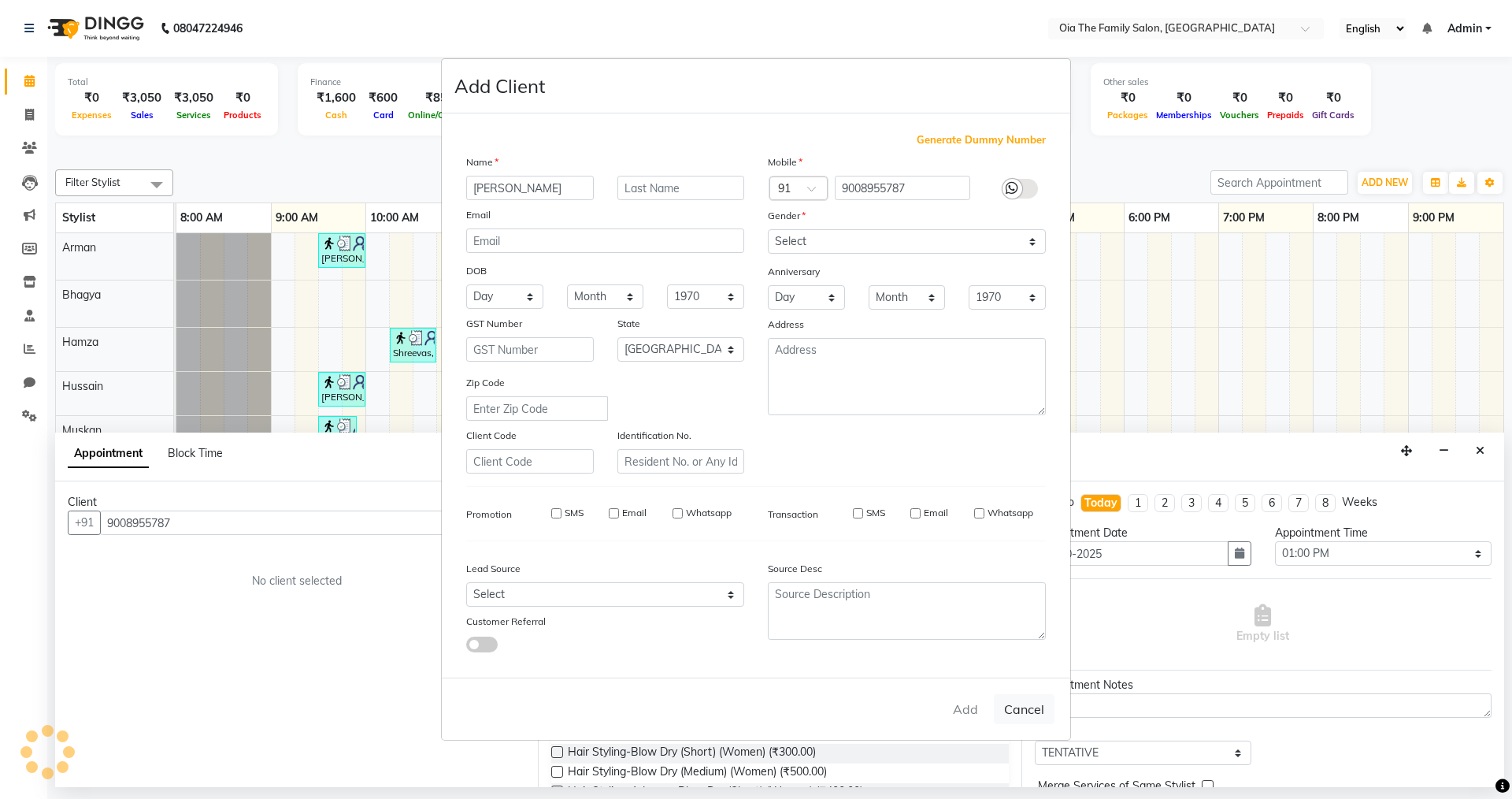
select select
select select "null"
select select
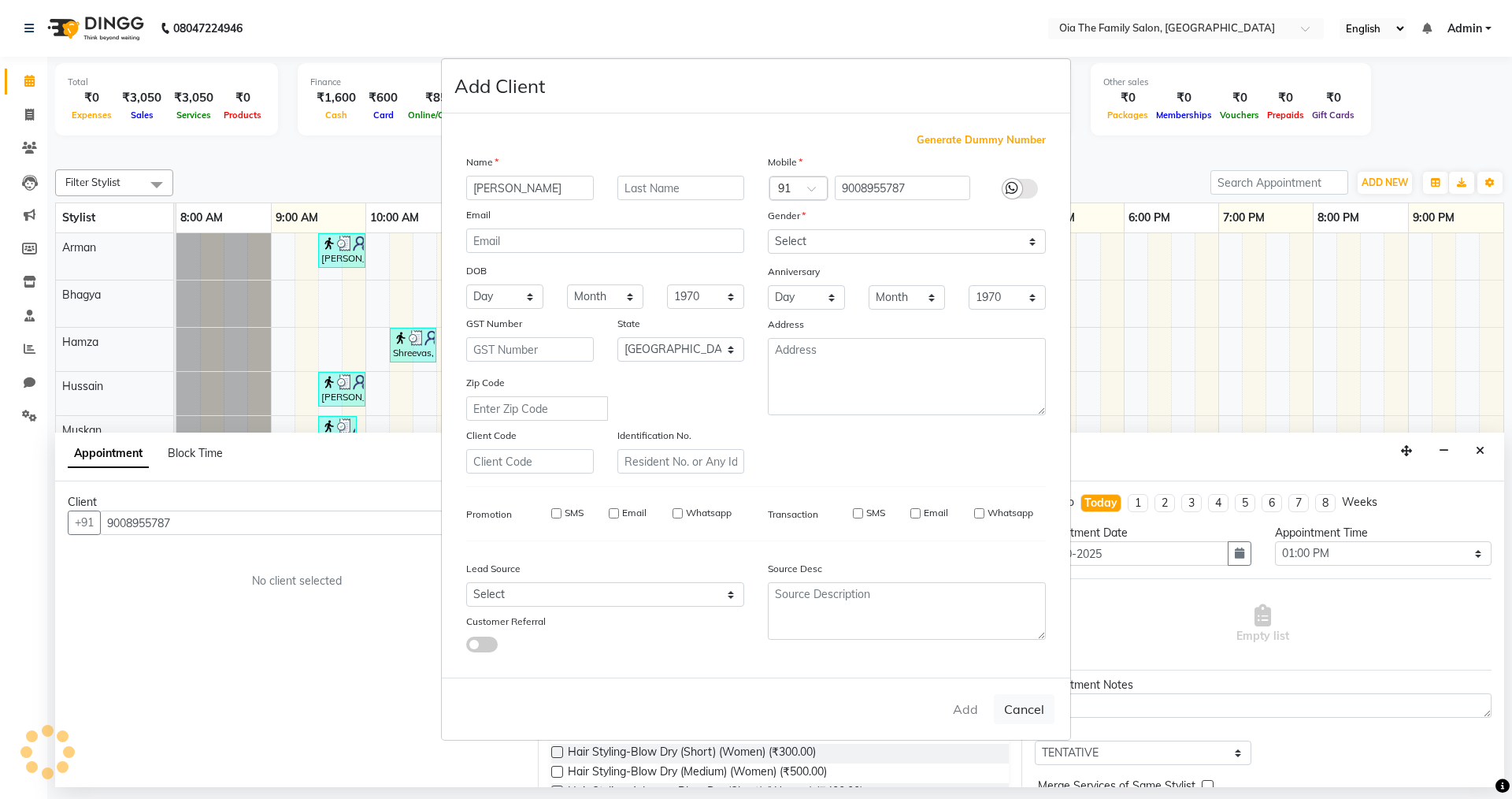
select select
checkbox input "false"
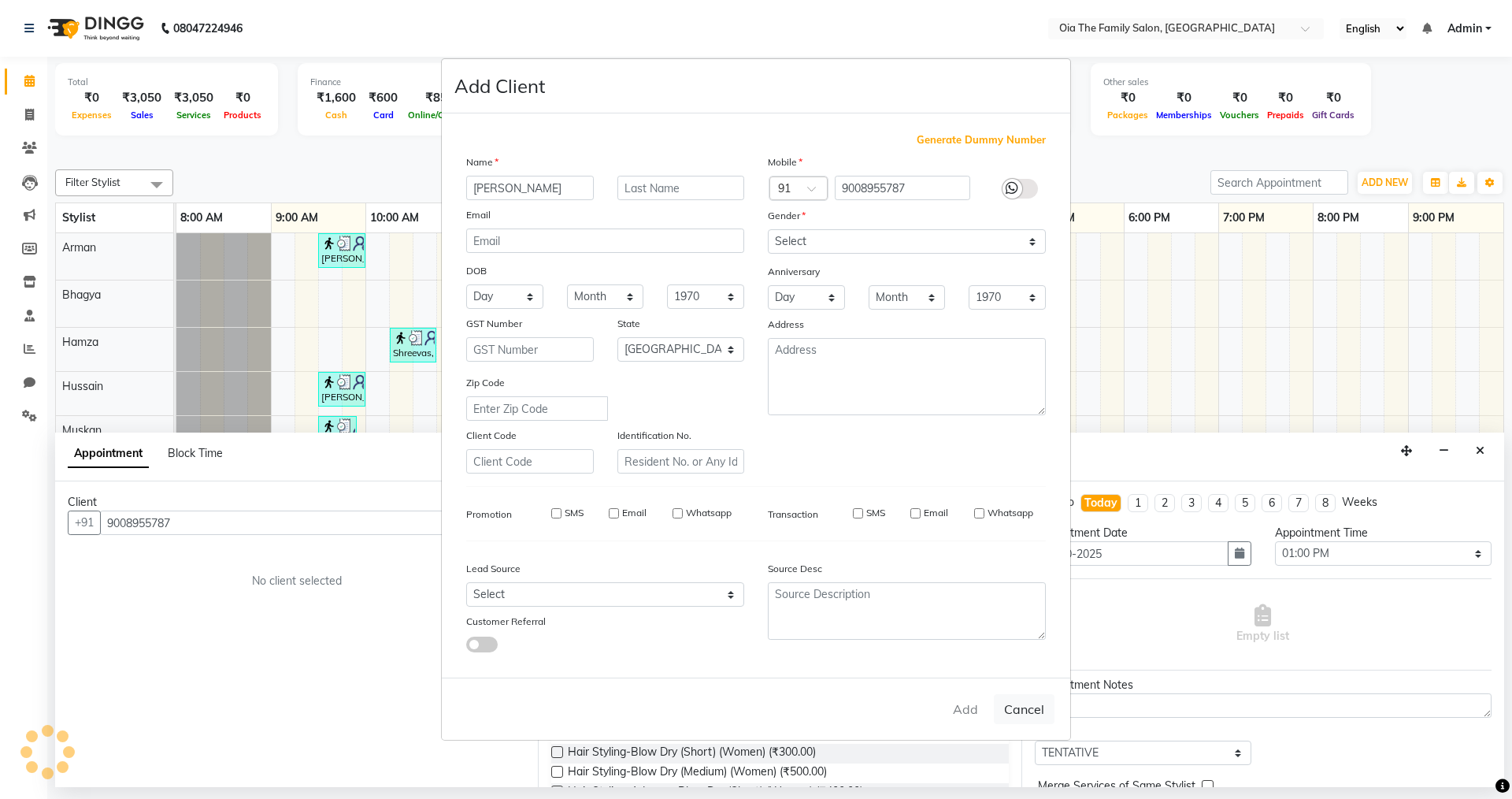
checkbox input "false"
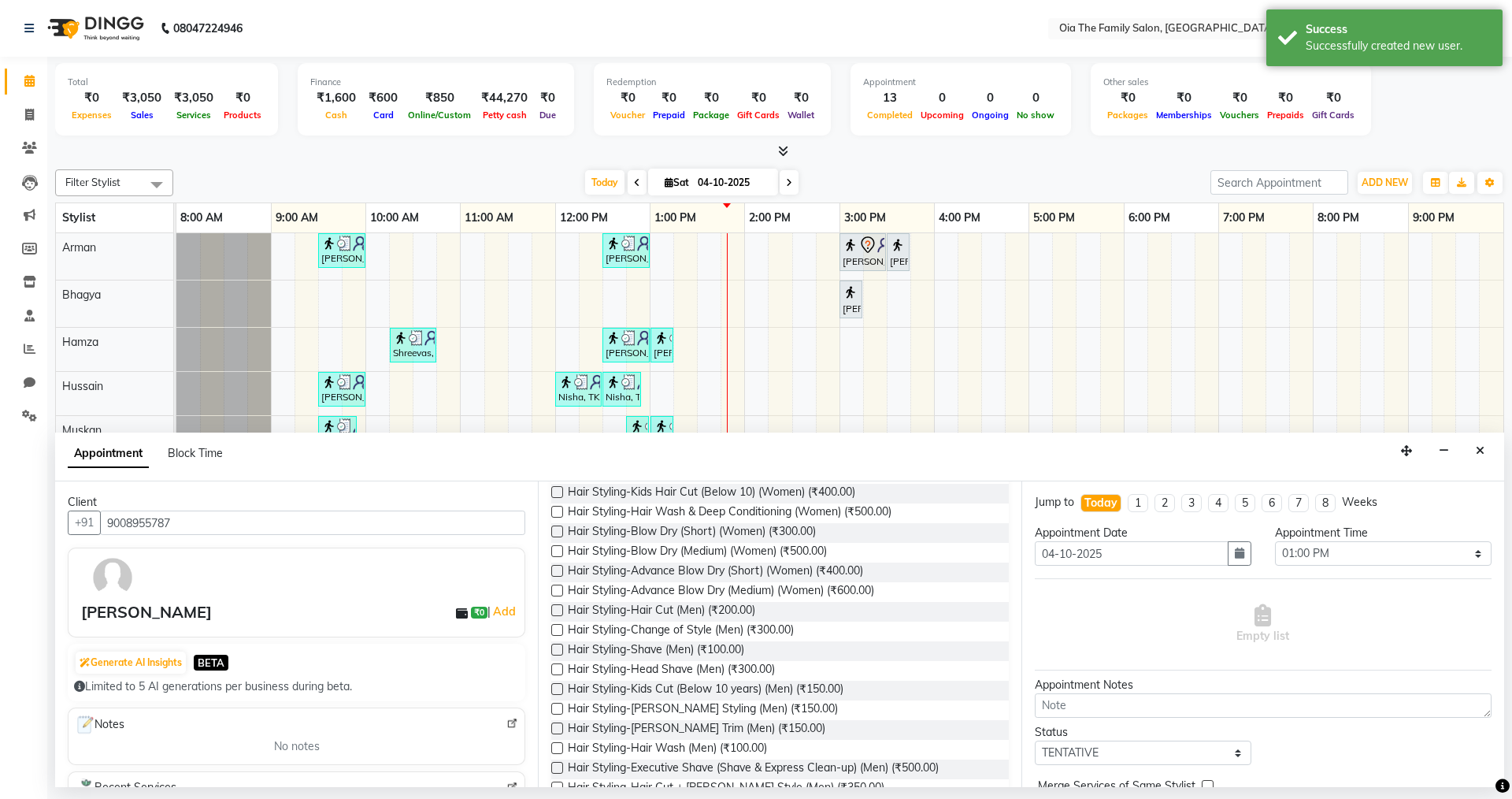
scroll to position [236, 0]
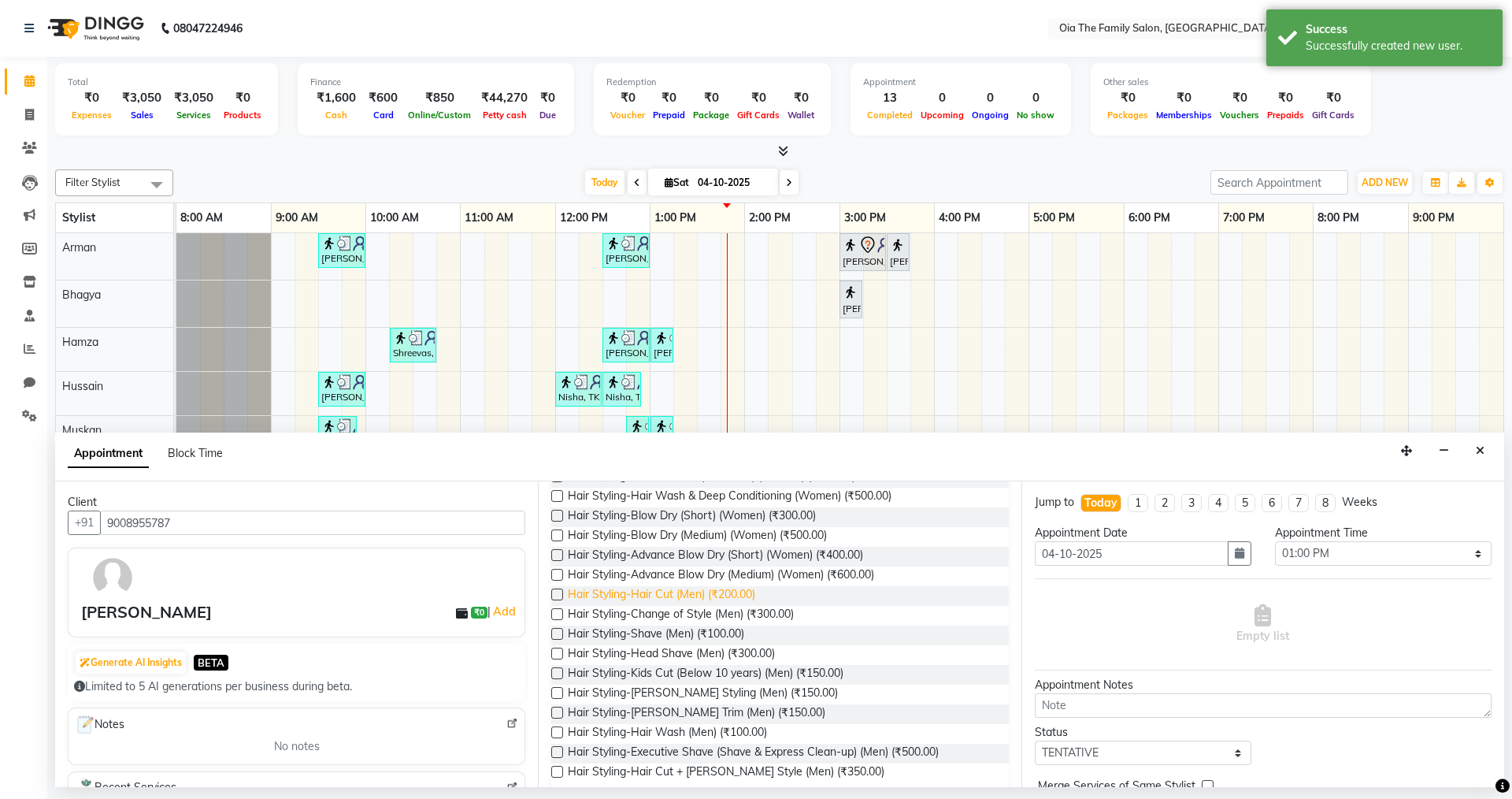
click at [738, 591] on span "Hair Styling-Hair Cut (Men) (₹200.00)" at bounding box center [661, 596] width 187 height 19
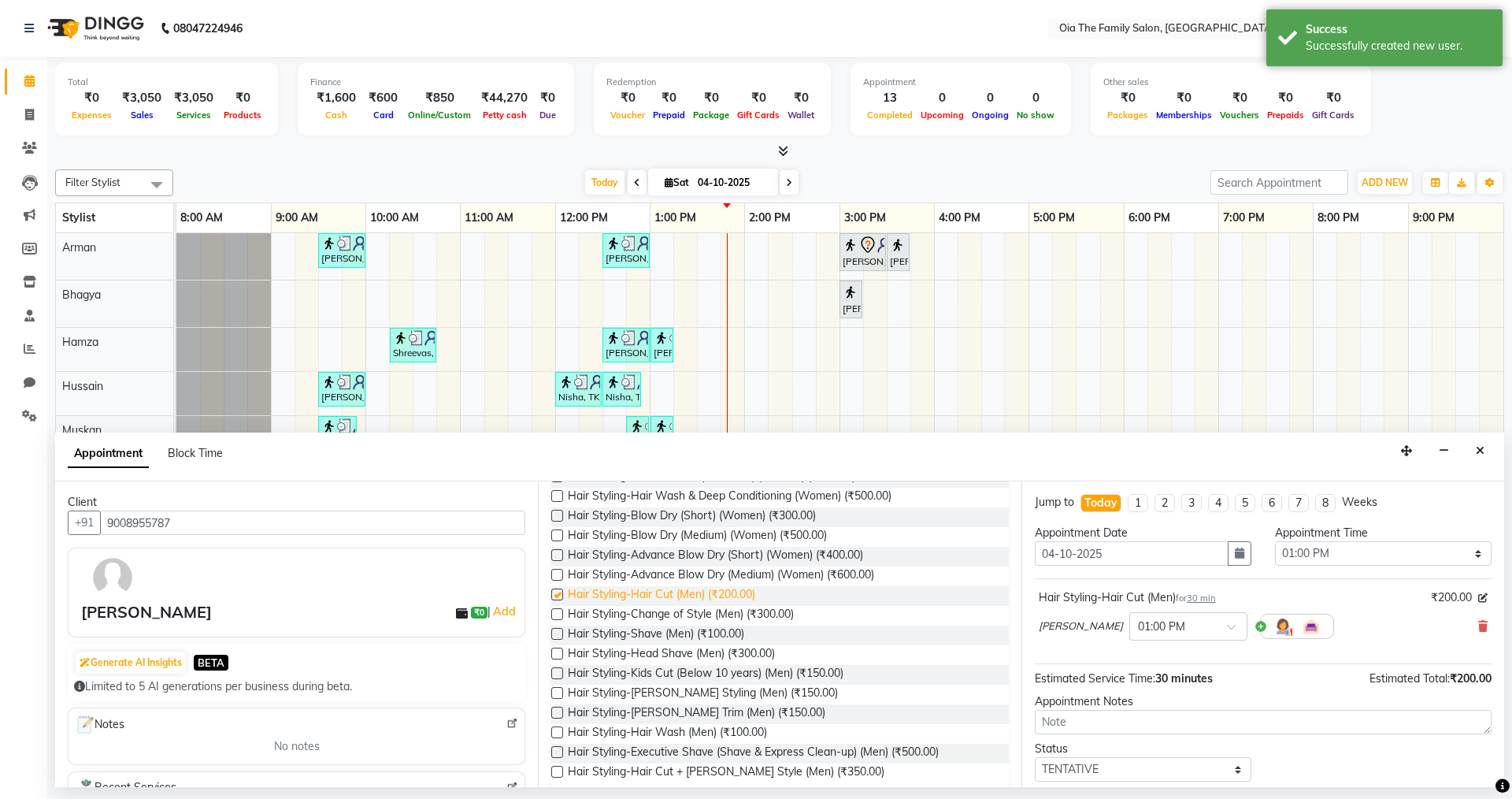
checkbox input "false"
click at [717, 634] on span "Hair Styling-Shave (Men) (₹100.00)" at bounding box center [656, 635] width 176 height 19
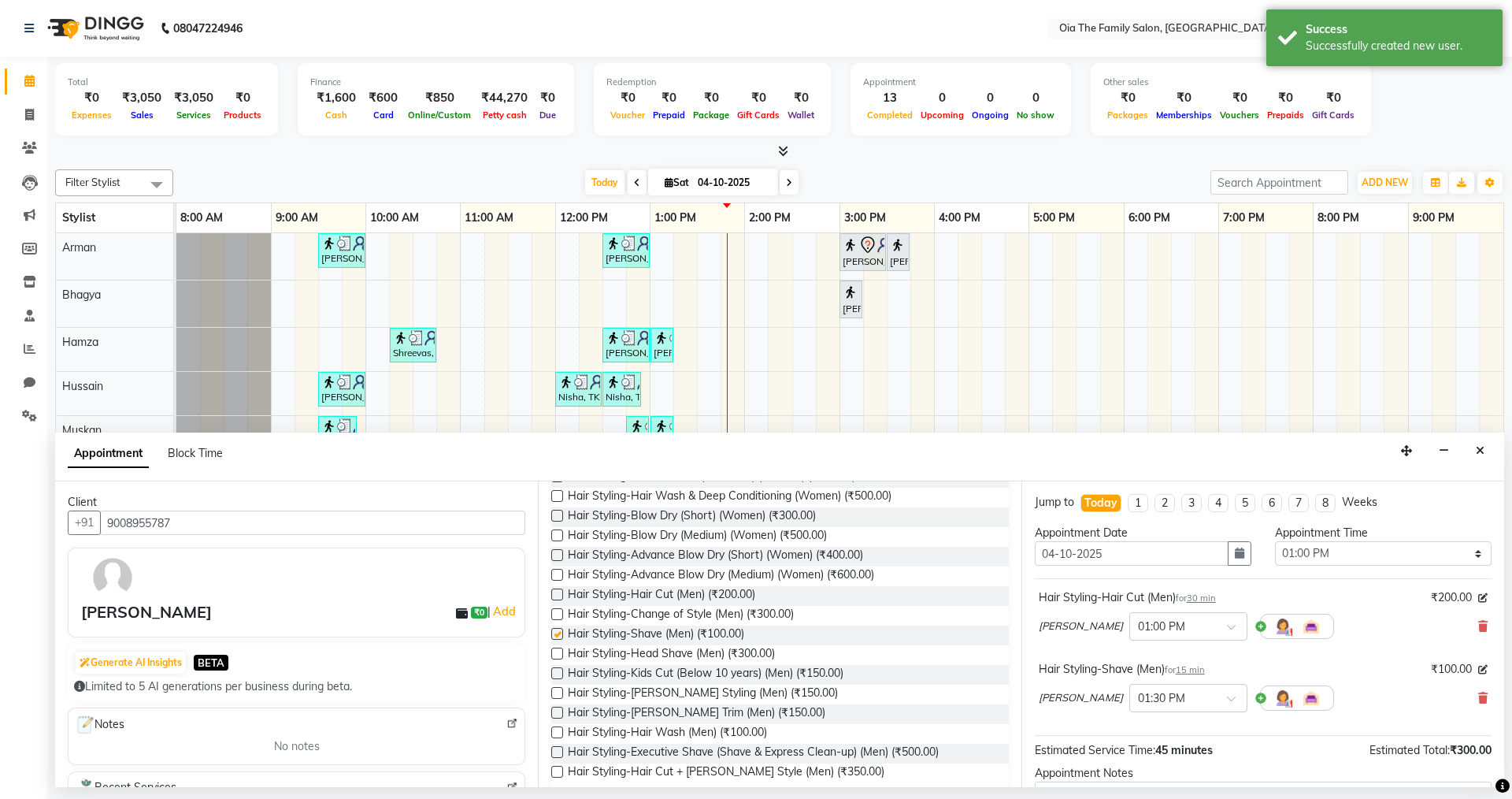
checkbox input "false"
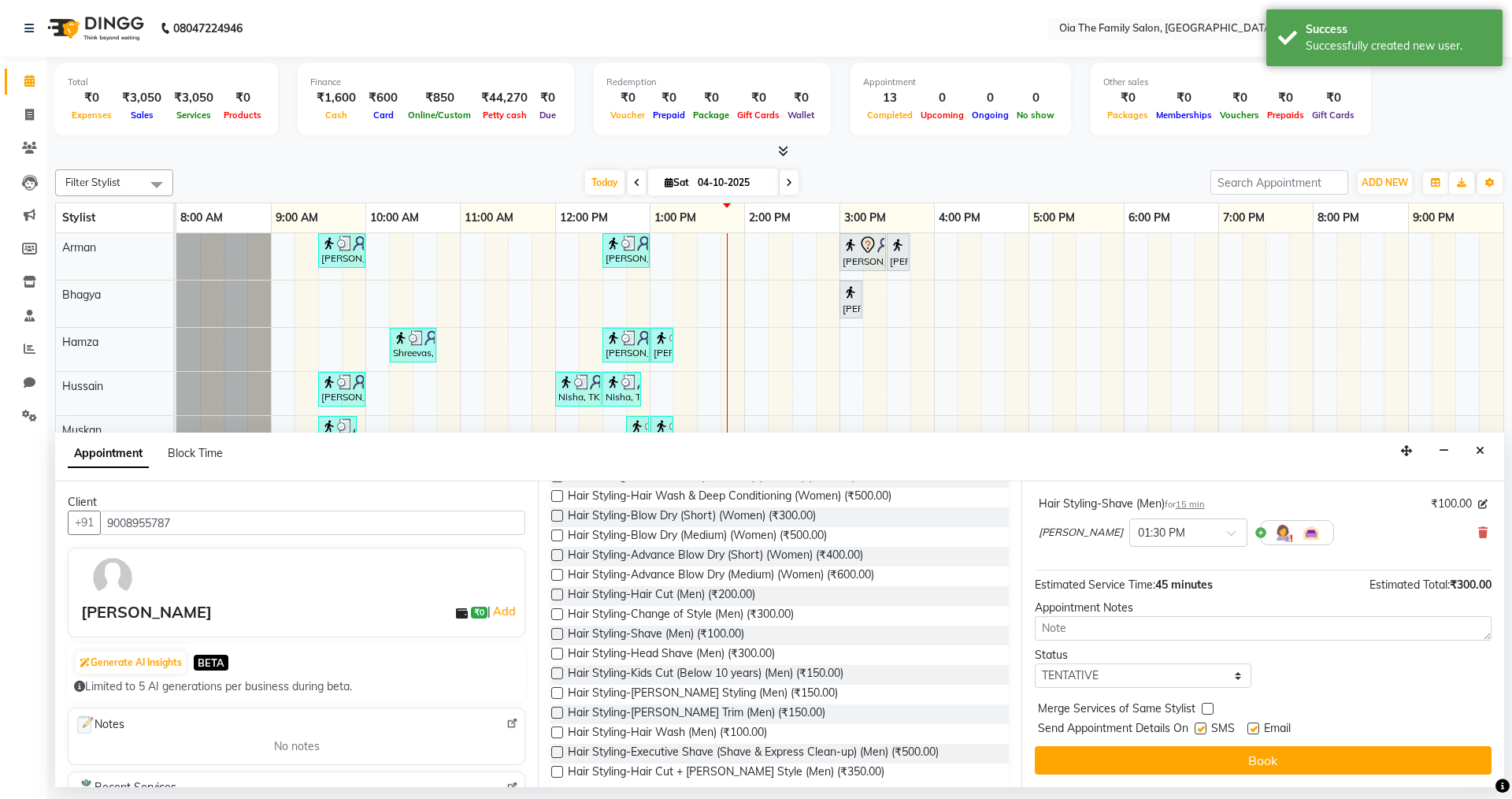
click at [1255, 729] on label at bounding box center [1254, 729] width 12 height 12
click at [1255, 729] on input "checkbox" at bounding box center [1253, 730] width 10 height 10
checkbox input "false"
click at [1205, 729] on label at bounding box center [1200, 729] width 12 height 12
click at [1205, 729] on input "checkbox" at bounding box center [1199, 730] width 10 height 10
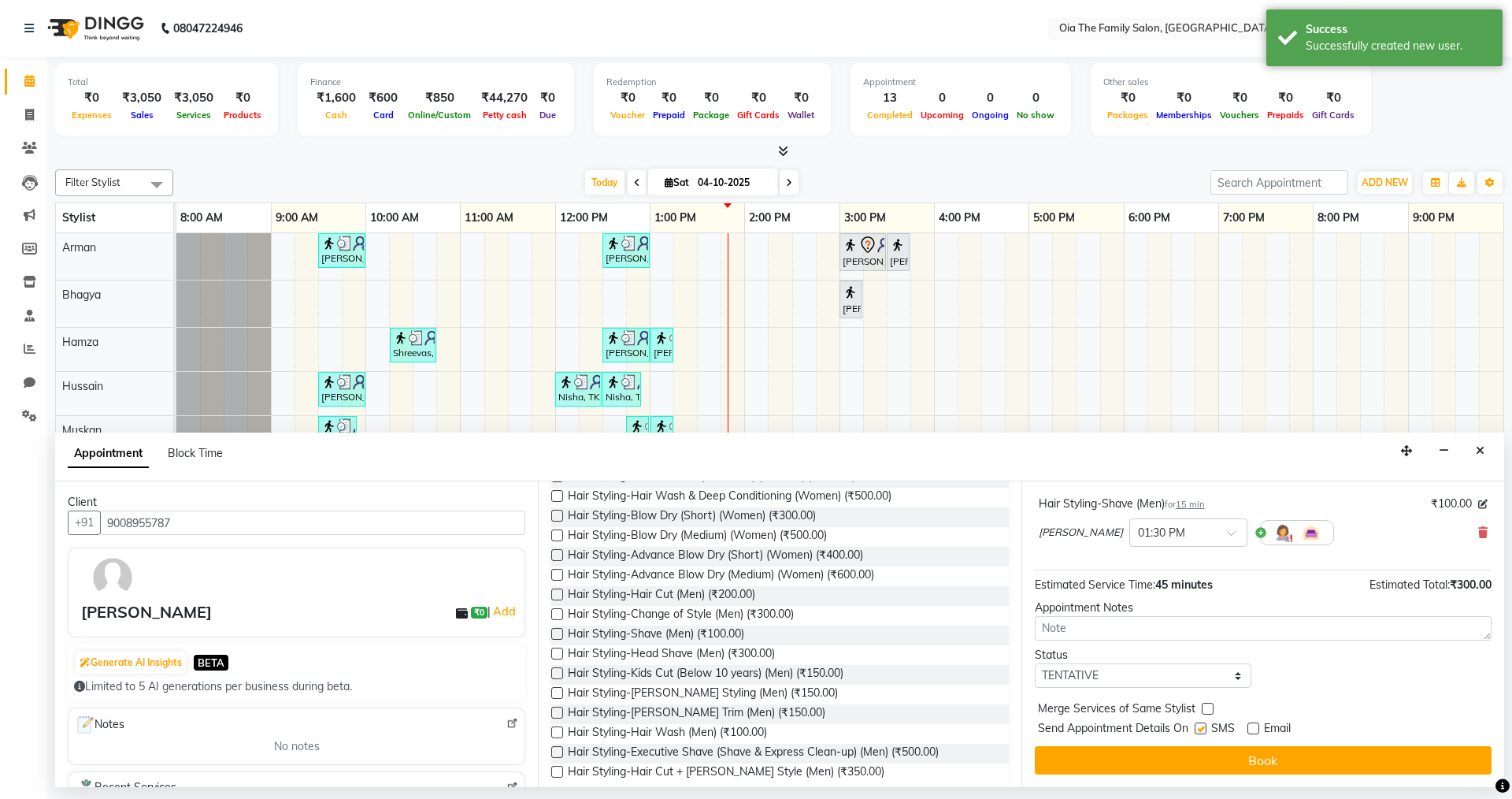
checkbox input "false"
click at [1209, 757] on button "Book" at bounding box center [1263, 759] width 457 height 28
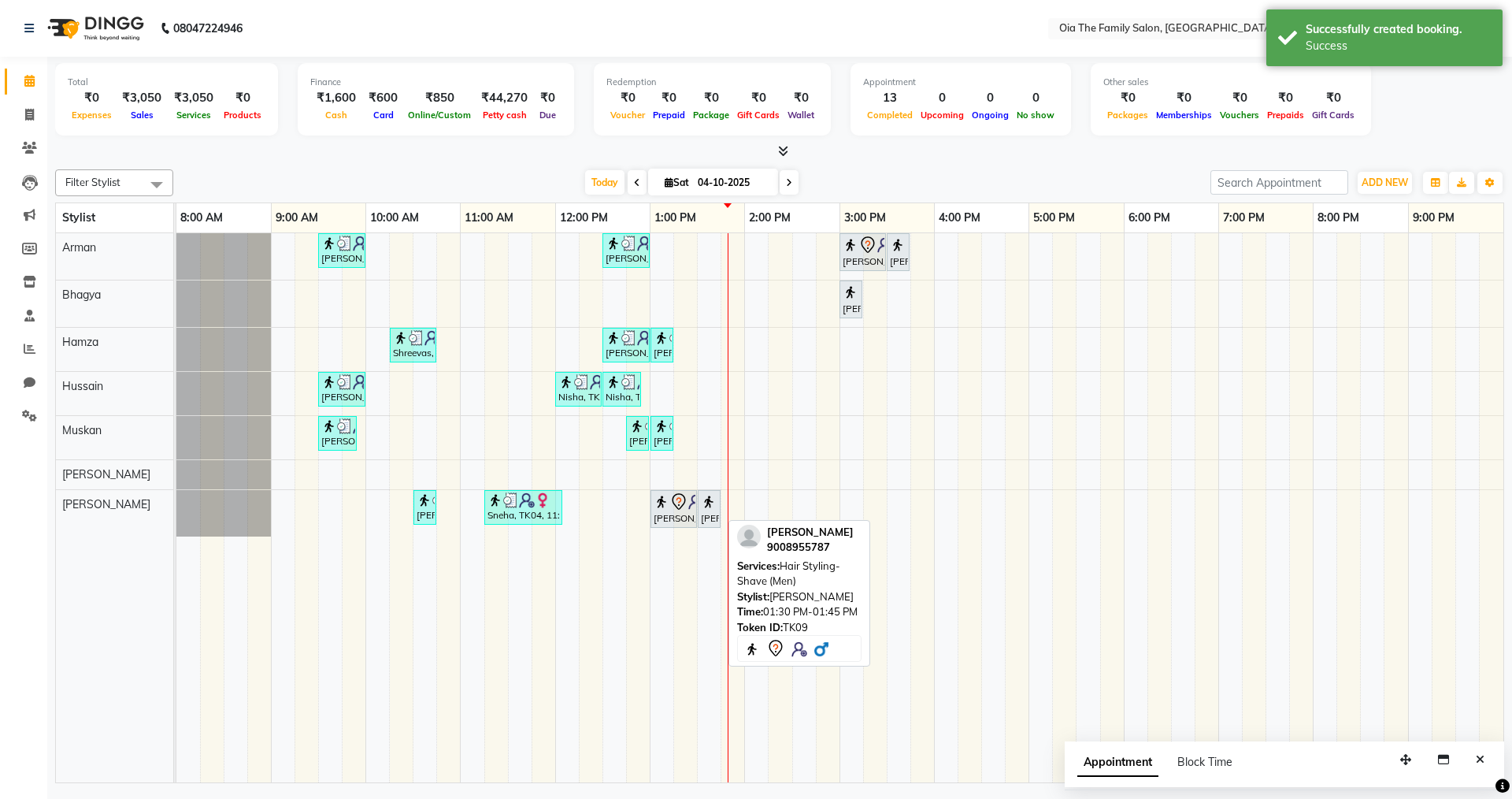
click at [706, 495] on img at bounding box center [708, 502] width 16 height 16
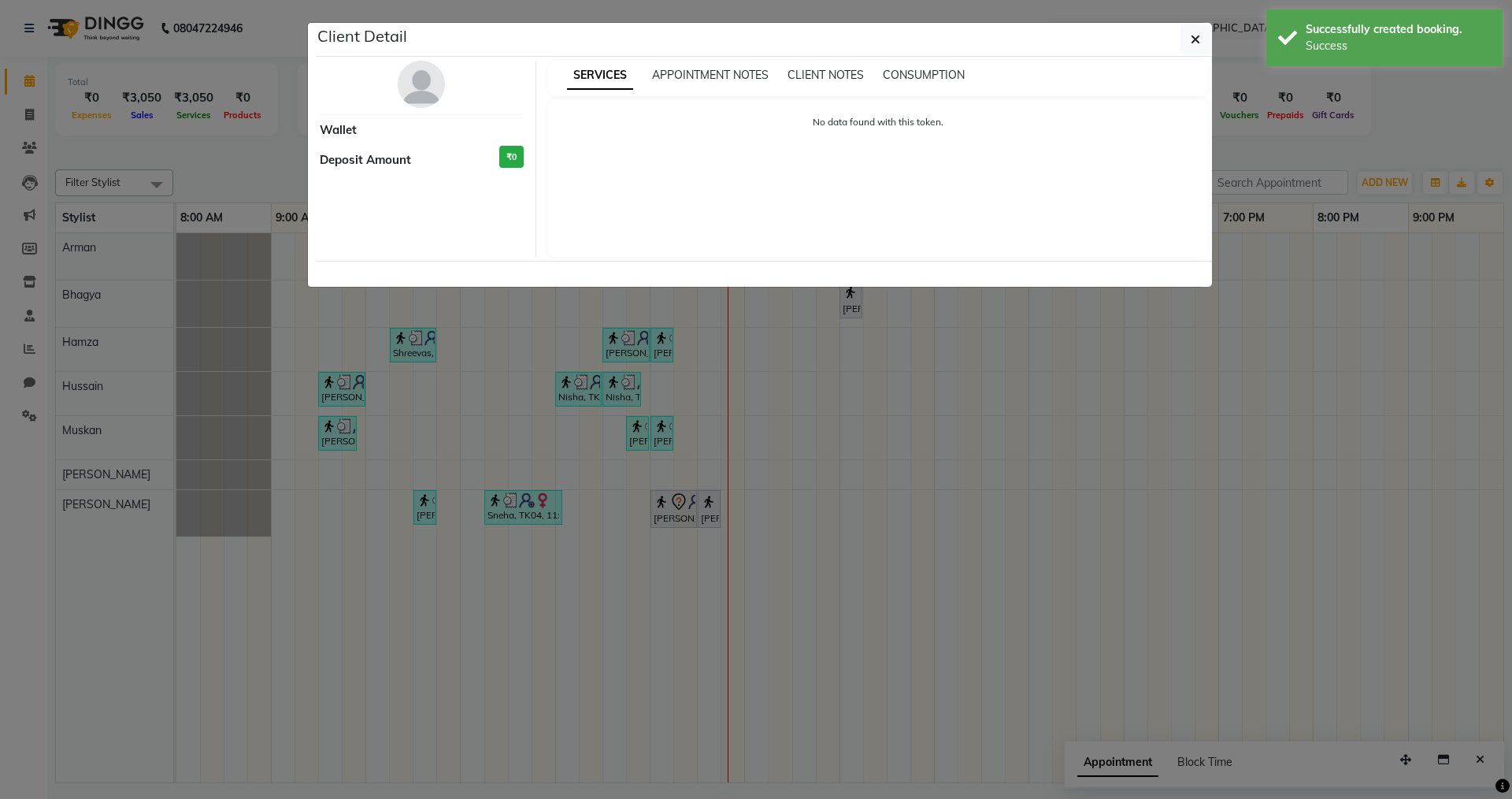
select select "7"
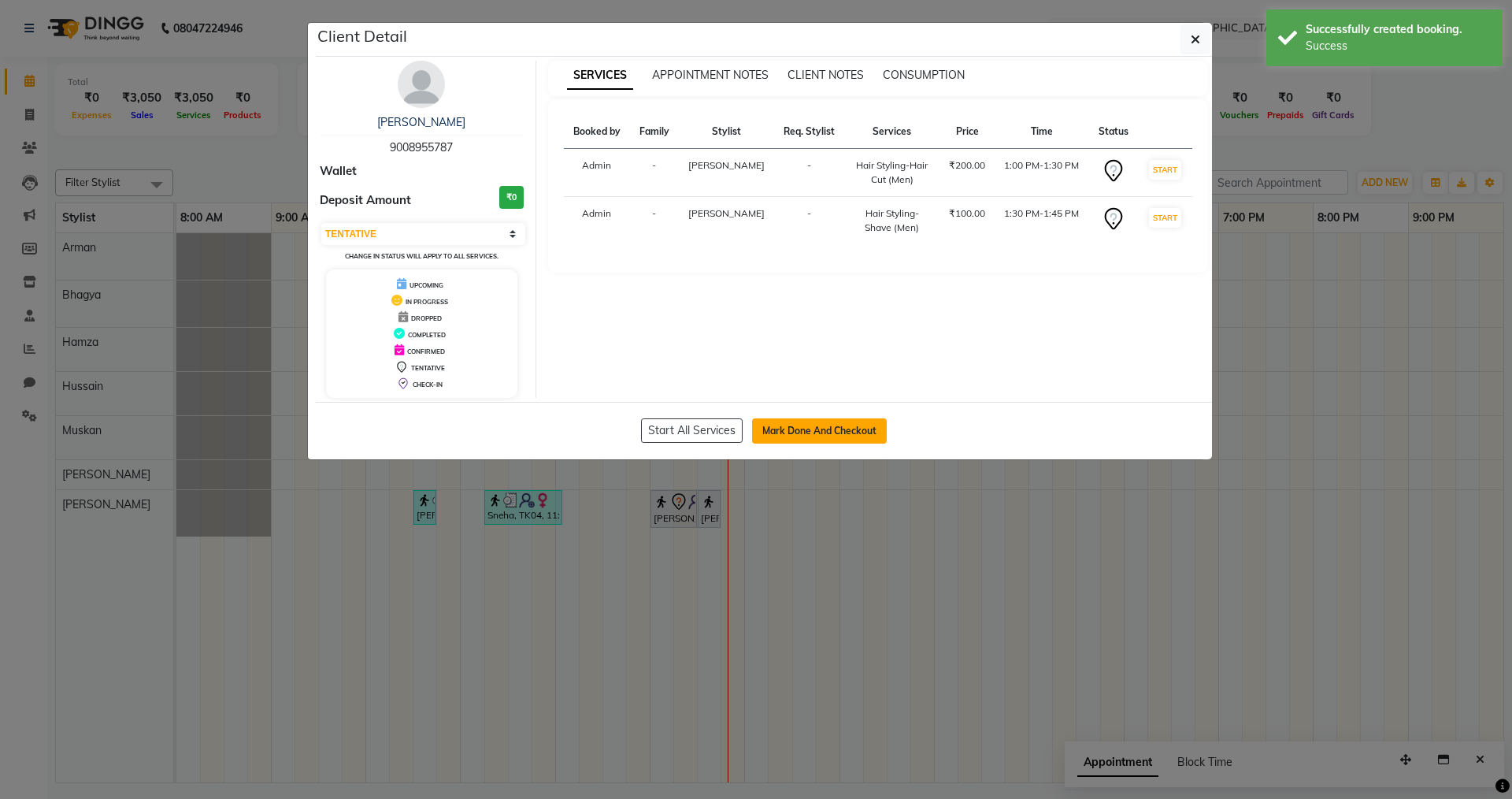
click at [784, 436] on button "Mark Done And Checkout" at bounding box center [819, 431] width 135 height 25
select select "9113"
select select "service"
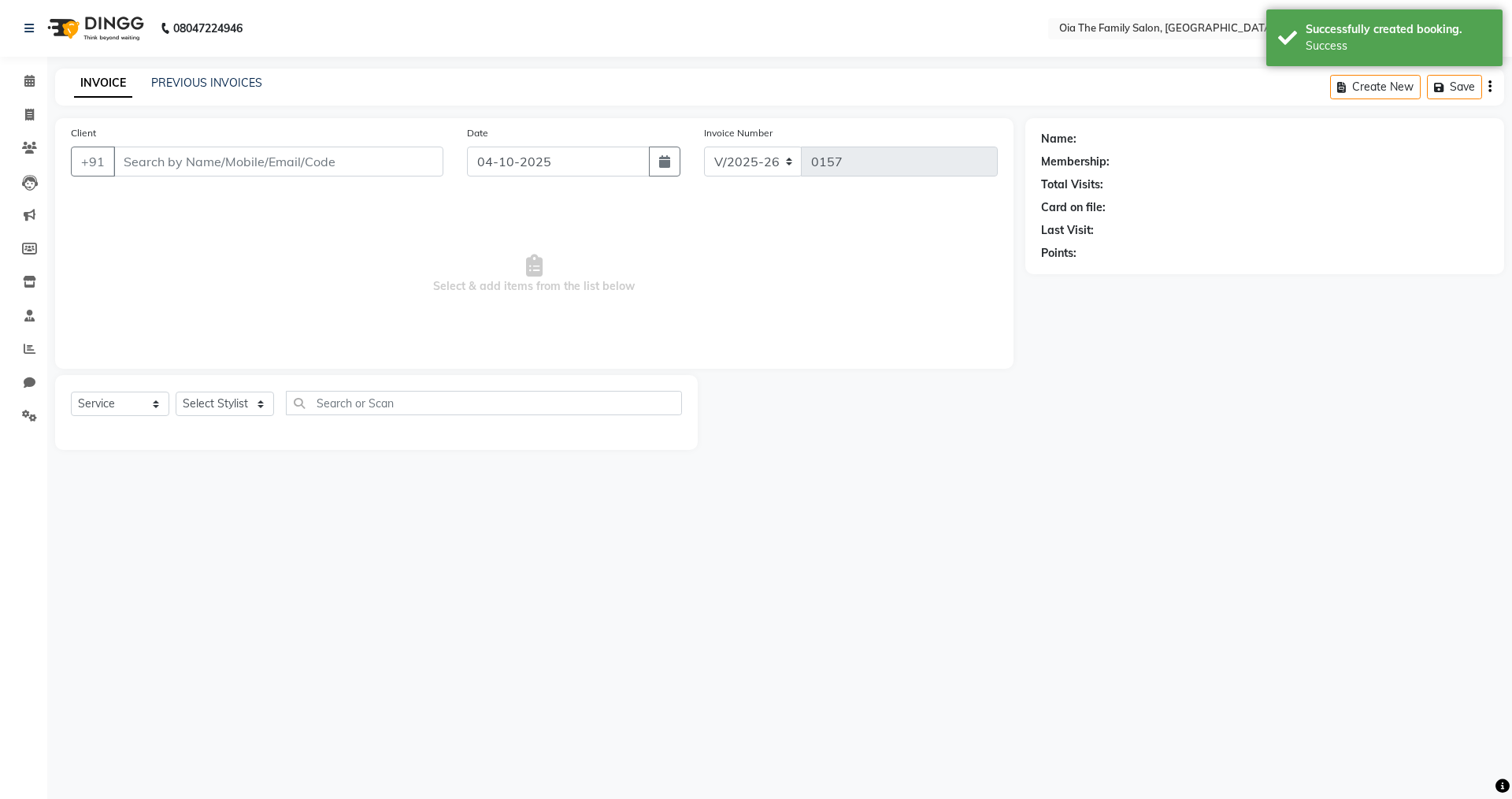
type input "9008955787"
select select "93025"
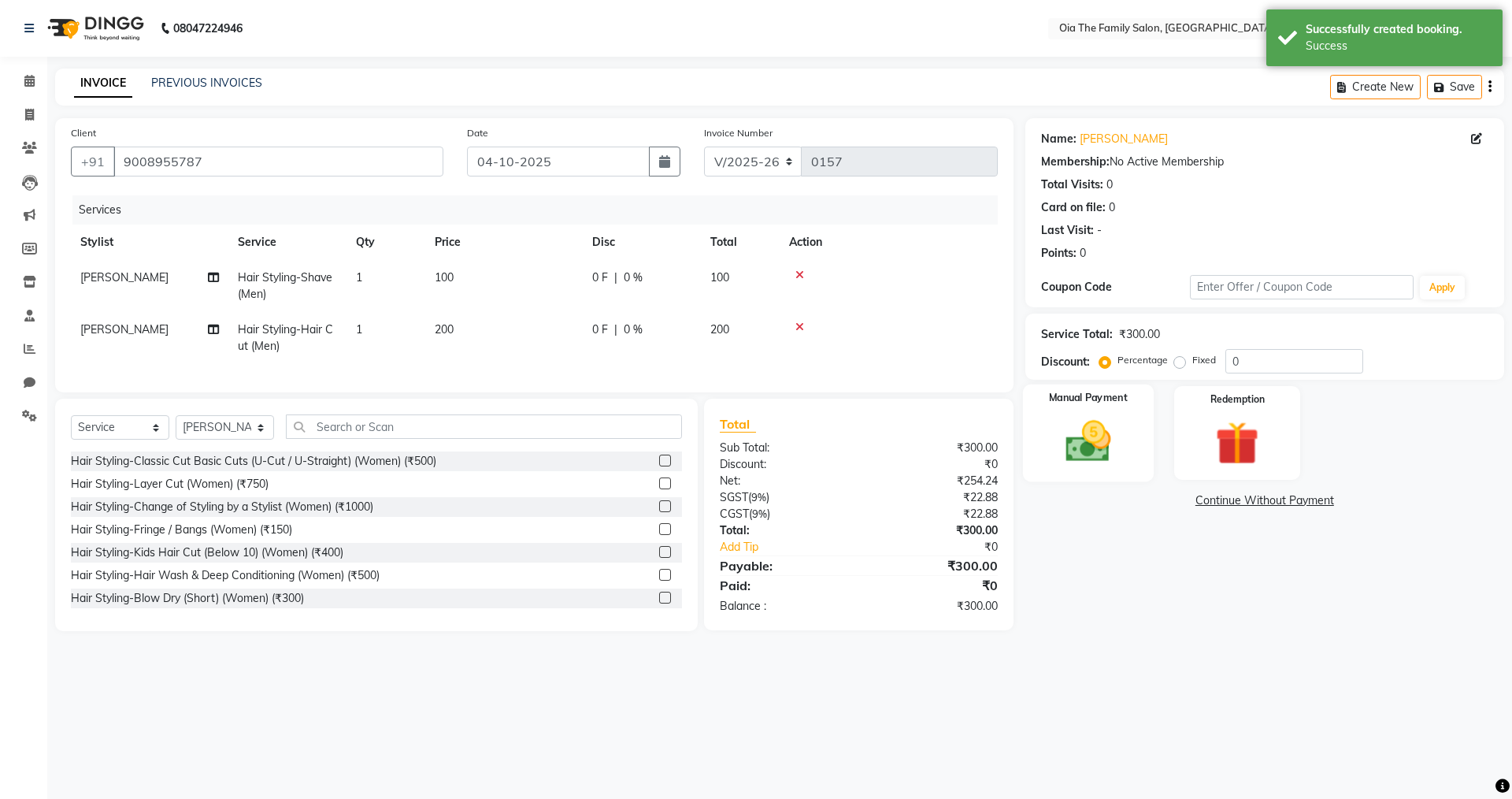
click at [1083, 446] on img at bounding box center [1088, 441] width 73 height 52
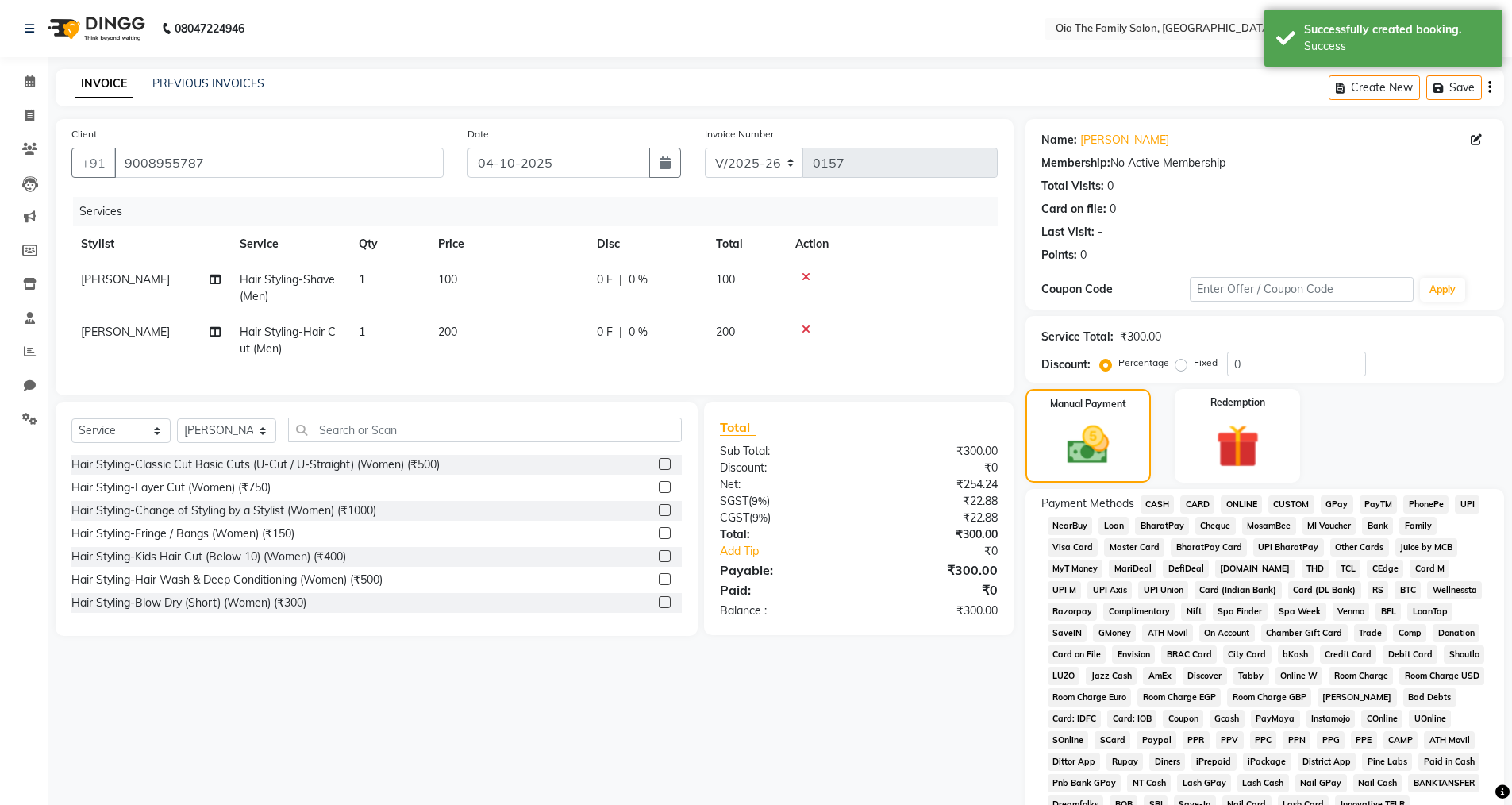
click at [1465, 505] on span "UPI" at bounding box center [1467, 504] width 25 height 18
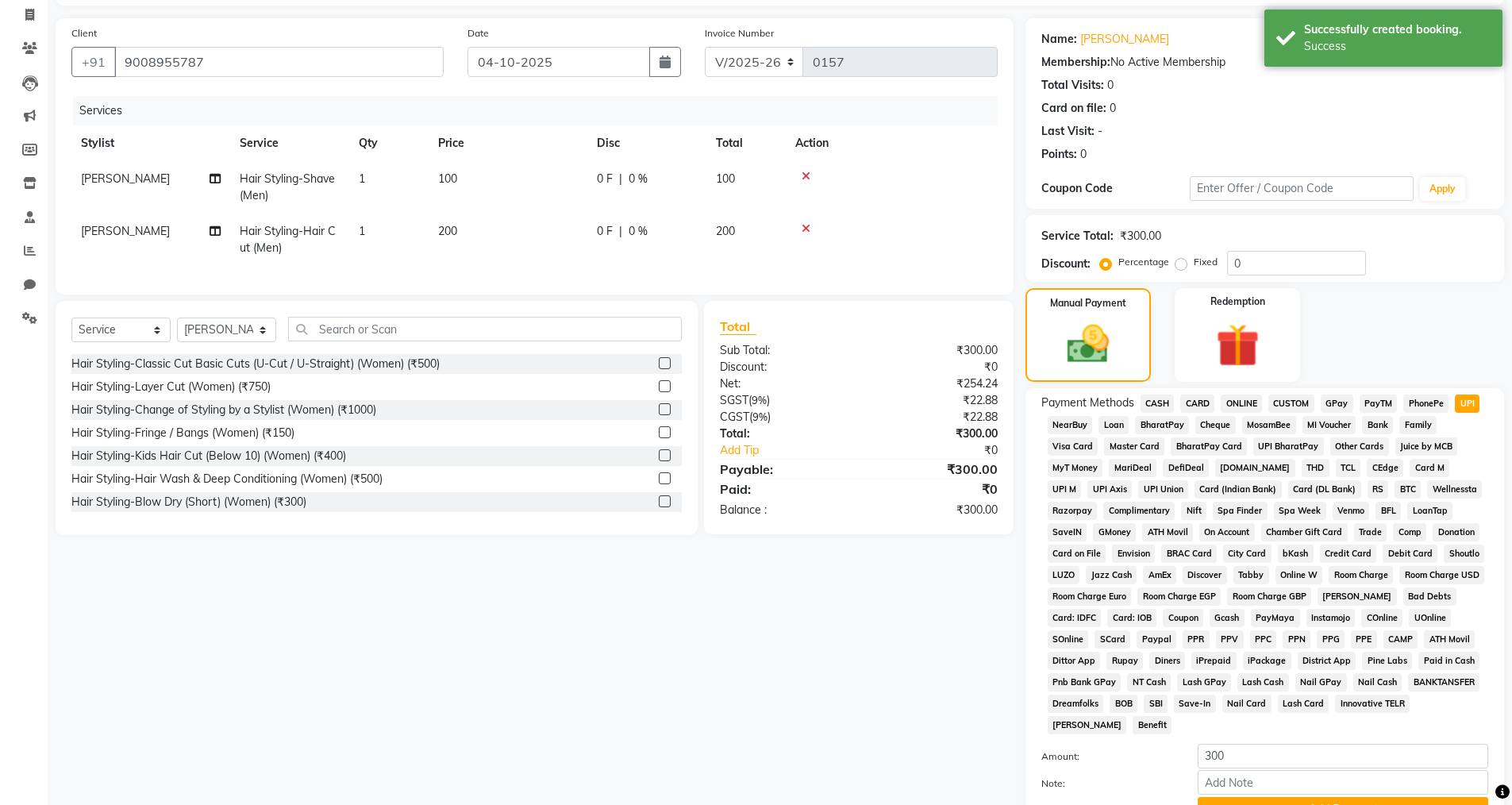
scroll to position [241, 0]
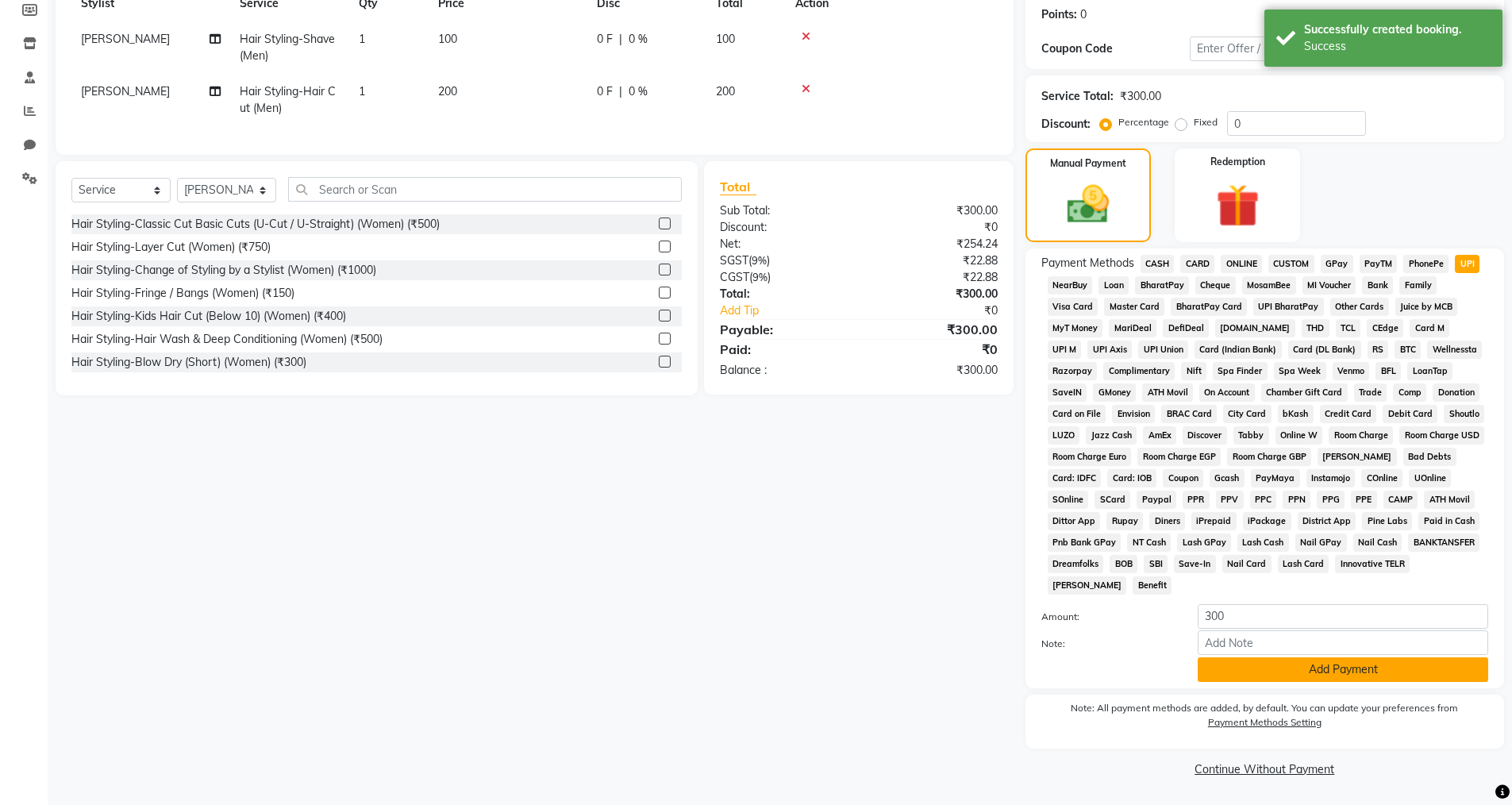
click at [1262, 668] on button "Add Payment" at bounding box center [1343, 669] width 290 height 25
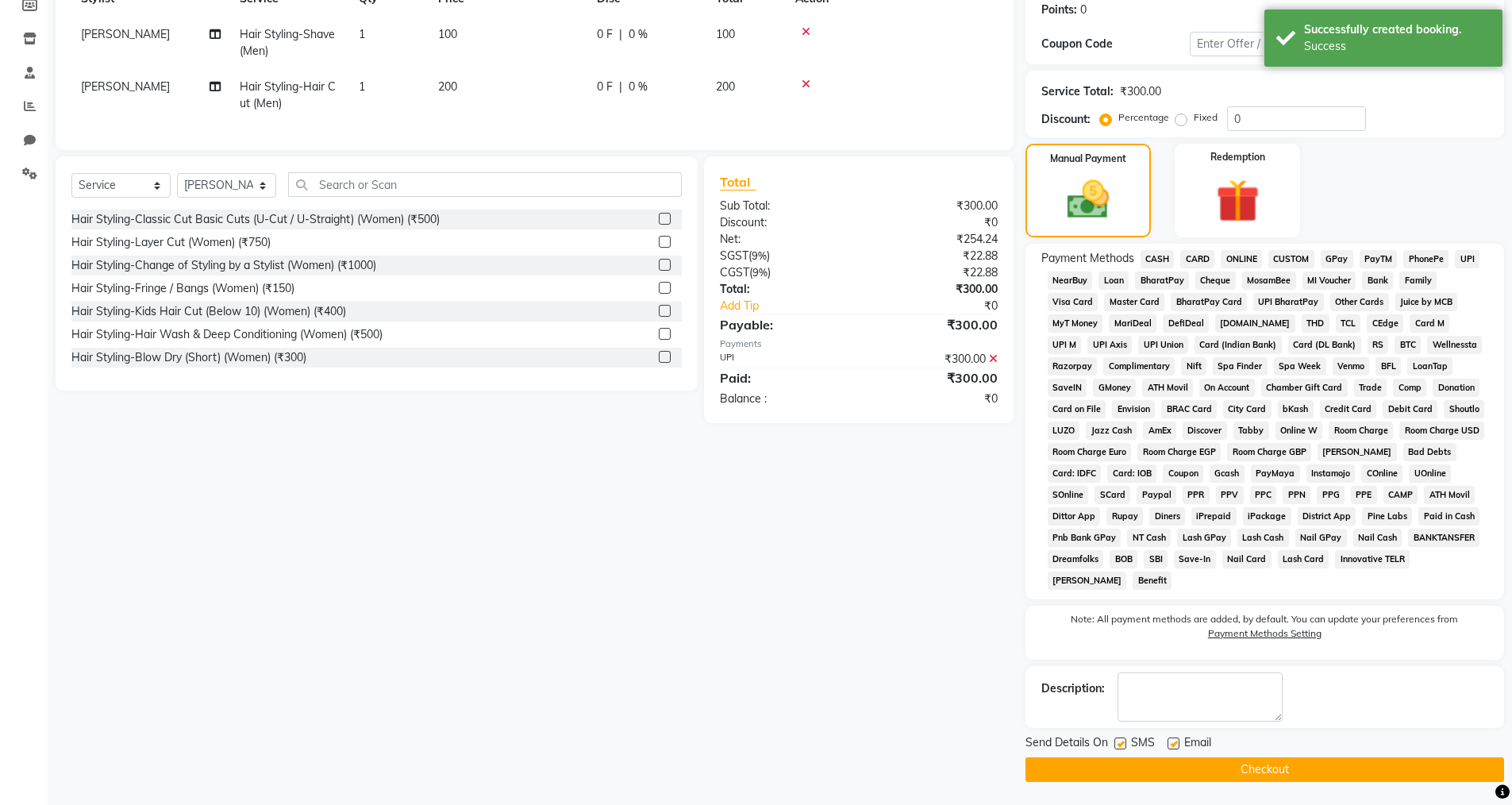
scroll to position [246, 0]
click at [1202, 777] on button "Checkout" at bounding box center [1264, 768] width 479 height 25
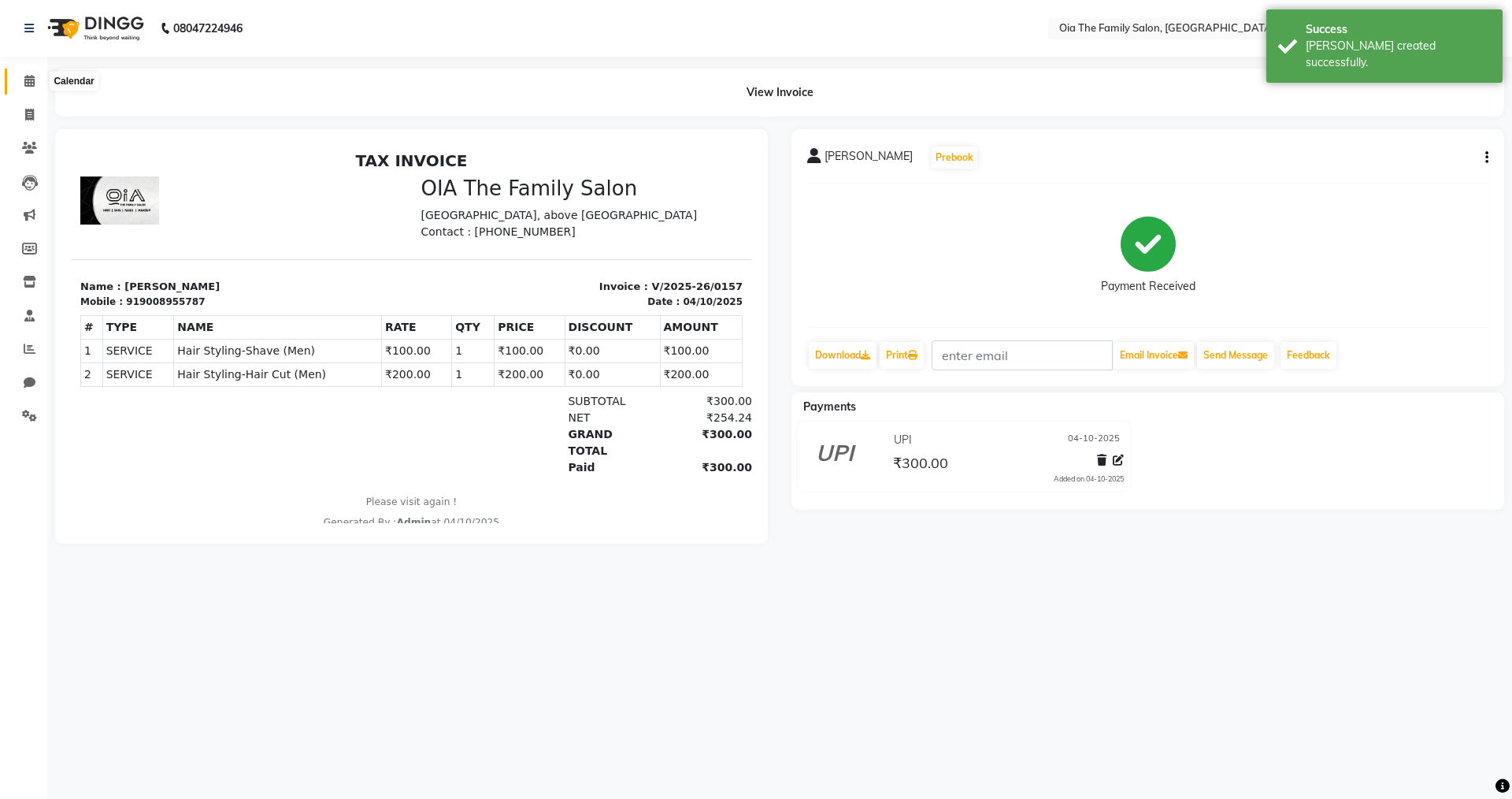
click at [25, 85] on icon at bounding box center [30, 80] width 10 height 12
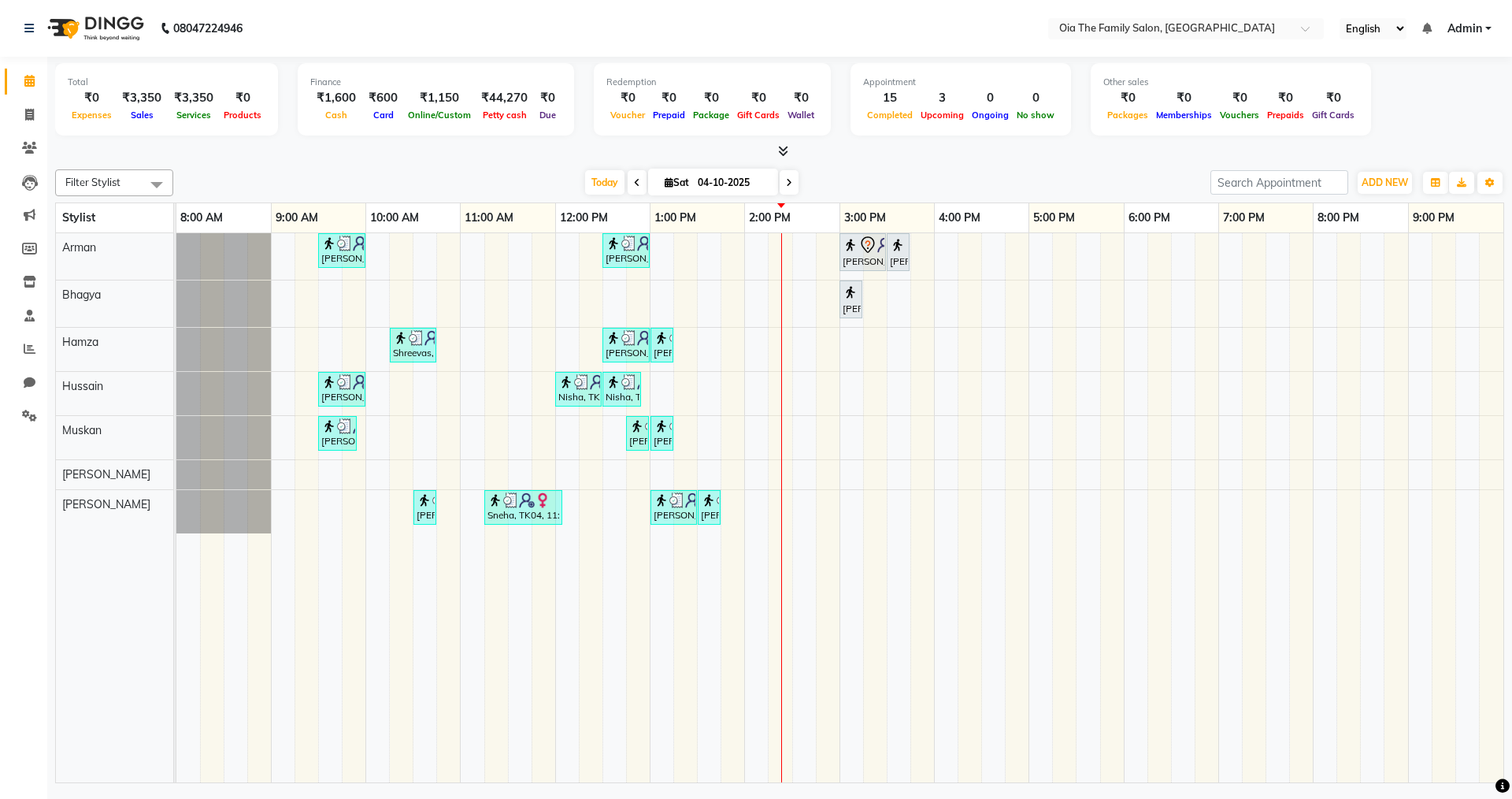
click at [735, 258] on div "[PERSON_NAME], TK02, 09:30 AM-10:00 AM, Hair Styling-Hair Cut (Men) [PERSON_NAM…" at bounding box center [839, 508] width 1327 height 549
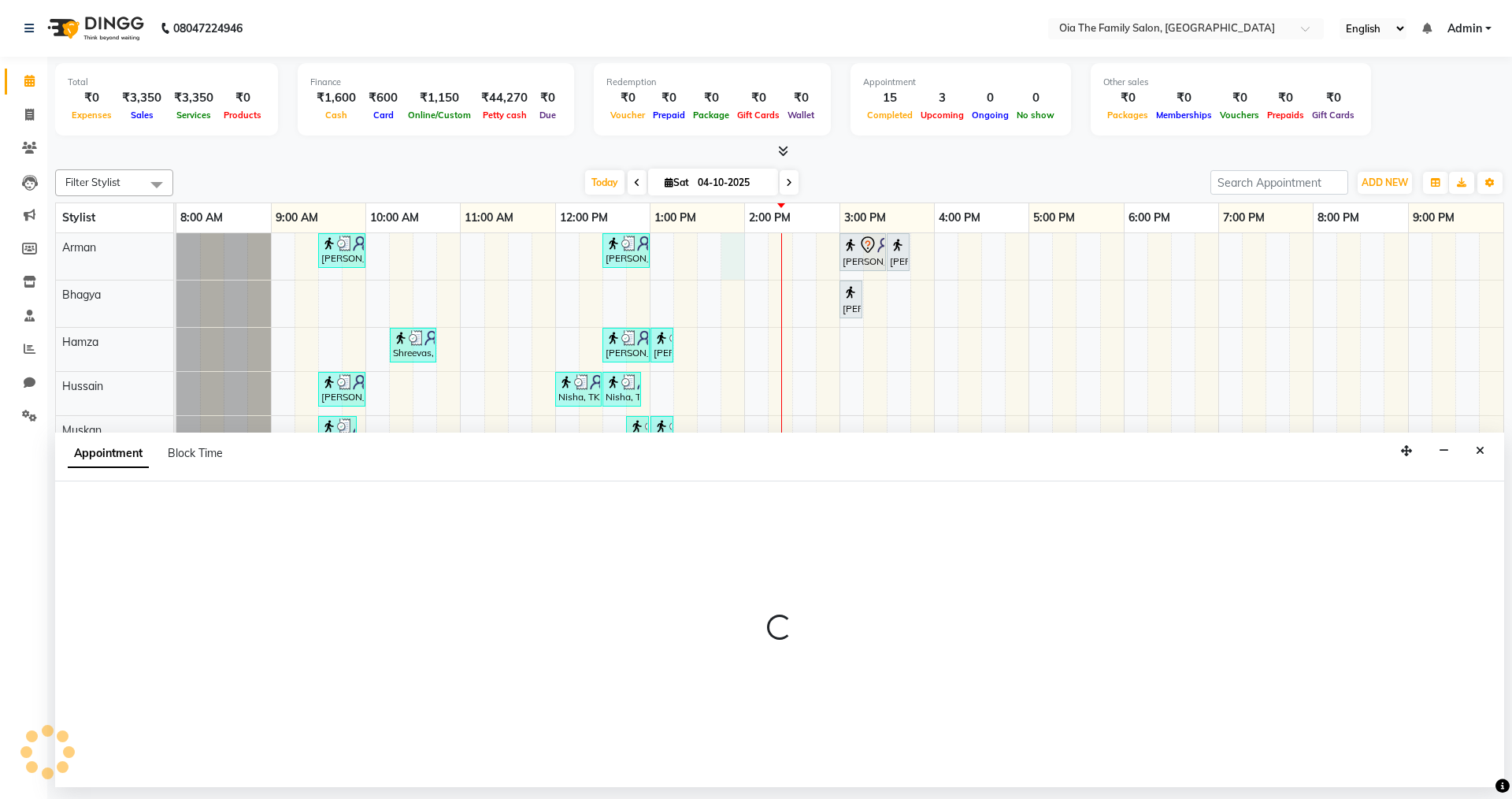
select select "93027"
select select "825"
select select "tentative"
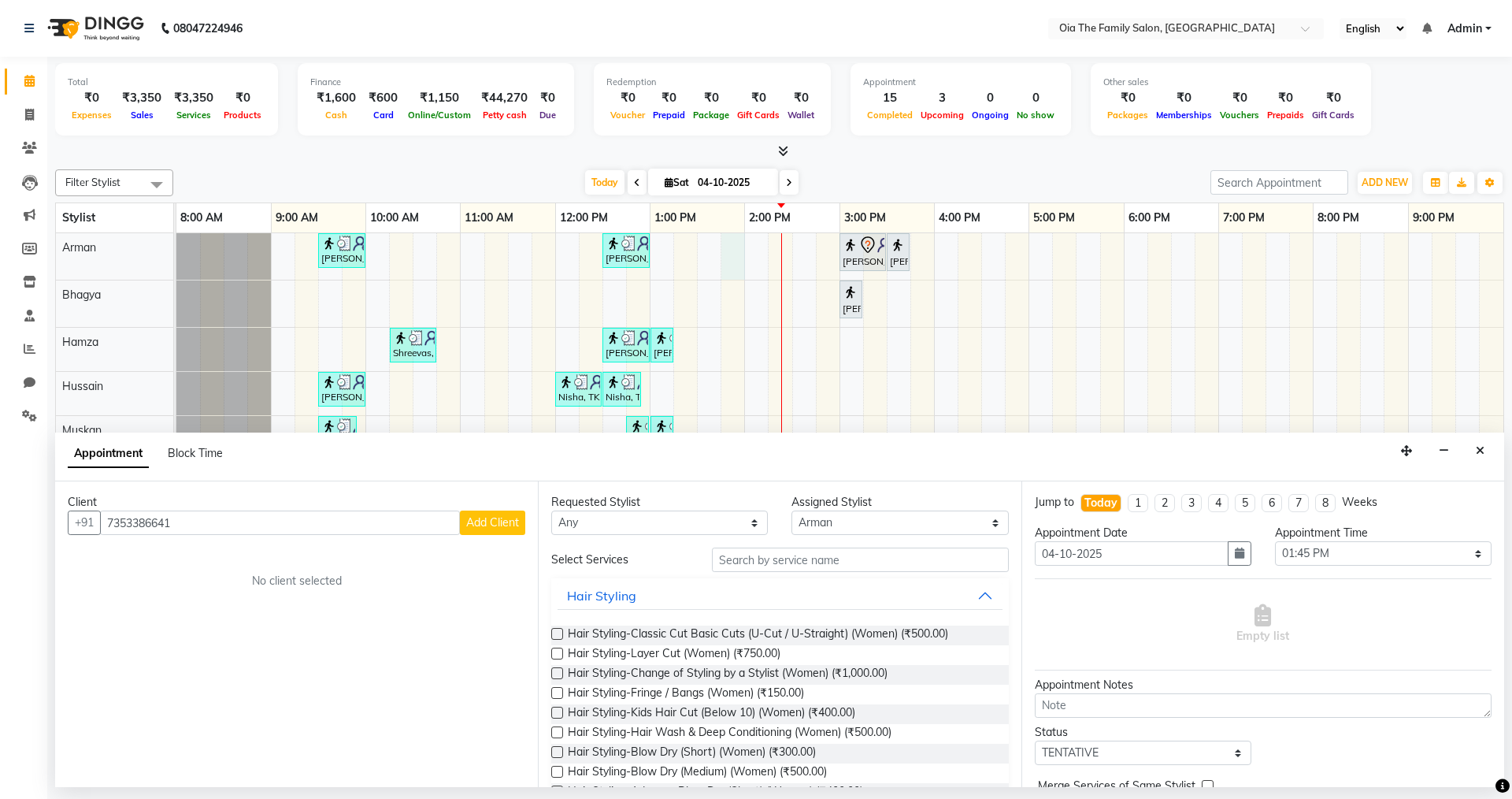
type input "7353386641"
click at [496, 527] on span "Add Client" at bounding box center [492, 522] width 53 height 14
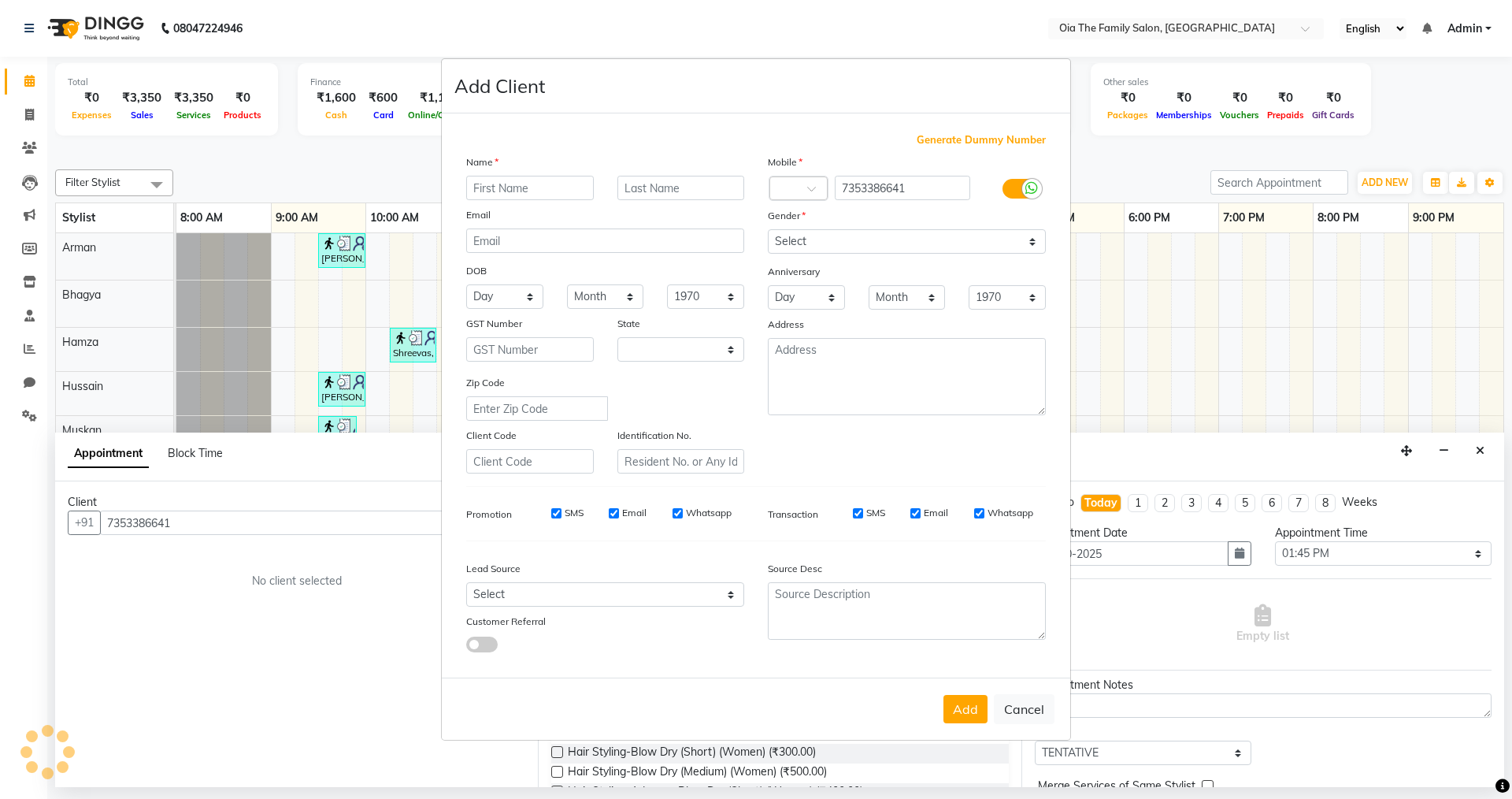
select select "22"
type input "[PERSON_NAME]"
click at [798, 241] on select "Select [DEMOGRAPHIC_DATA] [DEMOGRAPHIC_DATA] Other Prefer Not To Say" at bounding box center [907, 241] width 278 height 25
select select "[DEMOGRAPHIC_DATA]"
click at [768, 230] on select "Select [DEMOGRAPHIC_DATA] [DEMOGRAPHIC_DATA] Other Prefer Not To Say" at bounding box center [907, 241] width 278 height 25
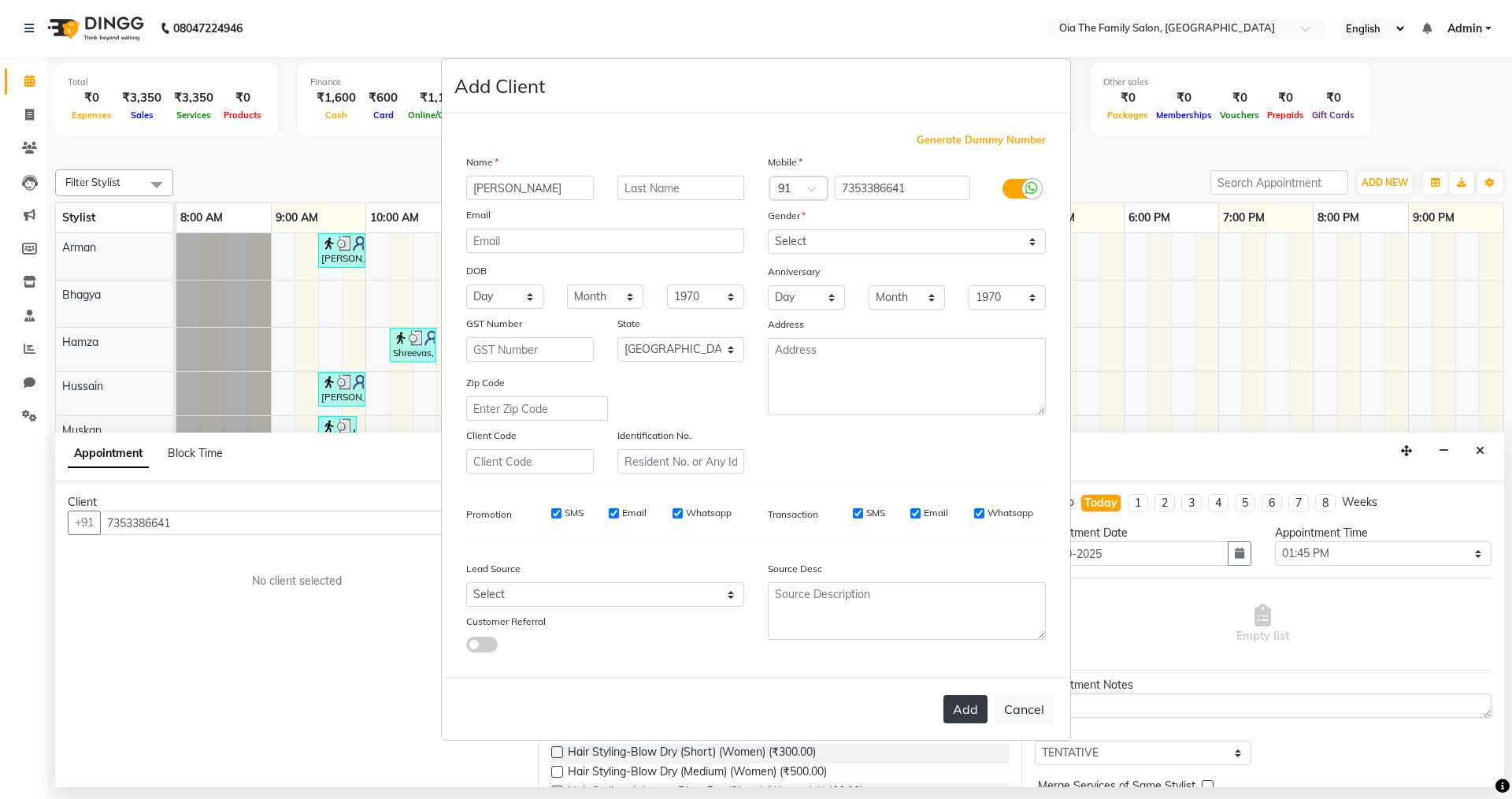
click at [963, 715] on button "Add" at bounding box center [966, 708] width 44 height 28
select select
select select "null"
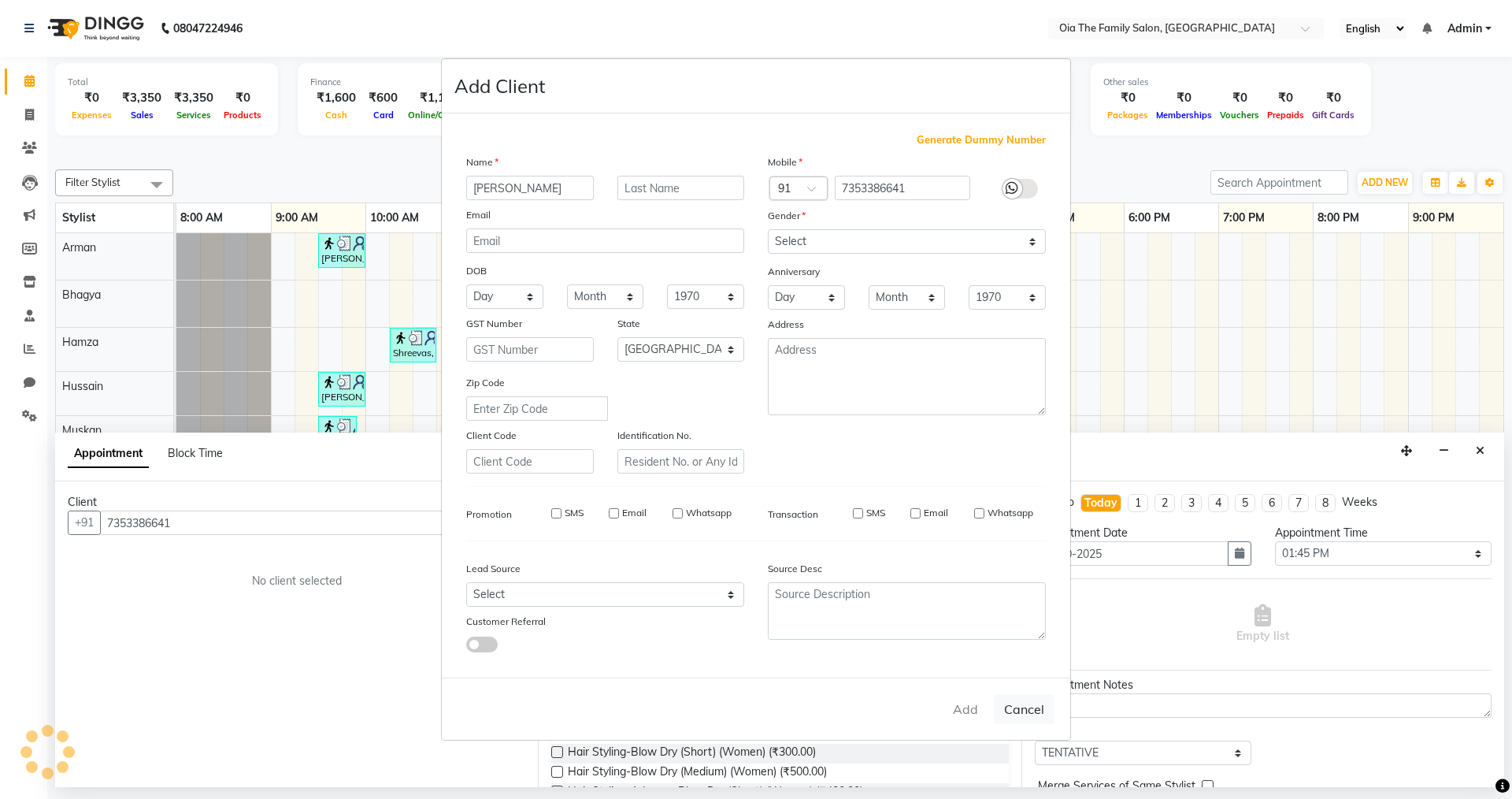
select select
checkbox input "false"
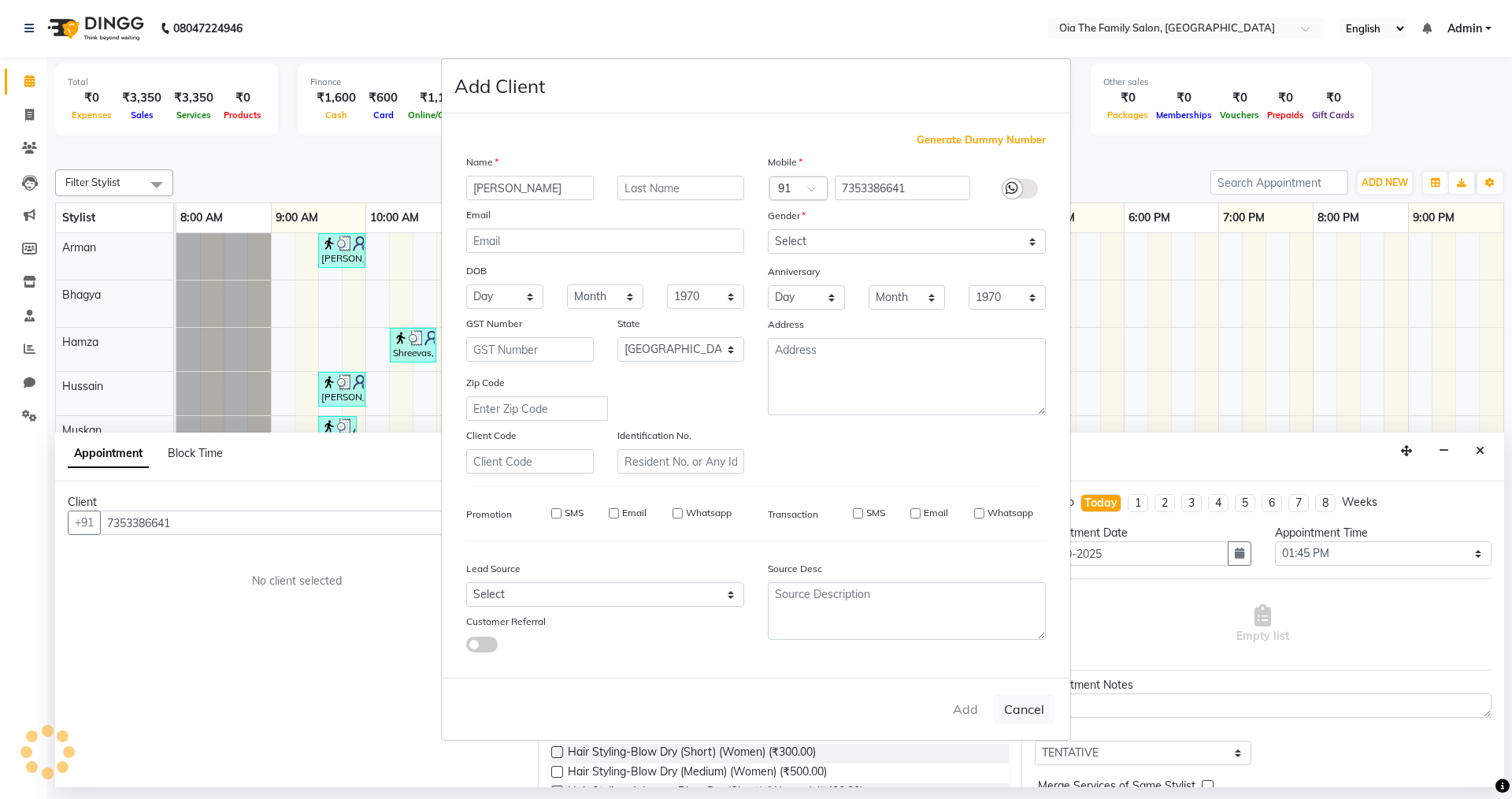
checkbox input "false"
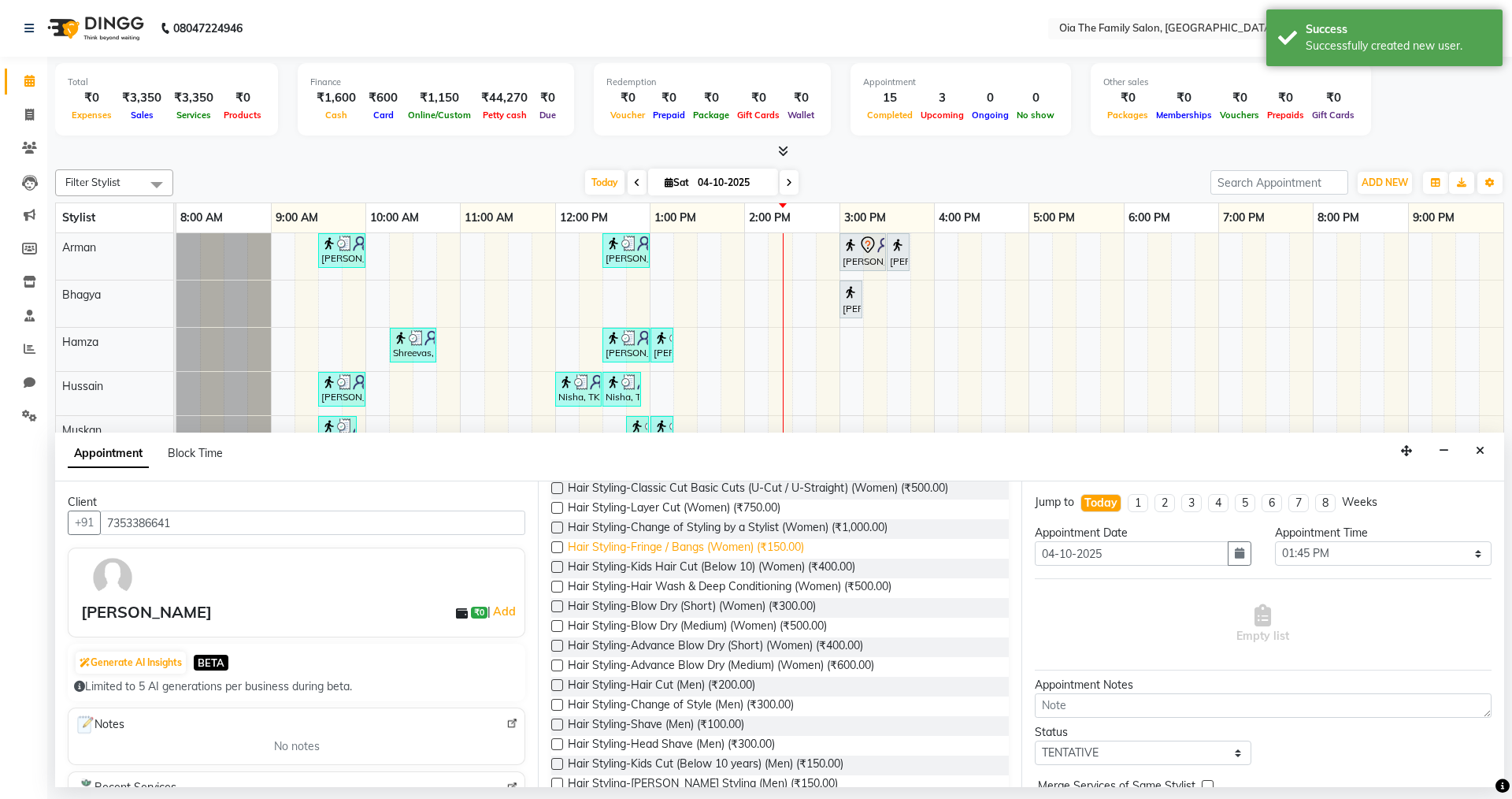
scroll to position [158, 0]
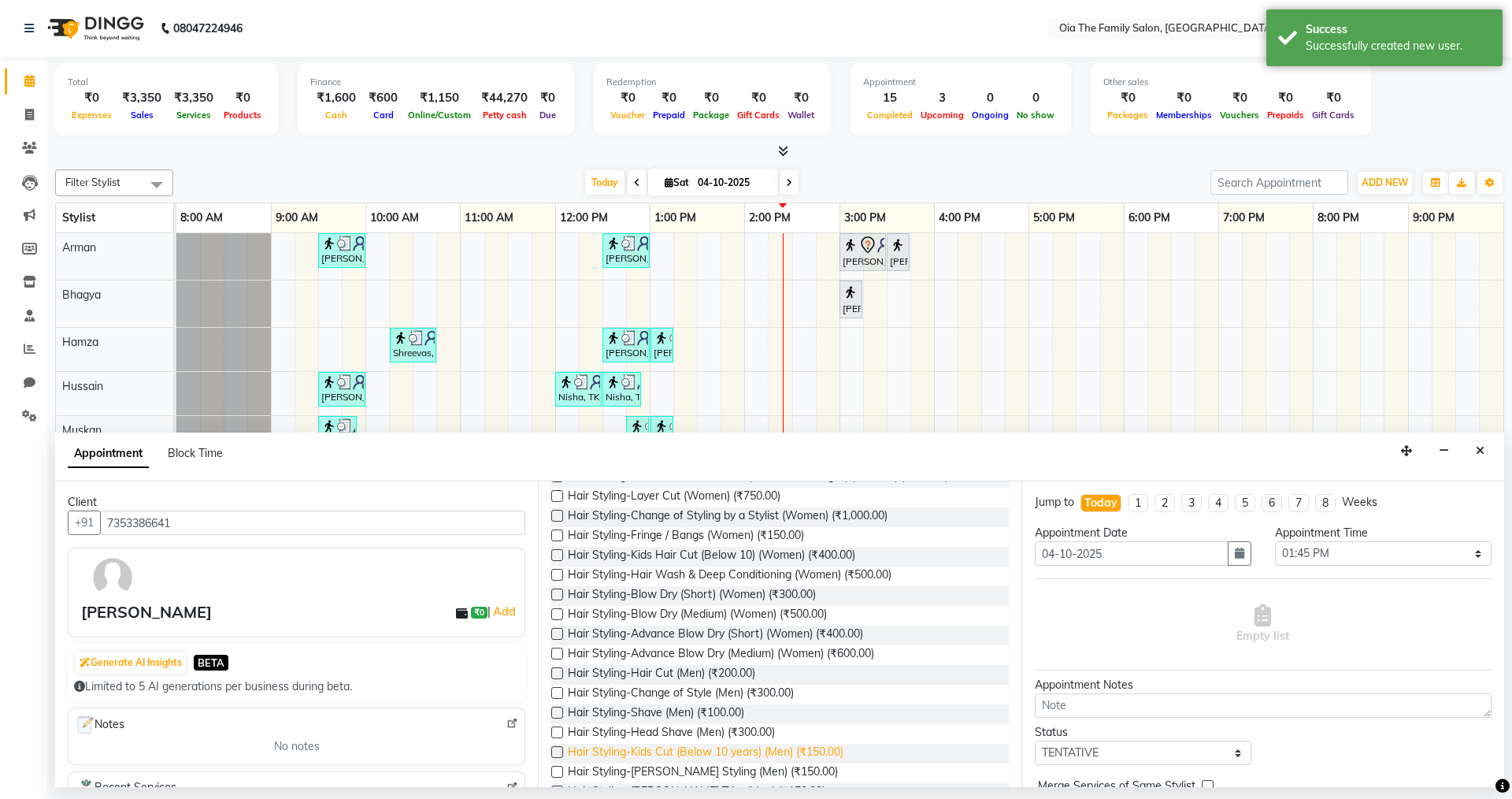
click at [728, 754] on span "Hair Styling-Kids Cut (Below 10 years) (Men) (₹150.00)" at bounding box center [705, 753] width 275 height 19
checkbox input "false"
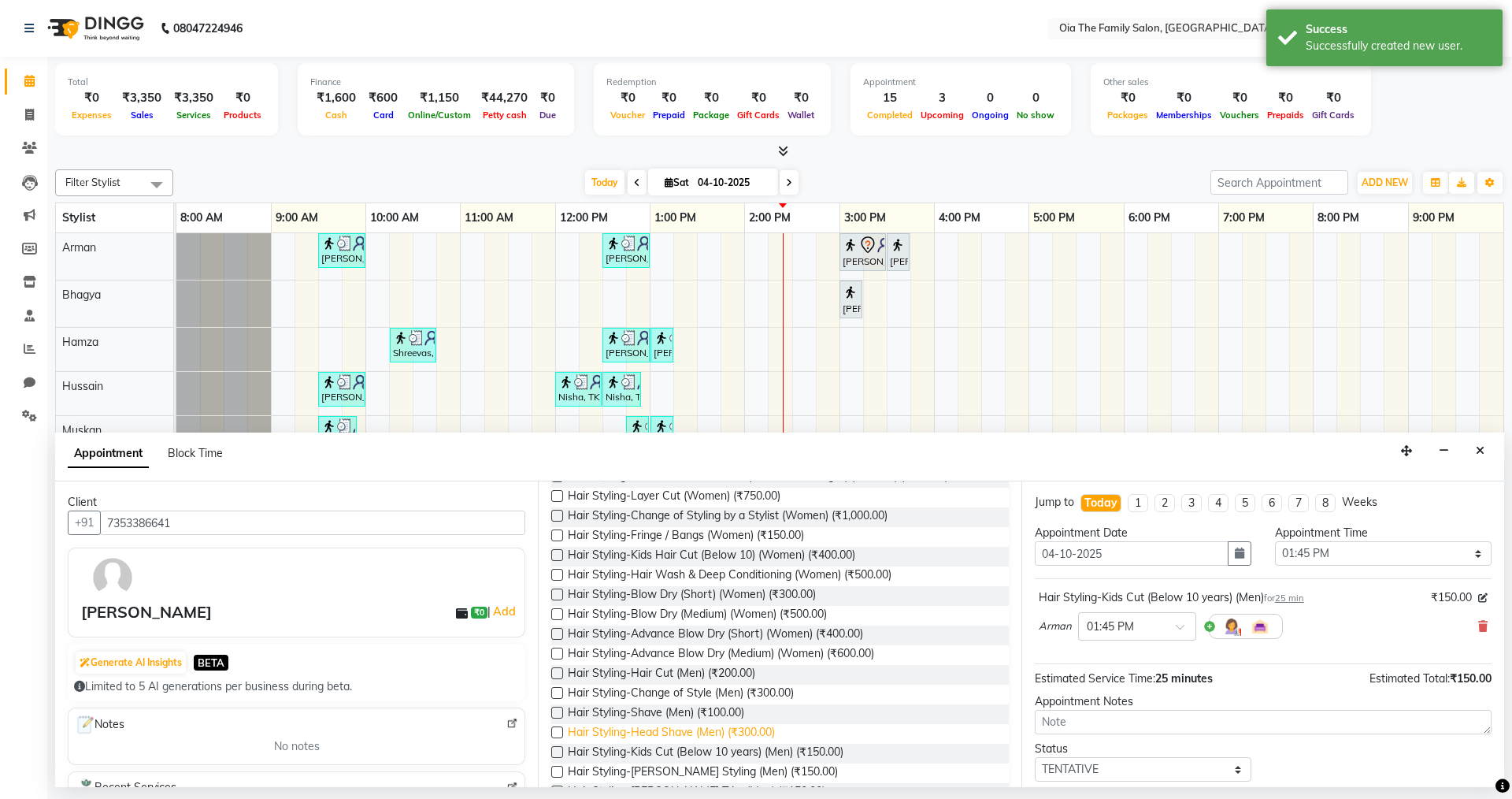
scroll to position [0, 0]
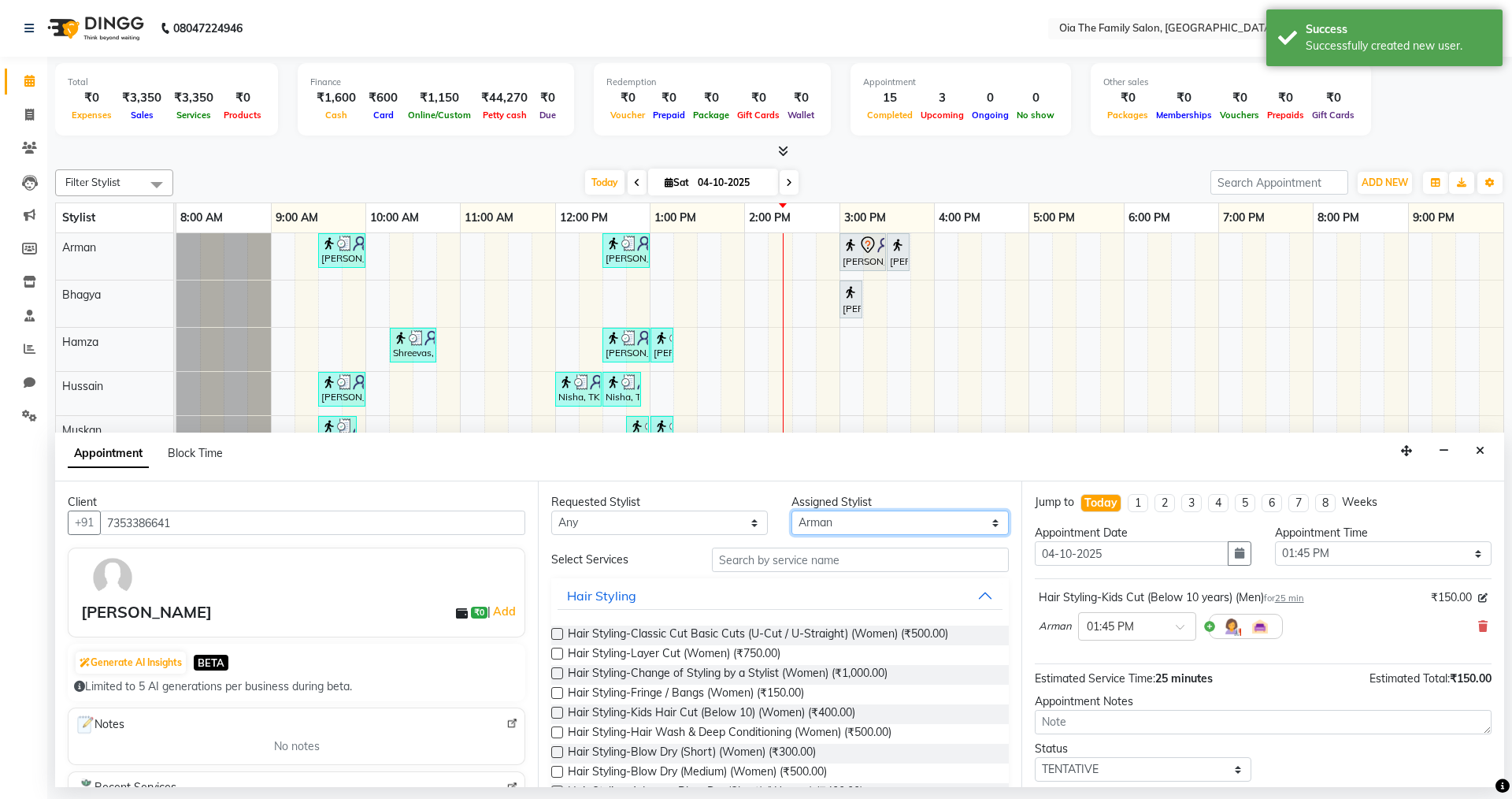
click at [856, 524] on select "Select Arman Bhagya Hamza [PERSON_NAME] [PERSON_NAME] Khan" at bounding box center [900, 522] width 217 height 25
select select "93029"
click at [791, 510] on select "Select Arman Bhagya Hamza [PERSON_NAME] [PERSON_NAME] Khan" at bounding box center [900, 522] width 217 height 25
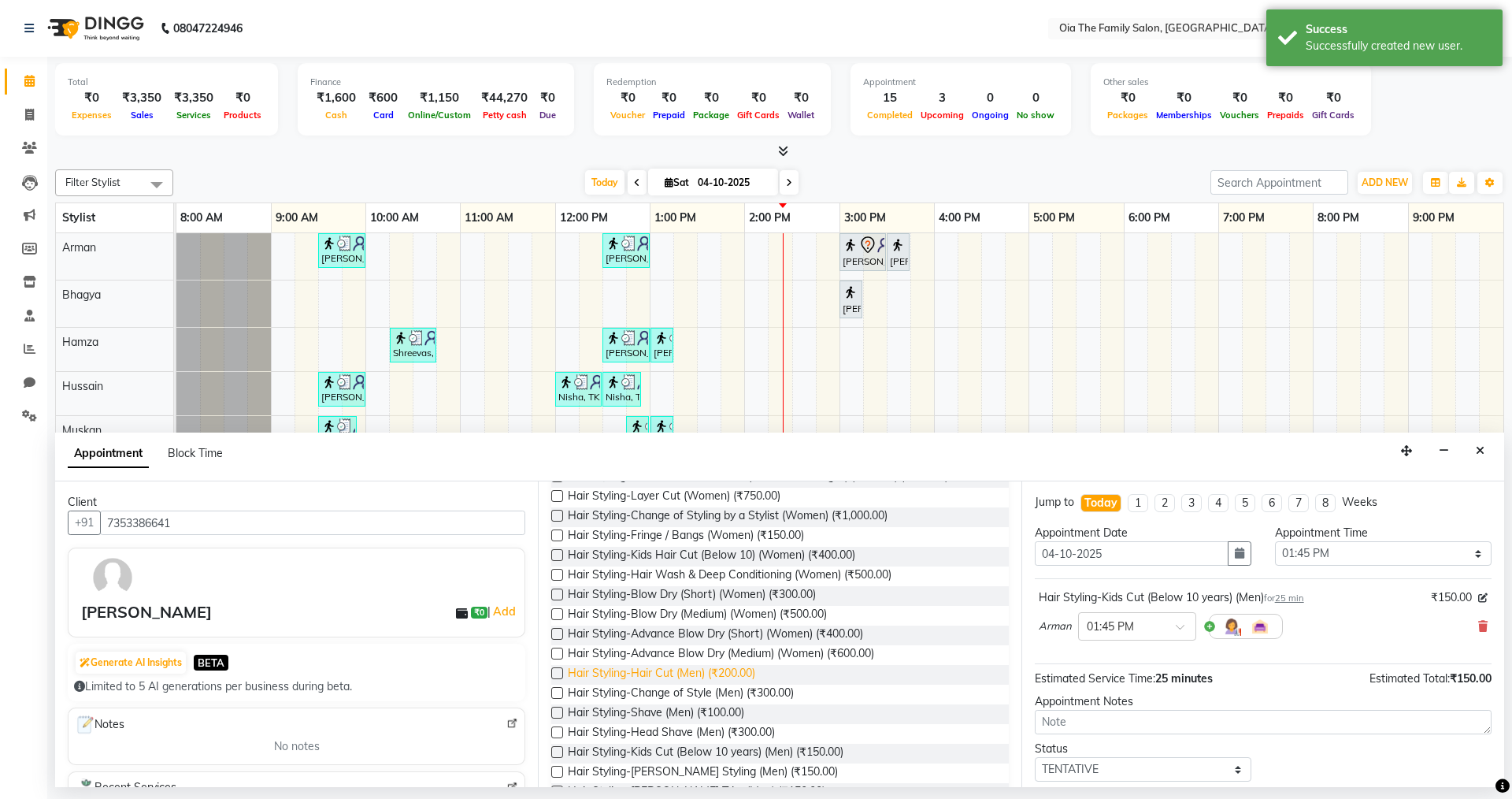
click at [711, 665] on span "Hair Styling-Hair Cut (Men) (₹200.00)" at bounding box center [661, 674] width 187 height 19
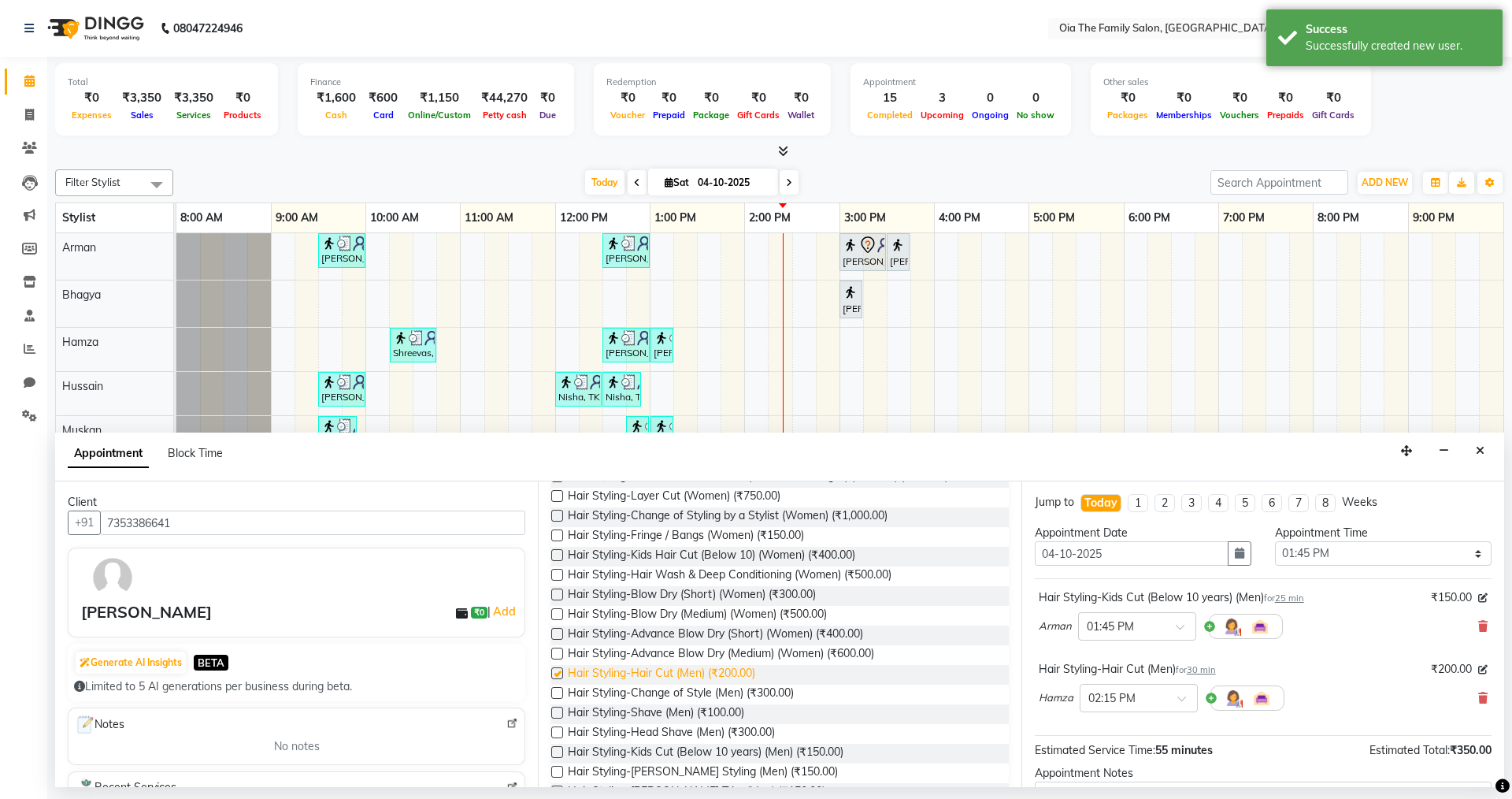
checkbox input "false"
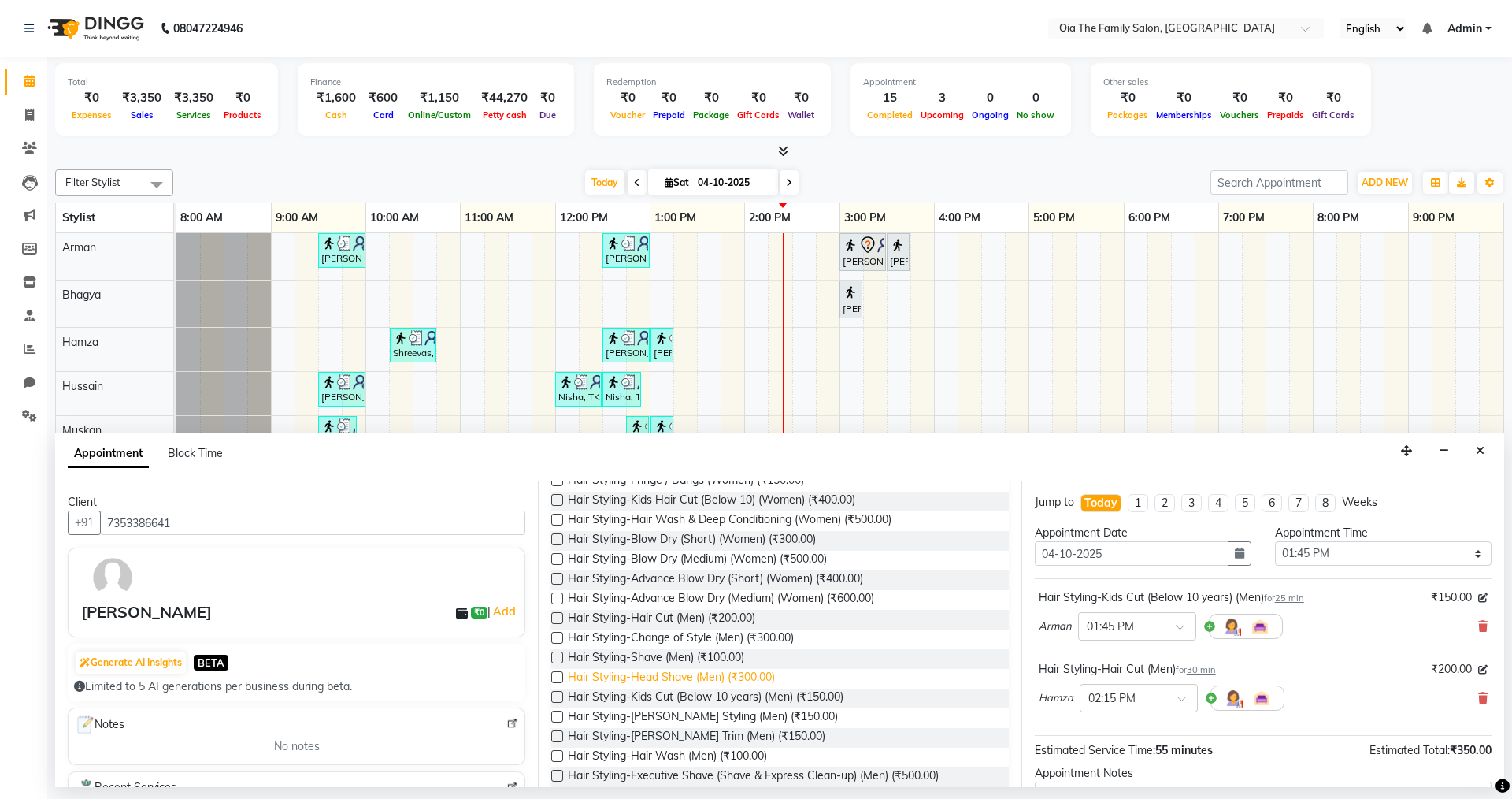
scroll to position [236, 0]
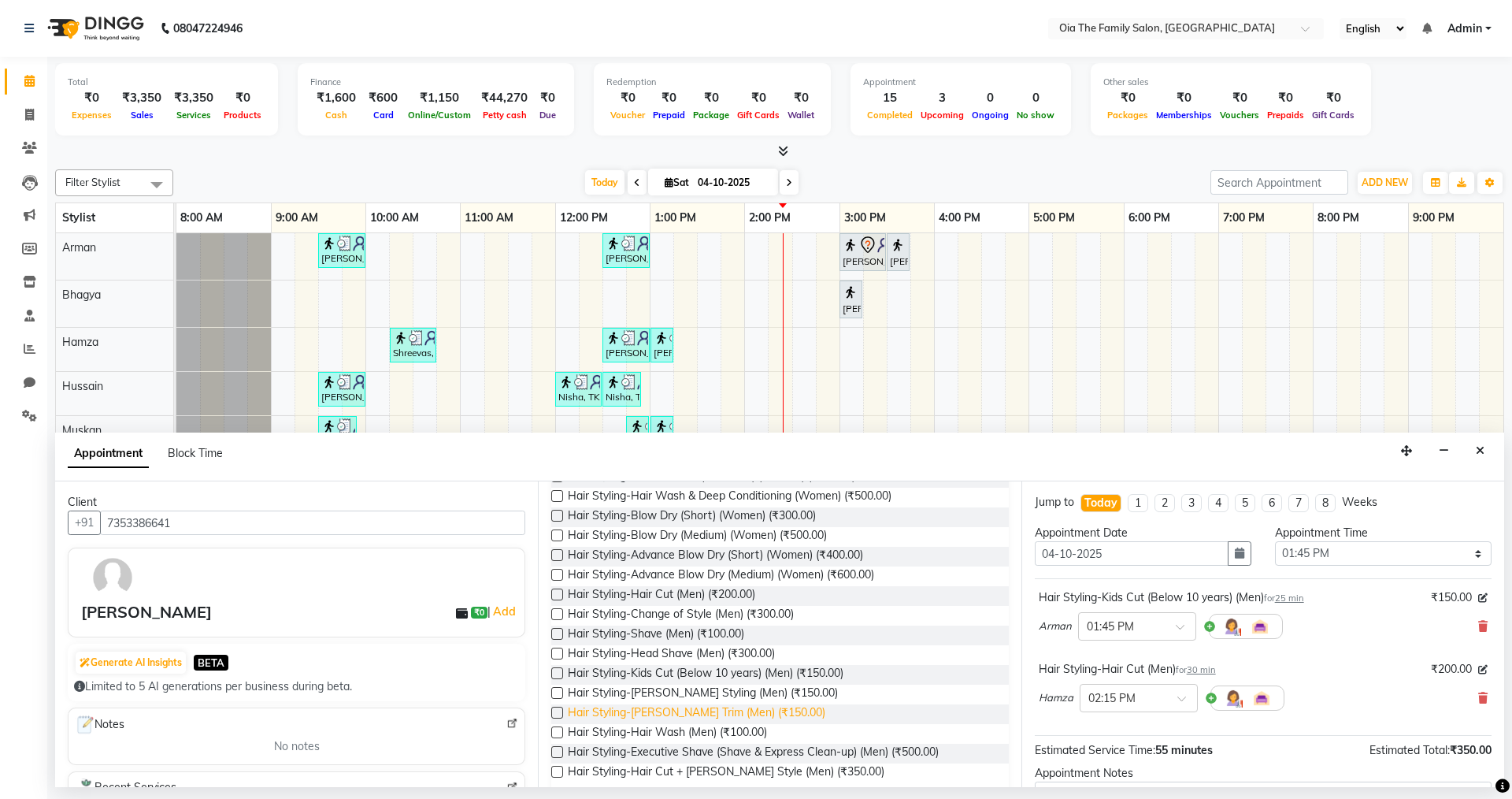
click at [688, 712] on span "Hair Styling-[PERSON_NAME] Trim (Men) (₹150.00)" at bounding box center [696, 713] width 258 height 19
checkbox input "false"
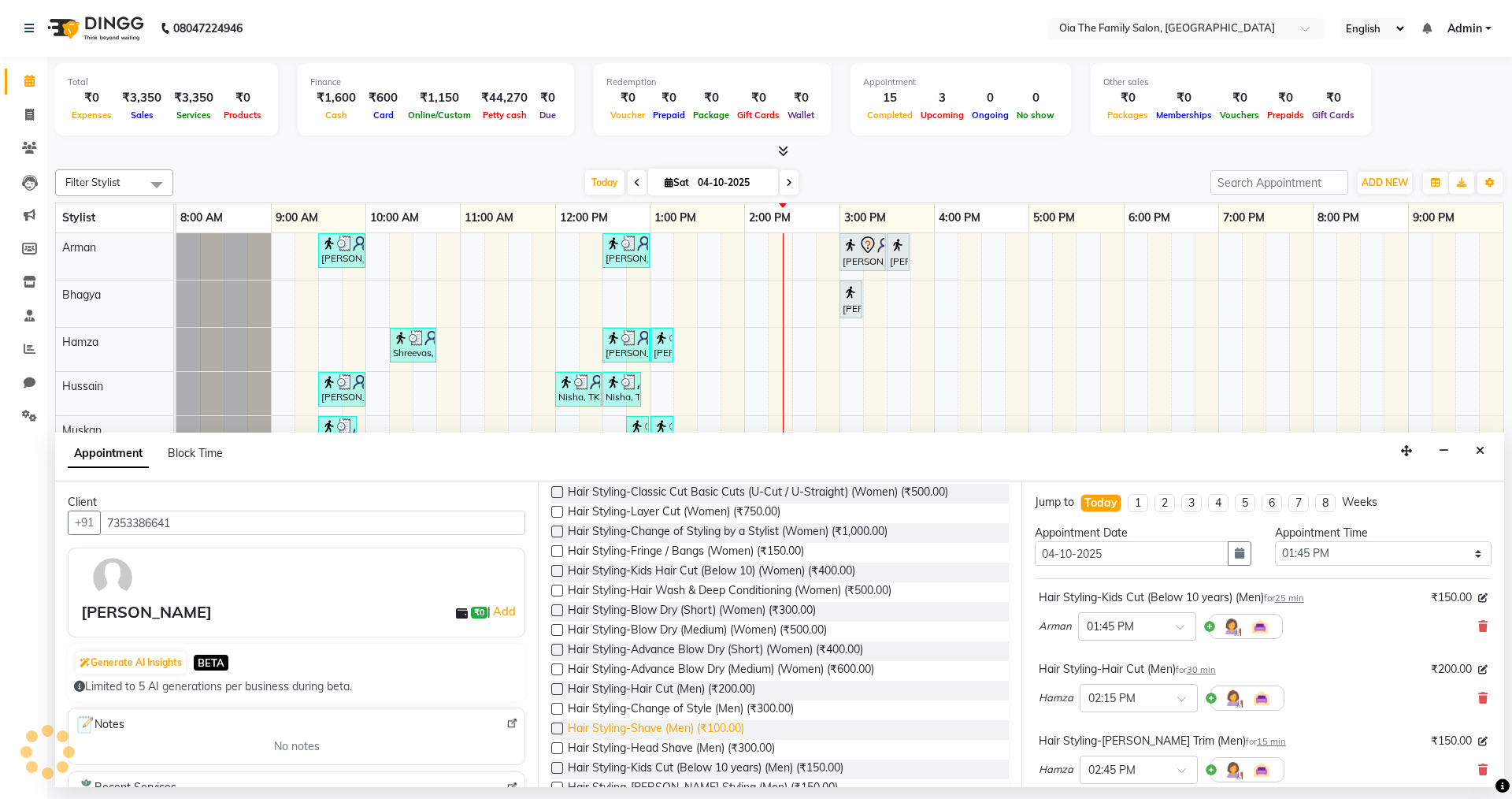
scroll to position [0, 0]
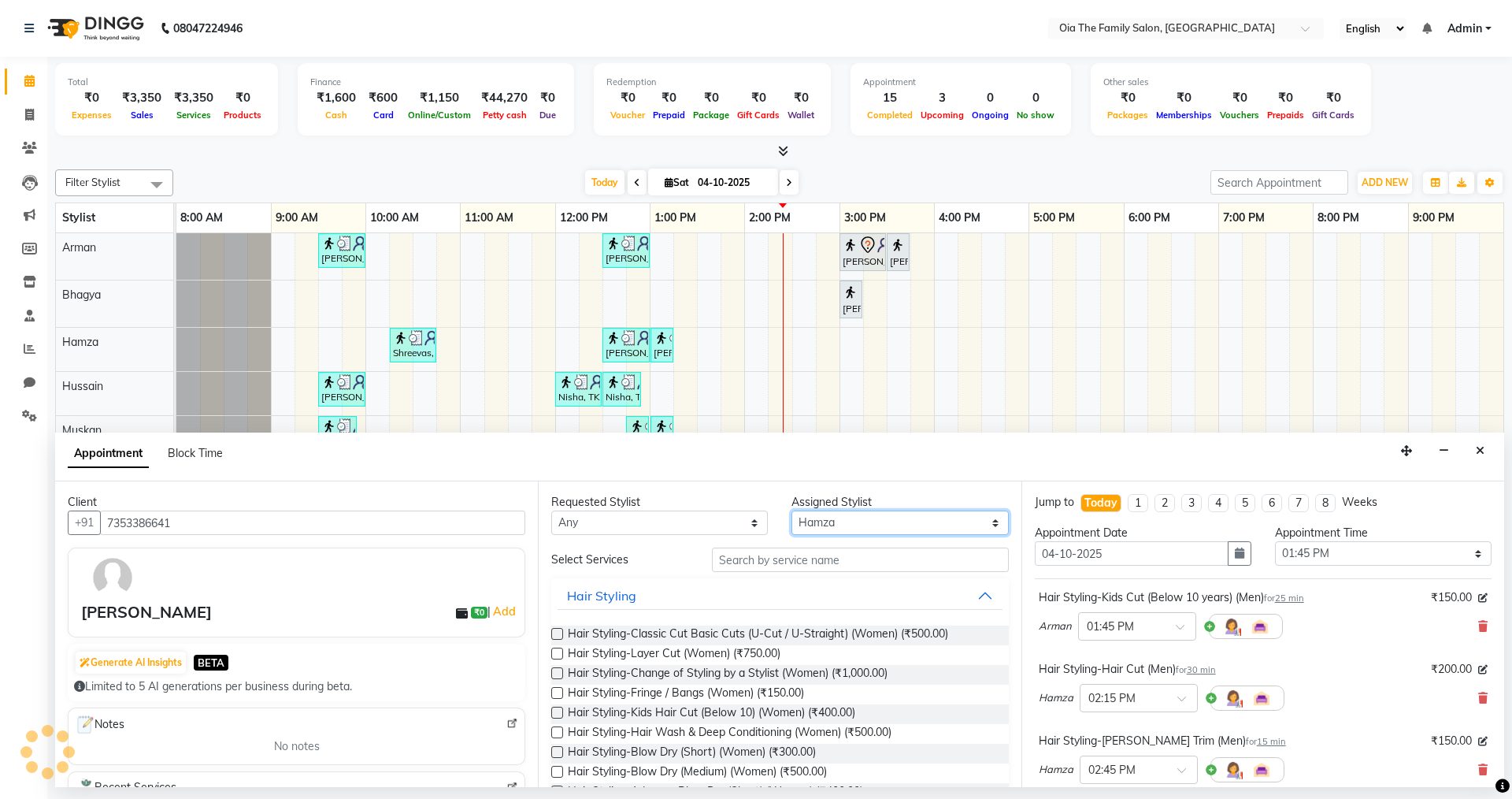
click at [824, 530] on select "Select Arman Bhagya Hamza [PERSON_NAME] [PERSON_NAME] Khan" at bounding box center [900, 522] width 217 height 25
select select "93026"
click at [791, 510] on select "Select Arman Bhagya Hamza [PERSON_NAME] [PERSON_NAME] Khan" at bounding box center [900, 522] width 217 height 25
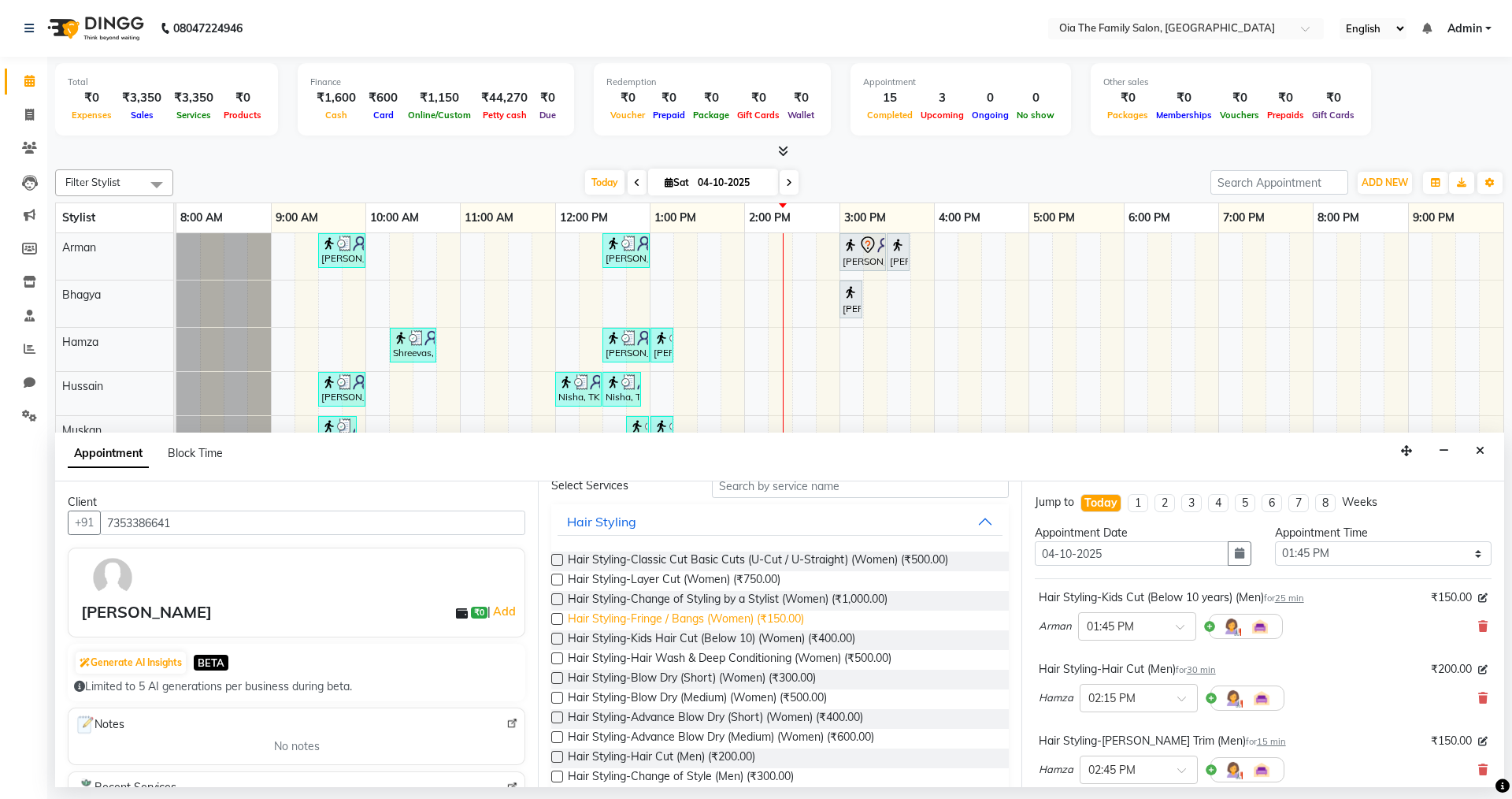
scroll to position [158, 0]
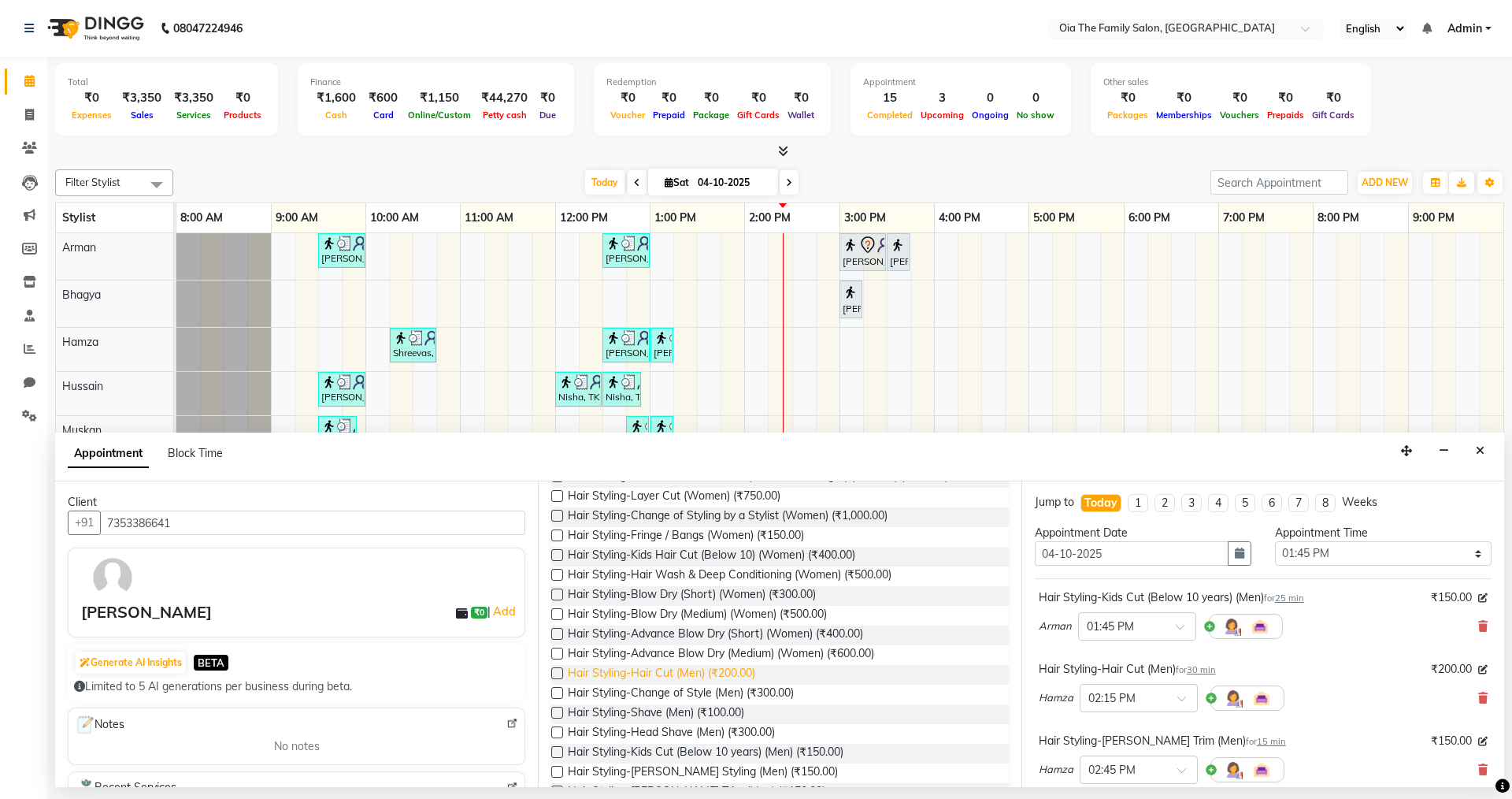
click at [714, 681] on span "Hair Styling-Hair Cut (Men) (₹200.00)" at bounding box center [661, 674] width 187 height 19
checkbox input "false"
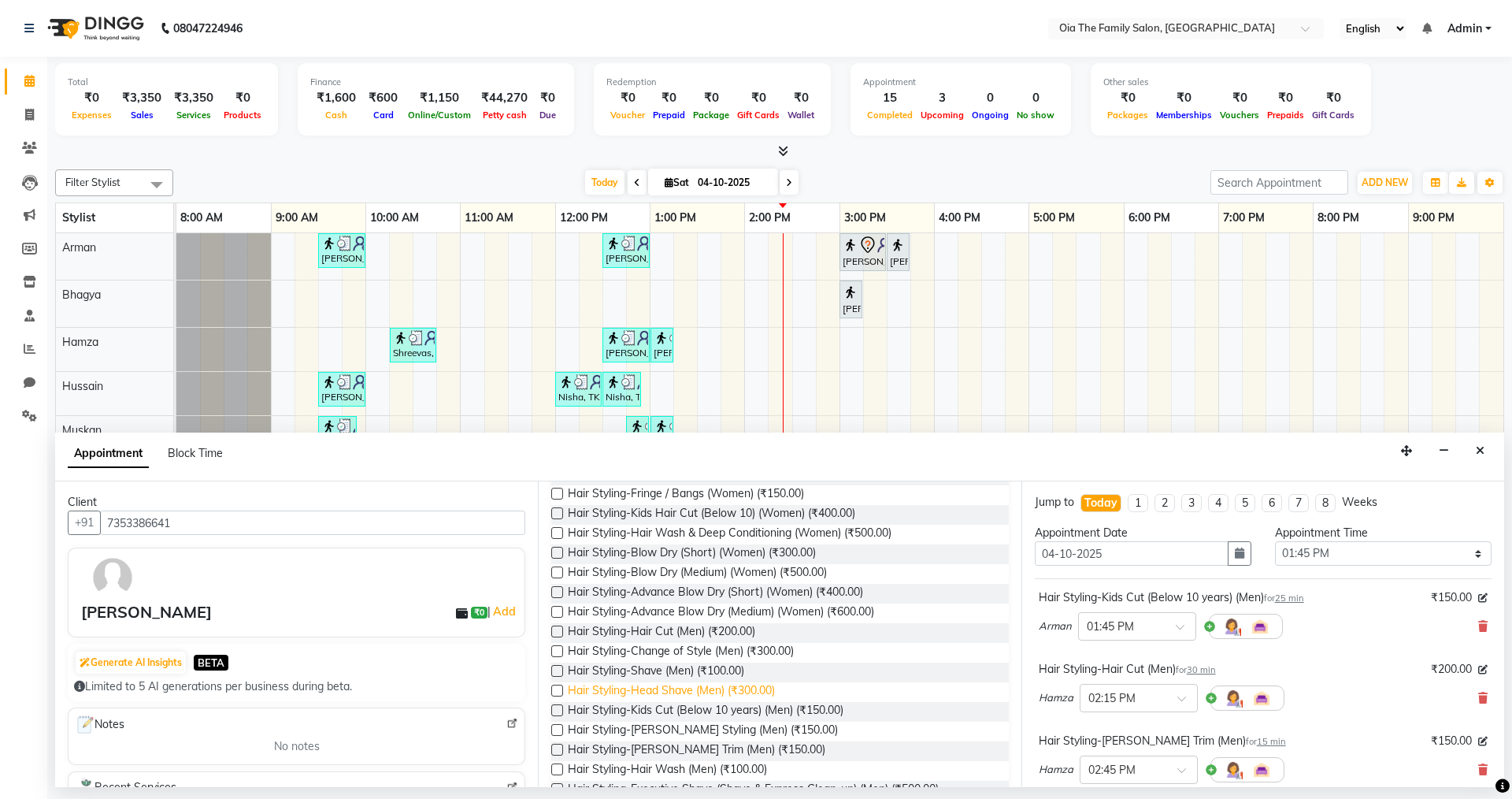
scroll to position [236, 0]
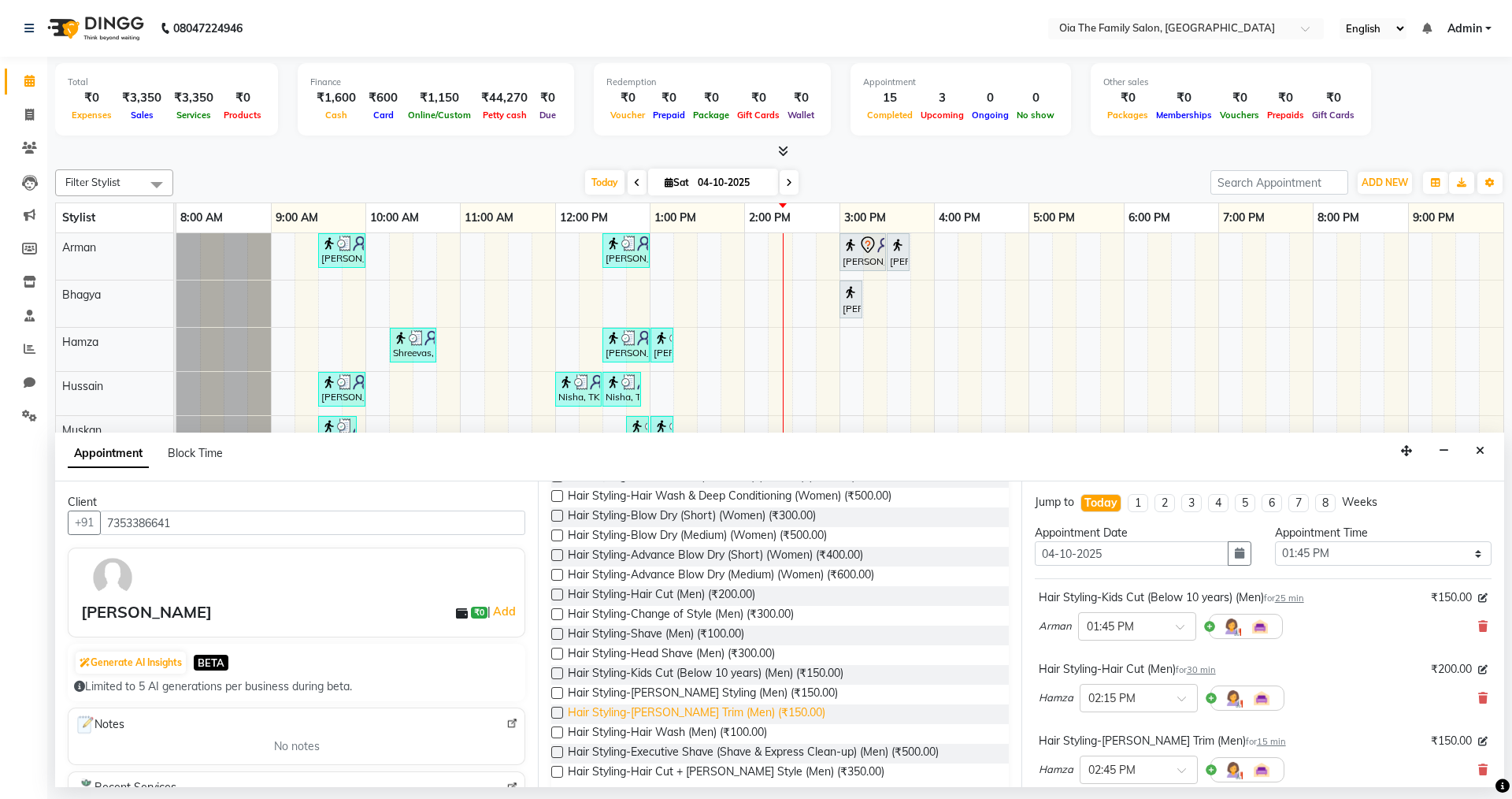
click at [680, 709] on span "Hair Styling-[PERSON_NAME] Trim (Men) (₹150.00)" at bounding box center [696, 713] width 258 height 19
checkbox input "false"
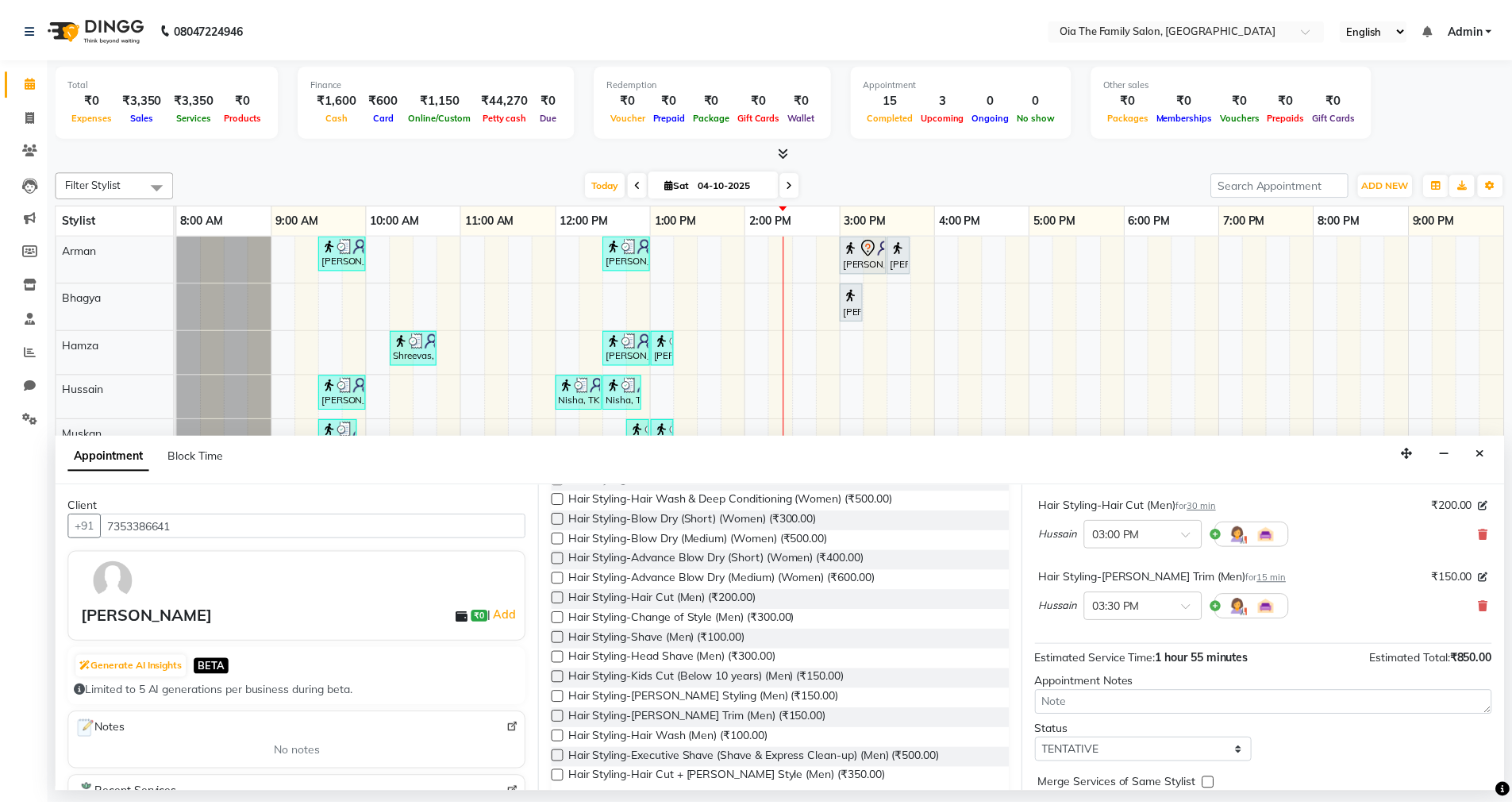
scroll to position [383, 0]
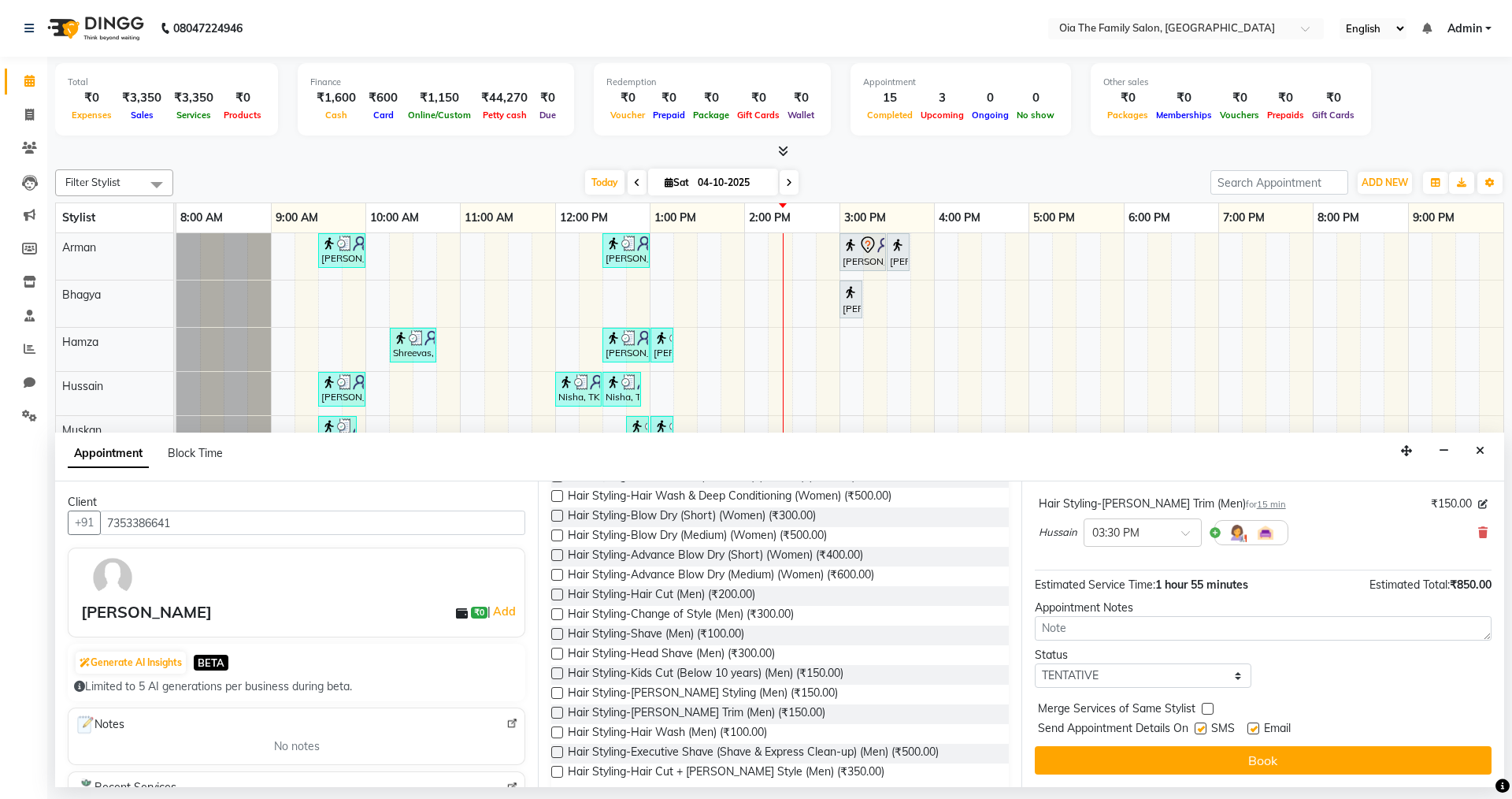
click at [1200, 729] on label at bounding box center [1200, 729] width 12 height 12
click at [1200, 729] on input "checkbox" at bounding box center [1199, 730] width 10 height 10
checkbox input "false"
click at [1255, 726] on label at bounding box center [1254, 729] width 12 height 12
click at [1255, 726] on input "checkbox" at bounding box center [1253, 730] width 10 height 10
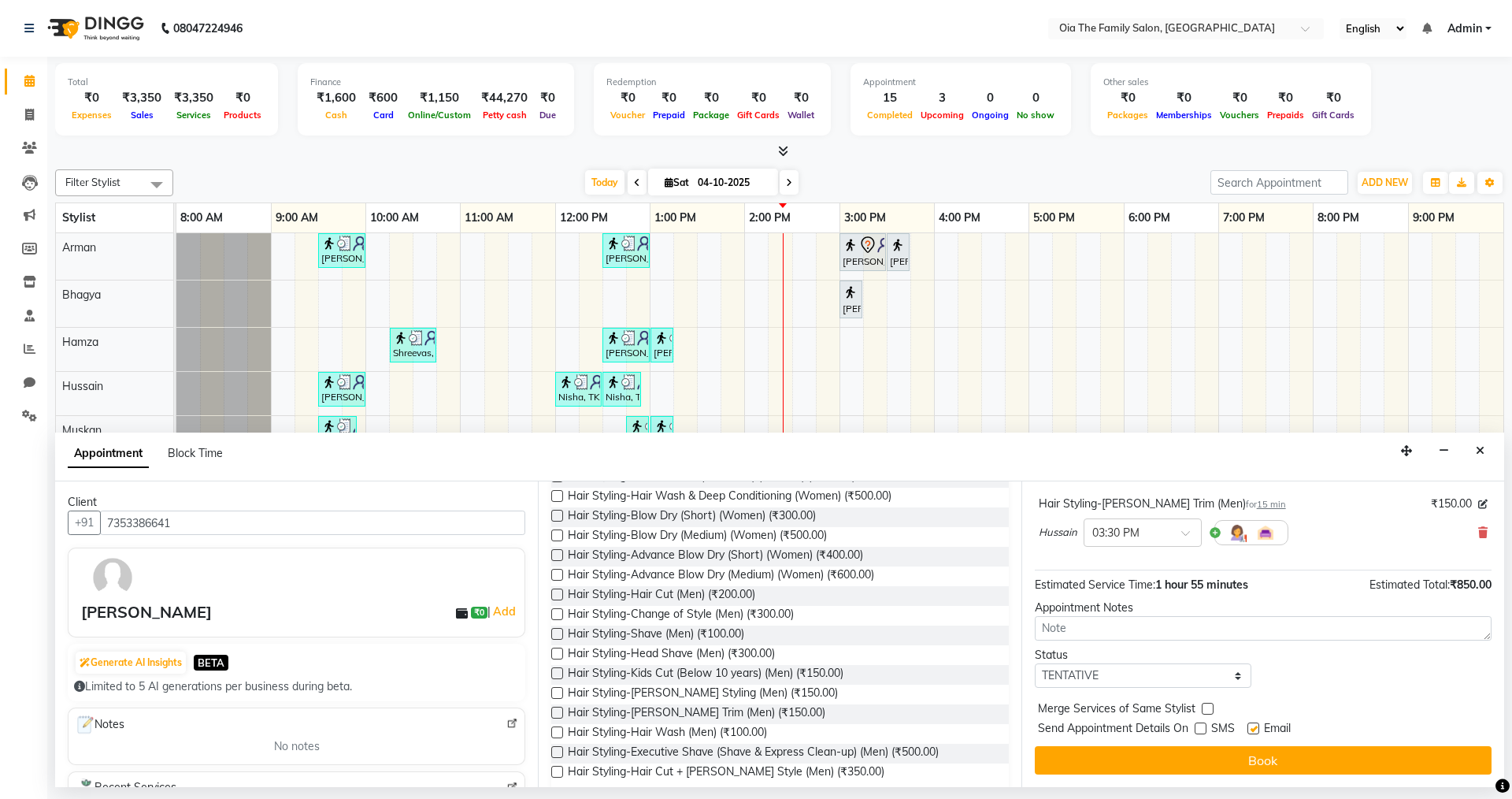
checkbox input "false"
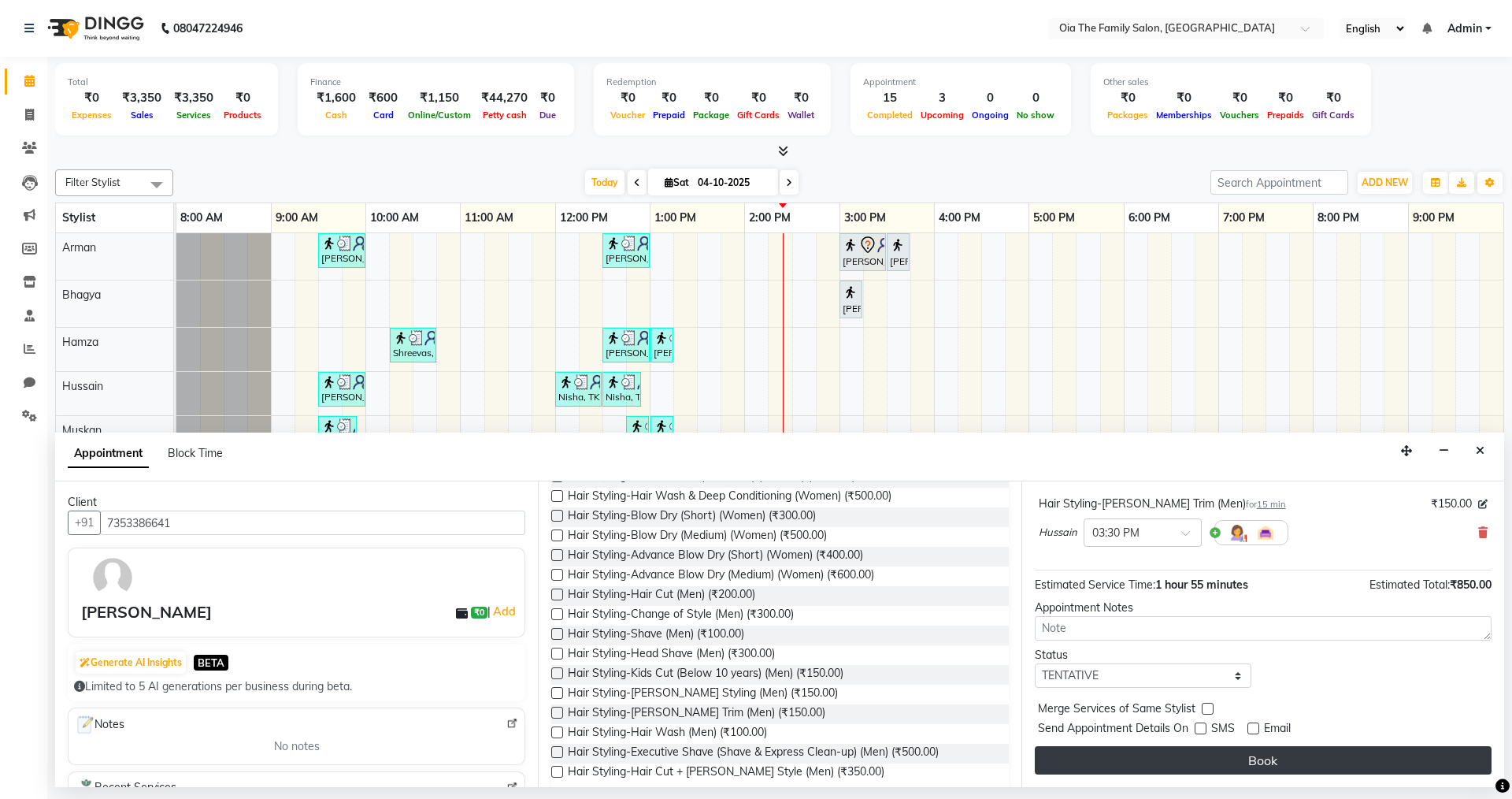
click at [1239, 760] on button "Book" at bounding box center [1263, 759] width 457 height 28
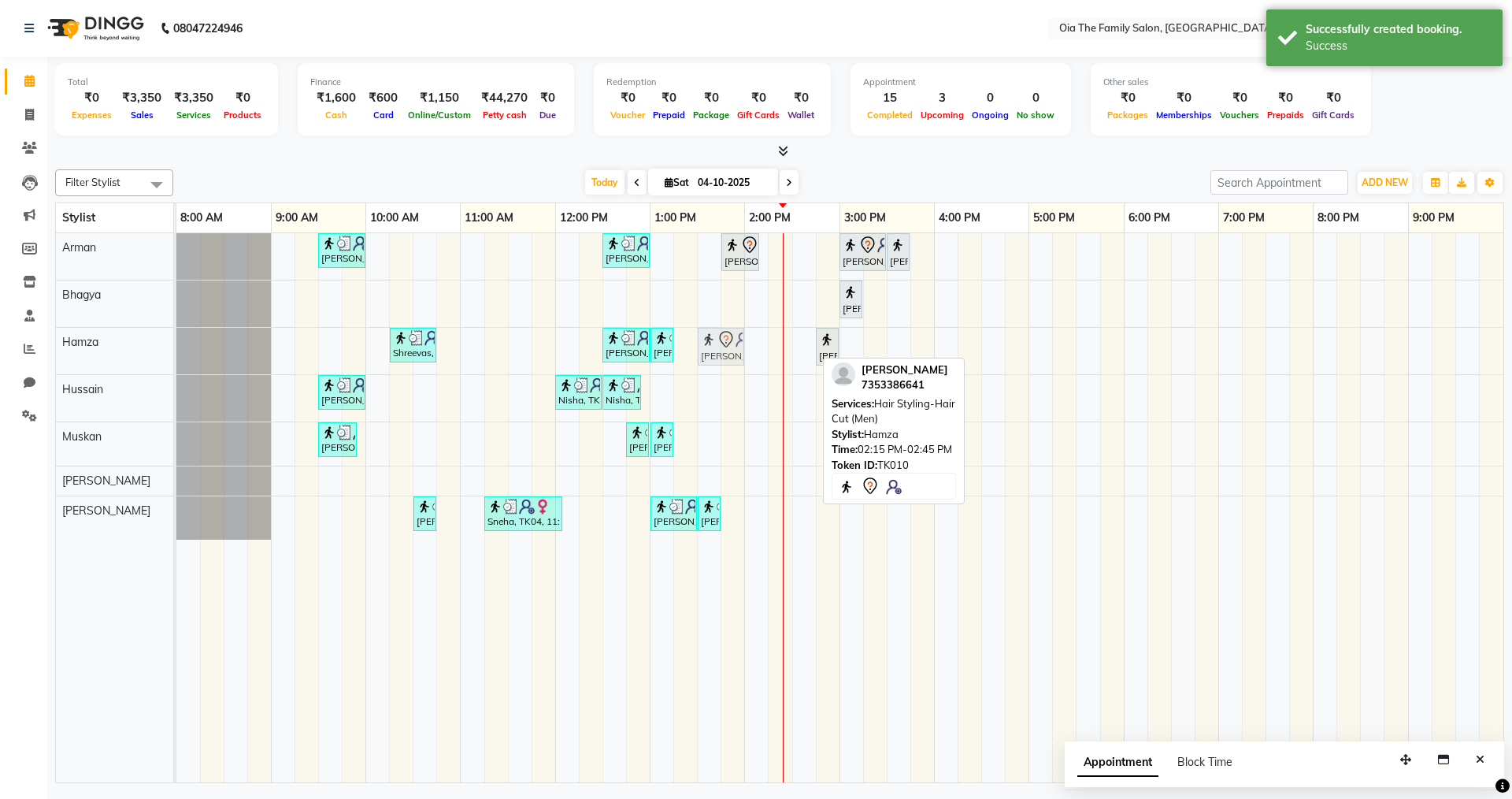
drag, startPoint x: 798, startPoint y: 346, endPoint x: 732, endPoint y: 351, distance: 66.2
click at [176, 351] on div "Shreevas, TK03, 10:15 AM-10:45 AM, Hair Styling-Hair Cut (Men) [PERSON_NAME], T…" at bounding box center [176, 351] width 0 height 47
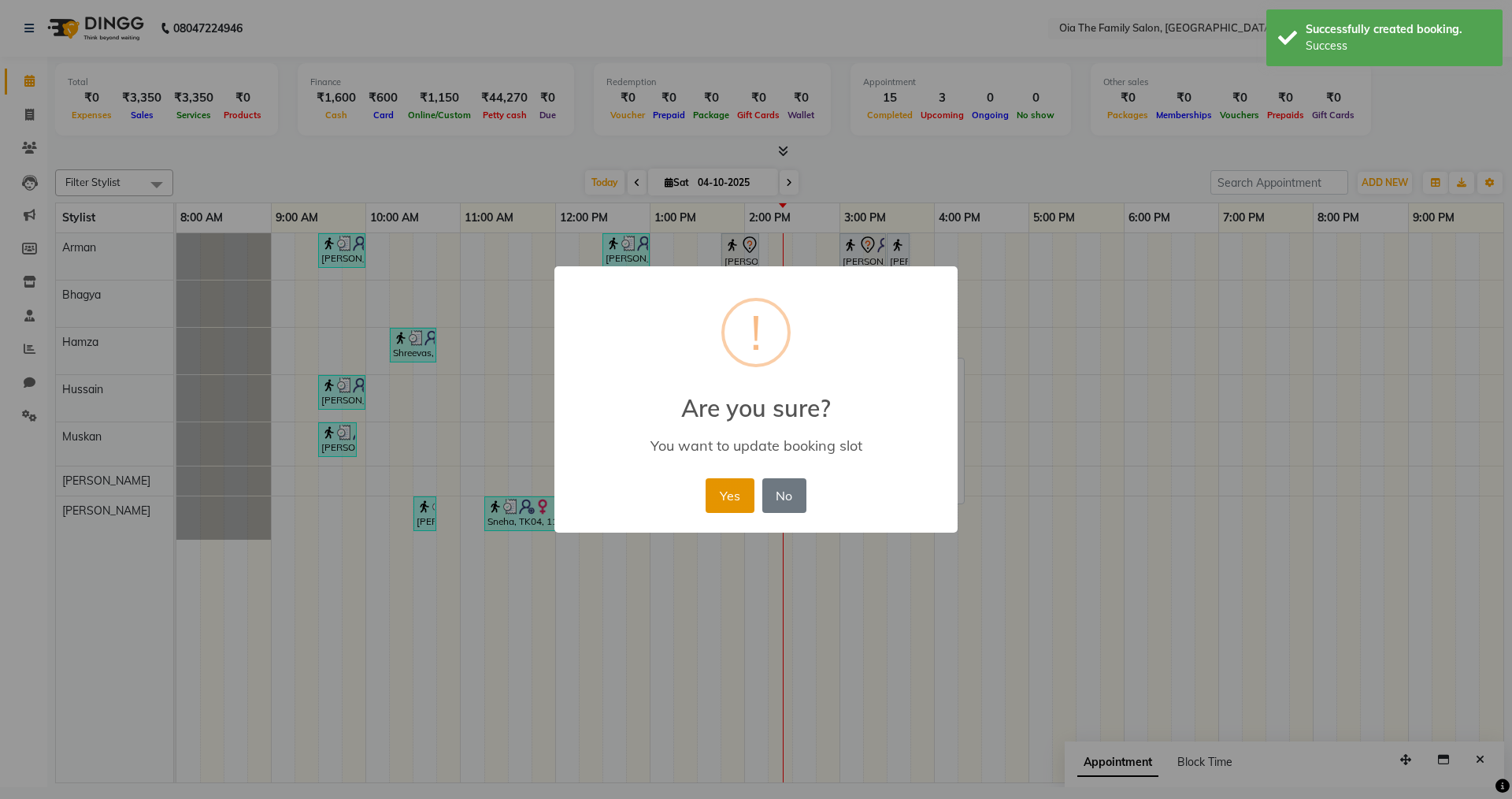
click at [715, 486] on button "Yes" at bounding box center [729, 495] width 48 height 35
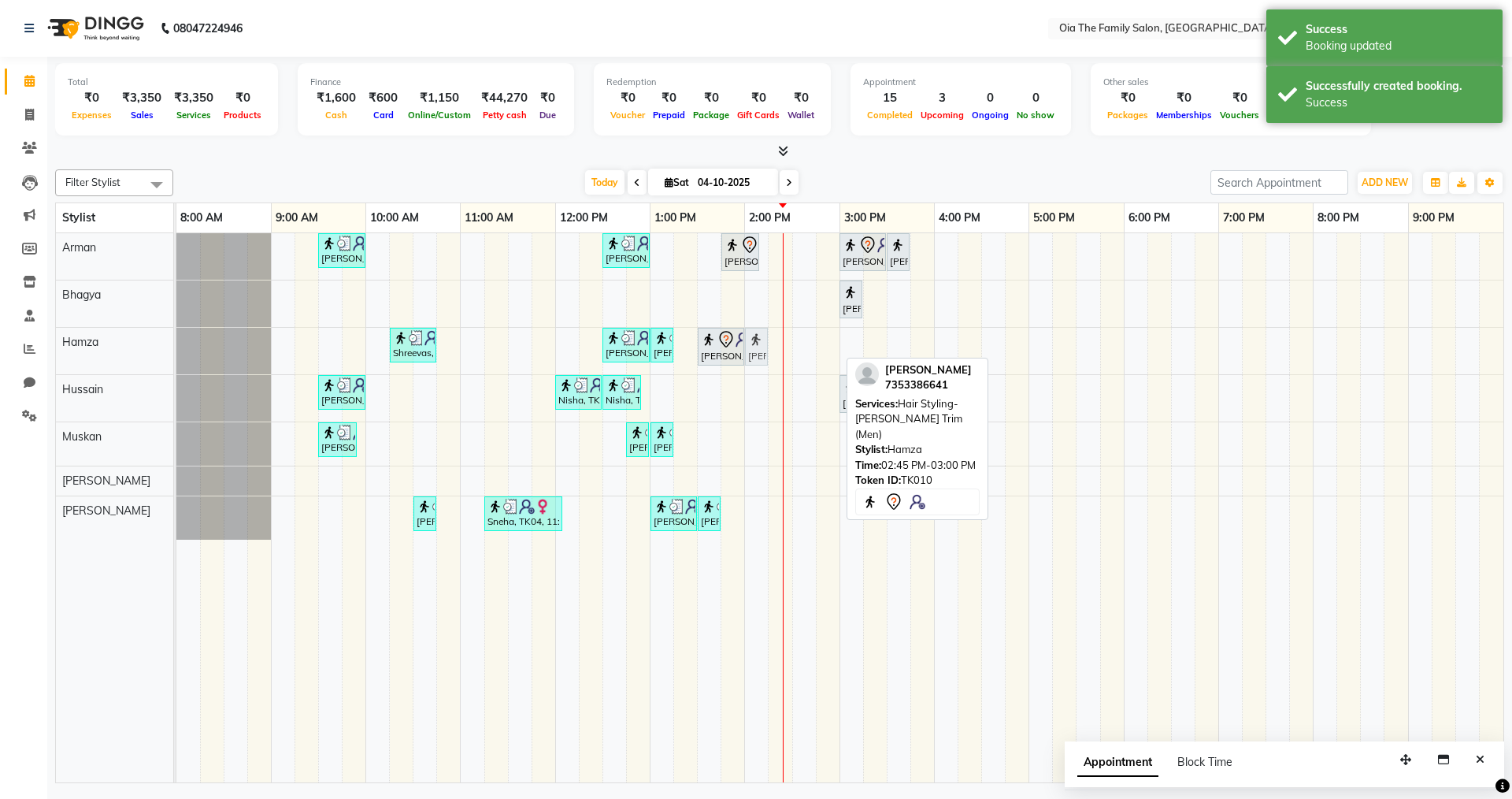
drag, startPoint x: 824, startPoint y: 342, endPoint x: 765, endPoint y: 345, distance: 59.1
click at [176, 345] on div "Shreevas, TK03, 10:15 AM-10:45 AM, Hair Styling-Hair Cut (Men) [PERSON_NAME], T…" at bounding box center [176, 351] width 0 height 47
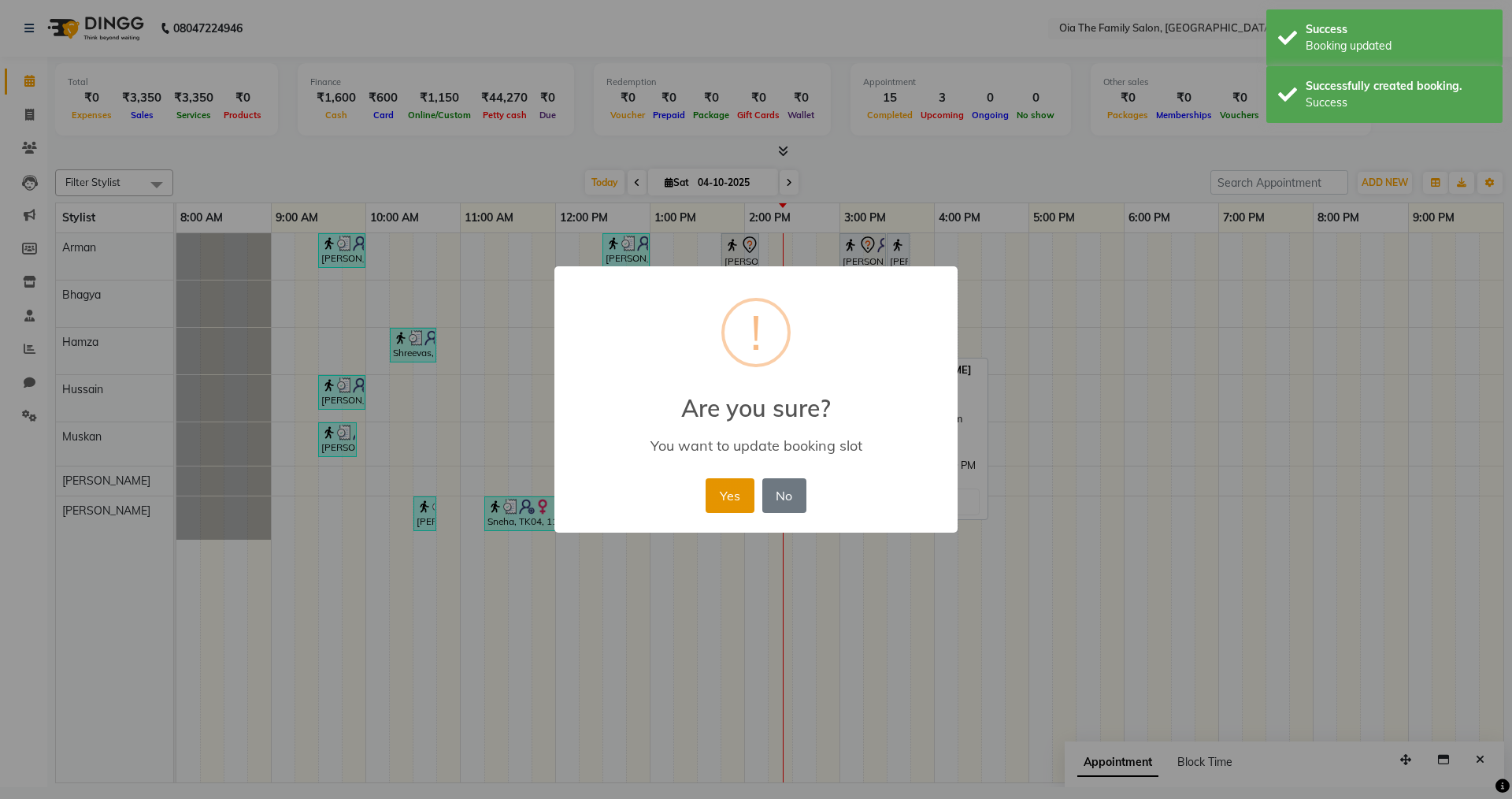
click at [736, 484] on button "Yes" at bounding box center [729, 495] width 48 height 35
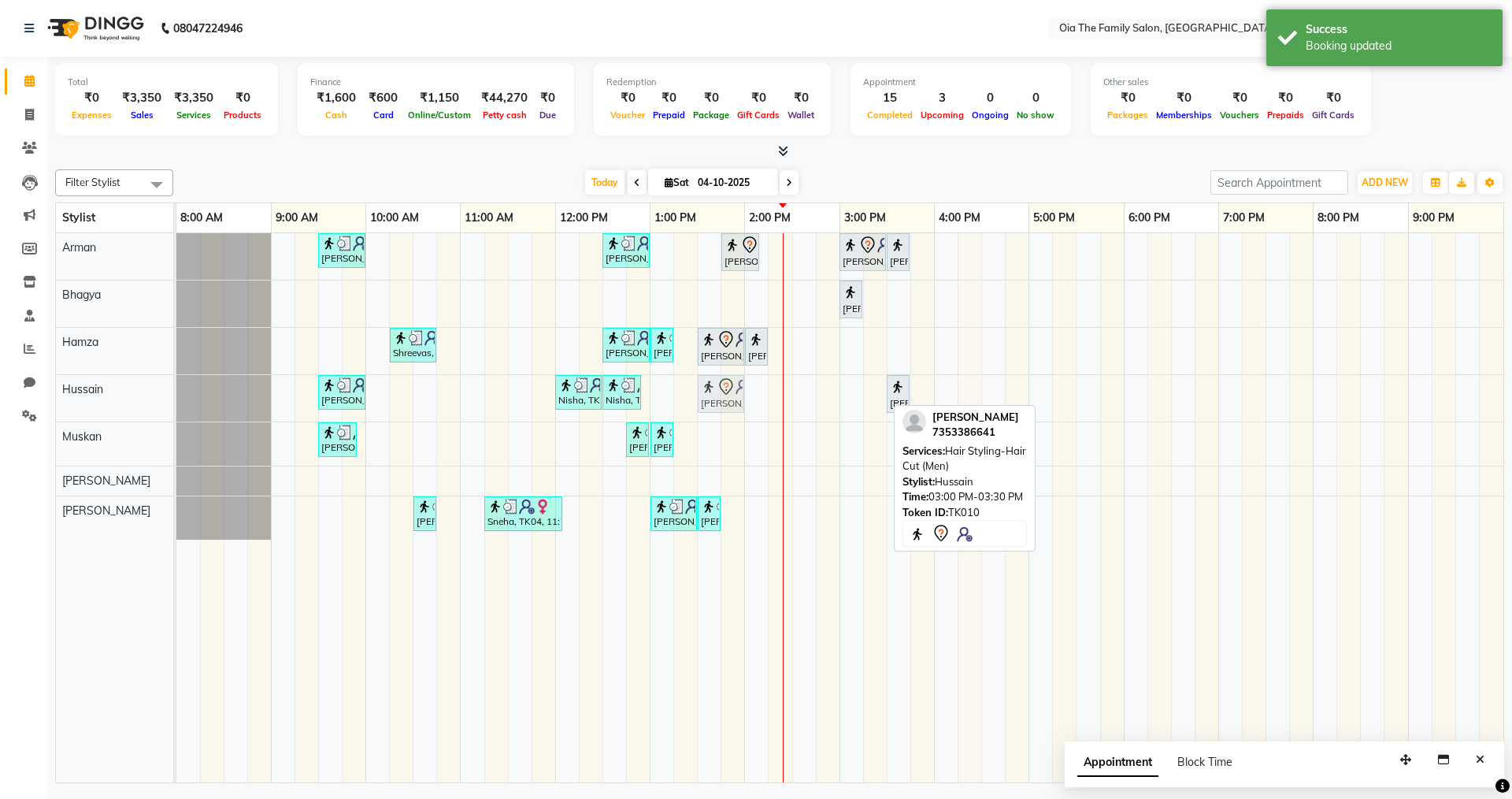
drag, startPoint x: 863, startPoint y: 393, endPoint x: 723, endPoint y: 392, distance: 140.0
click at [176, 392] on div "[PERSON_NAME], TK02, 09:30 AM-10:00 AM, Hair Styling-Hair Cut (Men) Nisha, TK05…" at bounding box center [176, 398] width 0 height 47
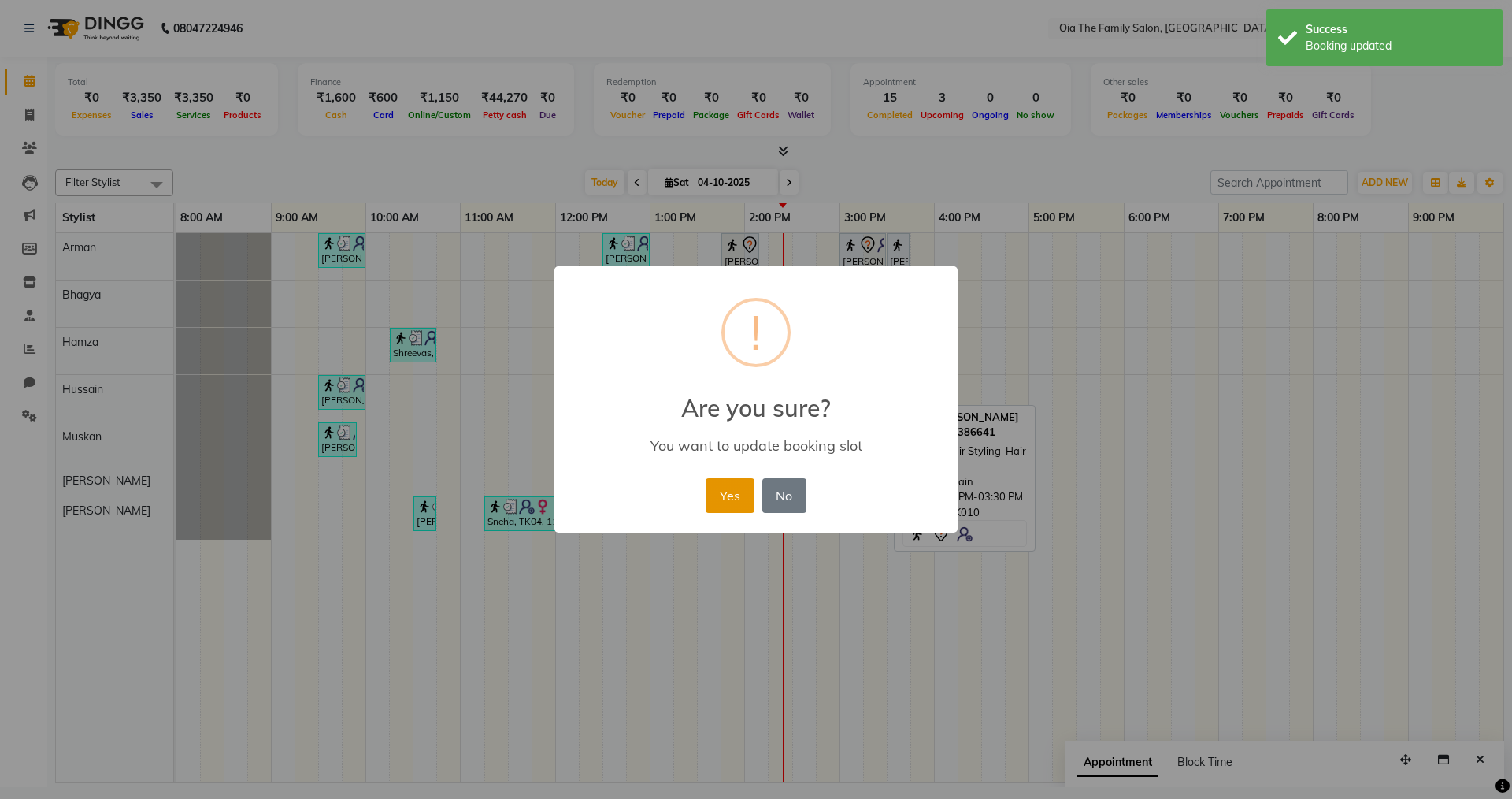
click at [733, 495] on button "Yes" at bounding box center [729, 495] width 48 height 35
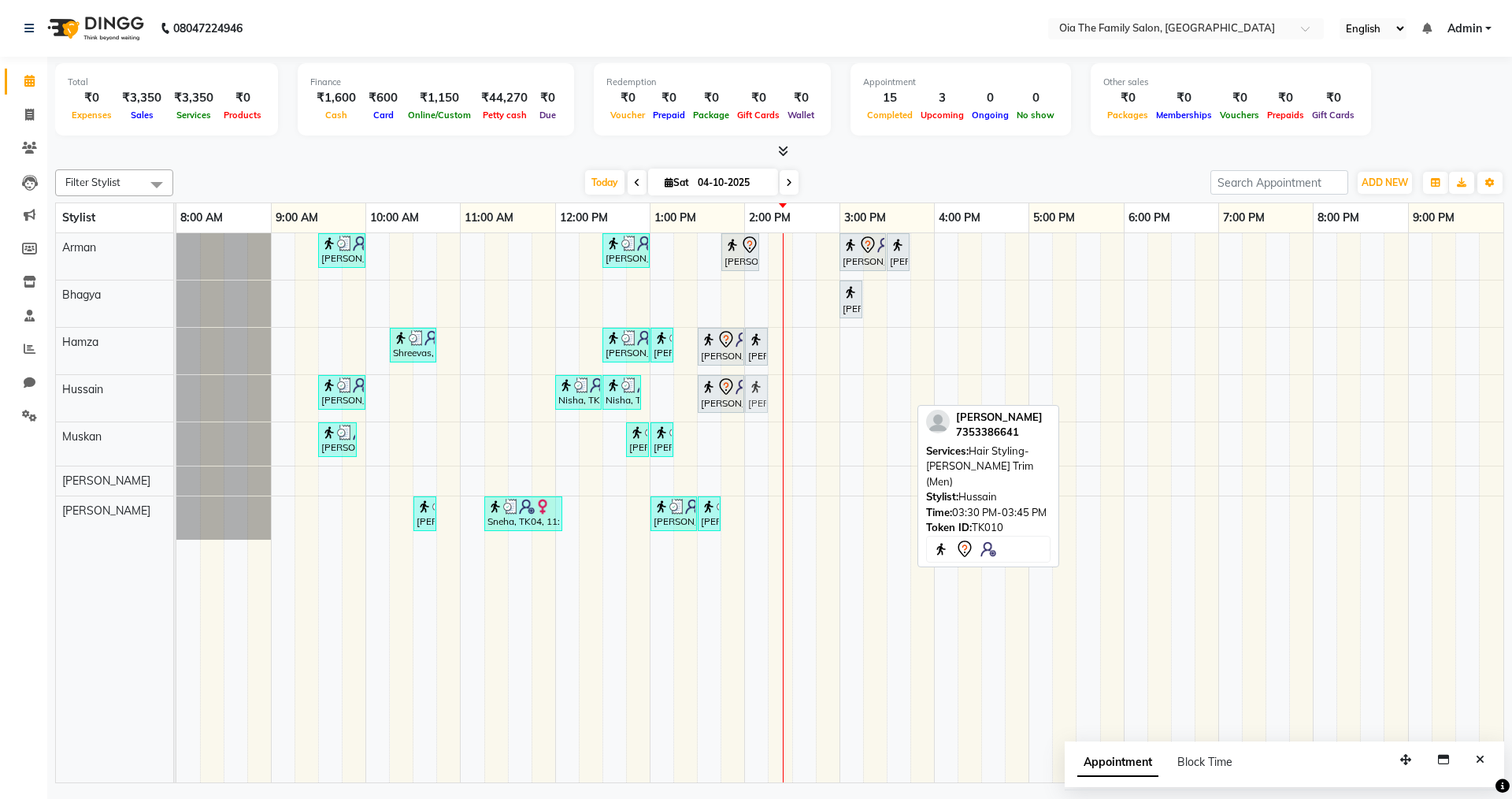
drag, startPoint x: 894, startPoint y: 386, endPoint x: 751, endPoint y: 388, distance: 143.0
click at [176, 388] on div "[PERSON_NAME], TK02, 09:30 AM-10:00 AM, Hair Styling-Hair Cut (Men) Nisha, TK05…" at bounding box center [176, 398] width 0 height 47
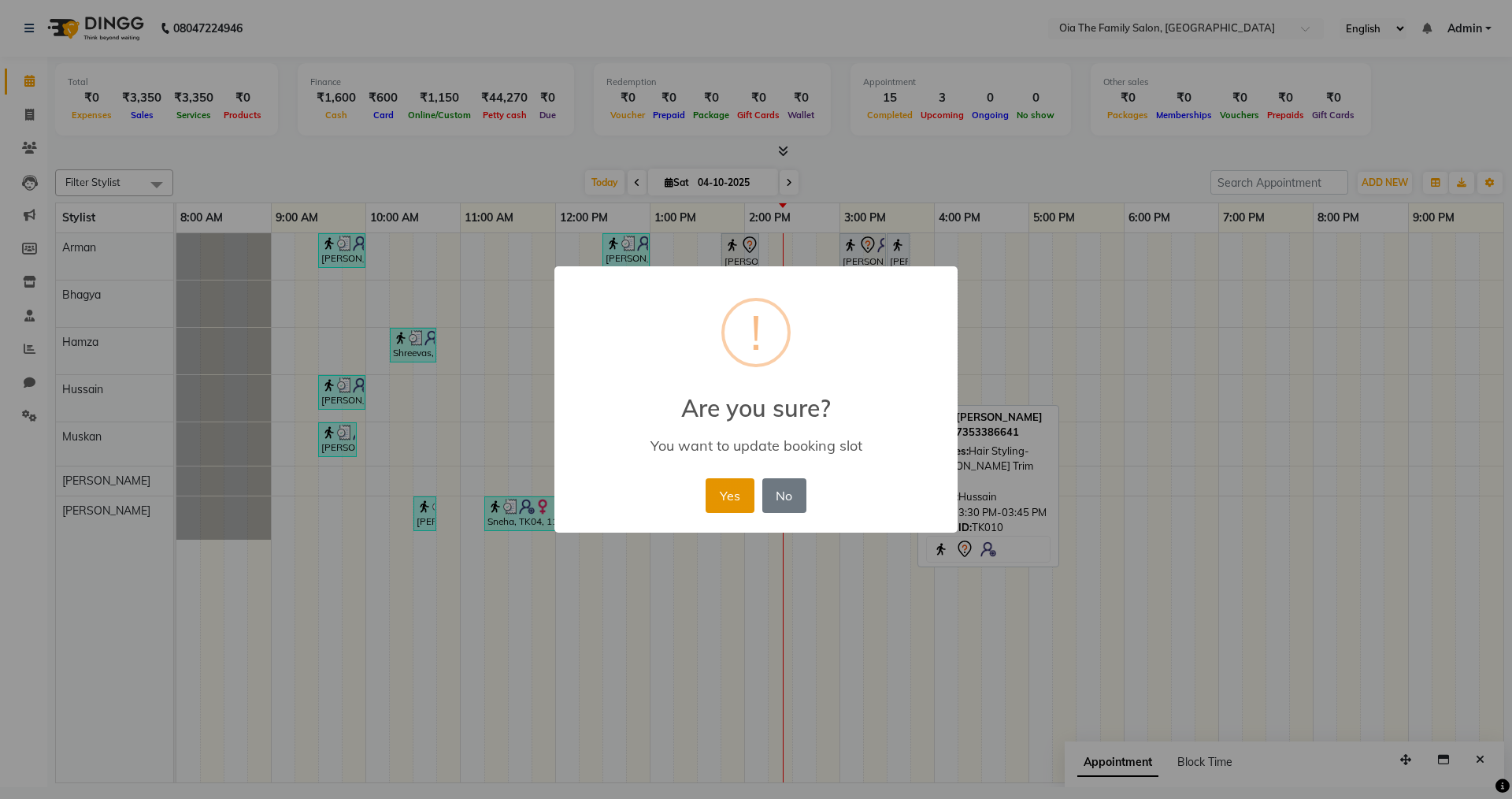
click at [723, 501] on button "Yes" at bounding box center [729, 495] width 48 height 35
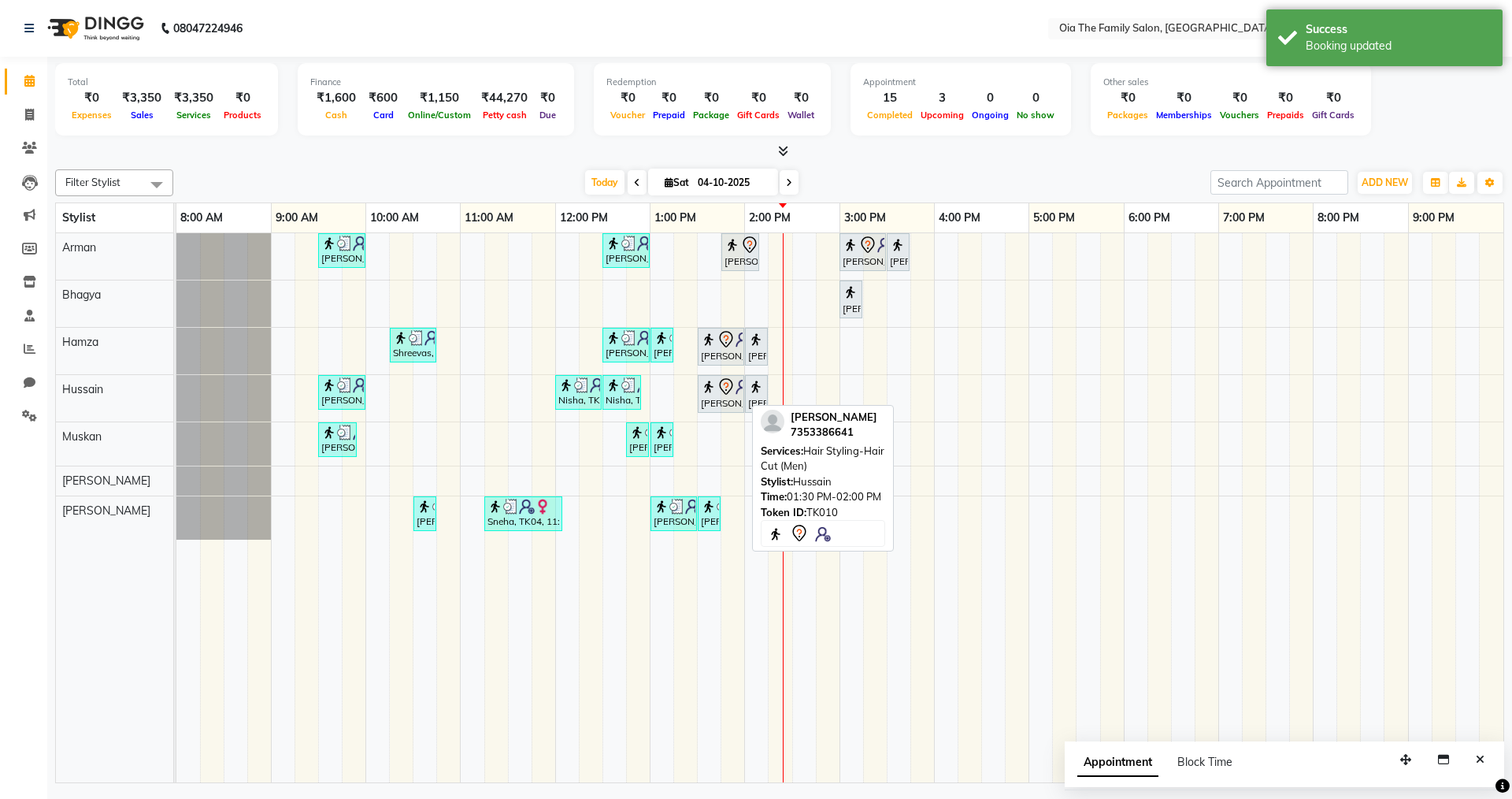
click at [711, 387] on img at bounding box center [708, 386] width 16 height 16
select select "7"
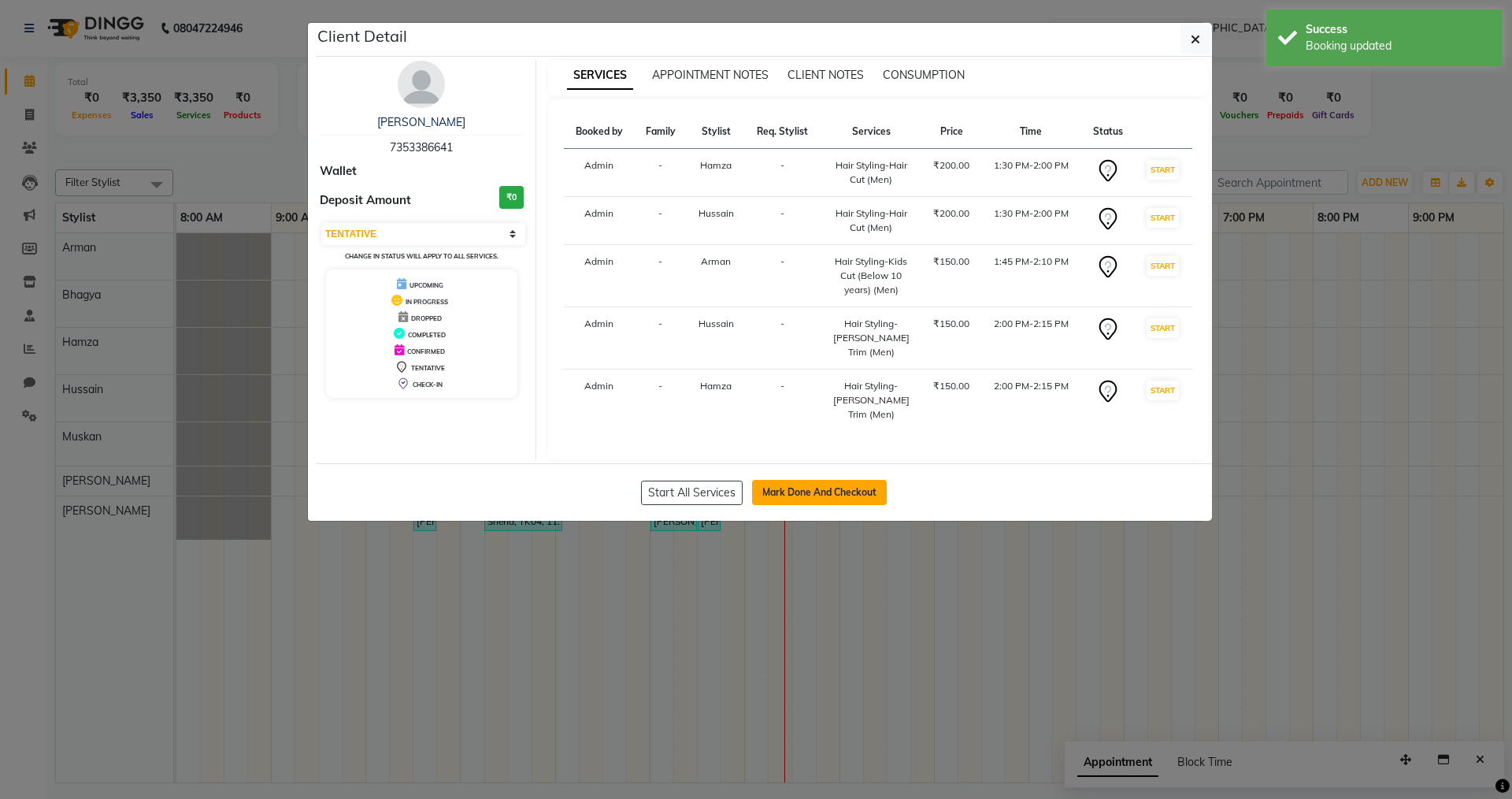
click at [826, 480] on button "Mark Done And Checkout" at bounding box center [819, 492] width 135 height 25
select select "service"
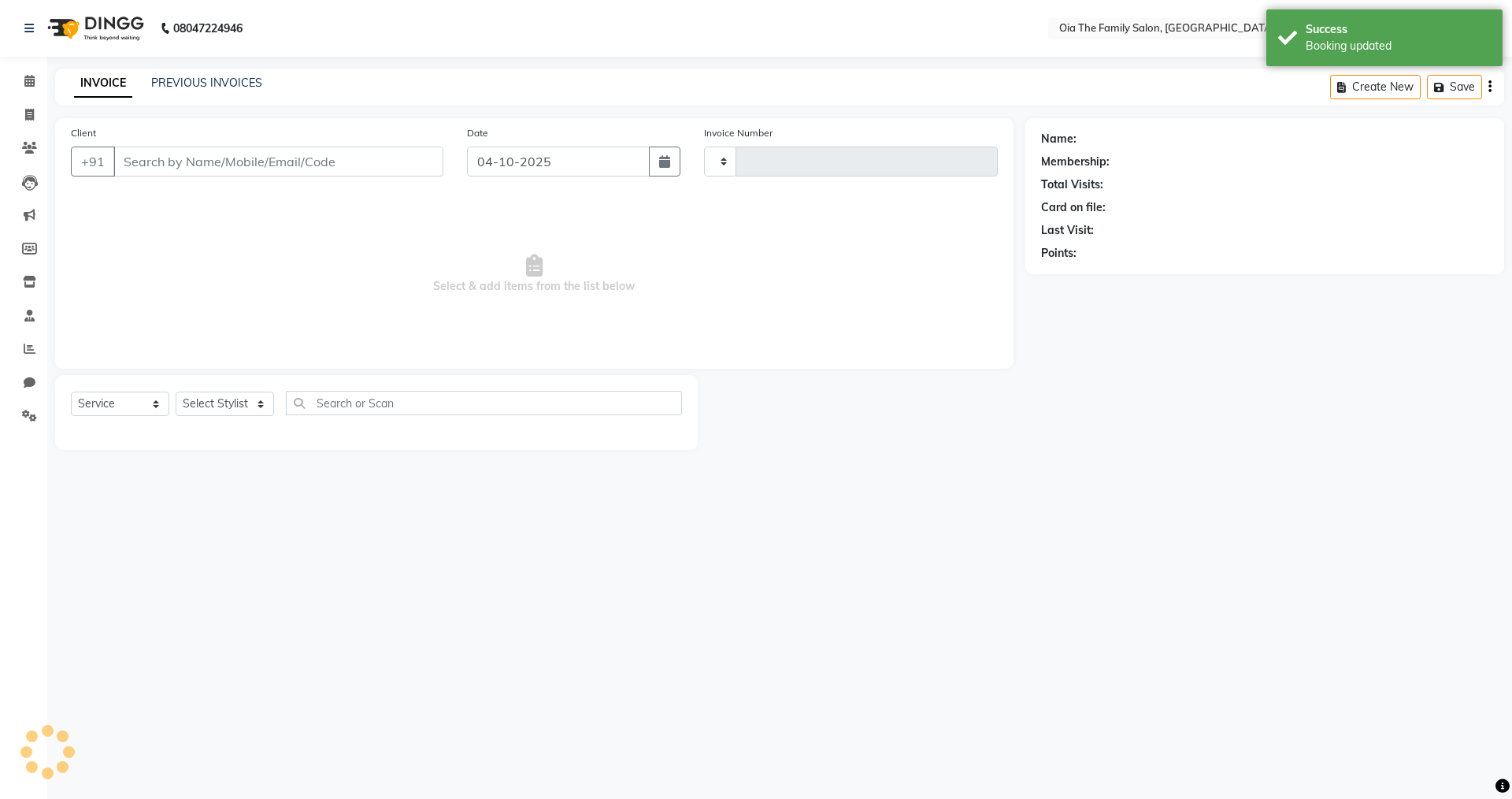
type input "0158"
select select "9113"
type input "7353386641"
select select "93029"
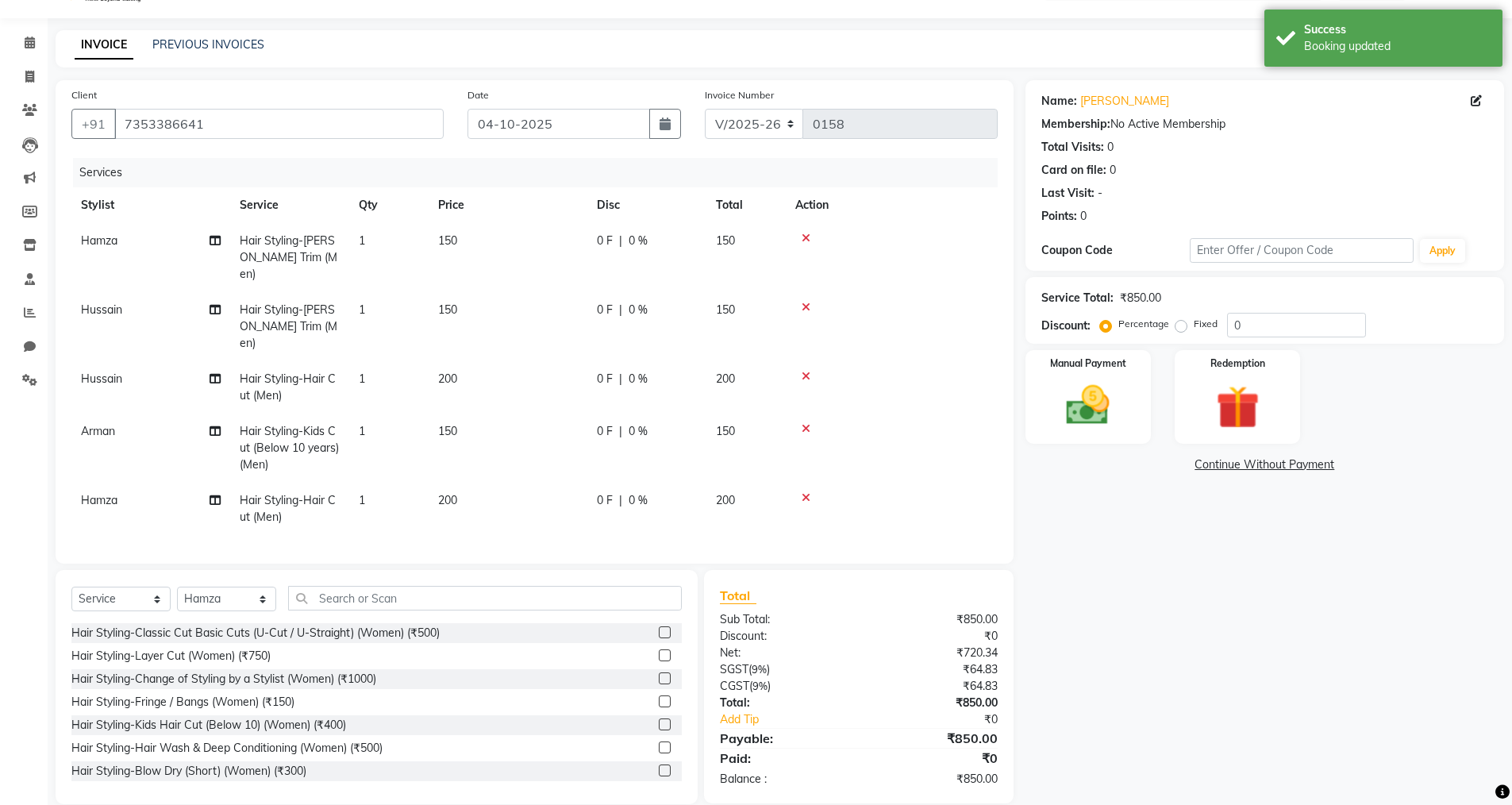
scroll to position [40, 0]
click at [1119, 405] on img at bounding box center [1089, 404] width 73 height 51
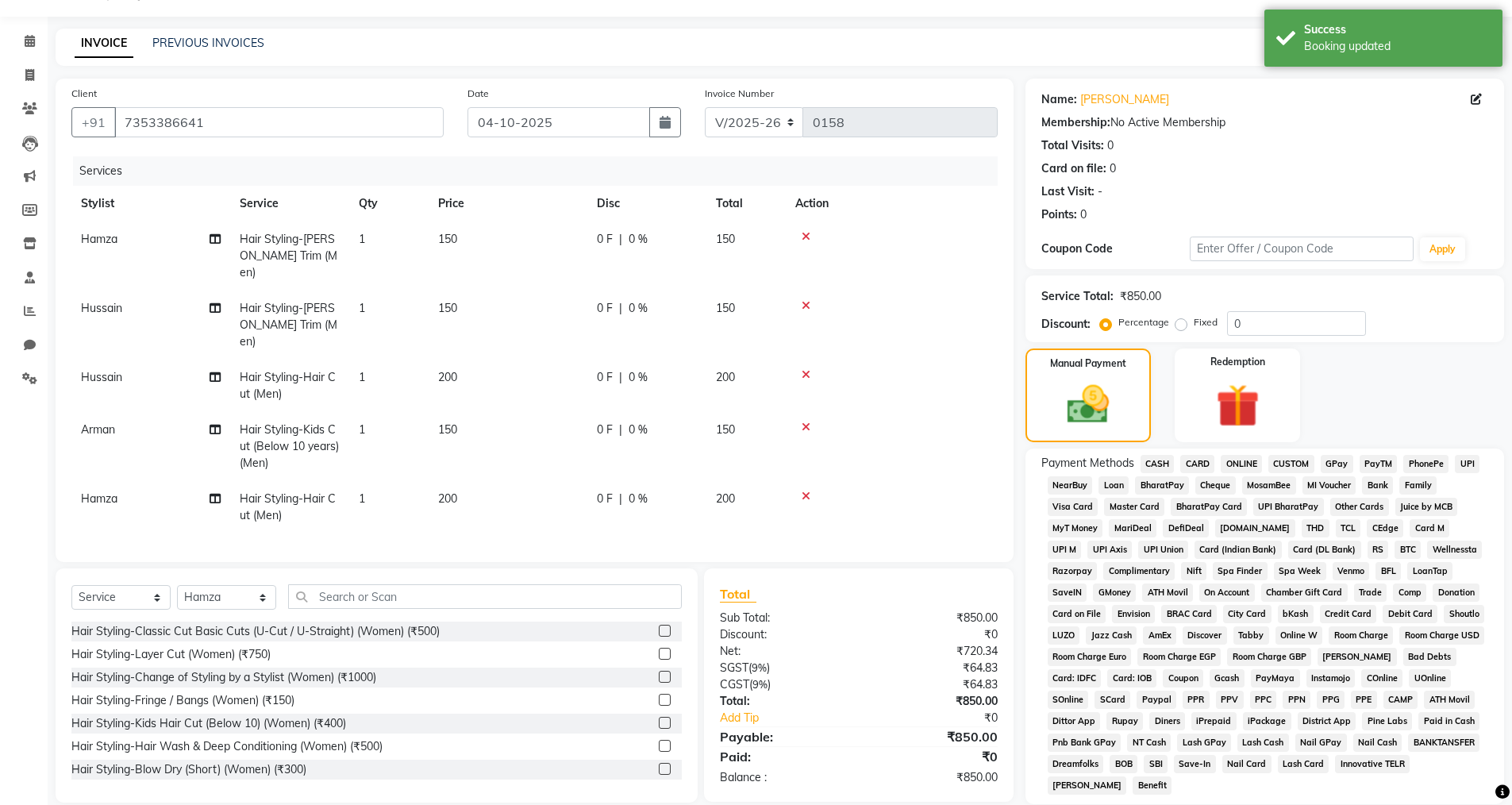
click at [1466, 459] on span "UPI" at bounding box center [1467, 464] width 25 height 18
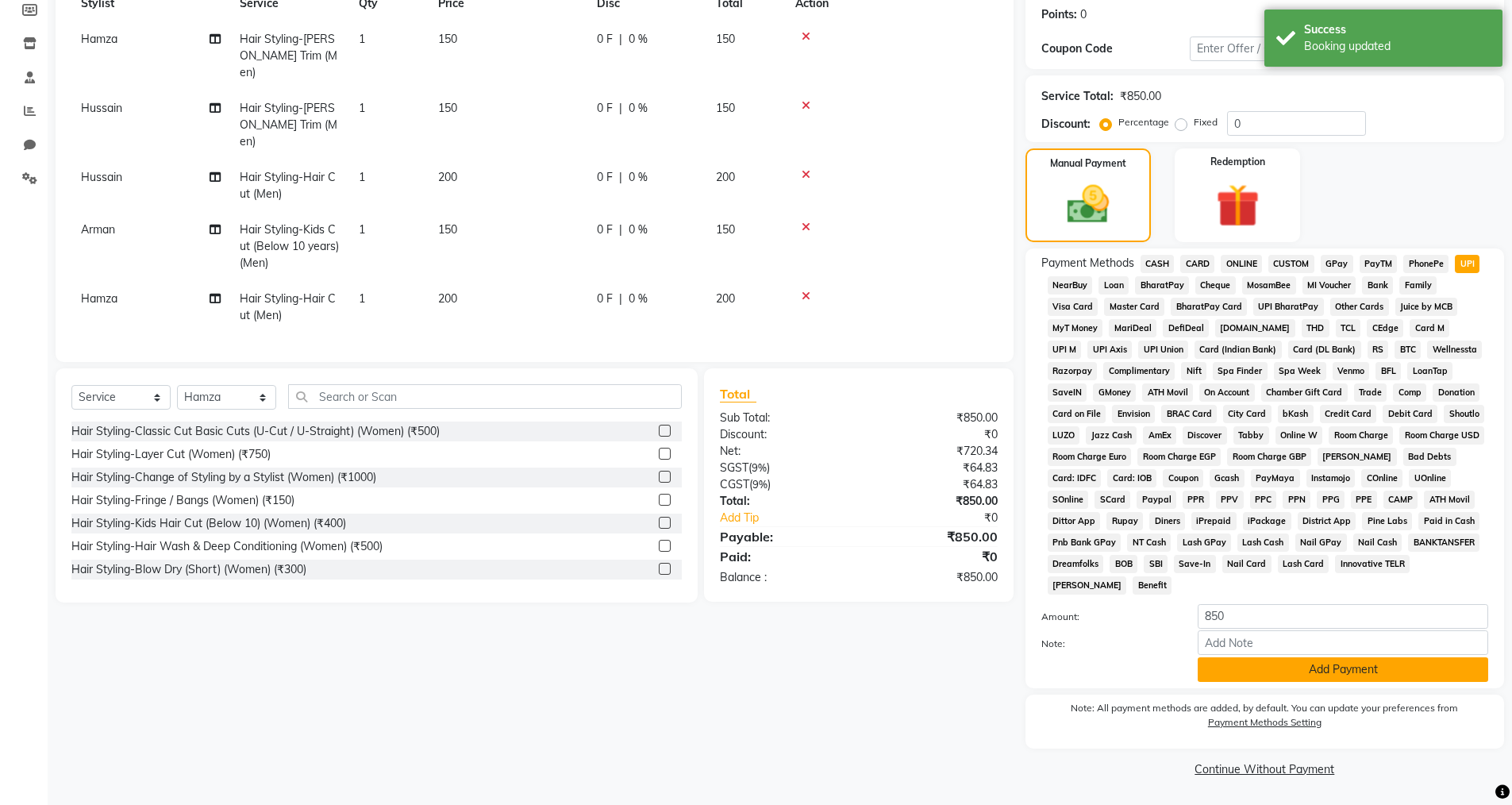
click at [1277, 671] on button "Add Payment" at bounding box center [1343, 669] width 290 height 25
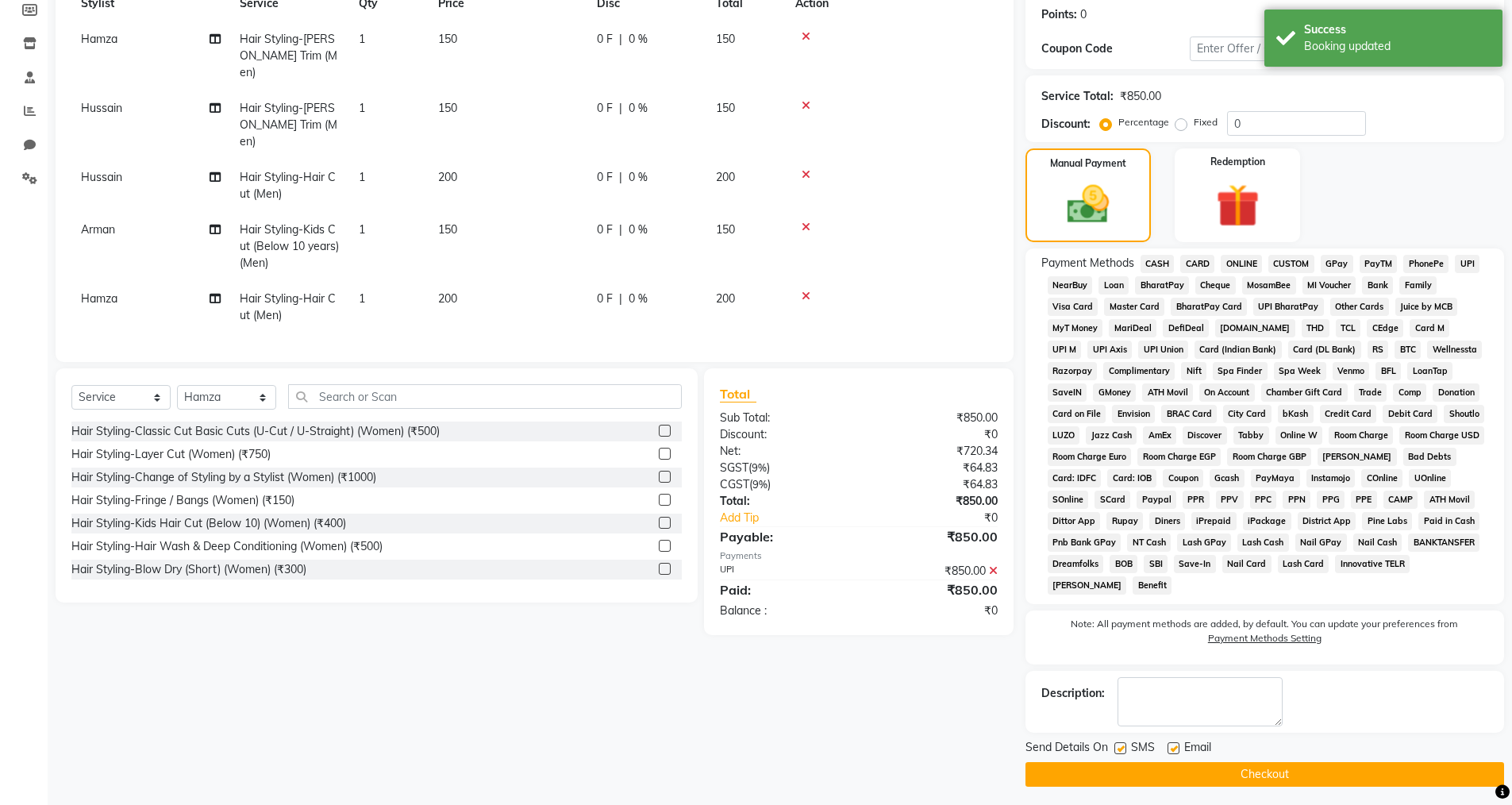
scroll to position [246, 0]
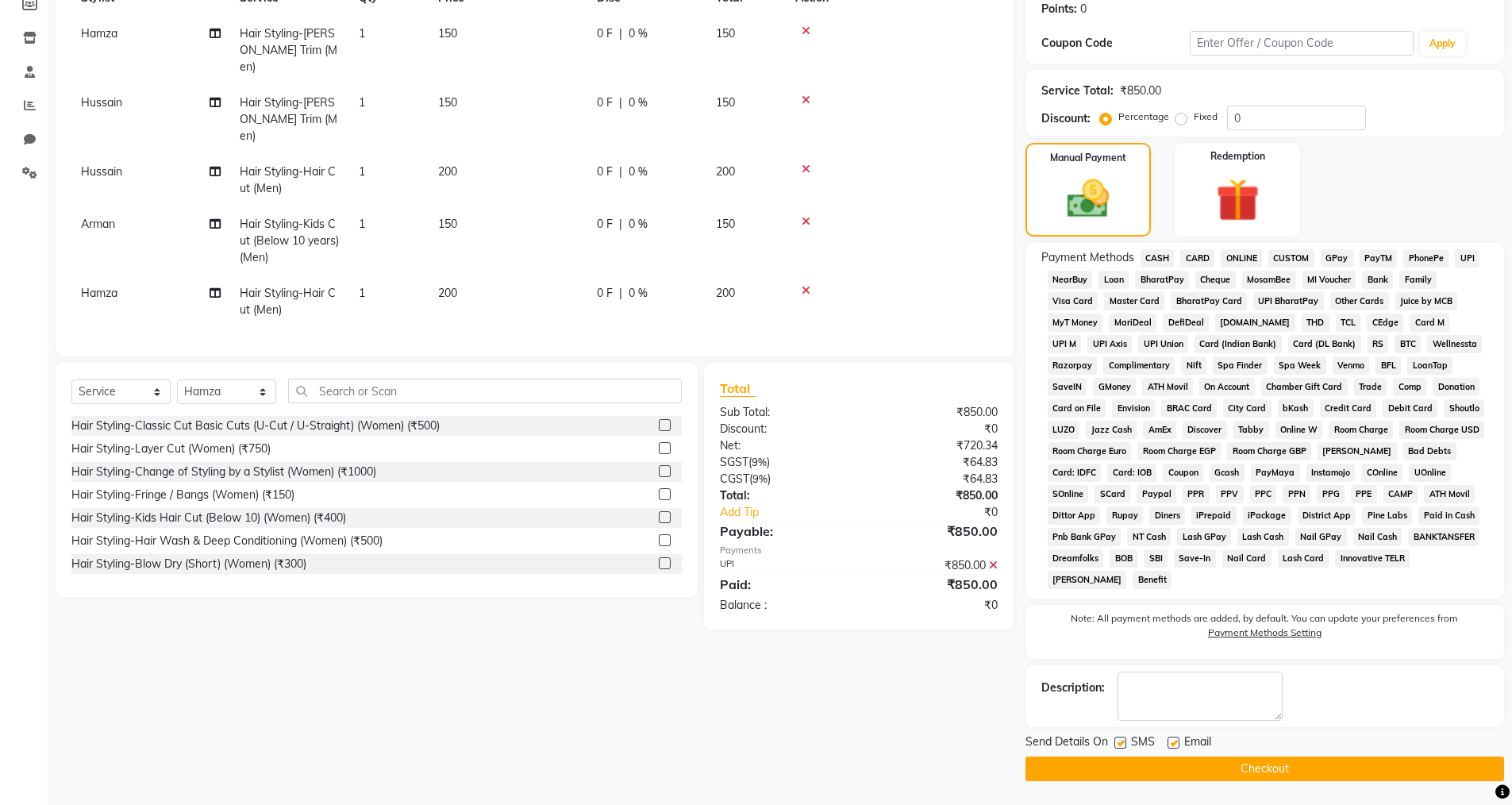
click at [1176, 737] on label at bounding box center [1174, 743] width 12 height 12
click at [1176, 738] on input "checkbox" at bounding box center [1173, 744] width 10 height 10
checkbox input "false"
click at [1176, 766] on button "Checkout" at bounding box center [1264, 768] width 479 height 25
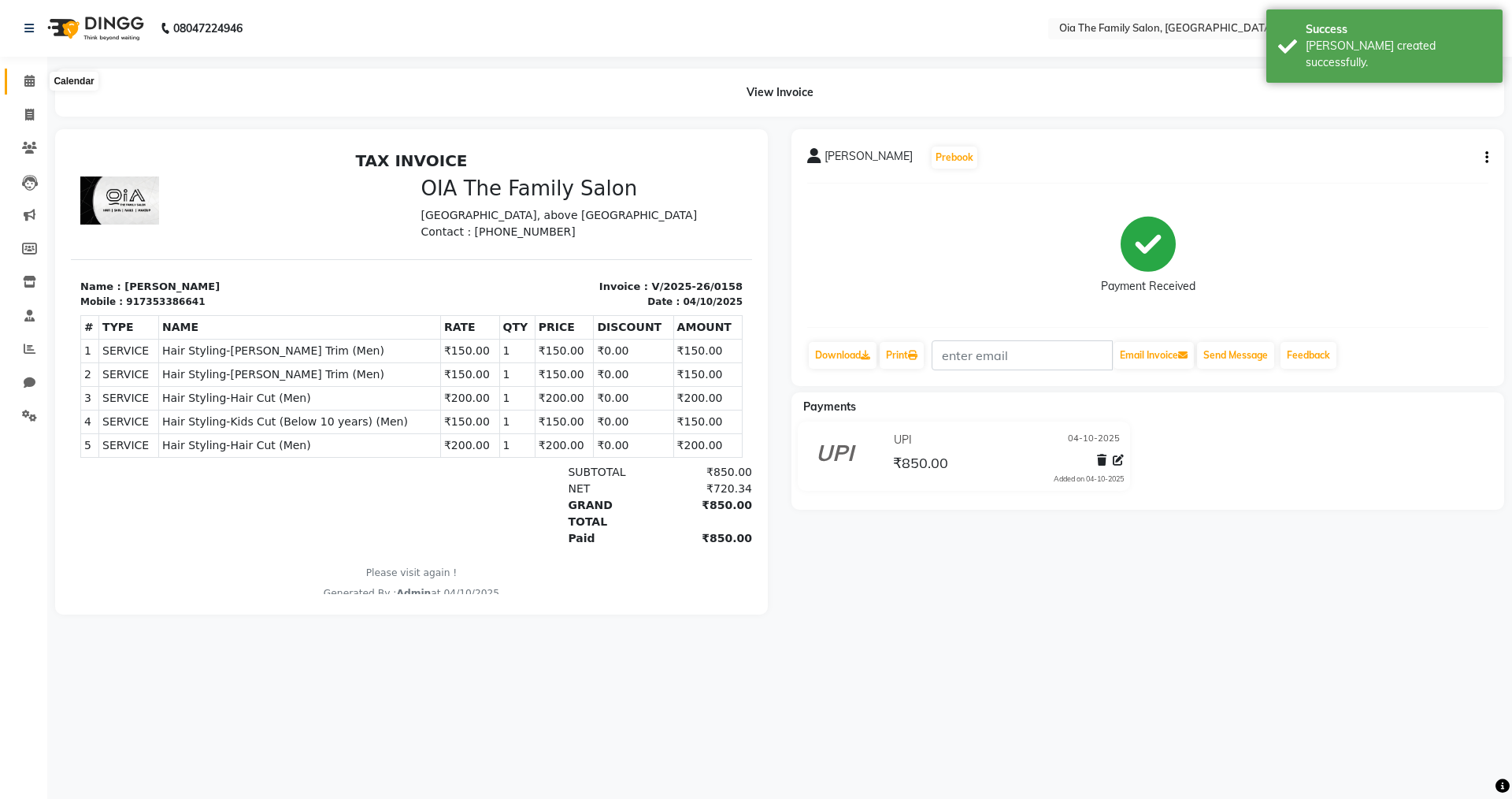
click at [36, 89] on span at bounding box center [30, 81] width 28 height 18
